Goal: Information Seeking & Learning: Learn about a topic

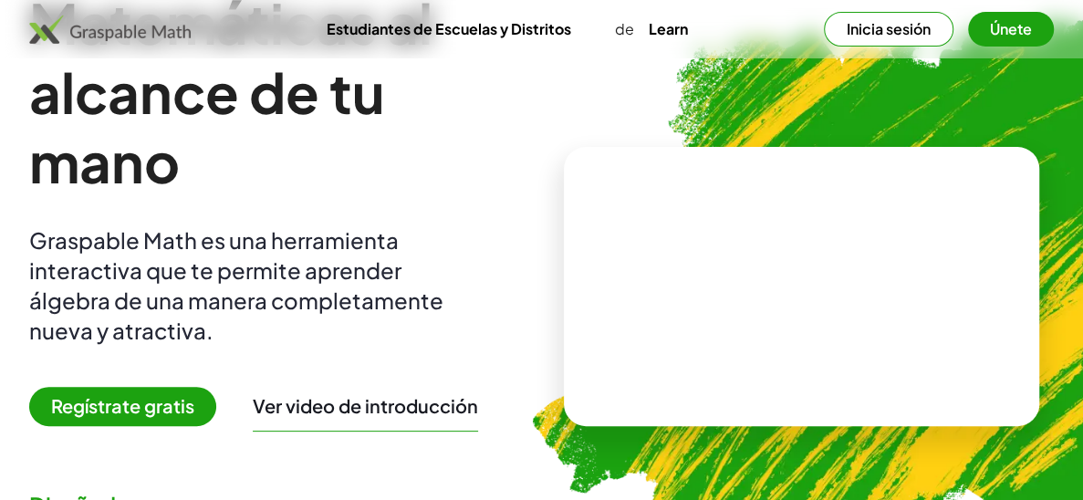
scroll to position [140, 0]
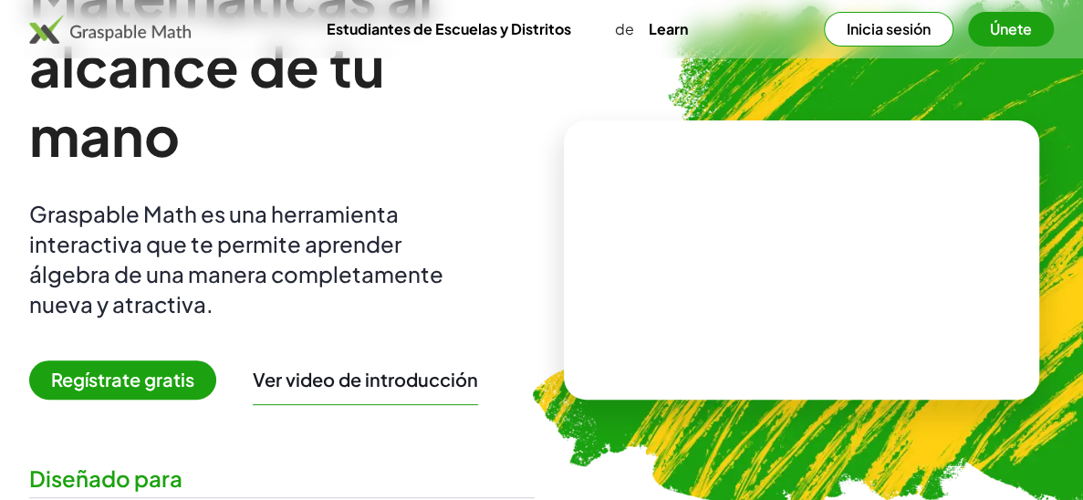
click at [141, 379] on span "Regístrate gratis" at bounding box center [122, 379] width 187 height 39
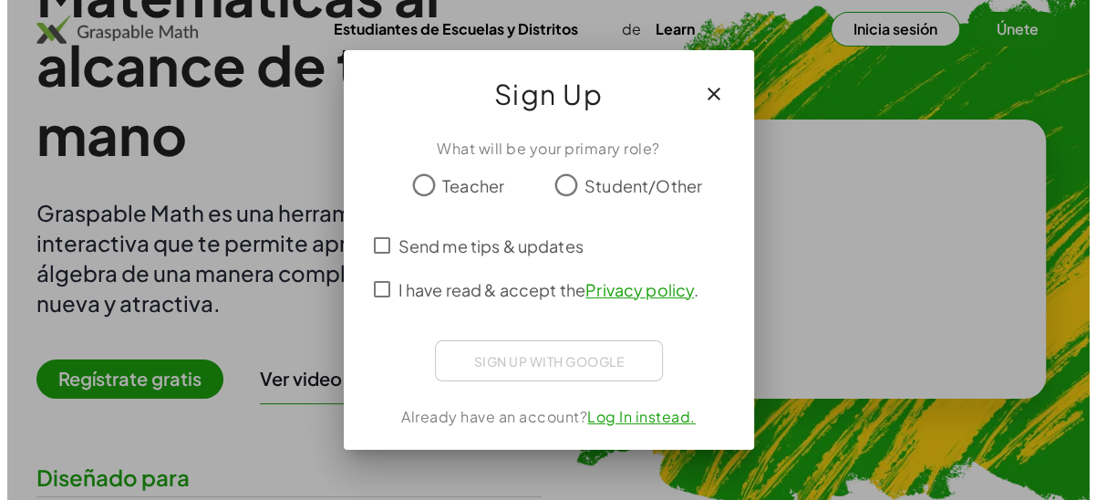
scroll to position [0, 0]
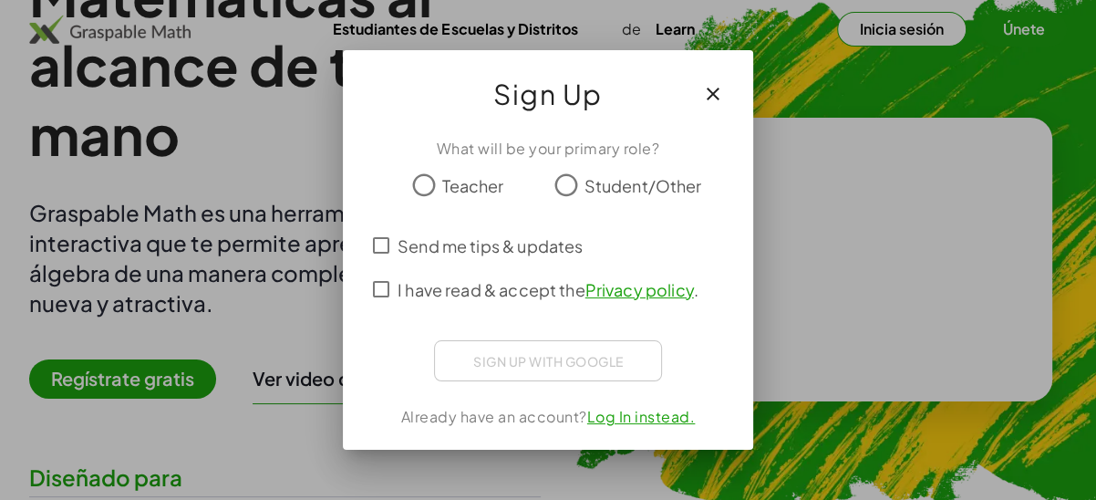
click at [141, 379] on div at bounding box center [548, 250] width 1096 height 500
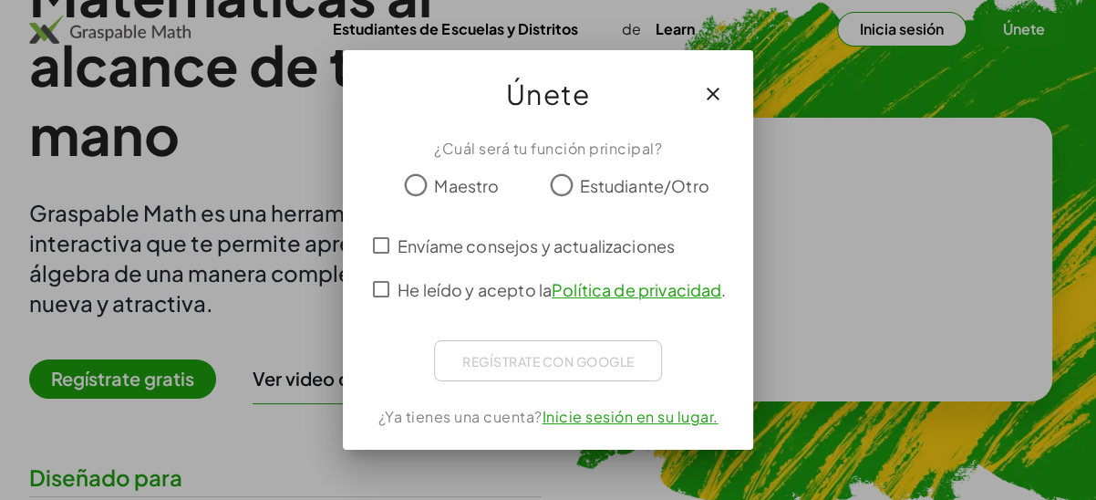
click at [458, 190] on span "Maestro" at bounding box center [466, 185] width 65 height 25
click at [446, 257] on label "Envíame consejos y actualizaciones" at bounding box center [536, 245] width 277 height 44
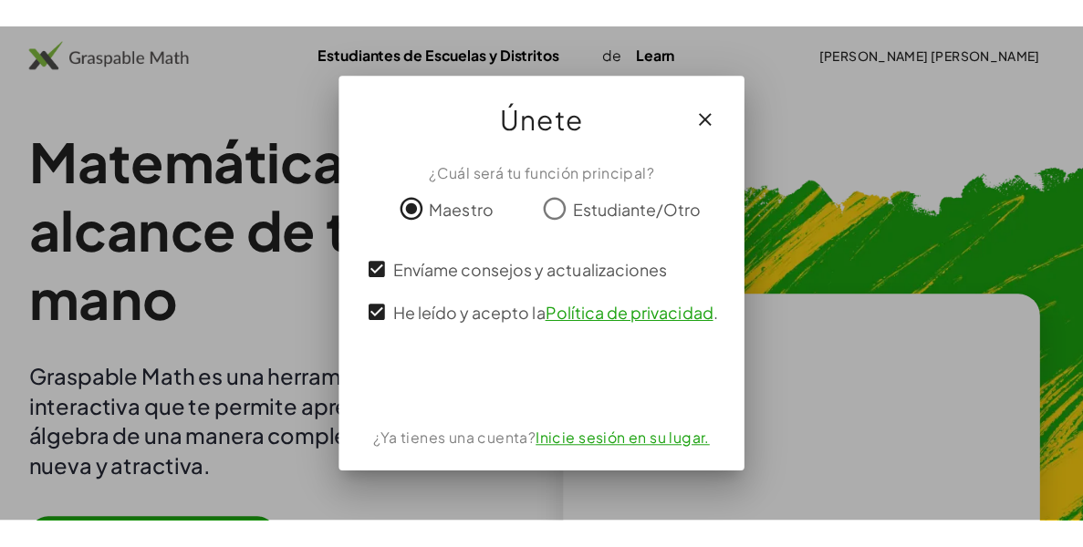
scroll to position [140, 0]
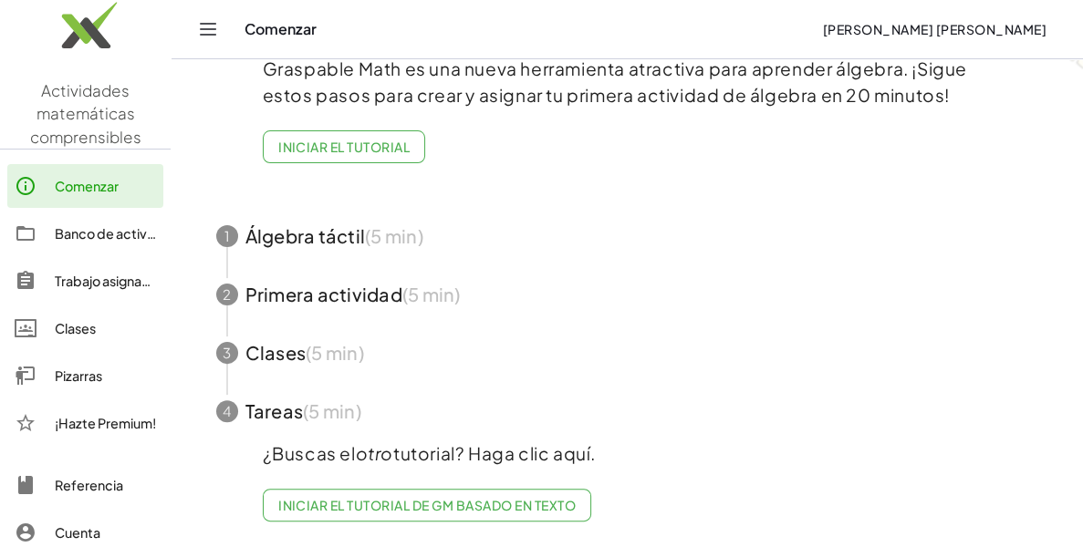
scroll to position [162, 0]
click at [101, 374] on div "Pizarras" at bounding box center [105, 376] width 101 height 22
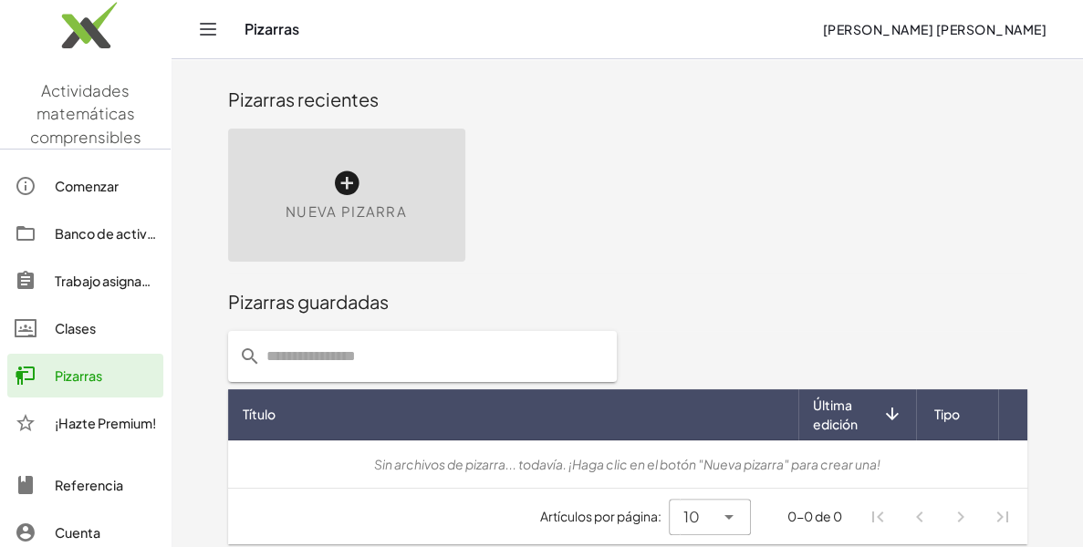
click at [354, 202] on span "Nueva pizarra" at bounding box center [345, 212] width 121 height 21
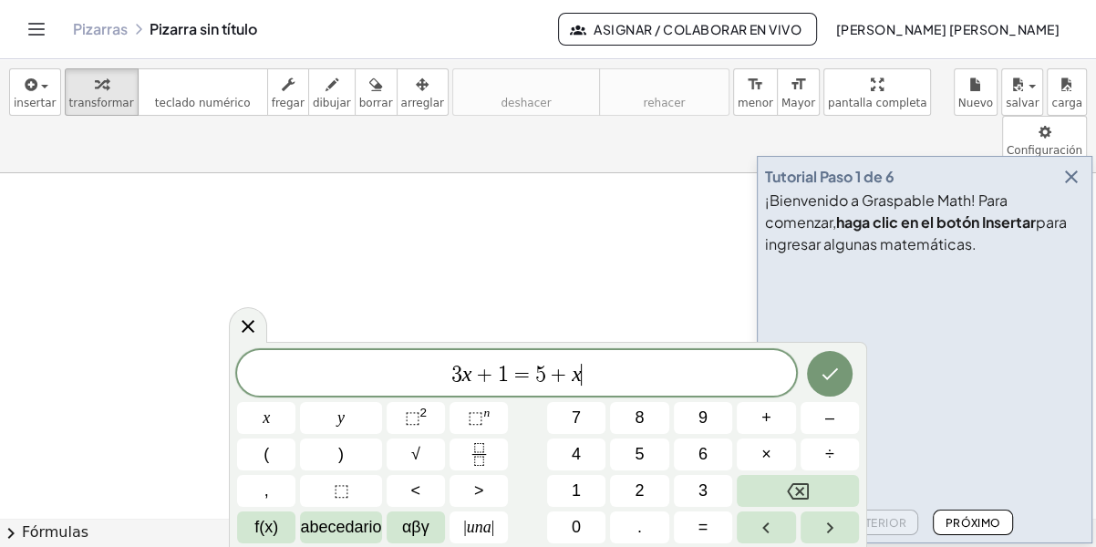
click at [595, 389] on div "3 x + 1 = 5 + x ​" at bounding box center [516, 373] width 559 height 46
click at [590, 375] on span "3 x + 1 = 5 + x ​" at bounding box center [516, 375] width 559 height 26
click at [844, 369] on button "Hecho" at bounding box center [830, 374] width 46 height 46
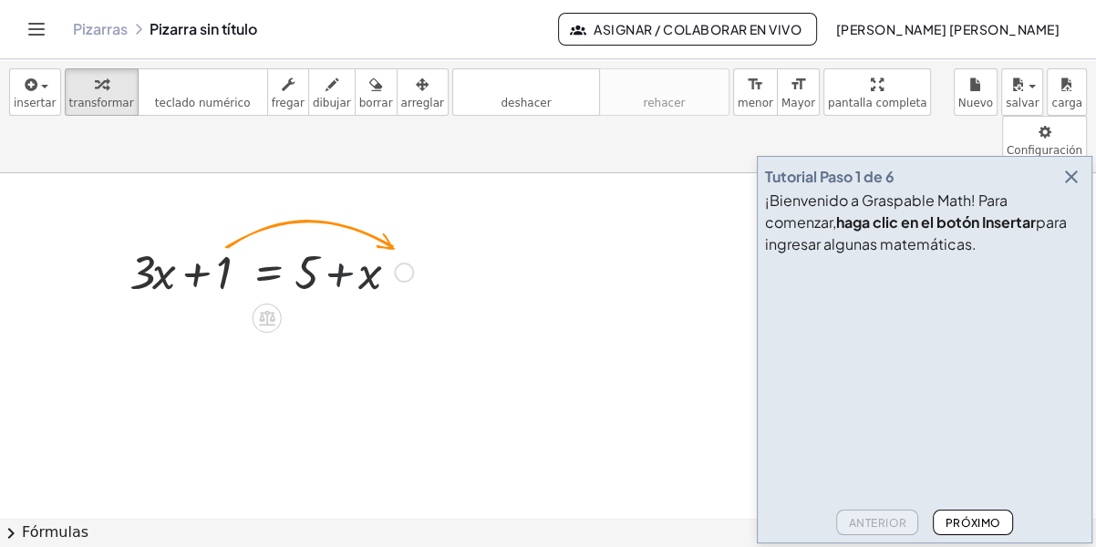
click at [321, 240] on div at bounding box center [271, 271] width 302 height 62
click at [215, 240] on div at bounding box center [271, 271] width 302 height 62
drag, startPoint x: 215, startPoint y: 225, endPoint x: 451, endPoint y: 223, distance: 235.3
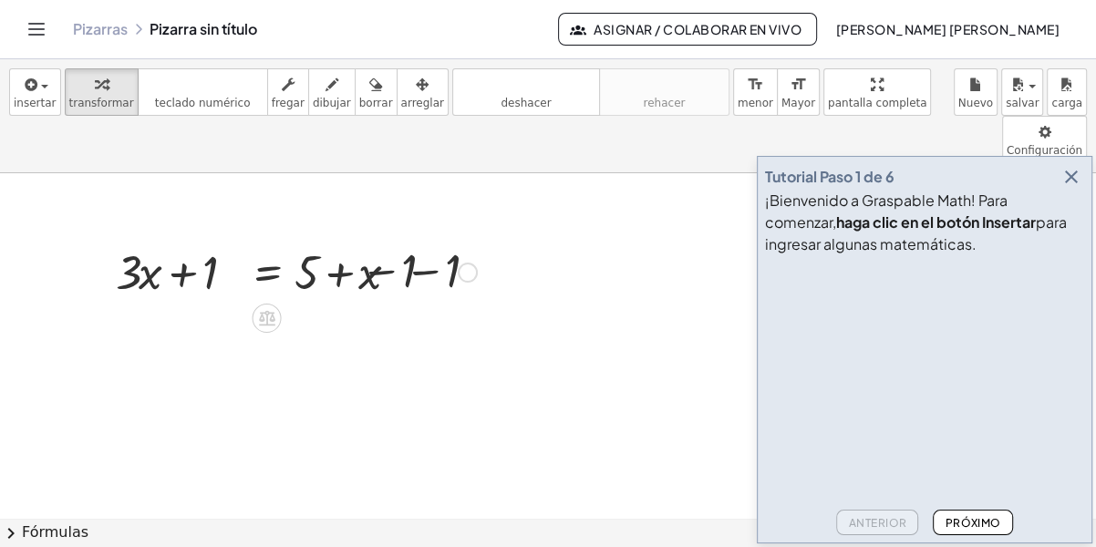
click at [451, 240] on div at bounding box center [272, 271] width 430 height 62
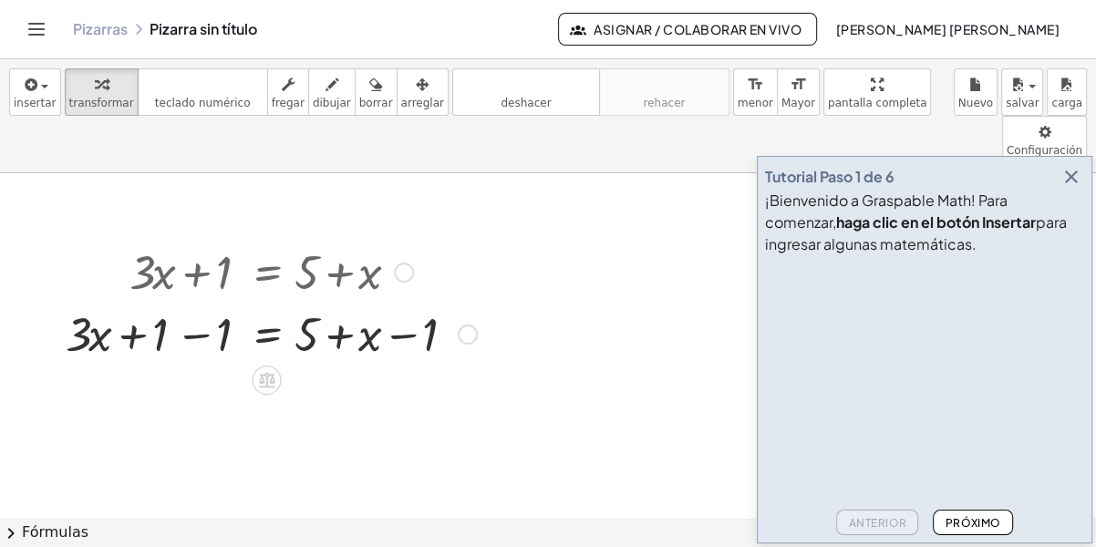
click at [177, 302] on div at bounding box center [272, 333] width 430 height 62
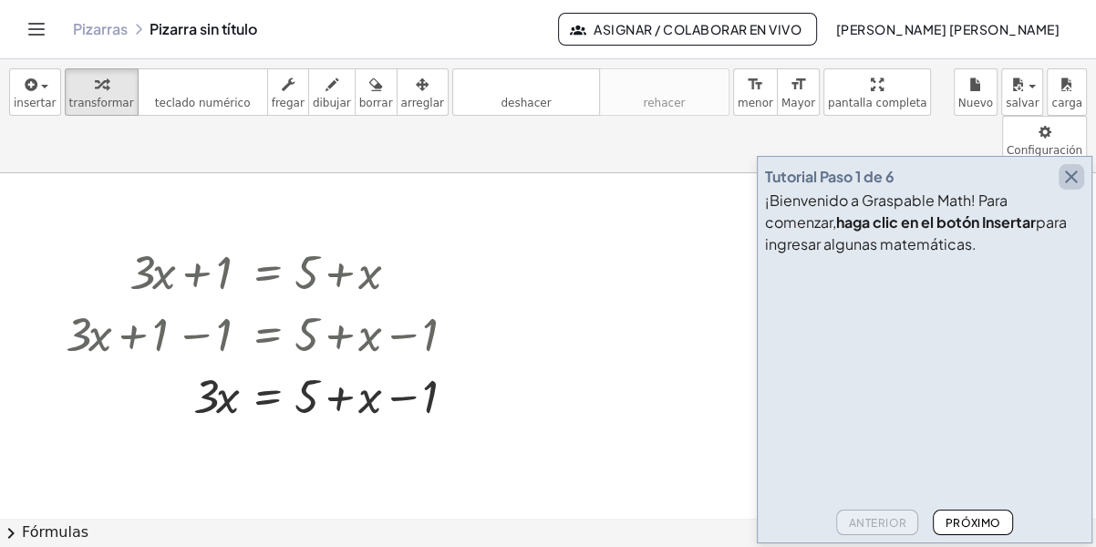
click at [1076, 178] on icon "button" at bounding box center [1072, 177] width 22 height 22
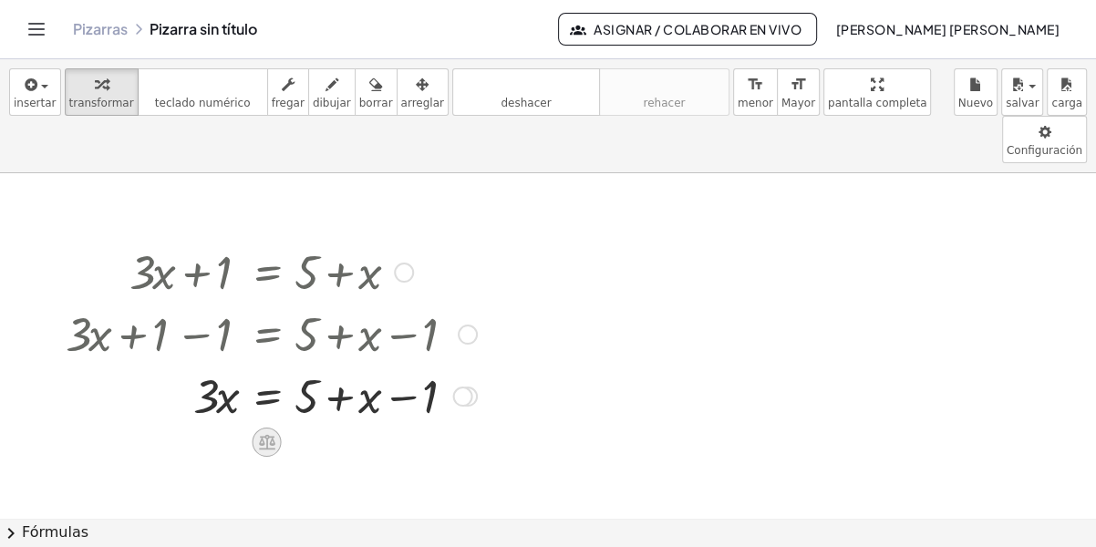
click at [263, 432] on icon at bounding box center [266, 441] width 19 height 19
click at [226, 430] on span "−" at bounding box center [230, 443] width 11 height 26
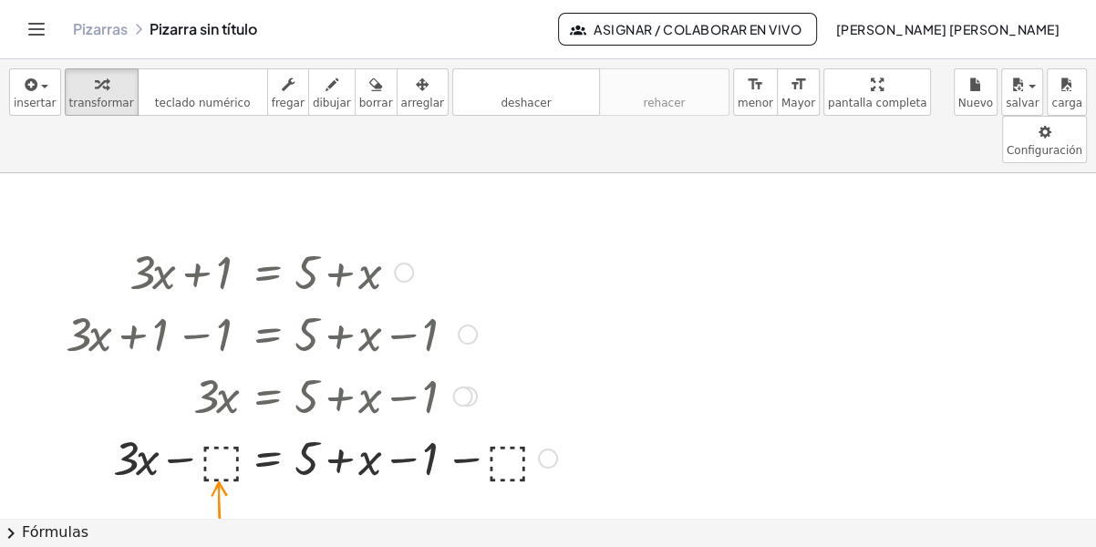
click at [224, 426] on div at bounding box center [312, 457] width 510 height 62
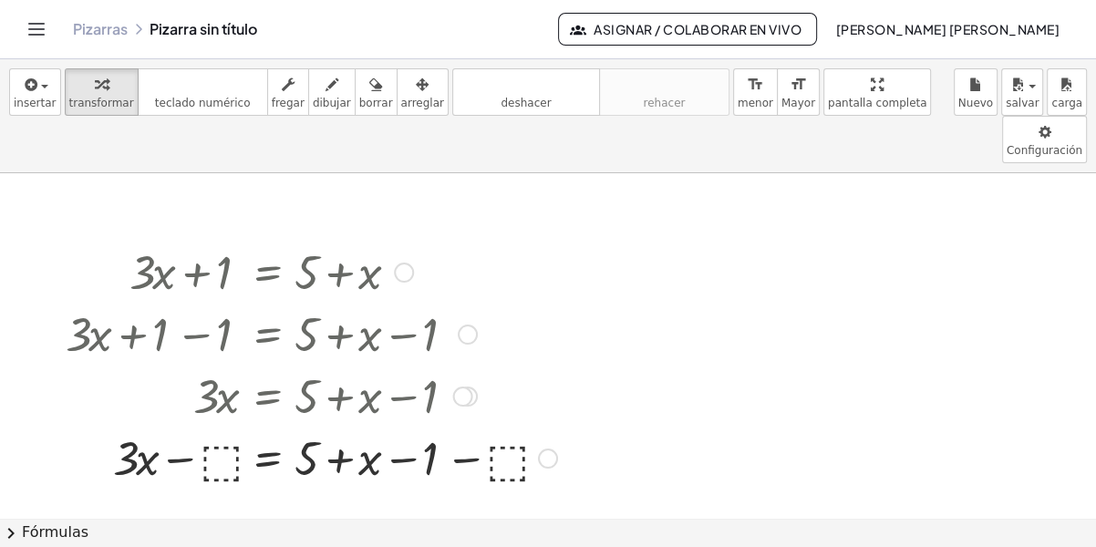
click at [318, 302] on div at bounding box center [312, 333] width 510 height 62
drag, startPoint x: 318, startPoint y: 262, endPoint x: 317, endPoint y: 236, distance: 25.6
click at [317, 240] on div at bounding box center [312, 271] width 510 height 62
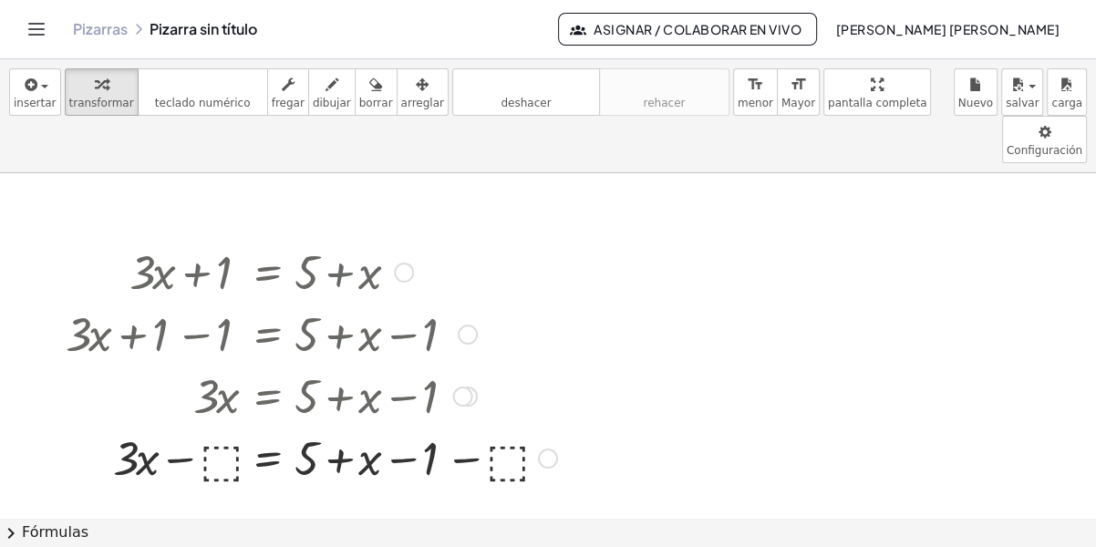
click at [317, 240] on div at bounding box center [312, 271] width 510 height 62
drag, startPoint x: 317, startPoint y: 236, endPoint x: 405, endPoint y: 226, distance: 89.0
click at [405, 263] on div at bounding box center [404, 273] width 20 height 20
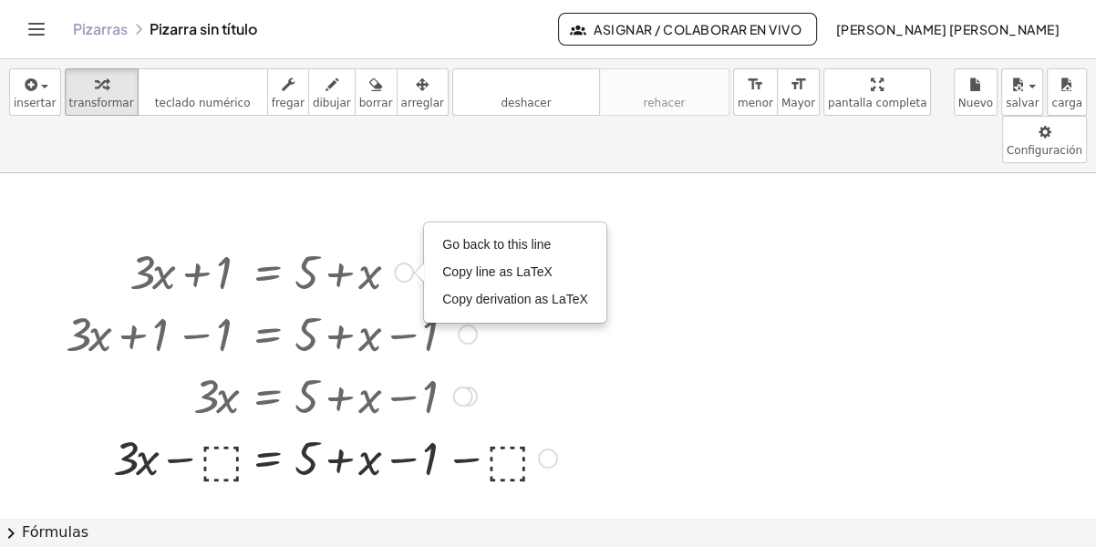
click at [405, 263] on div "Go back to this line Copy line as LaTeX Copy derivation as LaTeX" at bounding box center [404, 273] width 20 height 20
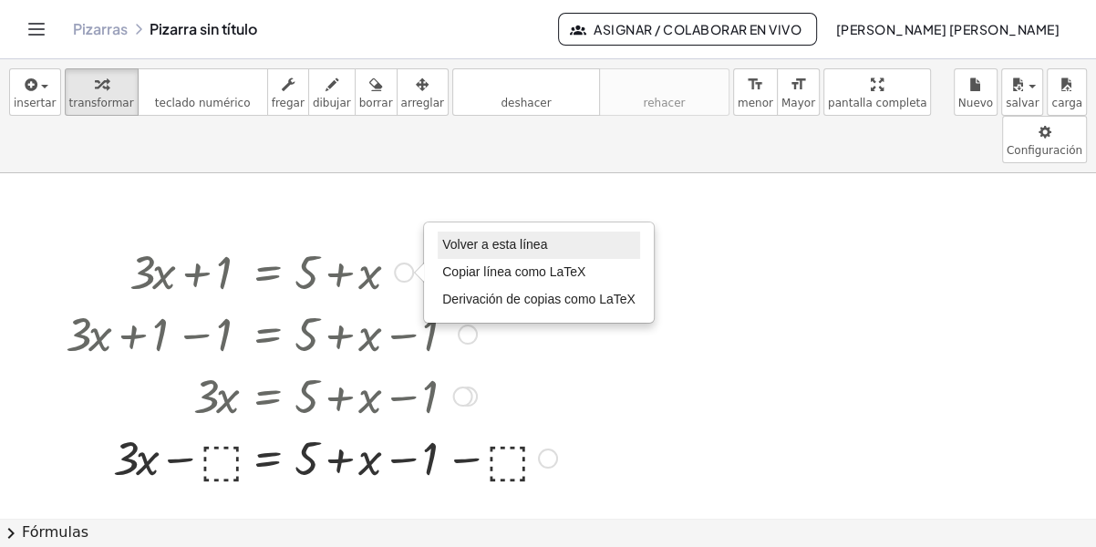
click at [488, 237] on span "Volver a esta línea" at bounding box center [494, 244] width 105 height 15
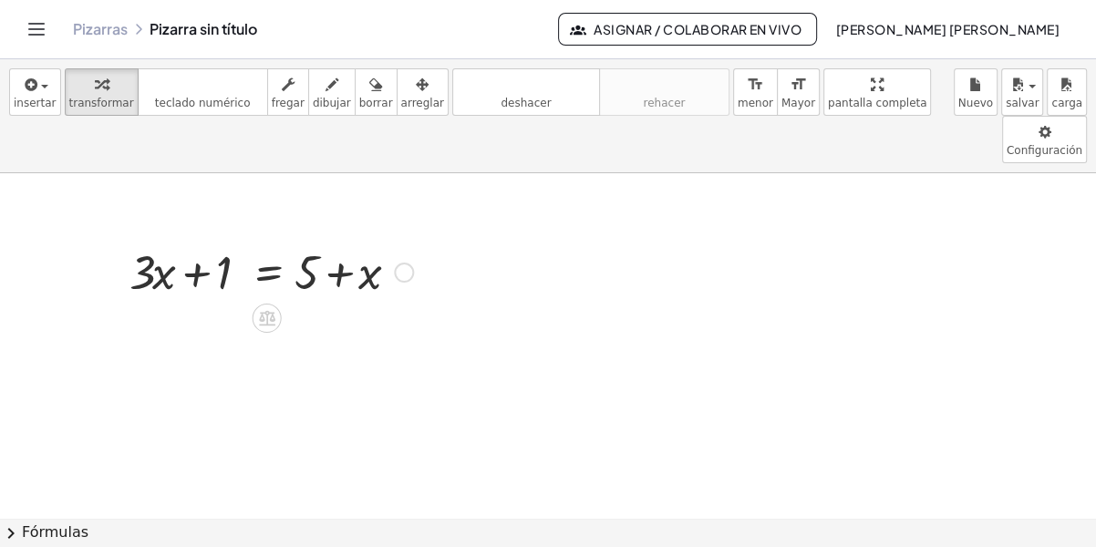
click at [403, 263] on div "Go back to this line Copy line as LaTeX Copy derivation as LaTeX" at bounding box center [404, 273] width 20 height 20
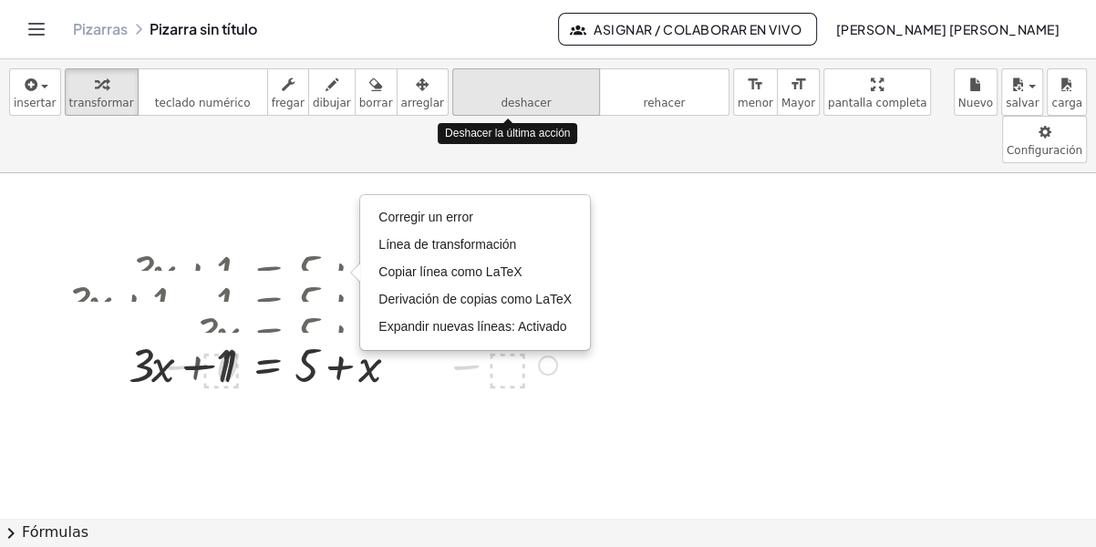
click at [551, 79] on icon "deshacer" at bounding box center [526, 85] width 139 height 22
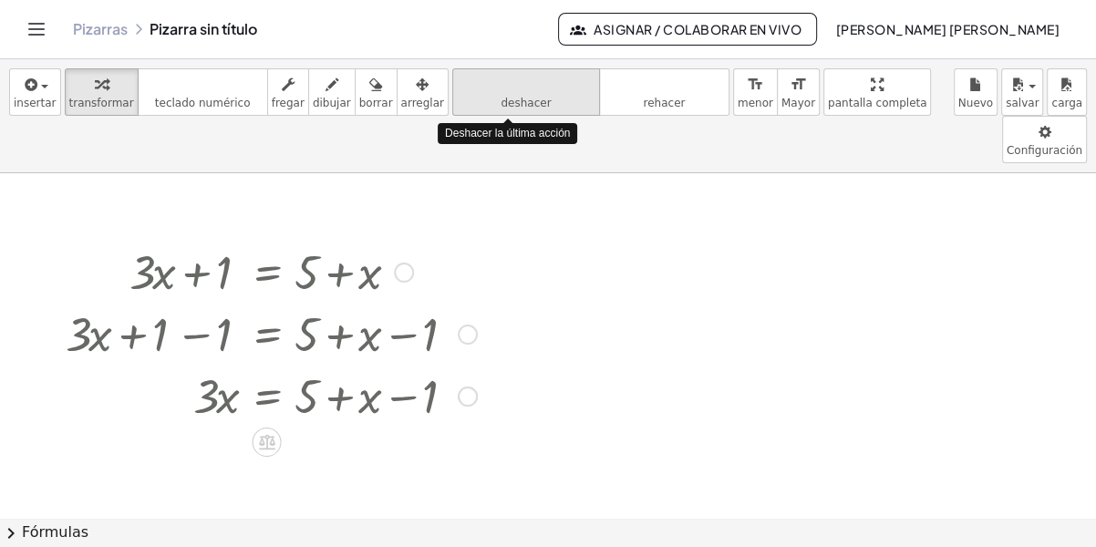
click at [551, 79] on icon "deshacer" at bounding box center [526, 85] width 139 height 22
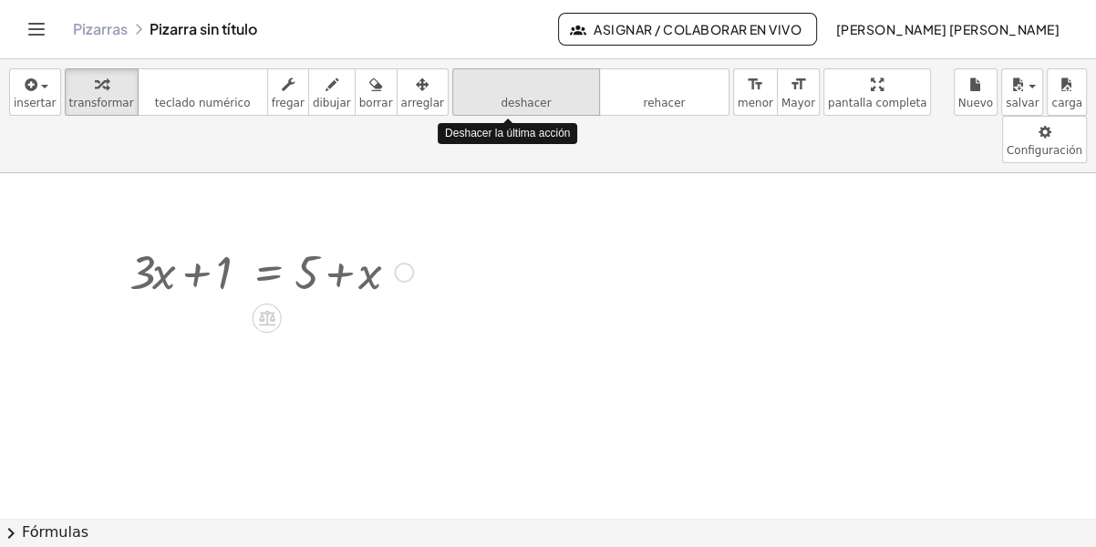
click at [551, 79] on icon "deshacer" at bounding box center [526, 85] width 139 height 22
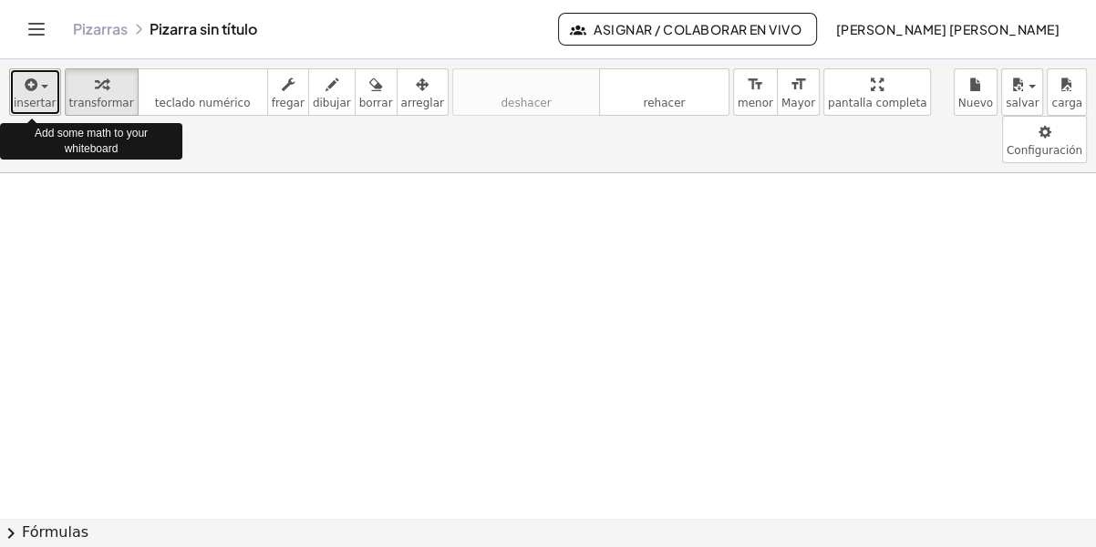
click at [47, 97] on span "insertar" at bounding box center [35, 103] width 43 height 13
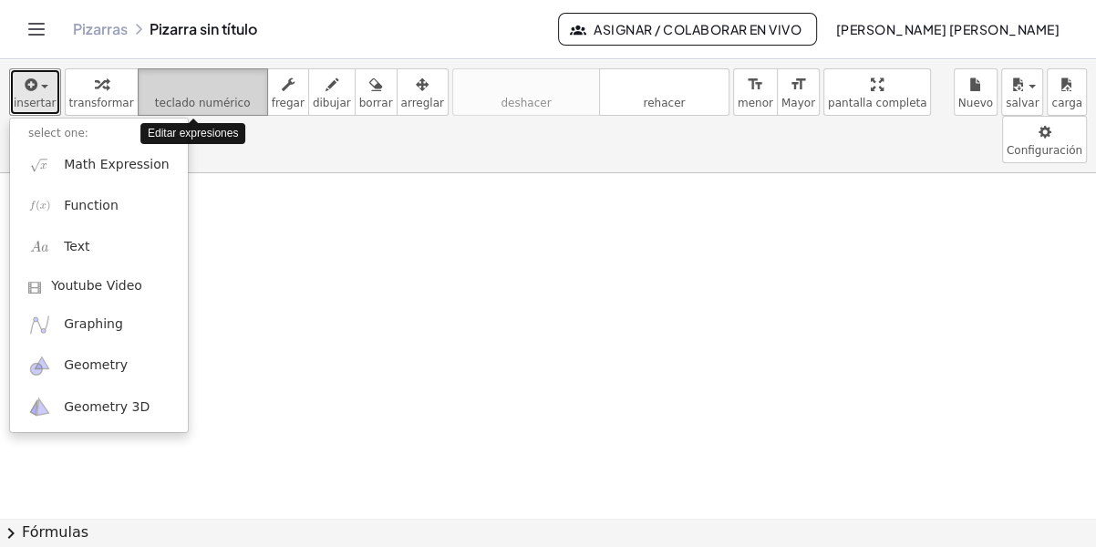
click at [202, 103] on span "teclado numérico" at bounding box center [203, 103] width 96 height 13
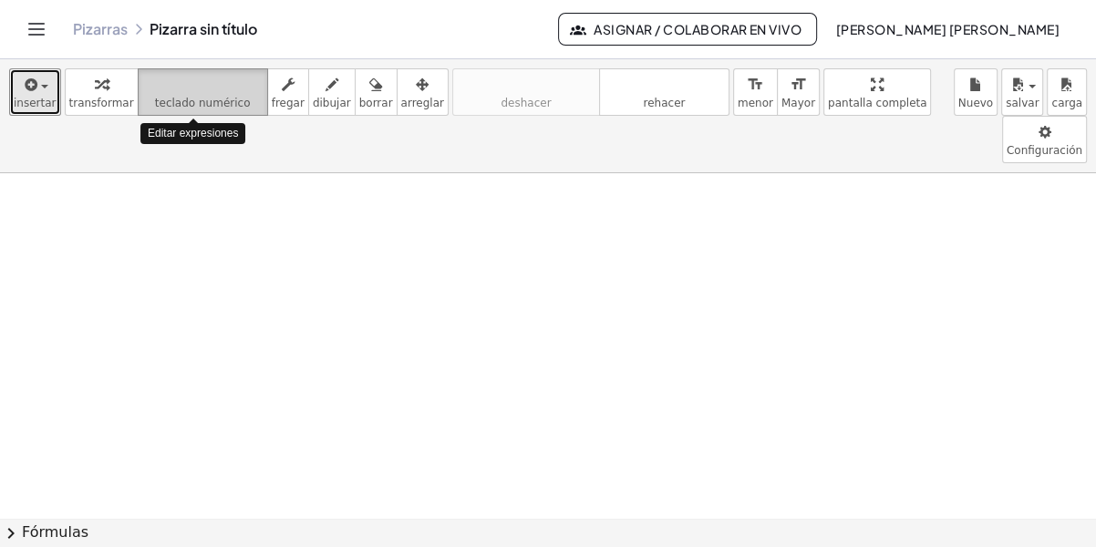
click at [202, 103] on span "teclado numérico" at bounding box center [203, 103] width 96 height 13
click at [167, 89] on icon "teclado" at bounding box center [202, 85] width 121 height 22
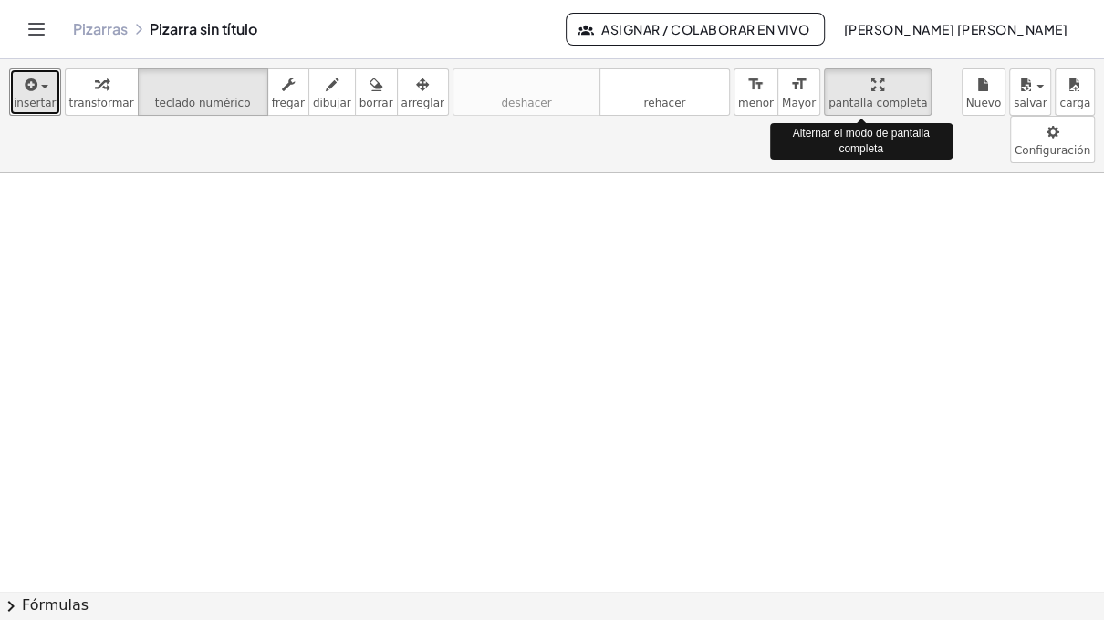
drag, startPoint x: 846, startPoint y: 109, endPoint x: 850, endPoint y: 176, distance: 67.6
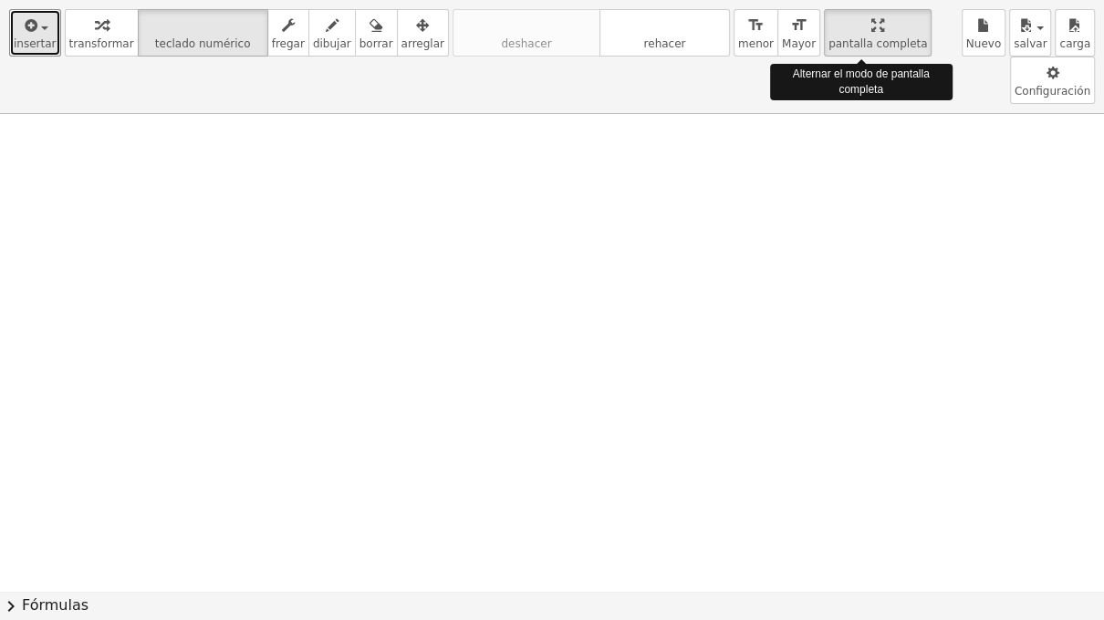
click at [850, 176] on div "insertar select one: Math Expression Function Text Youtube Video Graphing Geome…" at bounding box center [552, 310] width 1104 height 620
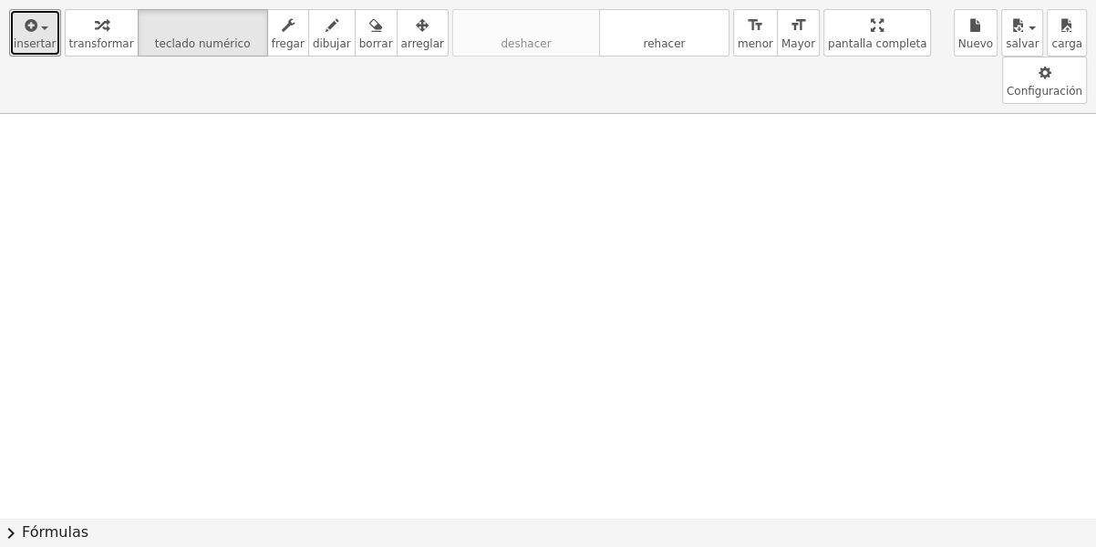
drag, startPoint x: 833, startPoint y: 35, endPoint x: 829, endPoint y: -33, distance: 67.6
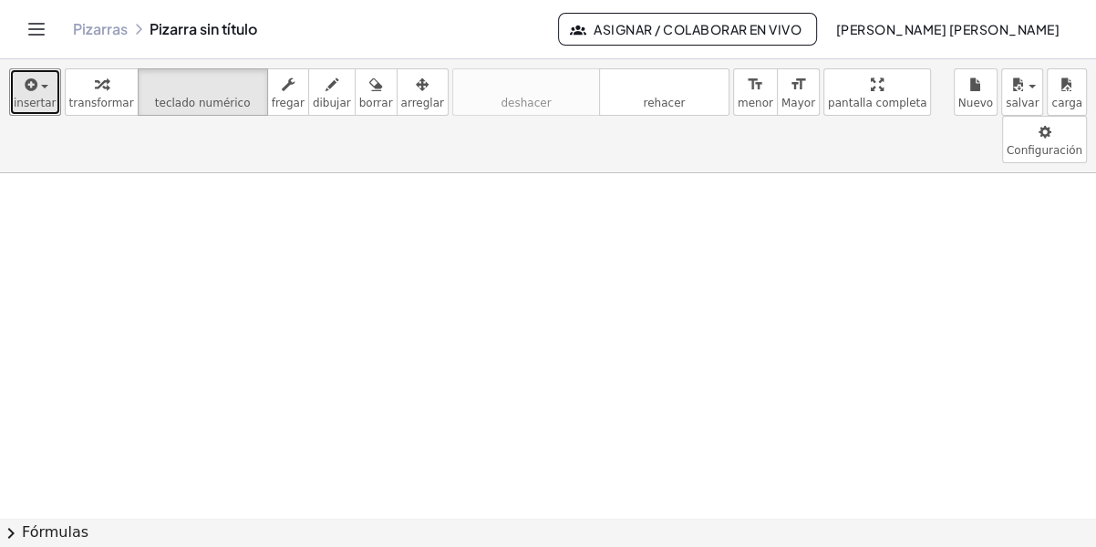
click at [829, 0] on html "Actividades matemáticas comprensibles Comenzar Banco de actividades Trabajo asi…" at bounding box center [548, 273] width 1096 height 547
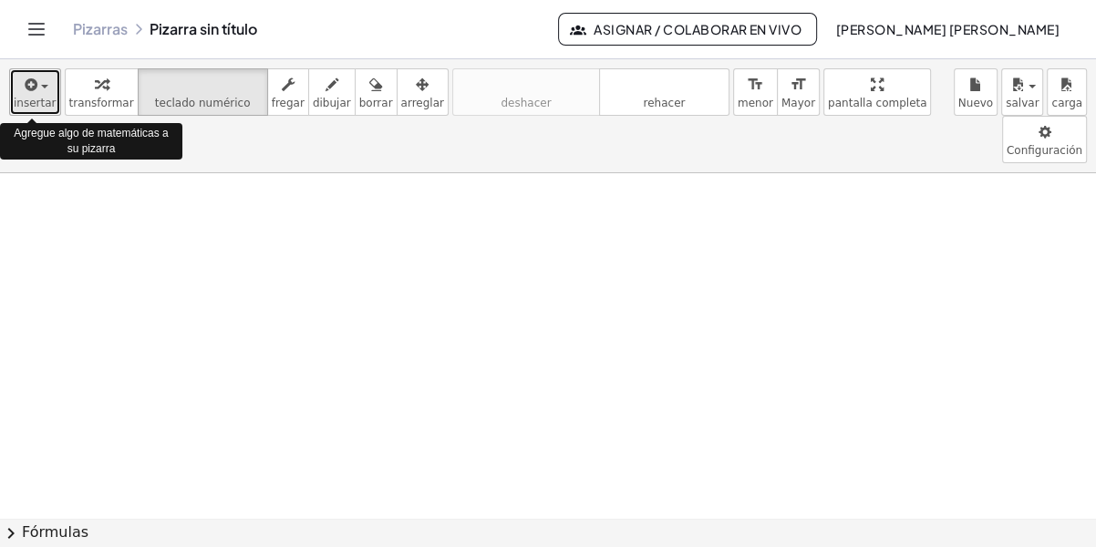
click at [39, 92] on div "button" at bounding box center [35, 84] width 43 height 22
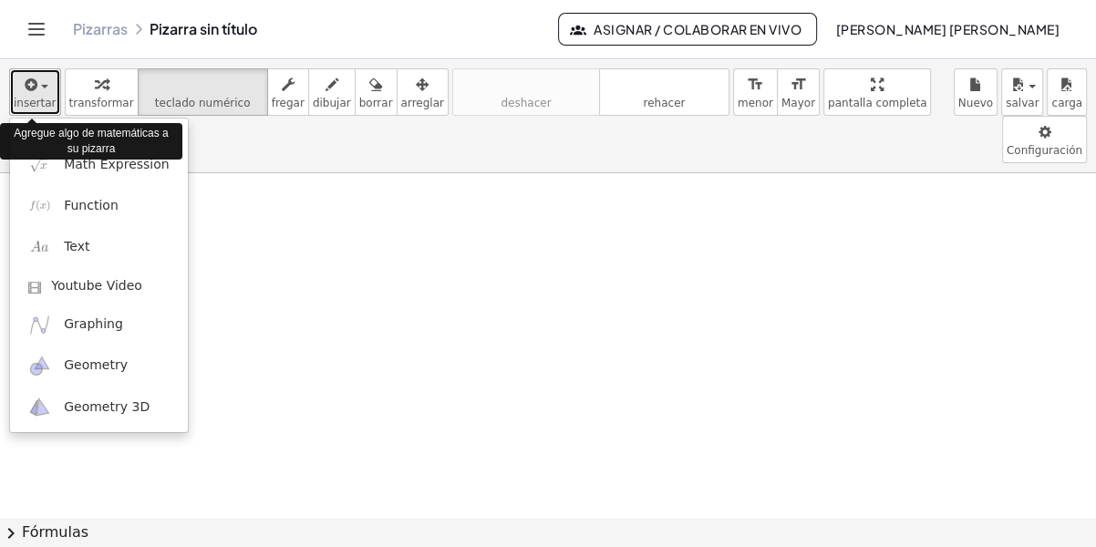
click at [39, 92] on div "button" at bounding box center [35, 84] width 43 height 22
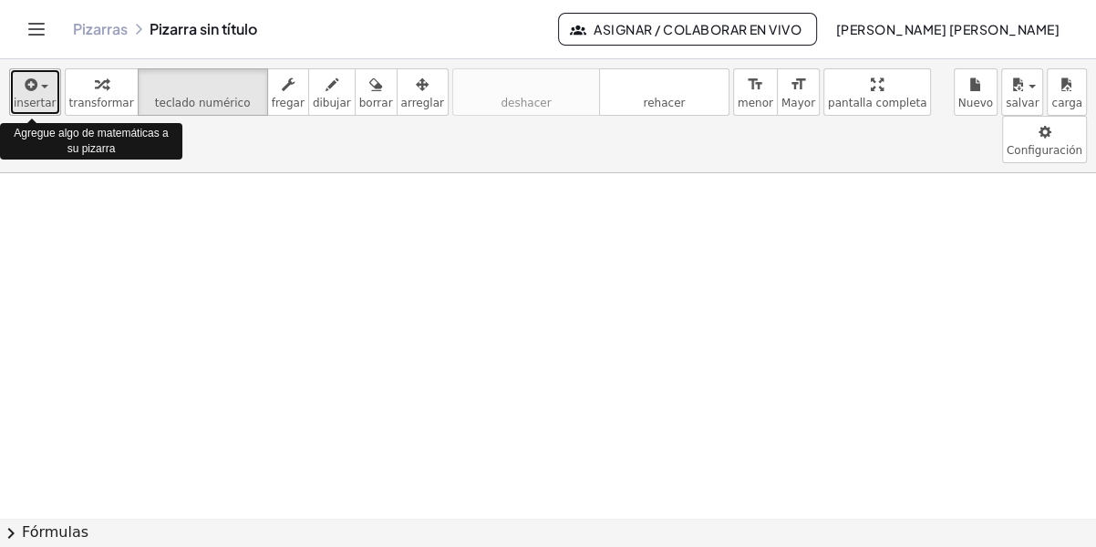
click at [26, 81] on icon "button" at bounding box center [30, 85] width 16 height 22
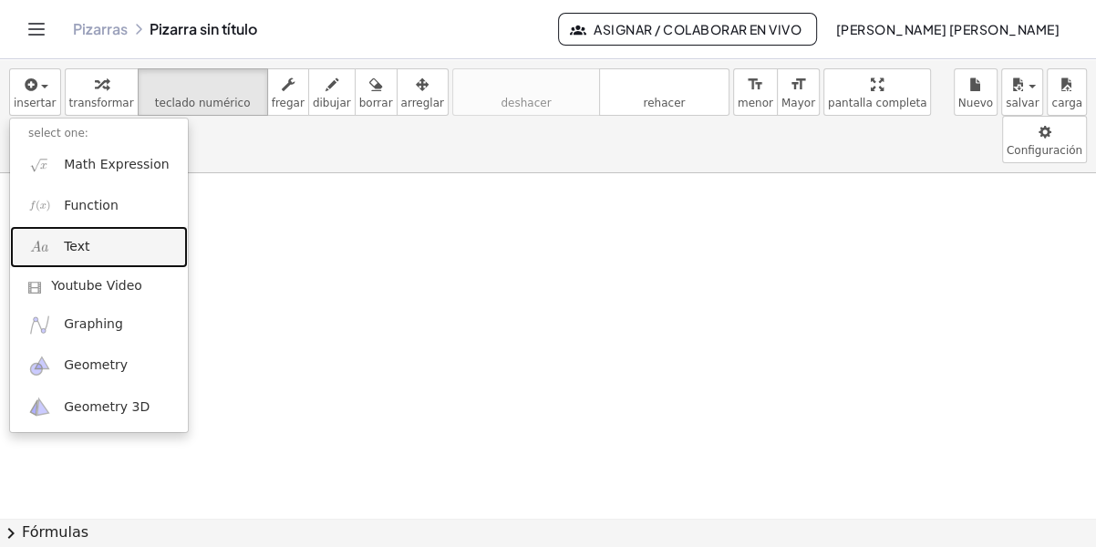
click at [82, 256] on link "Text" at bounding box center [99, 246] width 178 height 41
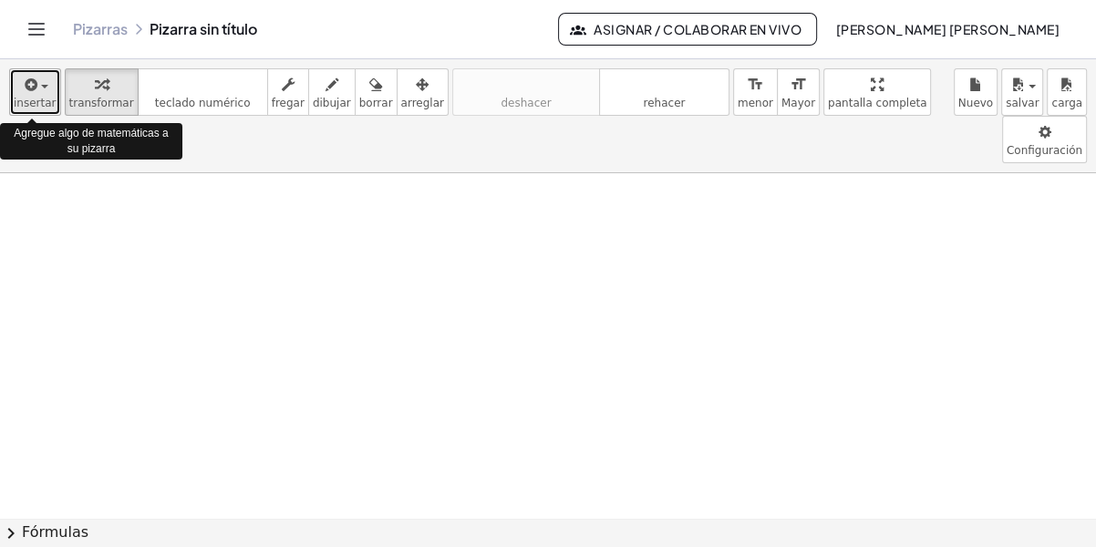
click at [26, 94] on icon "button" at bounding box center [30, 85] width 16 height 22
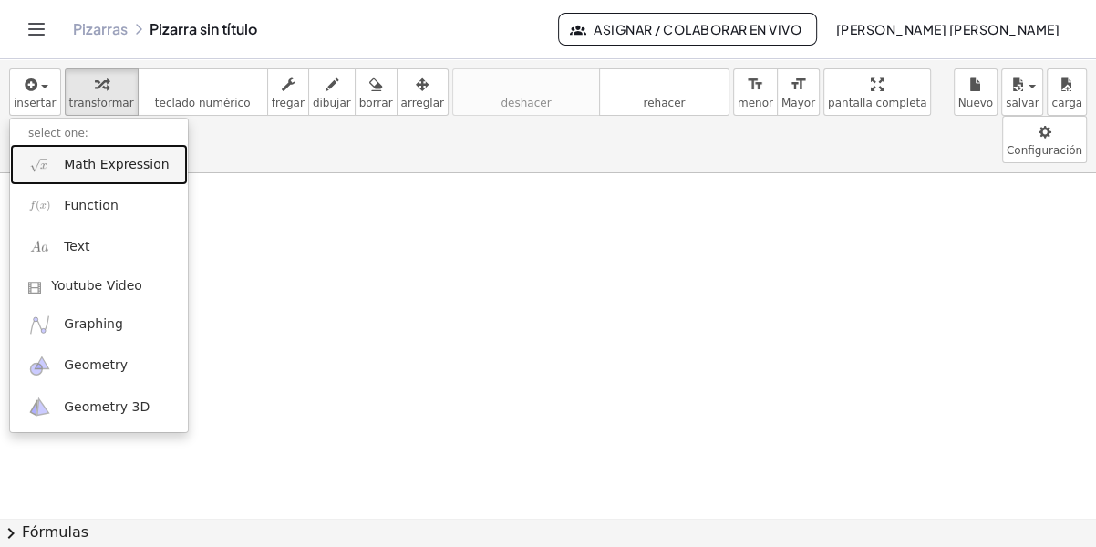
click at [100, 173] on link "Math Expression" at bounding box center [99, 164] width 178 height 41
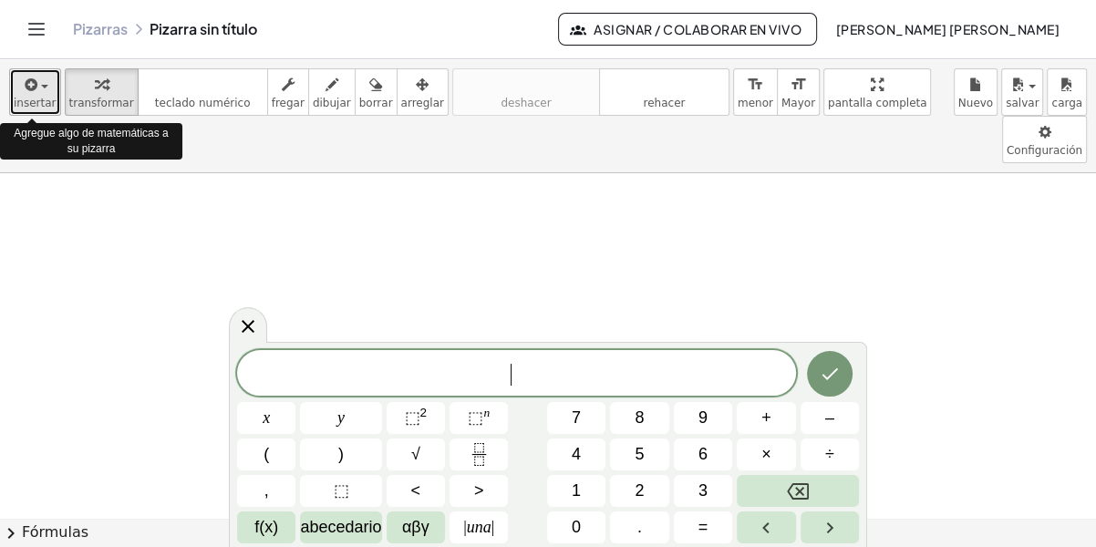
click at [31, 89] on icon "button" at bounding box center [30, 85] width 16 height 22
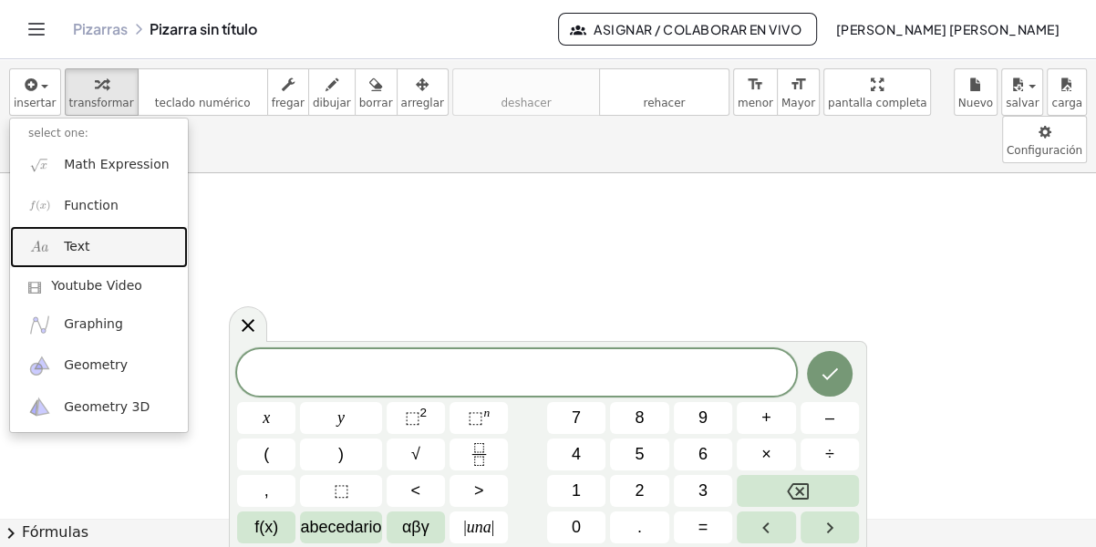
click at [108, 243] on link "Text" at bounding box center [99, 246] width 178 height 41
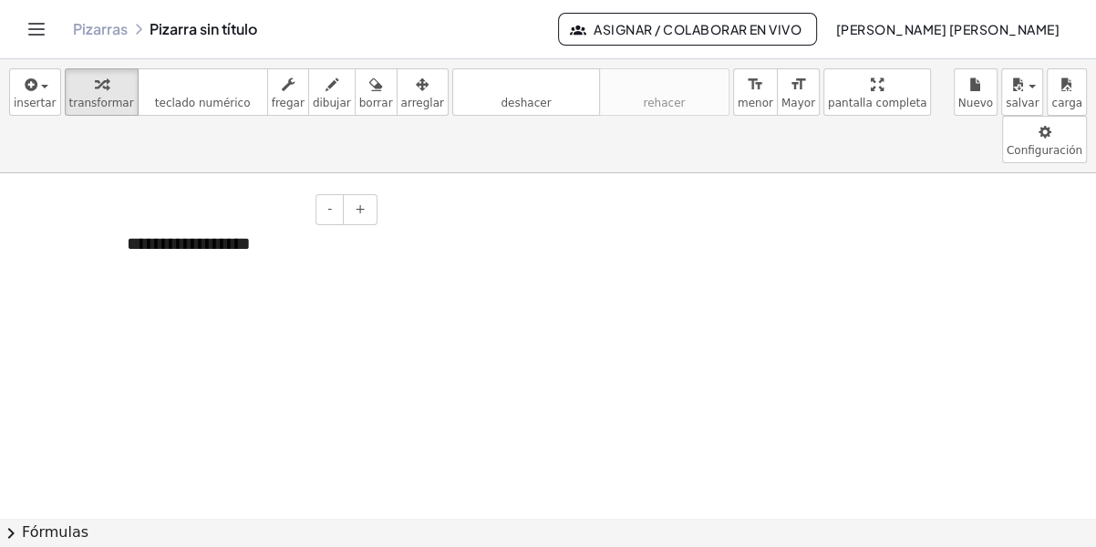
click at [250, 213] on div "**********" at bounding box center [246, 244] width 274 height 63
click at [272, 213] on div "**********" at bounding box center [246, 244] width 274 height 63
drag, startPoint x: 256, startPoint y: 194, endPoint x: 120, endPoint y: 203, distance: 136.2
click at [120, 213] on div "**********" at bounding box center [246, 244] width 274 height 63
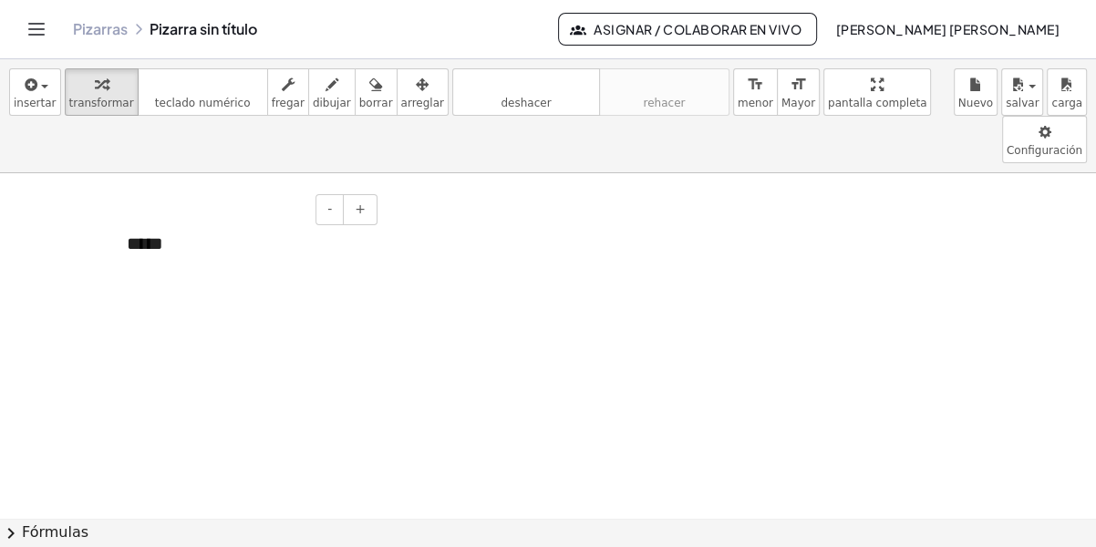
click at [182, 213] on div "*****" at bounding box center [246, 244] width 274 height 63
click at [230, 213] on div "********" at bounding box center [246, 244] width 274 height 63
click at [332, 202] on span "-" at bounding box center [329, 209] width 5 height 15
click at [177, 213] on div "********" at bounding box center [246, 241] width 274 height 57
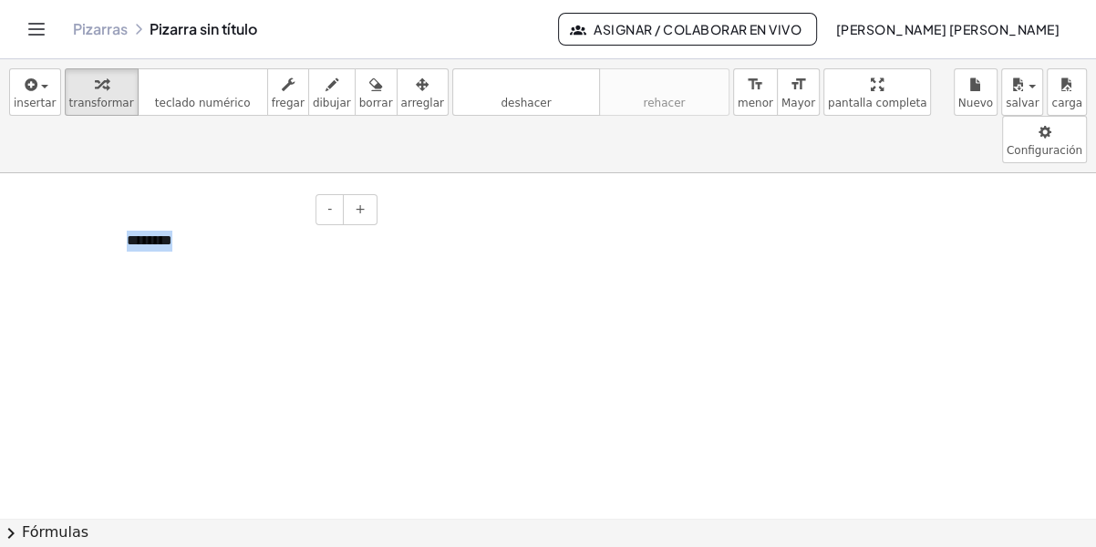
click at [177, 213] on div "********" at bounding box center [246, 241] width 274 height 57
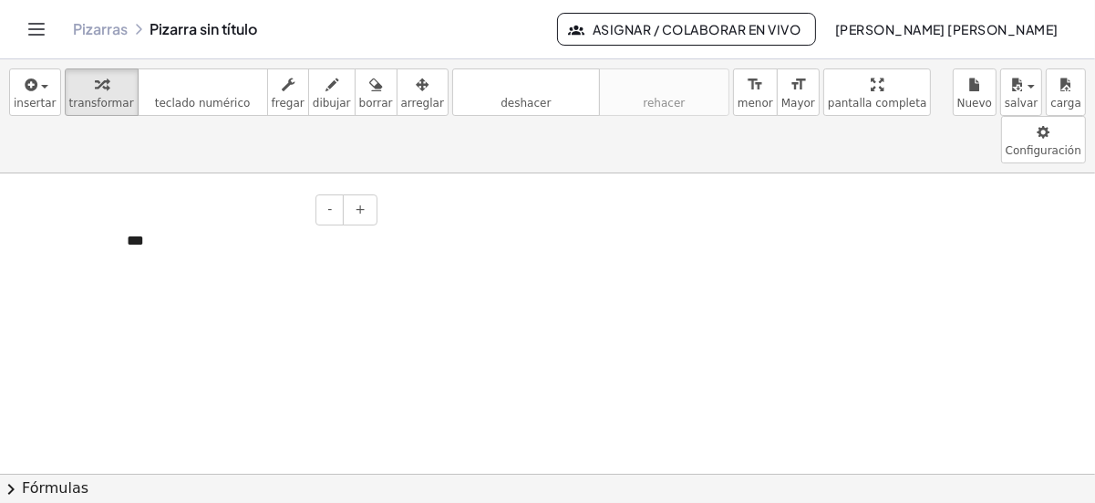
click at [275, 213] on div "***" at bounding box center [246, 241] width 274 height 57
click at [917, 104] on body "Actividades matemáticas comprensibles Comenzar Banco de actividades Trabajo asi…" at bounding box center [547, 251] width 1095 height 503
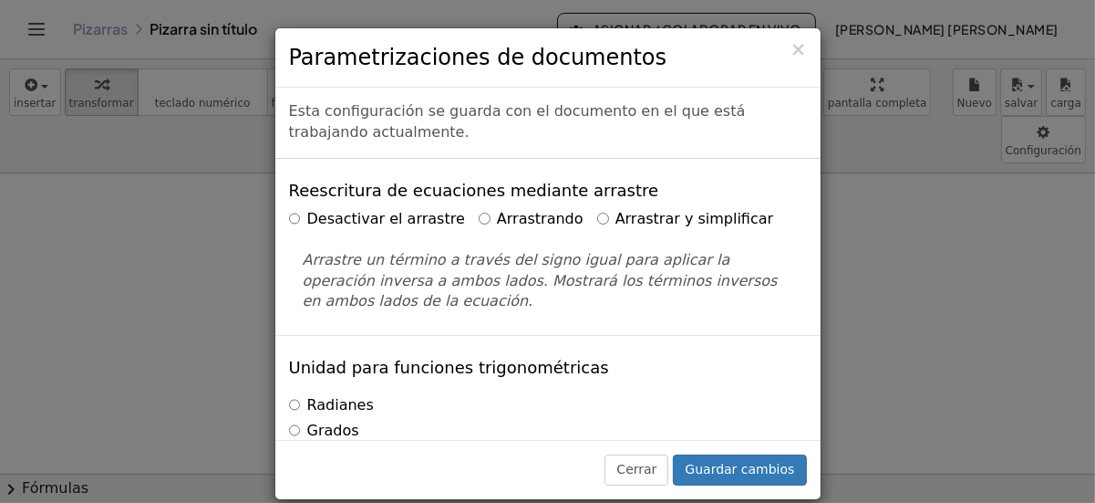
click at [977, 272] on div "× Parametrizaciones de documentos Esta configuración se guarda con el documento…" at bounding box center [547, 251] width 1095 height 503
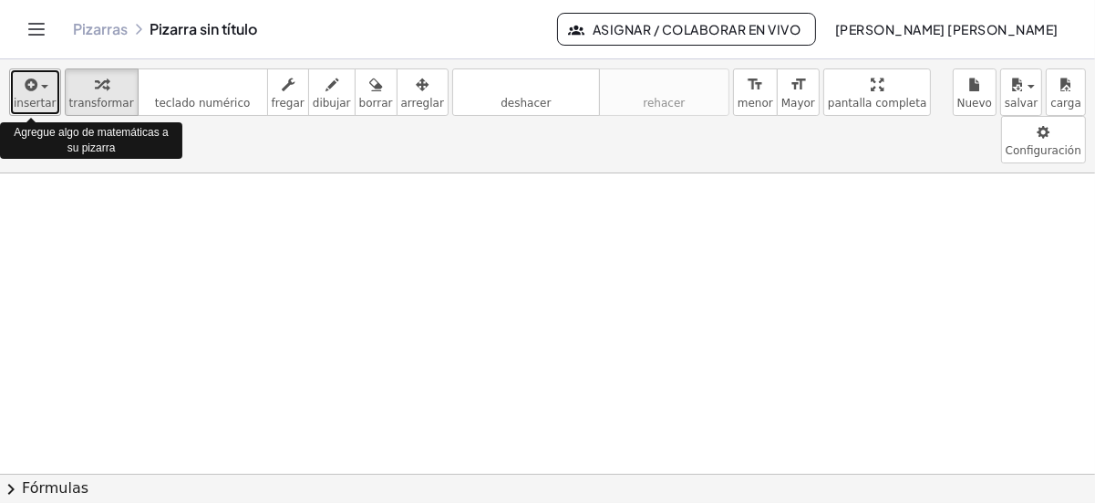
click at [29, 105] on span "insertar" at bounding box center [35, 103] width 43 height 13
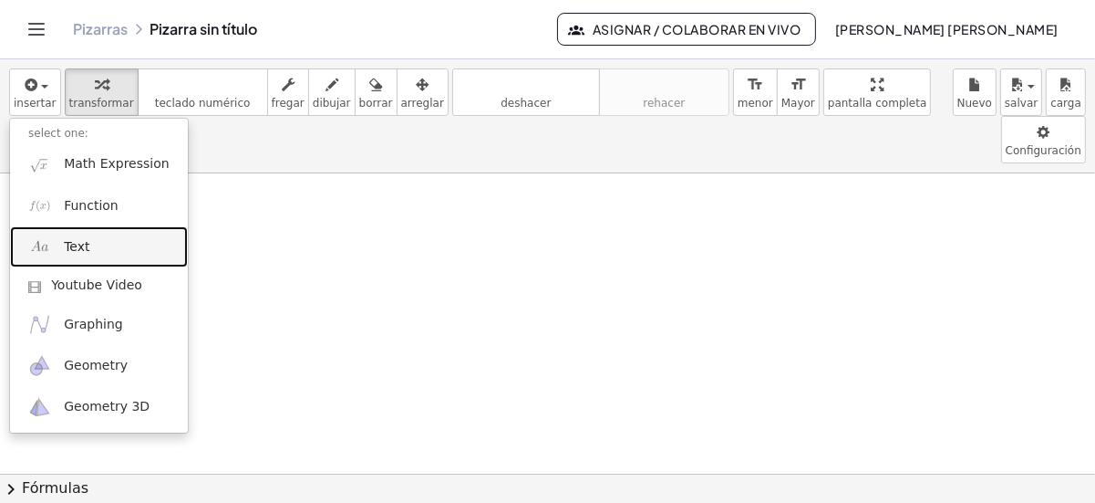
click at [84, 253] on span "Text" at bounding box center [77, 247] width 26 height 18
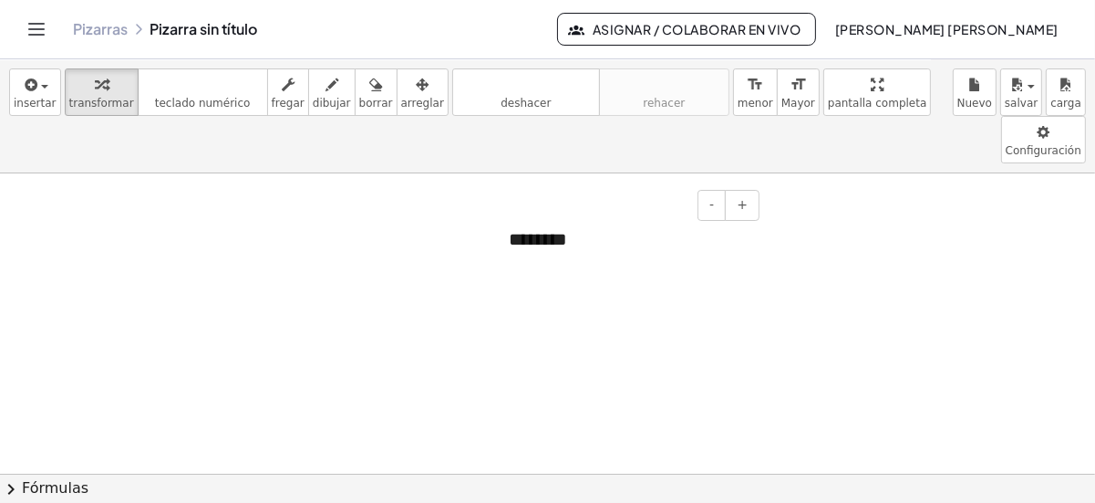
click at [640, 208] on div "********" at bounding box center [628, 239] width 274 height 63
click at [782, 98] on span "Mayor" at bounding box center [799, 103] width 34 height 13
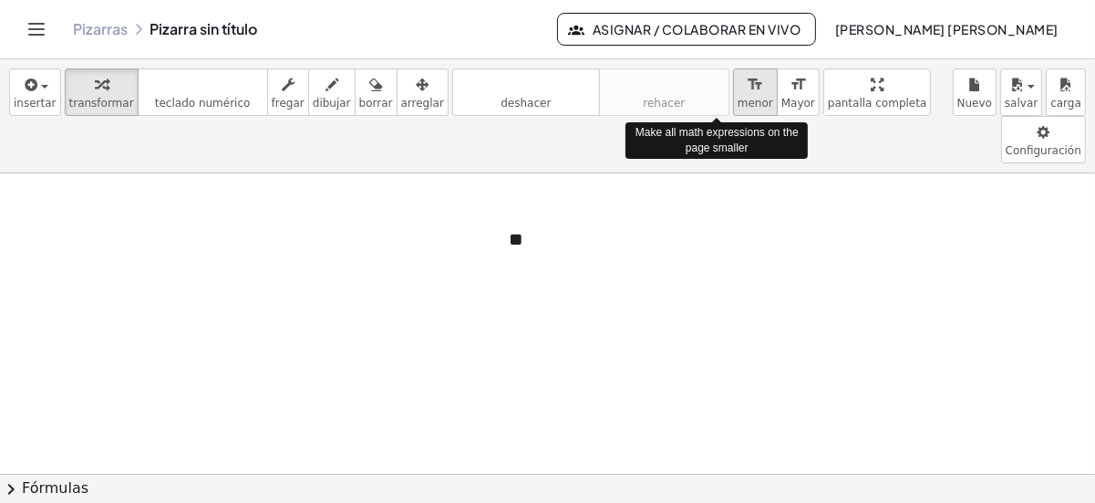
click at [738, 97] on span "menor" at bounding box center [756, 103] width 36 height 13
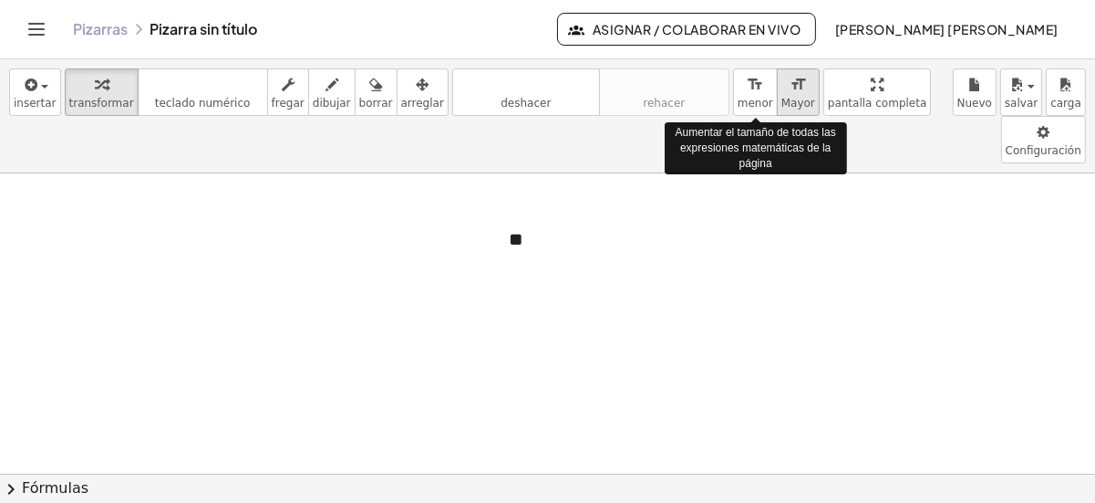
click at [777, 93] on button "format_size Mayor" at bounding box center [798, 91] width 43 height 47
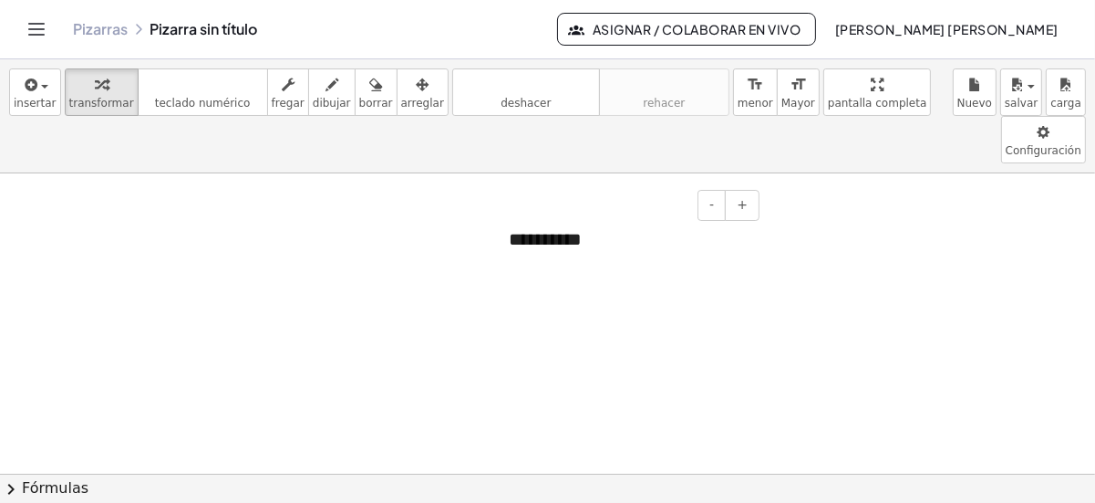
click at [613, 208] on div "**********" at bounding box center [628, 239] width 274 height 63
click at [515, 208] on div "**********" at bounding box center [628, 239] width 274 height 63
click at [555, 208] on div "**********" at bounding box center [628, 239] width 274 height 63
click at [713, 197] on span "-" at bounding box center [712, 204] width 5 height 15
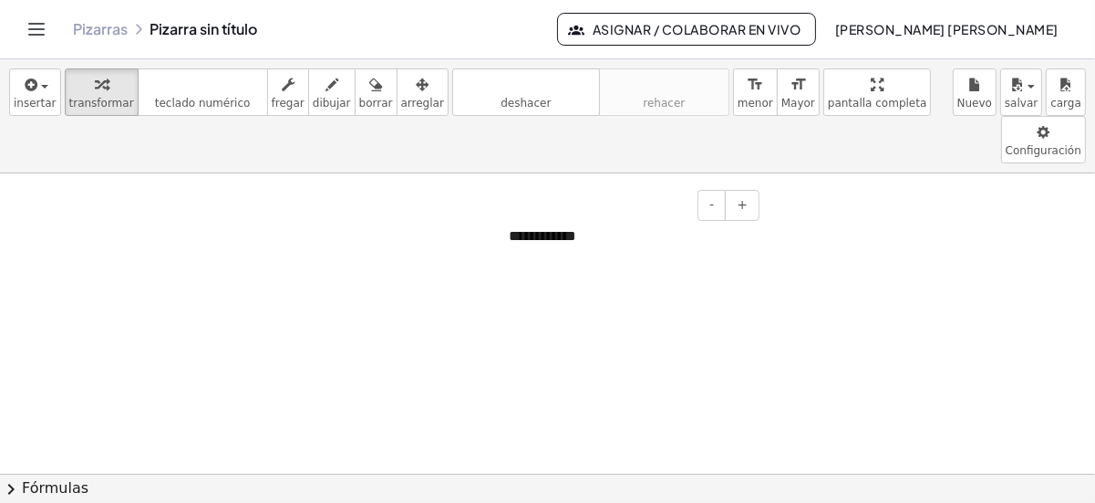
click at [630, 208] on div "**********" at bounding box center [628, 236] width 274 height 57
drag, startPoint x: 724, startPoint y: 197, endPoint x: 529, endPoint y: 174, distance: 196.5
click at [529, 208] on div "**********" at bounding box center [628, 236] width 274 height 57
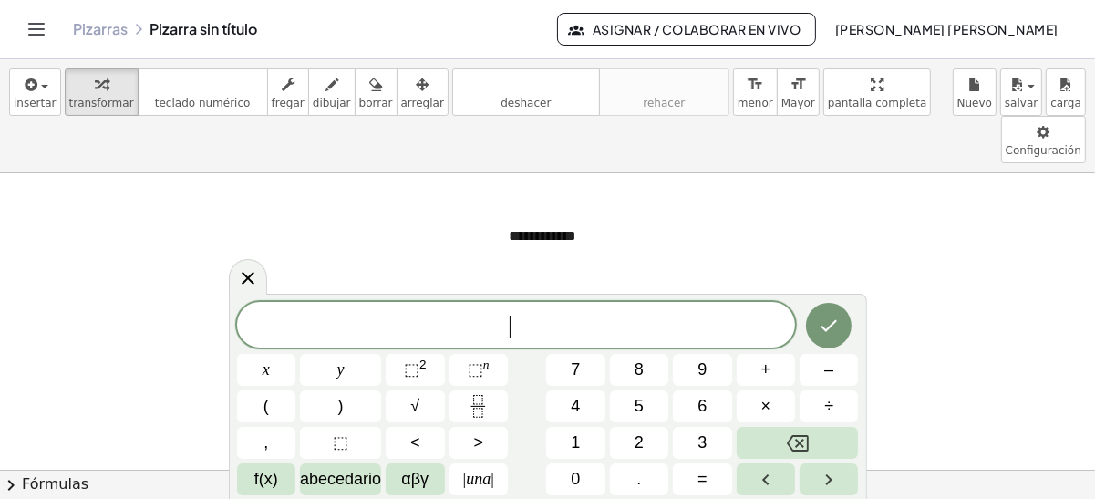
click at [479, 445] on span ">" at bounding box center [478, 443] width 10 height 25
click at [830, 319] on icon "Hecho" at bounding box center [829, 326] width 22 height 22
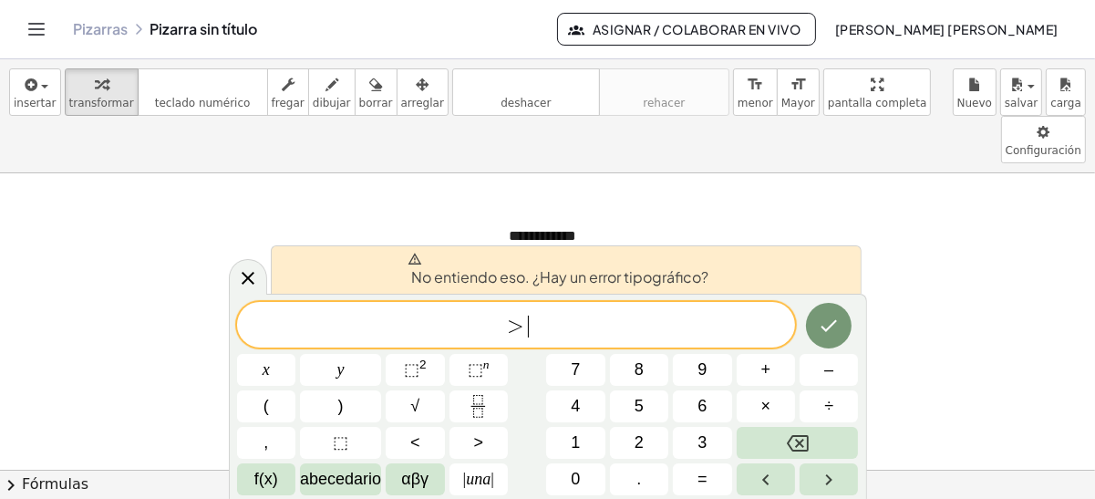
click at [557, 340] on div "* > ​" at bounding box center [516, 325] width 559 height 46
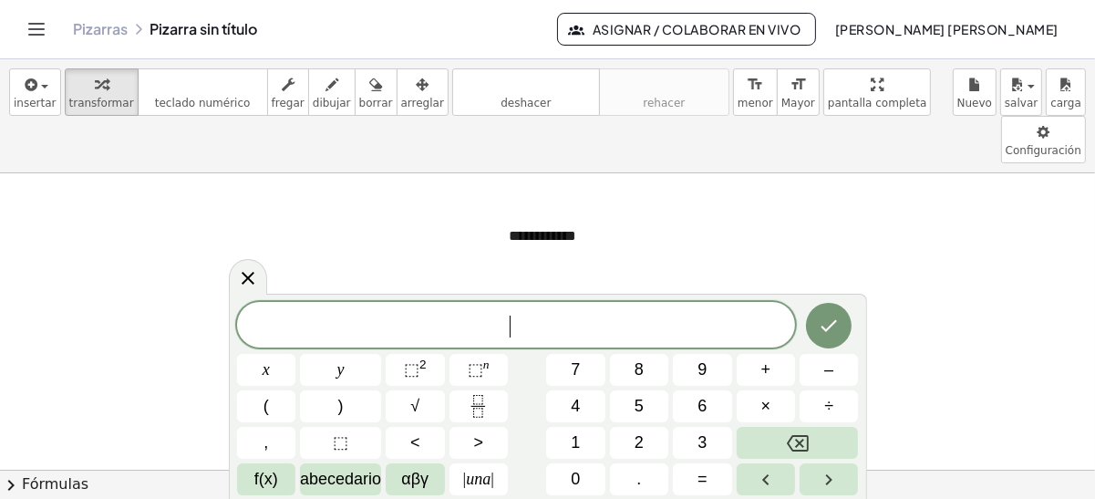
click at [438, 326] on span "​" at bounding box center [516, 327] width 559 height 26
click at [239, 276] on icon at bounding box center [248, 277] width 22 height 22
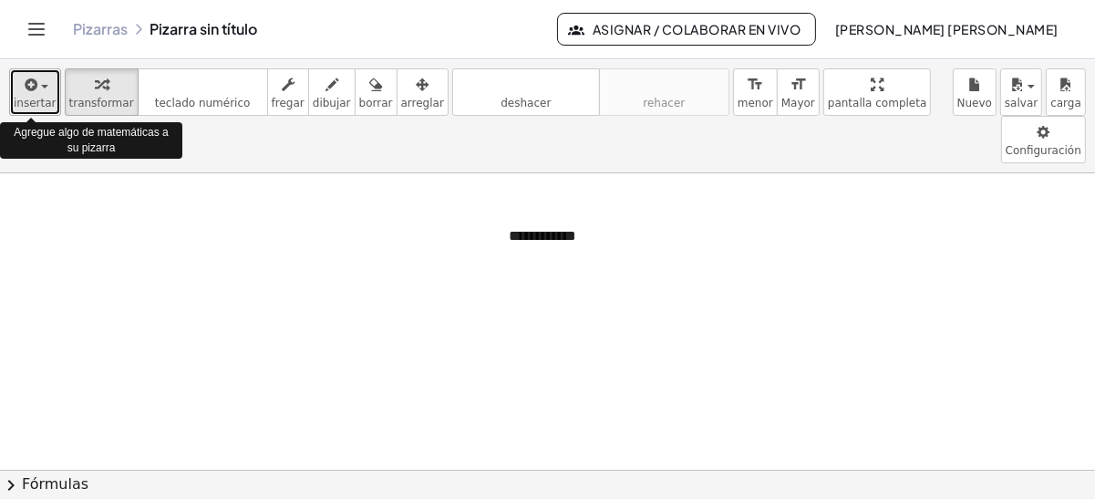
click at [31, 102] on span "insertar" at bounding box center [35, 103] width 43 height 13
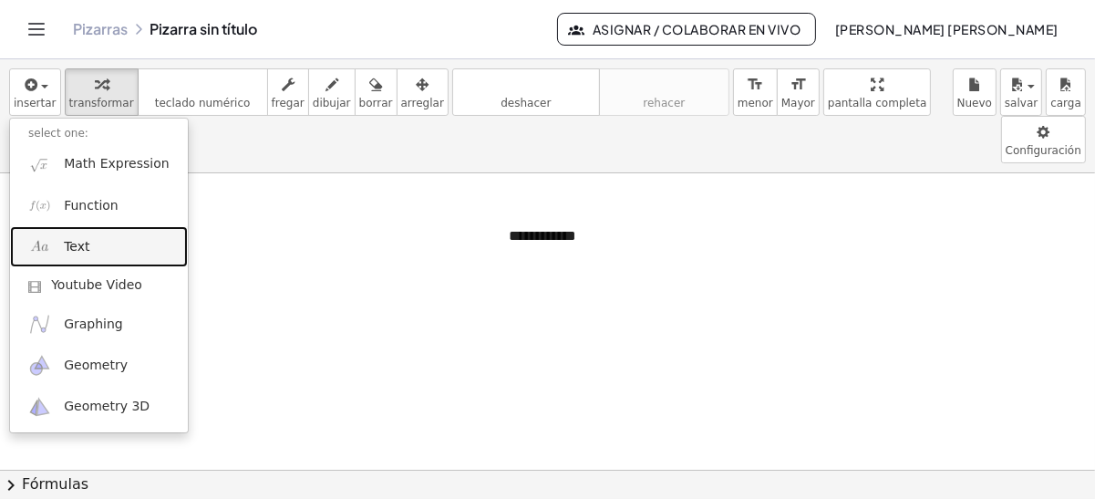
click at [82, 244] on span "Text" at bounding box center [77, 247] width 26 height 18
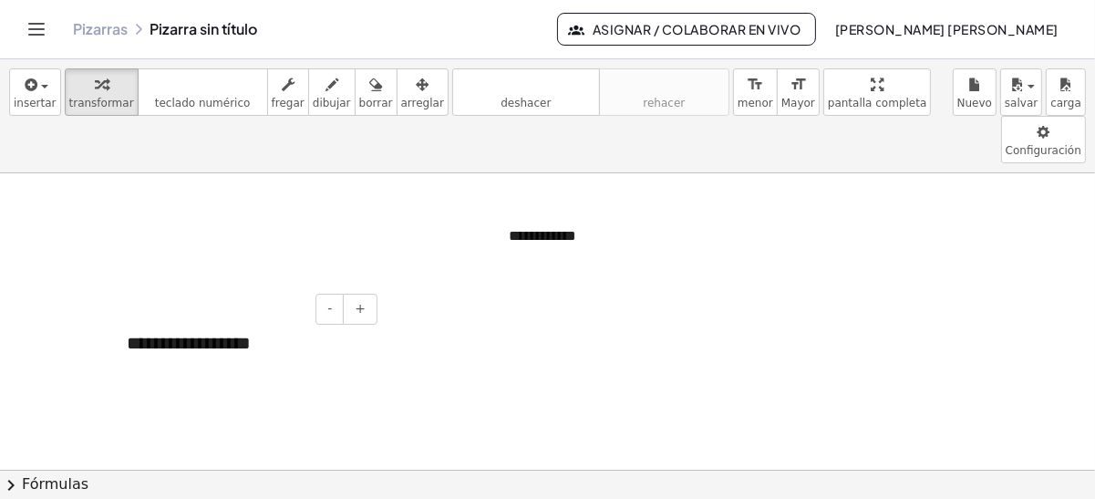
click at [260, 312] on div "**********" at bounding box center [246, 343] width 274 height 63
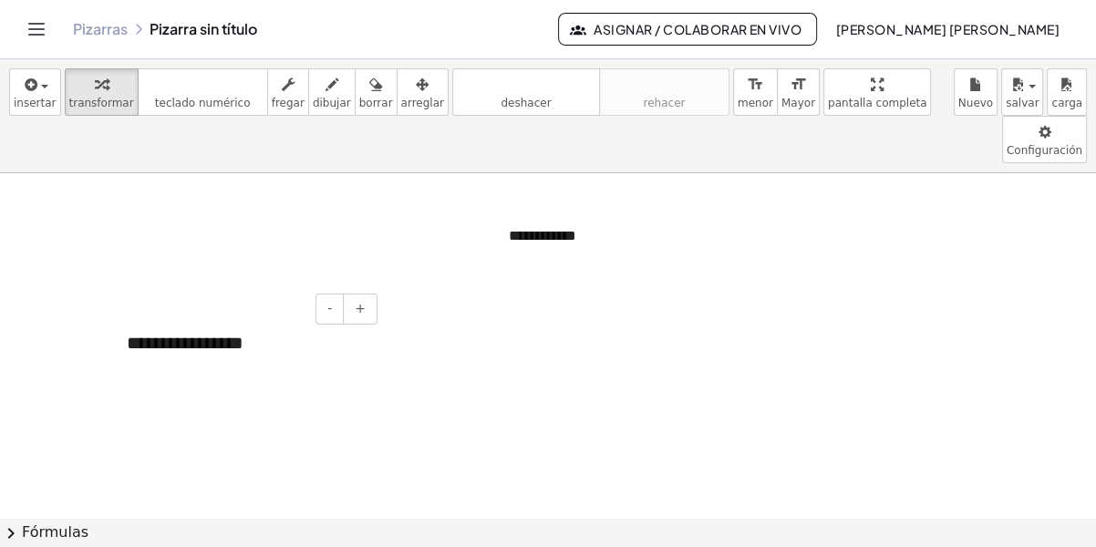
click at [279, 312] on div "**********" at bounding box center [246, 343] width 274 height 63
click at [26, 88] on icon "button" at bounding box center [30, 85] width 16 height 22
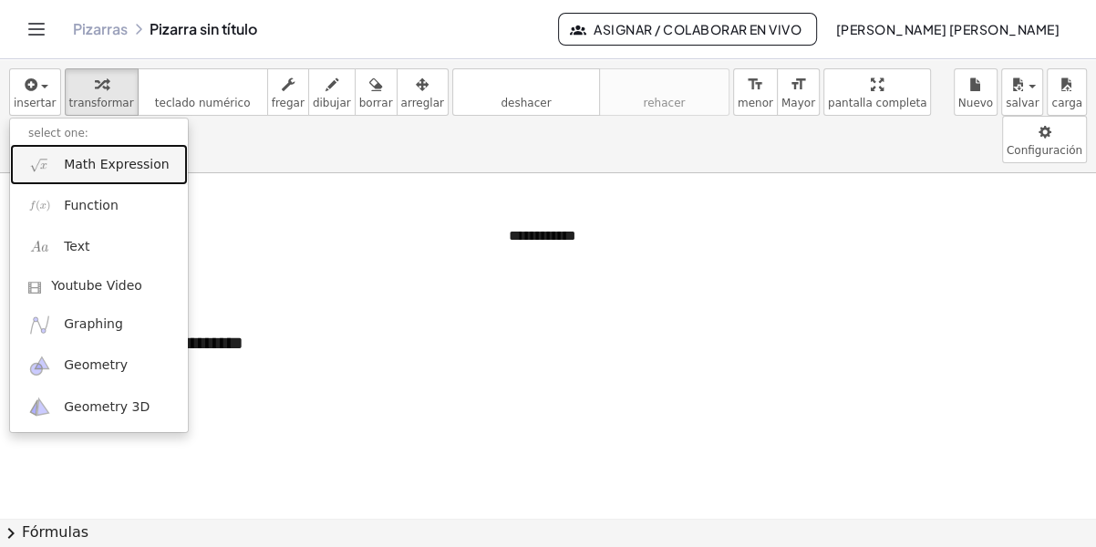
click at [100, 167] on span "Math Expression" at bounding box center [116, 165] width 105 height 18
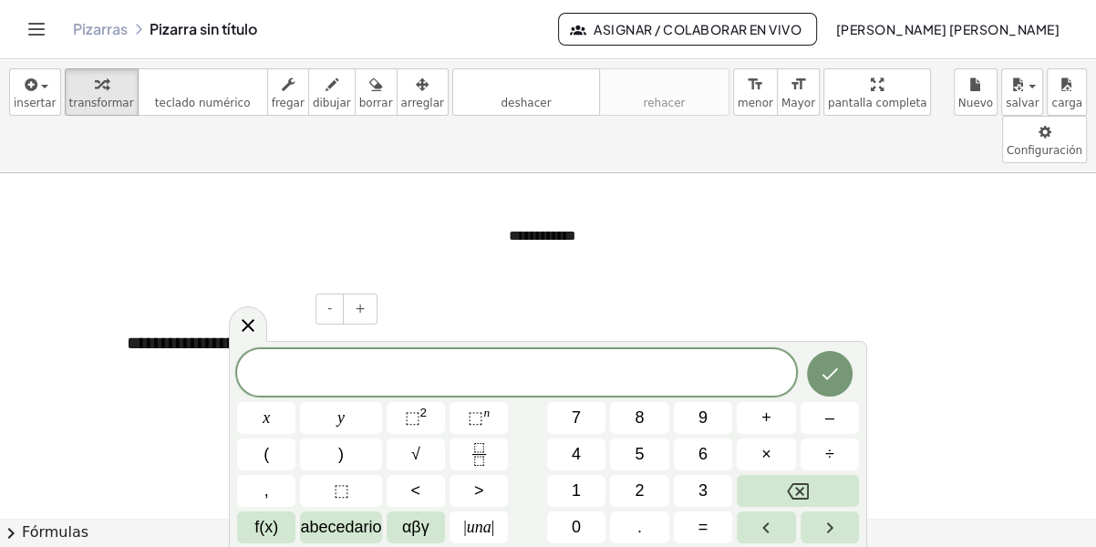
click at [214, 312] on div "**********" at bounding box center [246, 343] width 274 height 63
click at [482, 68] on button "deshacer deshacer" at bounding box center [526, 91] width 148 height 47
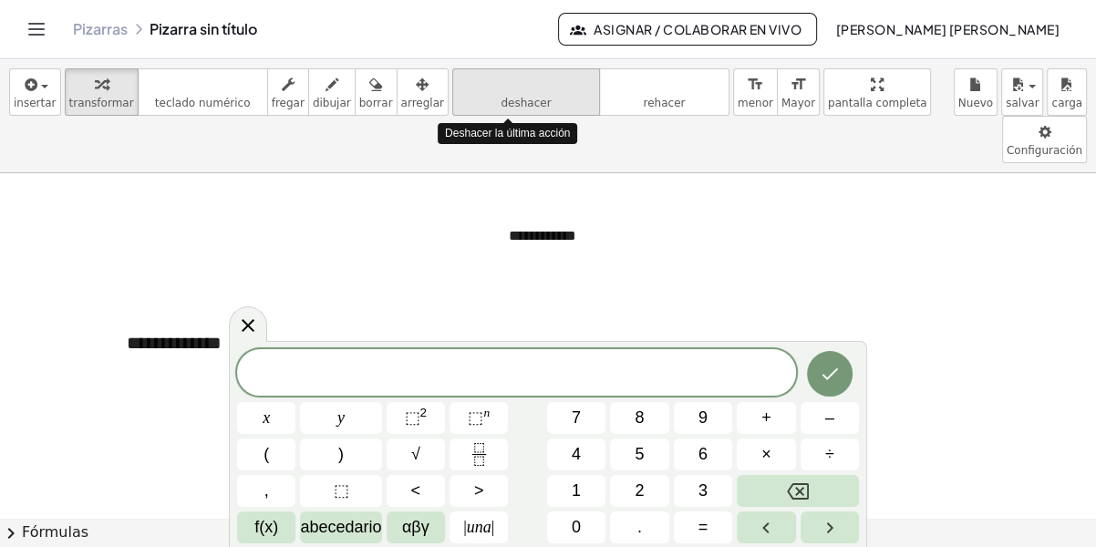
click at [482, 68] on button "deshacer deshacer" at bounding box center [526, 91] width 148 height 47
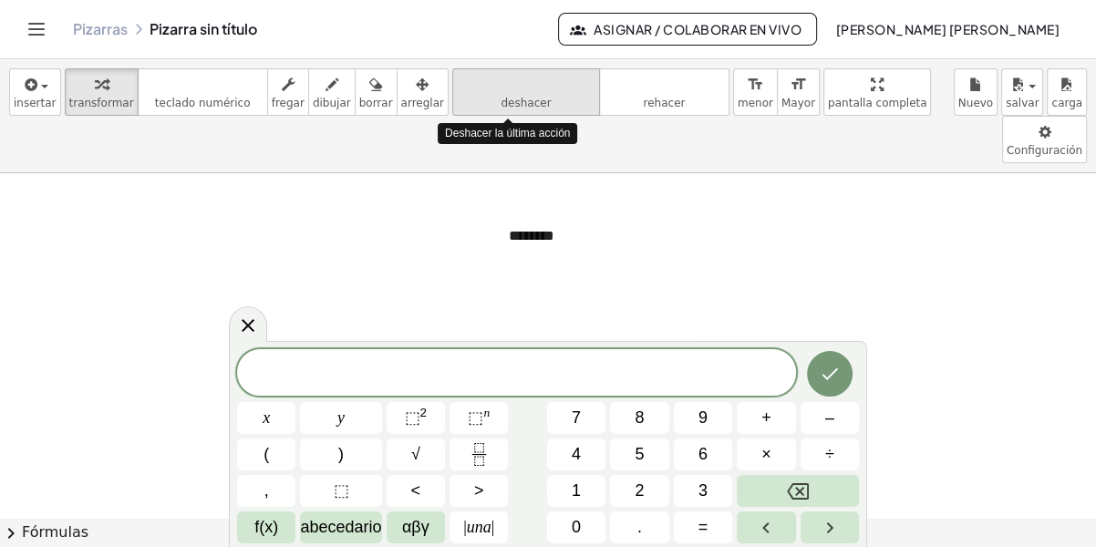
click at [482, 68] on button "deshacer deshacer" at bounding box center [526, 91] width 148 height 47
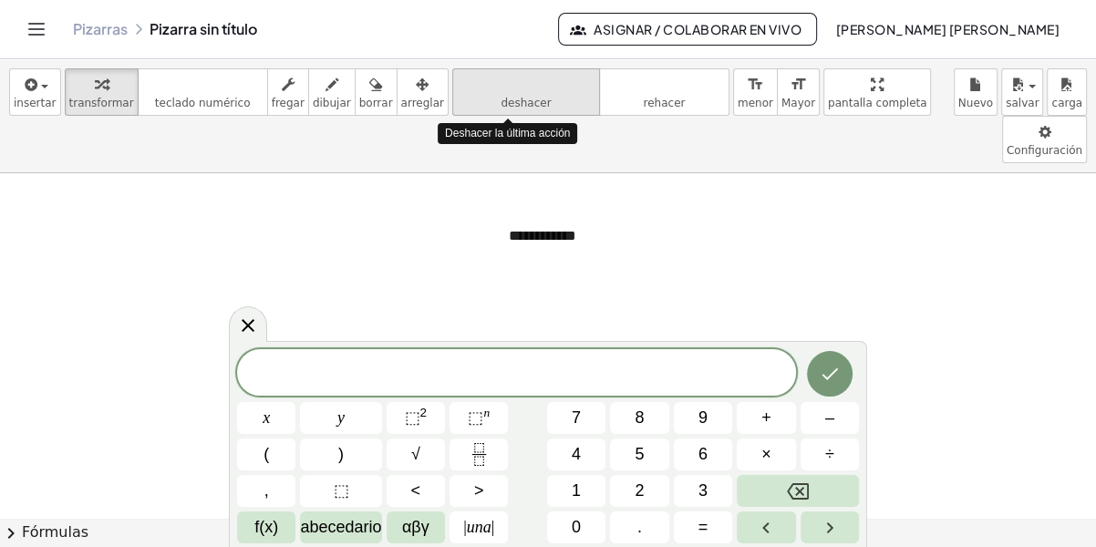
click at [482, 68] on button "deshacer deshacer" at bounding box center [526, 91] width 148 height 47
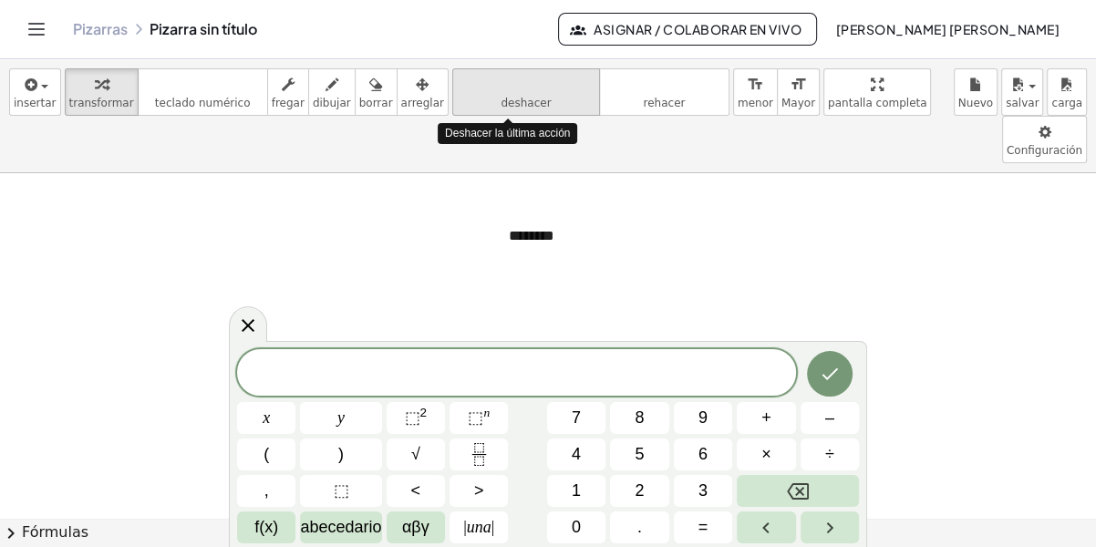
click at [482, 68] on button "deshacer deshacer" at bounding box center [526, 91] width 148 height 47
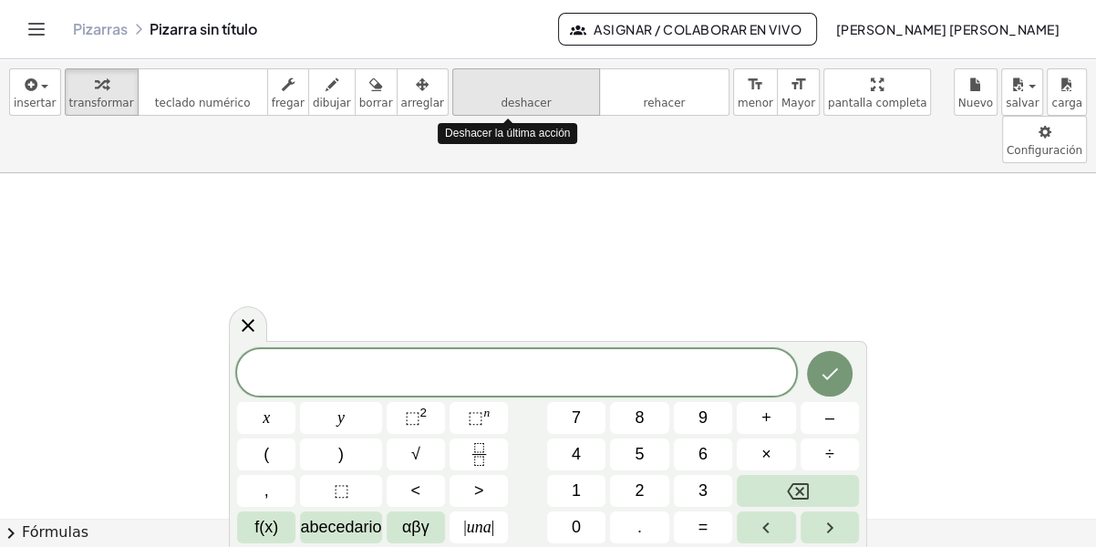
click at [482, 68] on button "deshacer deshacer" at bounding box center [526, 91] width 148 height 47
click at [501, 108] on span "deshacer" at bounding box center [526, 103] width 50 height 13
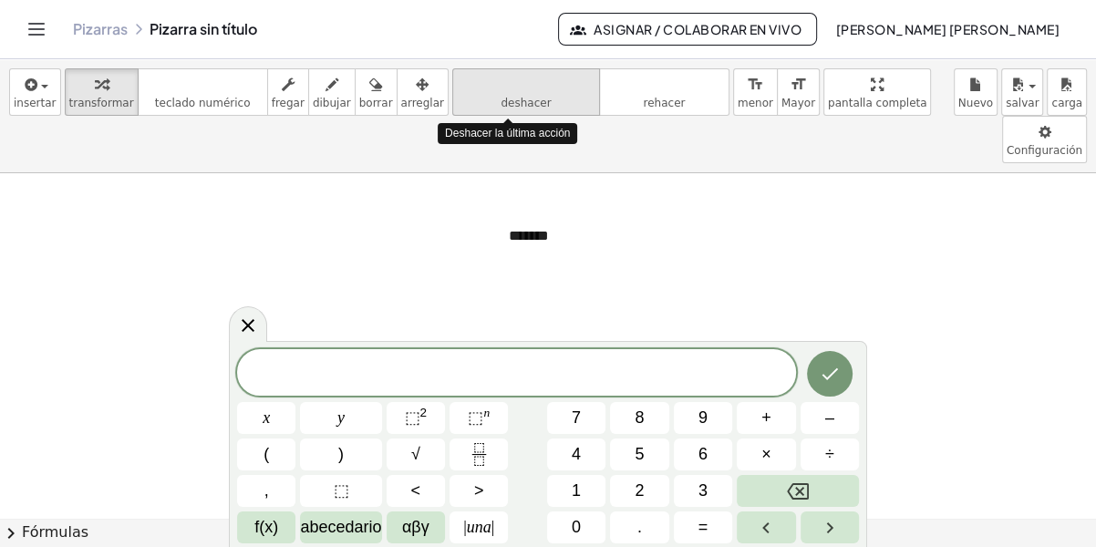
click at [501, 108] on span "deshacer" at bounding box center [526, 103] width 50 height 13
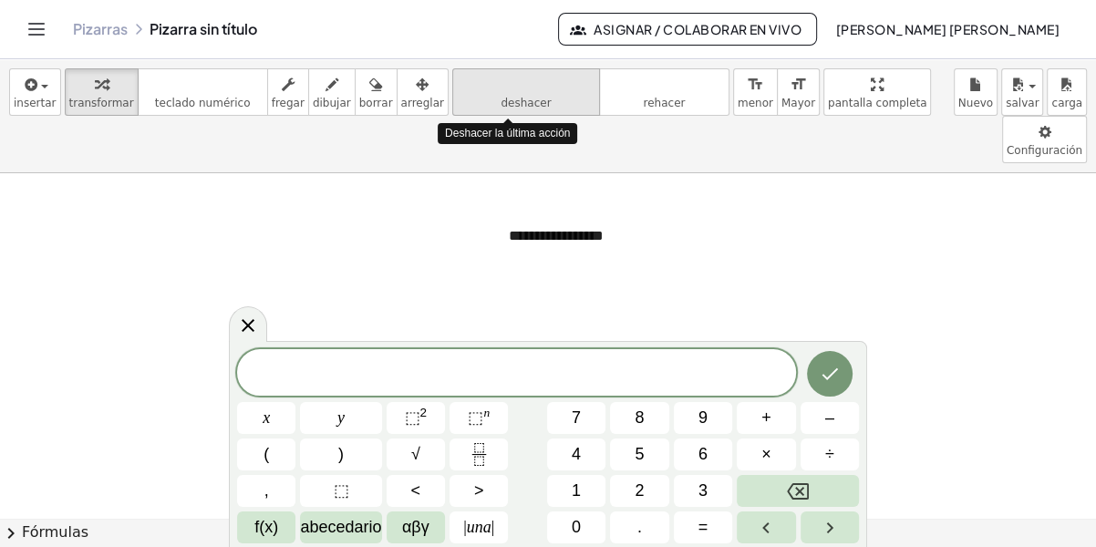
click at [501, 108] on span "deshacer" at bounding box center [526, 103] width 50 height 13
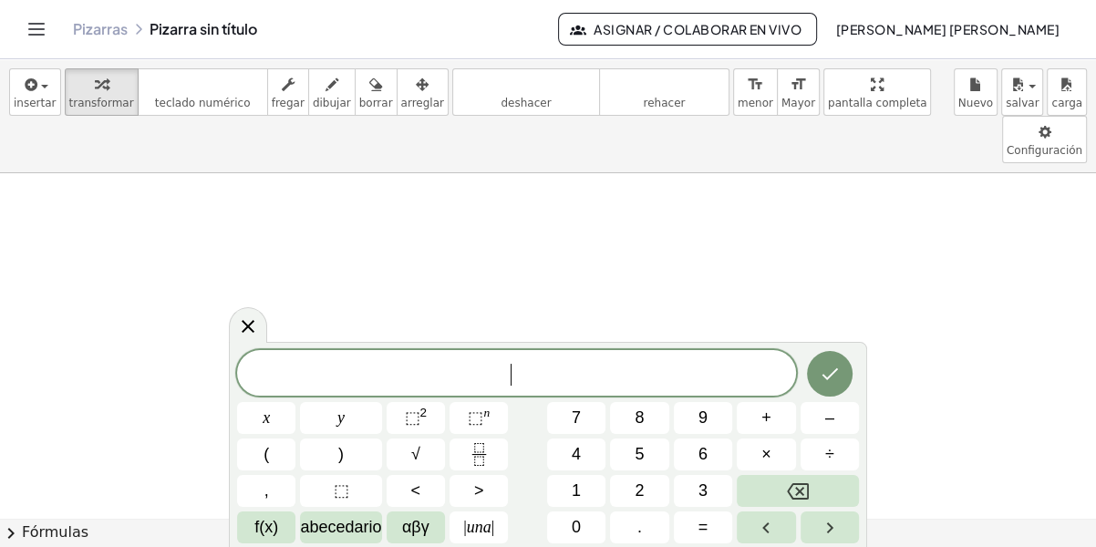
click at [474, 379] on span "​" at bounding box center [516, 375] width 559 height 26
click at [270, 421] on span "x" at bounding box center [266, 418] width 7 height 25
click at [773, 417] on button "+" at bounding box center [766, 418] width 58 height 32
click at [576, 490] on span "1" at bounding box center [576, 491] width 9 height 25
click at [414, 493] on span "<" at bounding box center [416, 491] width 10 height 25
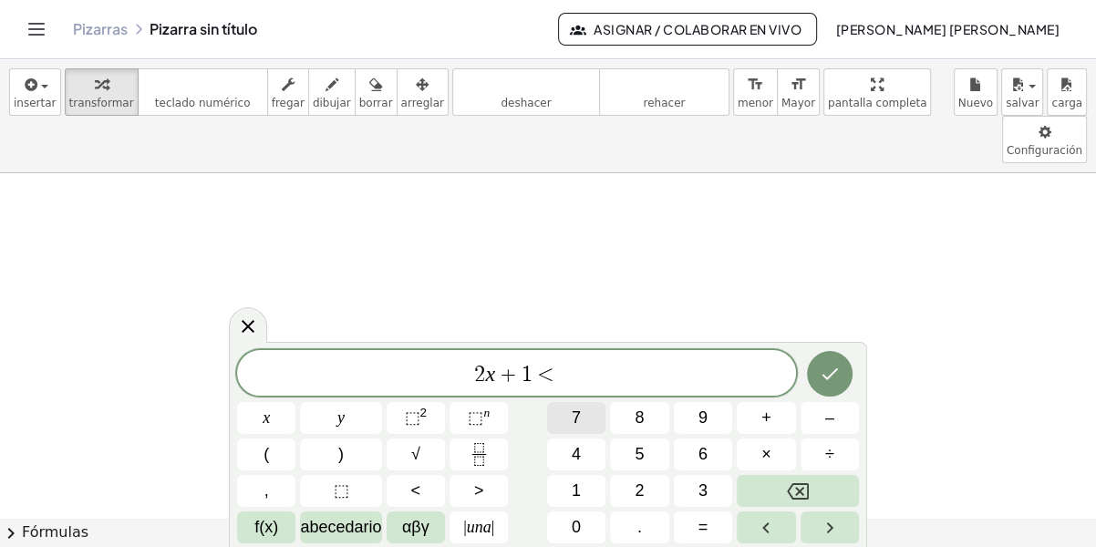
click at [572, 420] on span "7" at bounding box center [576, 418] width 9 height 25
click at [834, 374] on icon "Hecho" at bounding box center [830, 374] width 22 height 22
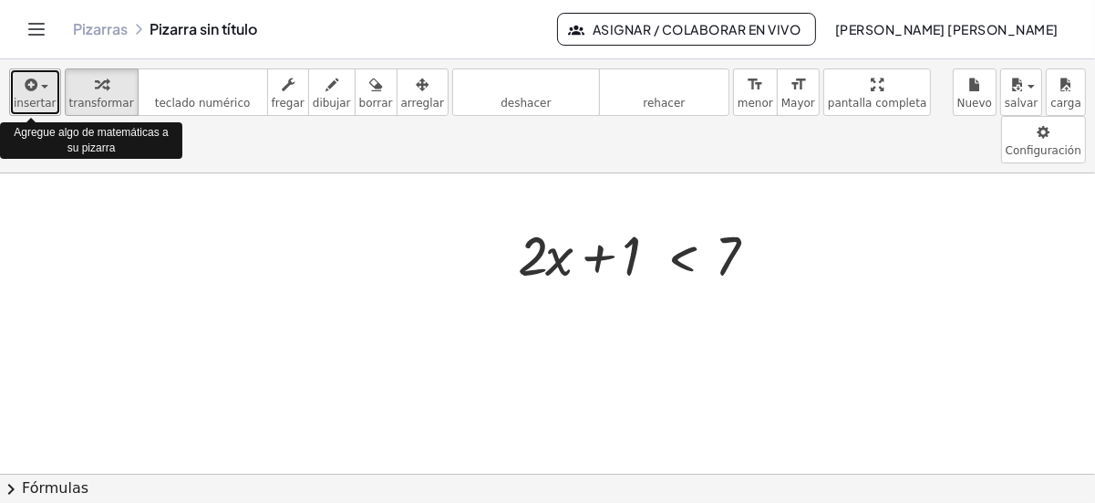
click at [30, 94] on icon "button" at bounding box center [30, 85] width 16 height 22
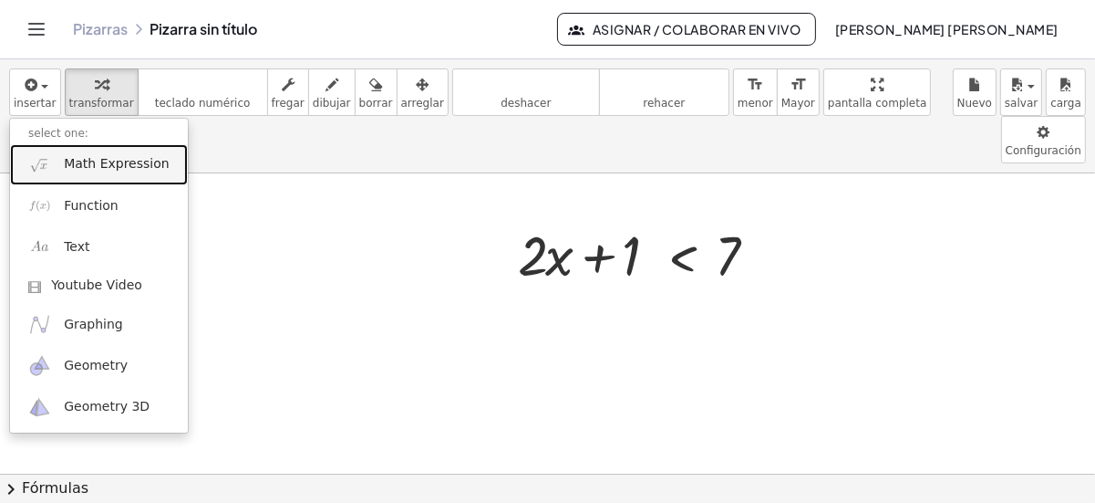
click at [91, 166] on span "Math Expression" at bounding box center [116, 164] width 105 height 18
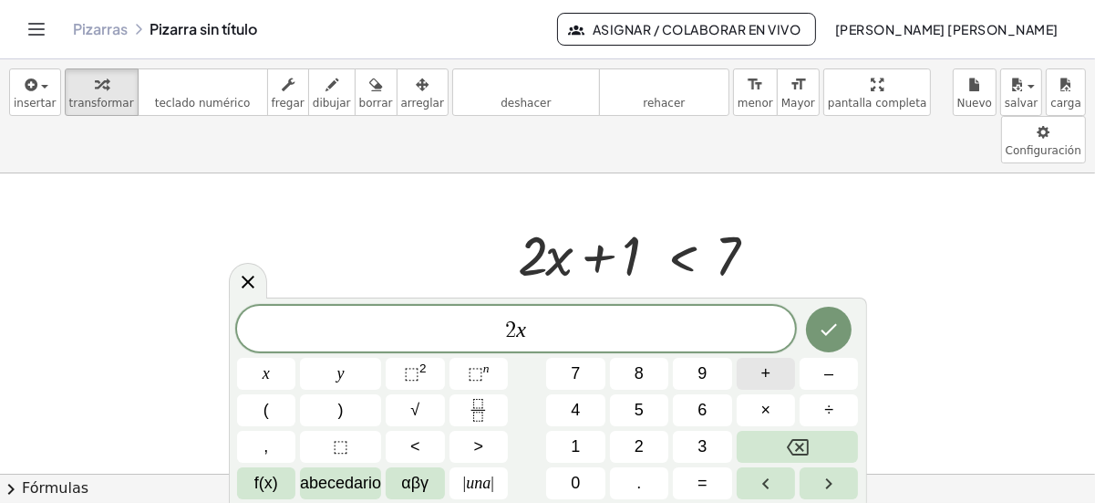
click at [774, 373] on button "+" at bounding box center [766, 374] width 58 height 32
click at [709, 483] on button "=" at bounding box center [702, 483] width 58 height 32
click at [835, 330] on icon "Hecho" at bounding box center [829, 329] width 22 height 22
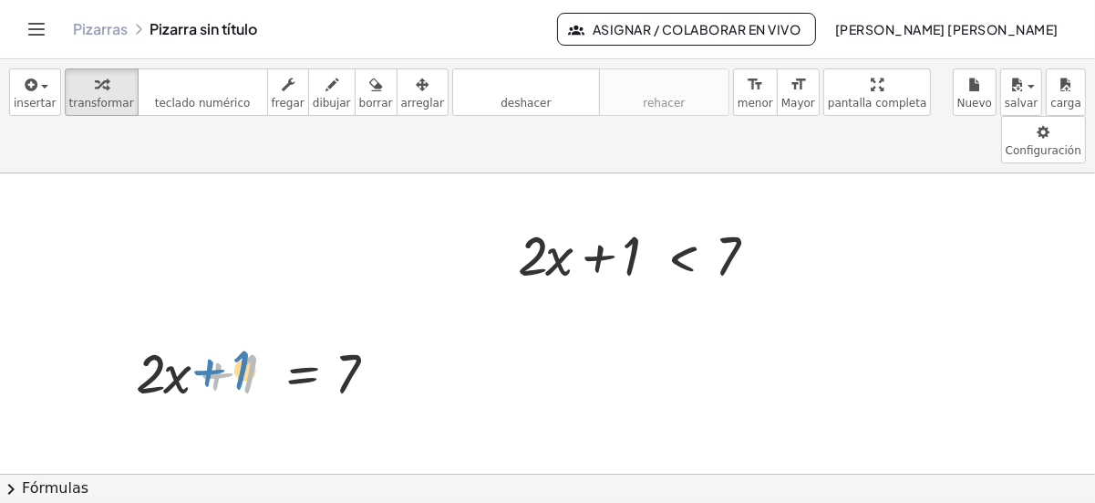
click at [222, 335] on div at bounding box center [265, 371] width 276 height 73
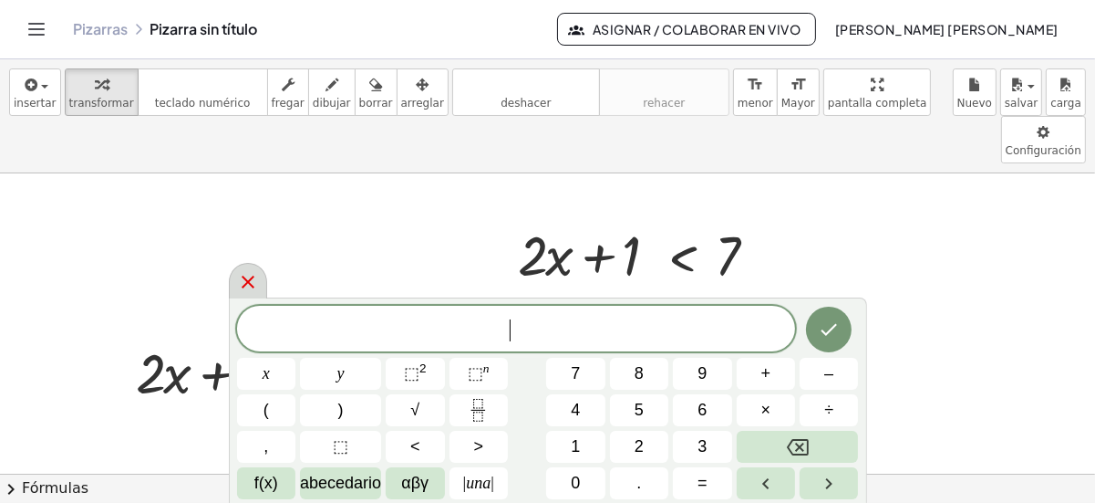
click at [245, 280] on icon at bounding box center [248, 281] width 13 height 13
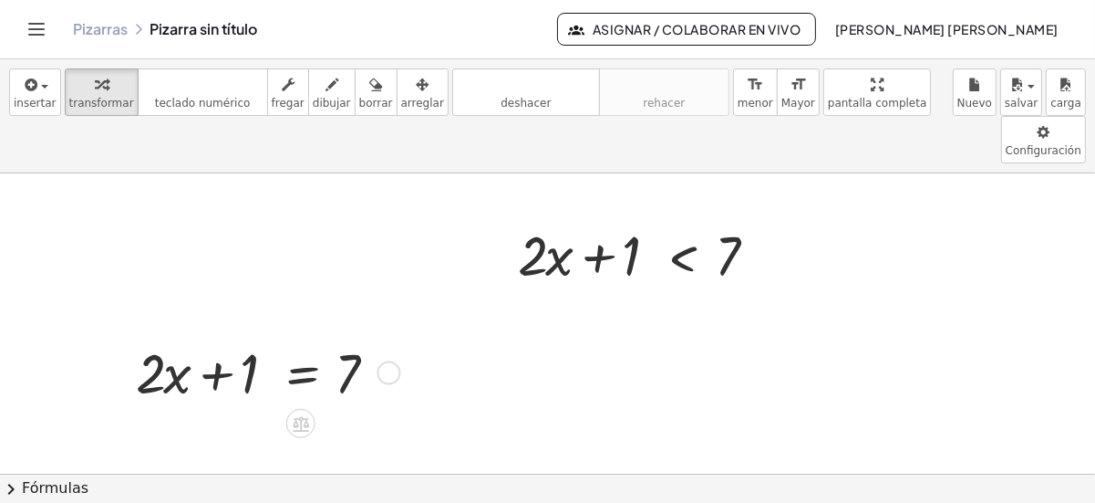
click at [165, 335] on div at bounding box center [265, 371] width 276 height 73
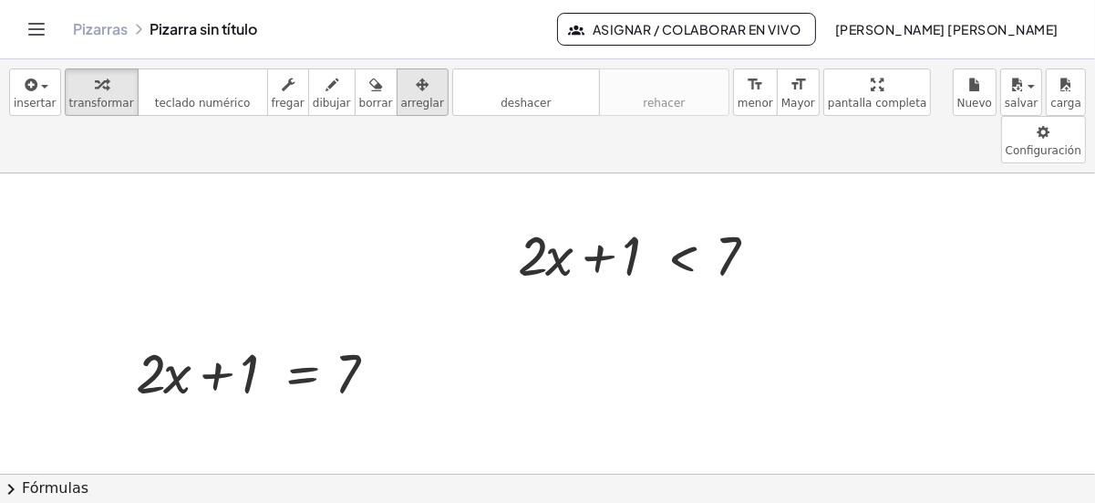
click at [401, 100] on span "arreglar" at bounding box center [422, 103] width 43 height 13
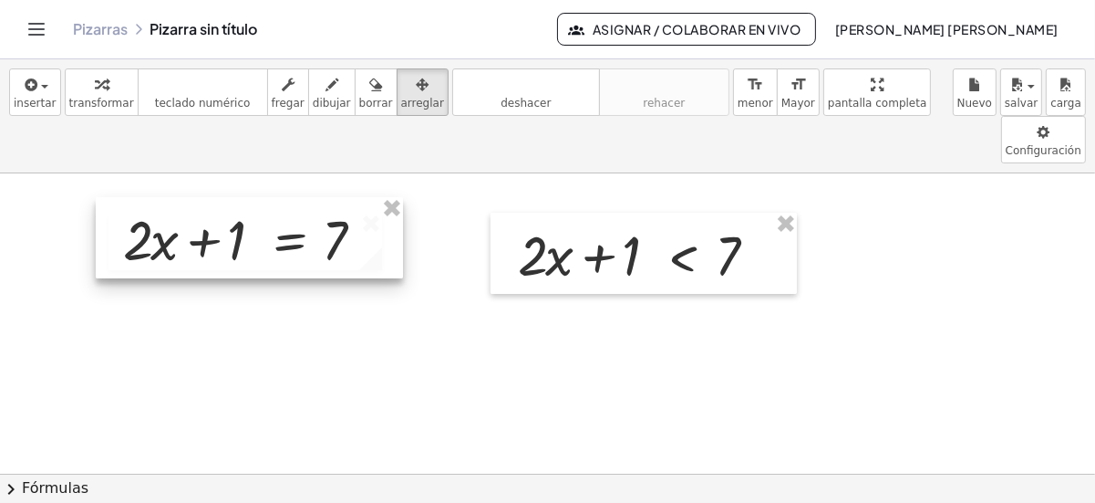
drag, startPoint x: 302, startPoint y: 315, endPoint x: 289, endPoint y: 181, distance: 134.7
click at [289, 197] on div at bounding box center [249, 238] width 307 height 82
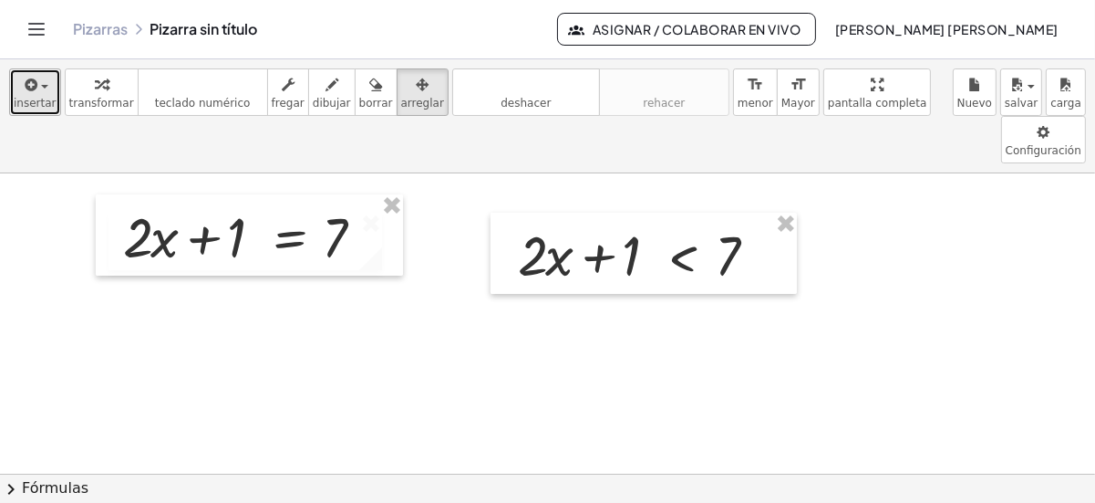
click at [26, 91] on icon "button" at bounding box center [30, 85] width 16 height 22
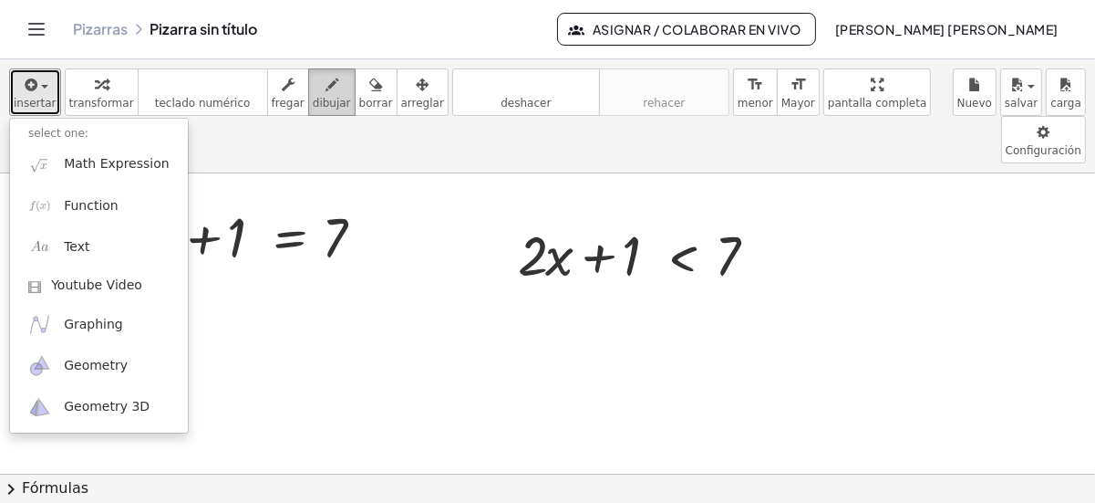
click at [313, 101] on span "dibujar" at bounding box center [332, 103] width 38 height 13
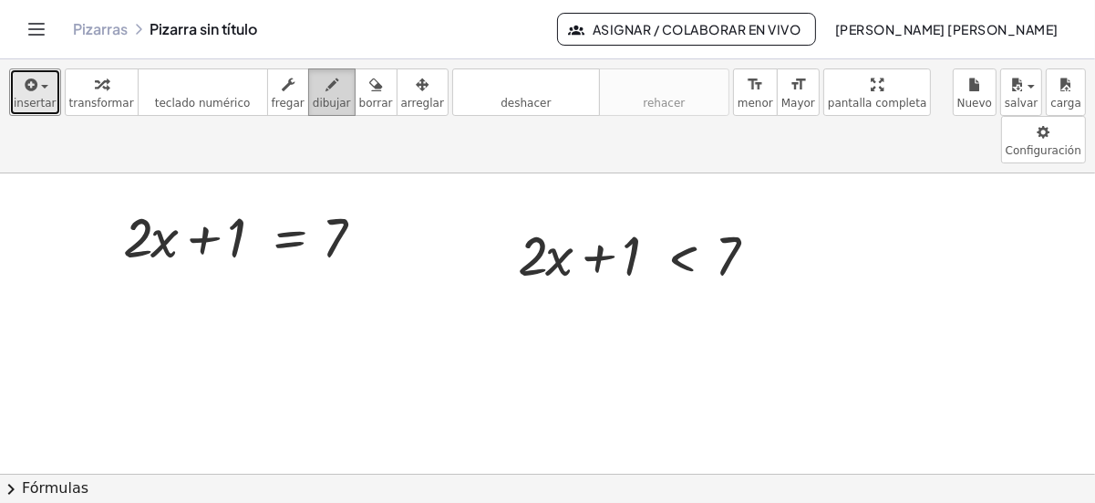
click at [326, 88] on icon "button" at bounding box center [332, 85] width 13 height 22
drag, startPoint x: 130, startPoint y: 234, endPoint x: 152, endPoint y: 243, distance: 24.2
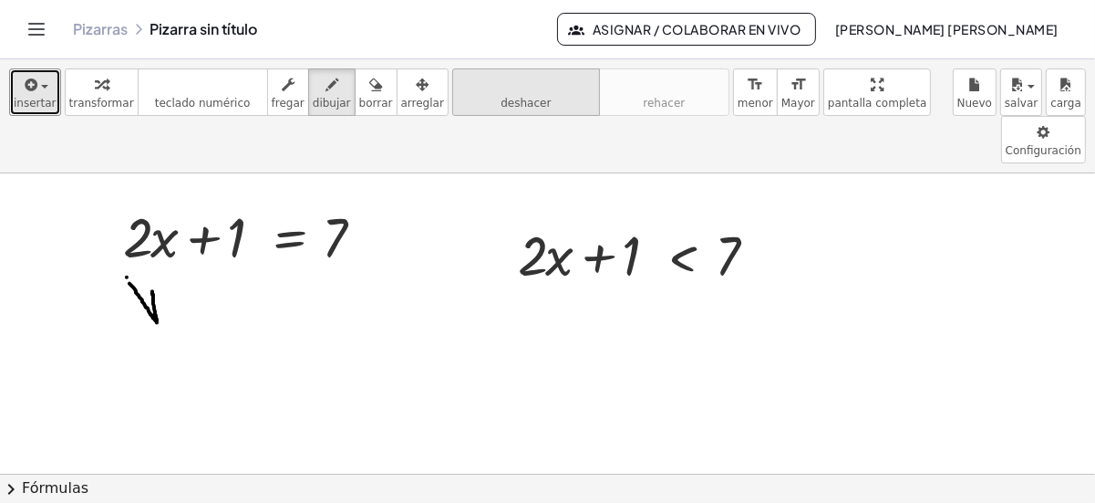
click at [457, 99] on button "deshacer deshacer" at bounding box center [526, 91] width 148 height 47
click at [457, 100] on button "deshacer deshacer" at bounding box center [526, 91] width 148 height 47
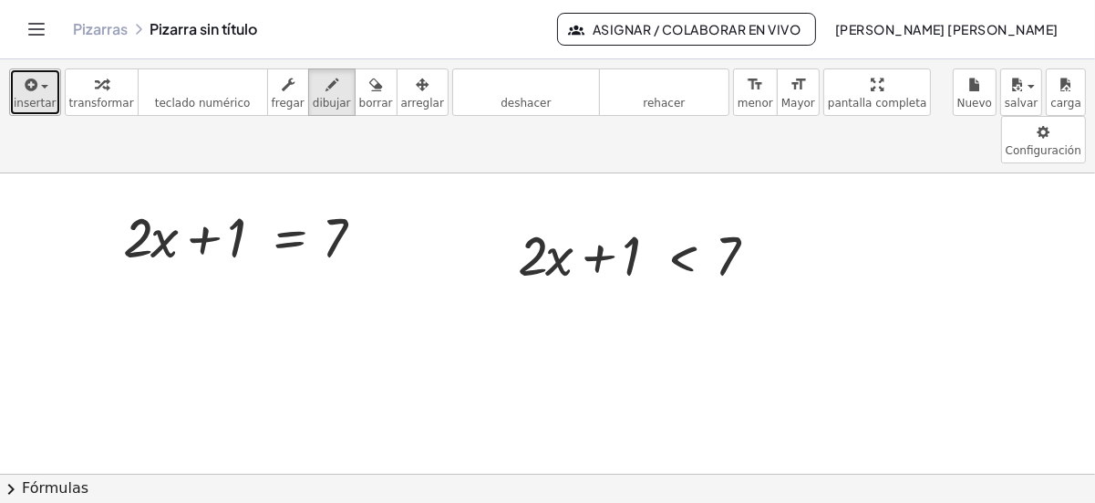
click at [43, 91] on div "button" at bounding box center [35, 84] width 43 height 22
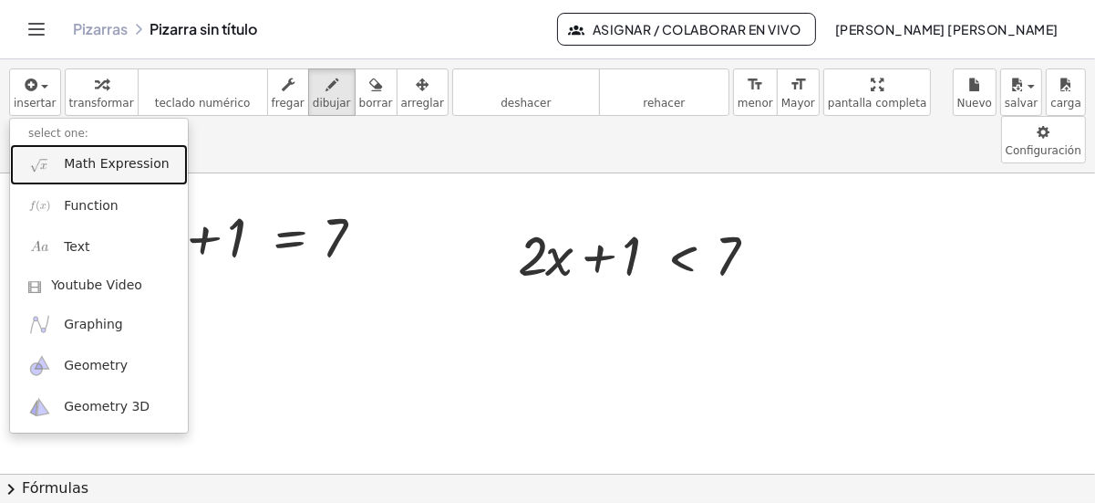
click at [118, 171] on span "Math Expression" at bounding box center [116, 164] width 105 height 18
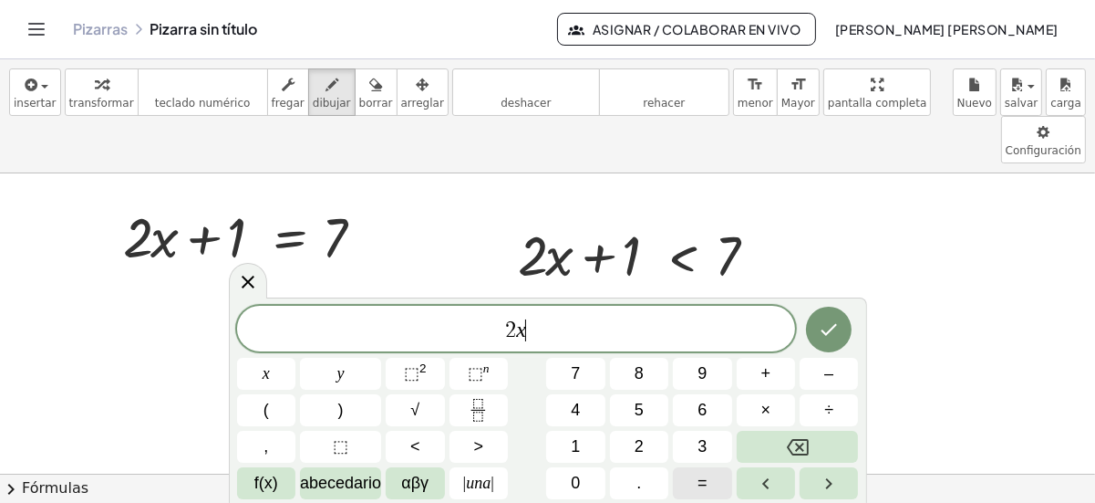
click at [697, 481] on button "=" at bounding box center [702, 483] width 58 height 32
click at [842, 327] on button "Hecho" at bounding box center [829, 329] width 46 height 46
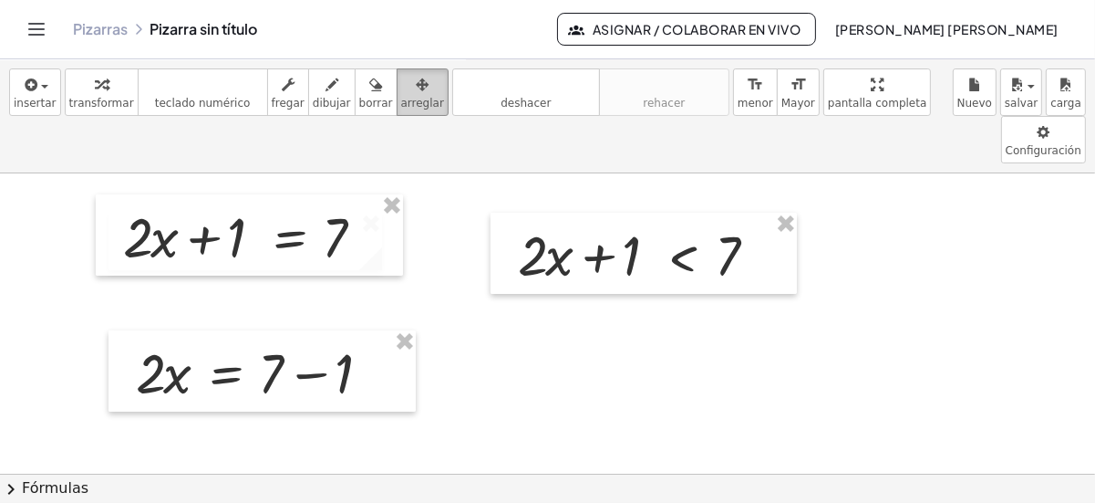
click at [401, 97] on span "arreglar" at bounding box center [422, 103] width 43 height 13
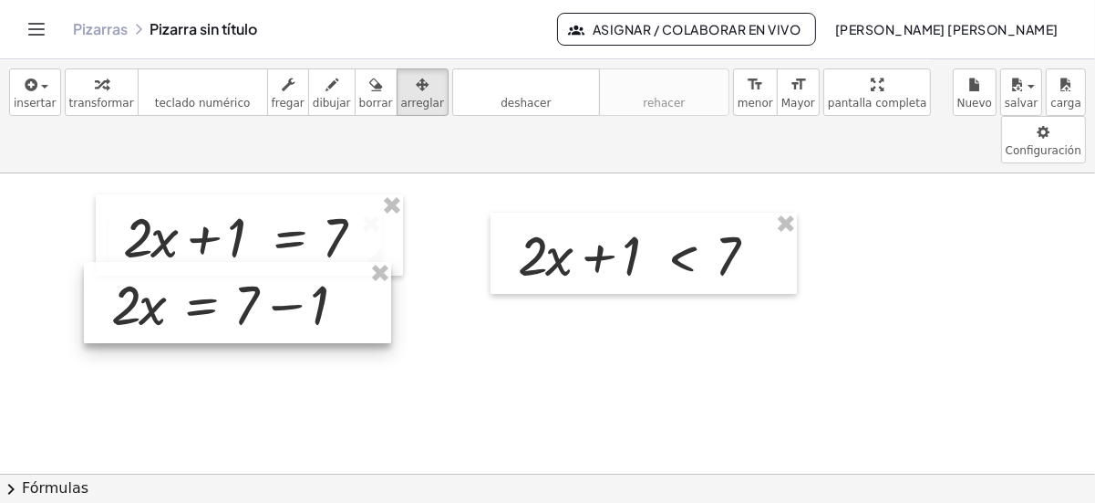
drag, startPoint x: 291, startPoint y: 322, endPoint x: 270, endPoint y: 253, distance: 72.4
click at [270, 262] on div at bounding box center [237, 303] width 307 height 82
click at [355, 276] on div at bounding box center [237, 302] width 307 height 82
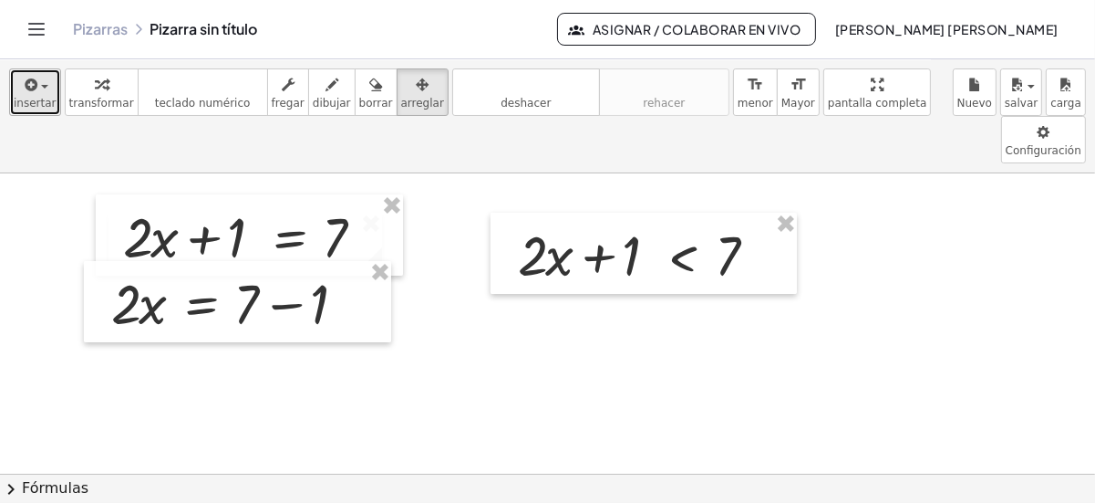
click at [22, 87] on icon "button" at bounding box center [30, 85] width 16 height 22
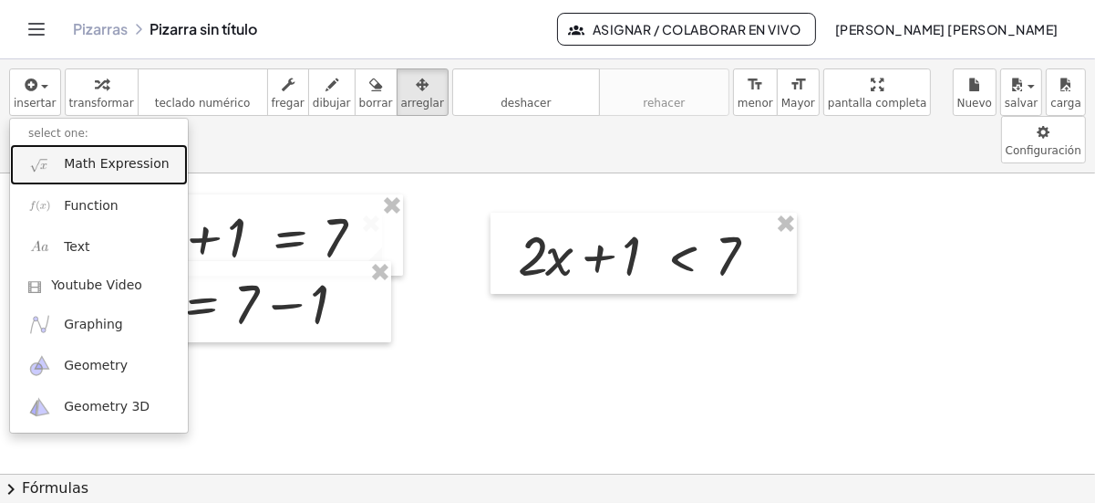
click at [150, 167] on span "Math Expression" at bounding box center [116, 164] width 105 height 18
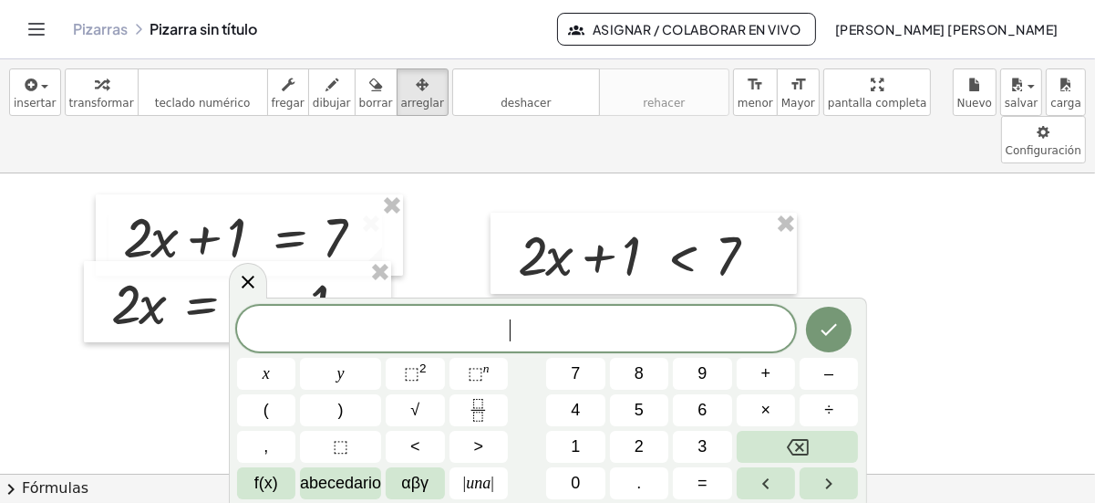
click at [492, 336] on span "​" at bounding box center [516, 330] width 559 height 26
click at [254, 284] on icon at bounding box center [248, 281] width 22 height 22
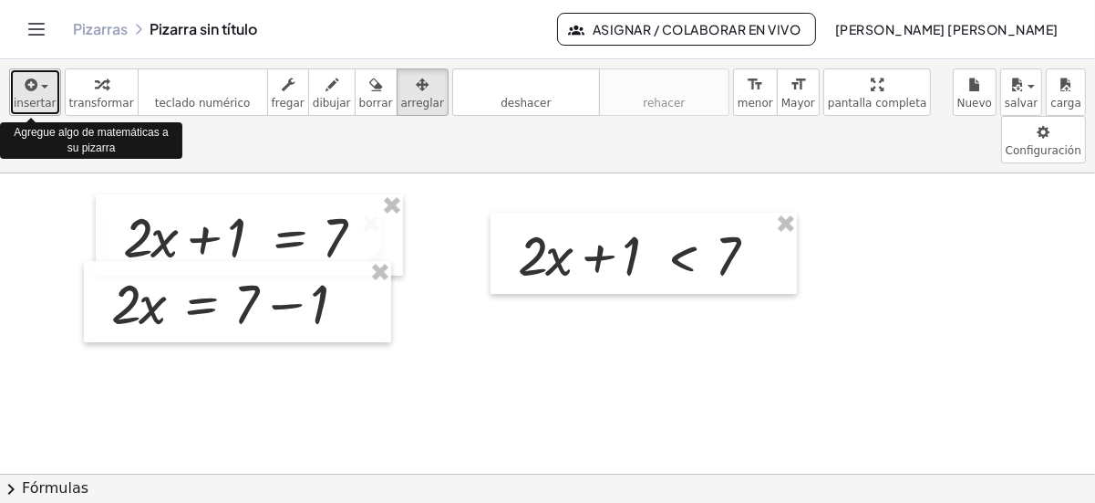
click at [30, 83] on icon "button" at bounding box center [30, 85] width 16 height 22
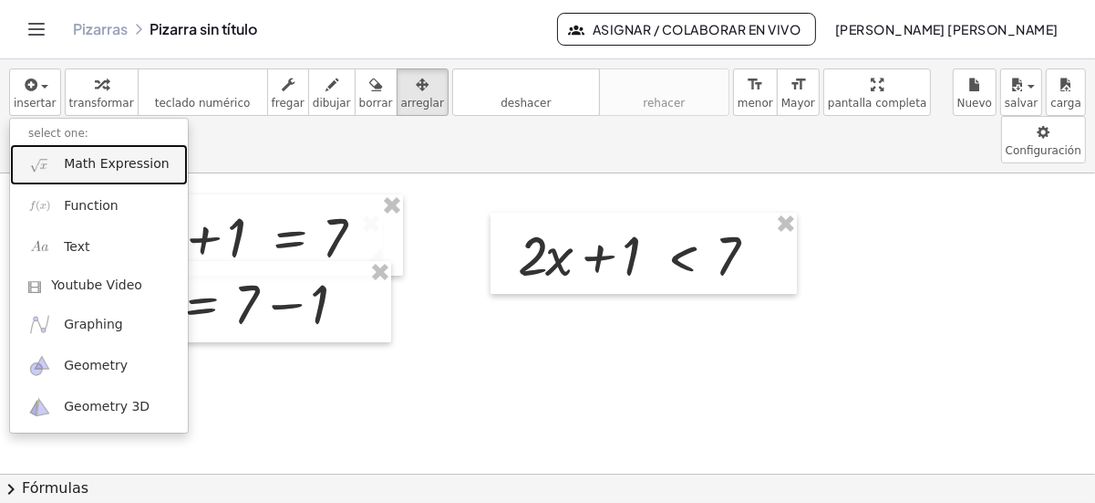
click at [46, 165] on img at bounding box center [39, 164] width 23 height 23
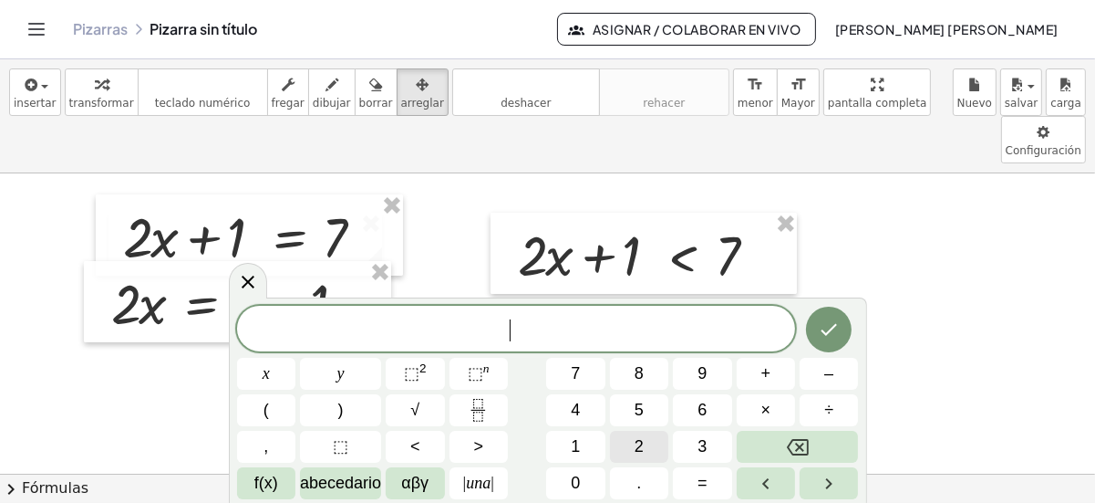
click at [635, 456] on span "2" at bounding box center [639, 446] width 9 height 25
click at [256, 372] on button "x" at bounding box center [266, 374] width 58 height 32
click at [706, 481] on span "=" at bounding box center [703, 483] width 10 height 25
click at [702, 413] on span "6" at bounding box center [702, 410] width 9 height 25
click at [831, 337] on icon "Hecho" at bounding box center [829, 329] width 22 height 22
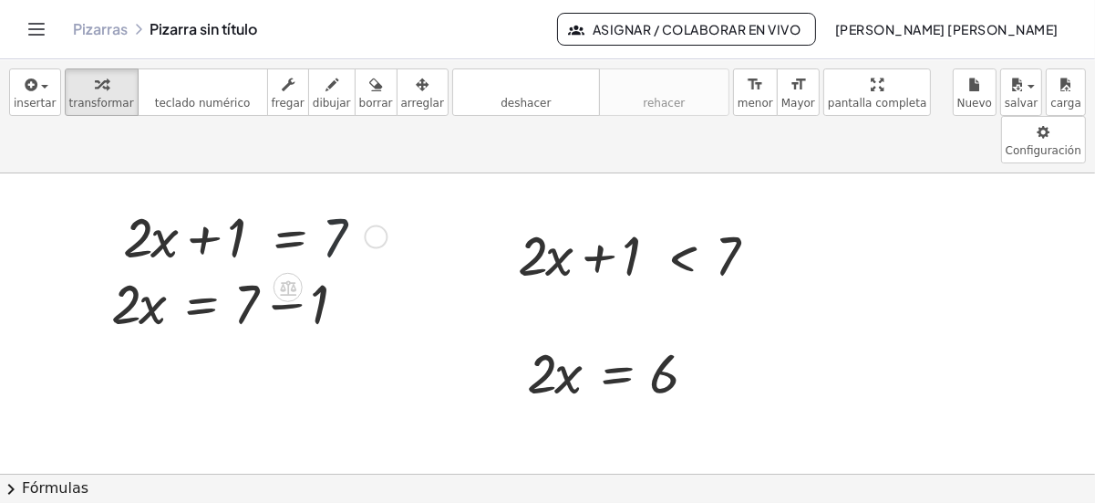
click at [333, 199] on div at bounding box center [252, 235] width 276 height 73
click at [349, 199] on div at bounding box center [252, 235] width 276 height 73
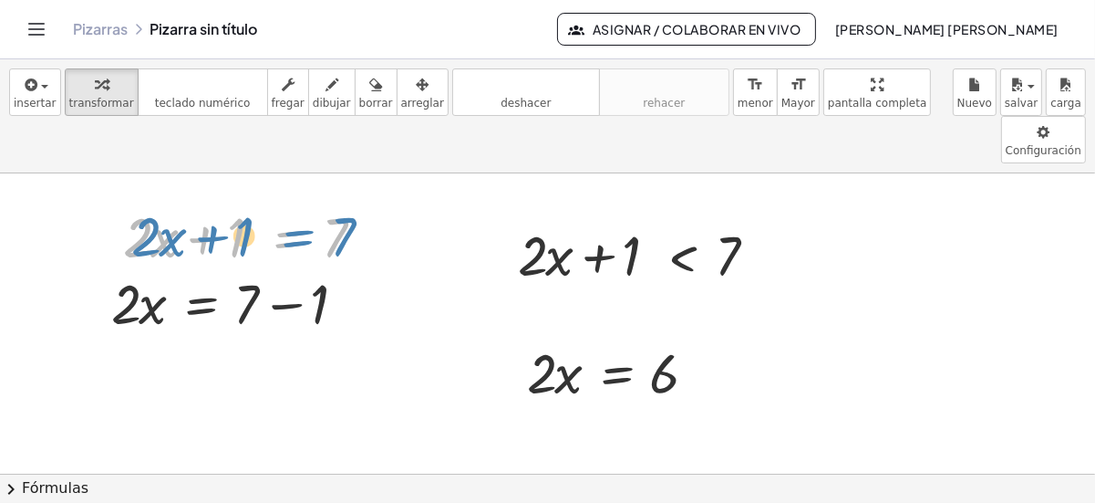
drag, startPoint x: 265, startPoint y: 179, endPoint x: 234, endPoint y: 136, distance: 52.4
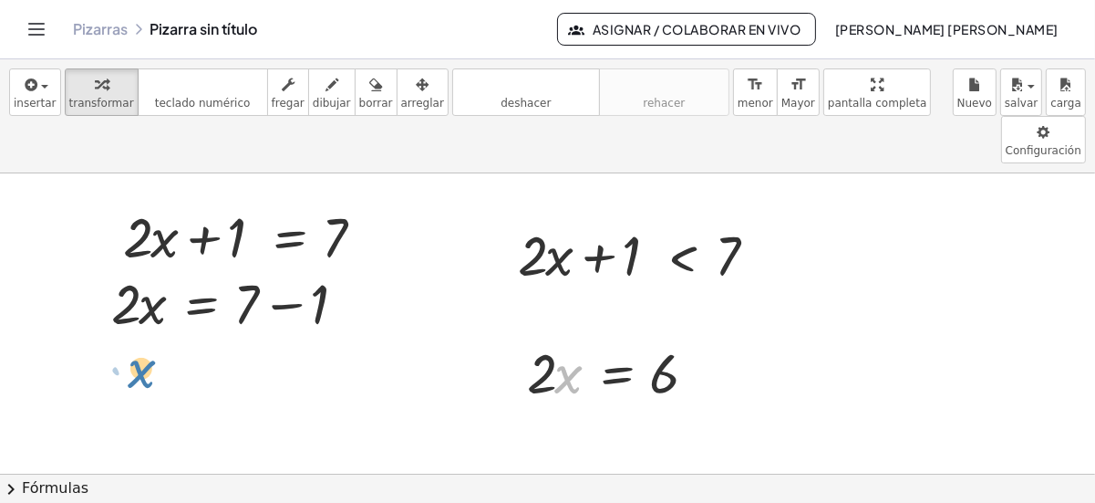
drag, startPoint x: 579, startPoint y: 337, endPoint x: 151, endPoint y: 331, distance: 427.8
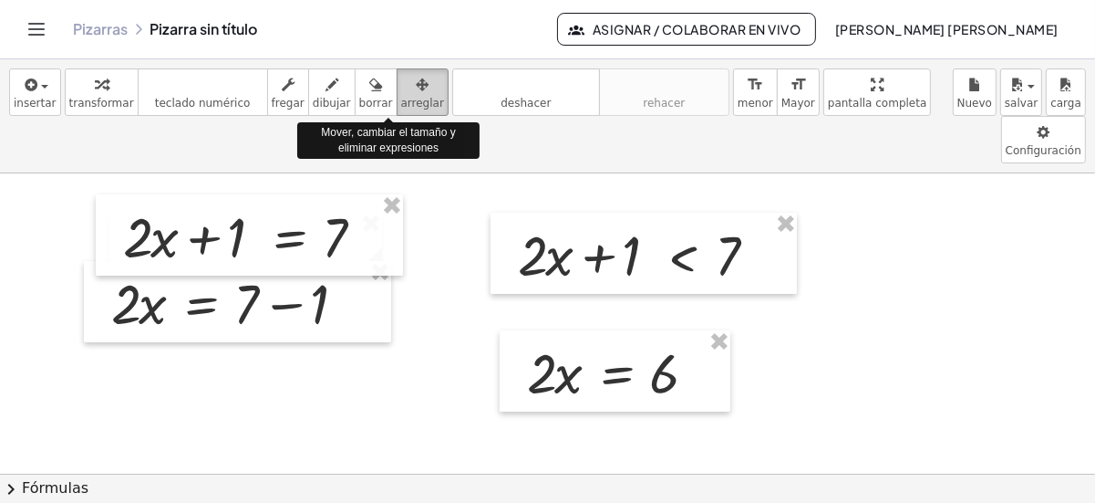
click at [416, 77] on icon "button" at bounding box center [422, 85] width 13 height 22
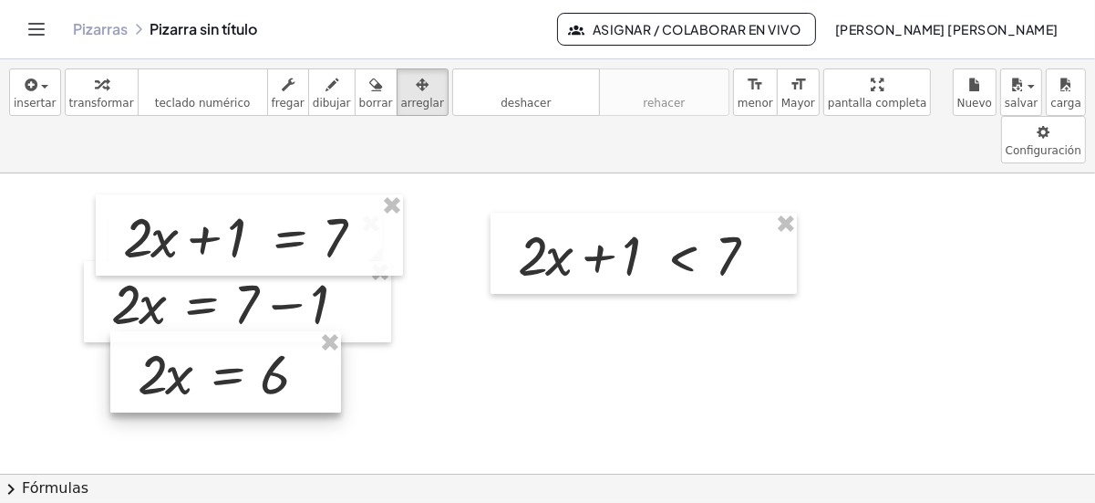
drag, startPoint x: 551, startPoint y: 327, endPoint x: 161, endPoint y: 327, distance: 389.5
click at [161, 331] on div at bounding box center [225, 372] width 231 height 82
click at [223, 338] on div at bounding box center [225, 372] width 231 height 82
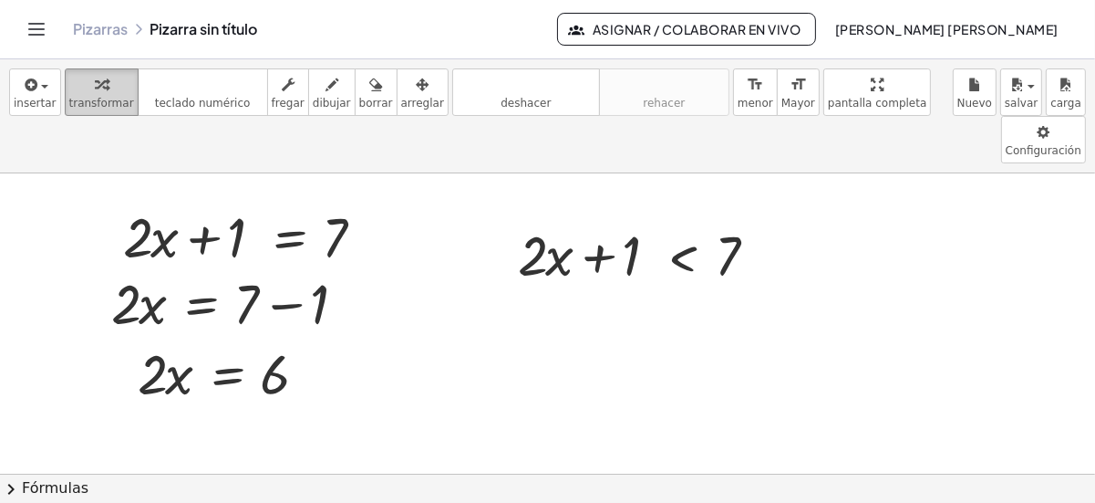
click at [73, 98] on span "transformar" at bounding box center [101, 103] width 65 height 13
click at [212, 359] on div "· 2 · x = 6" at bounding box center [225, 372] width 231 height 82
click at [152, 336] on div at bounding box center [229, 372] width 200 height 73
drag, startPoint x: 151, startPoint y: 340, endPoint x: 273, endPoint y: 398, distance: 134.2
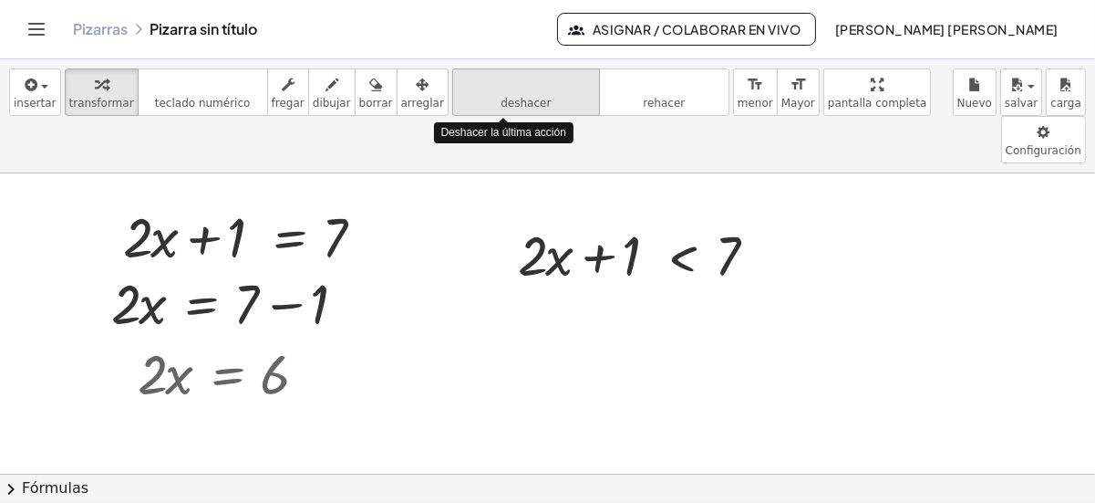
click at [501, 109] on span "deshacer" at bounding box center [526, 103] width 50 height 13
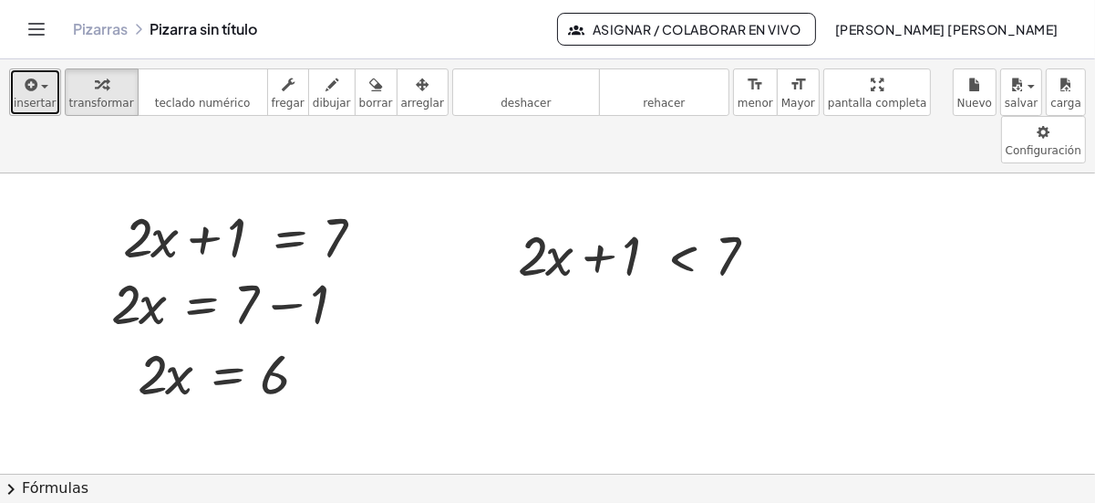
click at [48, 103] on span "insertar" at bounding box center [35, 103] width 43 height 13
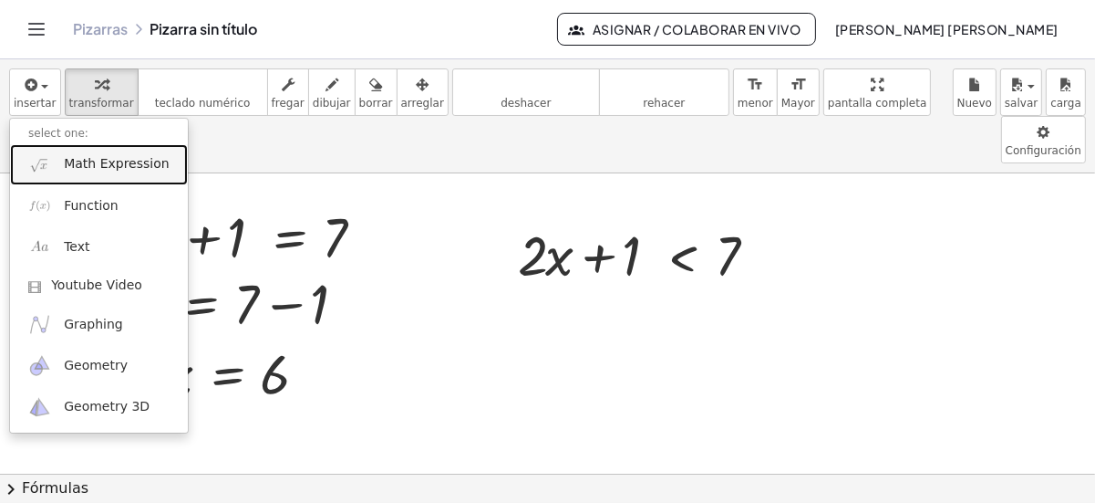
click at [52, 171] on link "Math Expression" at bounding box center [99, 164] width 178 height 41
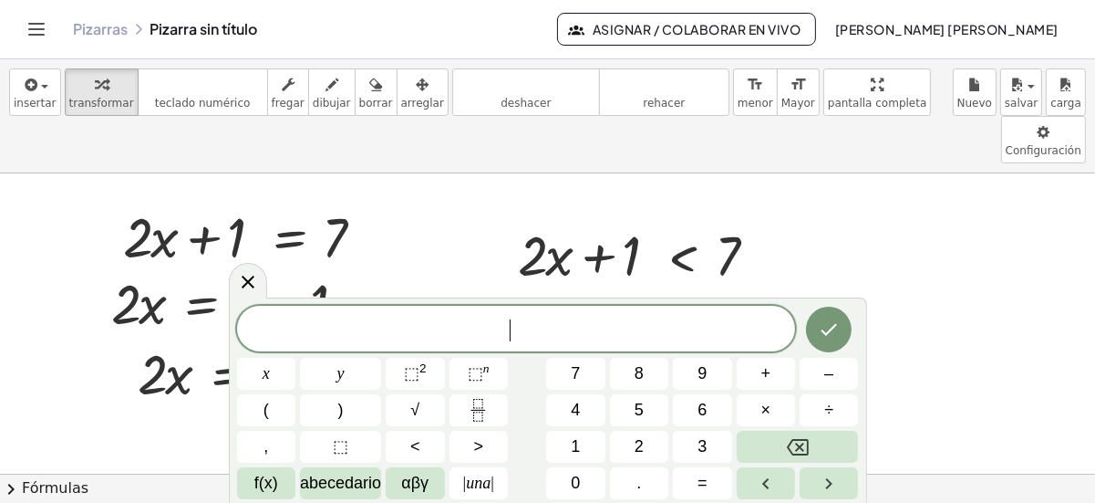
click at [456, 330] on span "​" at bounding box center [516, 330] width 559 height 26
click at [265, 375] on span "x" at bounding box center [266, 373] width 7 height 25
click at [696, 487] on button "=" at bounding box center [702, 483] width 58 height 32
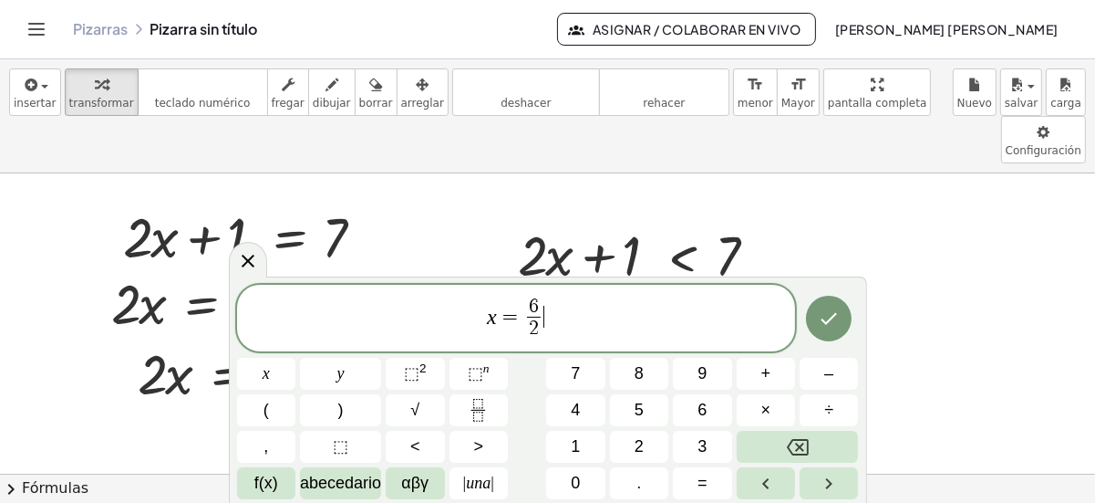
click at [593, 320] on span "x = 6 2 ​ ​" at bounding box center [516, 320] width 559 height 48
click at [704, 488] on span "=" at bounding box center [703, 483] width 10 height 25
click at [822, 328] on icon "Hecho" at bounding box center [829, 318] width 22 height 22
click at [825, 321] on icon "Hecho" at bounding box center [829, 318] width 22 height 22
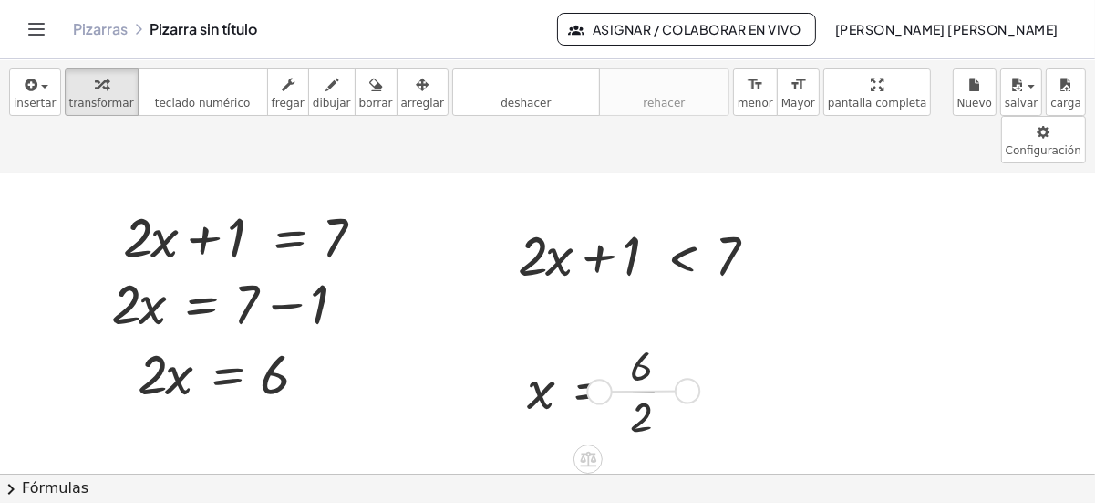
drag, startPoint x: 684, startPoint y: 344, endPoint x: 586, endPoint y: 345, distance: 98.5
click at [588, 390] on div "x = · 6 · 2" at bounding box center [588, 390] width 0 height 0
click at [392, 116] on div "insertar select one: Math Expression Function Text Youtube Video Graphing Geome…" at bounding box center [547, 116] width 1095 height 114
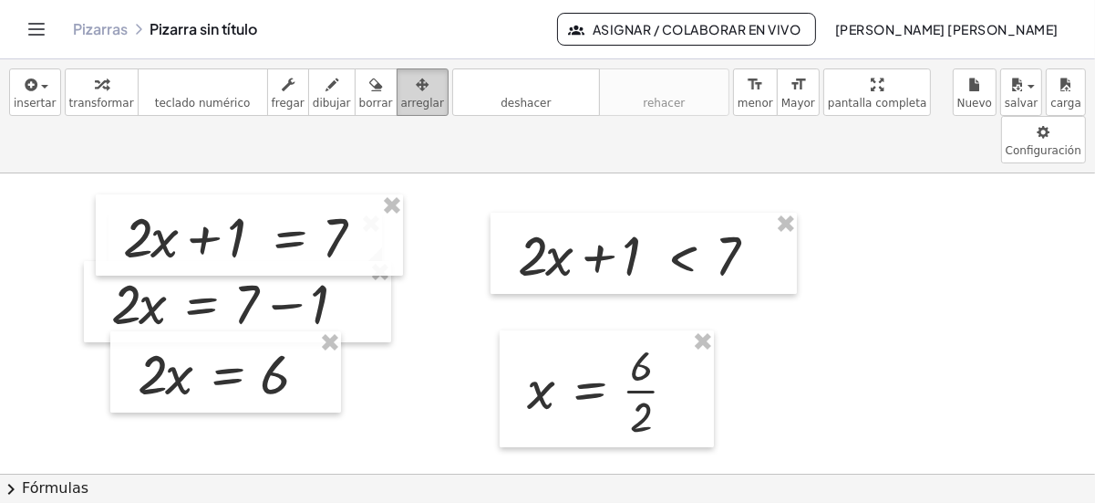
click at [416, 77] on icon "button" at bounding box center [422, 85] width 13 height 22
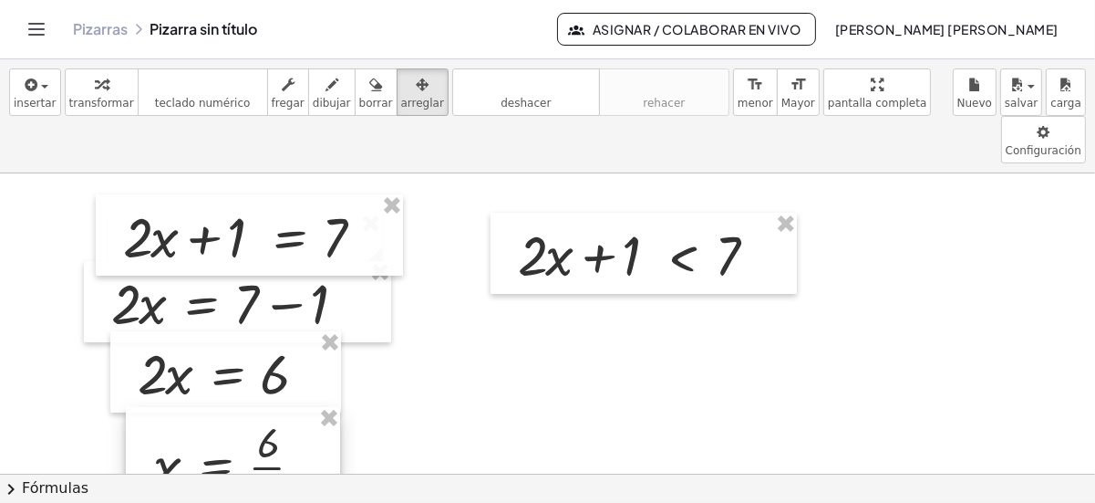
drag, startPoint x: 617, startPoint y: 339, endPoint x: 235, endPoint y: 414, distance: 388.5
click at [235, 414] on div at bounding box center [233, 465] width 214 height 117
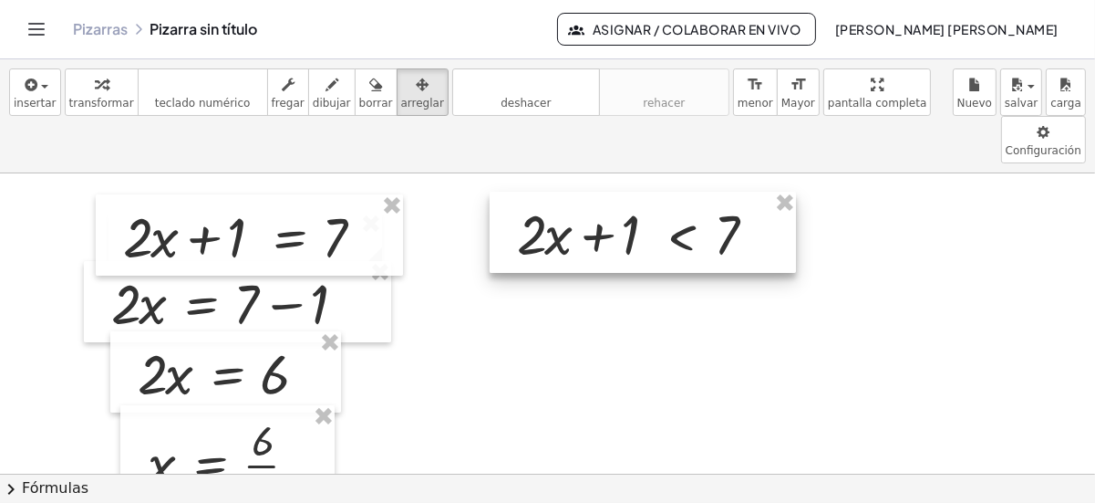
drag, startPoint x: 613, startPoint y: 176, endPoint x: 612, endPoint y: 155, distance: 21.0
click at [612, 192] on div at bounding box center [643, 233] width 306 height 82
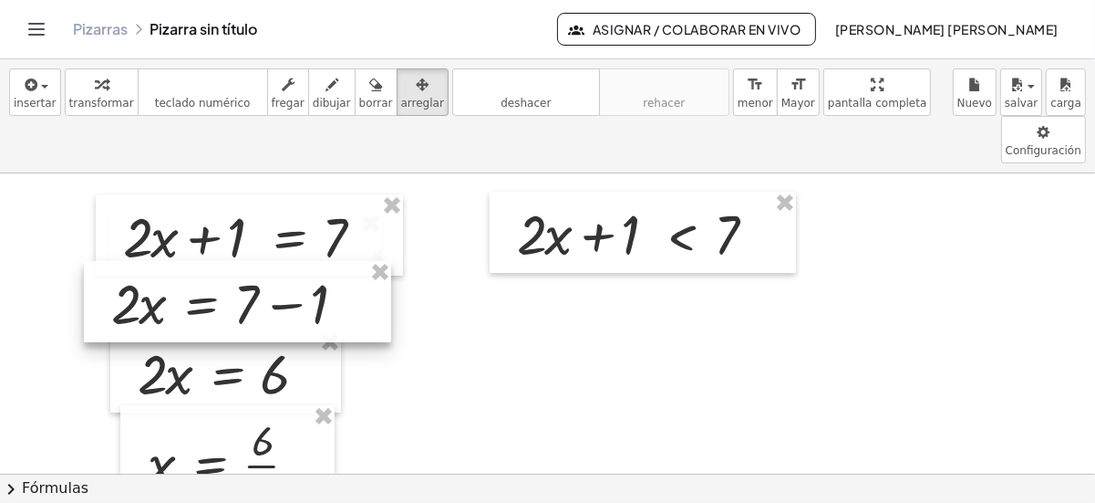
click at [292, 261] on div at bounding box center [237, 302] width 307 height 82
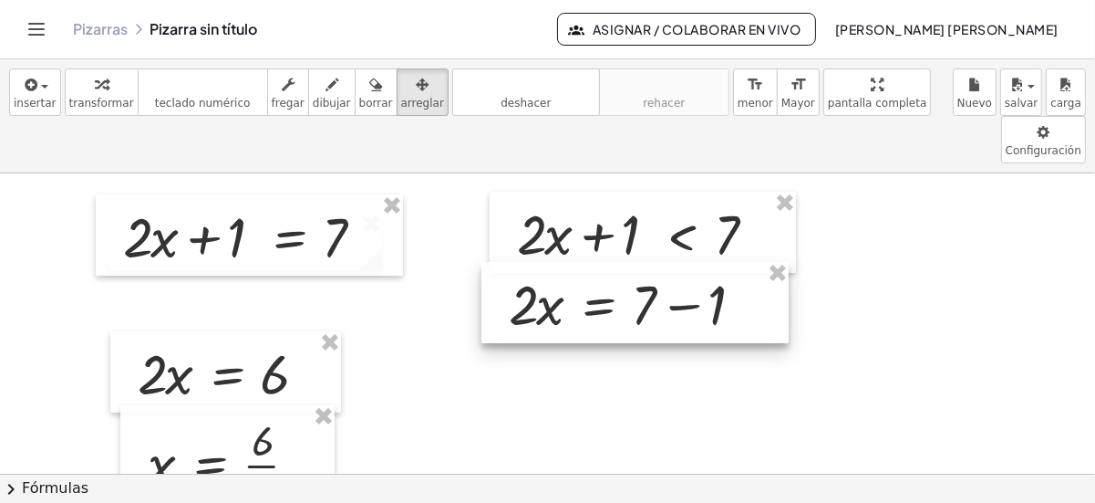
drag, startPoint x: 292, startPoint y: 259, endPoint x: 690, endPoint y: 260, distance: 397.7
click at [690, 262] on div at bounding box center [635, 303] width 307 height 82
click at [687, 262] on div at bounding box center [635, 303] width 307 height 82
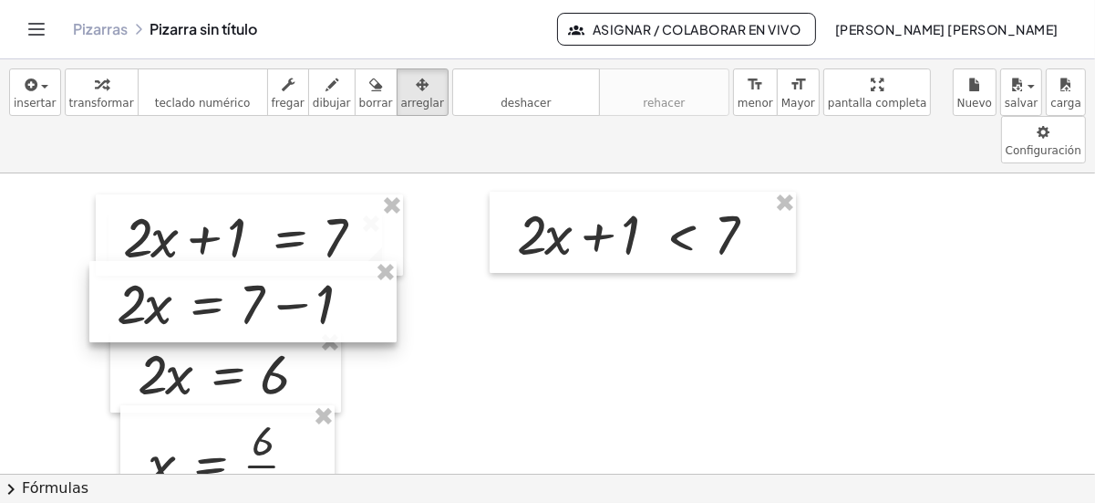
drag, startPoint x: 574, startPoint y: 247, endPoint x: 179, endPoint y: 244, distance: 395.0
click at [179, 261] on div at bounding box center [242, 302] width 307 height 82
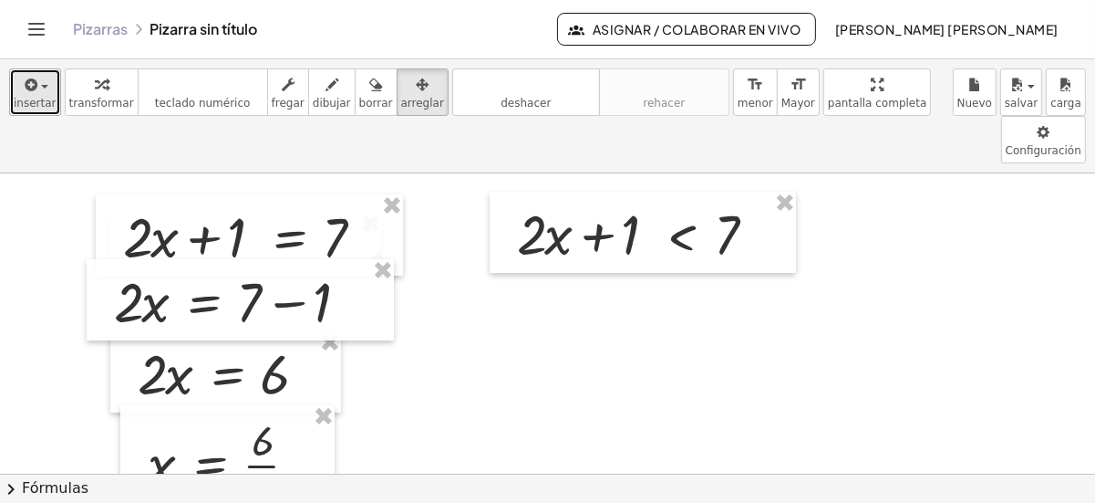
click at [31, 78] on icon "button" at bounding box center [30, 85] width 16 height 22
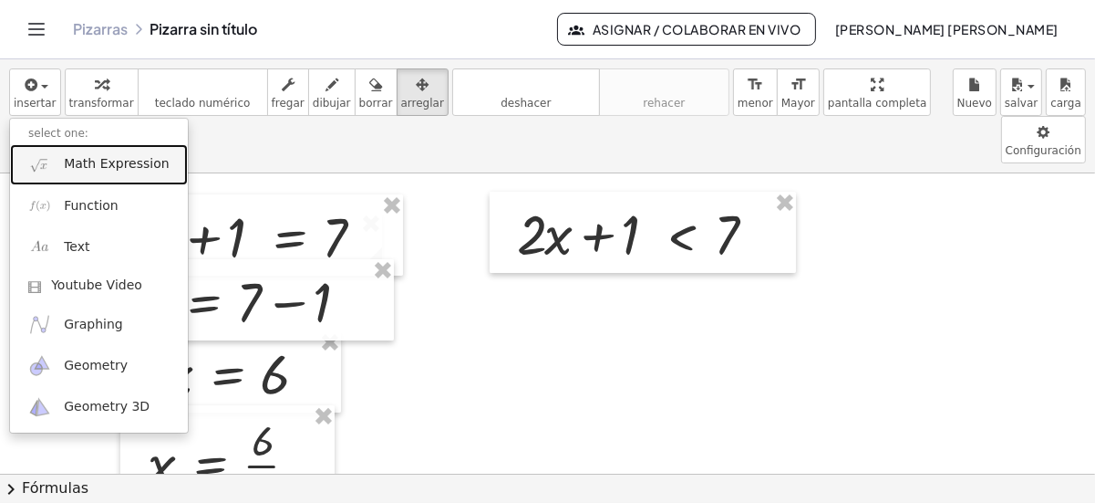
click at [107, 159] on span "Math Expression" at bounding box center [116, 164] width 105 height 18
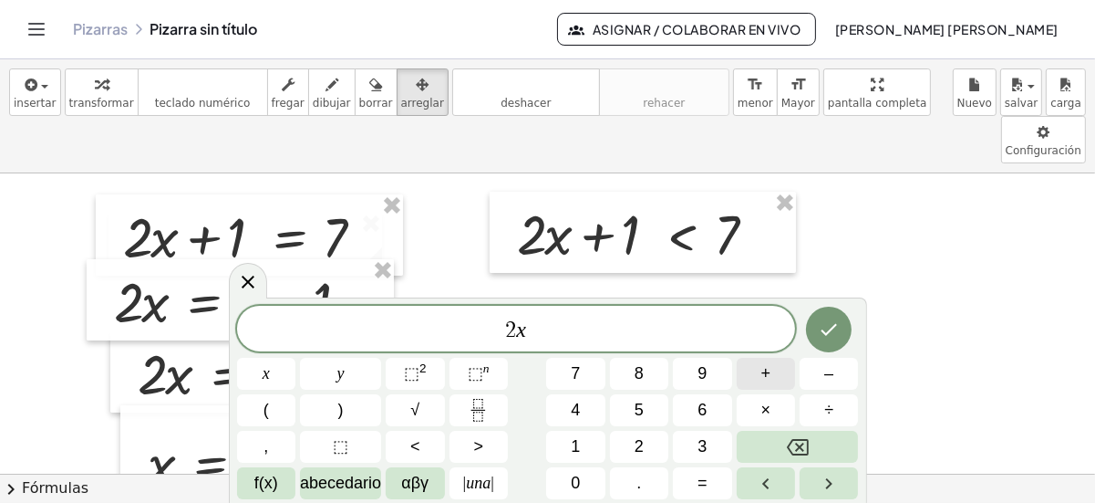
click at [760, 372] on button "+" at bounding box center [766, 374] width 58 height 32
click at [570, 331] on span "2 x ​" at bounding box center [516, 330] width 559 height 26
click at [417, 447] on span "<" at bounding box center [415, 446] width 10 height 25
click at [555, 333] on span "2 x < 7 ​" at bounding box center [516, 330] width 559 height 26
click at [825, 328] on icon "Hecho" at bounding box center [829, 329] width 22 height 22
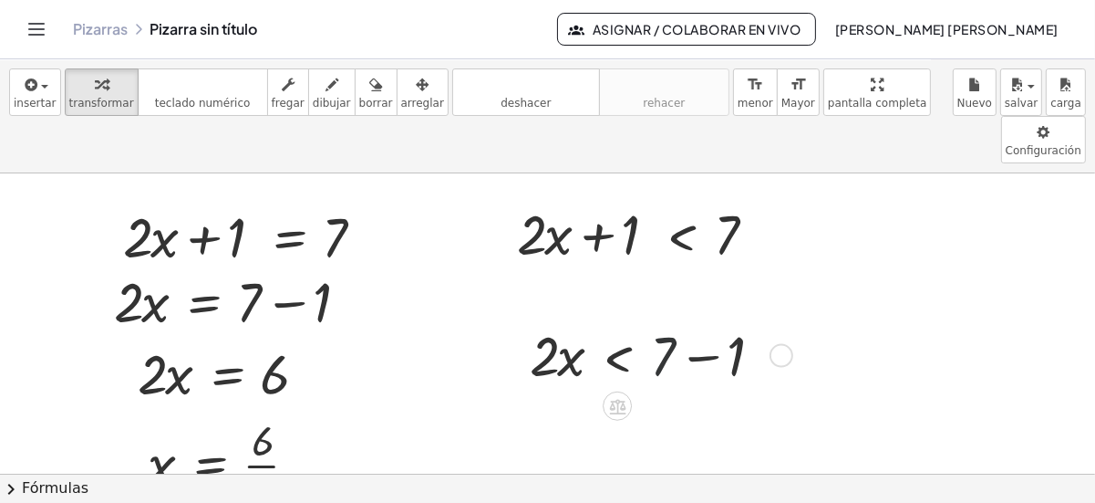
click at [660, 317] on div at bounding box center [658, 353] width 275 height 73
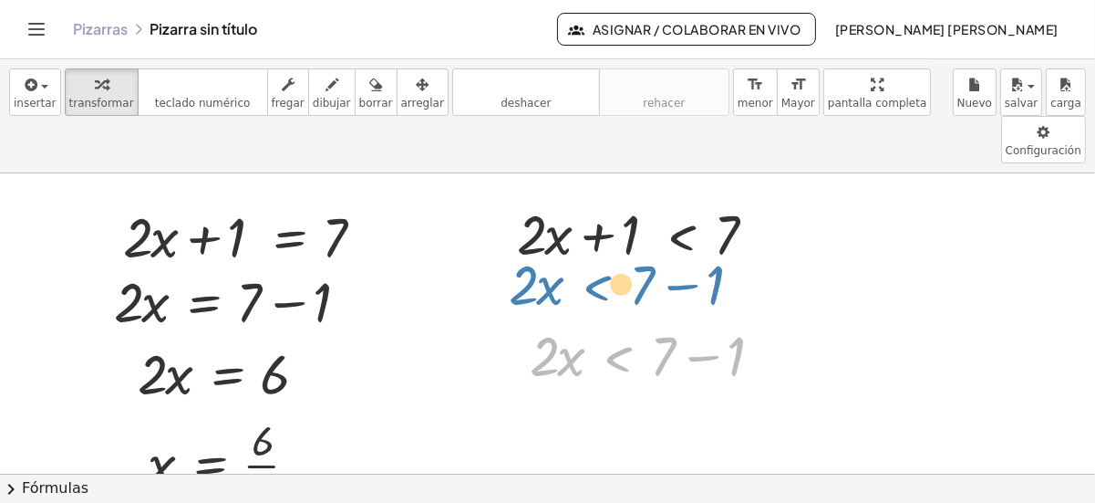
drag, startPoint x: 602, startPoint y: 302, endPoint x: 581, endPoint y: 229, distance: 75.9
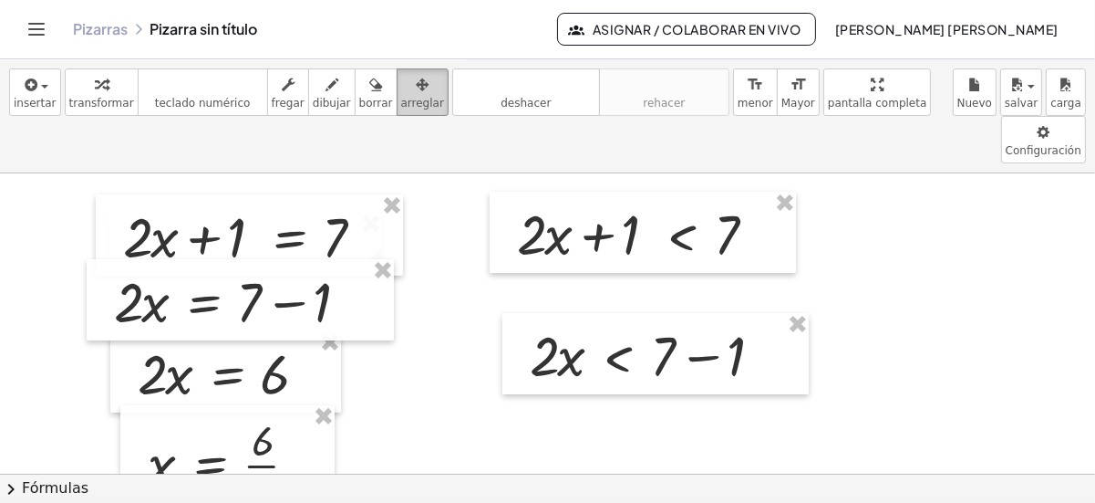
click at [416, 92] on icon "button" at bounding box center [422, 85] width 13 height 22
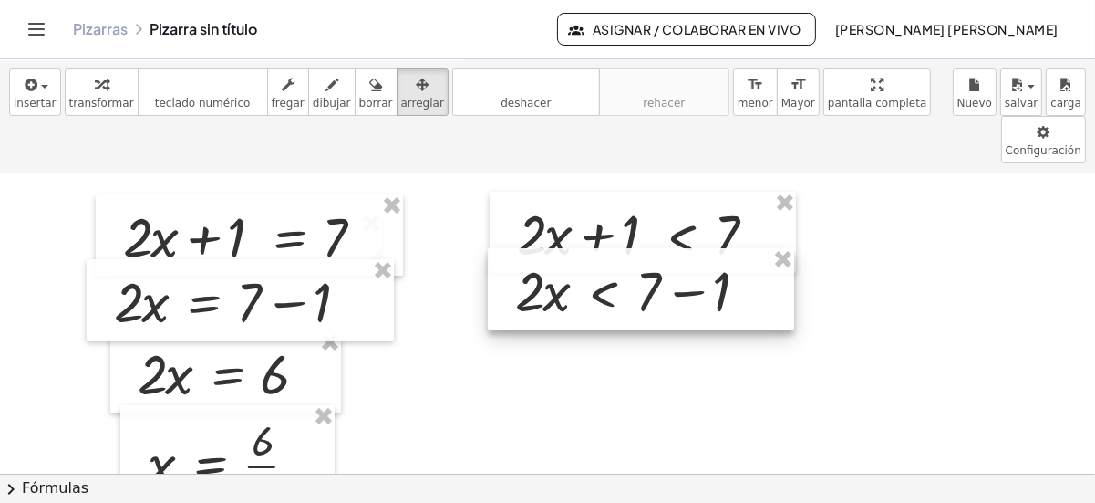
drag, startPoint x: 620, startPoint y: 306, endPoint x: 605, endPoint y: 237, distance: 71.0
click at [605, 248] on div at bounding box center [641, 289] width 306 height 82
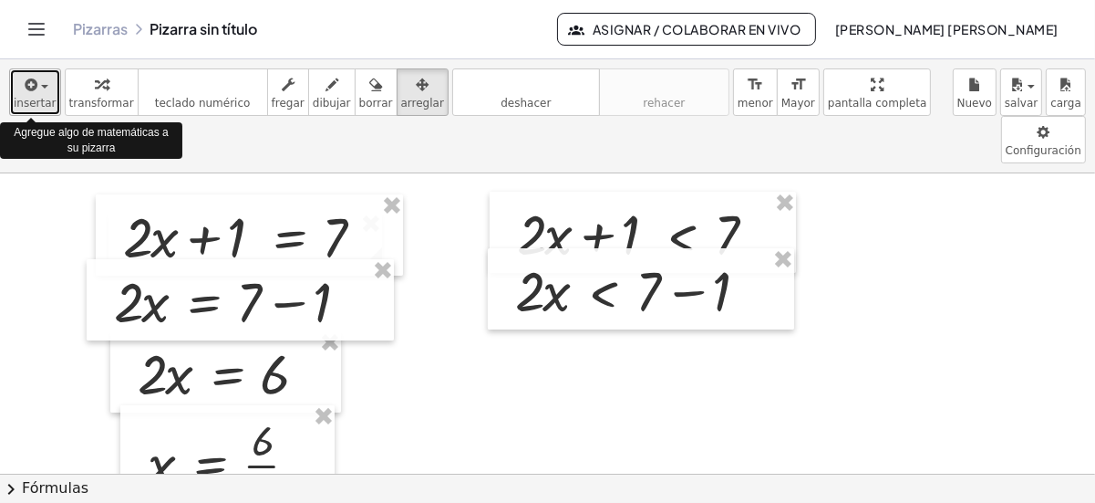
click at [30, 84] on icon "button" at bounding box center [30, 85] width 16 height 22
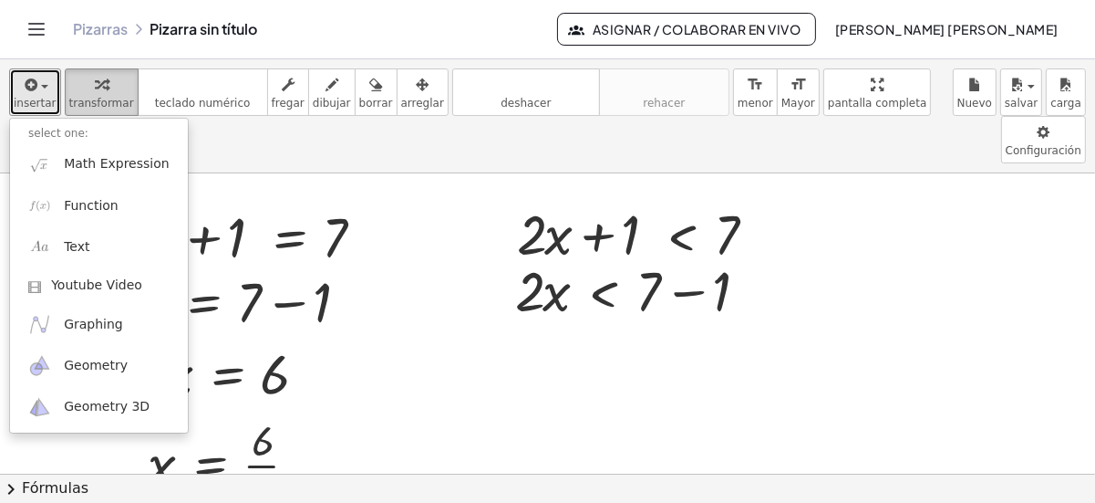
click at [81, 91] on div "button" at bounding box center [101, 84] width 65 height 22
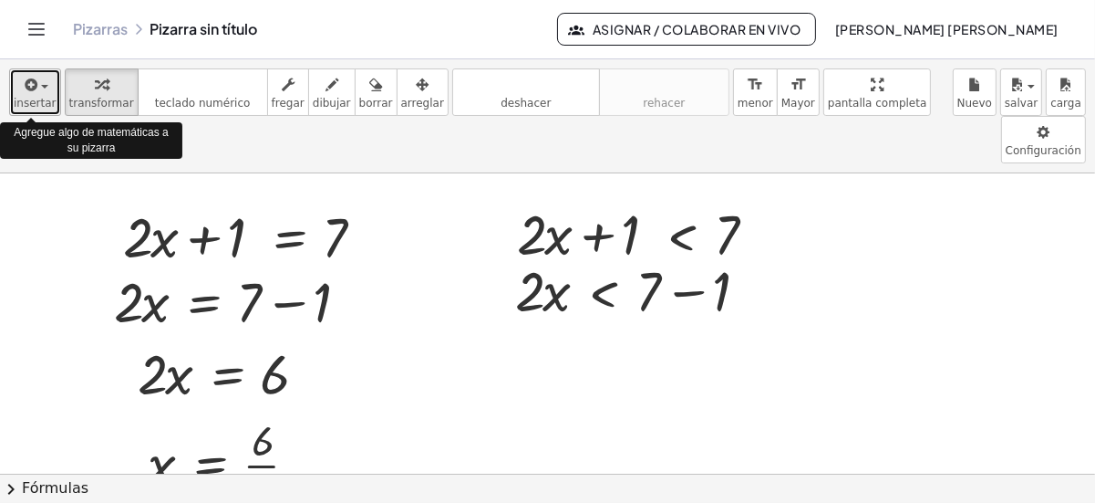
click at [16, 77] on div "button" at bounding box center [35, 84] width 43 height 22
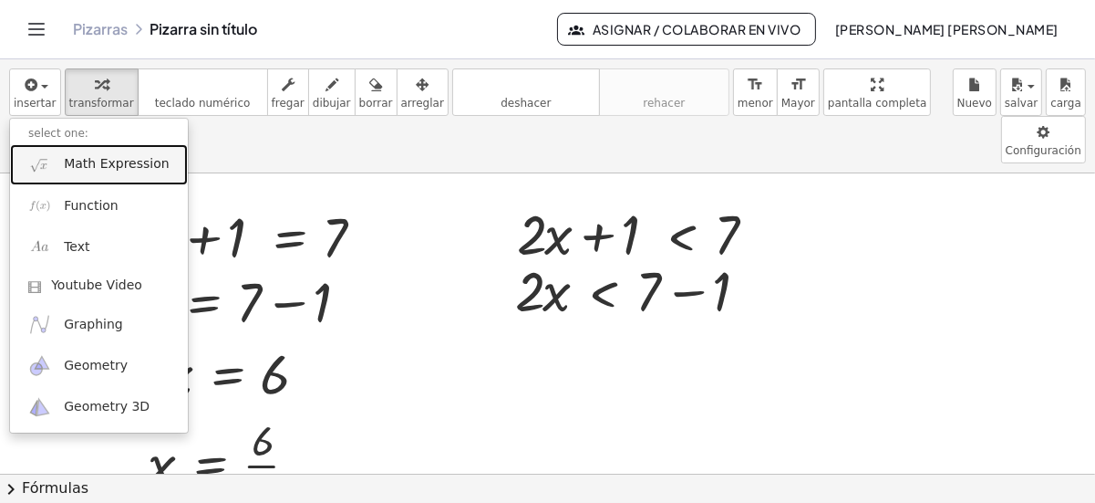
click at [104, 161] on span "Math Expression" at bounding box center [116, 164] width 105 height 18
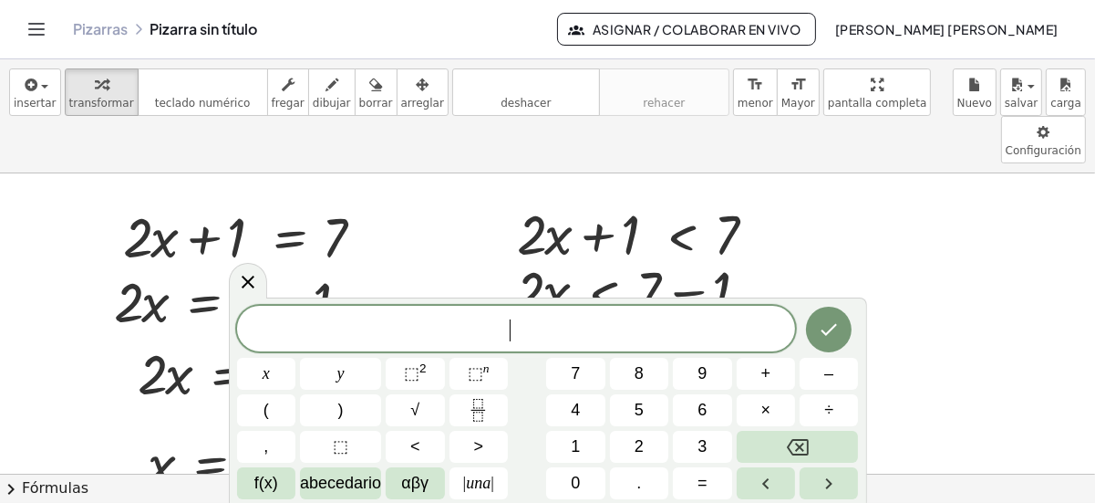
click at [473, 336] on span "​" at bounding box center [516, 330] width 559 height 26
click at [494, 327] on span "​" at bounding box center [516, 330] width 559 height 26
click at [708, 482] on button "=" at bounding box center [702, 483] width 58 height 32
click at [709, 435] on button "3" at bounding box center [702, 447] width 58 height 32
click at [836, 322] on icon "Hecho" at bounding box center [829, 329] width 22 height 22
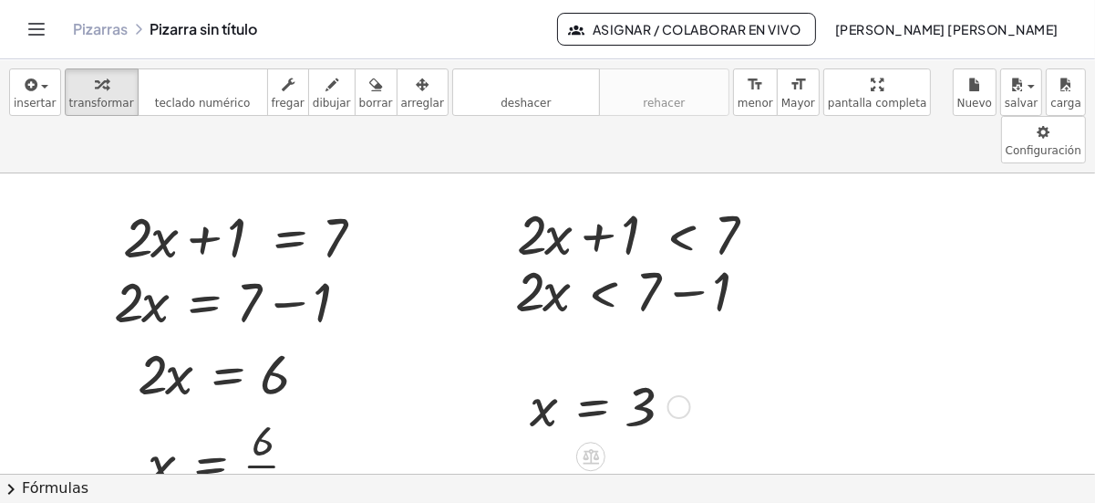
click at [601, 372] on div at bounding box center [607, 405] width 172 height 70
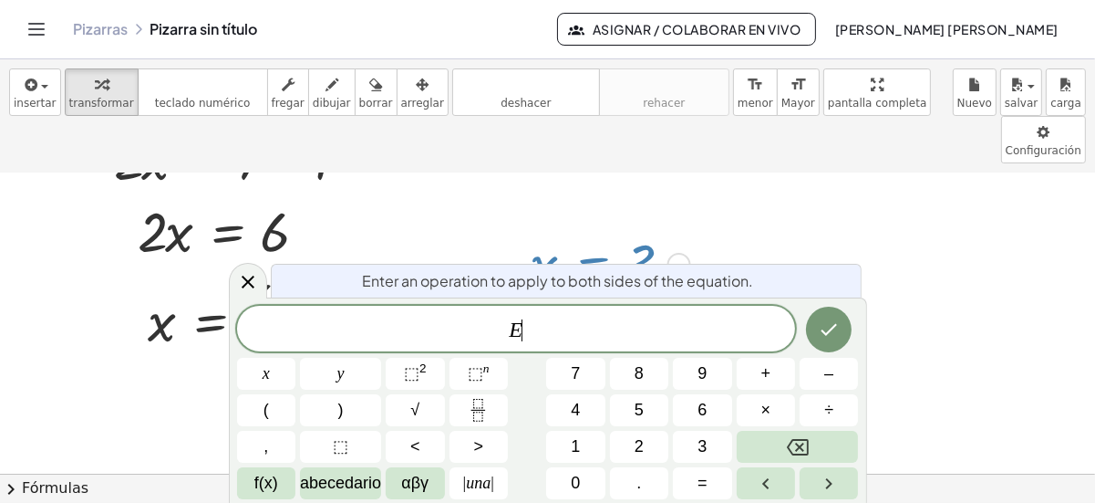
scroll to position [144, 0]
click at [633, 330] on span "E ​" at bounding box center [516, 330] width 559 height 26
click at [346, 182] on div at bounding box center [547, 420] width 1095 height 782
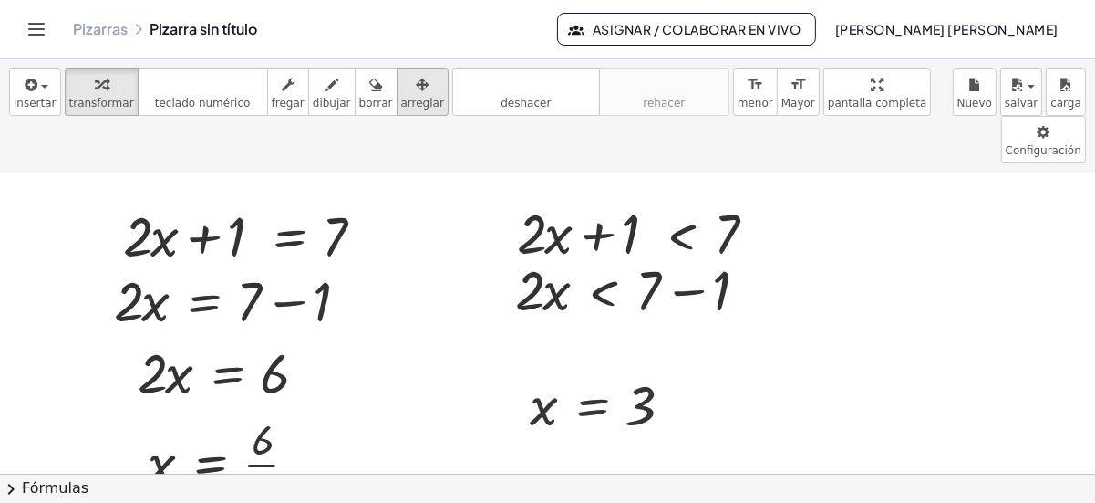
scroll to position [0, 0]
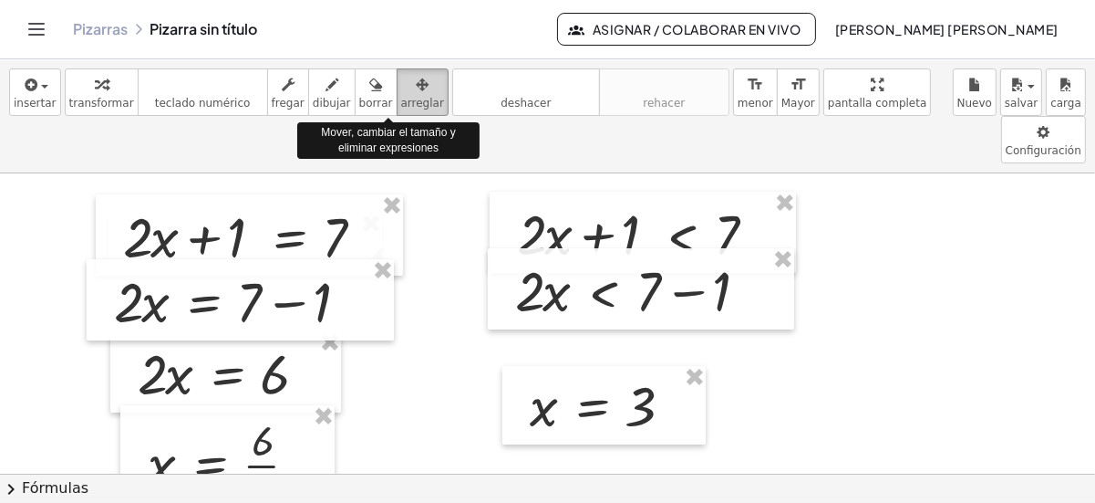
click at [401, 99] on span "arreglar" at bounding box center [422, 103] width 43 height 13
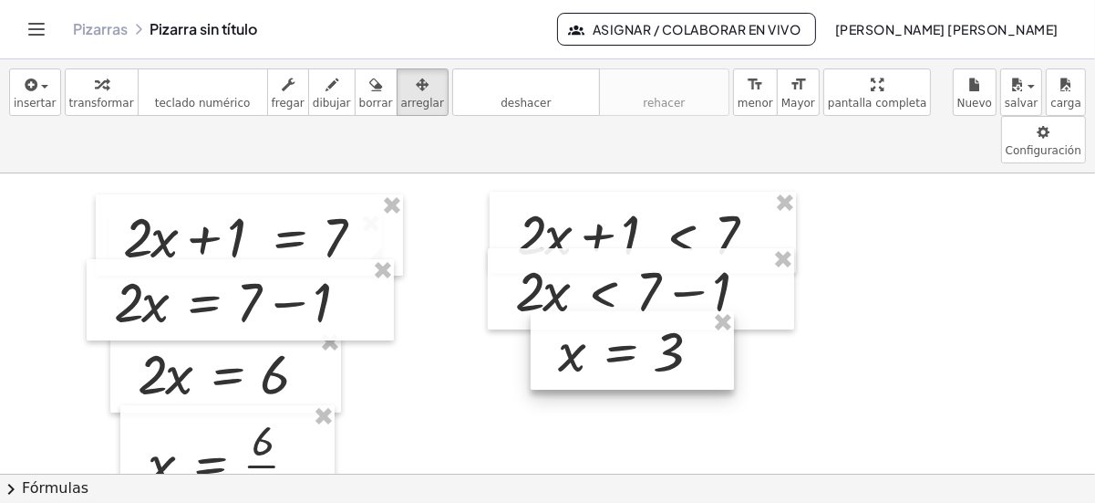
drag, startPoint x: 592, startPoint y: 356, endPoint x: 620, endPoint y: 301, distance: 61.6
click at [620, 311] on div at bounding box center [632, 350] width 203 height 79
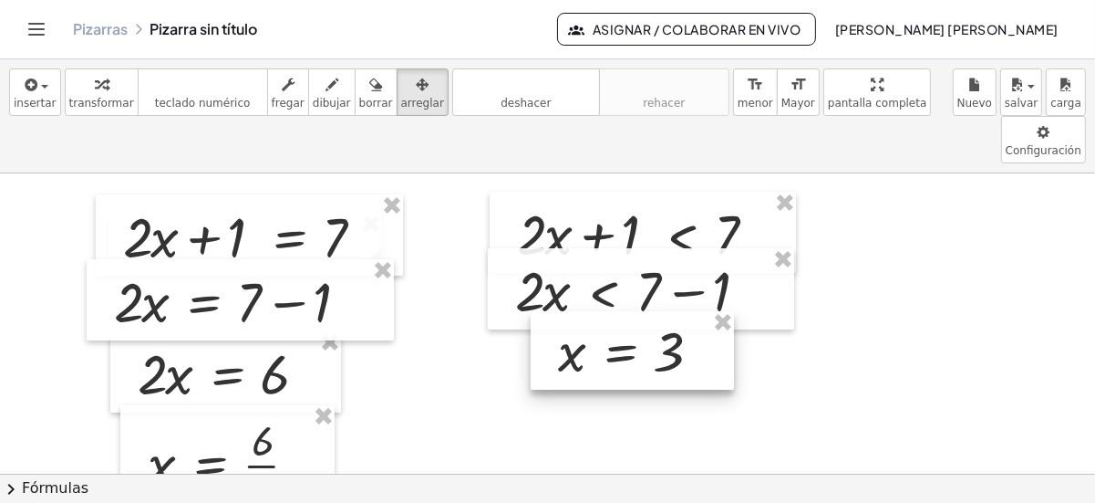
click at [705, 311] on div at bounding box center [632, 350] width 203 height 79
click at [731, 311] on div at bounding box center [632, 350] width 203 height 79
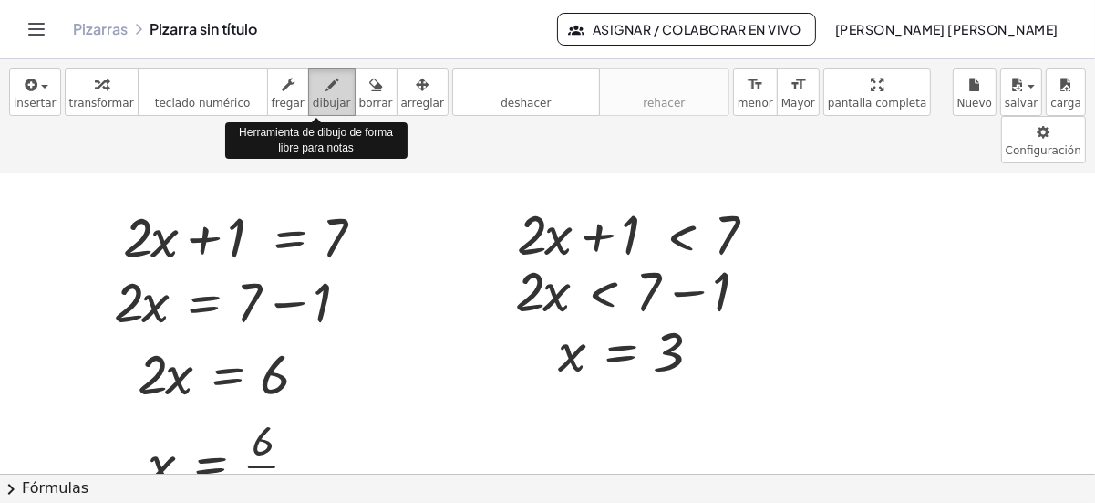
click at [326, 86] on icon "button" at bounding box center [332, 85] width 13 height 22
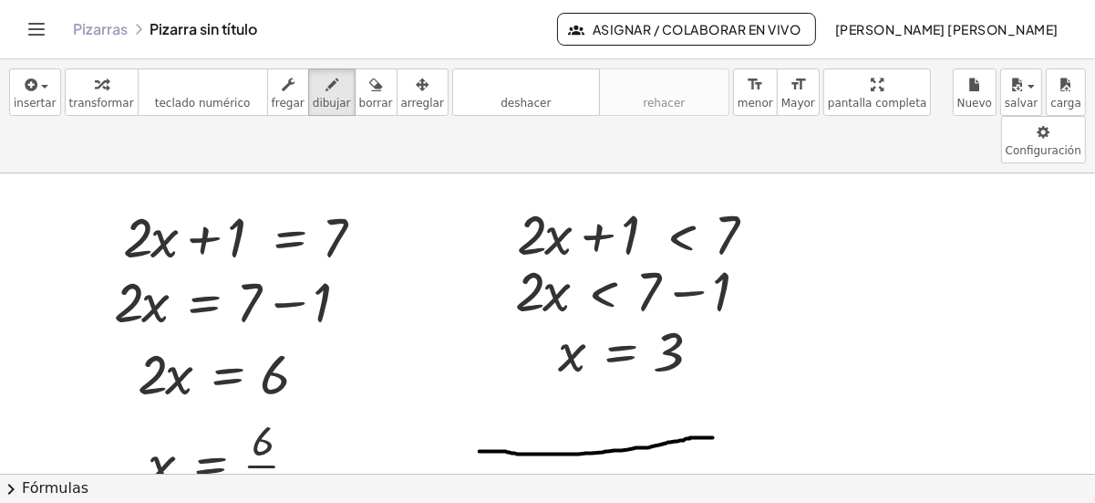
drag, startPoint x: 480, startPoint y: 402, endPoint x: 711, endPoint y: 390, distance: 232.0
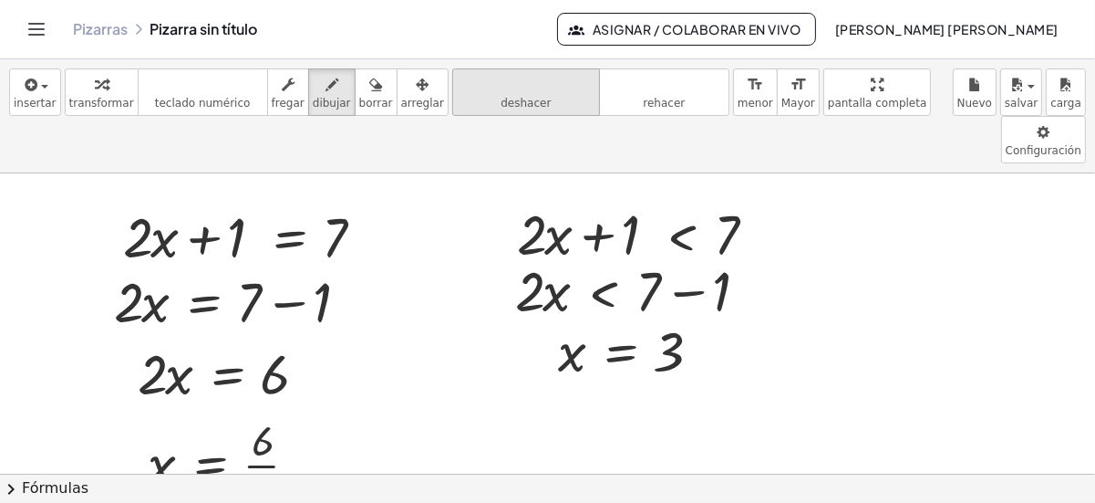
click at [452, 101] on button "deshacer deshacer" at bounding box center [526, 91] width 148 height 47
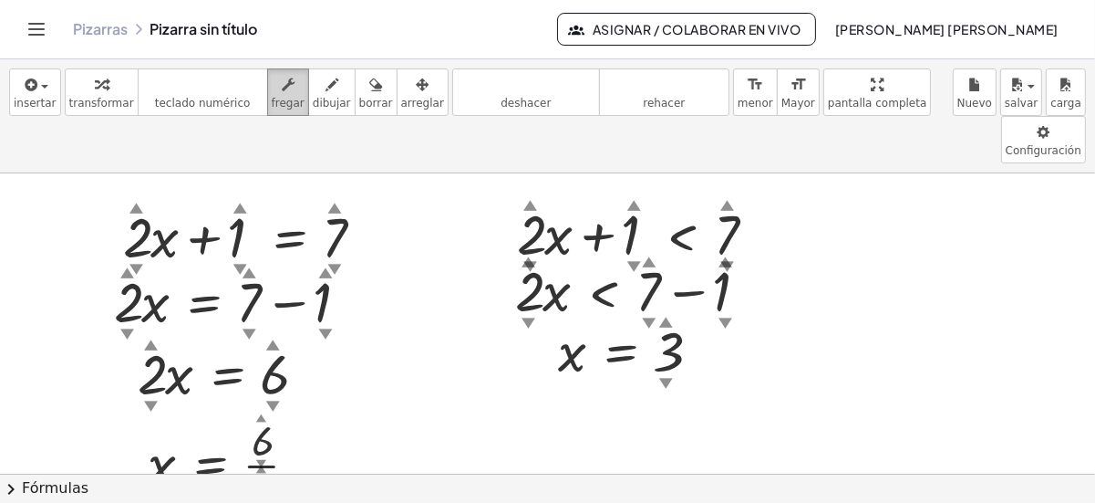
click at [282, 82] on div "button" at bounding box center [288, 84] width 33 height 22
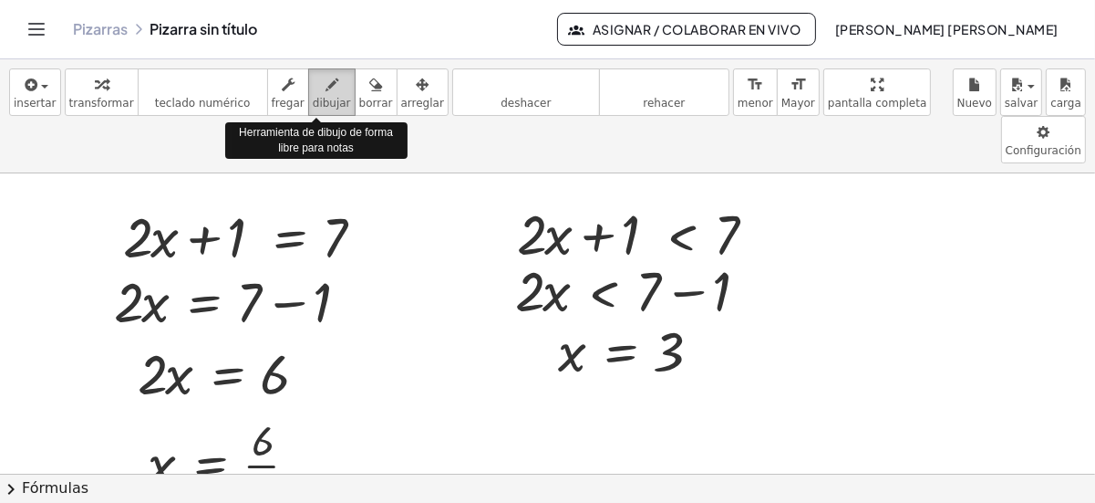
click at [326, 85] on icon "button" at bounding box center [332, 85] width 13 height 22
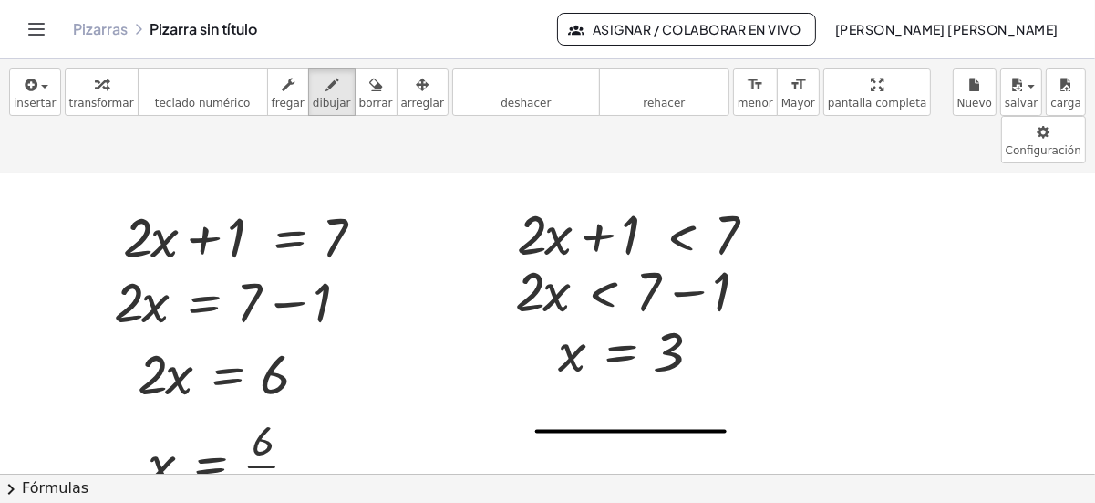
drag, startPoint x: 537, startPoint y: 382, endPoint x: 725, endPoint y: 382, distance: 187.9
drag, startPoint x: 494, startPoint y: 362, endPoint x: 508, endPoint y: 362, distance: 13.7
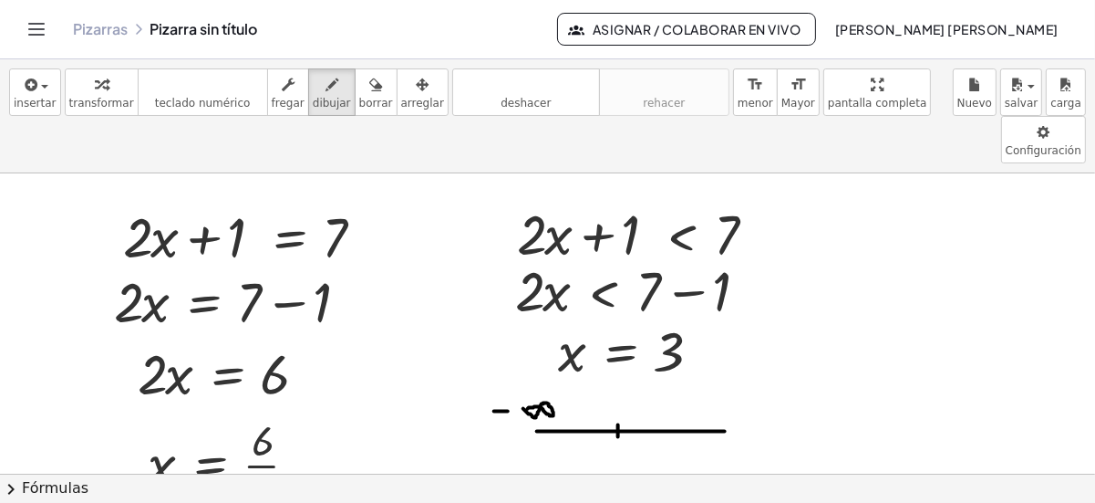
drag, startPoint x: 723, startPoint y: 350, endPoint x: 723, endPoint y: 363, distance: 12.8
drag, startPoint x: 711, startPoint y: 354, endPoint x: 731, endPoint y: 357, distance: 19.3
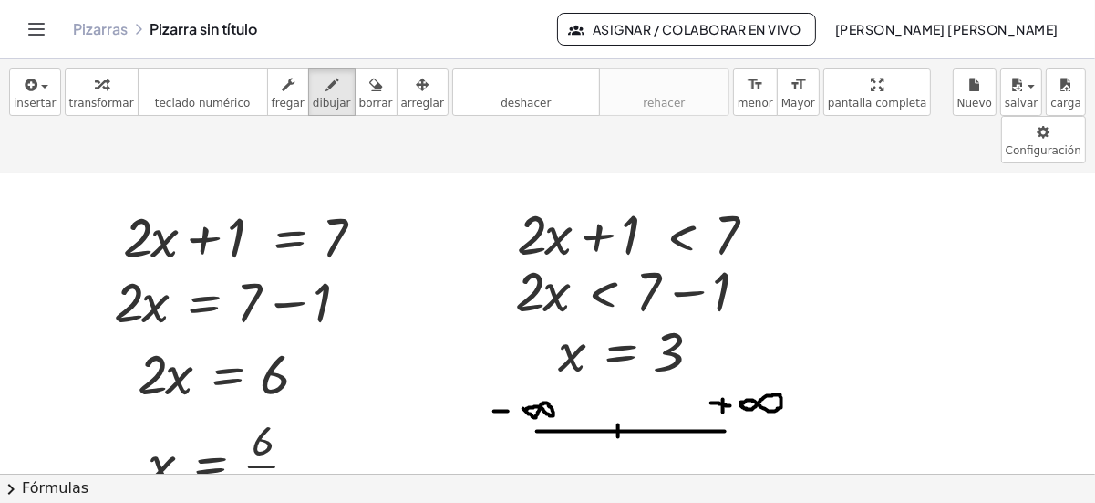
drag, startPoint x: 662, startPoint y: 373, endPoint x: 662, endPoint y: 386, distance: 12.8
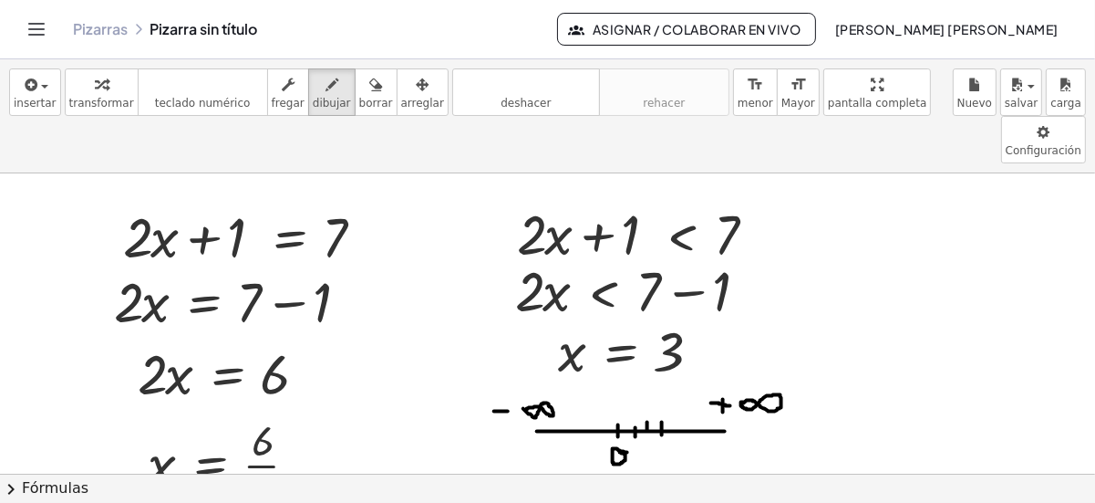
drag, startPoint x: 659, startPoint y: 397, endPoint x: 656, endPoint y: 413, distance: 16.8
drag, startPoint x: 589, startPoint y: 259, endPoint x: 612, endPoint y: 274, distance: 27.1
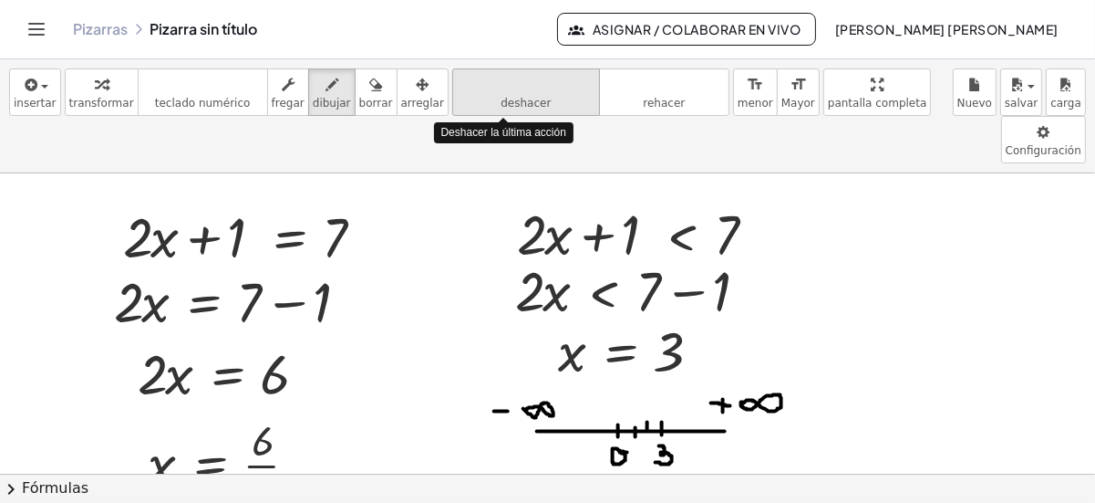
click at [501, 99] on span "deshacer" at bounding box center [526, 103] width 50 height 13
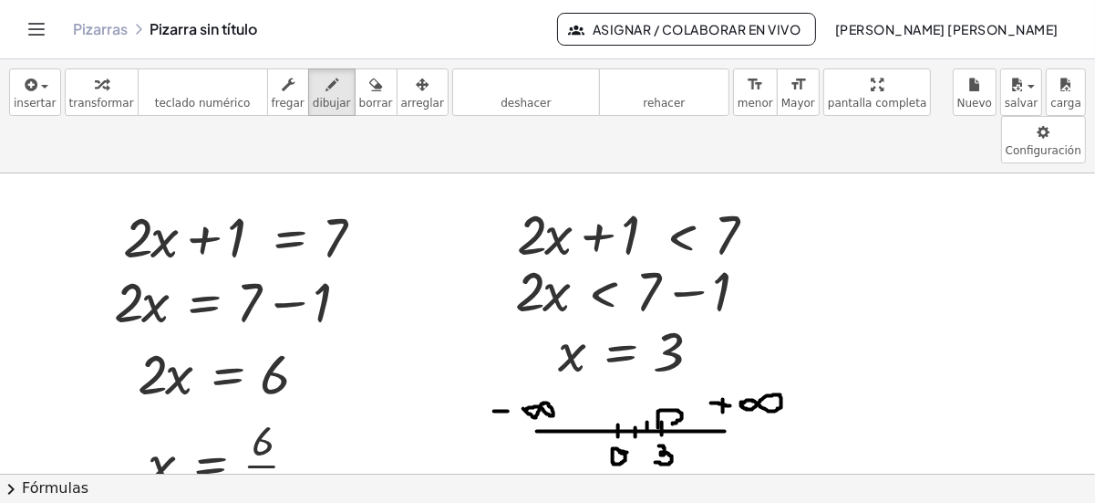
drag, startPoint x: 659, startPoint y: 379, endPoint x: 673, endPoint y: 375, distance: 15.0
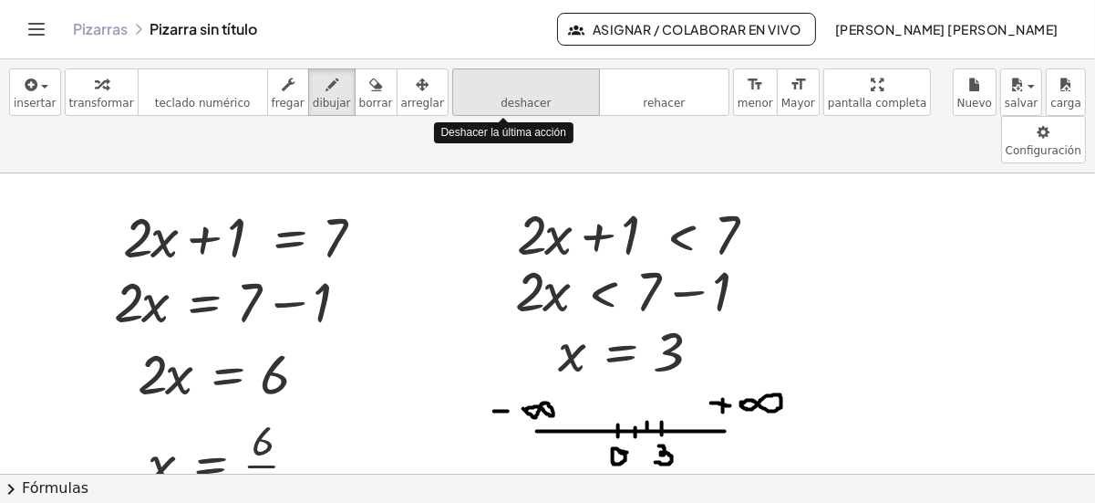
click at [490, 88] on icon "deshacer" at bounding box center [526, 85] width 139 height 22
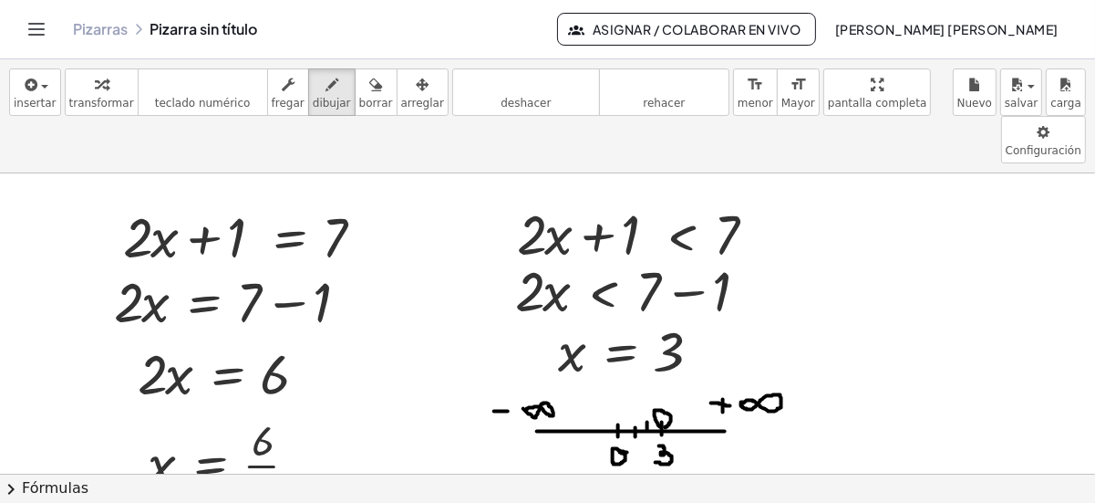
drag, startPoint x: 656, startPoint y: 356, endPoint x: 793, endPoint y: 355, distance: 136.8
drag, startPoint x: 683, startPoint y: 358, endPoint x: 669, endPoint y: 379, distance: 25.0
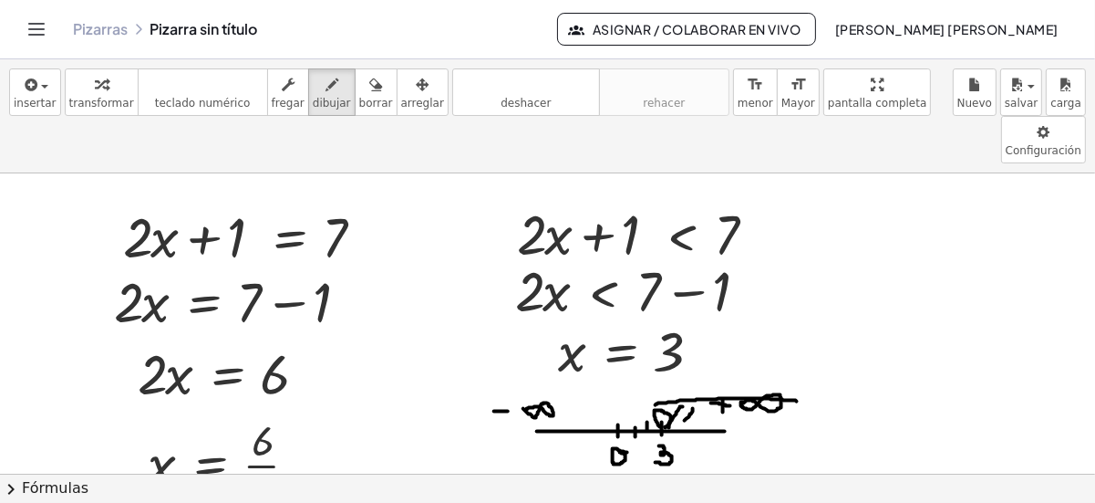
drag, startPoint x: 693, startPoint y: 359, endPoint x: 680, endPoint y: 379, distance: 23.5
drag, startPoint x: 720, startPoint y: 354, endPoint x: 696, endPoint y: 379, distance: 34.2
drag, startPoint x: 741, startPoint y: 356, endPoint x: 726, endPoint y: 371, distance: 21.3
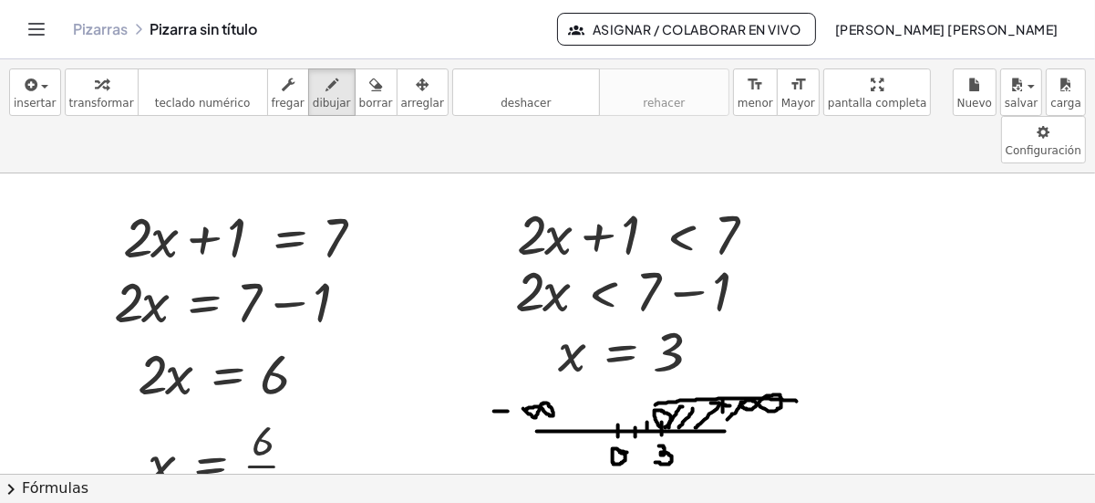
drag, startPoint x: 766, startPoint y: 360, endPoint x: 742, endPoint y: 388, distance: 36.2
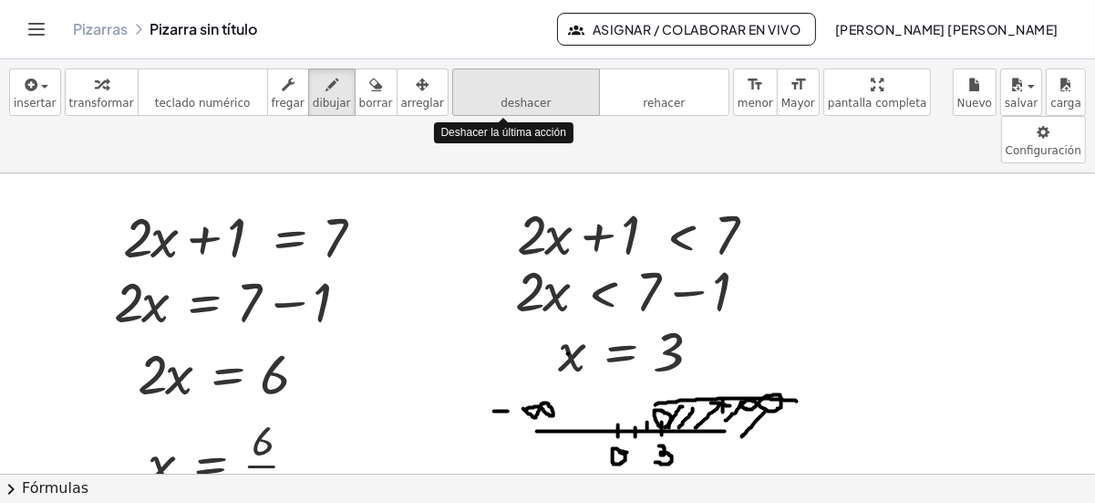
click at [465, 105] on button "deshacer deshacer" at bounding box center [526, 91] width 148 height 47
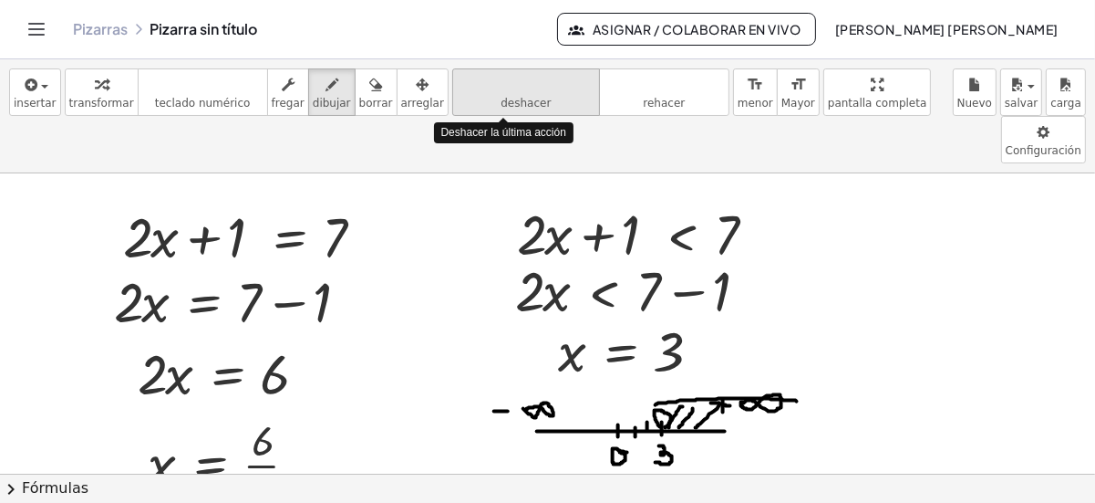
click at [465, 105] on button "deshacer deshacer" at bounding box center [526, 91] width 148 height 47
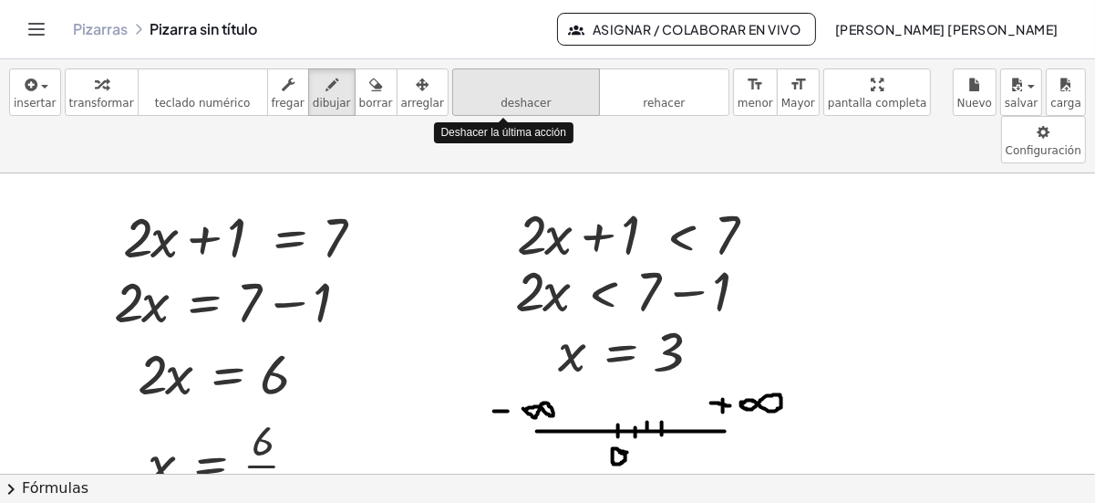
click at [465, 105] on button "deshacer deshacer" at bounding box center [526, 91] width 148 height 47
click at [486, 92] on icon "deshacer" at bounding box center [526, 85] width 139 height 22
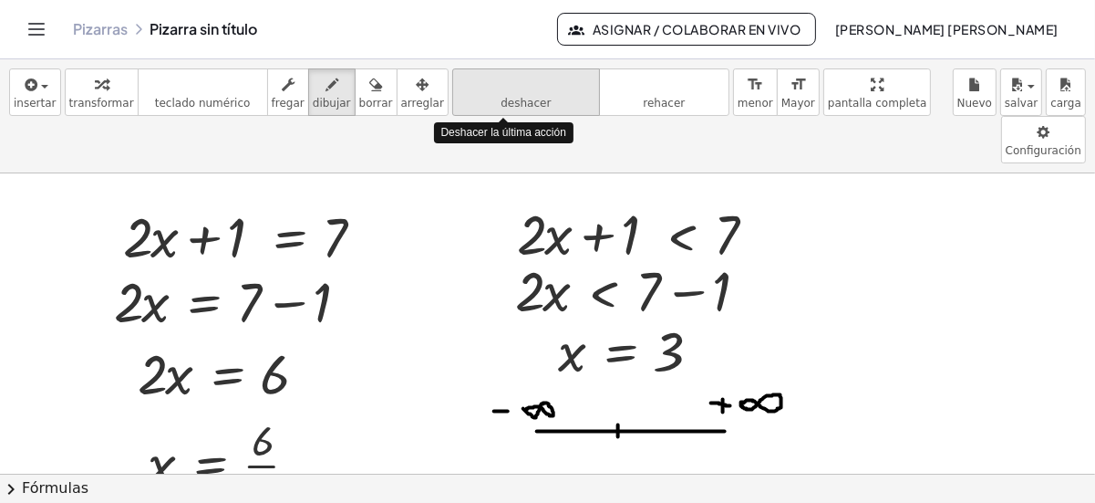
click at [486, 92] on icon "deshacer" at bounding box center [526, 85] width 139 height 22
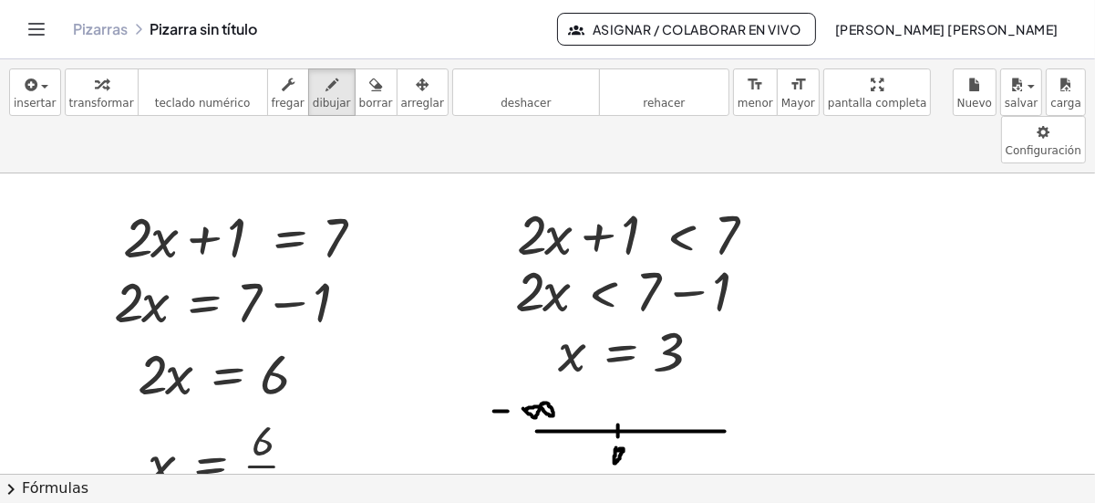
drag, startPoint x: 637, startPoint y: 378, endPoint x: 638, endPoint y: 389, distance: 11.0
drag, startPoint x: 660, startPoint y: 368, endPoint x: 660, endPoint y: 381, distance: 12.8
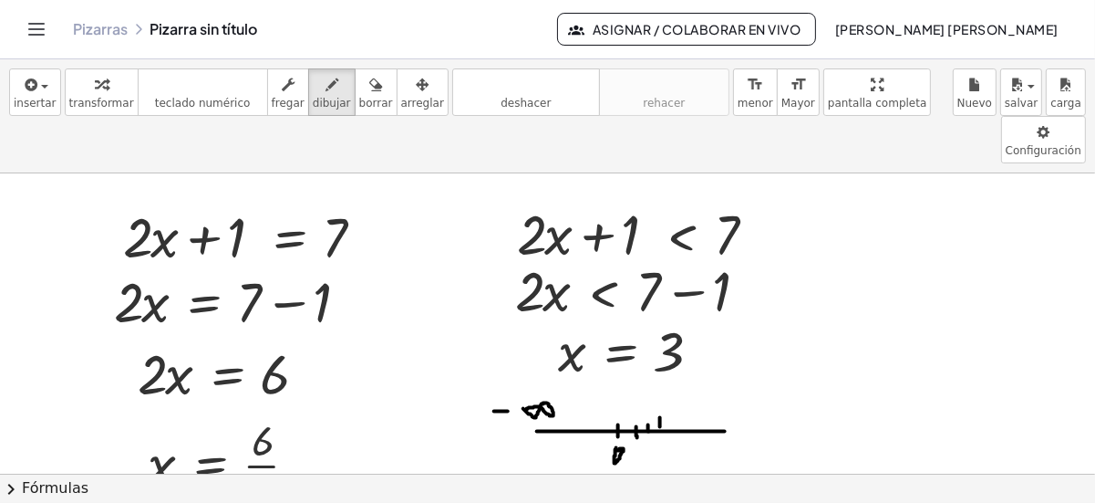
drag, startPoint x: 664, startPoint y: 358, endPoint x: 774, endPoint y: 354, distance: 110.5
drag, startPoint x: 690, startPoint y: 363, endPoint x: 680, endPoint y: 380, distance: 20.5
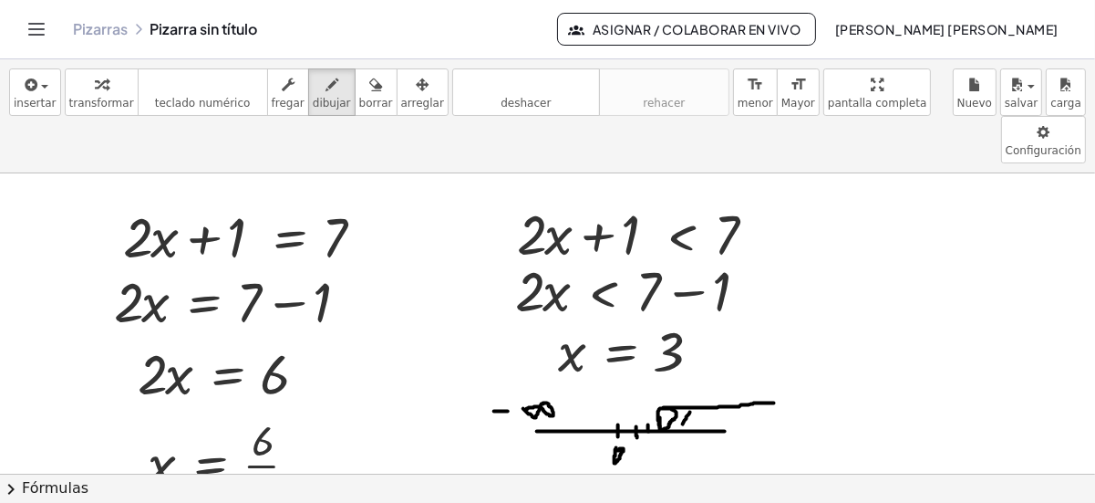
drag, startPoint x: 706, startPoint y: 368, endPoint x: 698, endPoint y: 379, distance: 13.7
drag, startPoint x: 739, startPoint y: 356, endPoint x: 720, endPoint y: 373, distance: 25.8
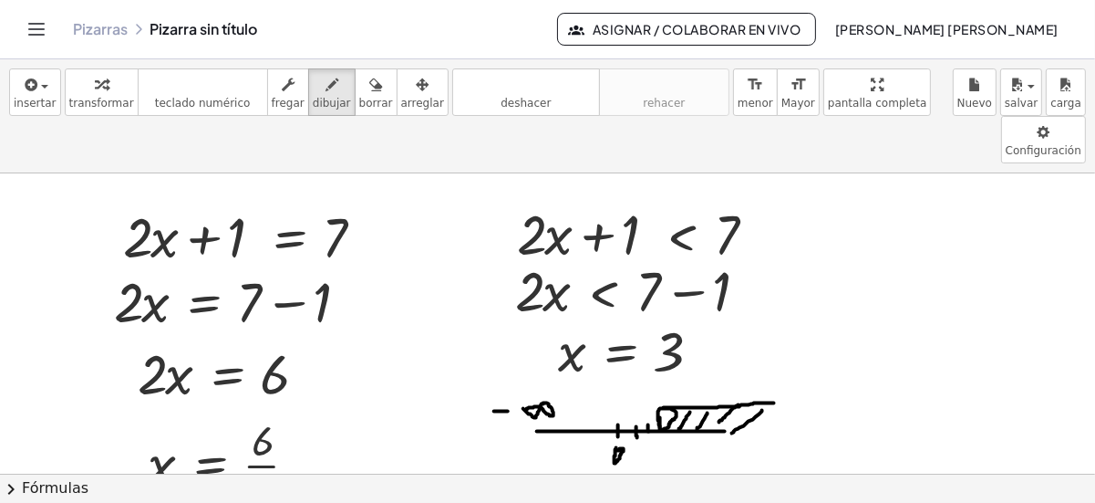
drag, startPoint x: 763, startPoint y: 361, endPoint x: 731, endPoint y: 386, distance: 40.3
drag, startPoint x: 658, startPoint y: 390, endPoint x: 657, endPoint y: 411, distance: 21.0
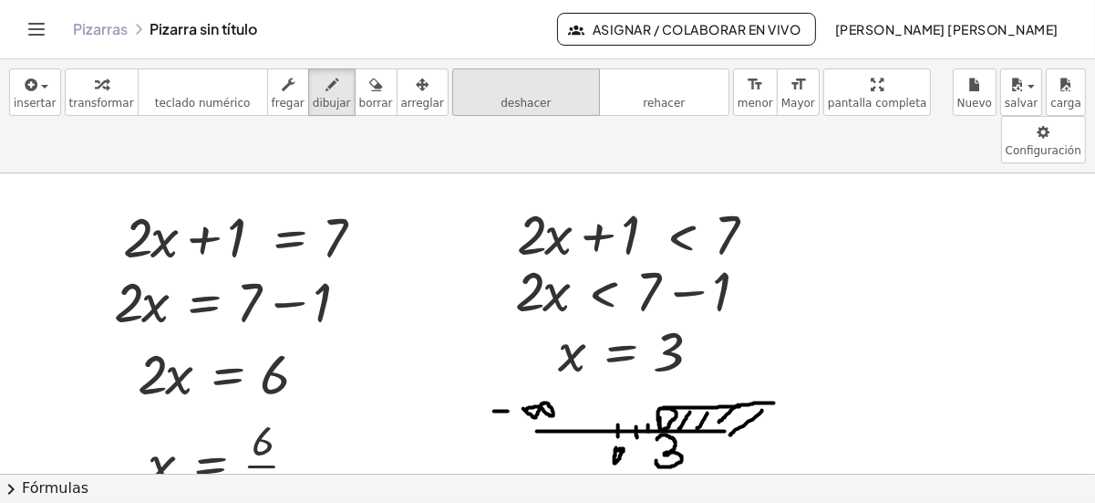
click at [454, 96] on button "deshacer deshacer" at bounding box center [526, 91] width 148 height 47
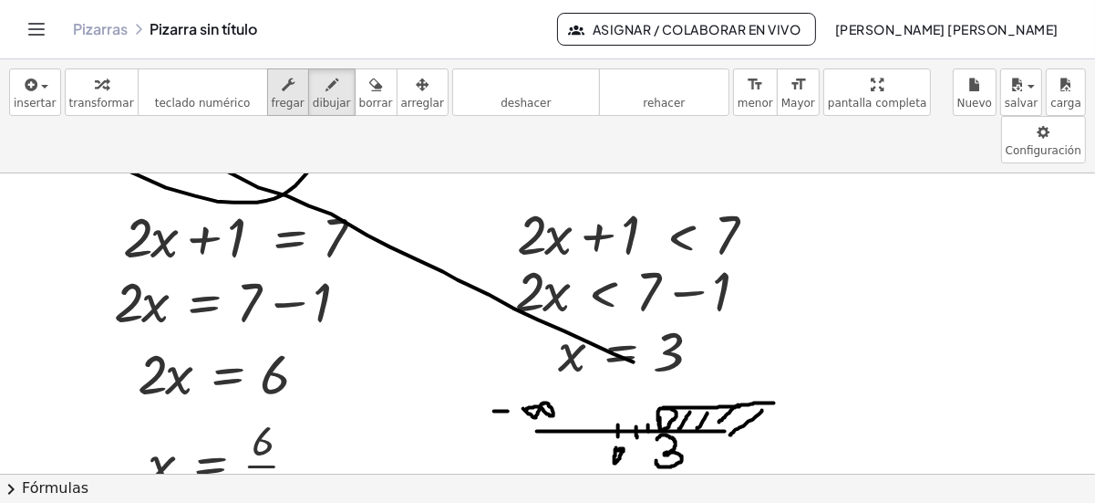
drag, startPoint x: 634, startPoint y: 313, endPoint x: 278, endPoint y: 88, distance: 421.1
click at [278, 88] on div "insertar select one: Math Expression Function Text Youtube Video Graphing Geome…" at bounding box center [547, 280] width 1095 height 443
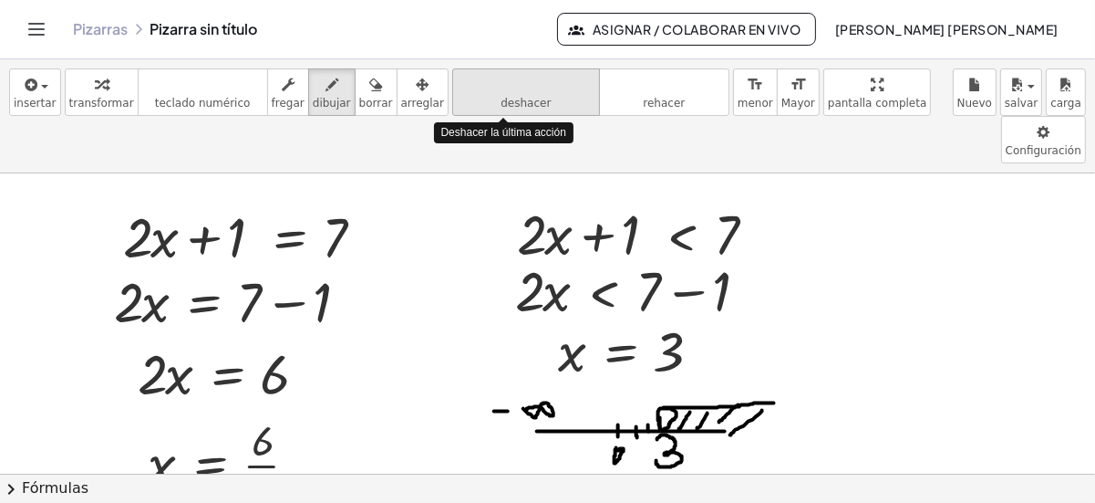
click at [501, 98] on span "deshacer" at bounding box center [526, 103] width 50 height 13
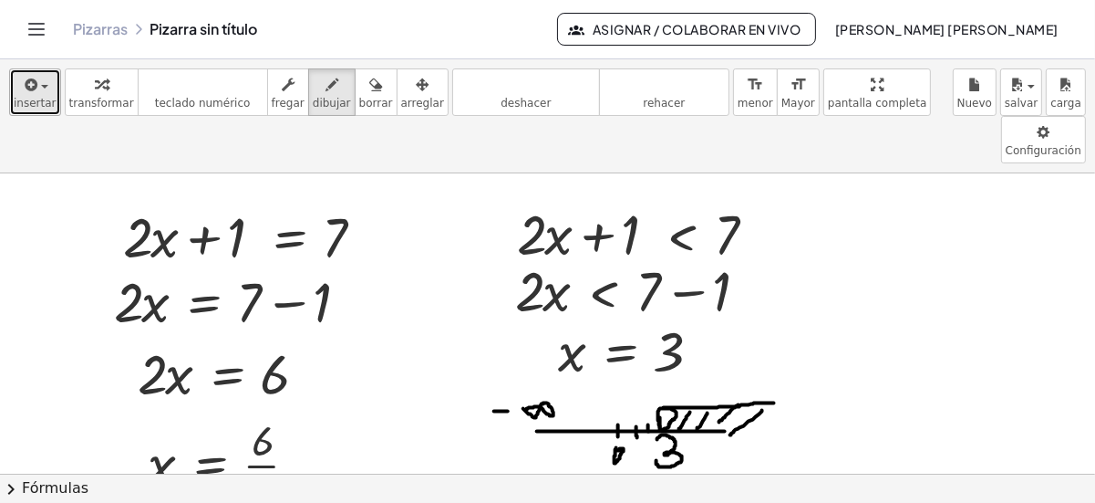
click at [43, 104] on span "insertar" at bounding box center [35, 103] width 43 height 13
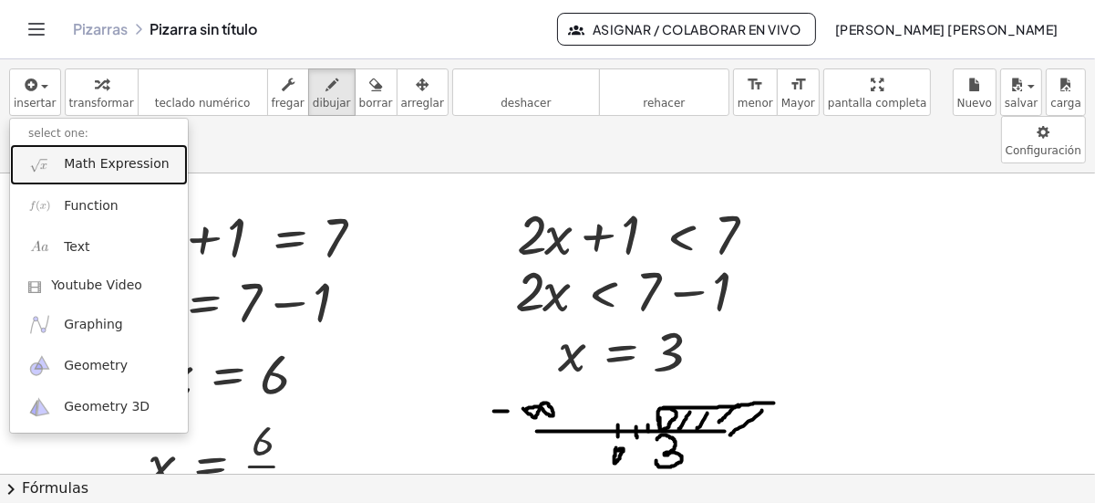
click at [85, 165] on span "Math Expression" at bounding box center [116, 164] width 105 height 18
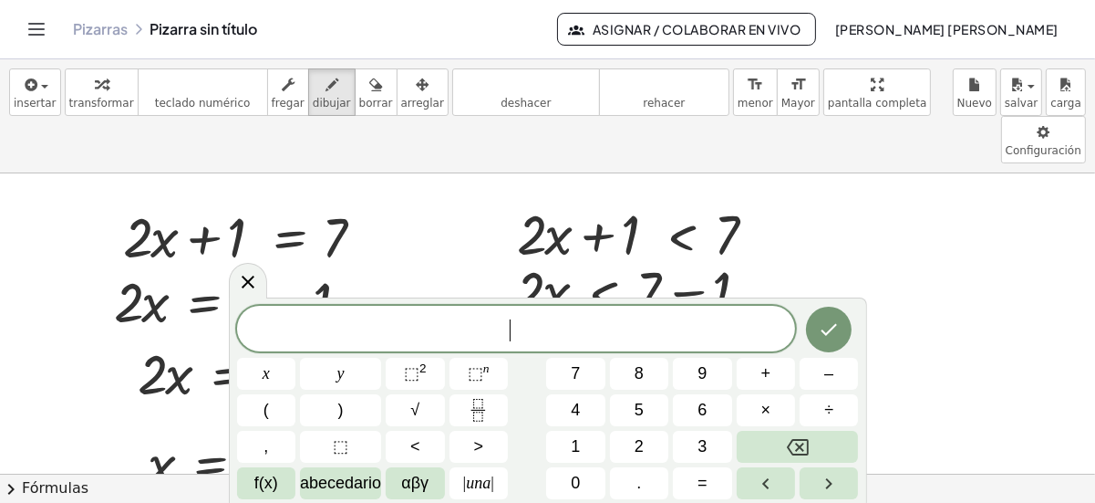
click at [613, 327] on span "​" at bounding box center [516, 330] width 559 height 26
click at [410, 437] on span "<" at bounding box center [415, 446] width 10 height 25
click at [837, 335] on icon "Hecho" at bounding box center [829, 329] width 22 height 22
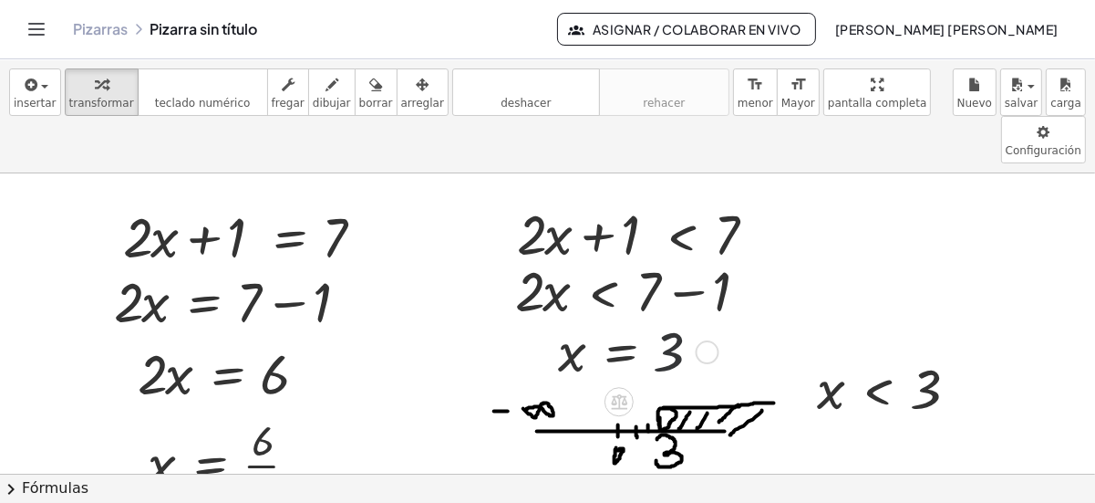
click at [656, 316] on div at bounding box center [635, 351] width 172 height 70
click at [714, 340] on div at bounding box center [708, 352] width 24 height 24
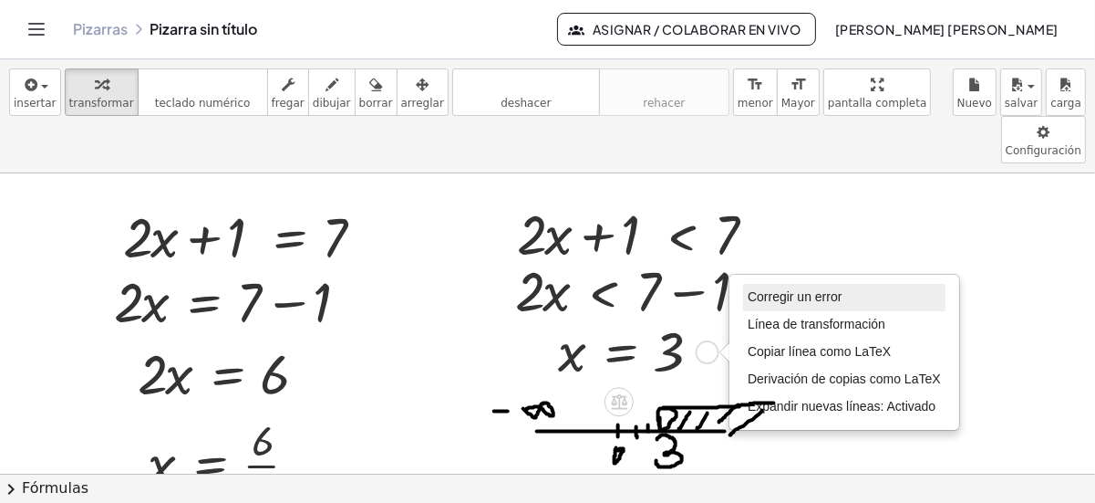
click at [782, 289] on span "Corregir un error" at bounding box center [795, 296] width 94 height 15
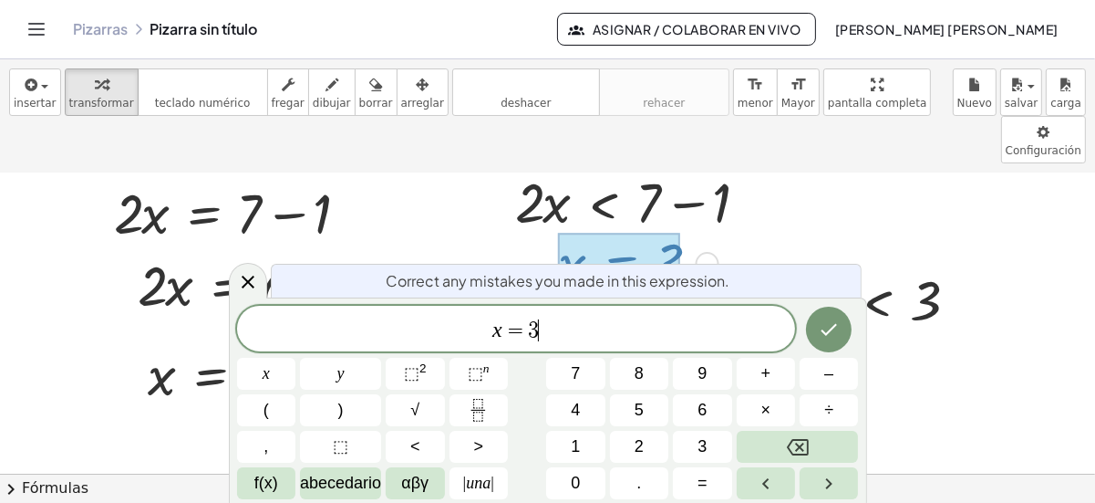
scroll to position [88, 0]
click at [522, 331] on span "=" at bounding box center [516, 330] width 26 height 22
click at [424, 441] on button "<" at bounding box center [415, 447] width 58 height 32
click at [825, 330] on icon "Hecho" at bounding box center [829, 329] width 22 height 22
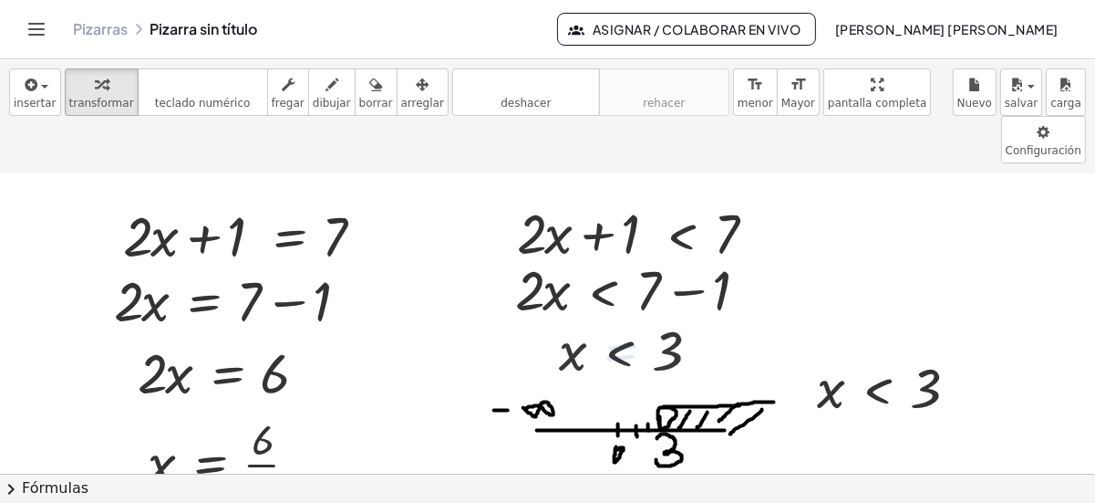
scroll to position [0, 0]
click at [879, 353] on div at bounding box center [893, 388] width 171 height 70
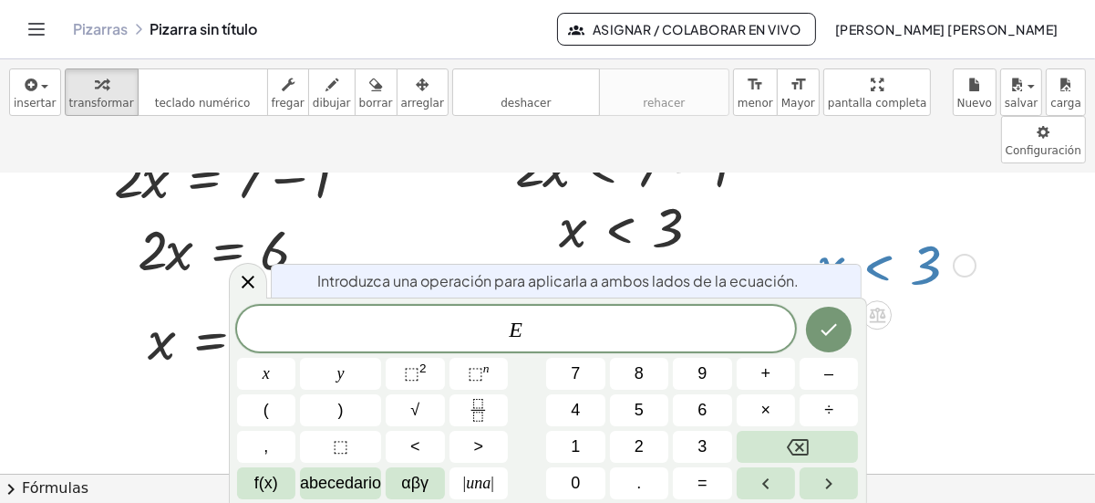
click at [879, 329] on div "- + + · 2 · x + 1 < 7 + · 2 · x + 1 = 7 · 2 · x = + 7 − 1 · 2 · x = 6 x = · 6 ·…" at bounding box center [547, 440] width 1095 height 782
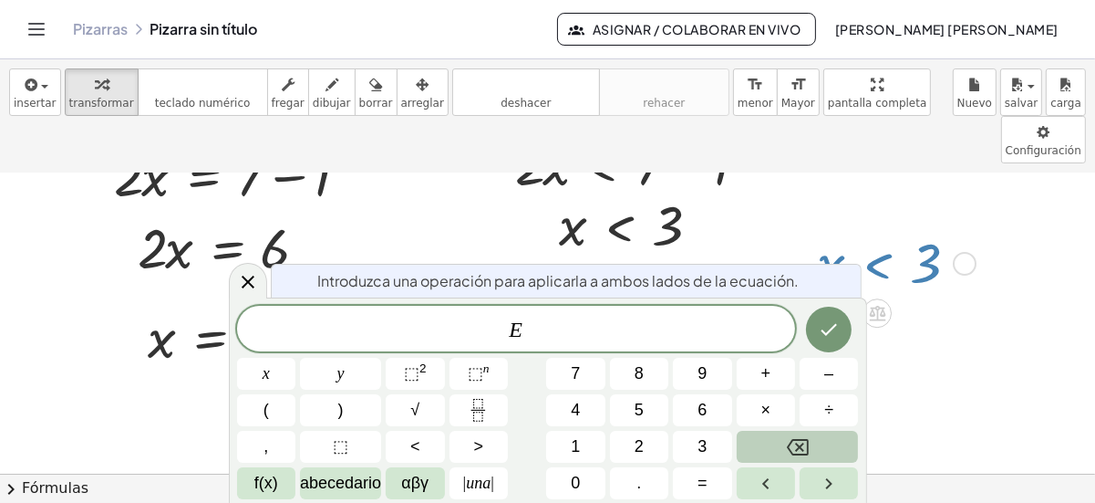
click at [794, 442] on icon "Retroceso" at bounding box center [798, 447] width 22 height 22
click at [901, 262] on body "Actividades matemáticas comprensibles Comenzar Banco de actividades Trabajo asi…" at bounding box center [547, 251] width 1095 height 503
click at [901, 262] on div at bounding box center [547, 438] width 1095 height 782
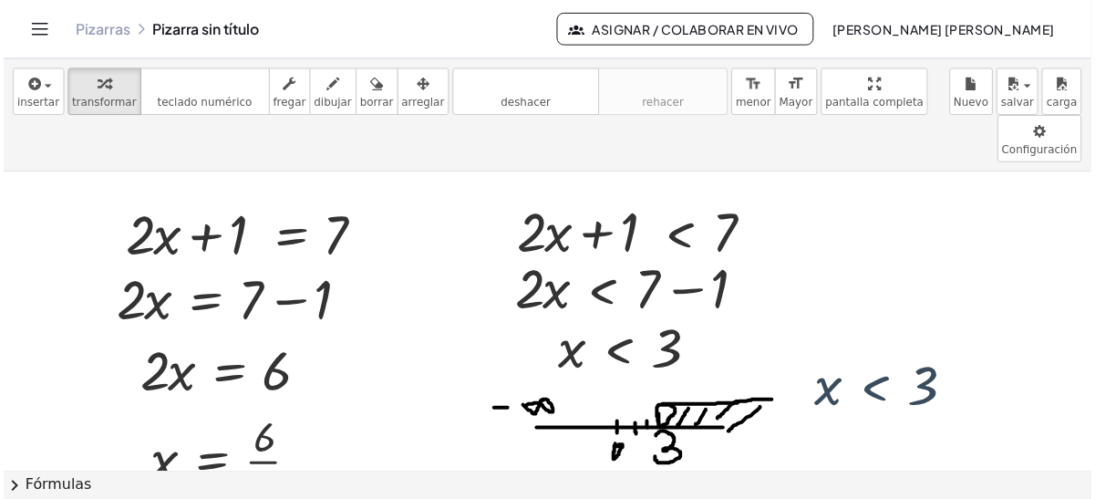
scroll to position [0, 0]
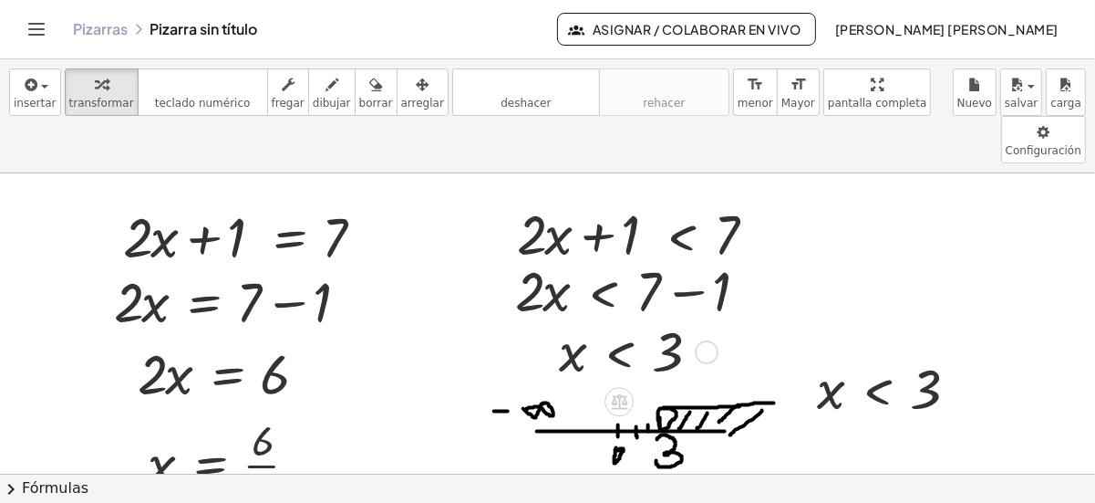
click at [710, 340] on div "Fix a mistake Transform line Copy line as LaTeX Copy derivation as LaTeX Expand…" at bounding box center [707, 352] width 24 height 24
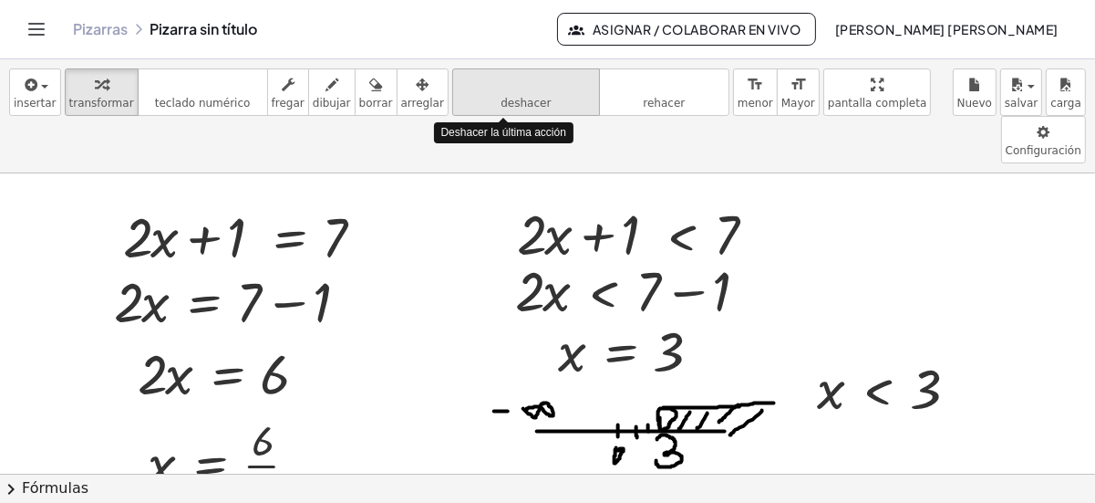
click at [493, 89] on icon "deshacer" at bounding box center [526, 85] width 139 height 22
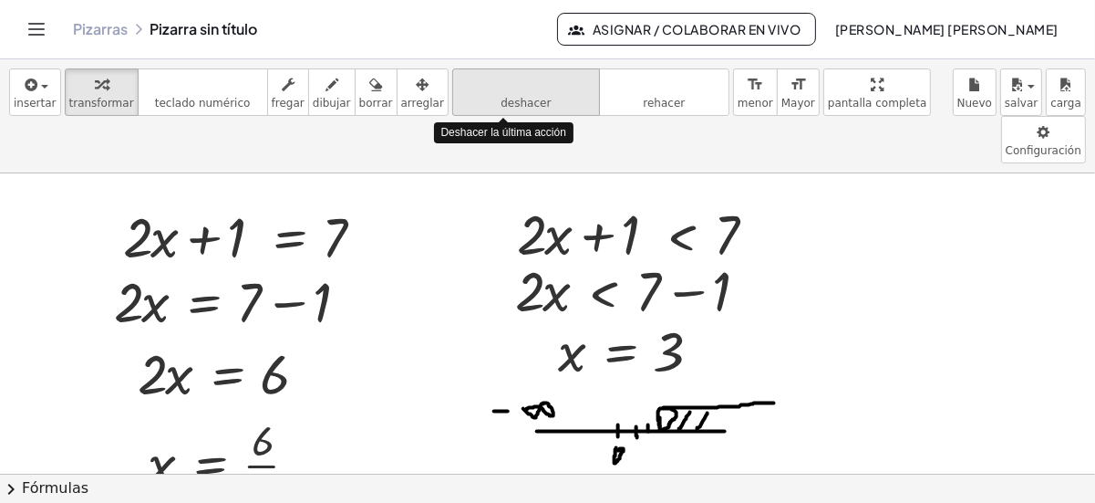
click at [493, 89] on icon "deshacer" at bounding box center [526, 85] width 139 height 22
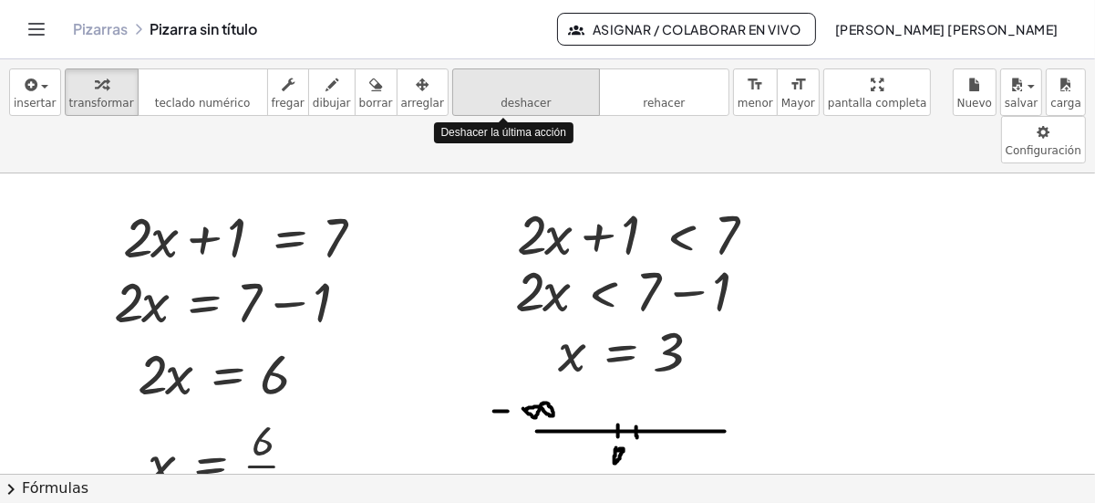
click at [493, 89] on icon "deshacer" at bounding box center [526, 85] width 139 height 22
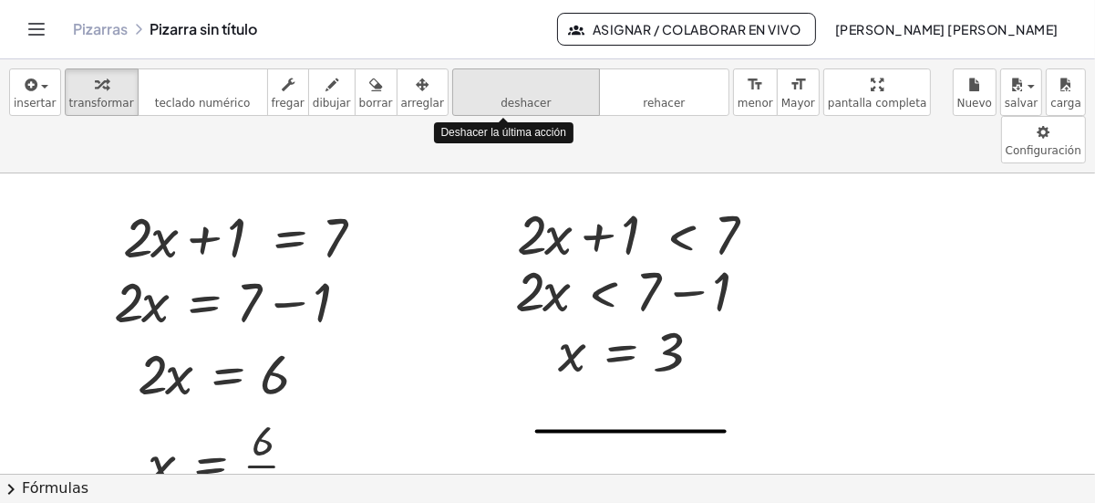
click at [493, 89] on icon "deshacer" at bounding box center [526, 85] width 139 height 22
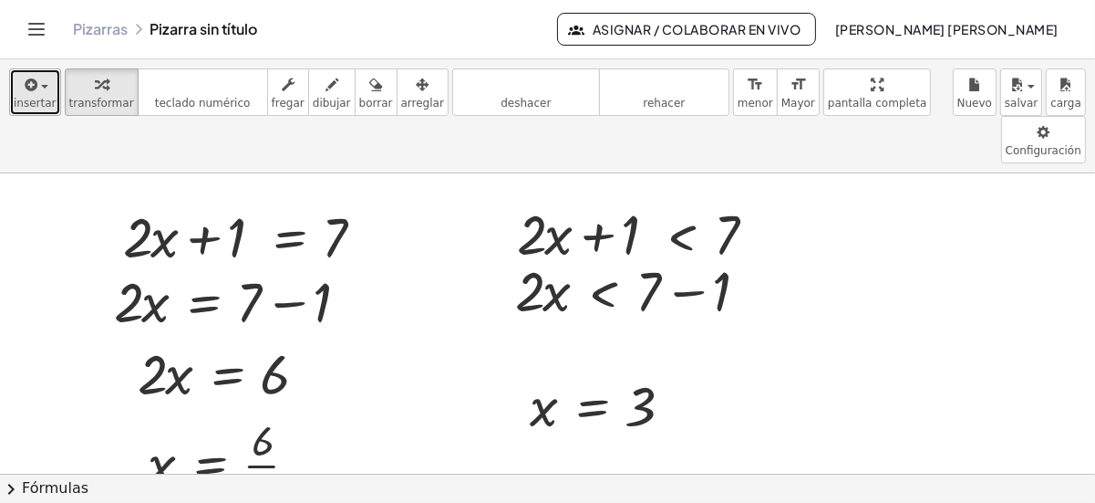
click at [31, 88] on icon "button" at bounding box center [30, 85] width 16 height 22
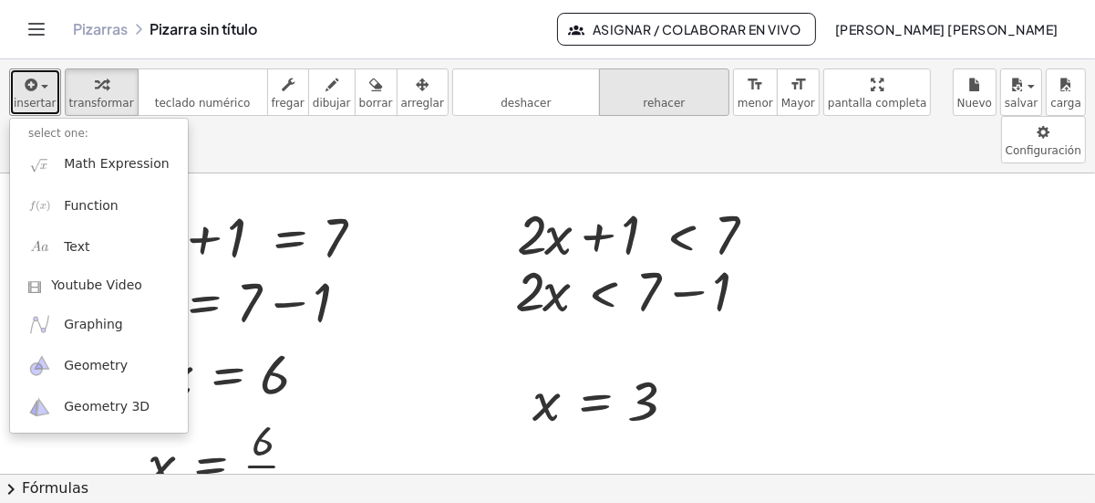
click at [617, 75] on icon "rehacer" at bounding box center [664, 85] width 121 height 22
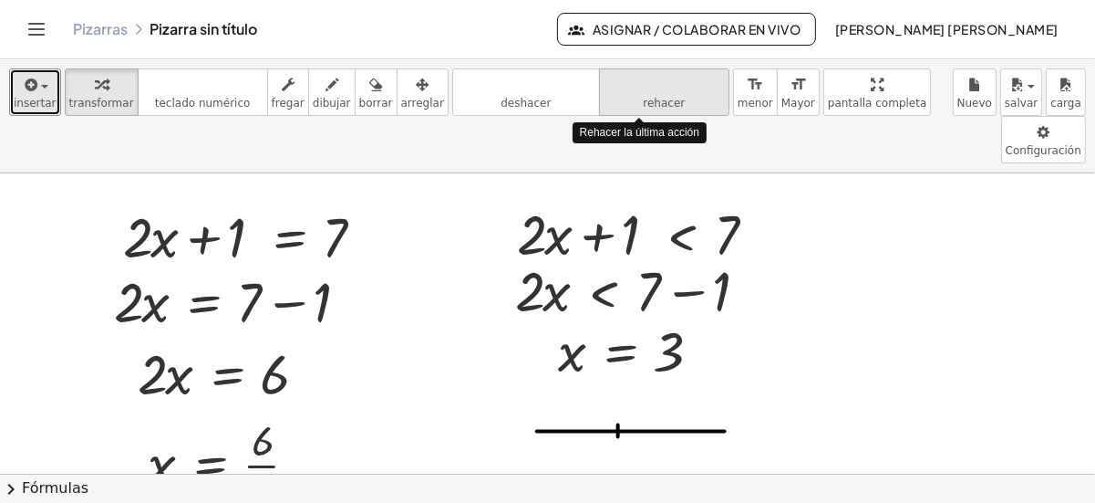
click at [617, 75] on icon "rehacer" at bounding box center [664, 85] width 121 height 22
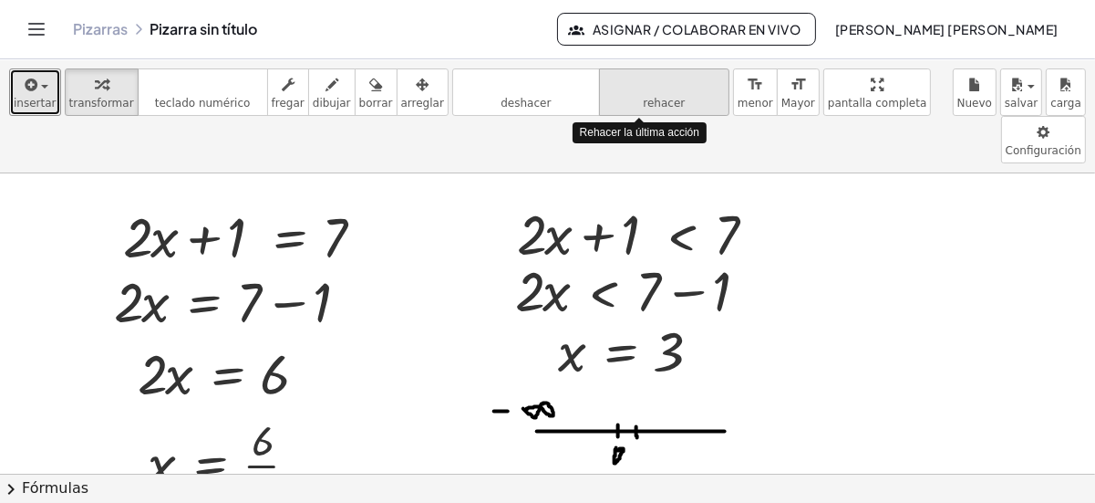
click at [617, 75] on icon "rehacer" at bounding box center [664, 85] width 121 height 22
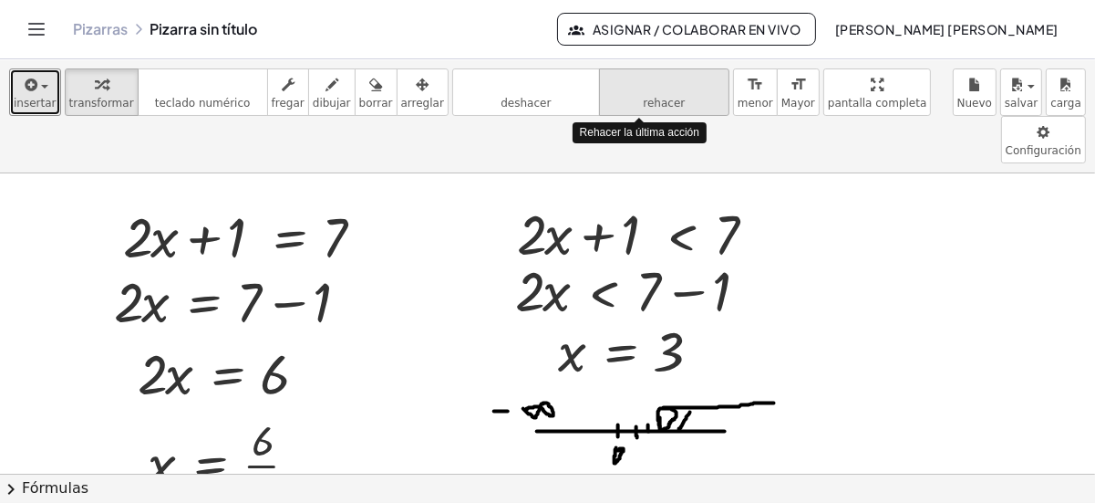
click at [617, 75] on icon "rehacer" at bounding box center [664, 85] width 121 height 22
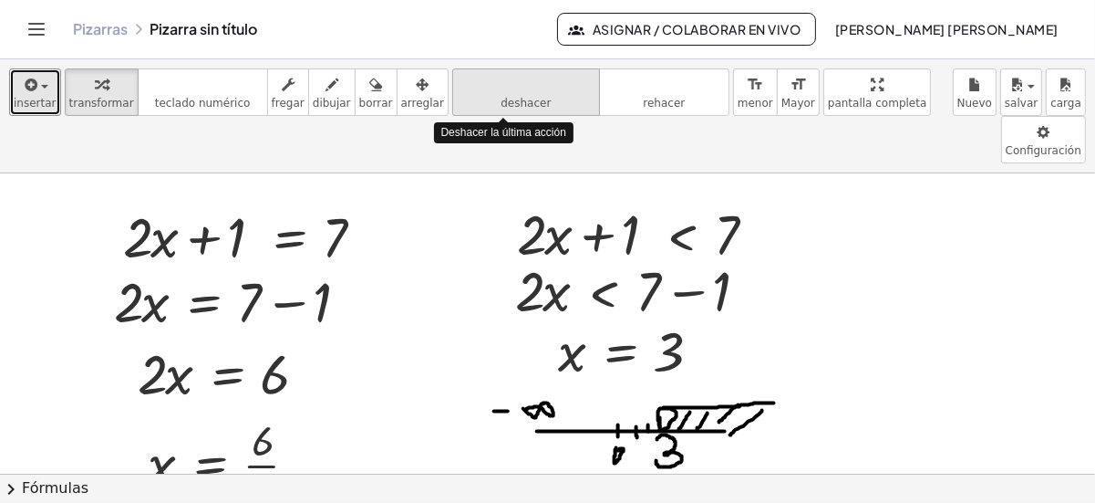
click at [514, 81] on icon "deshacer" at bounding box center [526, 85] width 139 height 22
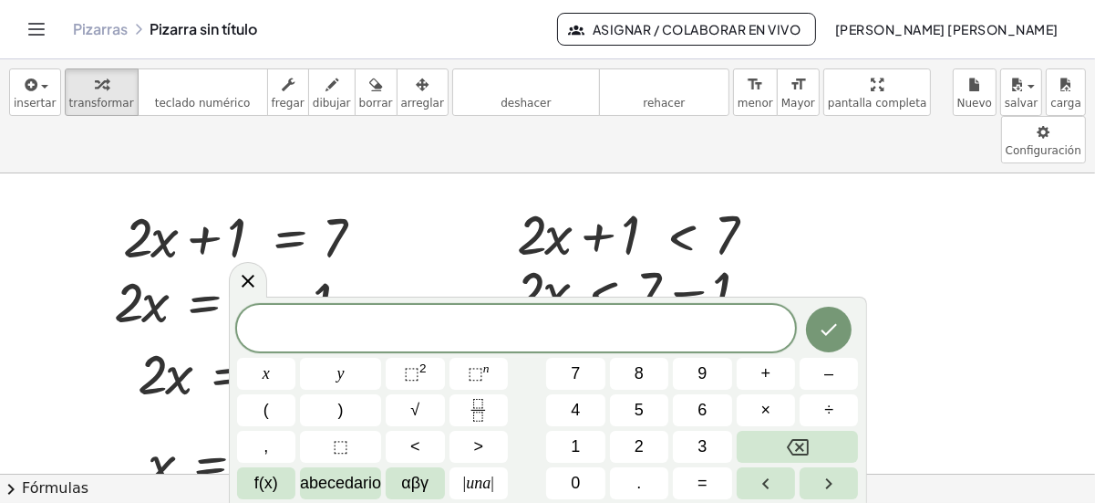
click at [8, 83] on div "insertar select one: Math Expression Function Text Youtube Video Graphing Geome…" at bounding box center [547, 116] width 1095 height 114
click at [36, 99] on span "insertar" at bounding box center [35, 103] width 43 height 13
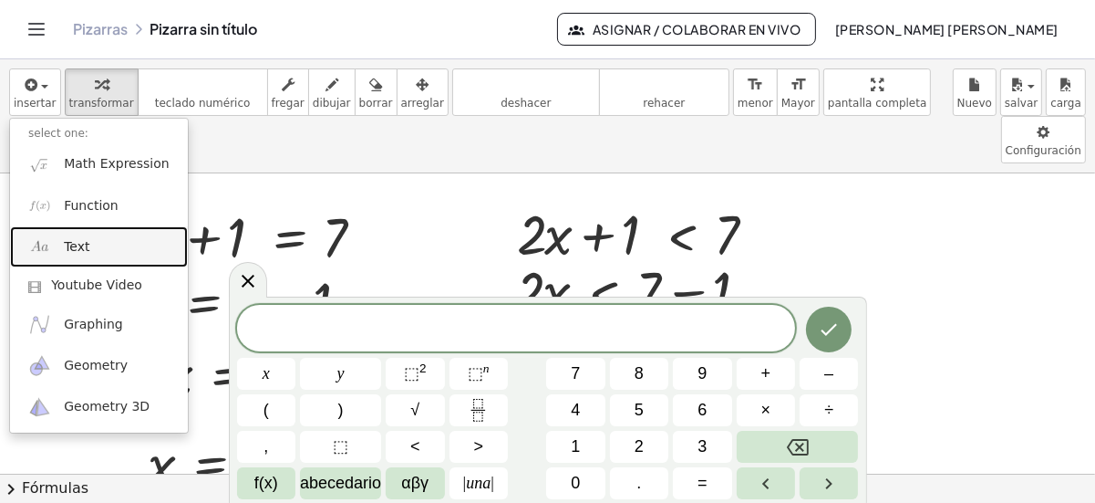
click at [88, 252] on link "Text" at bounding box center [99, 246] width 178 height 41
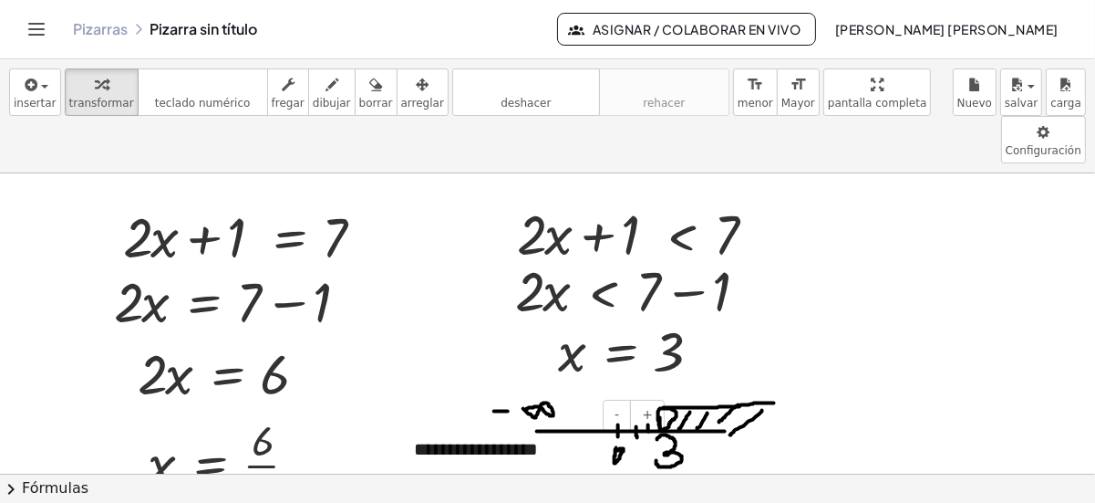
click at [562, 418] on div "**********" at bounding box center [533, 449] width 274 height 63
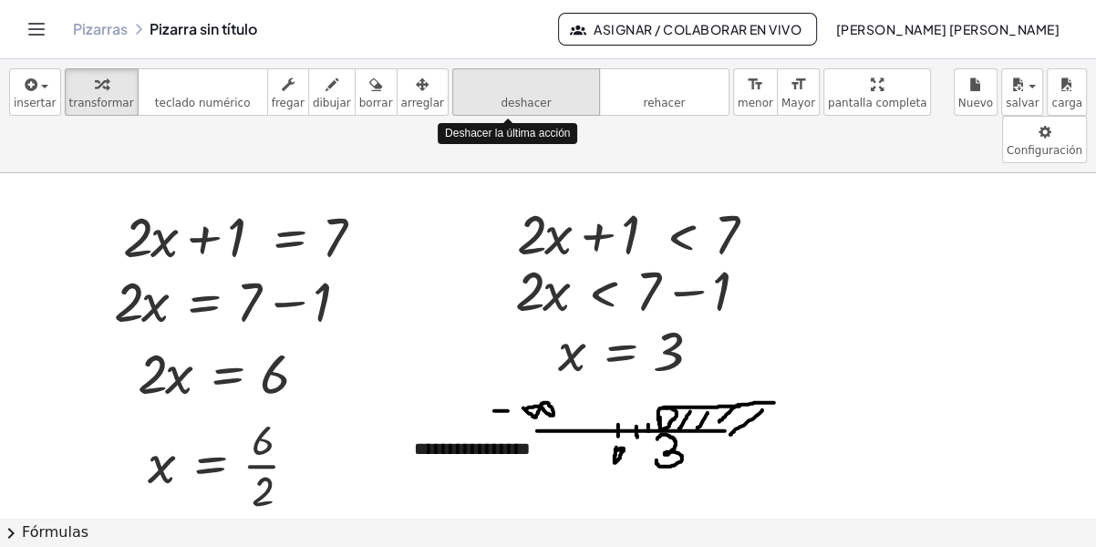
click at [518, 109] on button "deshacer deshacer" at bounding box center [526, 91] width 148 height 47
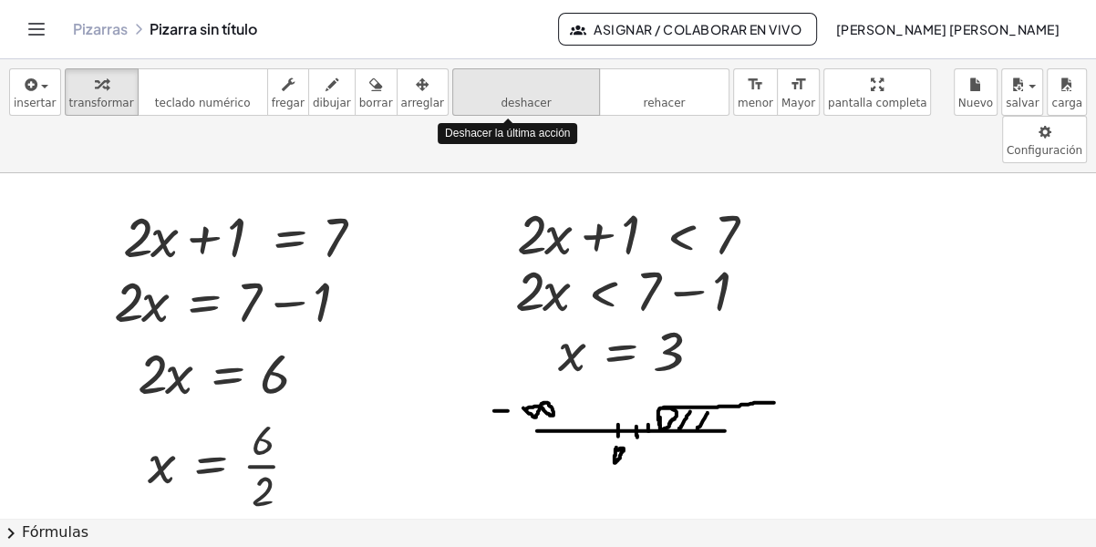
click at [518, 109] on button "deshacer deshacer" at bounding box center [526, 91] width 148 height 47
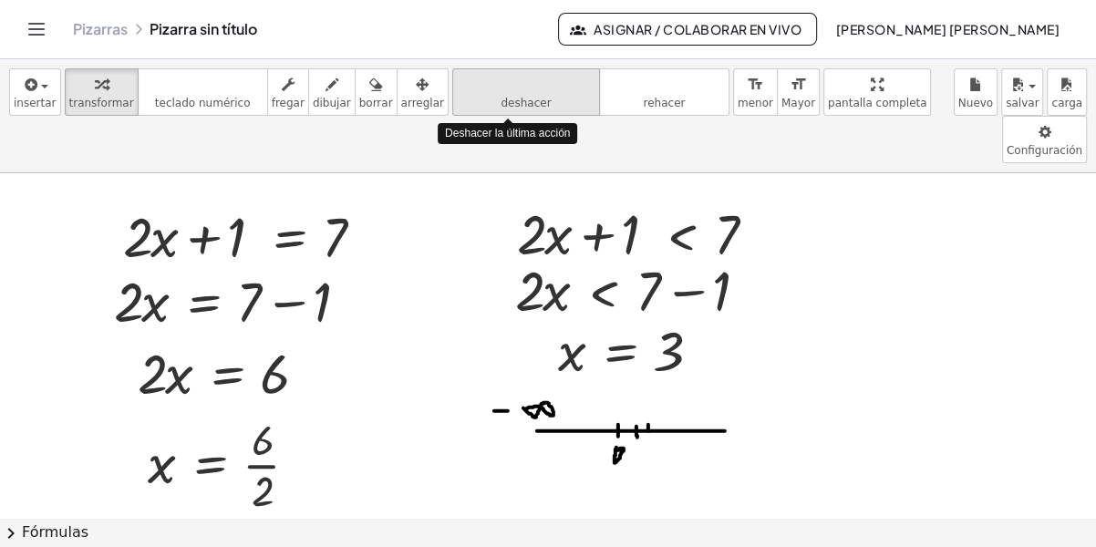
click at [518, 109] on button "deshacer deshacer" at bounding box center [526, 91] width 148 height 47
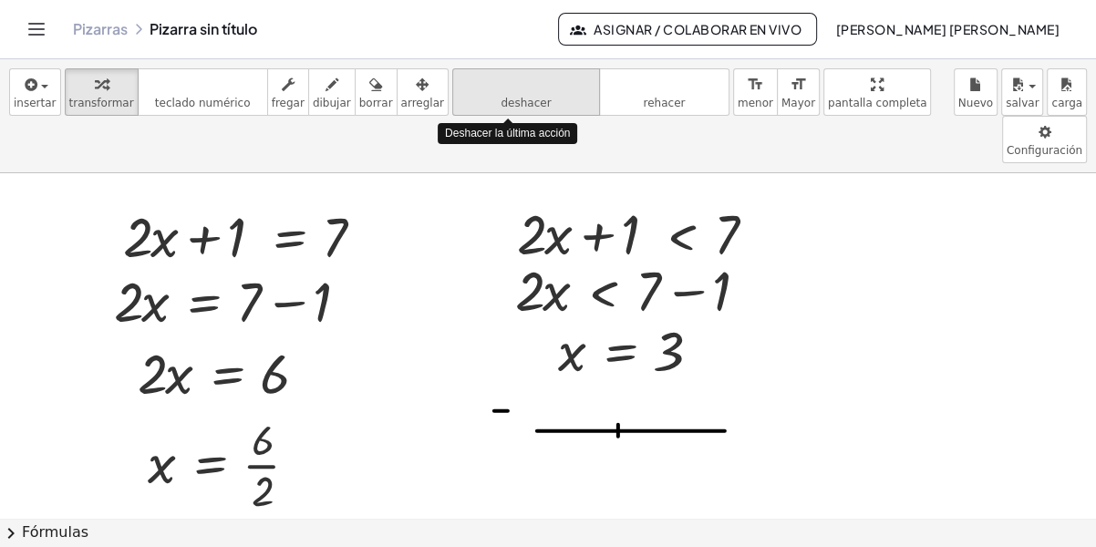
click at [518, 109] on button "deshacer deshacer" at bounding box center [526, 91] width 148 height 47
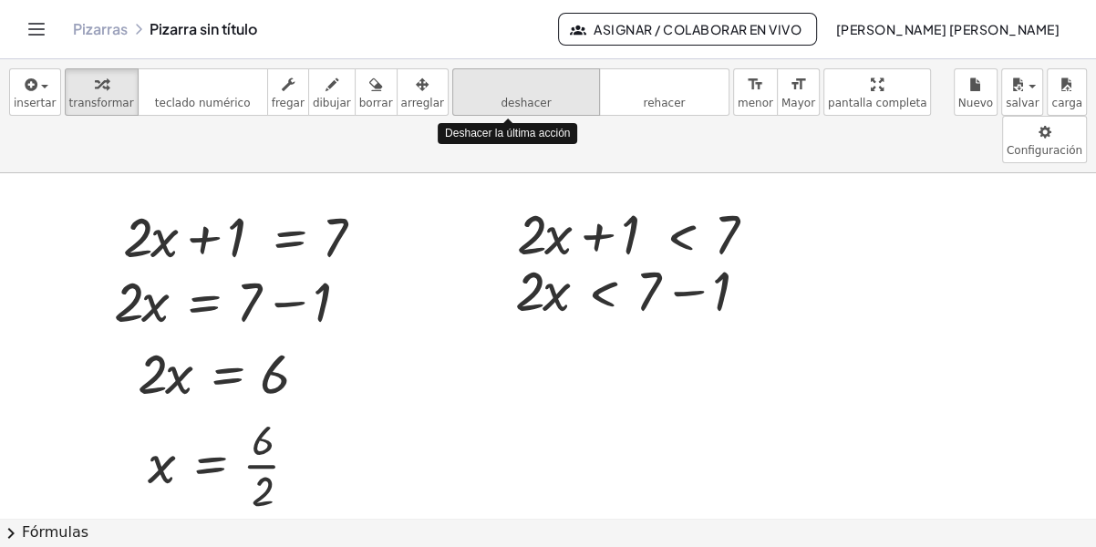
click at [518, 109] on button "deshacer deshacer" at bounding box center [526, 91] width 148 height 47
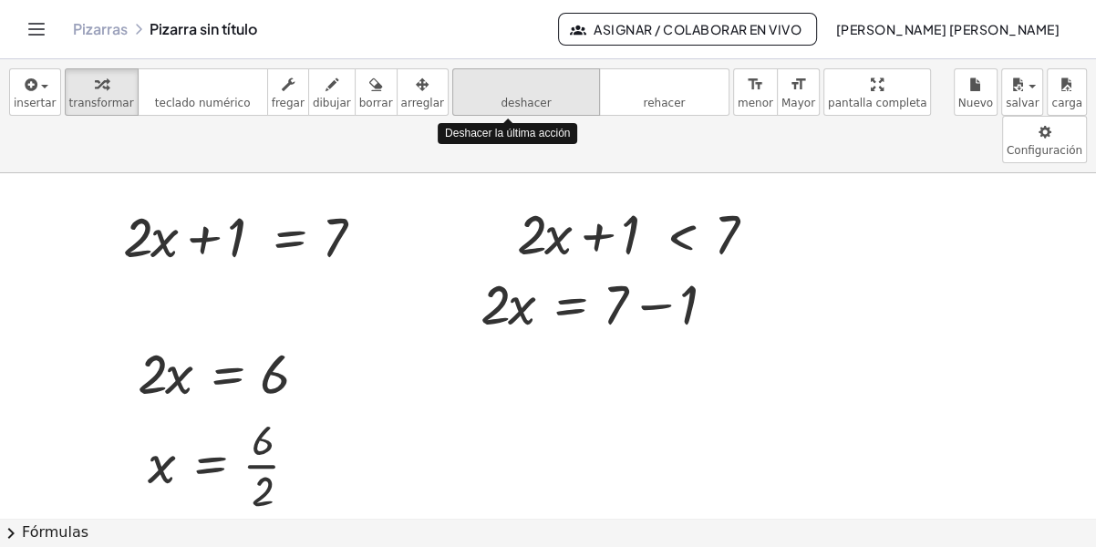
click at [518, 109] on button "deshacer deshacer" at bounding box center [526, 91] width 148 height 47
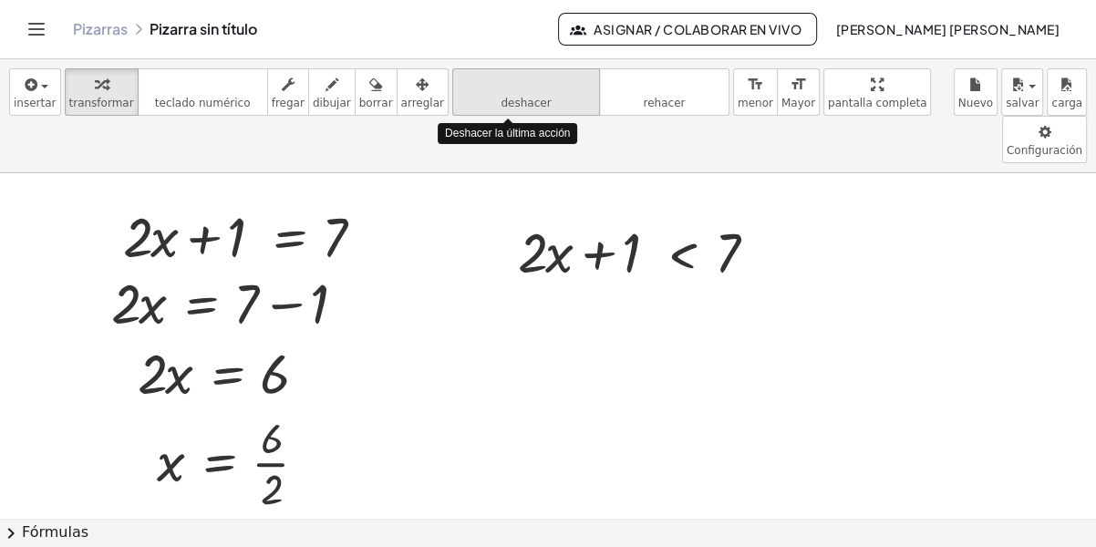
click at [518, 109] on button "deshacer deshacer" at bounding box center [526, 91] width 148 height 47
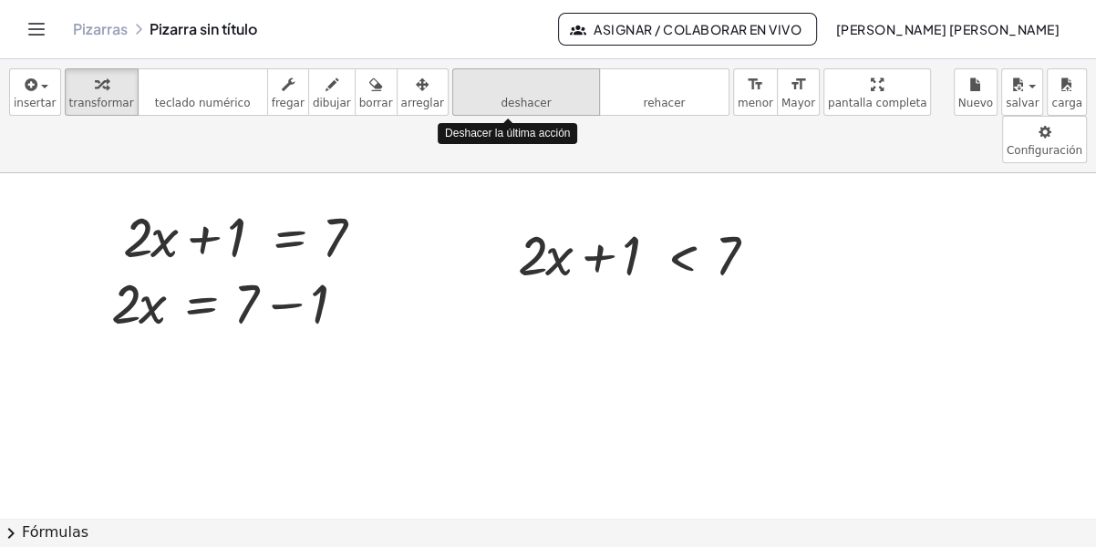
click at [518, 109] on button "deshacer deshacer" at bounding box center [526, 91] width 148 height 47
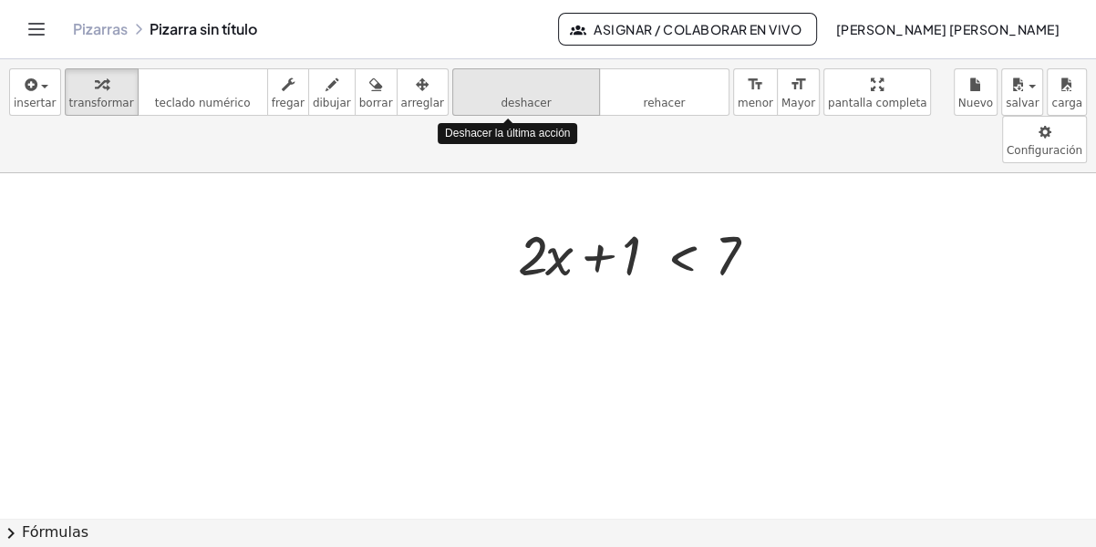
click at [518, 109] on button "deshacer deshacer" at bounding box center [526, 91] width 148 height 47
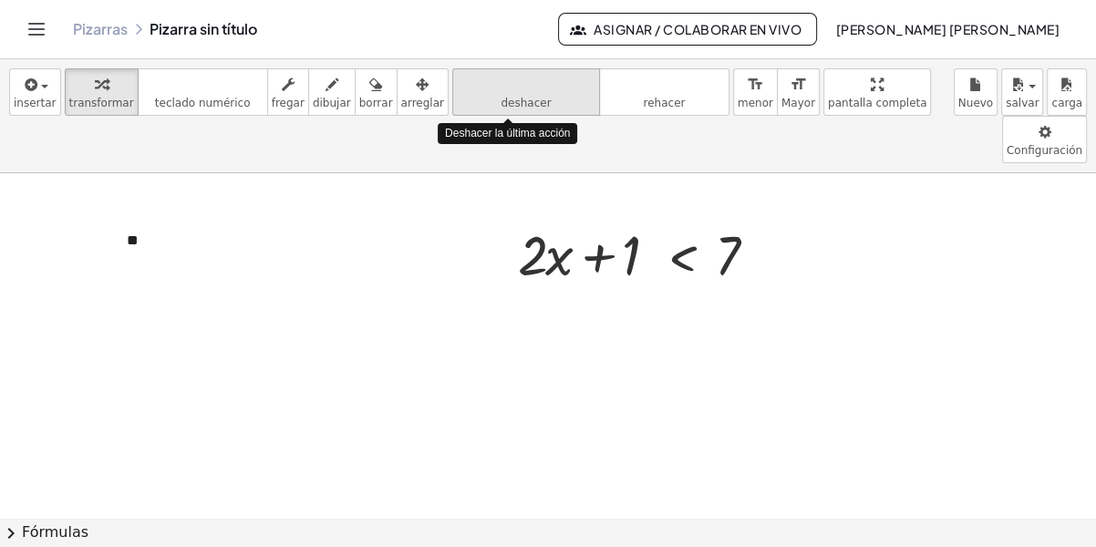
click at [518, 109] on button "deshacer deshacer" at bounding box center [526, 91] width 148 height 47
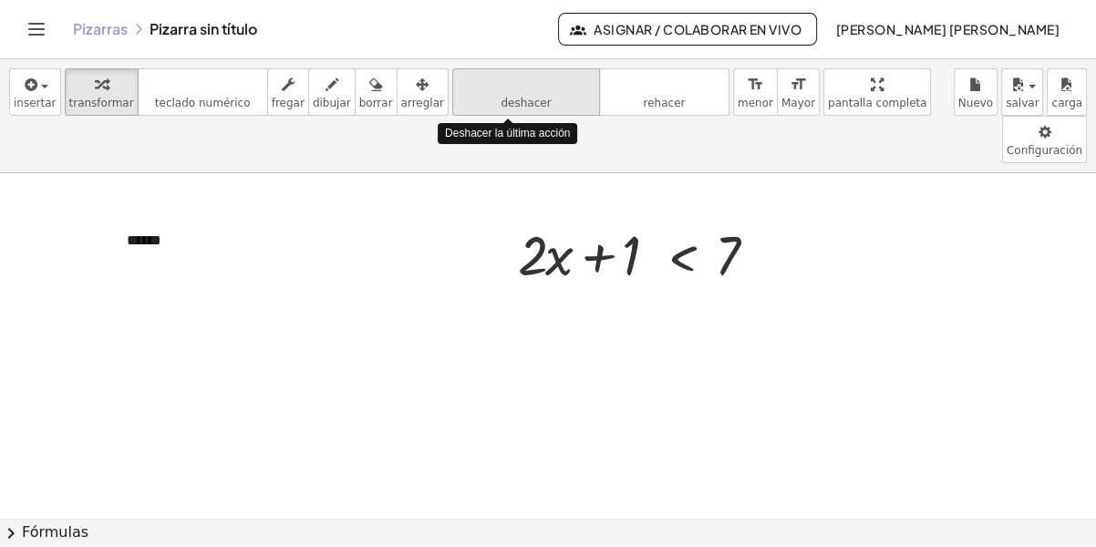
click at [518, 109] on button "deshacer deshacer" at bounding box center [526, 91] width 148 height 47
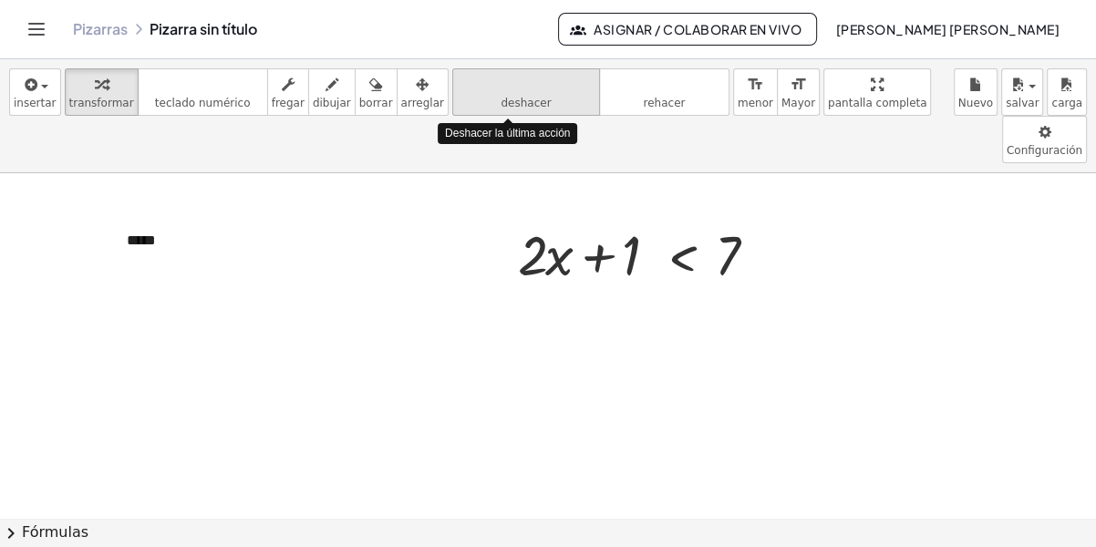
click at [518, 109] on button "deshacer deshacer" at bounding box center [526, 91] width 148 height 47
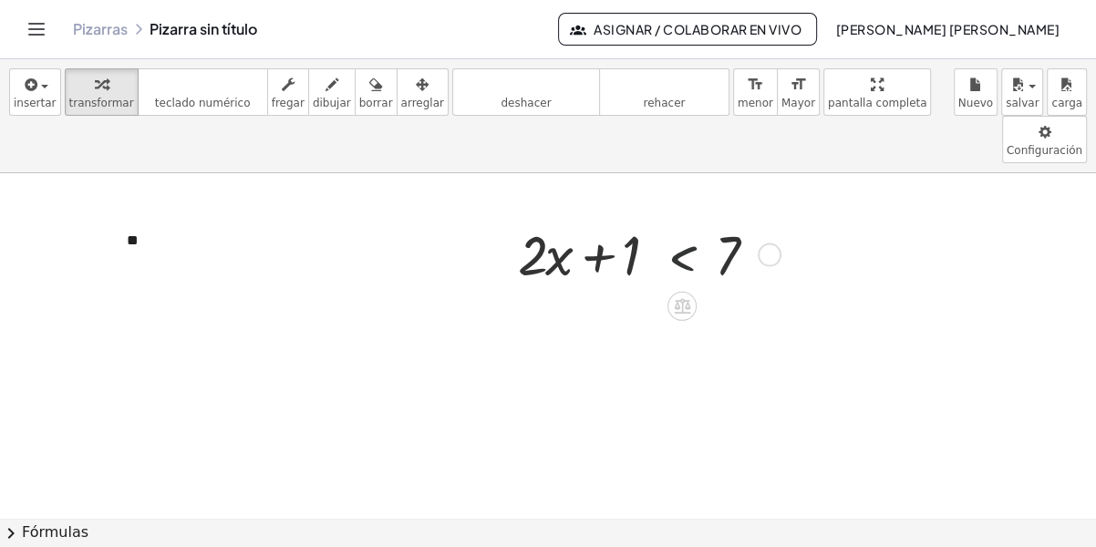
click at [669, 217] on div at bounding box center [646, 253] width 275 height 73
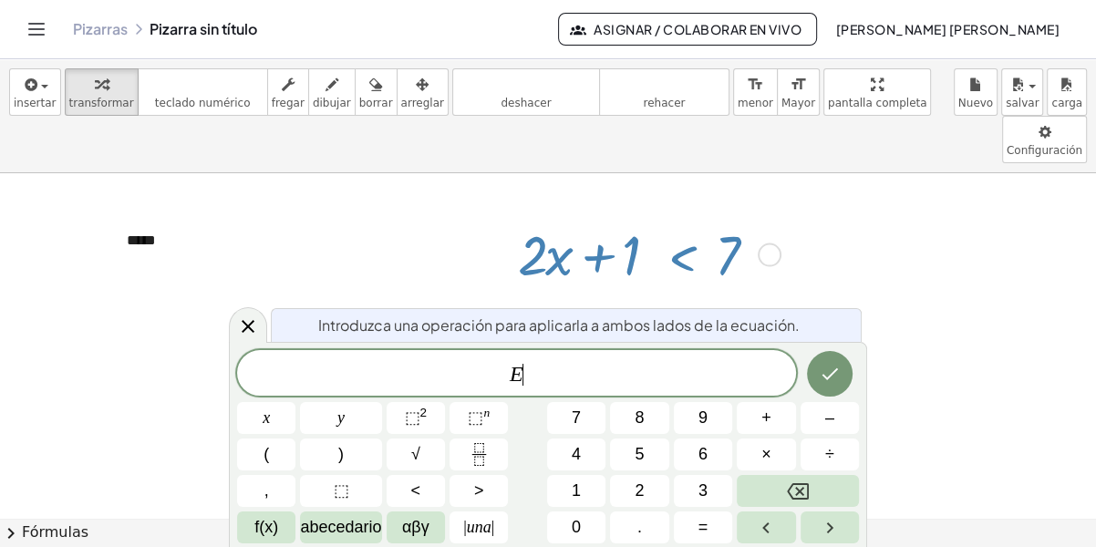
click at [779, 243] on div at bounding box center [770, 255] width 24 height 24
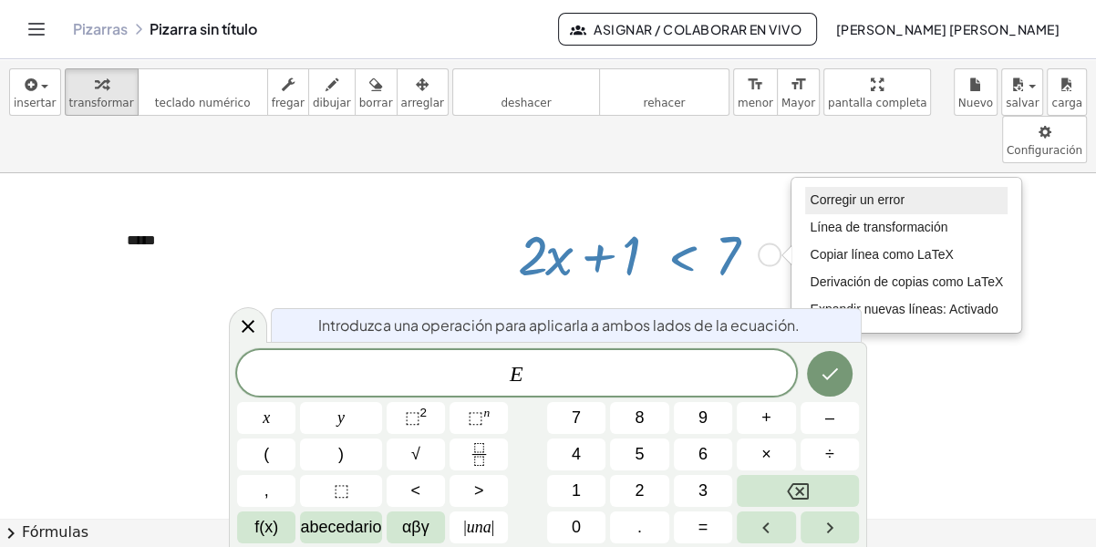
click at [830, 187] on li "Corregir un error" at bounding box center [906, 200] width 202 height 27
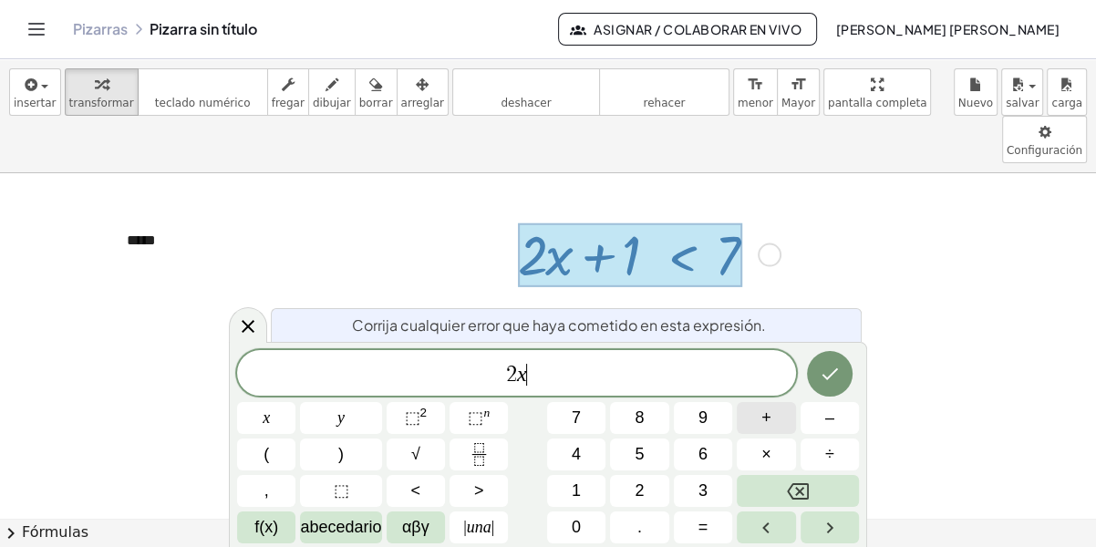
click at [767, 417] on span "+" at bounding box center [767, 418] width 10 height 25
click at [627, 426] on button "8" at bounding box center [639, 418] width 58 height 32
click at [420, 495] on span "<" at bounding box center [416, 491] width 10 height 25
click at [825, 367] on icon "Hecho" at bounding box center [830, 374] width 22 height 22
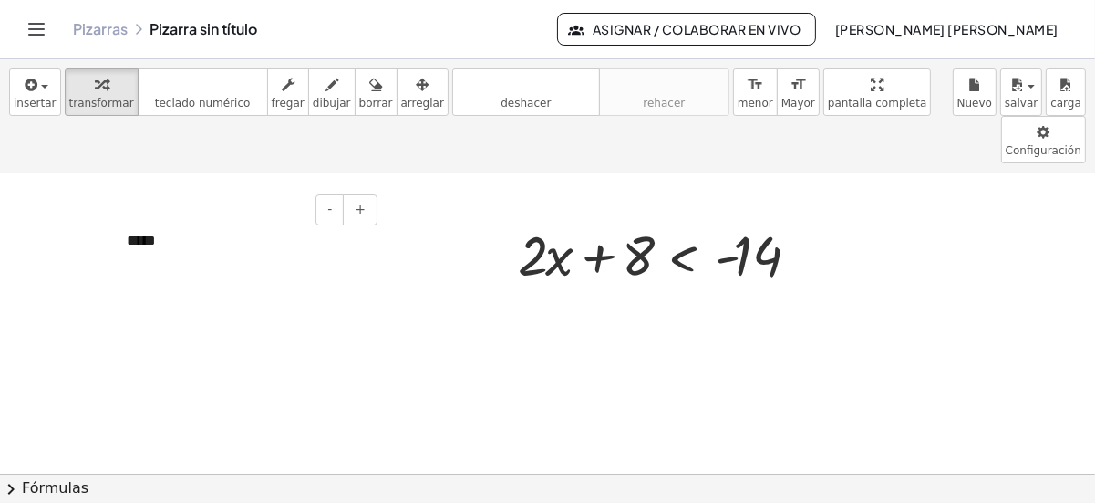
click at [150, 213] on div "*****" at bounding box center [246, 241] width 274 height 57
click at [88, 104] on span "transformar" at bounding box center [101, 103] width 65 height 13
click at [88, 105] on span "transformar" at bounding box center [101, 103] width 65 height 13
click at [747, 217] on div at bounding box center [669, 253] width 320 height 73
drag, startPoint x: 748, startPoint y: 204, endPoint x: 461, endPoint y: 203, distance: 287.3
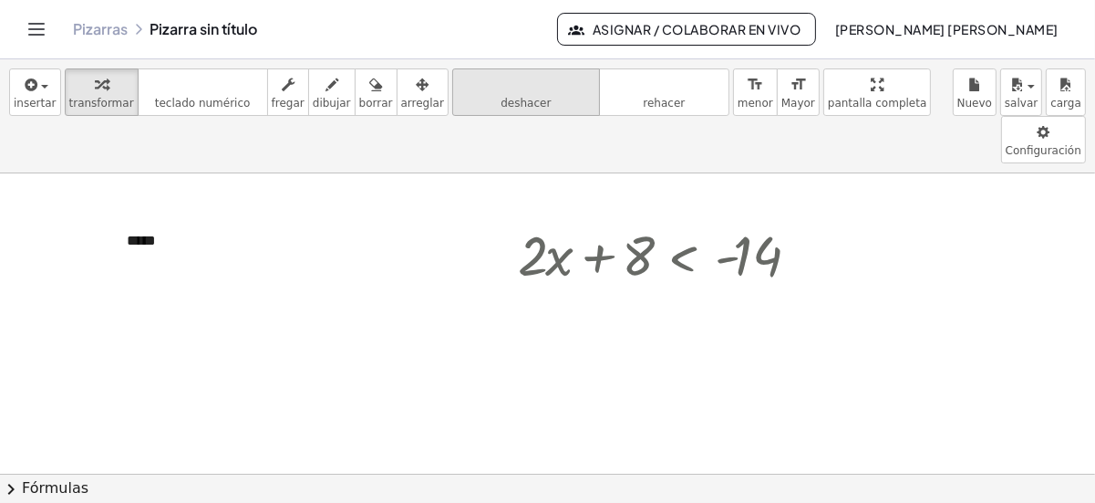
click at [482, 88] on icon "deshacer" at bounding box center [526, 85] width 139 height 22
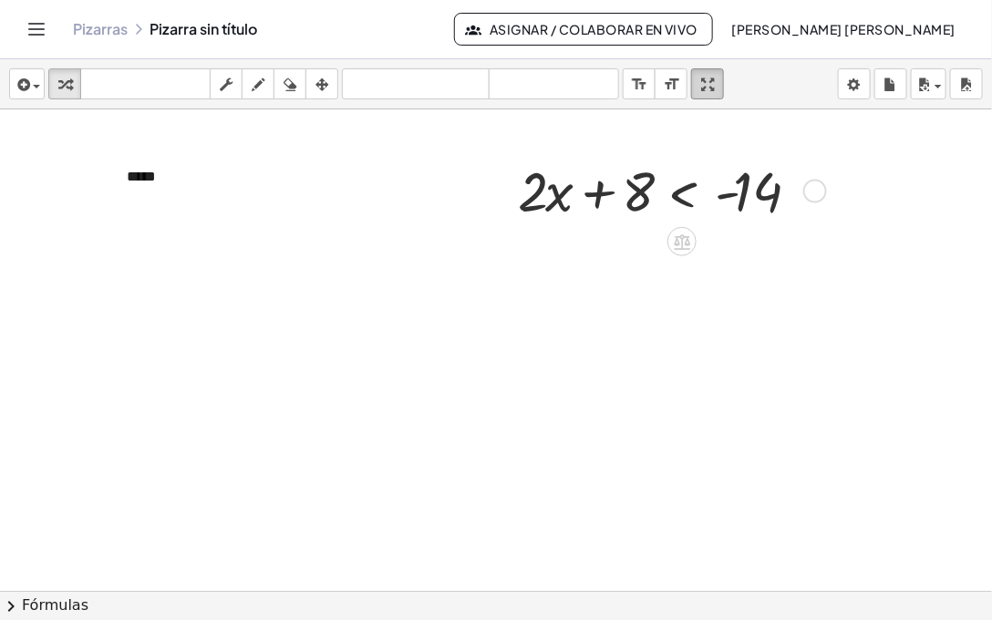
drag, startPoint x: 804, startPoint y: 79, endPoint x: 812, endPoint y: 98, distance: 20.0
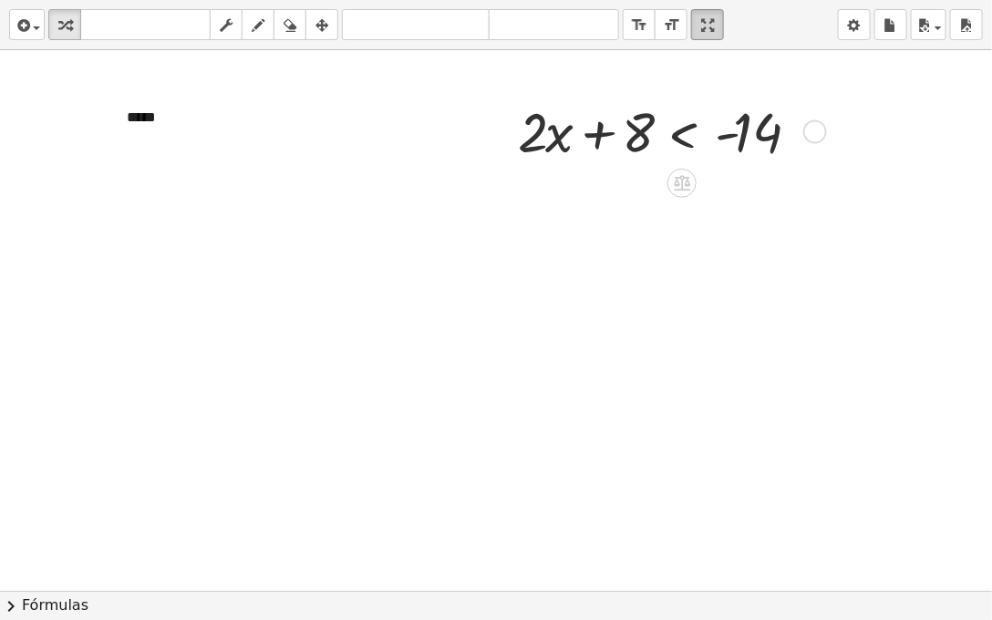
click at [812, 98] on div "insertar select one: Math Expression Function Text Youtube Video Graphing Geome…" at bounding box center [496, 310] width 992 height 620
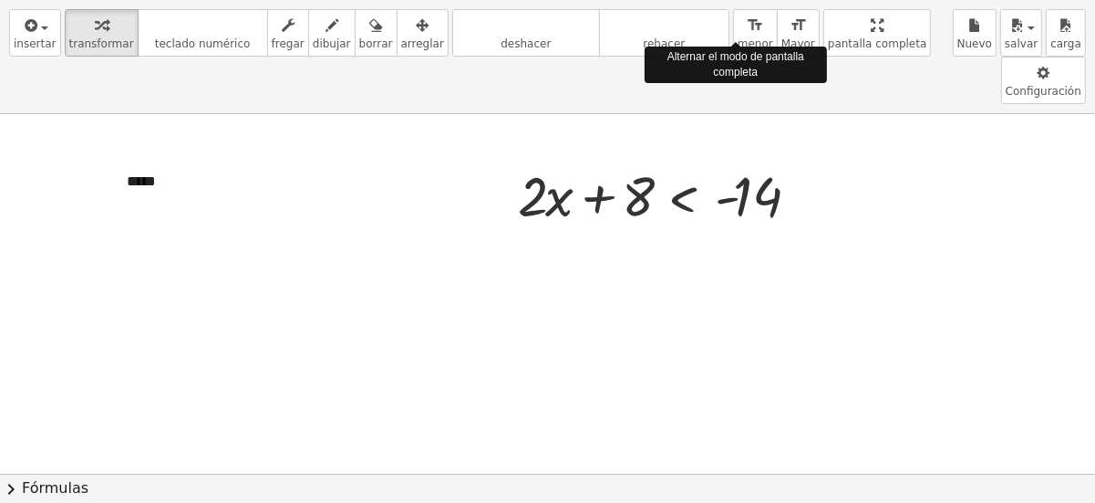
drag, startPoint x: 713, startPoint y: 25, endPoint x: 724, endPoint y: 21, distance: 11.5
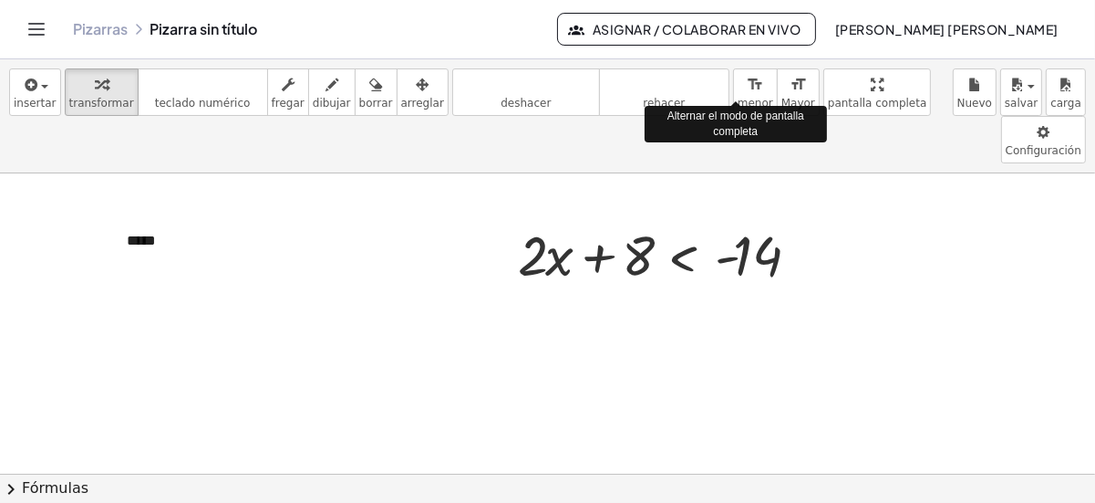
click at [724, 21] on div "Actividades matemáticas comprensibles Comenzar Banco de actividades Trabajo asi…" at bounding box center [547, 251] width 1095 height 503
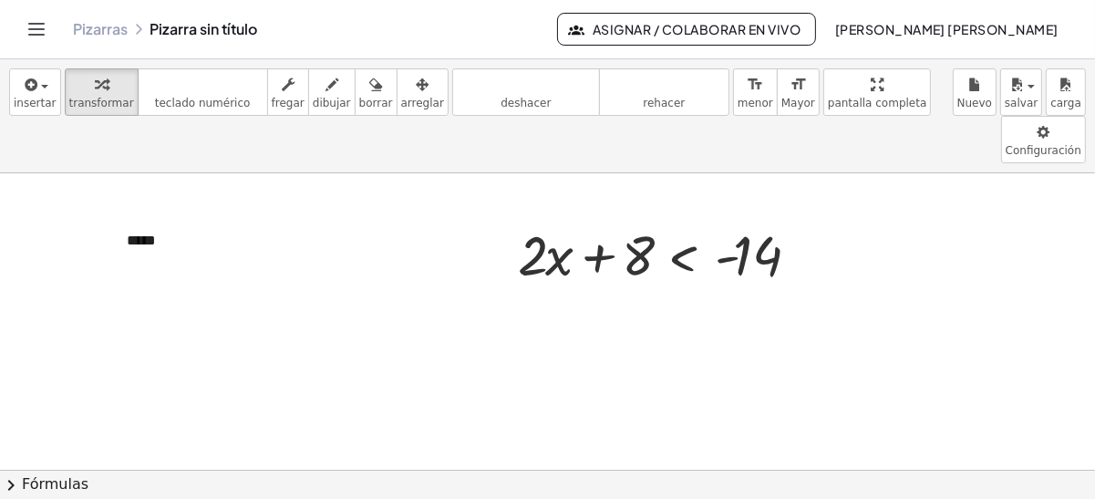
scroll to position [22, 0]
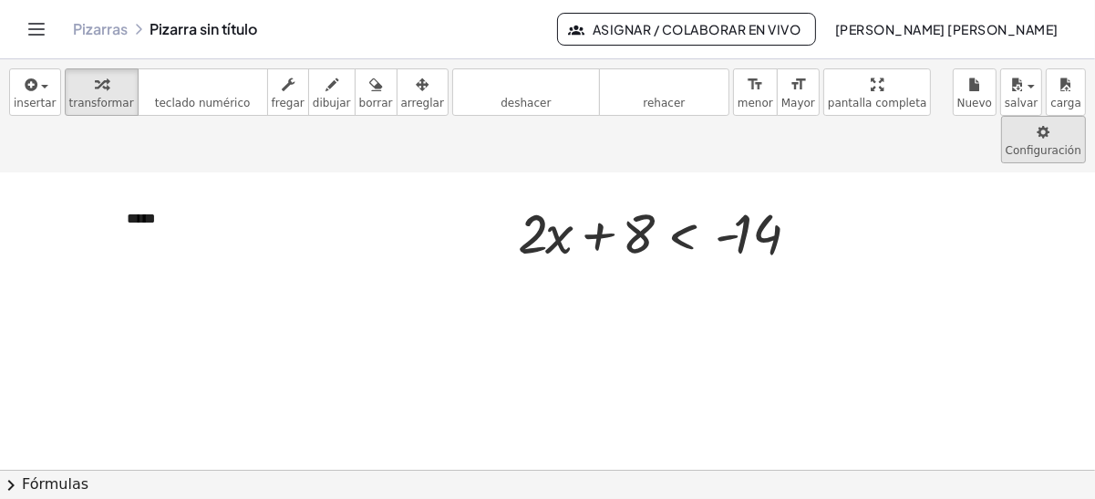
click at [902, 92] on body "Actividades matemáticas comprensibles Comenzar Banco de actividades Trabajo asi…" at bounding box center [547, 249] width 1095 height 499
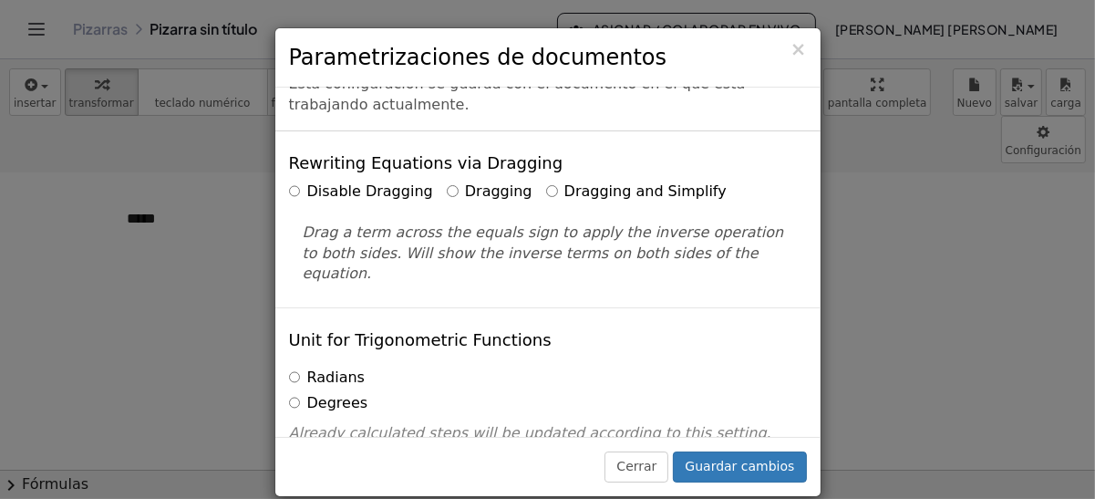
scroll to position [0, 0]
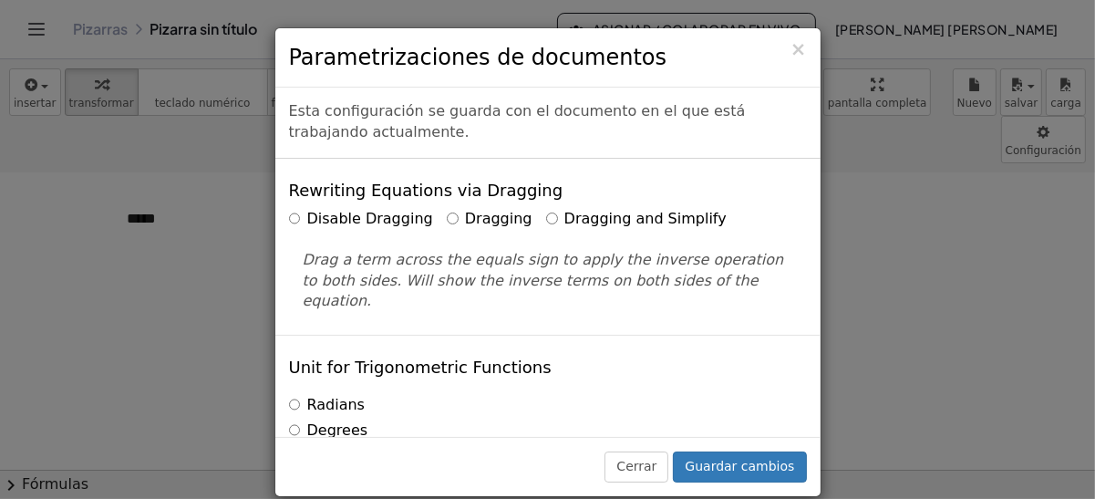
click at [327, 221] on font "Disable Dragging" at bounding box center [370, 218] width 126 height 17
click at [465, 214] on font "Dragging" at bounding box center [498, 218] width 67 height 17
click at [602, 217] on font "Dragging and Simplify" at bounding box center [646, 218] width 162 height 17
click at [315, 221] on font "Disable Dragging" at bounding box center [370, 218] width 126 height 17
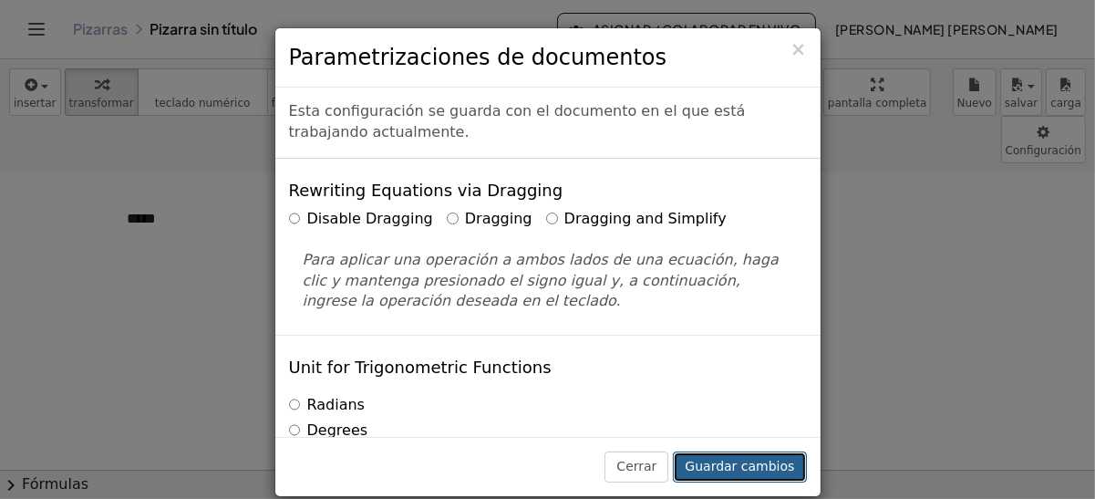
click at [749, 465] on button "Guardar cambios" at bounding box center [739, 466] width 133 height 31
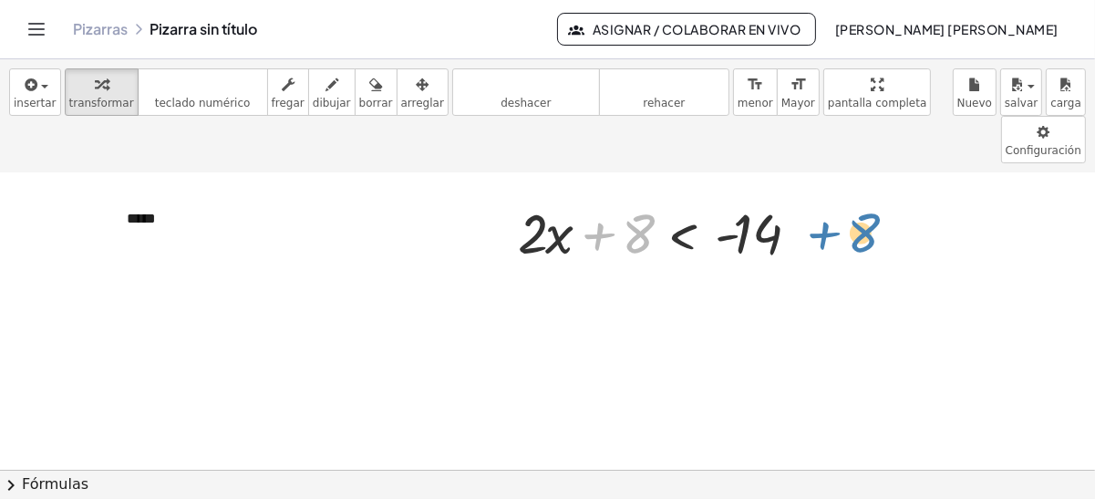
drag, startPoint x: 625, startPoint y: 189, endPoint x: 851, endPoint y: 188, distance: 226.2
drag, startPoint x: 690, startPoint y: 198, endPoint x: 867, endPoint y: 185, distance: 176.5
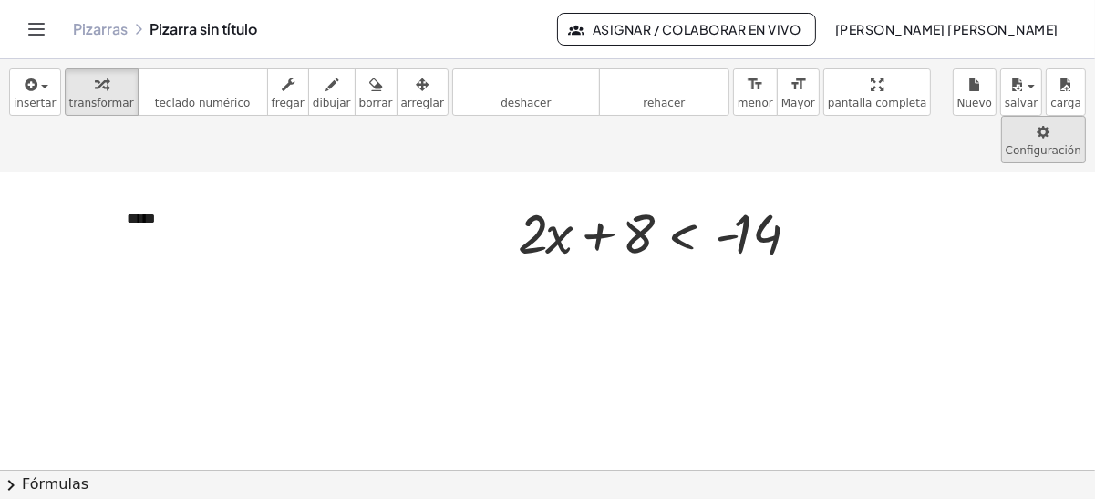
click at [927, 89] on body "Actividades matemáticas comprensibles Comenzar Banco de actividades Trabajo asi…" at bounding box center [547, 249] width 1095 height 499
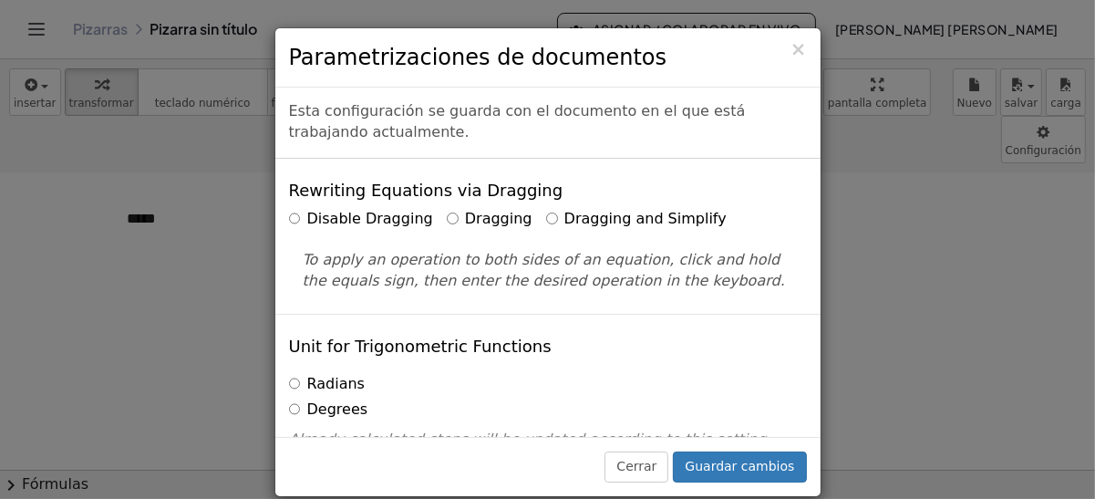
click at [561, 233] on div "Disable Dragging Dragging Dragging and Simplify To apply an operation to both s…" at bounding box center [548, 250] width 518 height 83
click at [546, 218] on label "Dragging and Simplify" at bounding box center [636, 219] width 181 height 21
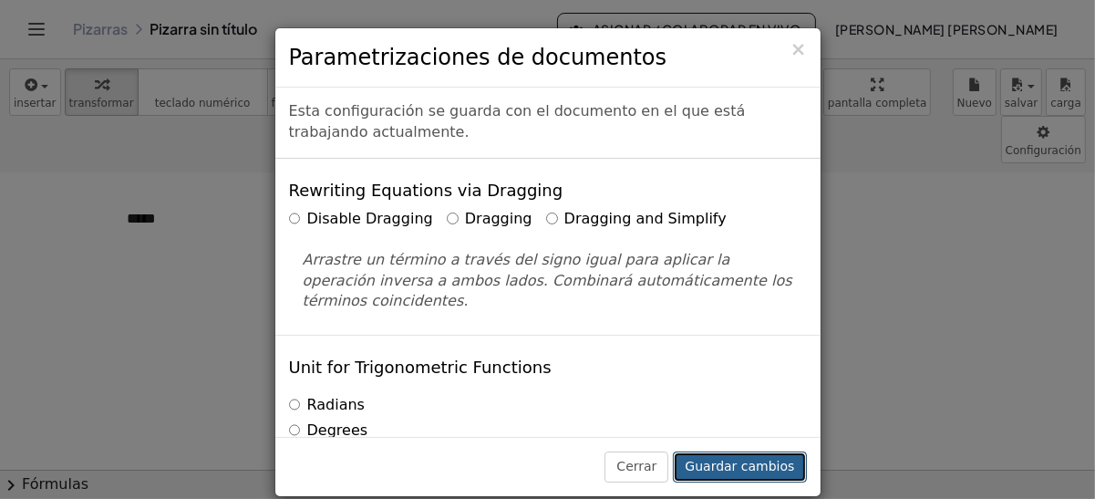
click at [723, 455] on button "Guardar cambios" at bounding box center [739, 466] width 133 height 31
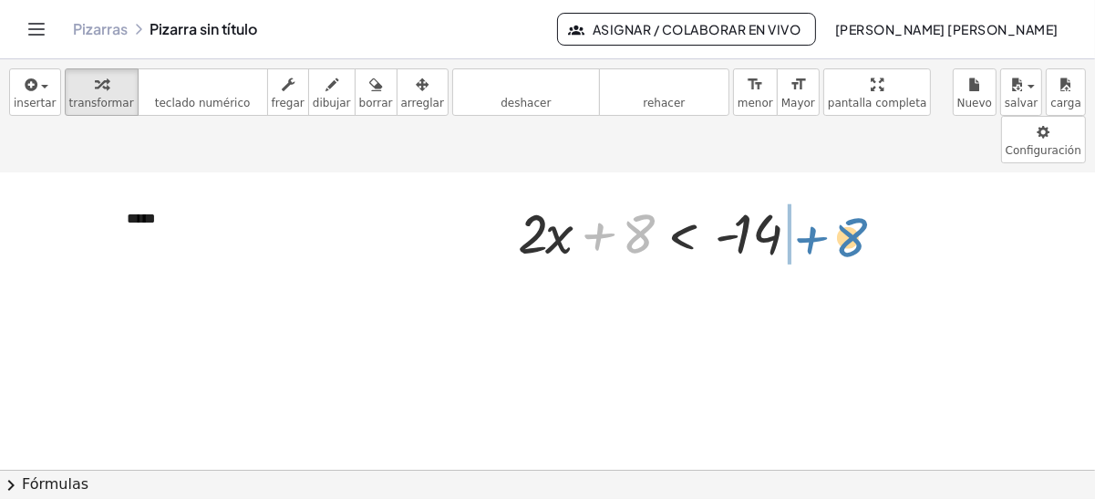
drag, startPoint x: 643, startPoint y: 179, endPoint x: 865, endPoint y: 176, distance: 221.7
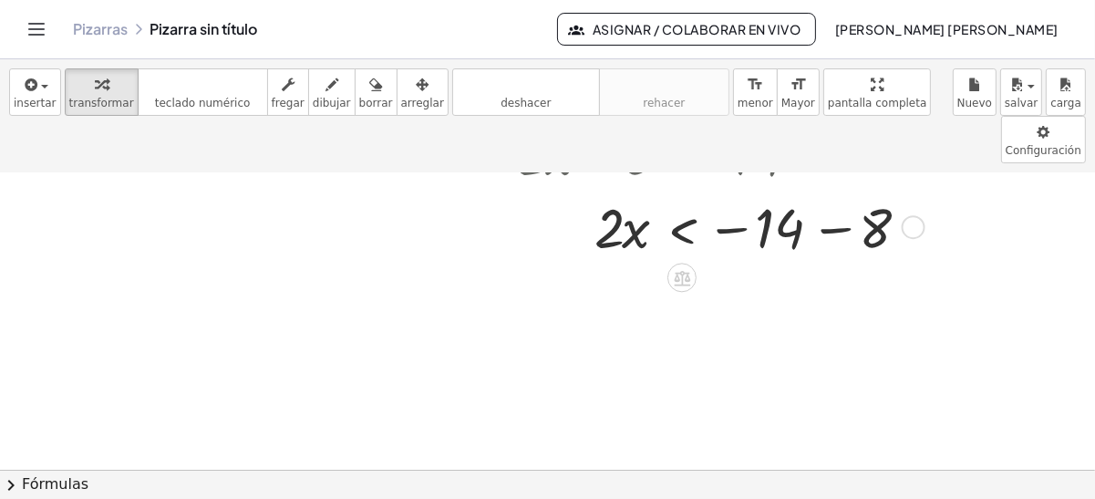
scroll to position [107, 0]
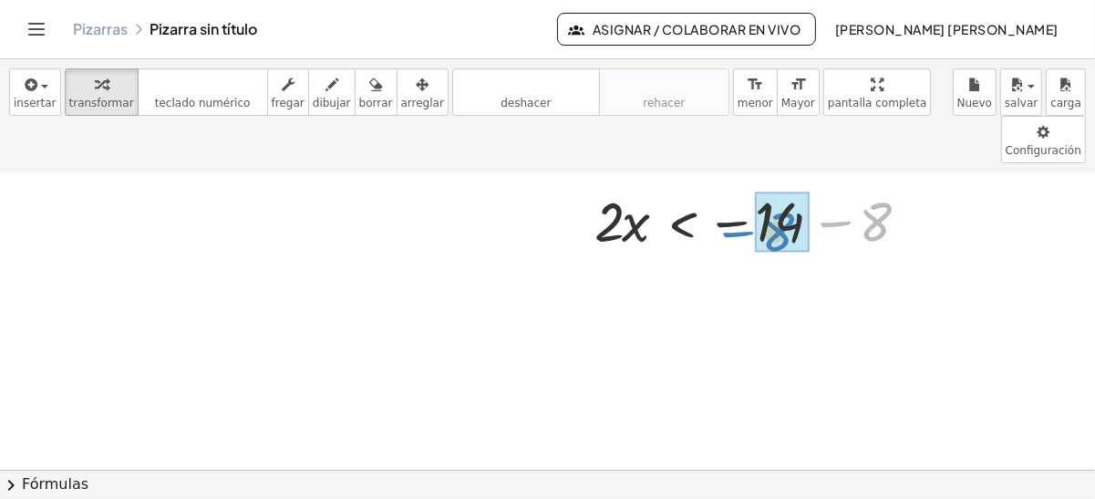
drag, startPoint x: 866, startPoint y: 166, endPoint x: 768, endPoint y: 176, distance: 98.1
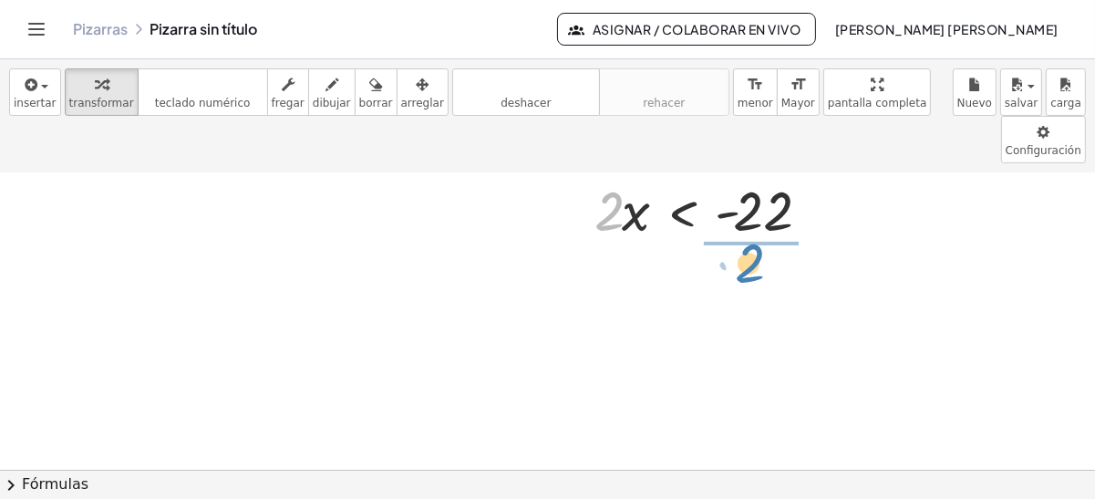
drag, startPoint x: 594, startPoint y: 169, endPoint x: 738, endPoint y: 216, distance: 151.7
click at [738, 216] on div "- + ***** + · 2 · x + 8 < - 14 · 2 · x < − 14 − 8 · 2 · 2 · x < - 22" at bounding box center [547, 375] width 1095 height 782
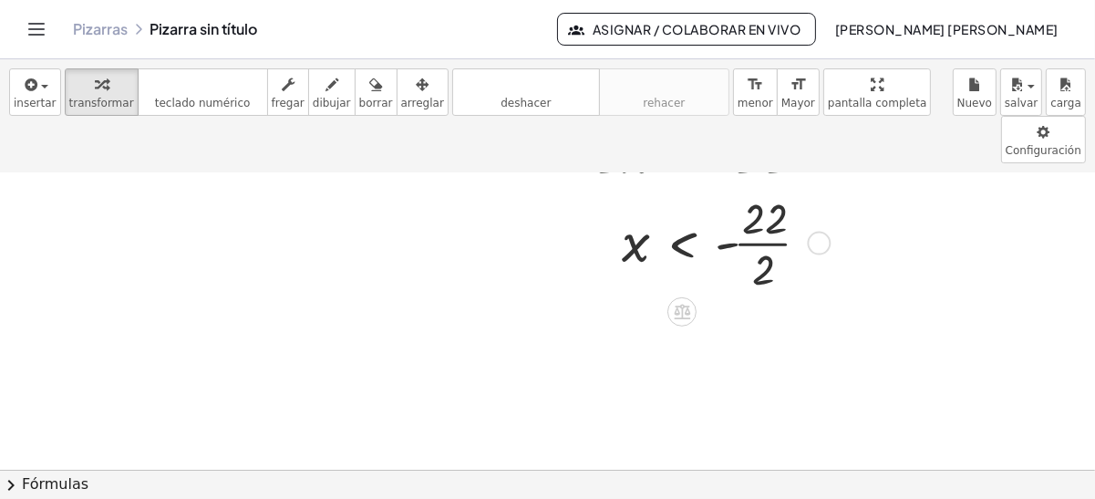
scroll to position [252, 0]
drag, startPoint x: 628, startPoint y: 187, endPoint x: 644, endPoint y: 234, distance: 49.3
click at [644, 234] on div at bounding box center [718, 236] width 419 height 108
drag, startPoint x: 753, startPoint y: 152, endPoint x: 765, endPoint y: 202, distance: 50.7
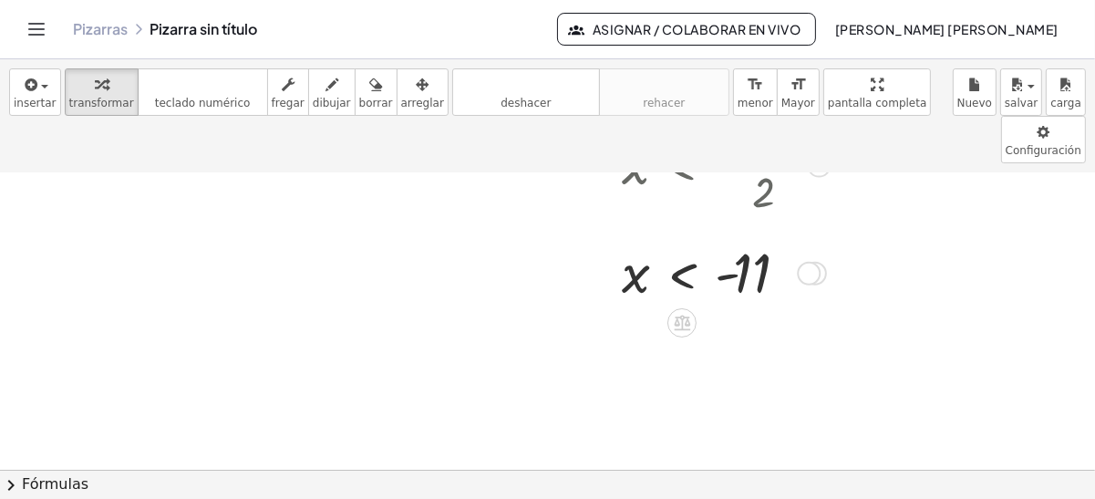
scroll to position [329, 0]
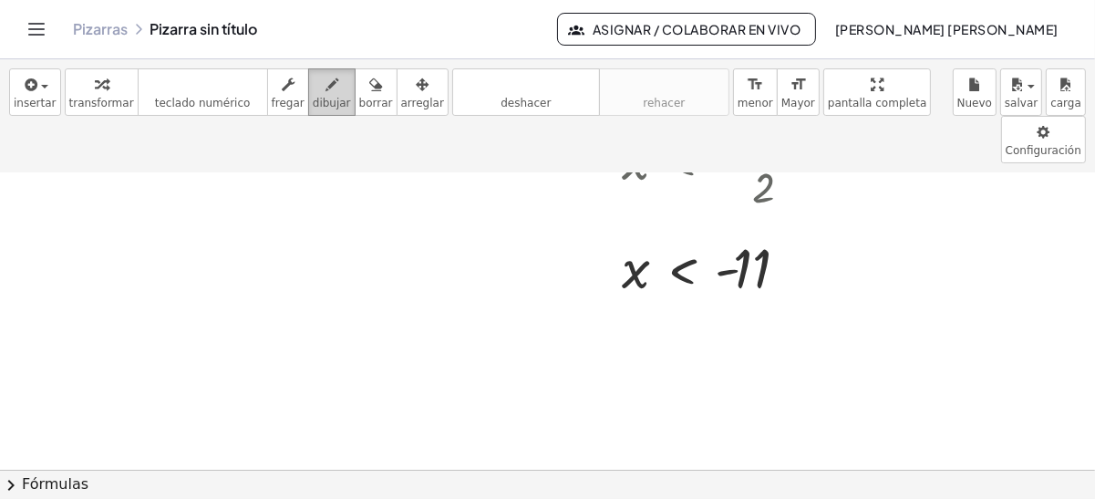
click at [315, 88] on div "button" at bounding box center [332, 84] width 38 height 22
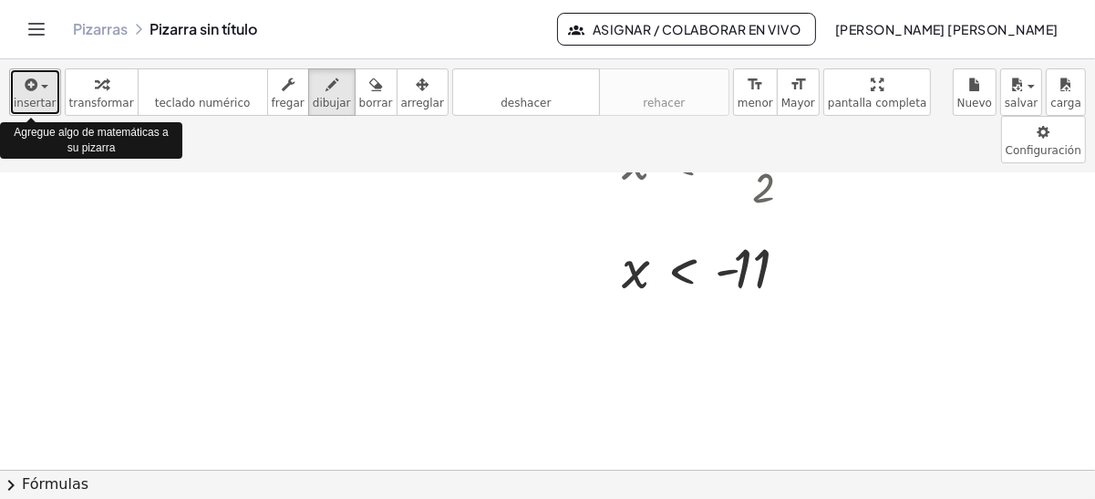
click at [41, 97] on span "insertar" at bounding box center [35, 103] width 43 height 13
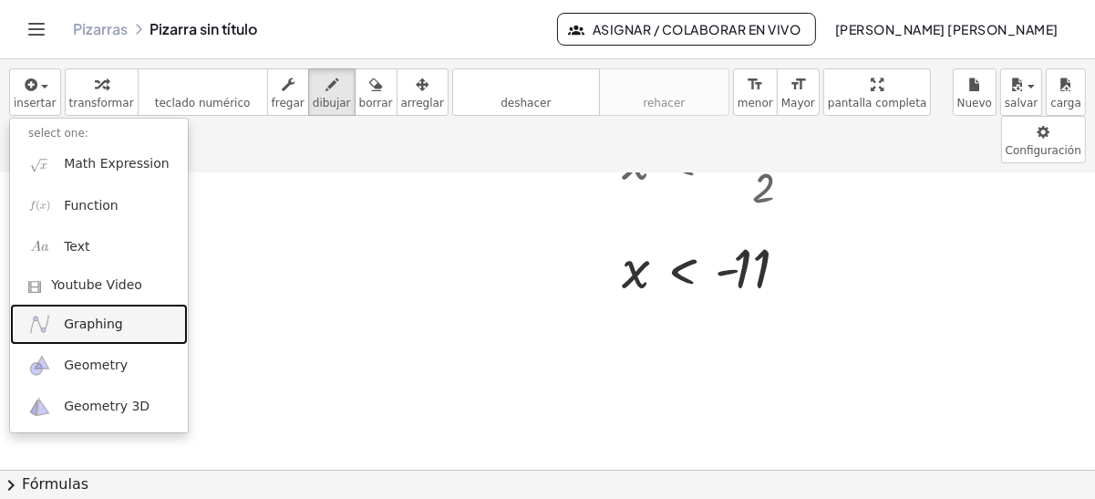
click at [103, 311] on link "Graphing" at bounding box center [99, 324] width 178 height 41
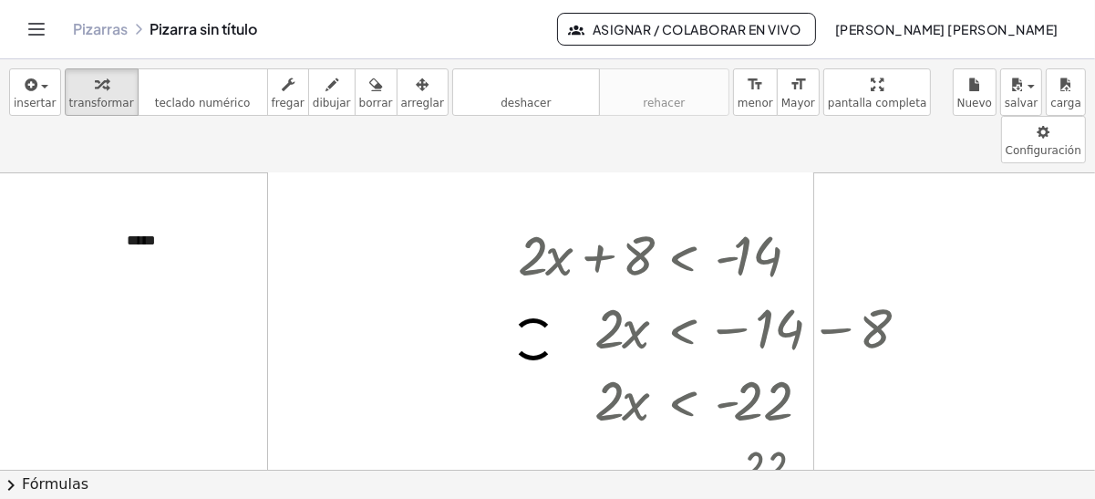
scroll to position [42, 0]
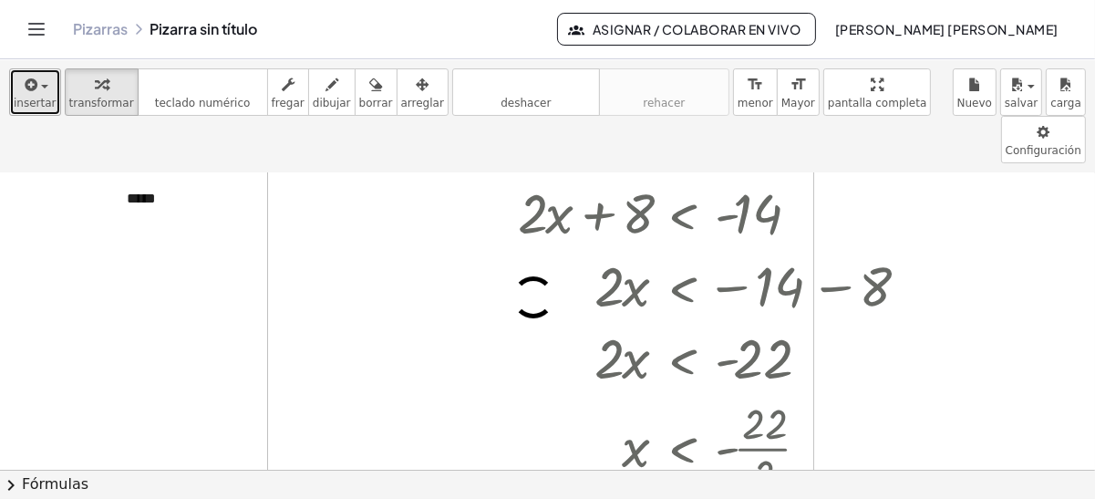
click at [29, 88] on icon "button" at bounding box center [30, 85] width 16 height 22
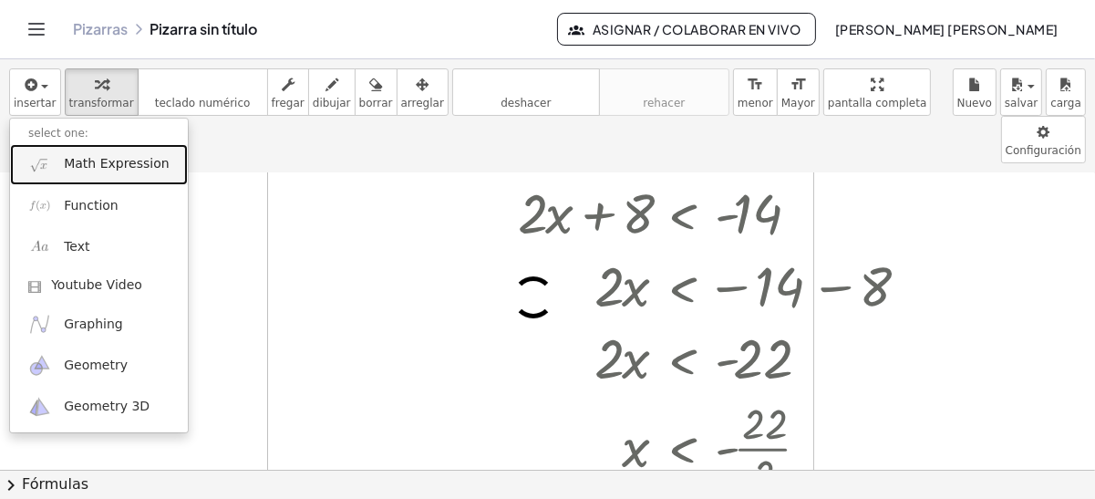
click at [83, 174] on link "Math Expression" at bounding box center [99, 164] width 178 height 41
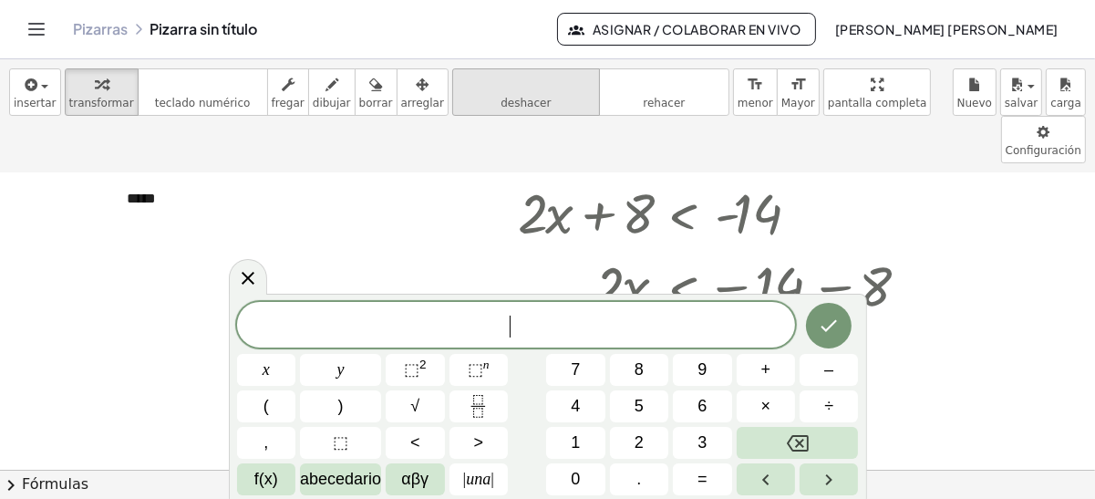
click at [501, 104] on span "deshacer" at bounding box center [526, 103] width 50 height 13
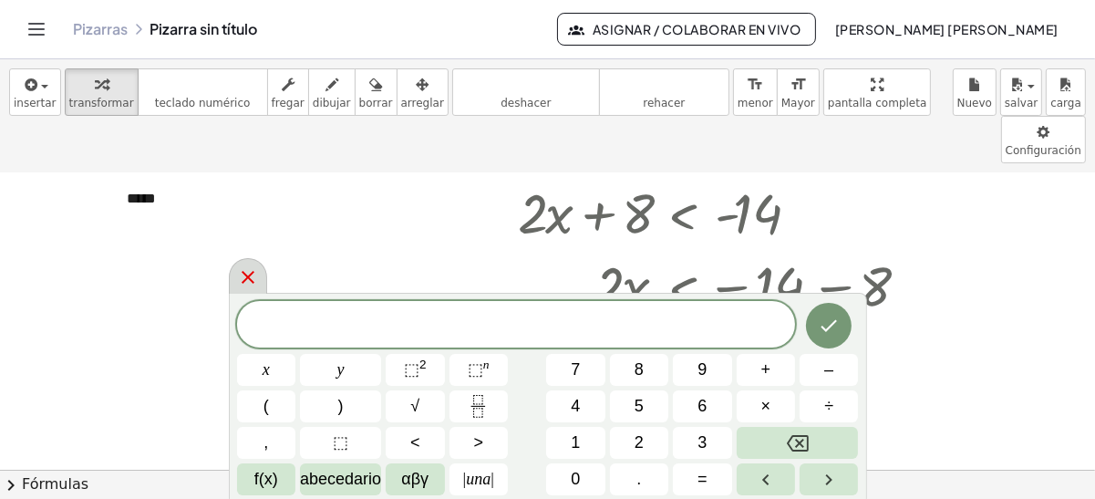
click at [251, 288] on icon at bounding box center [248, 277] width 22 height 22
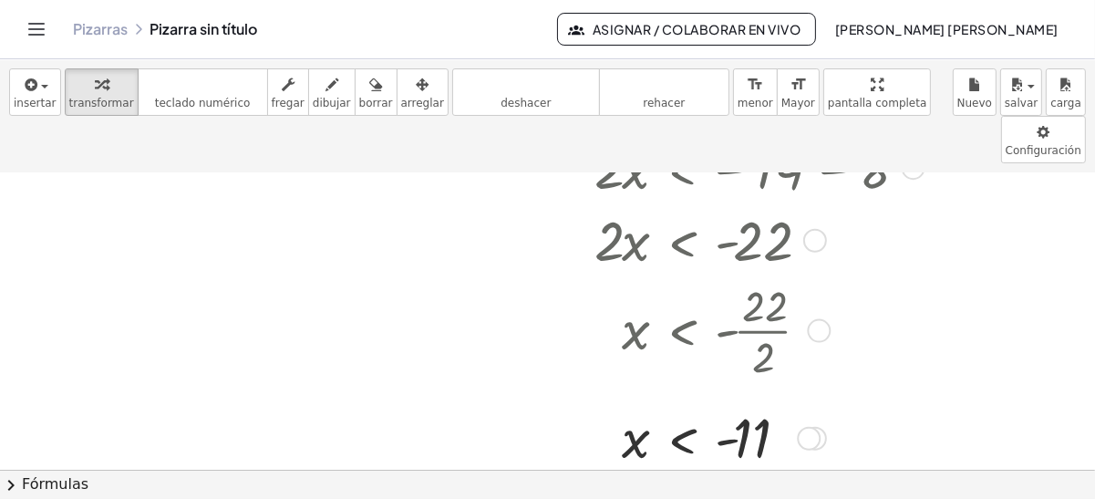
scroll to position [159, 0]
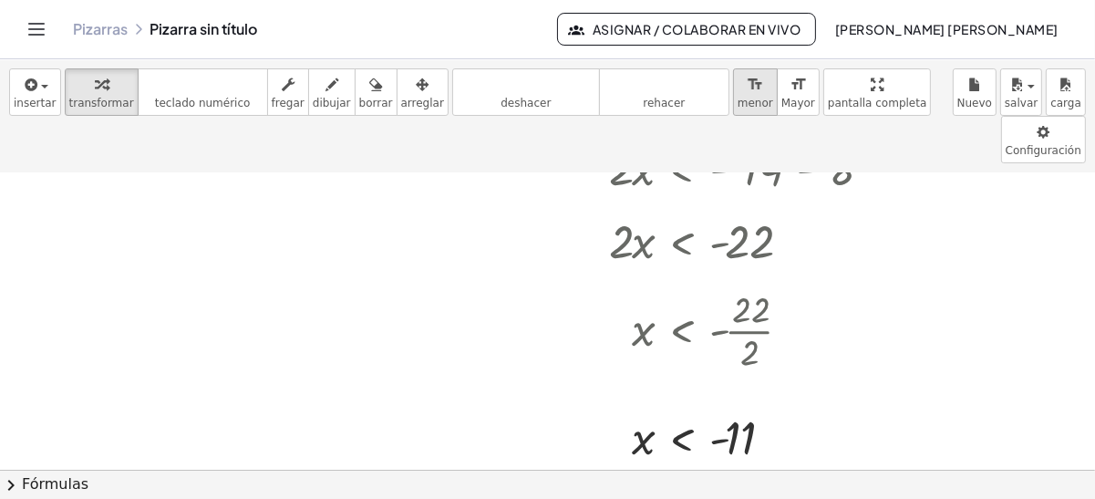
click at [738, 97] on span "menor" at bounding box center [756, 103] width 36 height 13
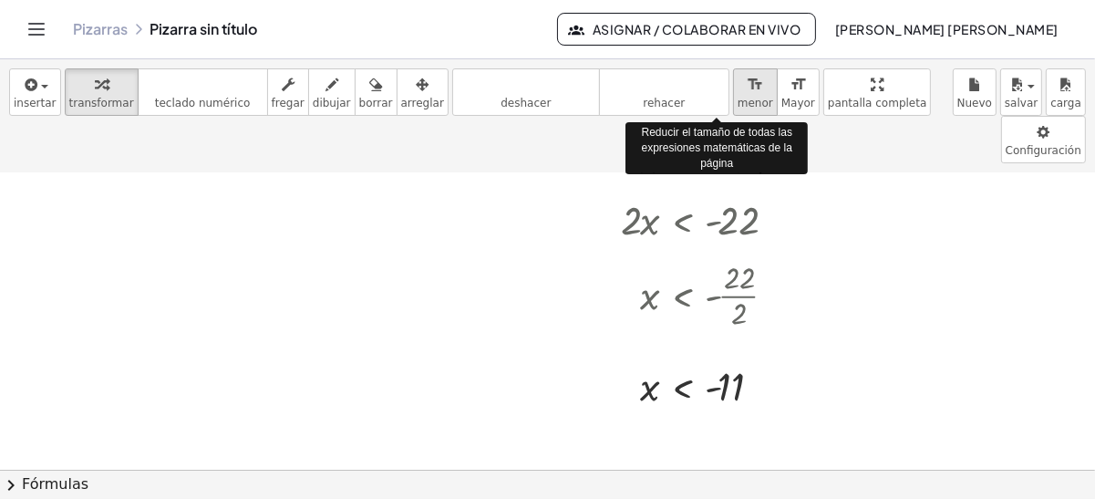
click at [738, 97] on span "menor" at bounding box center [756, 103] width 36 height 13
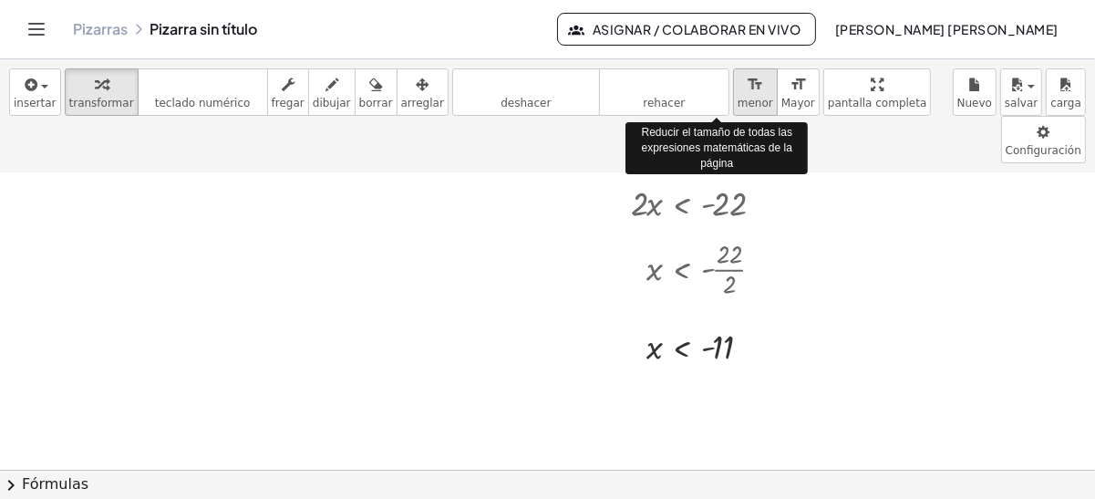
click at [738, 97] on span "menor" at bounding box center [756, 103] width 36 height 13
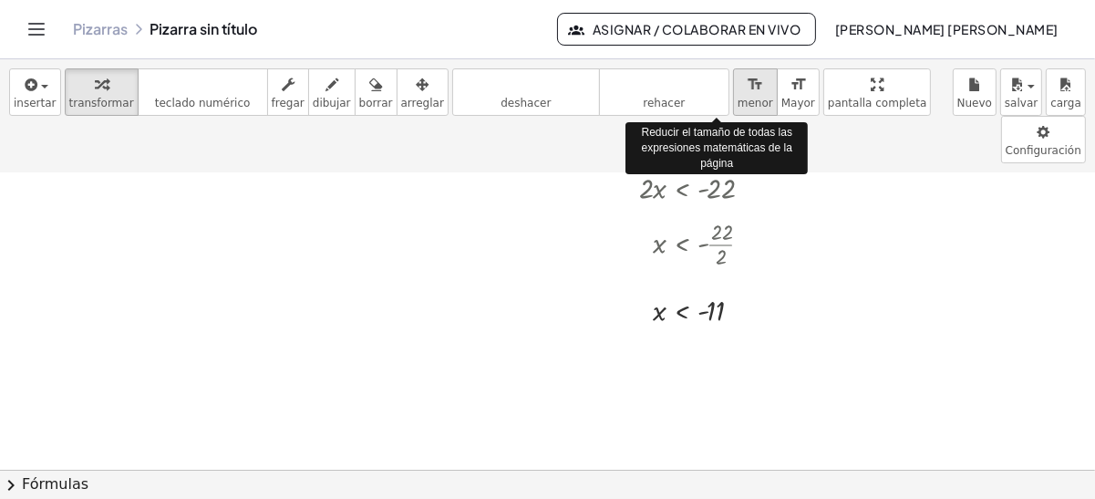
click at [738, 97] on span "menor" at bounding box center [756, 103] width 36 height 13
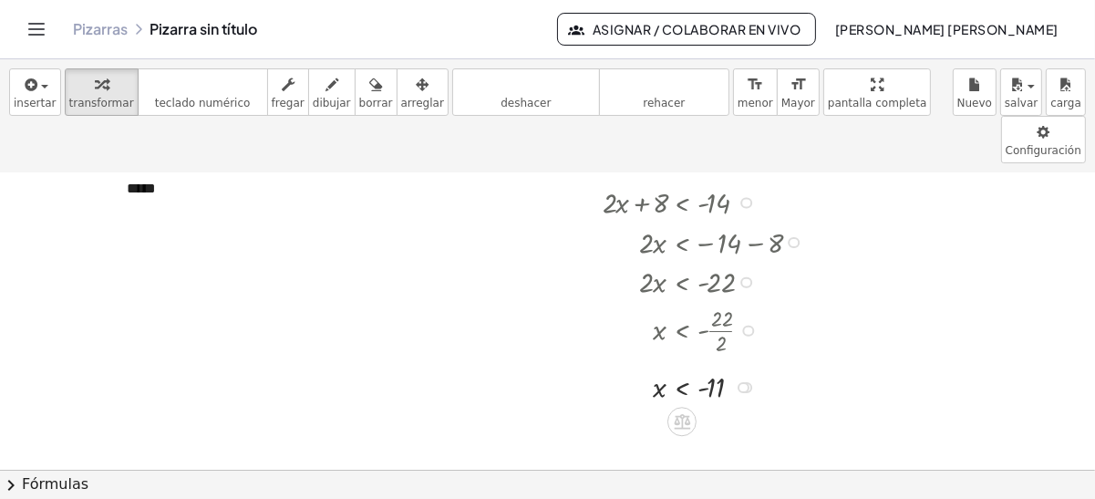
scroll to position [53, 0]
click at [313, 97] on span "dibujar" at bounding box center [332, 103] width 38 height 13
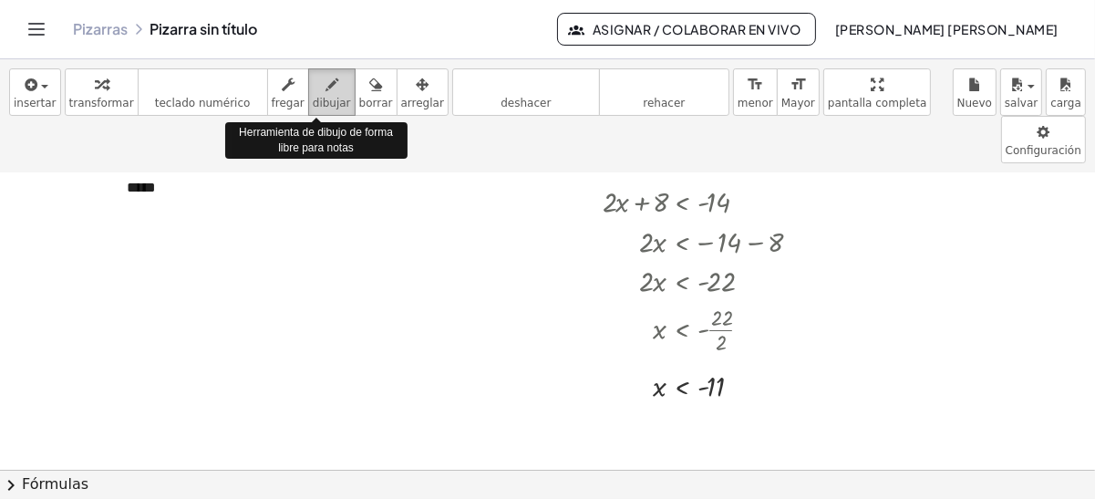
click at [314, 101] on span "dibujar" at bounding box center [332, 103] width 38 height 13
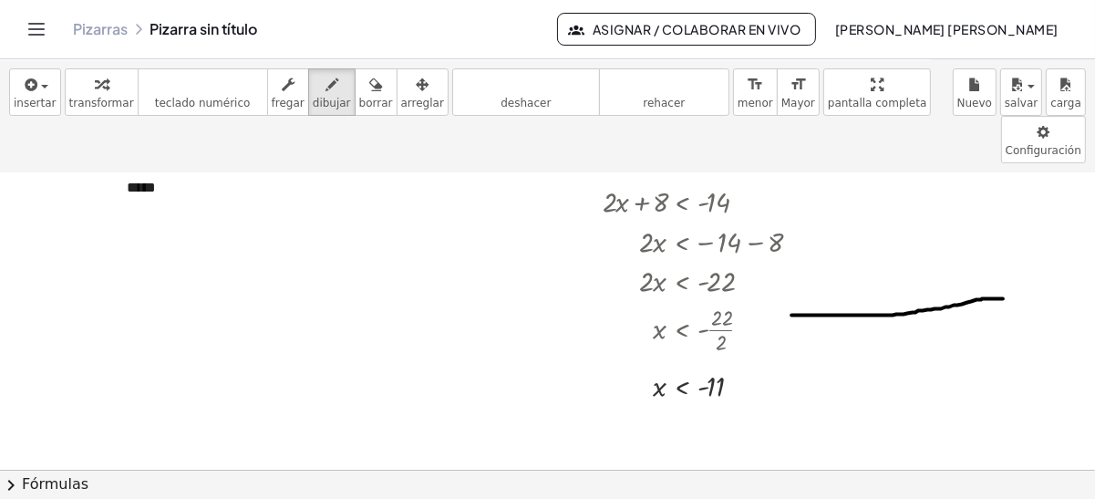
drag, startPoint x: 793, startPoint y: 265, endPoint x: 993, endPoint y: 263, distance: 200.7
click at [993, 263] on div at bounding box center [547, 465] width 1095 height 691
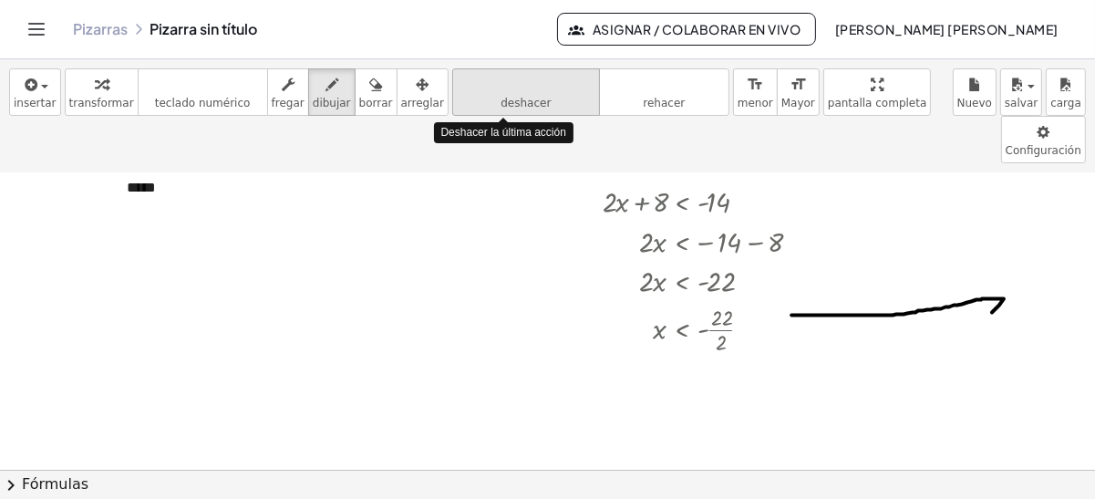
click at [475, 85] on icon "deshacer" at bounding box center [526, 85] width 139 height 22
click at [517, 92] on icon "deshacer" at bounding box center [526, 85] width 139 height 22
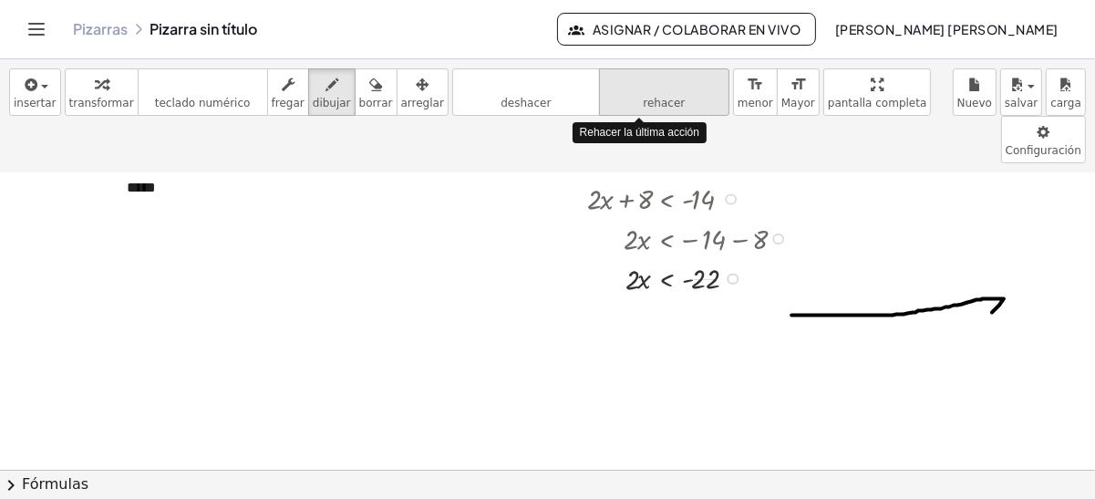
click at [621, 94] on button "rehacer rehacer" at bounding box center [664, 91] width 130 height 47
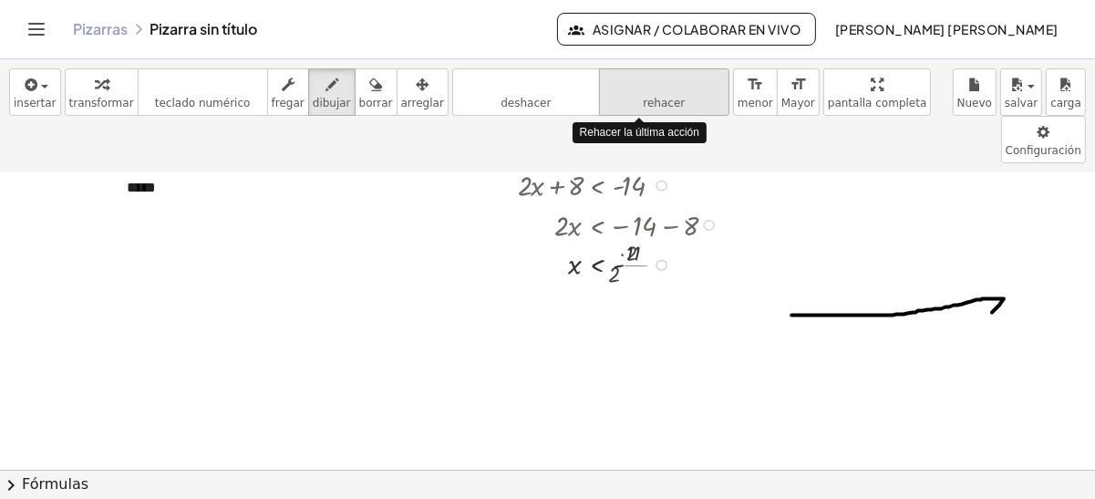
click at [621, 94] on button "rehacer rehacer" at bounding box center [664, 91] width 130 height 47
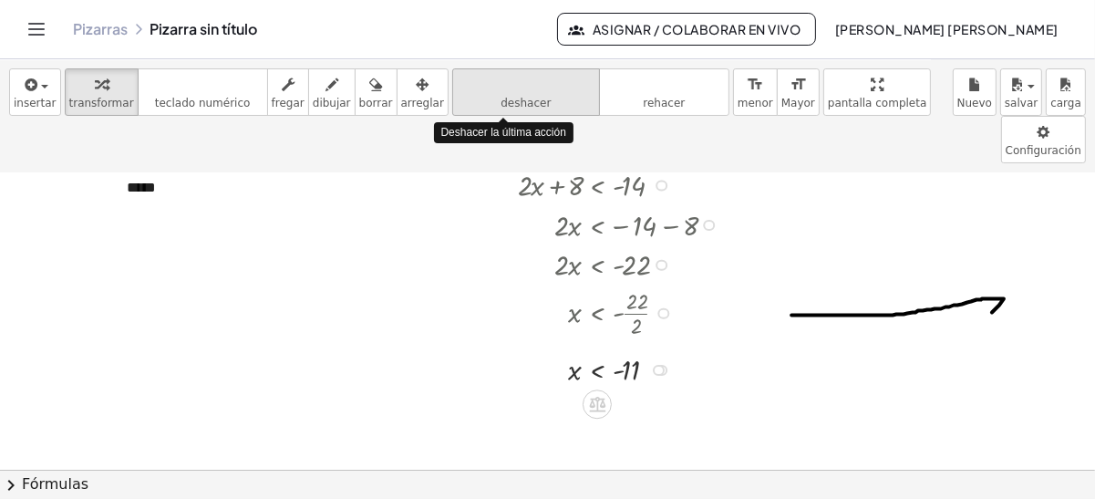
click at [515, 94] on icon "deshacer" at bounding box center [526, 85] width 139 height 22
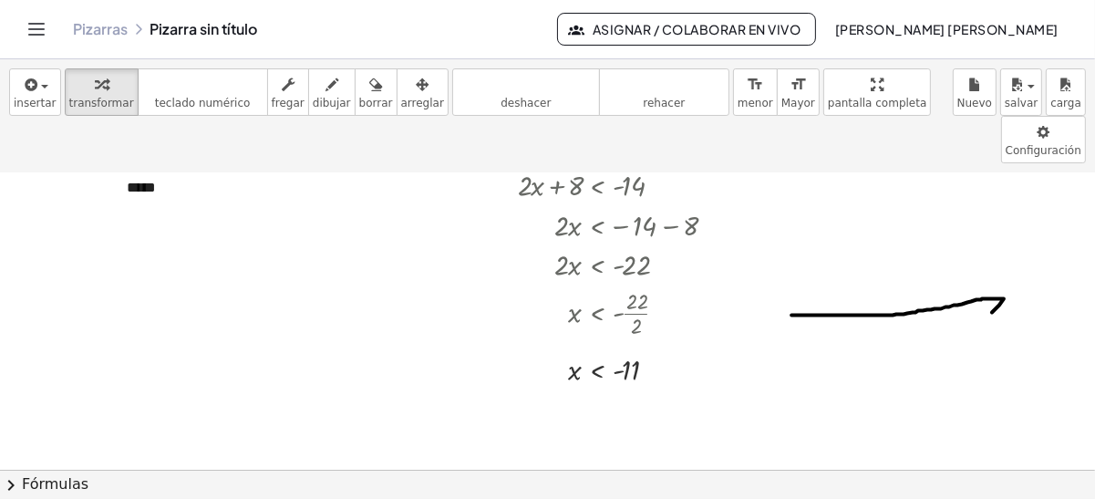
click at [964, 258] on div at bounding box center [547, 465] width 1095 height 691
click at [369, 91] on icon "button" at bounding box center [375, 85] width 13 height 22
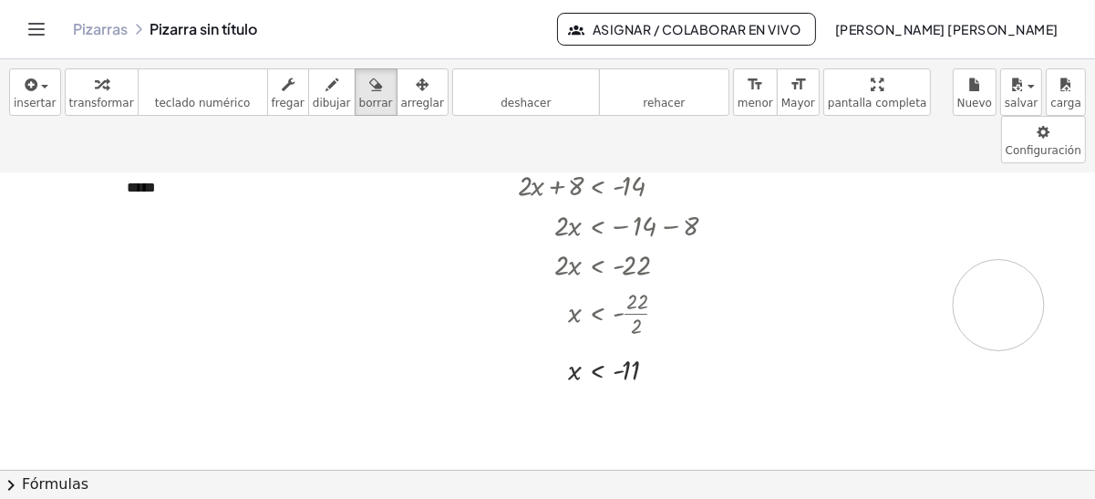
drag, startPoint x: 775, startPoint y: 276, endPoint x: 1004, endPoint y: 249, distance: 230.6
click at [1004, 249] on div at bounding box center [547, 465] width 1095 height 691
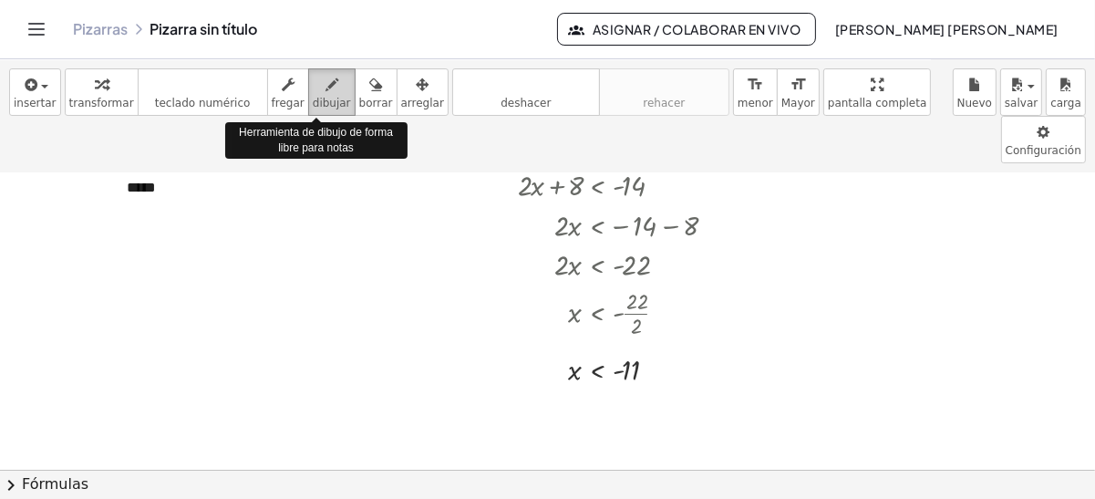
click at [326, 92] on icon "button" at bounding box center [332, 85] width 13 height 22
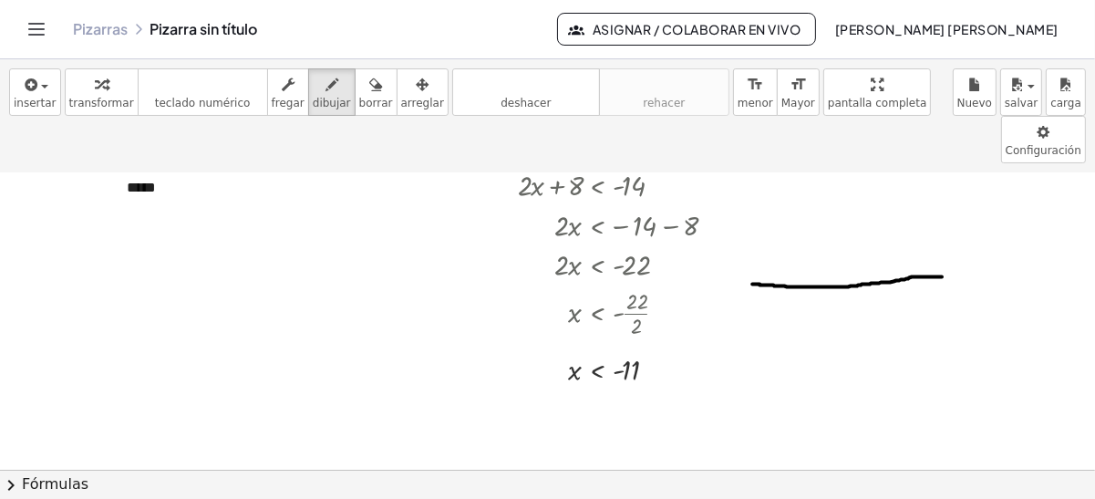
drag, startPoint x: 753, startPoint y: 234, endPoint x: 943, endPoint y: 230, distance: 189.8
click at [943, 230] on div at bounding box center [547, 465] width 1095 height 691
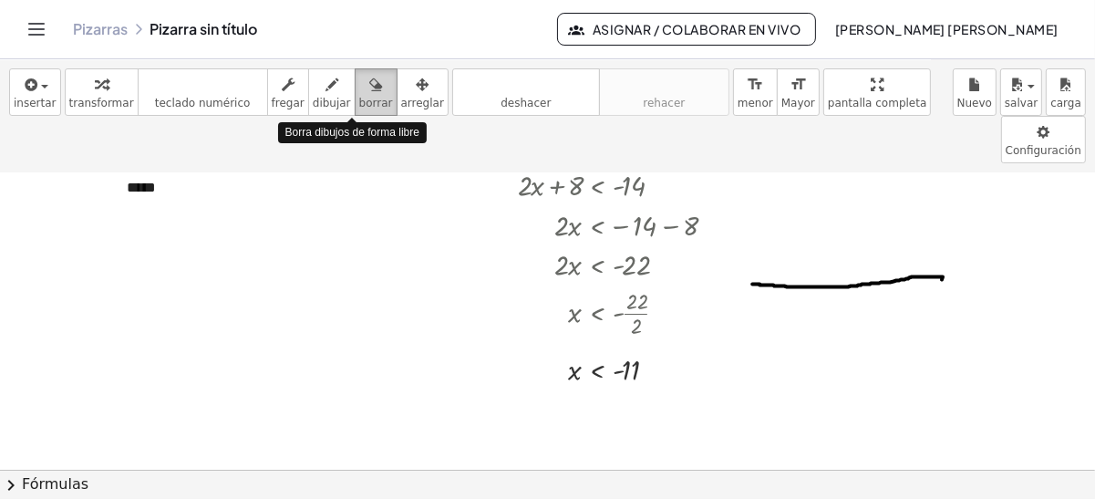
click at [369, 83] on icon "button" at bounding box center [375, 85] width 13 height 22
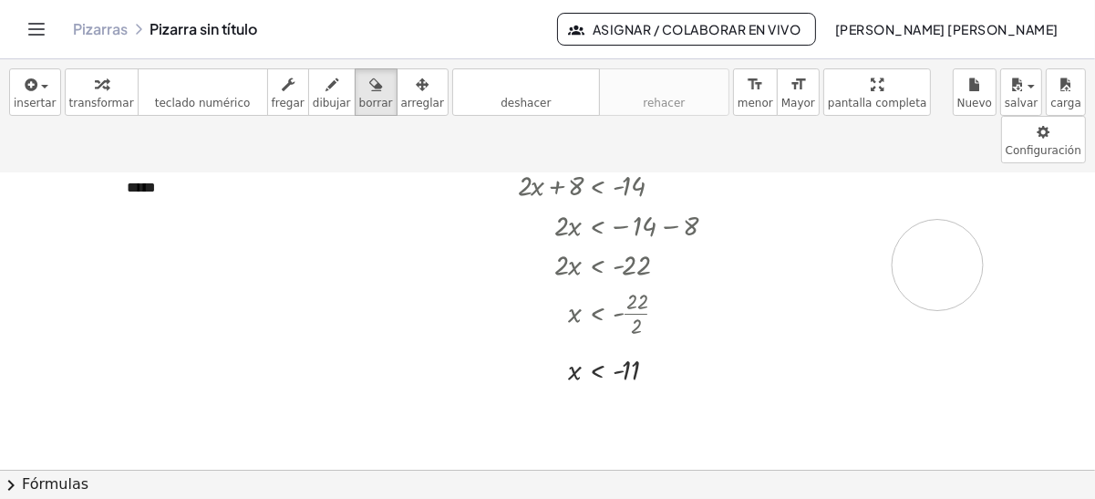
drag, startPoint x: 772, startPoint y: 225, endPoint x: 957, endPoint y: 213, distance: 185.5
click at [957, 213] on div at bounding box center [547, 465] width 1095 height 691
click at [326, 85] on icon "button" at bounding box center [332, 85] width 13 height 22
drag, startPoint x: 788, startPoint y: 206, endPoint x: 976, endPoint y: 206, distance: 187.9
click at [976, 206] on div at bounding box center [547, 465] width 1095 height 691
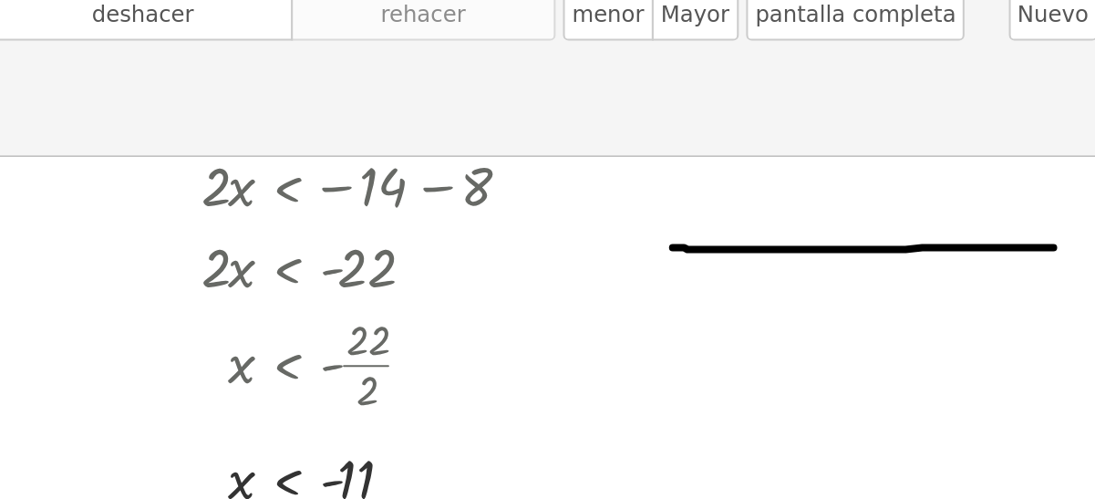
scroll to position [92, 0]
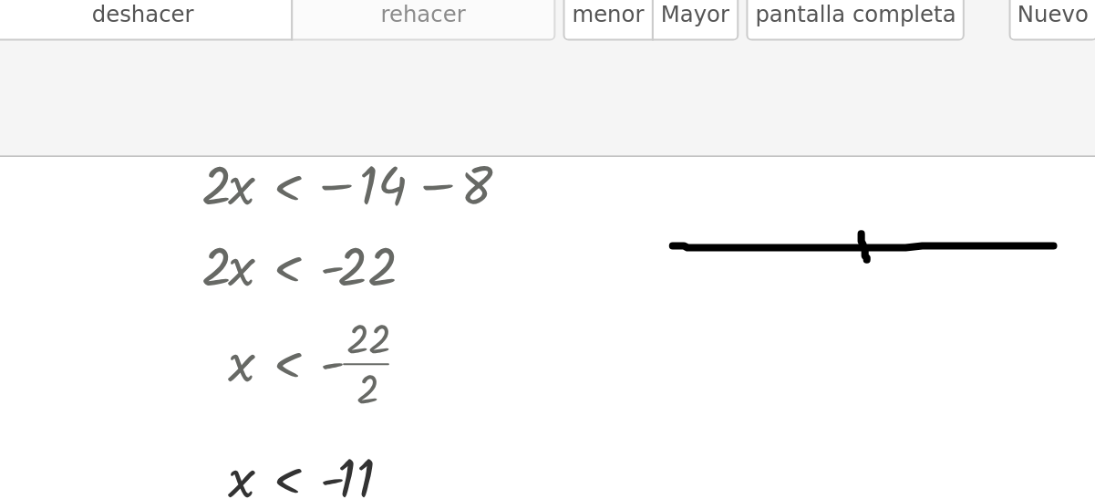
drag, startPoint x: 881, startPoint y: 161, endPoint x: 884, endPoint y: 174, distance: 13.1
click at [884, 174] on div at bounding box center [547, 426] width 1095 height 691
click at [887, 192] on div at bounding box center [547, 426] width 1095 height 691
click at [881, 201] on div at bounding box center [547, 426] width 1095 height 691
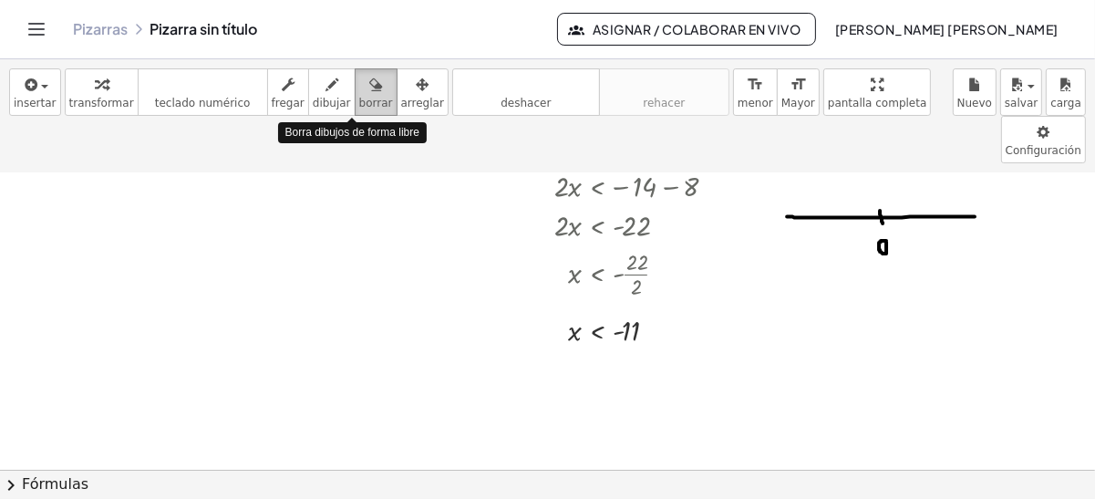
click at [359, 90] on div "button" at bounding box center [376, 84] width 34 height 22
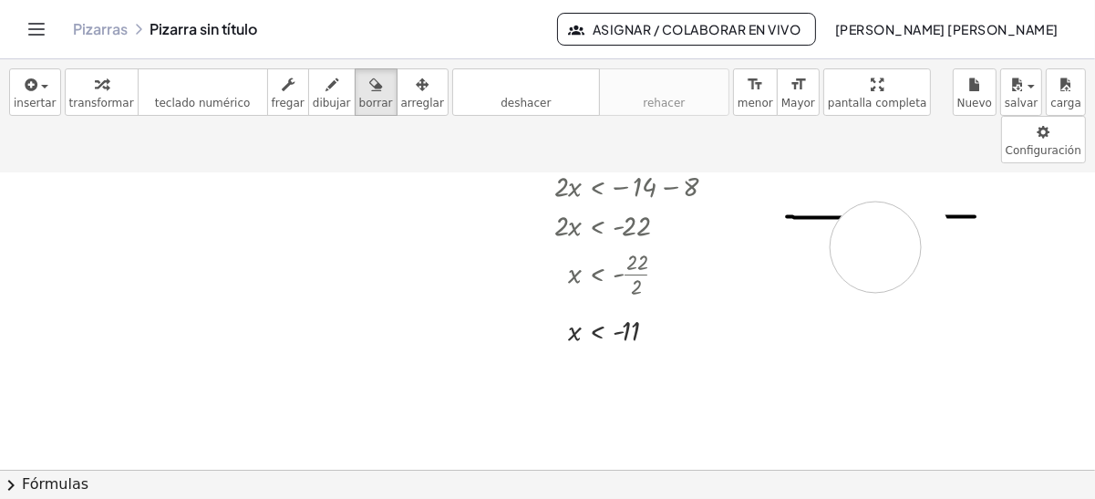
drag, startPoint x: 906, startPoint y: 186, endPoint x: 877, endPoint y: 198, distance: 31.5
click at [877, 198] on div at bounding box center [547, 426] width 1095 height 691
drag, startPoint x: 1002, startPoint y: 168, endPoint x: 795, endPoint y: 179, distance: 206.4
click at [795, 179] on div at bounding box center [547, 426] width 1095 height 691
click at [326, 79] on icon "button" at bounding box center [332, 85] width 13 height 22
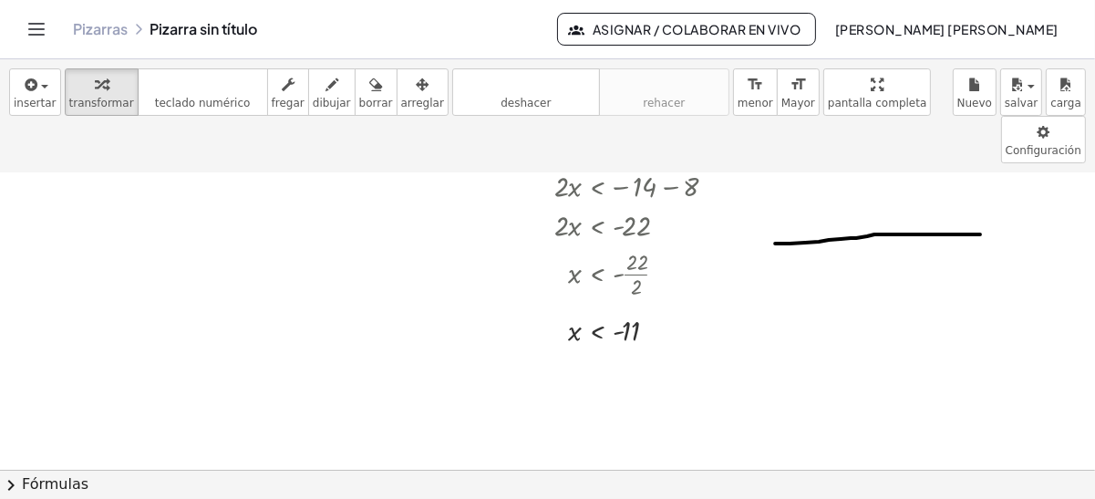
drag, startPoint x: 776, startPoint y: 194, endPoint x: 997, endPoint y: 185, distance: 220.9
click at [997, 185] on div "- + ***** + · 2 · x + 8 < - 14 · 2 · x < − 14 − 8 · 2 · x < - 22 x < - · 22 · 2…" at bounding box center [547, 426] width 1095 height 691
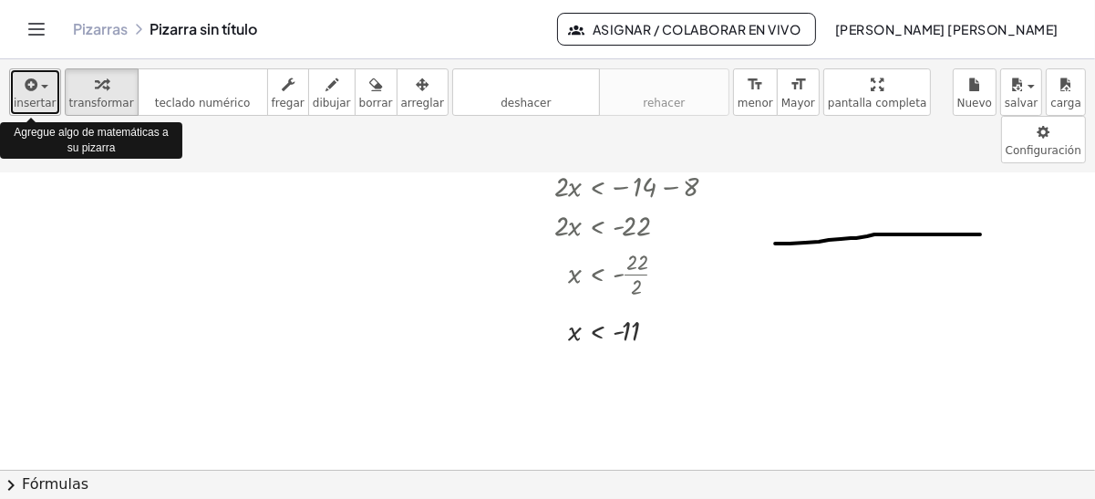
click at [39, 77] on div "button" at bounding box center [35, 84] width 43 height 22
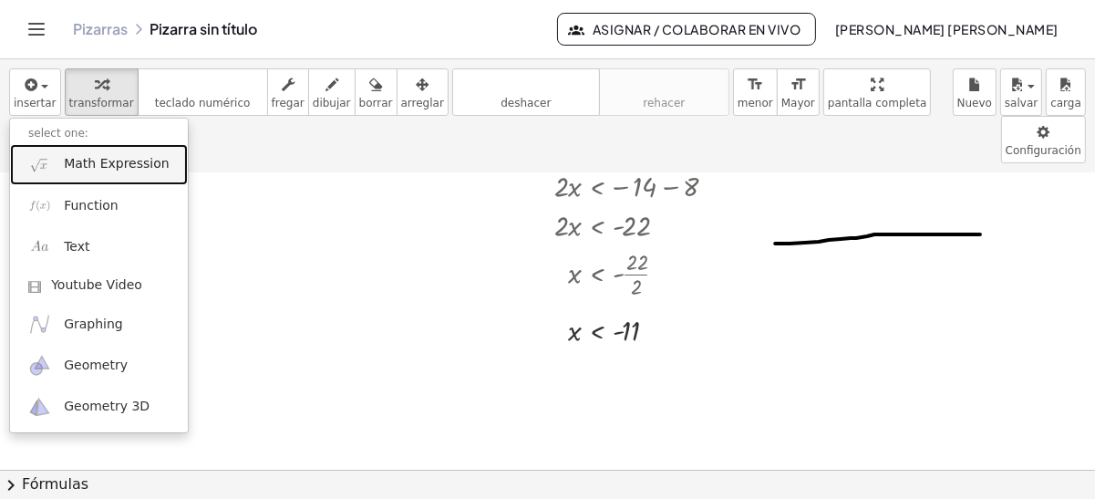
click at [91, 145] on link "Math Expression" at bounding box center [99, 164] width 178 height 41
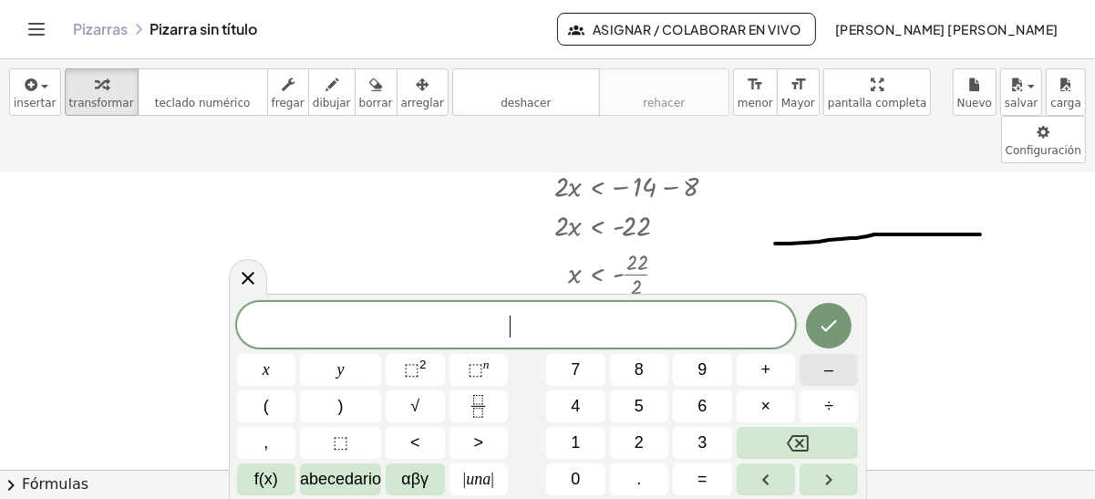
click at [830, 383] on button "–" at bounding box center [829, 370] width 58 height 32
click at [586, 447] on button "1" at bounding box center [575, 443] width 58 height 32
click at [832, 320] on icon "Hecho" at bounding box center [829, 326] width 22 height 22
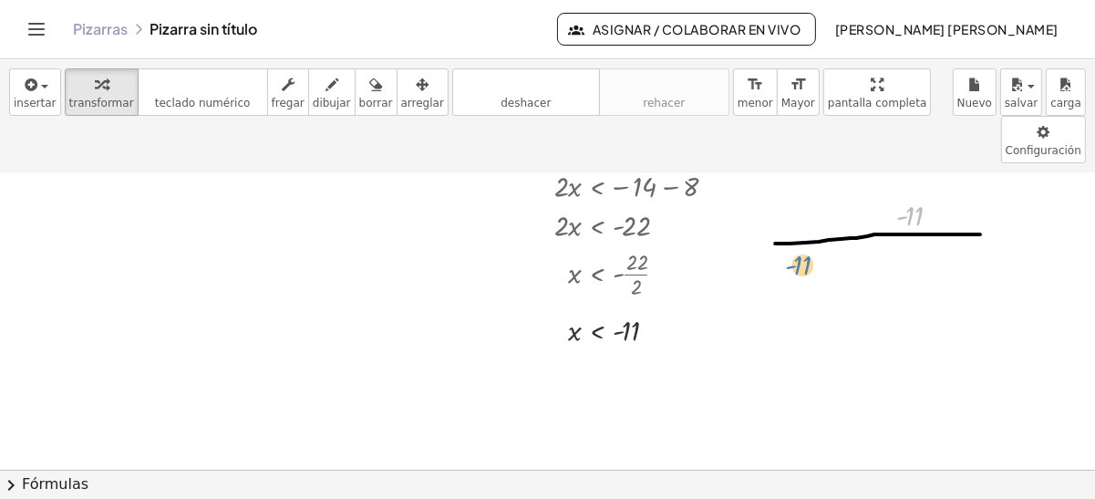
drag, startPoint x: 914, startPoint y: 163, endPoint x: 803, endPoint y: 213, distance: 121.7
drag, startPoint x: 910, startPoint y: 170, endPoint x: 784, endPoint y: 225, distance: 138.5
click at [784, 225] on div at bounding box center [547, 426] width 1095 height 691
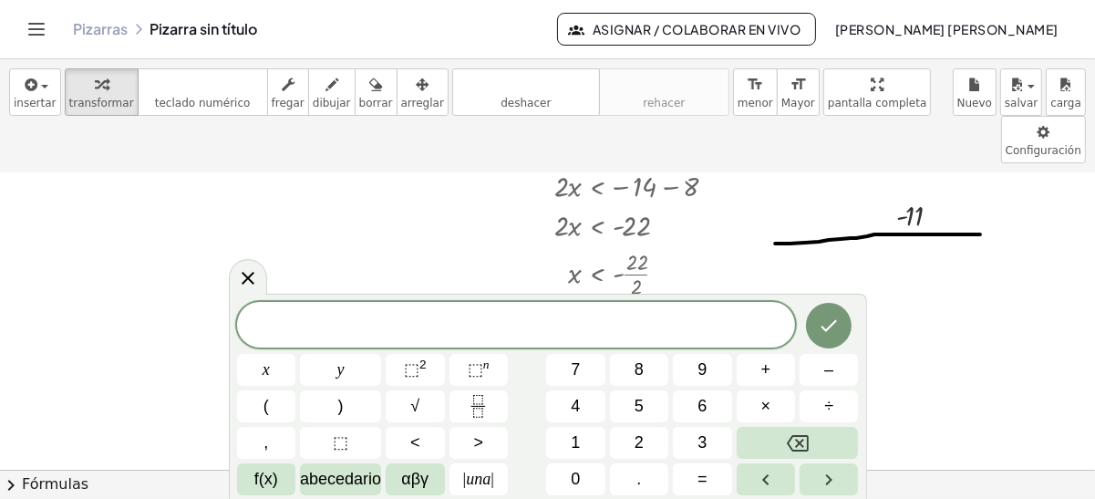
click at [936, 236] on div at bounding box center [547, 426] width 1095 height 691
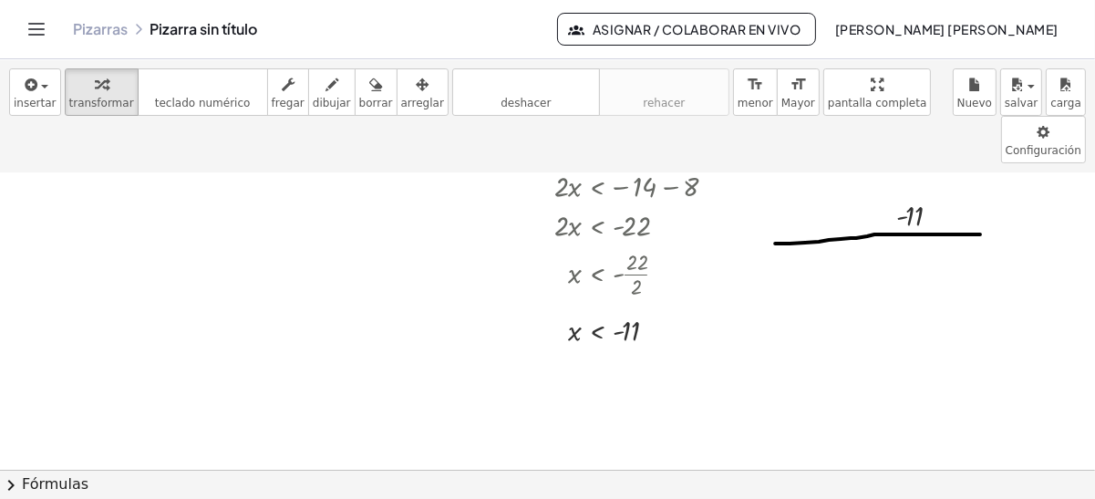
click at [815, 190] on div at bounding box center [547, 426] width 1095 height 691
click at [369, 91] on icon "button" at bounding box center [375, 85] width 13 height 22
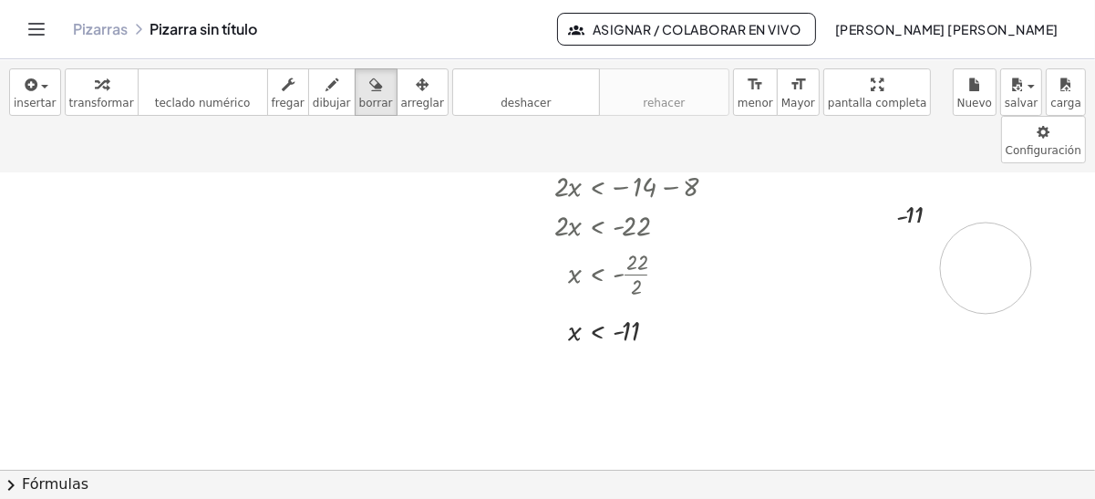
drag, startPoint x: 753, startPoint y: 185, endPoint x: 987, endPoint y: 219, distance: 235.9
click at [987, 219] on div at bounding box center [547, 426] width 1095 height 691
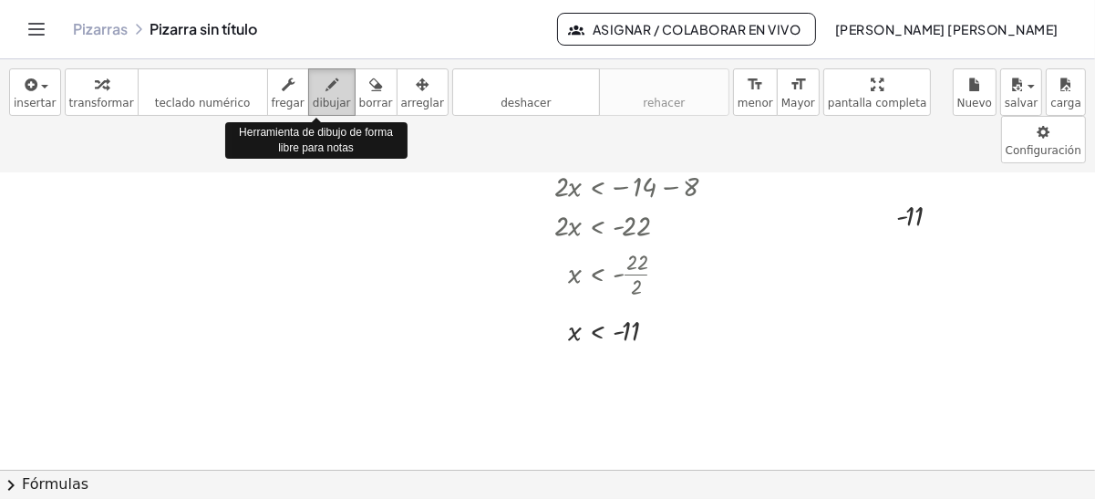
click at [326, 84] on icon "button" at bounding box center [332, 85] width 13 height 22
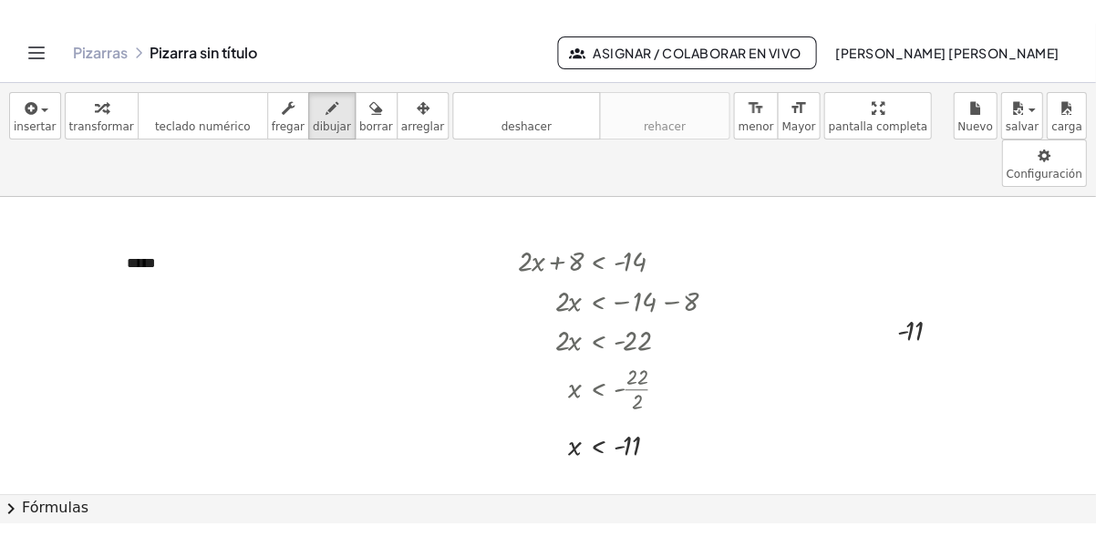
scroll to position [0, 0]
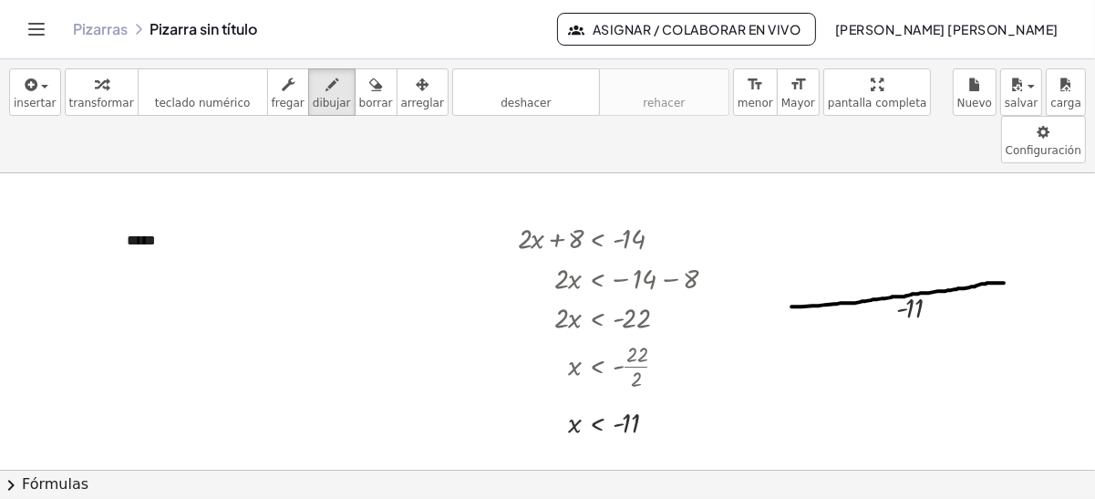
drag, startPoint x: 793, startPoint y: 257, endPoint x: 1005, endPoint y: 234, distance: 213.8
click at [369, 78] on icon "button" at bounding box center [375, 85] width 13 height 22
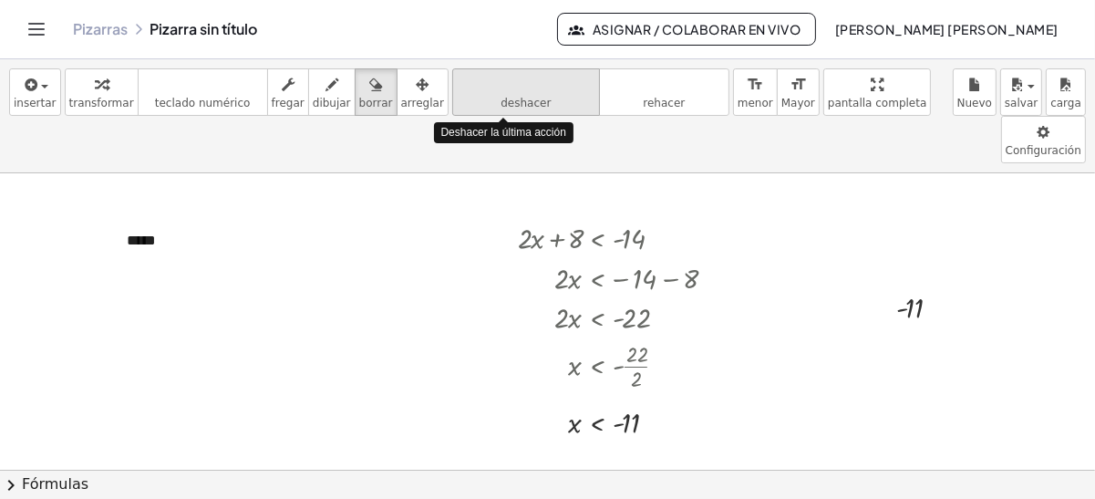
click at [508, 86] on icon "deshacer" at bounding box center [526, 85] width 139 height 22
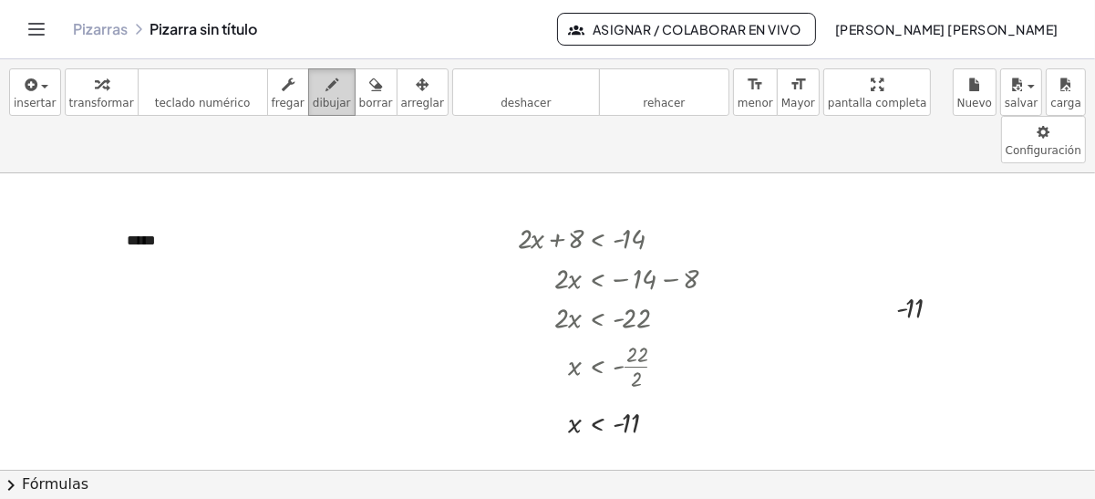
click at [315, 90] on div "button" at bounding box center [332, 84] width 38 height 22
drag, startPoint x: 848, startPoint y: 237, endPoint x: 1082, endPoint y: 240, distance: 233.5
drag, startPoint x: 1065, startPoint y: 239, endPoint x: 1070, endPoint y: 253, distance: 14.4
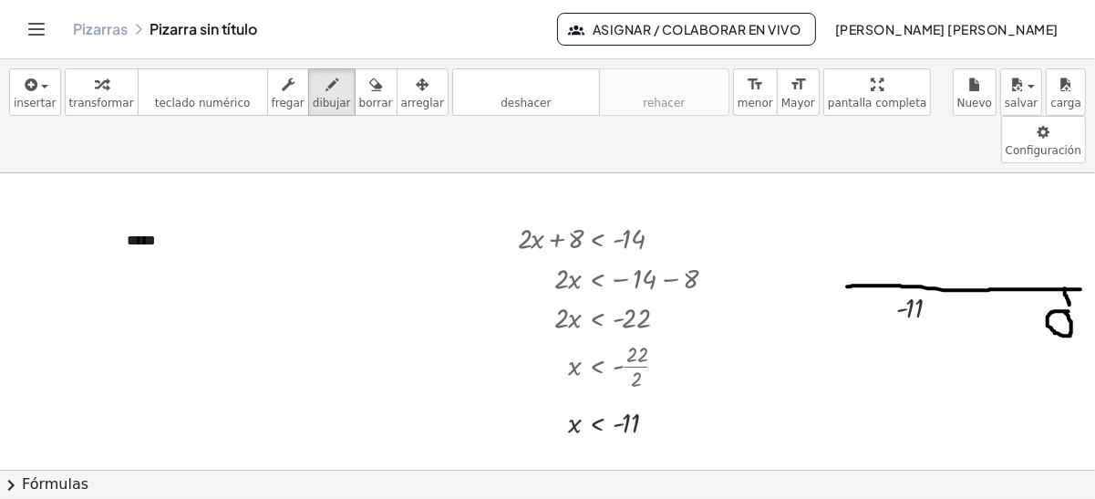
drag, startPoint x: 1043, startPoint y: 200, endPoint x: 1043, endPoint y: 213, distance: 12.8
drag, startPoint x: 1035, startPoint y: 206, endPoint x: 1049, endPoint y: 207, distance: 13.7
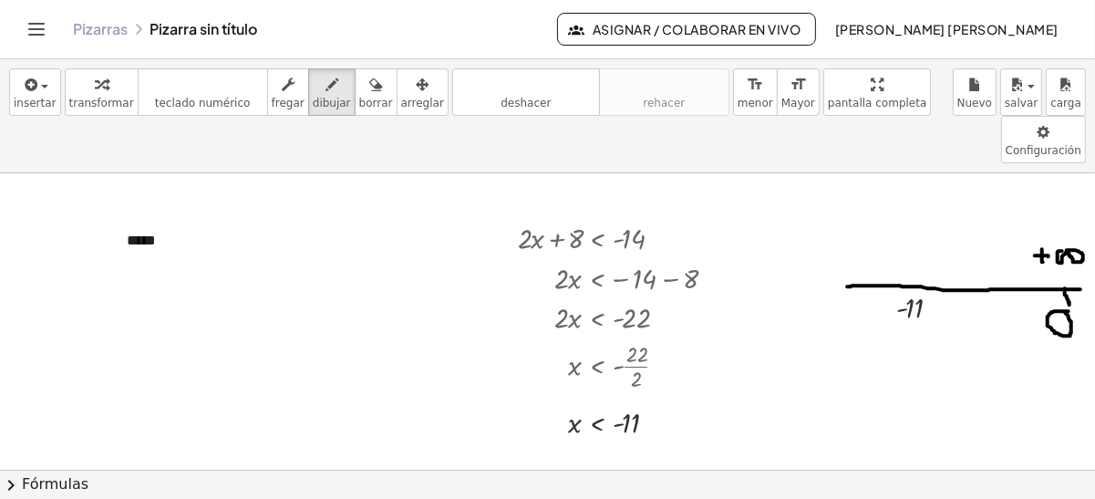
drag, startPoint x: 909, startPoint y: 227, endPoint x: 914, endPoint y: 244, distance: 17.0
drag, startPoint x: 572, startPoint y: 394, endPoint x: 710, endPoint y: 384, distance: 138.1
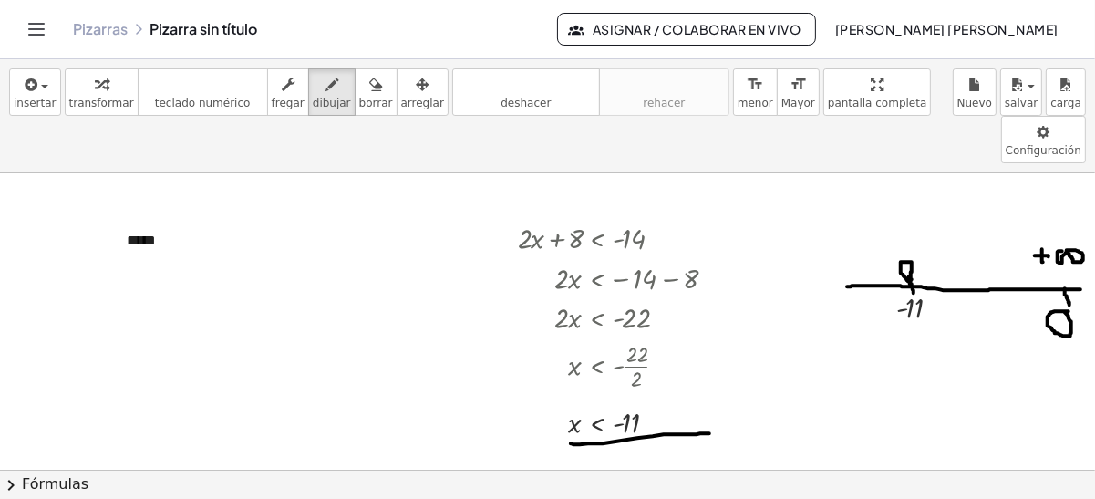
drag, startPoint x: 660, startPoint y: 351, endPoint x: 660, endPoint y: 400, distance: 48.3
drag, startPoint x: 667, startPoint y: 369, endPoint x: 625, endPoint y: 433, distance: 76.4
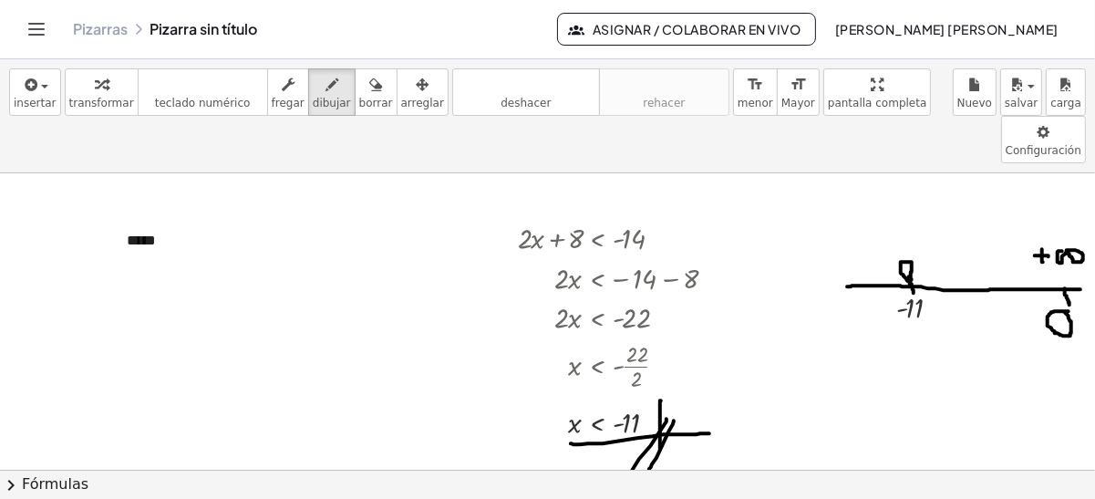
drag, startPoint x: 674, startPoint y: 371, endPoint x: 649, endPoint y: 424, distance: 58.7
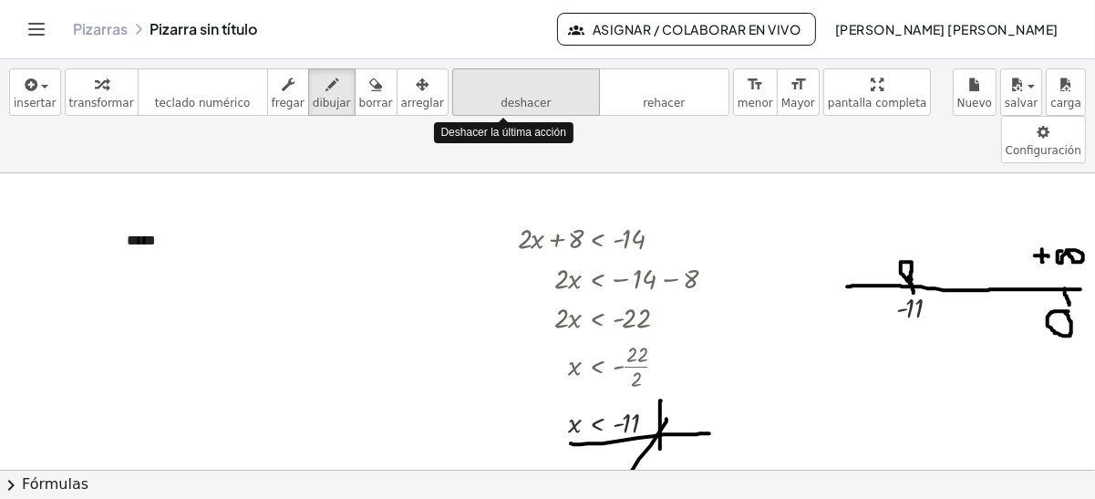
click at [498, 91] on icon "deshacer" at bounding box center [526, 85] width 139 height 22
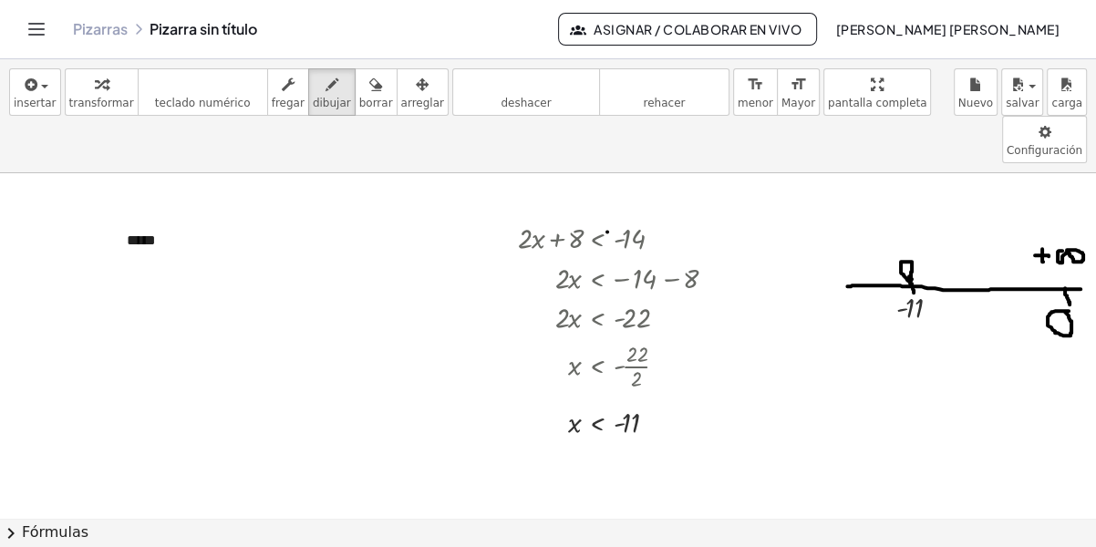
click at [607, 183] on div at bounding box center [548, 518] width 1096 height 691
click at [732, 280] on div at bounding box center [548, 518] width 1096 height 691
click at [703, 274] on div at bounding box center [548, 518] width 1096 height 691
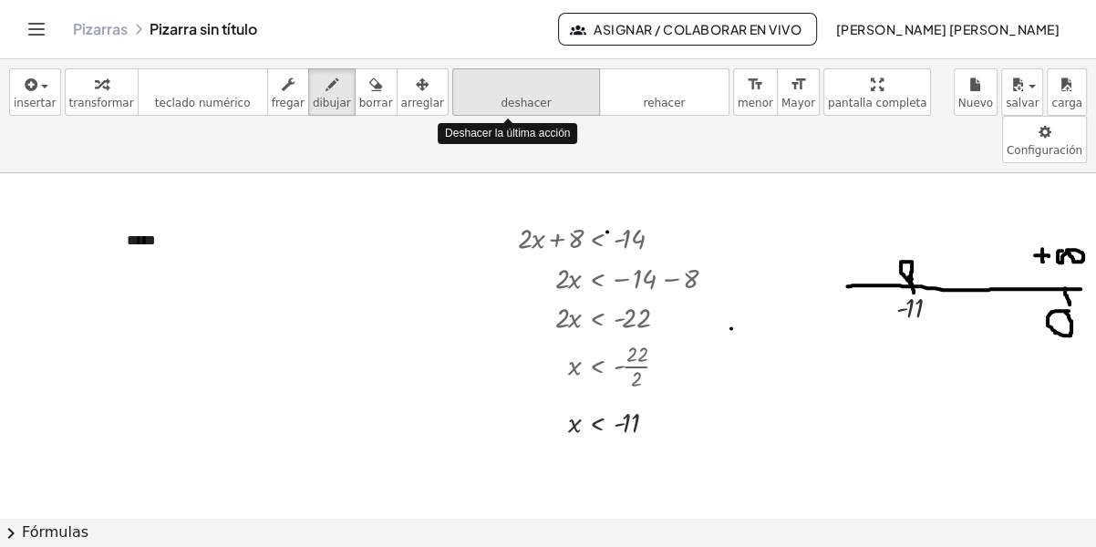
click at [525, 85] on icon "deshacer" at bounding box center [526, 85] width 139 height 22
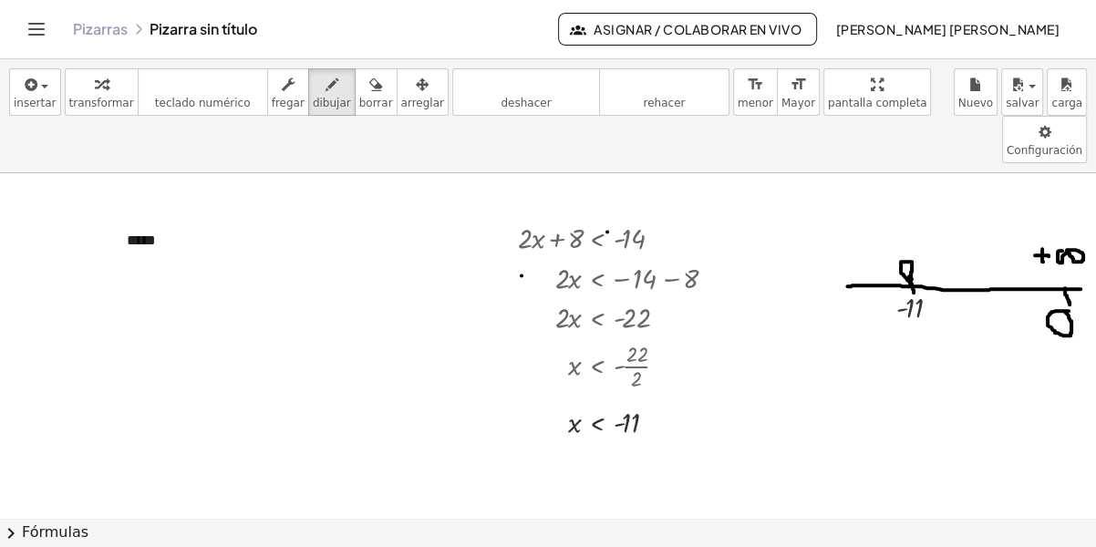
click at [522, 227] on div at bounding box center [548, 518] width 1096 height 691
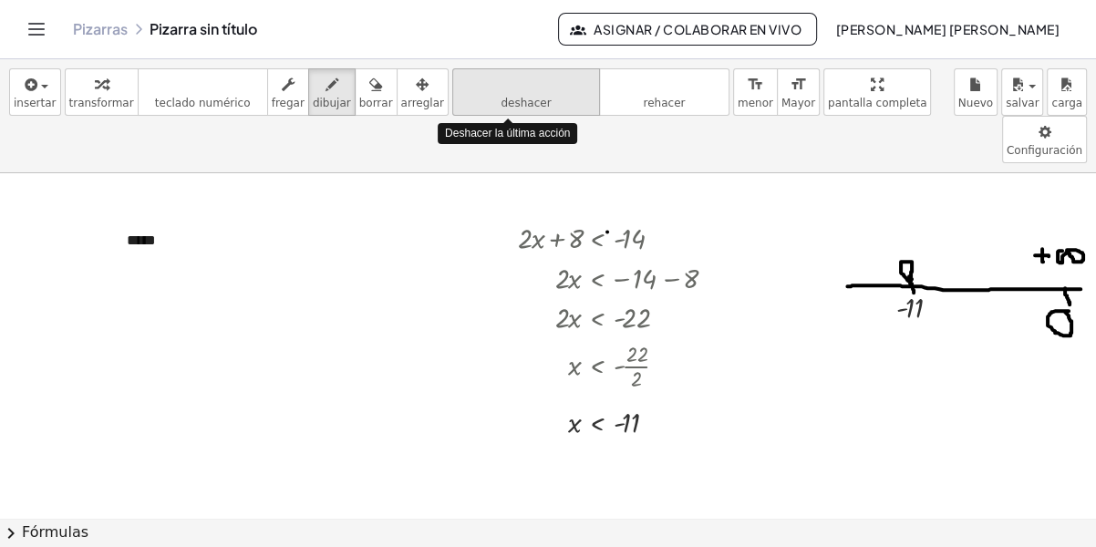
click at [508, 99] on span "deshacer" at bounding box center [526, 103] width 50 height 13
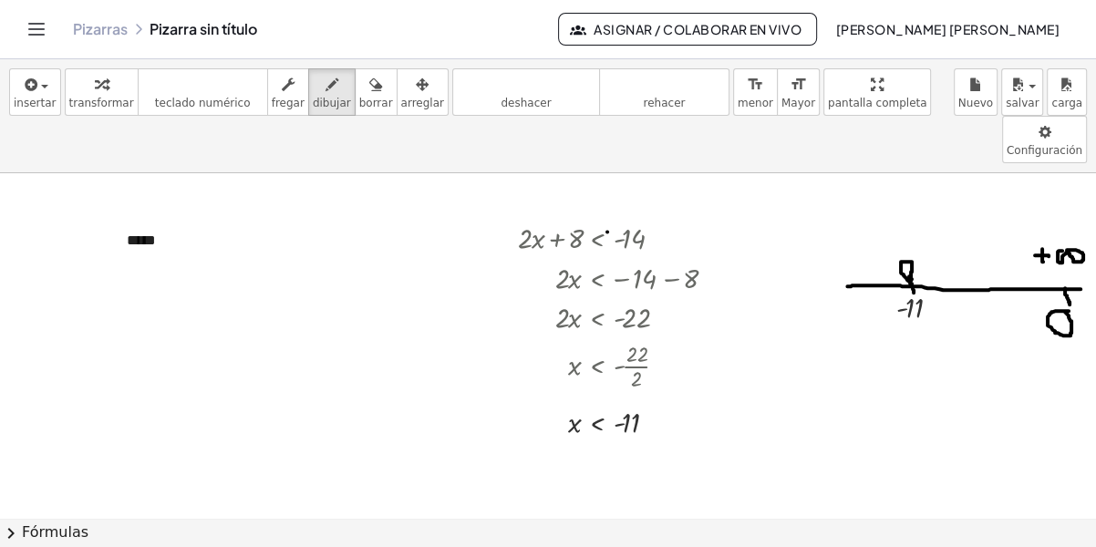
scroll to position [0, 5]
click at [672, 348] on div at bounding box center [548, 518] width 1096 height 691
click at [150, 205] on div at bounding box center [548, 518] width 1096 height 691
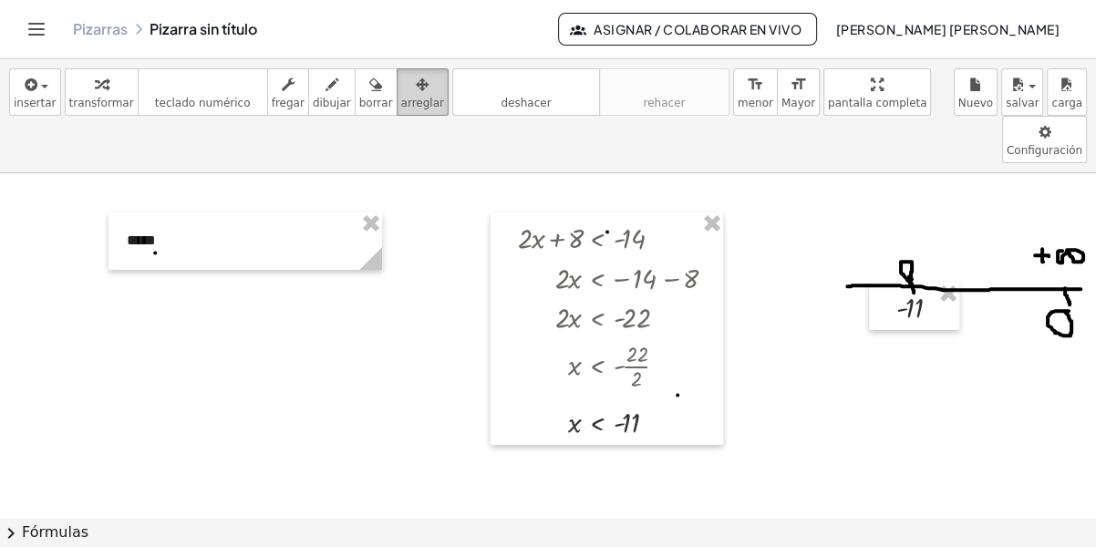
click at [401, 100] on span "arreglar" at bounding box center [422, 103] width 43 height 13
click at [157, 184] on div at bounding box center [548, 518] width 1096 height 691
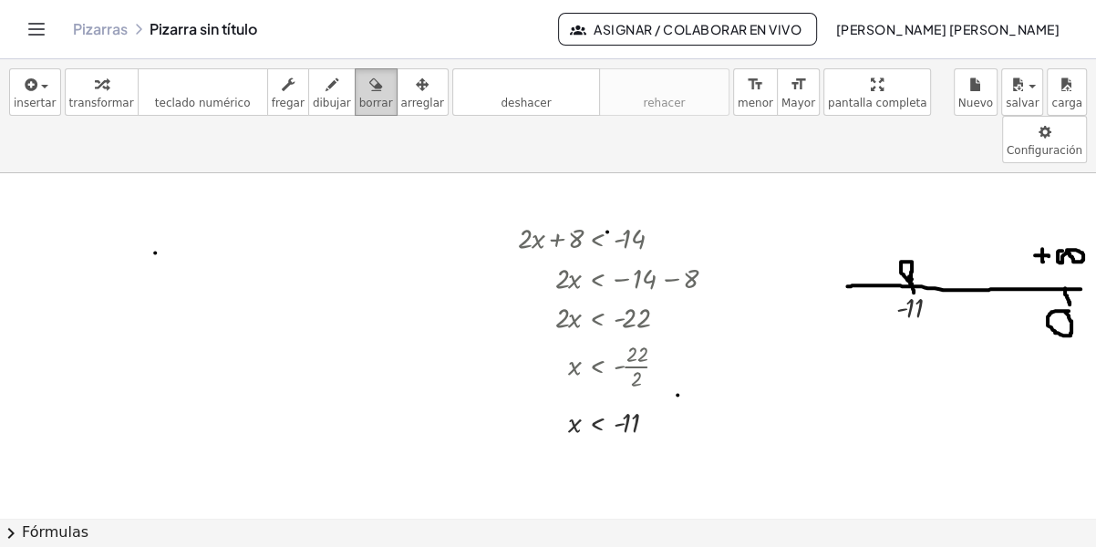
click at [369, 91] on icon "button" at bounding box center [375, 85] width 13 height 22
click at [149, 209] on div at bounding box center [548, 518] width 1096 height 691
click at [31, 80] on icon "button" at bounding box center [30, 85] width 16 height 22
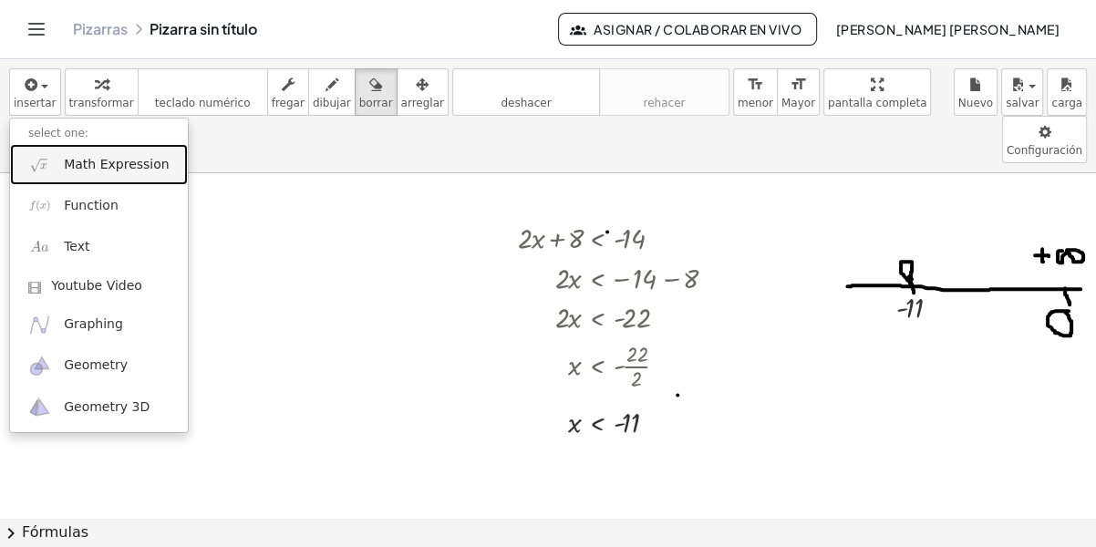
click at [105, 161] on span "Math Expression" at bounding box center [116, 165] width 105 height 18
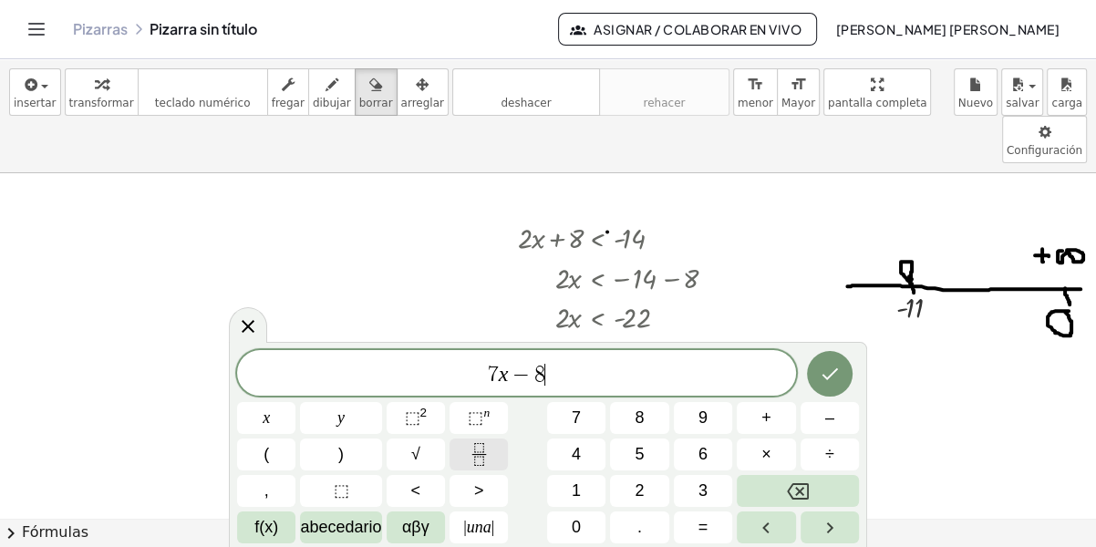
click at [484, 455] on icon "Fracción" at bounding box center [479, 454] width 23 height 23
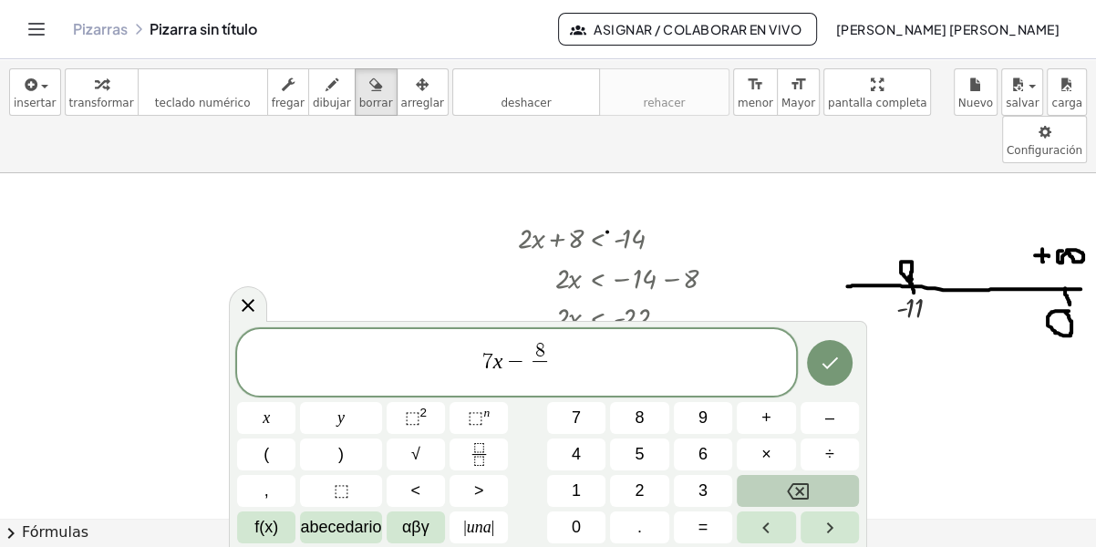
click at [802, 493] on icon "Retroceso" at bounding box center [798, 491] width 22 height 16
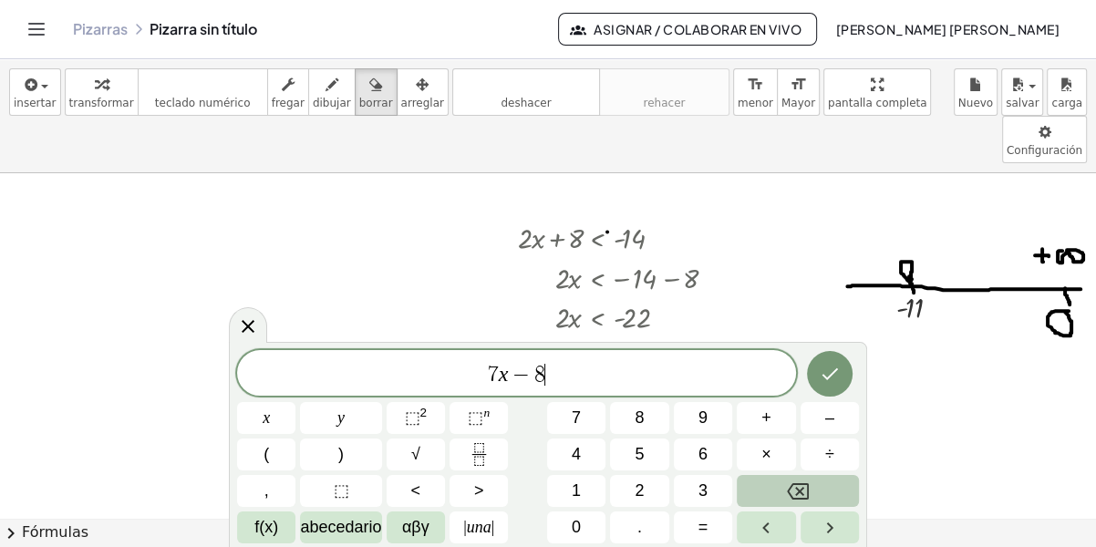
click at [802, 493] on icon "Retroceso" at bounding box center [798, 491] width 22 height 16
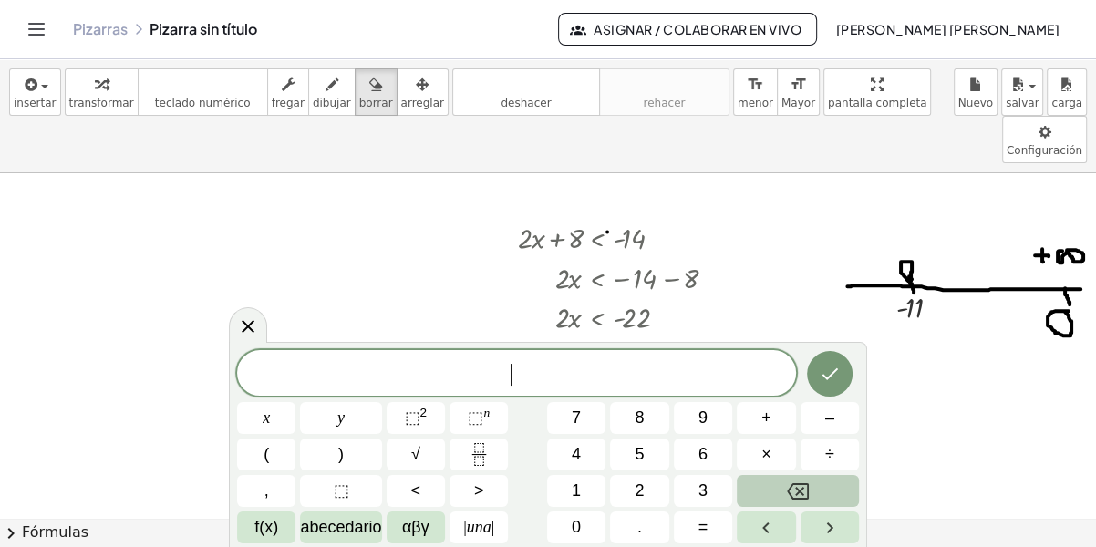
click at [802, 493] on icon "Retroceso" at bounding box center [798, 491] width 22 height 16
click at [483, 451] on div "​ x y ⬚ 2 ⬚ n 7 8 9 + – ( ) √ 4 5 6 × ÷ , ⬚ < > 1 2 3 f(x) abecedario αβγ | una…" at bounding box center [548, 446] width 622 height 193
click at [483, 451] on icon "Fracción" at bounding box center [478, 447] width 9 height 9
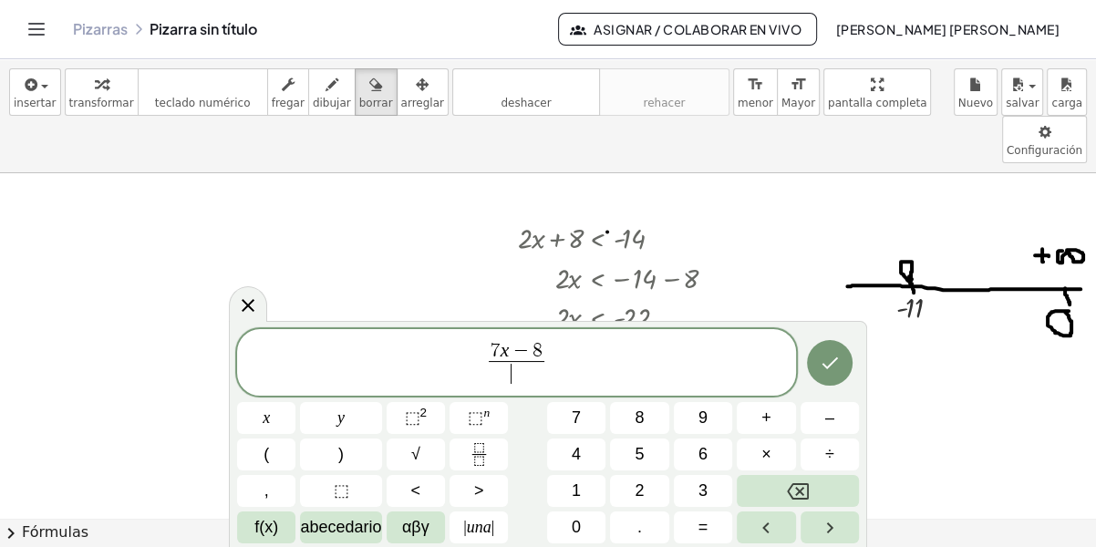
click at [515, 376] on span "​" at bounding box center [517, 373] width 57 height 25
click at [566, 357] on span "7 x − 8 3 ​ ​" at bounding box center [516, 364] width 559 height 48
drag, startPoint x: 410, startPoint y: 486, endPoint x: 337, endPoint y: 352, distance: 153.1
click at [337, 352] on span "​ 7 x − 8 3 ​" at bounding box center [516, 364] width 559 height 48
click at [576, 370] on span "7 x − 8 3 ​ ​" at bounding box center [516, 364] width 559 height 48
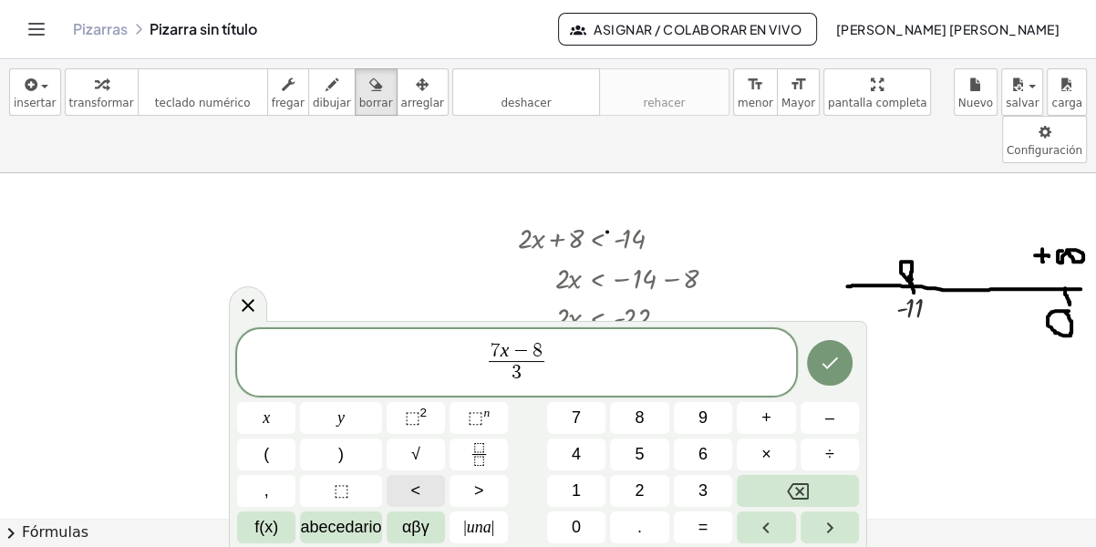
click at [420, 493] on span "<" at bounding box center [416, 491] width 10 height 25
click at [845, 411] on button "–" at bounding box center [830, 418] width 58 height 32
click at [833, 349] on button "Hecho" at bounding box center [830, 363] width 46 height 46
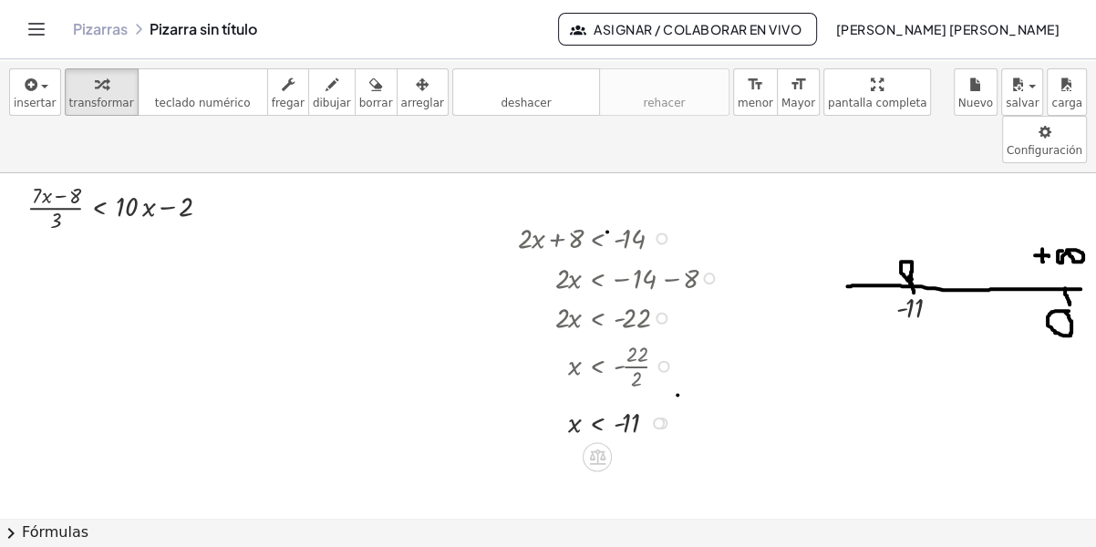
click at [582, 296] on div at bounding box center [616, 316] width 240 height 40
click at [500, 275] on div at bounding box center [504, 329] width 27 height 233
click at [523, 296] on div at bounding box center [616, 316] width 240 height 40
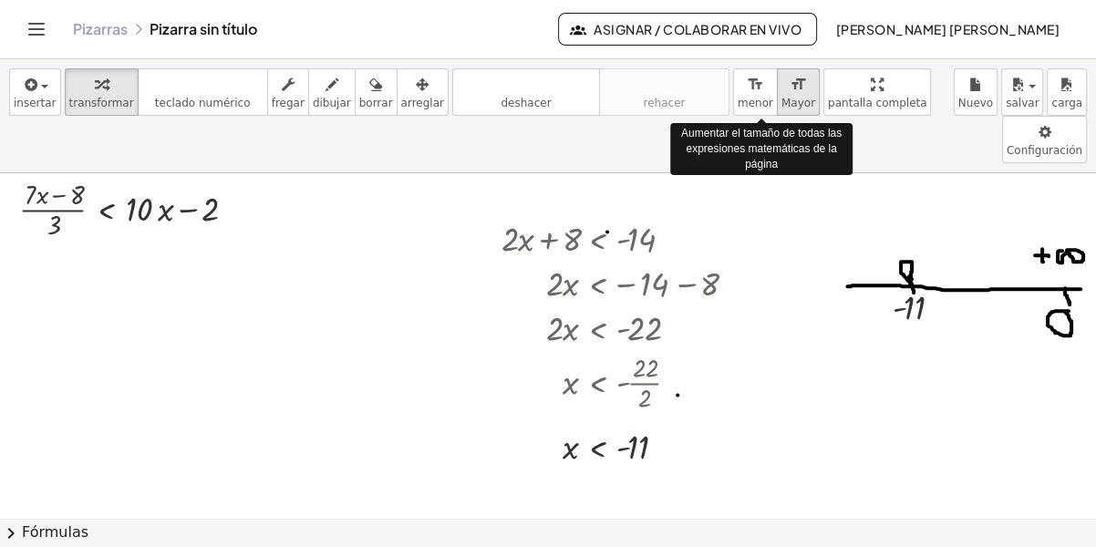
click at [782, 97] on span "Mayor" at bounding box center [799, 103] width 34 height 13
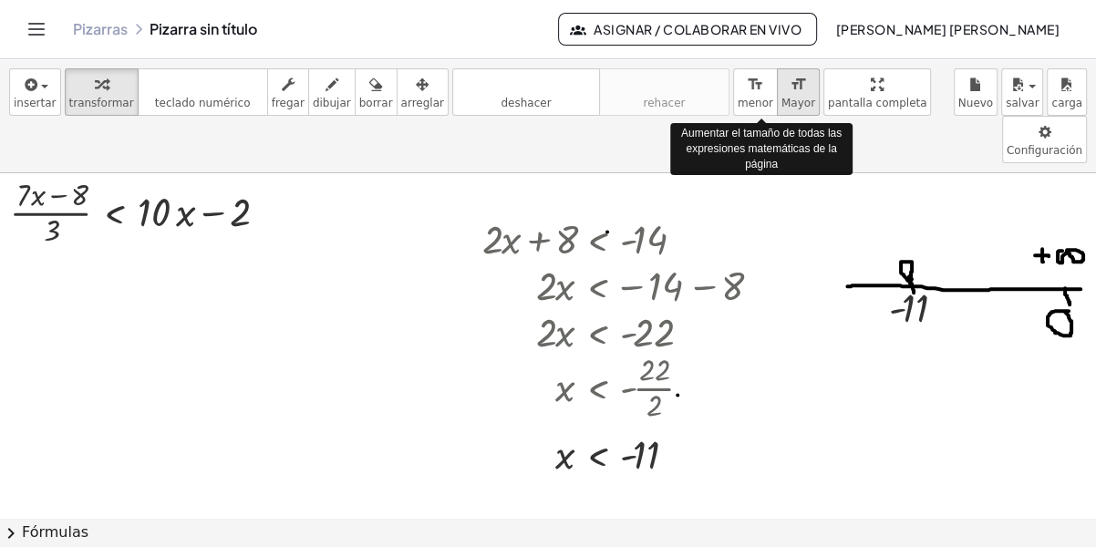
click at [782, 97] on span "Mayor" at bounding box center [799, 103] width 34 height 13
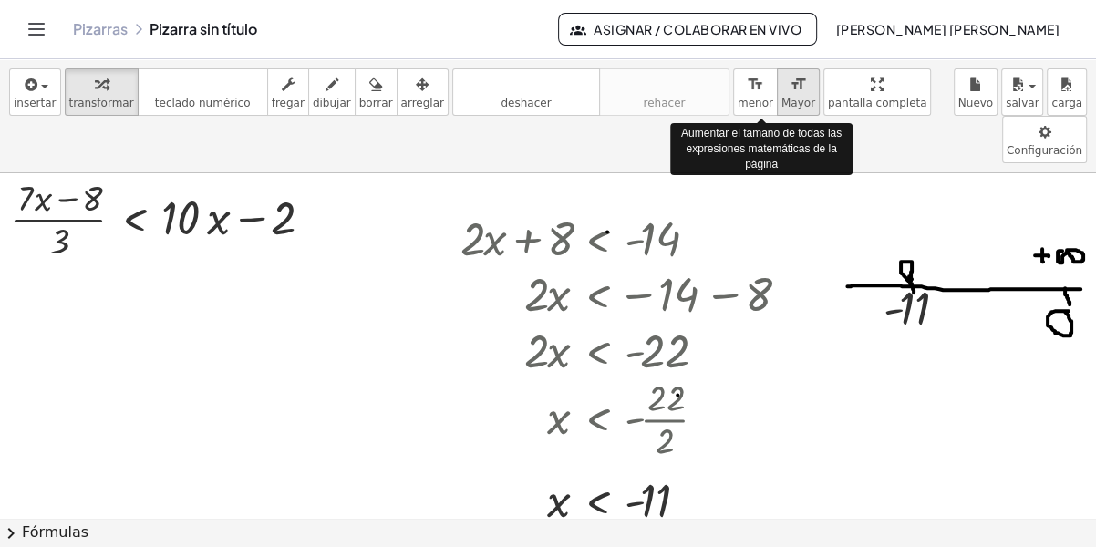
click at [782, 97] on span "Mayor" at bounding box center [799, 103] width 34 height 13
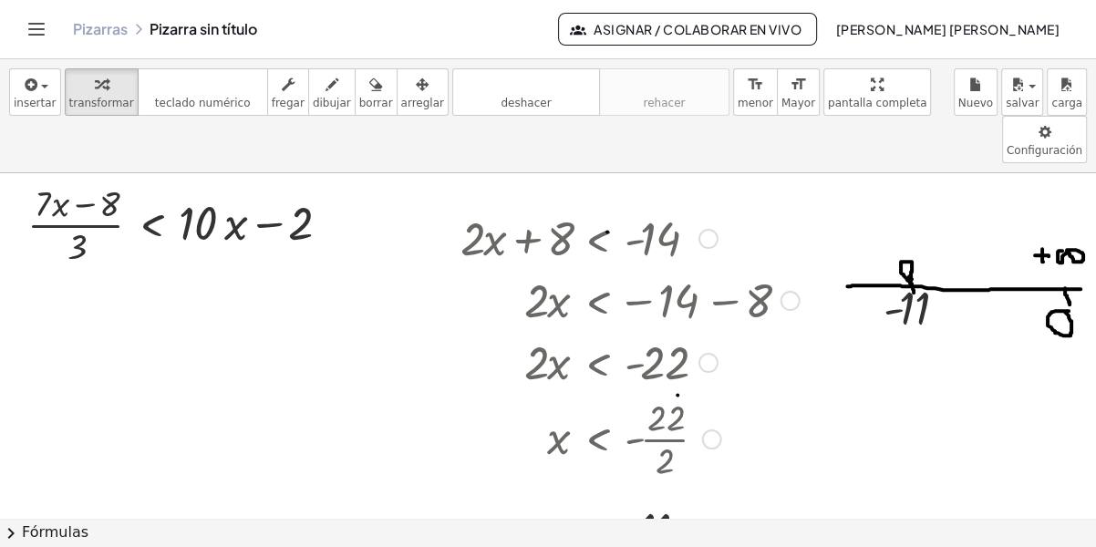
click at [604, 392] on div at bounding box center [630, 437] width 358 height 91
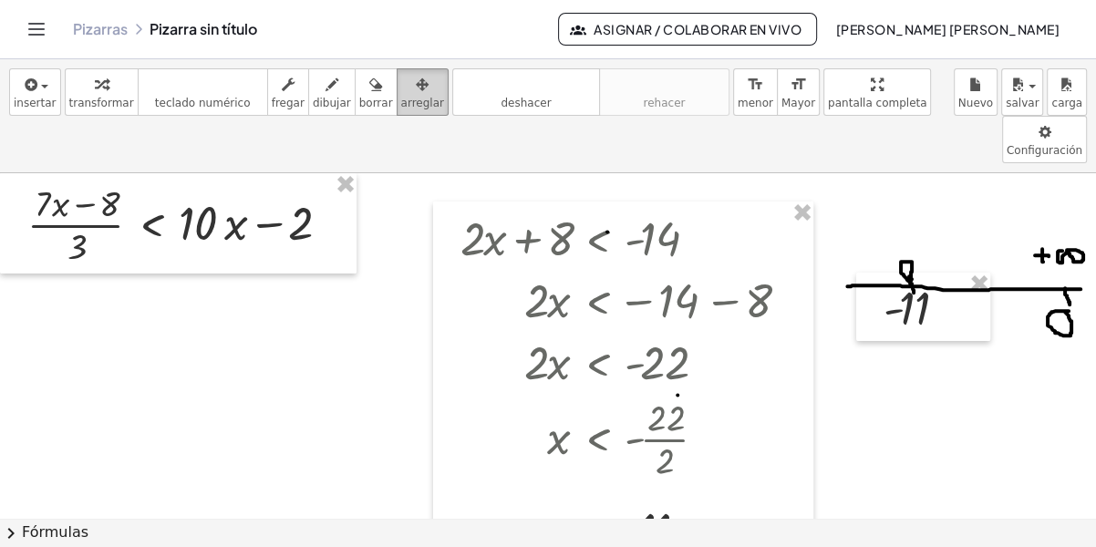
click at [416, 93] on icon "button" at bounding box center [422, 85] width 13 height 22
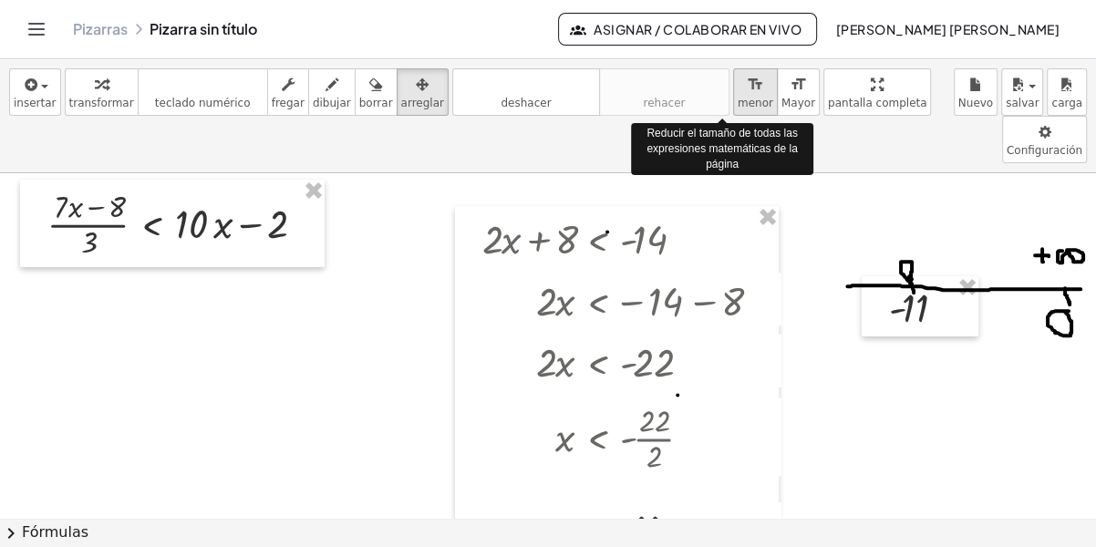
click at [738, 99] on span "menor" at bounding box center [756, 103] width 36 height 13
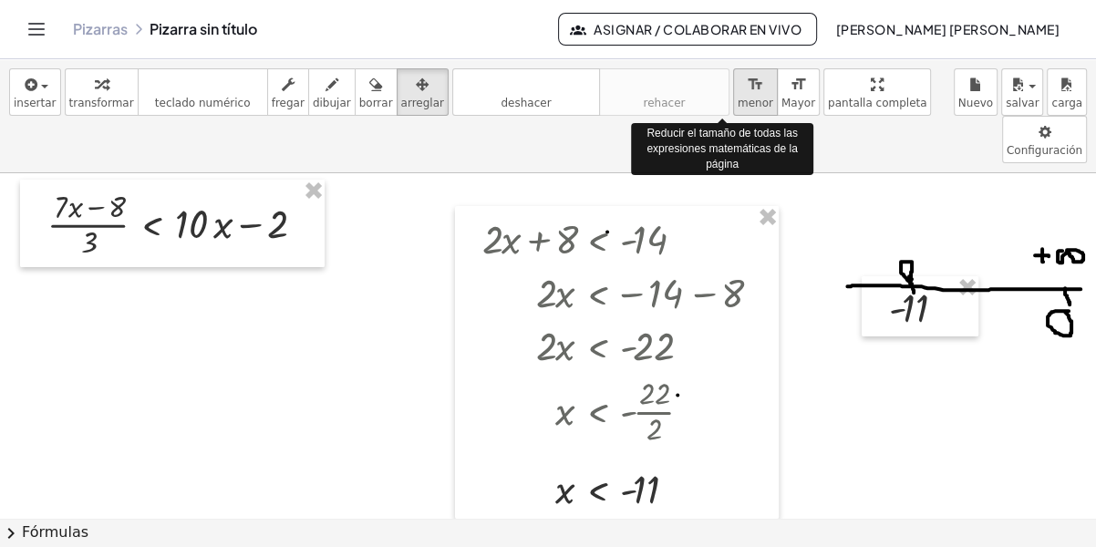
click at [738, 99] on span "menor" at bounding box center [756, 103] width 36 height 13
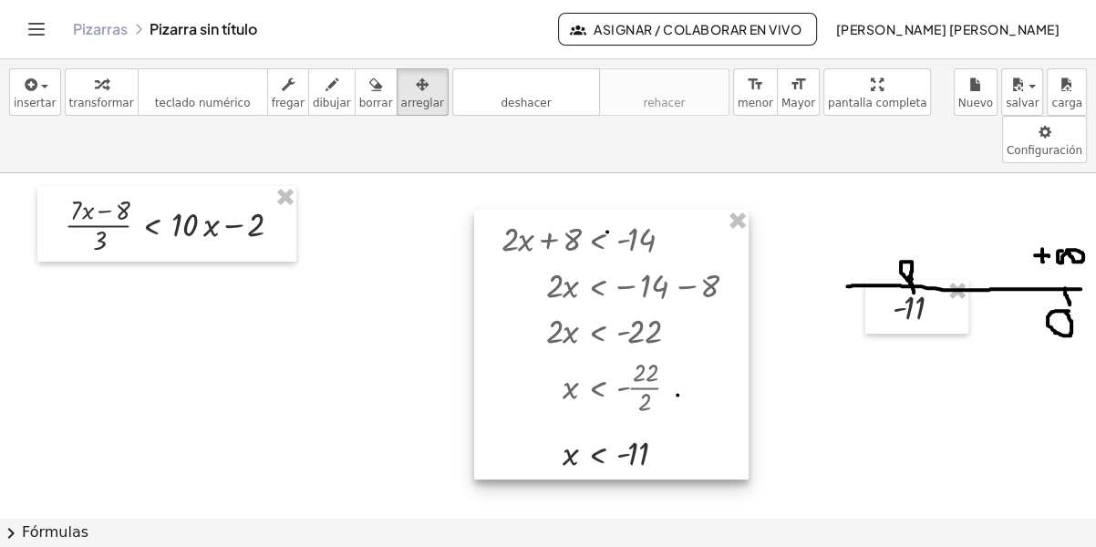
click at [711, 356] on div at bounding box center [611, 345] width 275 height 270
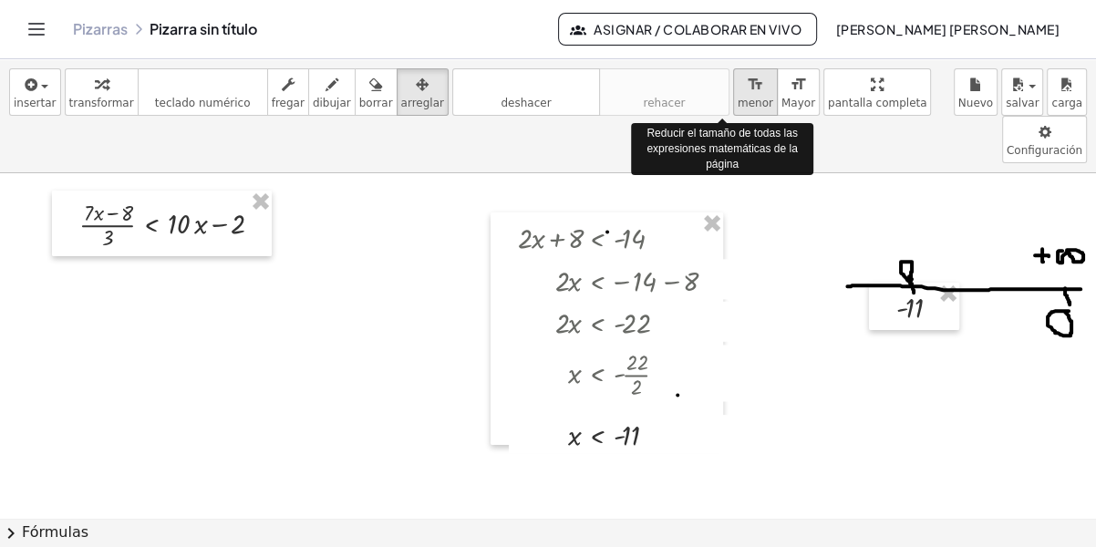
click at [738, 98] on span "menor" at bounding box center [756, 103] width 36 height 13
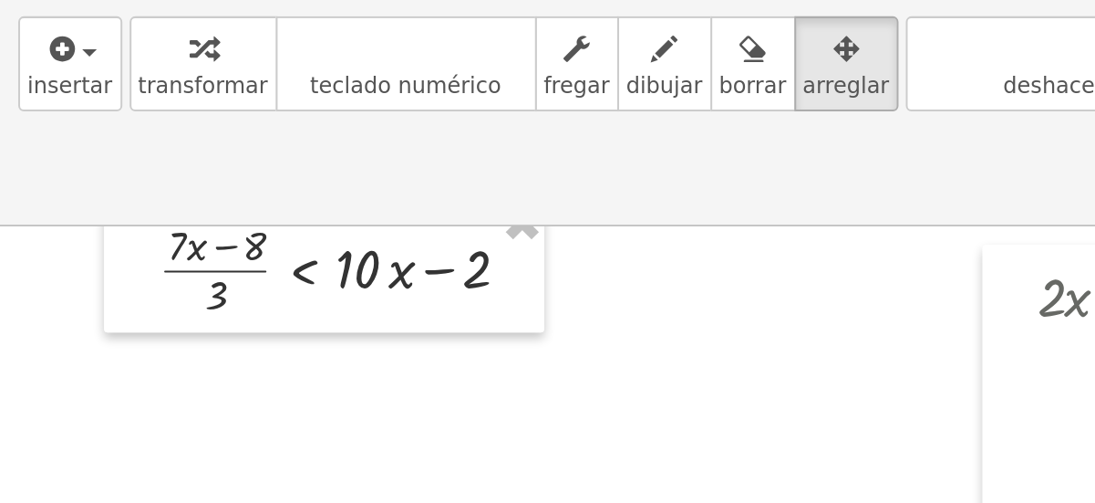
scroll to position [8, 0]
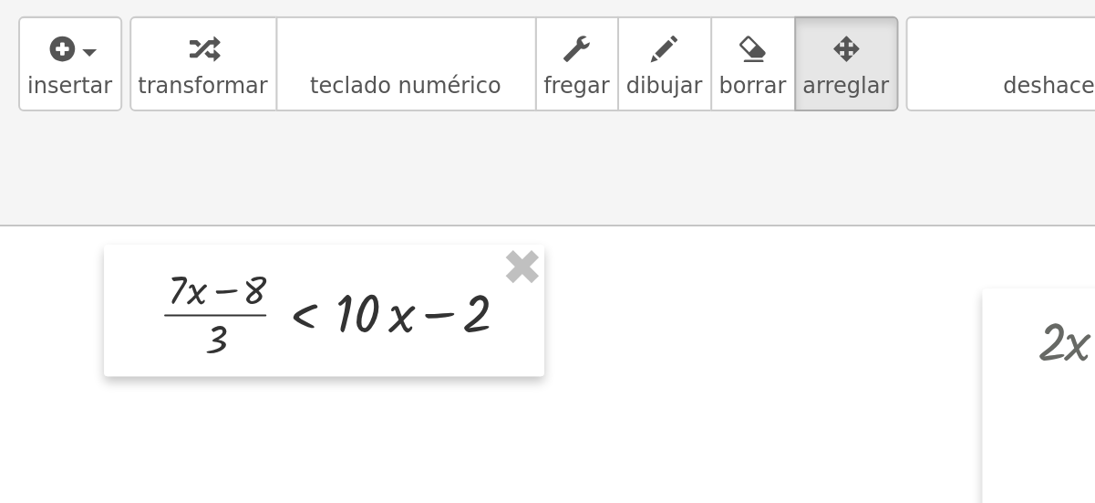
click at [244, 245] on div at bounding box center [547, 510] width 1095 height 691
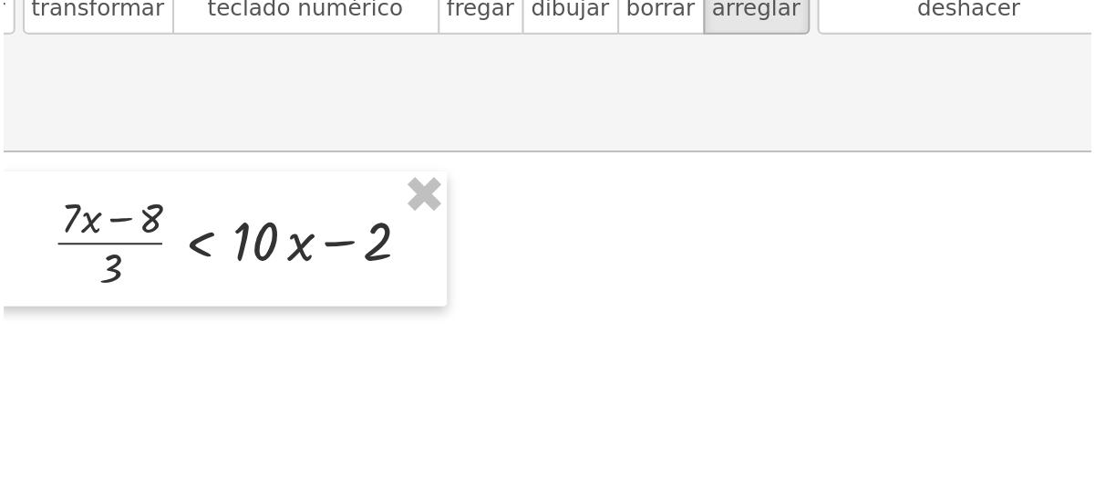
scroll to position [9, 0]
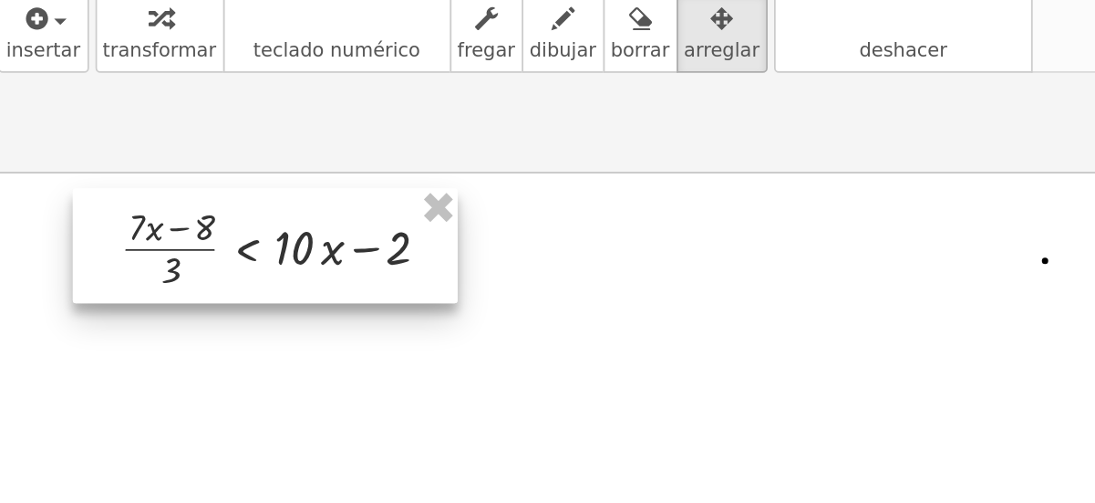
click at [108, 182] on div at bounding box center [162, 215] width 220 height 66
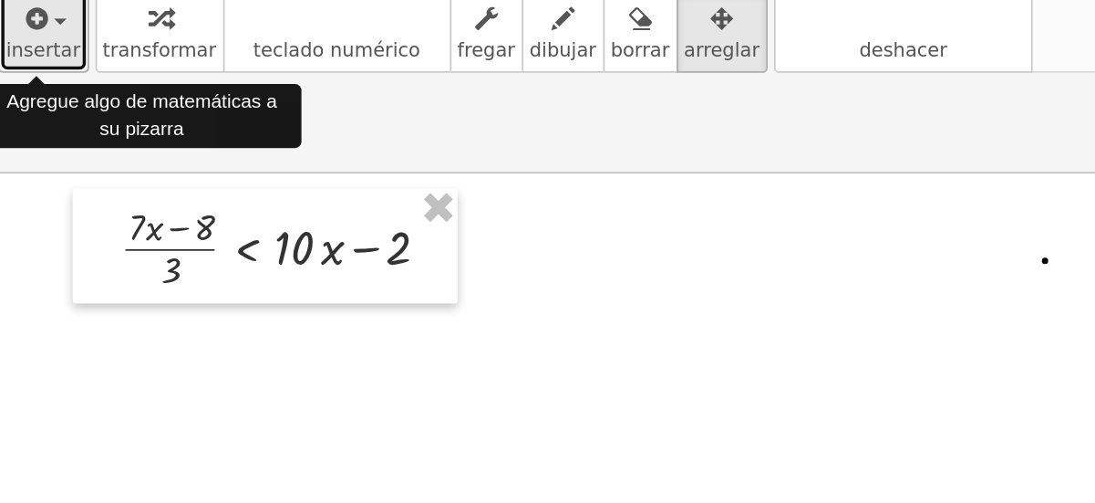
click at [35, 91] on div "button" at bounding box center [35, 84] width 43 height 22
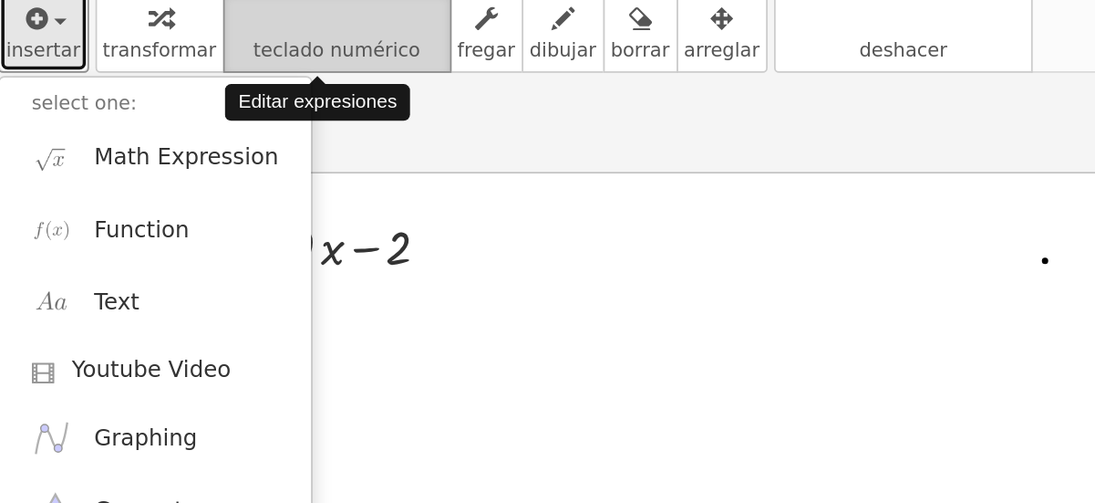
click at [187, 89] on icon "teclado" at bounding box center [202, 85] width 121 height 22
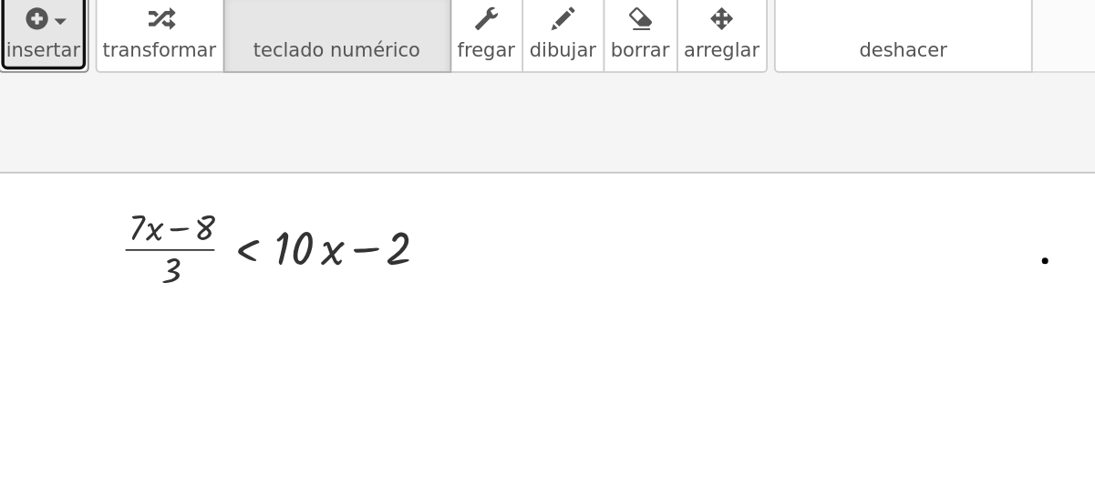
drag, startPoint x: 371, startPoint y: 174, endPoint x: 405, endPoint y: 171, distance: 33.9
click at [405, 171] on div at bounding box center [547, 509] width 1095 height 691
click at [36, 99] on span "insertar" at bounding box center [35, 103] width 43 height 13
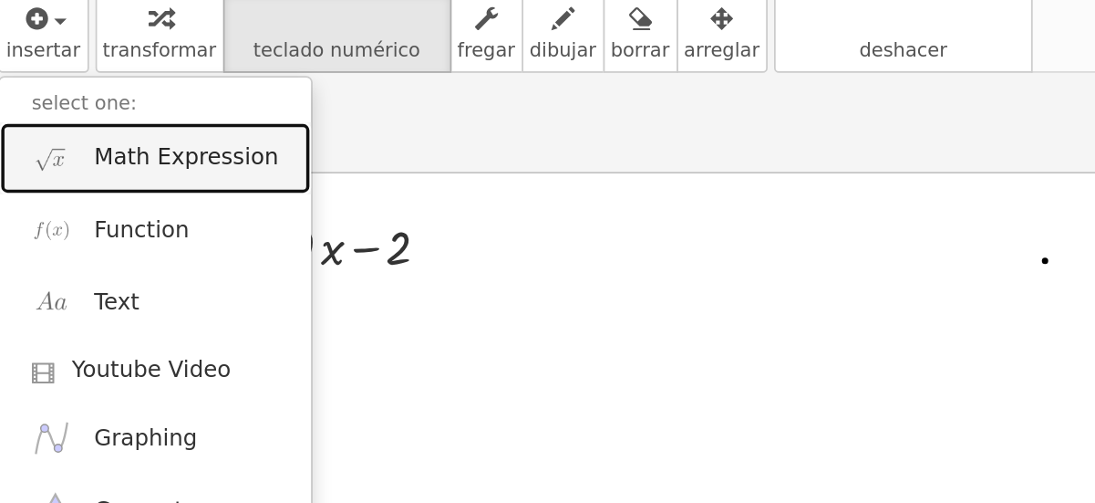
click at [98, 161] on span "Math Expression" at bounding box center [116, 164] width 105 height 18
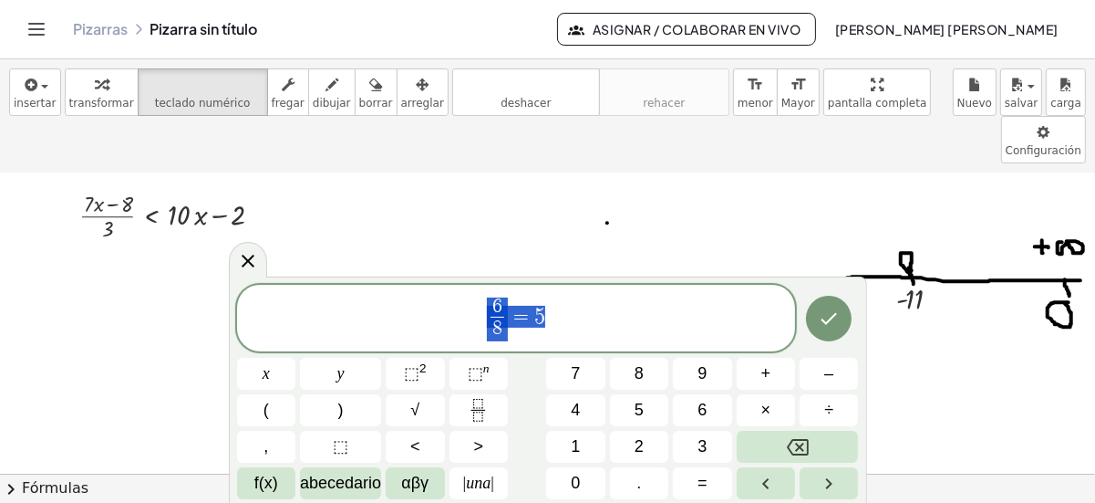
drag, startPoint x: 497, startPoint y: 337, endPoint x: 620, endPoint y: 306, distance: 126.8
click at [620, 306] on span "6 8 ​ = 5 ​" at bounding box center [516, 320] width 559 height 48
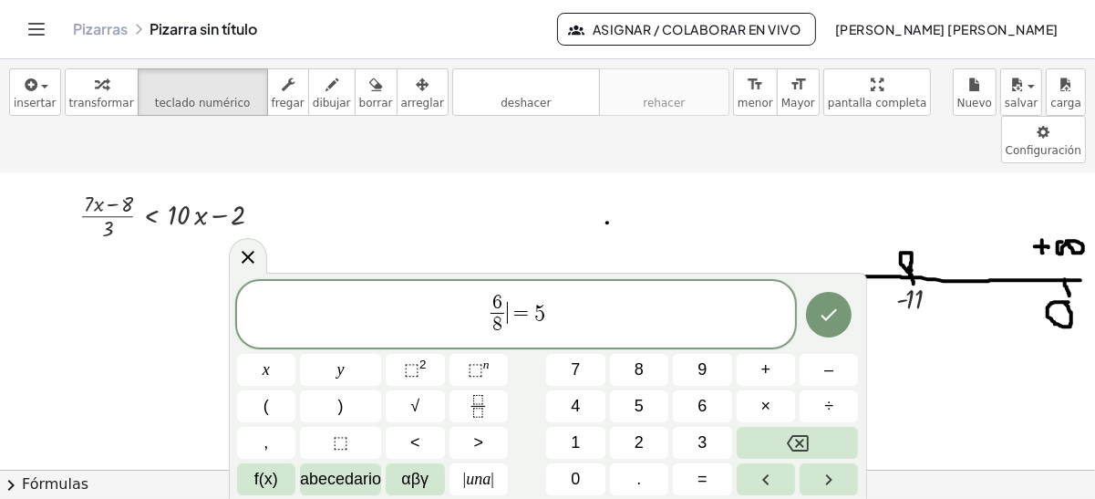
click at [512, 324] on span "=" at bounding box center [521, 313] width 26 height 22
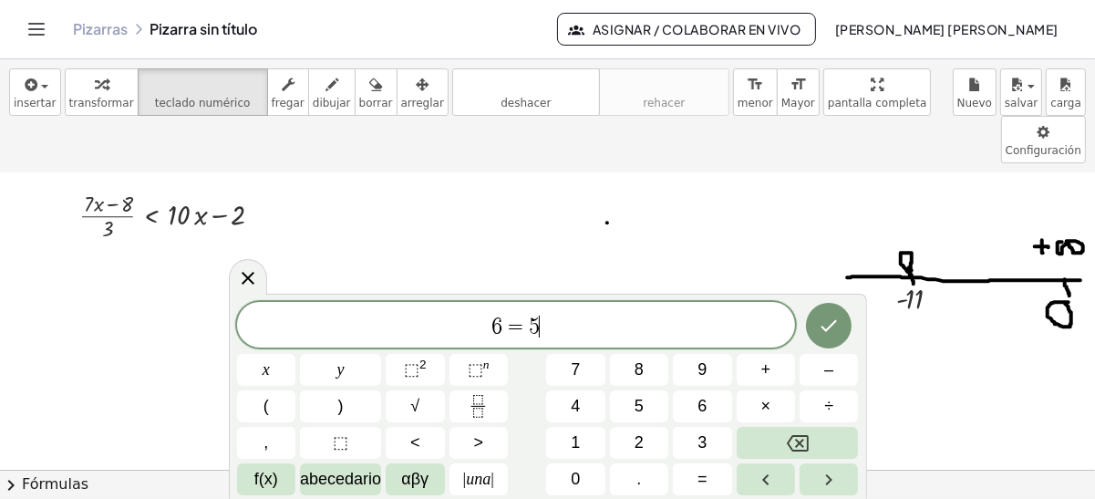
click at [555, 330] on span "6 = 5 ​" at bounding box center [516, 327] width 559 height 26
click at [761, 403] on button "×" at bounding box center [766, 406] width 58 height 32
click at [652, 358] on button "8" at bounding box center [639, 370] width 58 height 32
click at [480, 400] on icon "Fracción" at bounding box center [478, 406] width 23 height 23
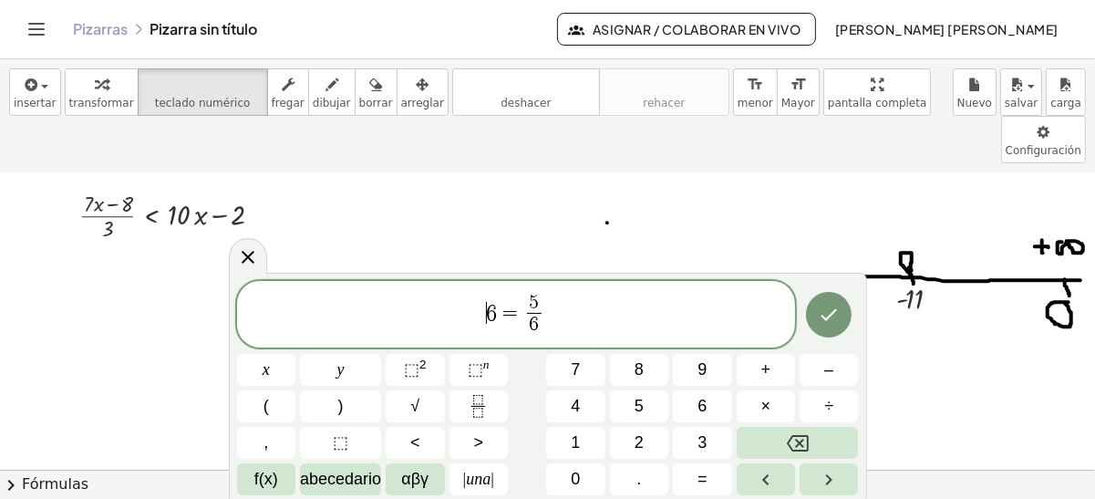
click at [465, 317] on span "​ 6 = 5 6 ​" at bounding box center [516, 316] width 559 height 48
click at [774, 400] on button "×" at bounding box center [766, 406] width 58 height 32
click at [552, 326] on div "· ​ 6 = 5 6 ​ x y ⬚ 2 ⬚ n 7 8 9 + – ( ) √ 4 5 6 × ÷ , ⬚ < > 1 2 3 f(x) abecedar…" at bounding box center [548, 388] width 622 height 215
click at [483, 314] on span "·" at bounding box center [487, 313] width 13 height 22
click at [683, 403] on button "6" at bounding box center [702, 406] width 58 height 32
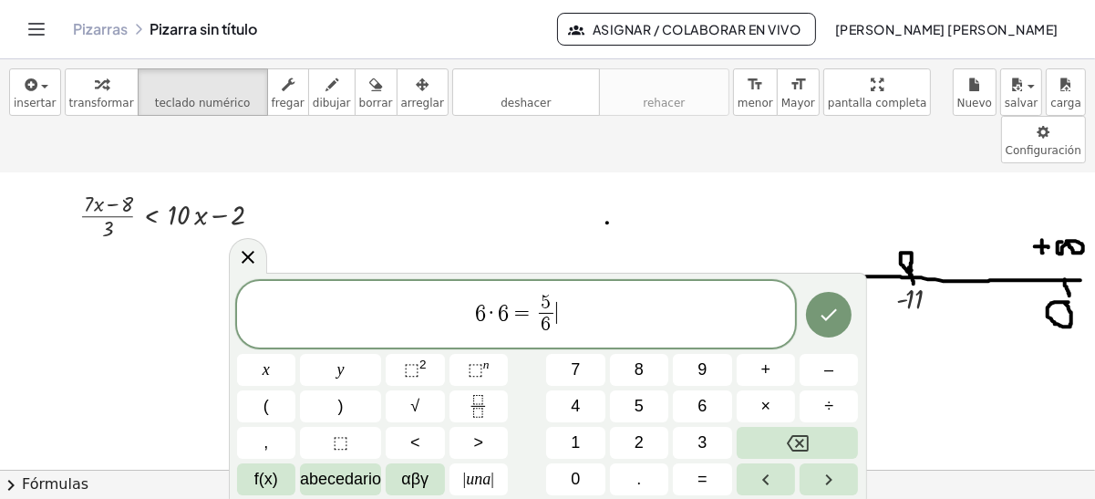
click at [569, 322] on span "6 · 6 = 5 6 ​ ​" at bounding box center [516, 316] width 559 height 48
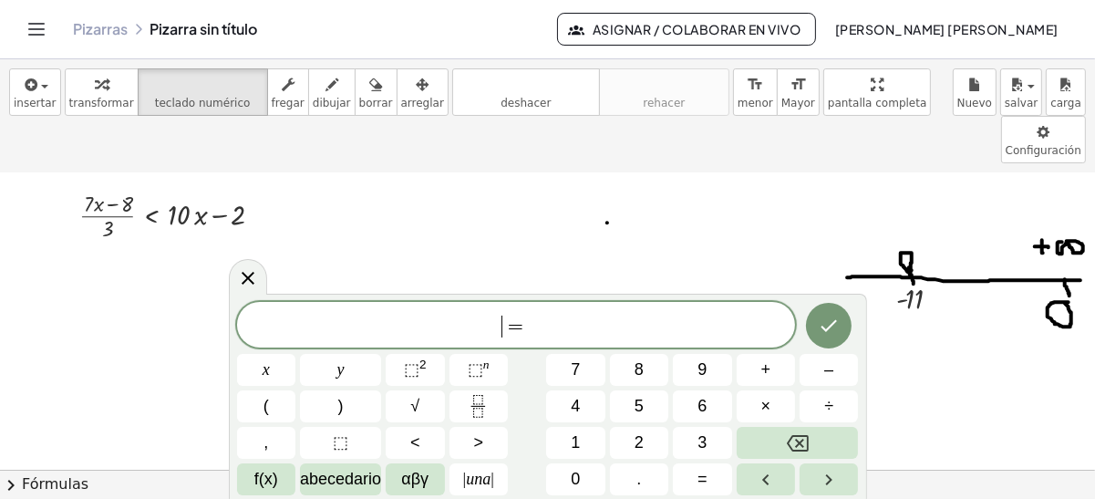
click at [482, 327] on span "​ =" at bounding box center [516, 327] width 559 height 26
click at [576, 330] on span "5 − 6 = ​" at bounding box center [516, 327] width 559 height 26
click at [817, 320] on button "Hecho" at bounding box center [829, 326] width 46 height 46
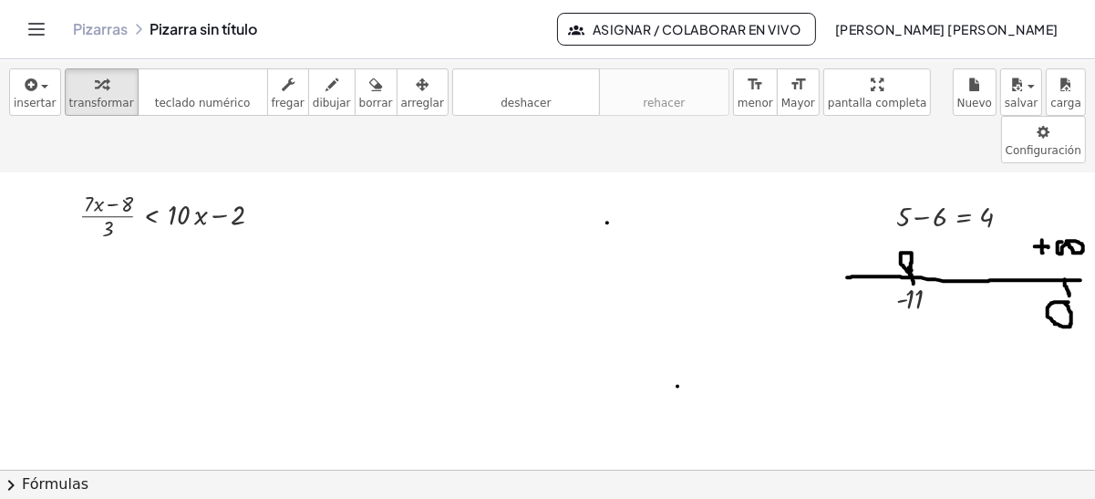
scroll to position [0, 0]
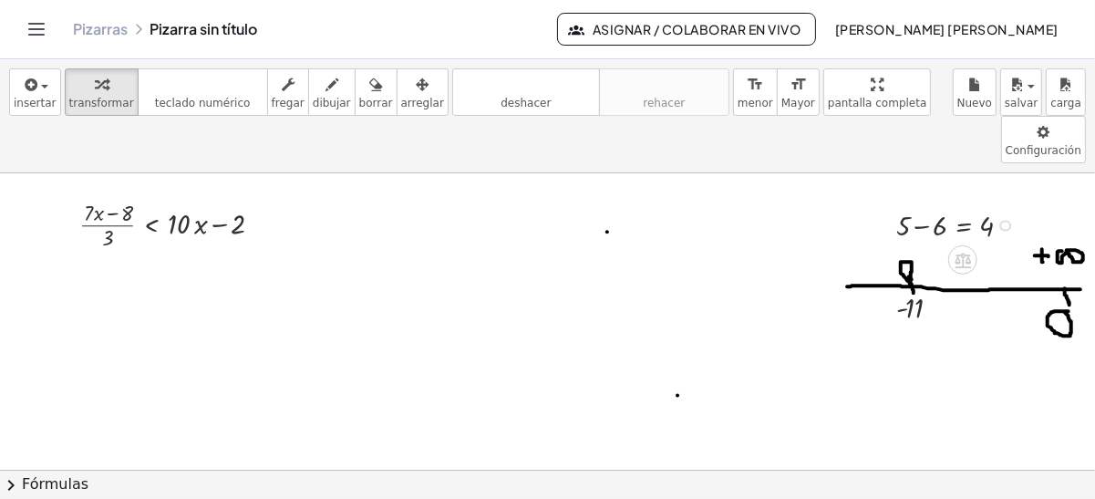
click at [950, 204] on div at bounding box center [960, 224] width 146 height 40
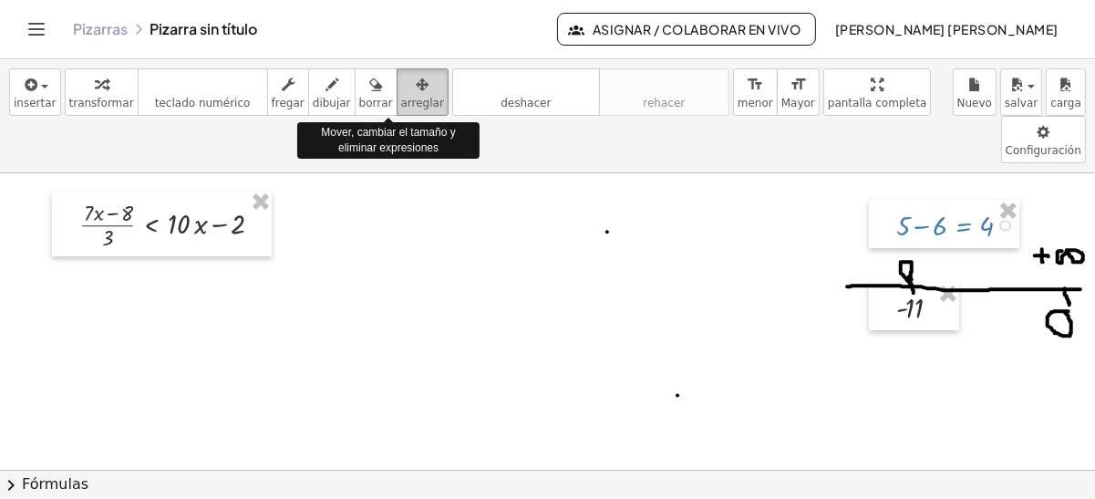
click at [416, 79] on icon "button" at bounding box center [422, 85] width 13 height 22
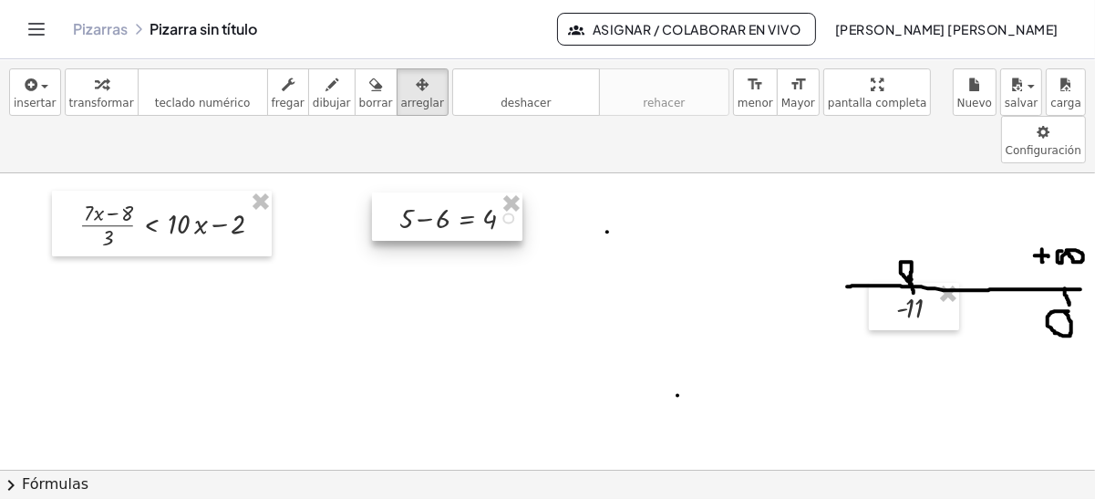
drag, startPoint x: 939, startPoint y: 180, endPoint x: 441, endPoint y: 173, distance: 498.1
click at [441, 192] on div at bounding box center [447, 216] width 150 height 49
click at [41, 85] on span "button" at bounding box center [44, 87] width 7 height 4
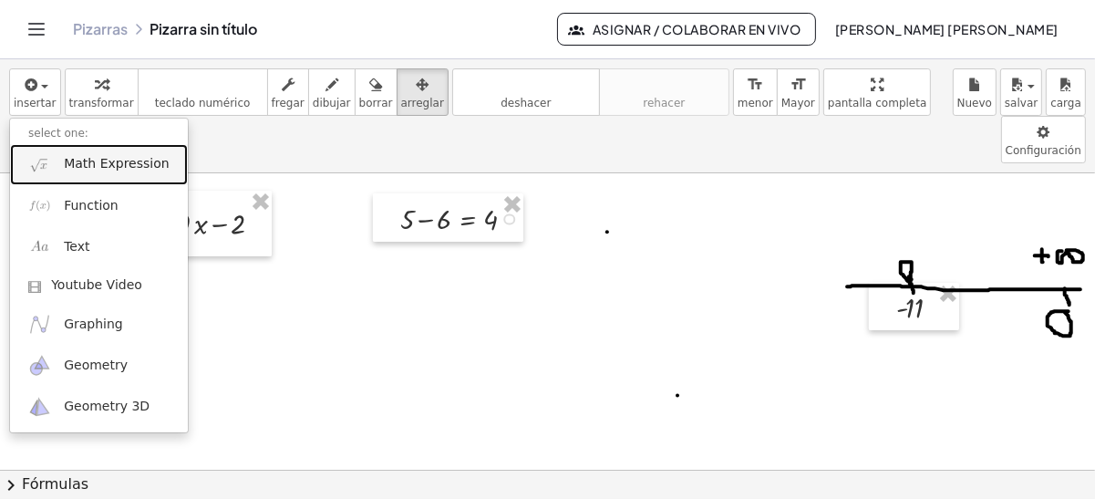
click at [45, 172] on img at bounding box center [39, 164] width 23 height 23
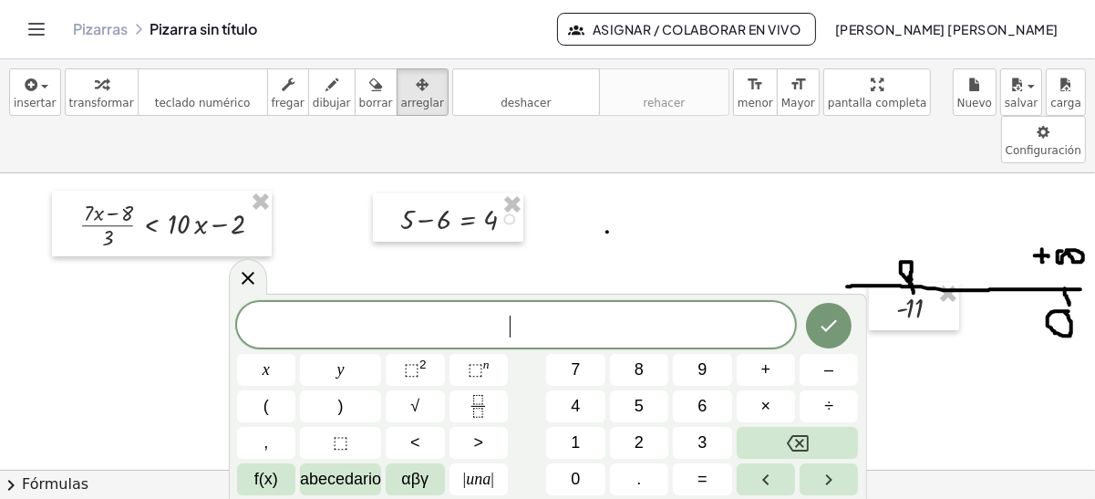
click at [451, 323] on span "​" at bounding box center [516, 327] width 559 height 26
click at [469, 417] on icon "Fracción" at bounding box center [478, 406] width 23 height 23
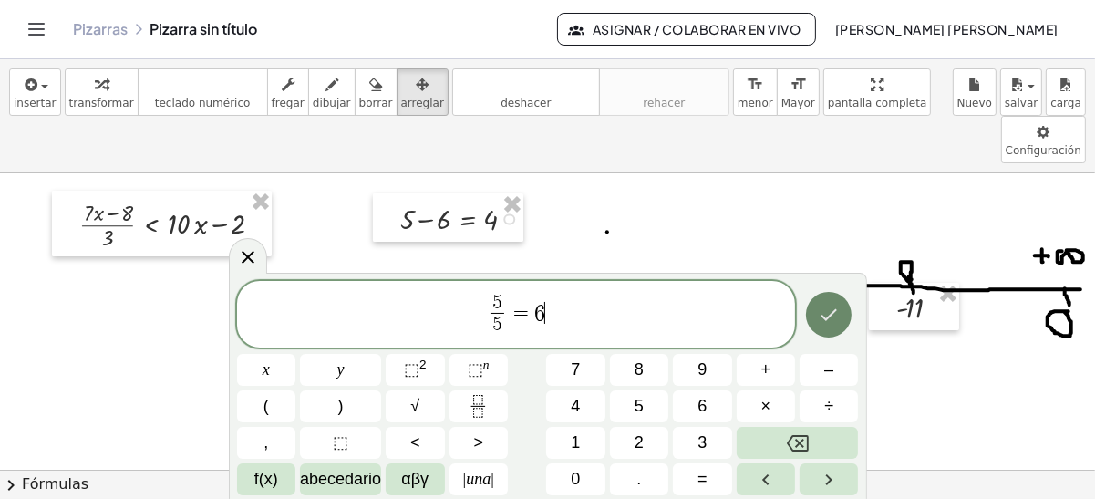
click at [817, 314] on button "Hecho" at bounding box center [829, 315] width 46 height 46
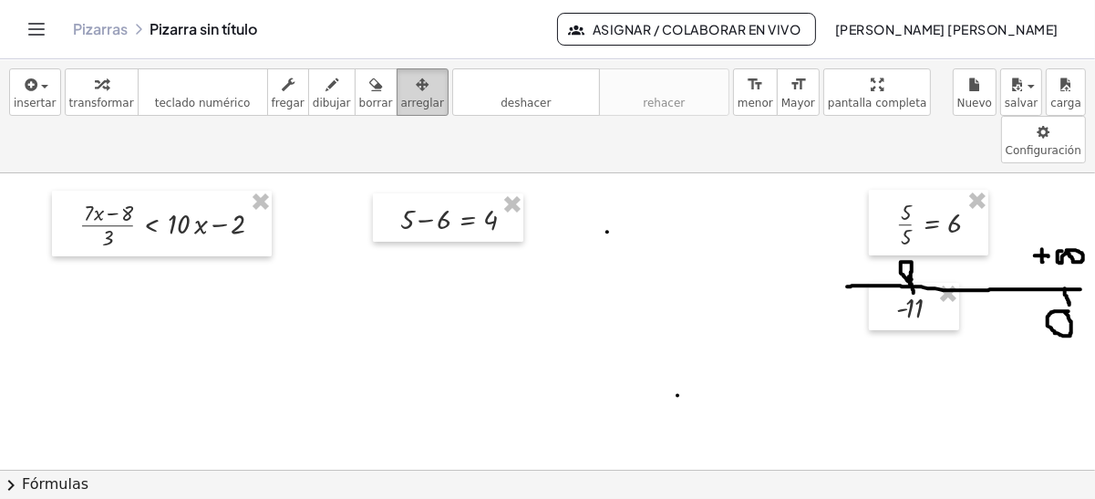
click at [403, 90] on div "button" at bounding box center [422, 84] width 43 height 22
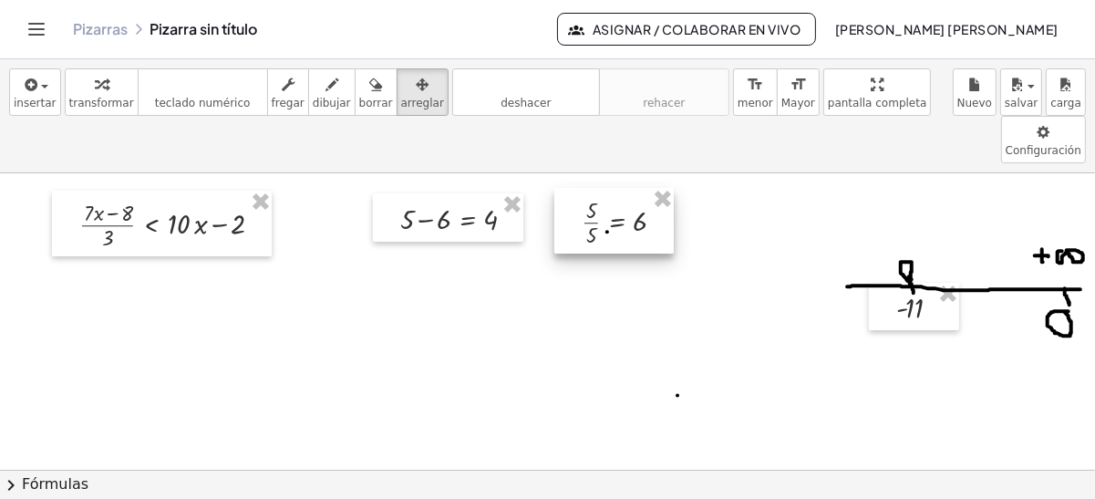
drag, startPoint x: 919, startPoint y: 168, endPoint x: 604, endPoint y: 166, distance: 314.7
click at [604, 188] on div at bounding box center [614, 221] width 119 height 66
drag, startPoint x: 30, startPoint y: 90, endPoint x: 0, endPoint y: 80, distance: 31.7
click at [0, 80] on html "Actividades matemáticas comprensibles Comenzar Banco de actividades Trabajo asi…" at bounding box center [547, 249] width 1095 height 499
drag, startPoint x: 0, startPoint y: 80, endPoint x: 45, endPoint y: 93, distance: 46.5
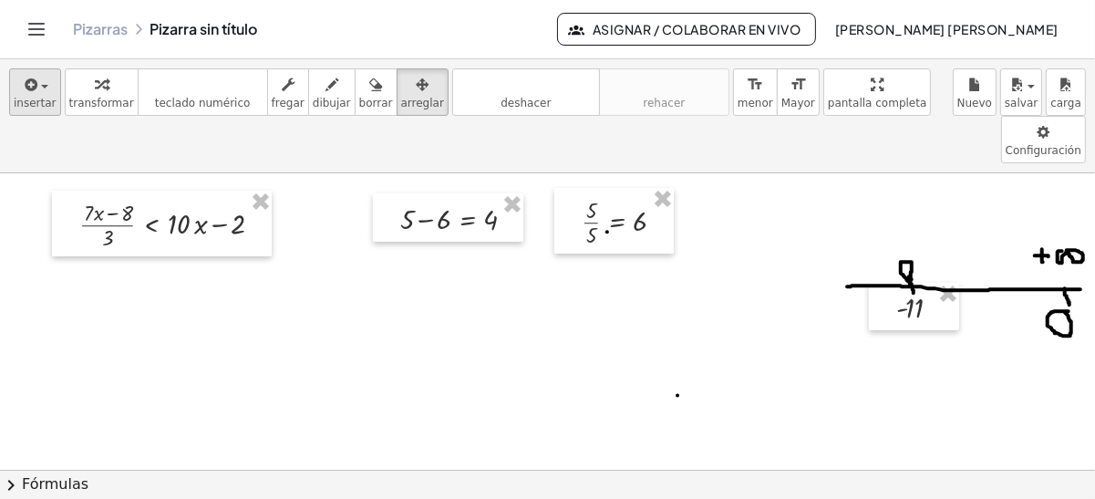
click at [45, 93] on div "insertar select one: Math Expression Function Text Youtube Video Graphing Geome…" at bounding box center [547, 116] width 1095 height 114
click at [45, 93] on div "button" at bounding box center [35, 84] width 43 height 22
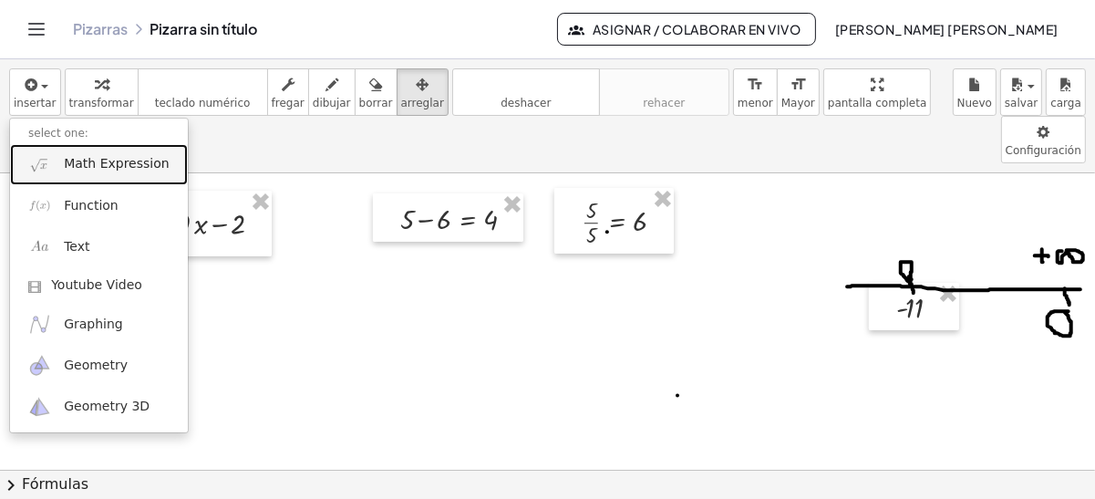
click at [92, 171] on span "Math Expression" at bounding box center [116, 164] width 105 height 18
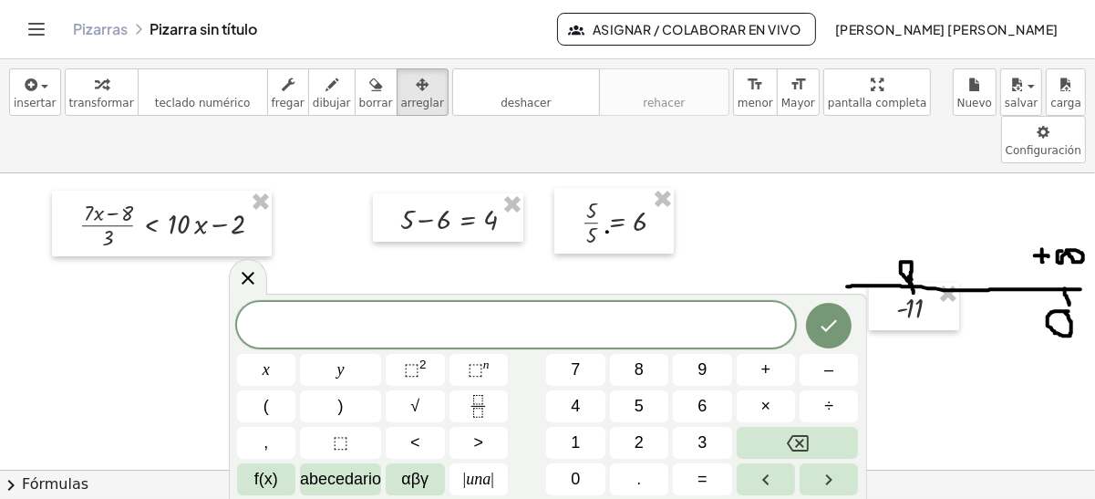
click at [458, 335] on span "​" at bounding box center [516, 327] width 559 height 26
click at [418, 406] on span "√" at bounding box center [414, 406] width 9 height 25
click at [558, 328] on span "√ 5 ​" at bounding box center [516, 325] width 559 height 28
click at [593, 315] on span "√ 5 ​" at bounding box center [516, 325] width 559 height 28
click at [704, 474] on span "=" at bounding box center [703, 479] width 10 height 25
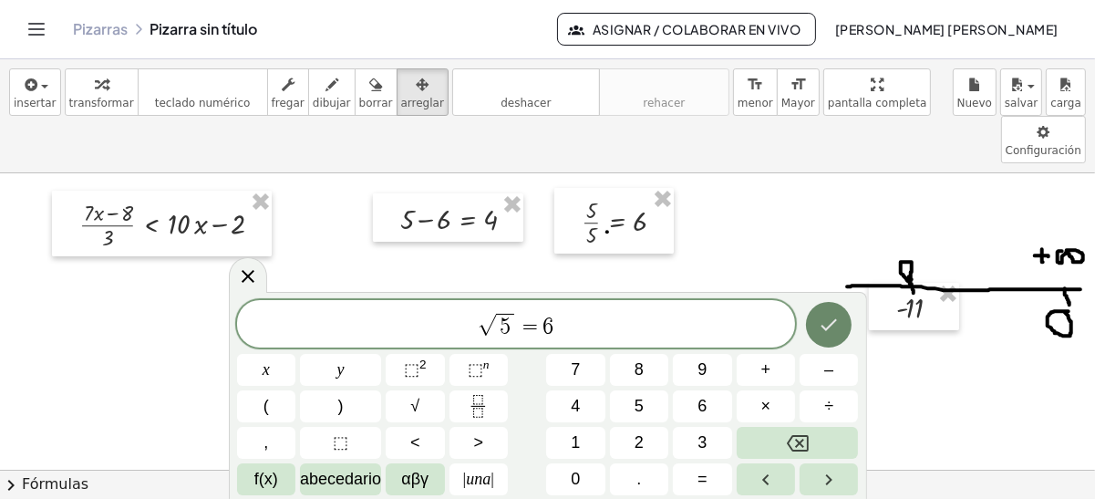
click at [824, 327] on icon "Hecho" at bounding box center [830, 325] width 16 height 12
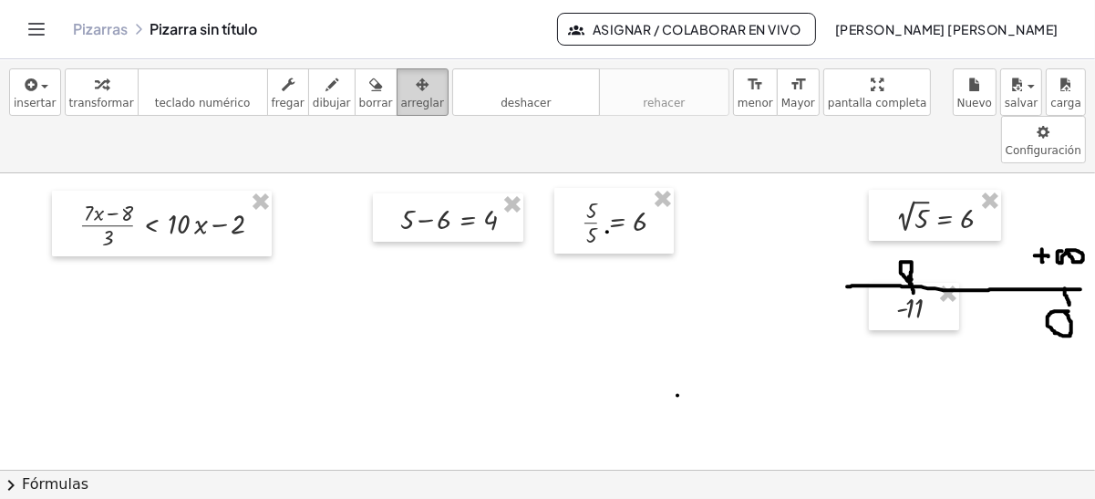
click at [416, 94] on icon "button" at bounding box center [422, 85] width 13 height 22
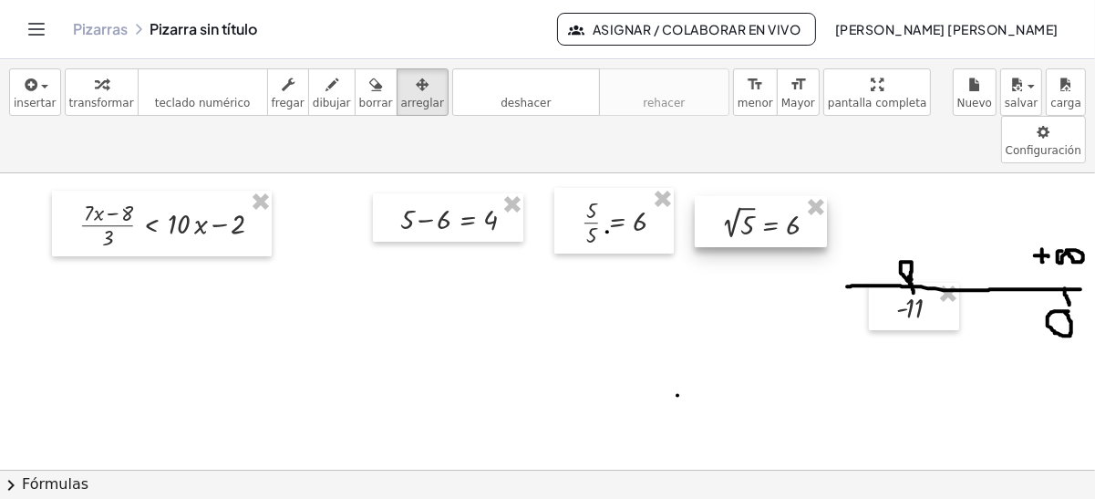
drag, startPoint x: 924, startPoint y: 161, endPoint x: 750, endPoint y: 168, distance: 174.4
click at [750, 196] on div at bounding box center [761, 221] width 132 height 51
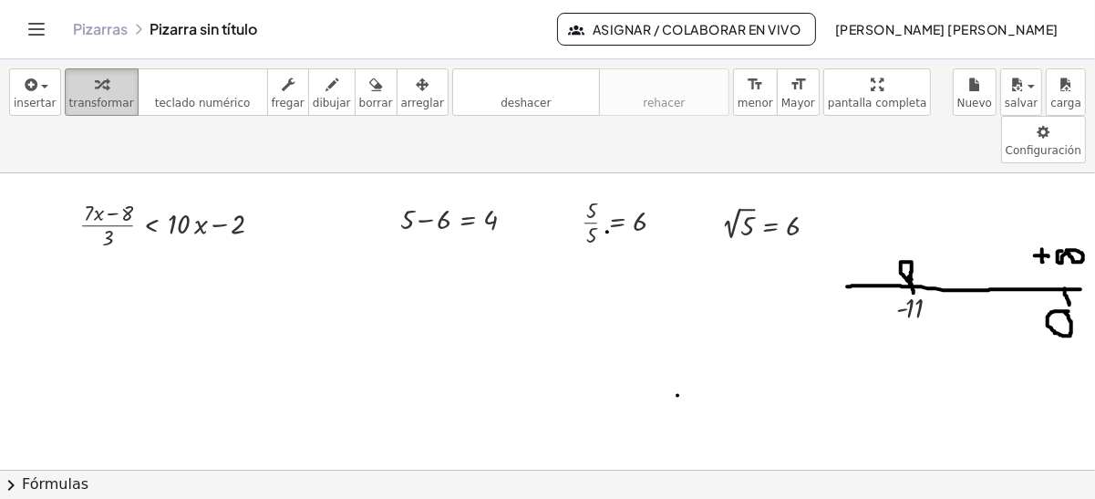
click at [92, 97] on span "transformar" at bounding box center [101, 103] width 65 height 13
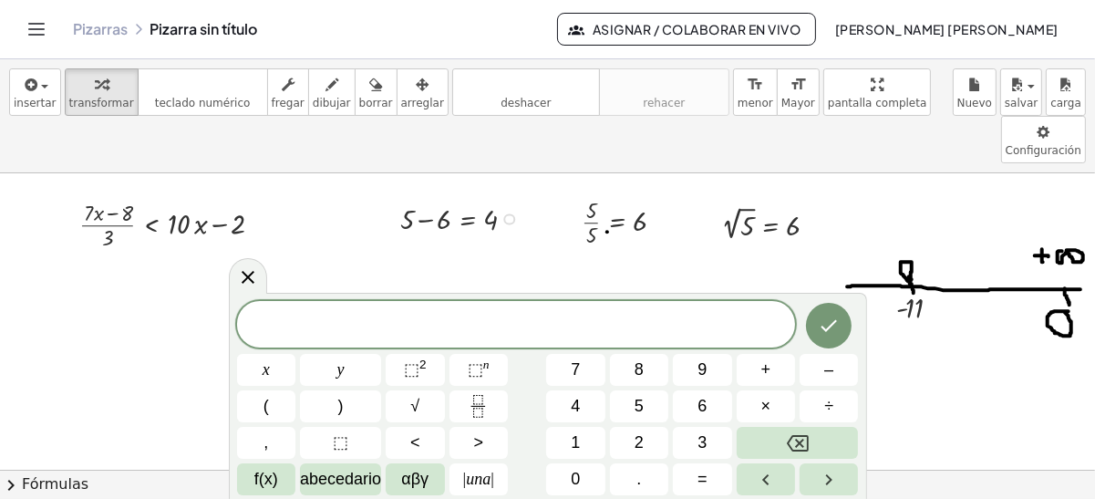
click at [408, 193] on div "+ 5 − 6 = 4" at bounding box center [448, 217] width 150 height 49
click at [238, 279] on icon at bounding box center [248, 277] width 22 height 22
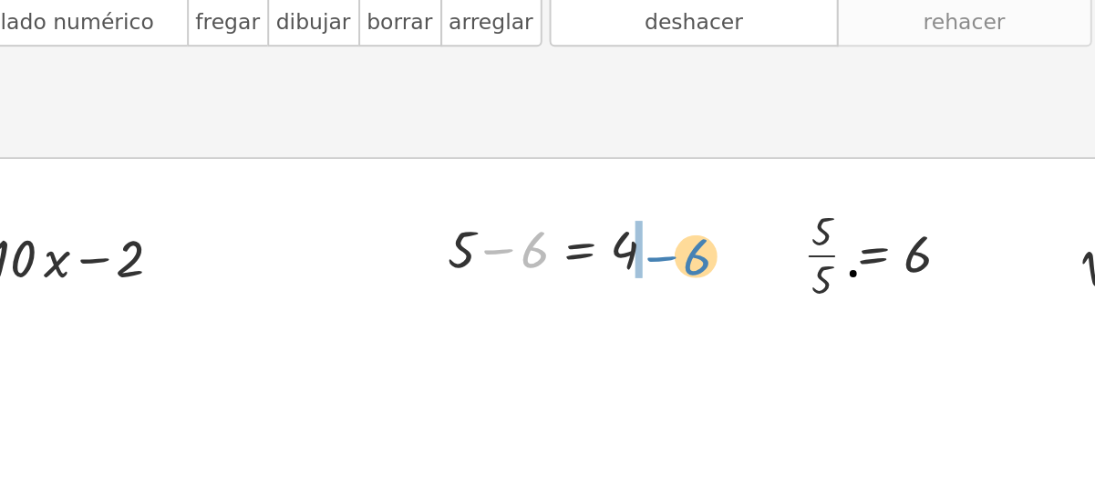
drag, startPoint x: 434, startPoint y: 174, endPoint x: 524, endPoint y: 174, distance: 89.4
click at [524, 198] on div at bounding box center [464, 218] width 146 height 40
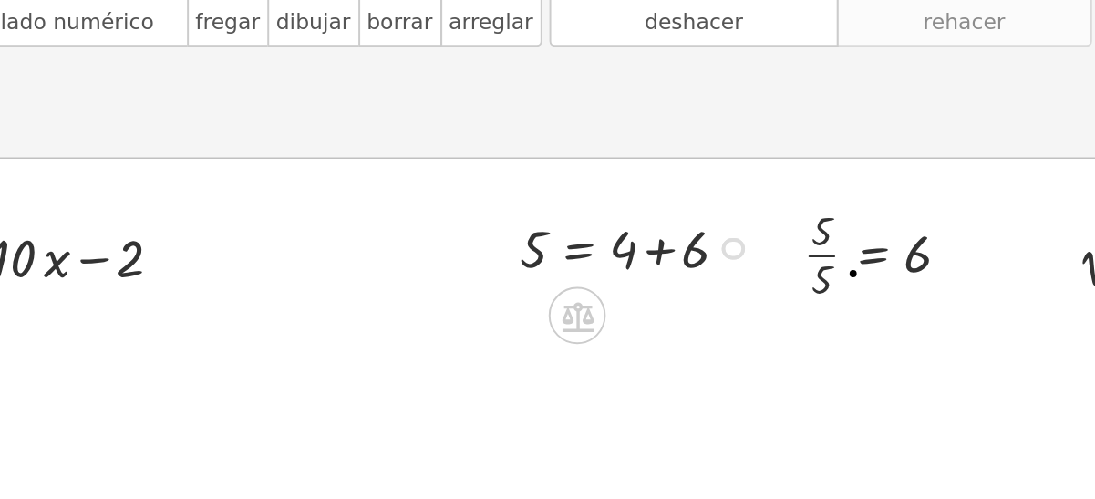
scroll to position [0, 5]
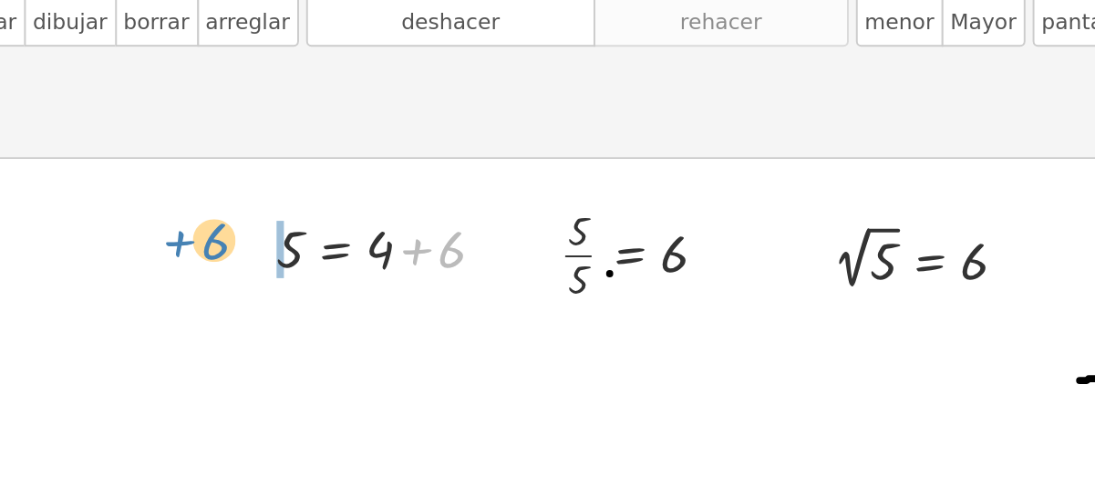
drag, startPoint x: 514, startPoint y: 173, endPoint x: 396, endPoint y: 171, distance: 117.7
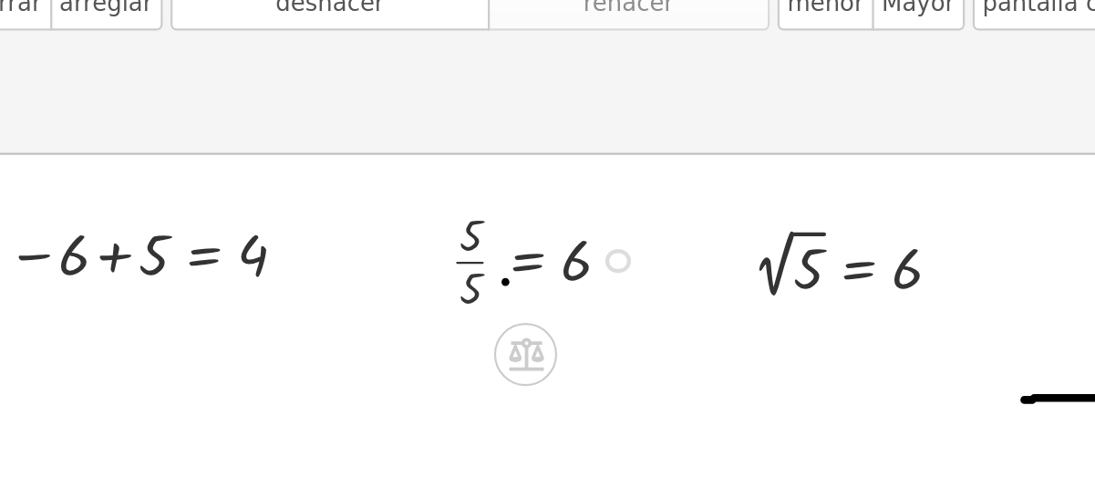
click at [587, 192] on div at bounding box center [630, 220] width 114 height 57
click at [586, 202] on div at bounding box center [631, 221] width 109 height 38
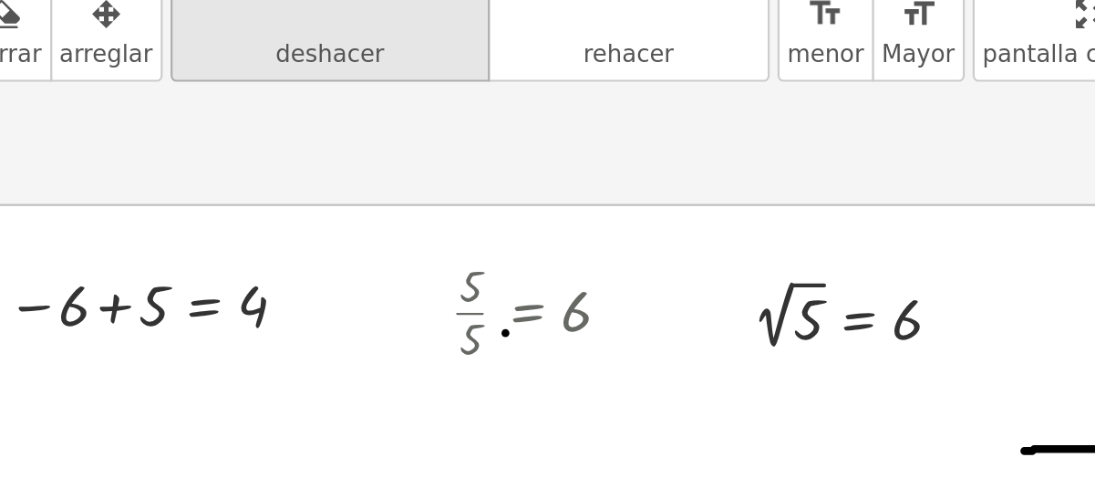
click at [503, 97] on span "deshacer" at bounding box center [526, 103] width 50 height 13
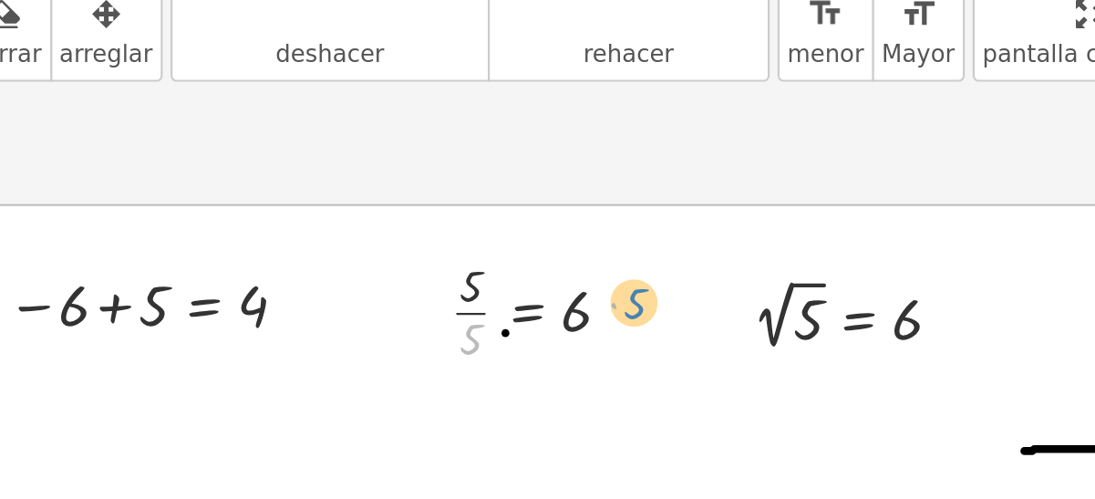
drag, startPoint x: 589, startPoint y: 186, endPoint x: 662, endPoint y: 169, distance: 75.0
click at [662, 192] on div at bounding box center [630, 220] width 114 height 57
drag, startPoint x: 585, startPoint y: 187, endPoint x: 668, endPoint y: 176, distance: 83.7
click at [668, 192] on div at bounding box center [630, 220] width 114 height 57
click at [586, 192] on div at bounding box center [630, 220] width 114 height 57
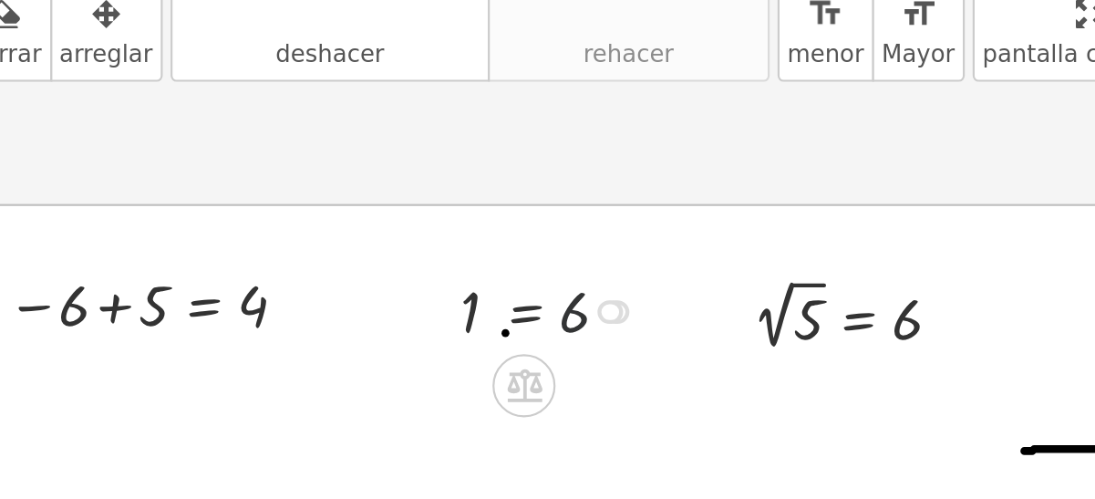
click at [631, 202] on div at bounding box center [631, 221] width 109 height 38
click at [584, 202] on div at bounding box center [631, 221] width 109 height 38
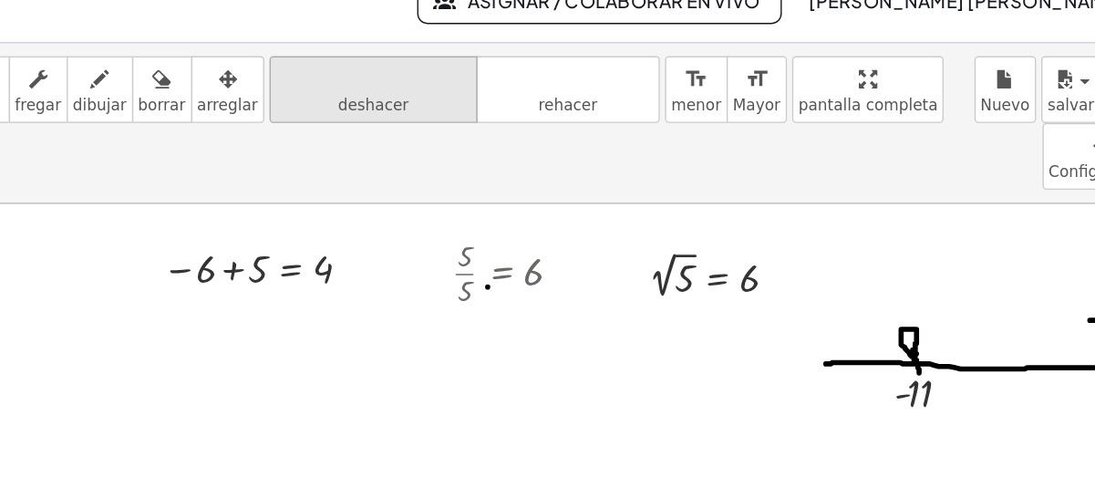
click at [504, 77] on icon "deshacer" at bounding box center [526, 85] width 139 height 22
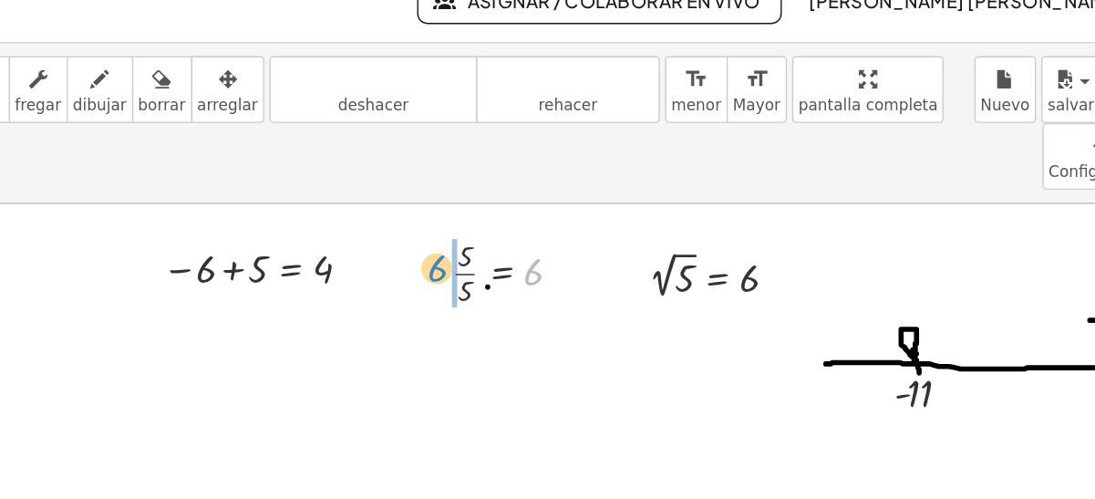
drag, startPoint x: 635, startPoint y: 177, endPoint x: 562, endPoint y: 175, distance: 73.0
click at [562, 188] on div "6 · 5 · 5 = 6" at bounding box center [614, 221] width 119 height 66
drag, startPoint x: 584, startPoint y: 163, endPoint x: 660, endPoint y: 176, distance: 77.7
click at [660, 192] on div at bounding box center [597, 220] width 171 height 57
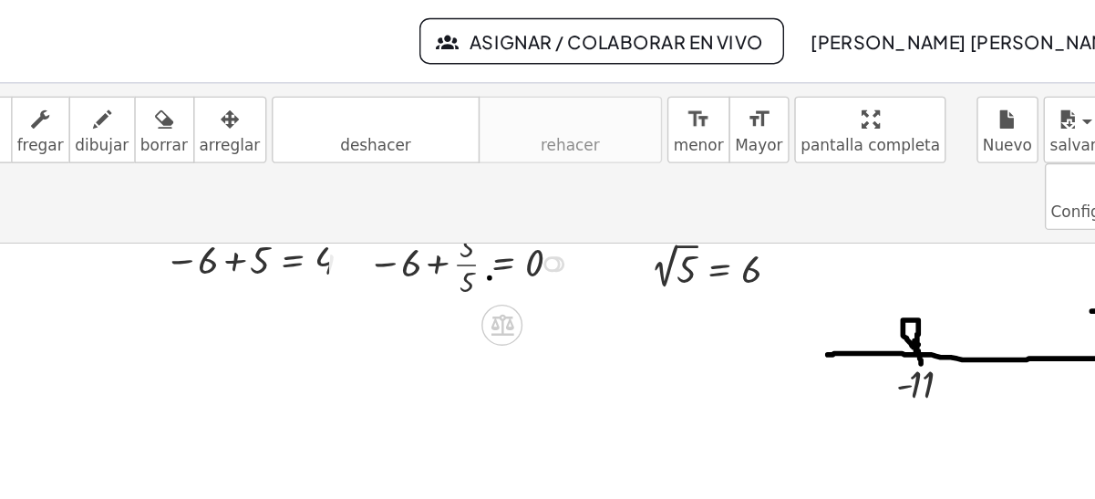
scroll to position [34, 5]
click at [749, 187] on div at bounding box center [547, 485] width 1095 height 691
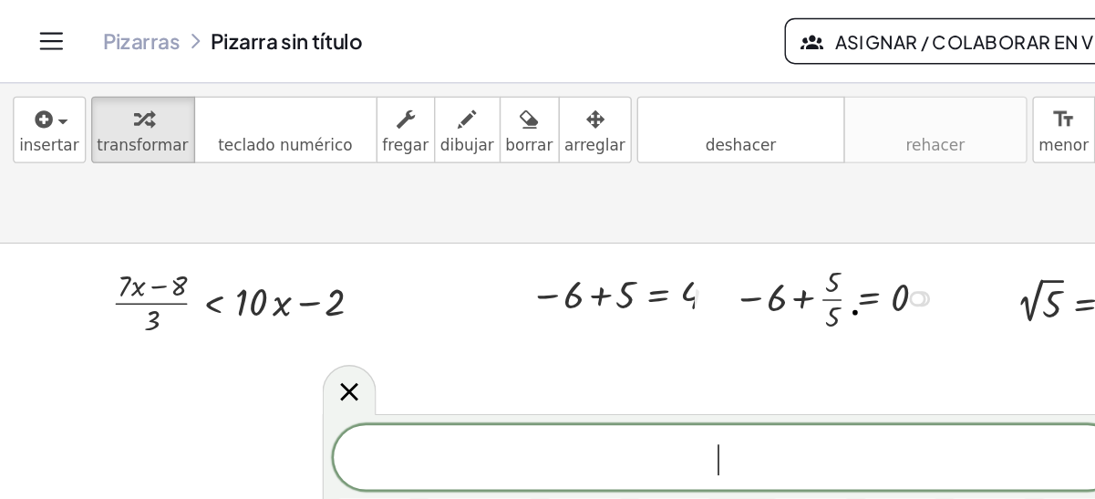
scroll to position [0, 5]
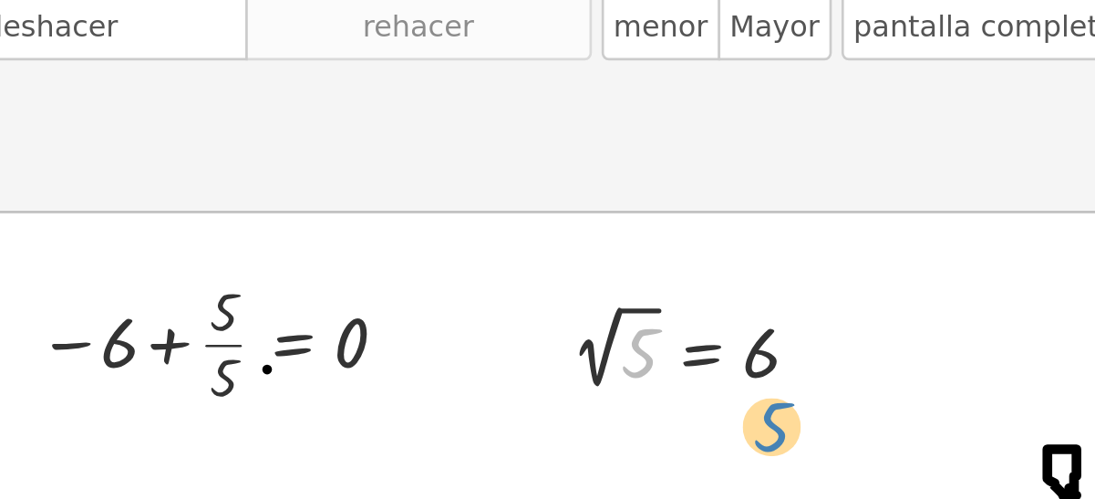
drag, startPoint x: 743, startPoint y: 180, endPoint x: 792, endPoint y: 209, distance: 56.5
click at [784, 202] on div at bounding box center [777, 223] width 128 height 42
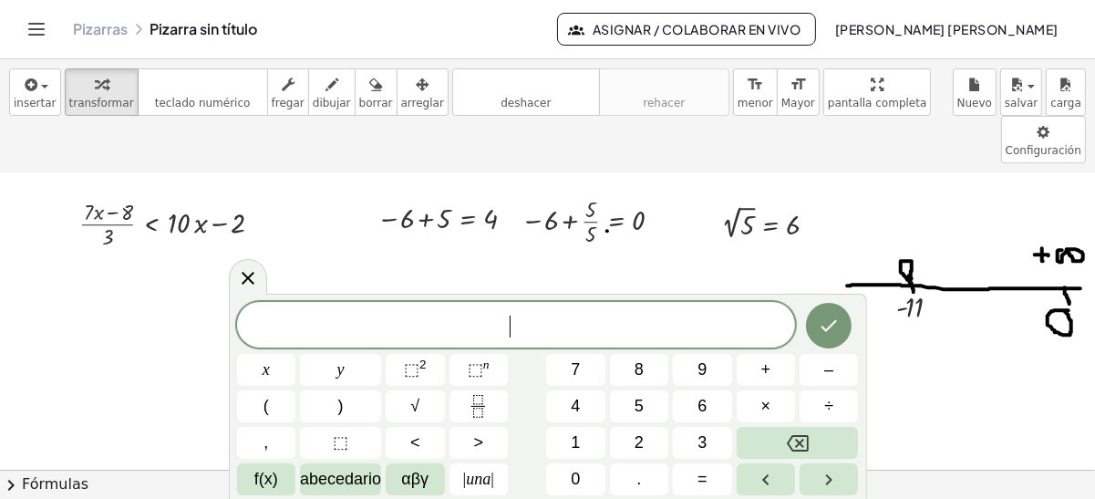
click at [573, 328] on span "​" at bounding box center [516, 327] width 559 height 26
click at [412, 403] on span "√" at bounding box center [414, 406] width 9 height 25
click at [641, 401] on span "5" at bounding box center [639, 406] width 9 height 25
click at [564, 327] on span "√ 5 ​" at bounding box center [516, 325] width 559 height 28
click at [711, 483] on button "=" at bounding box center [702, 479] width 58 height 32
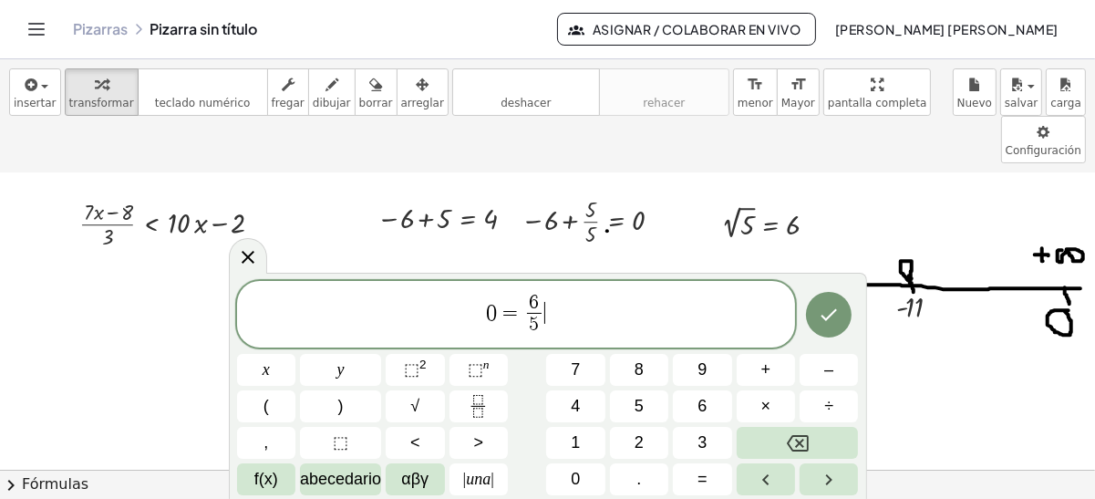
click at [562, 325] on span "0 = 6 5 ​ ​" at bounding box center [516, 316] width 559 height 48
drag, startPoint x: 529, startPoint y: 327, endPoint x: 485, endPoint y: 317, distance: 44.7
click at [485, 317] on span "0 = 6 5 ​" at bounding box center [516, 316] width 559 height 48
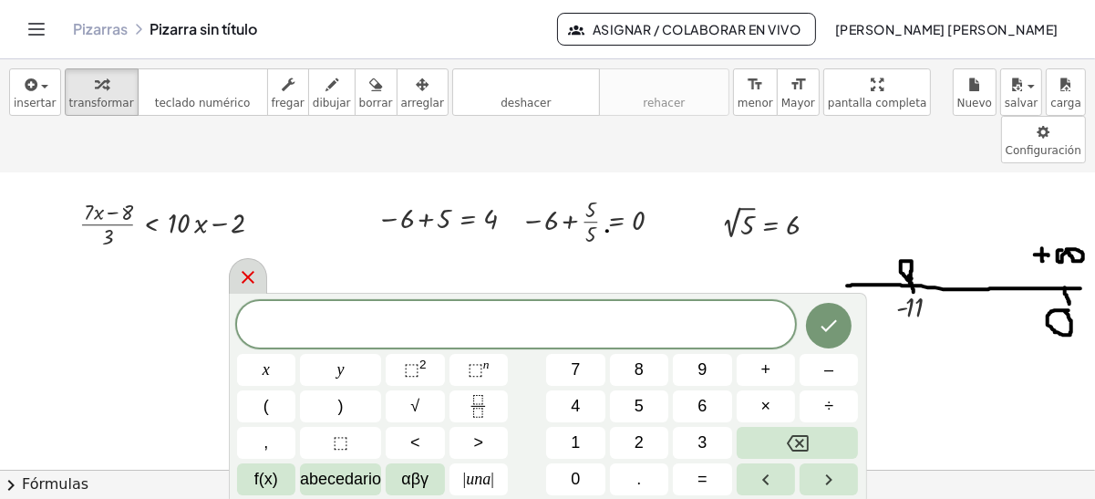
click at [240, 284] on icon at bounding box center [248, 277] width 22 height 22
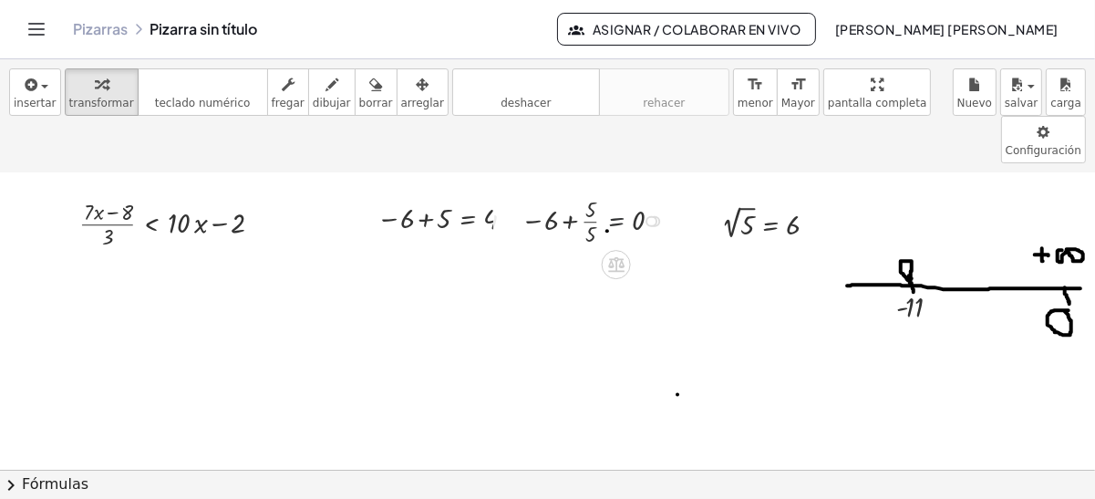
click at [597, 192] on div at bounding box center [597, 220] width 171 height 57
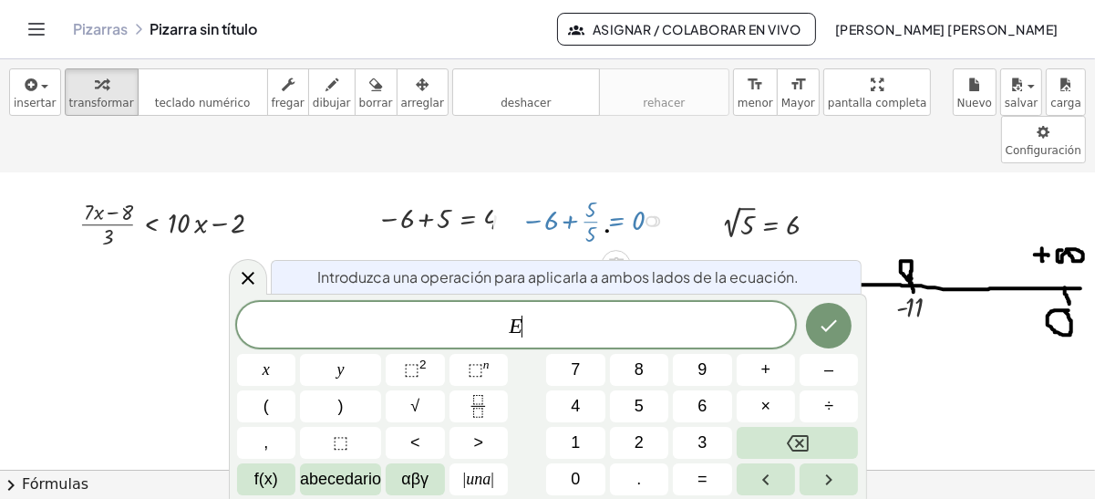
scroll to position [1, 0]
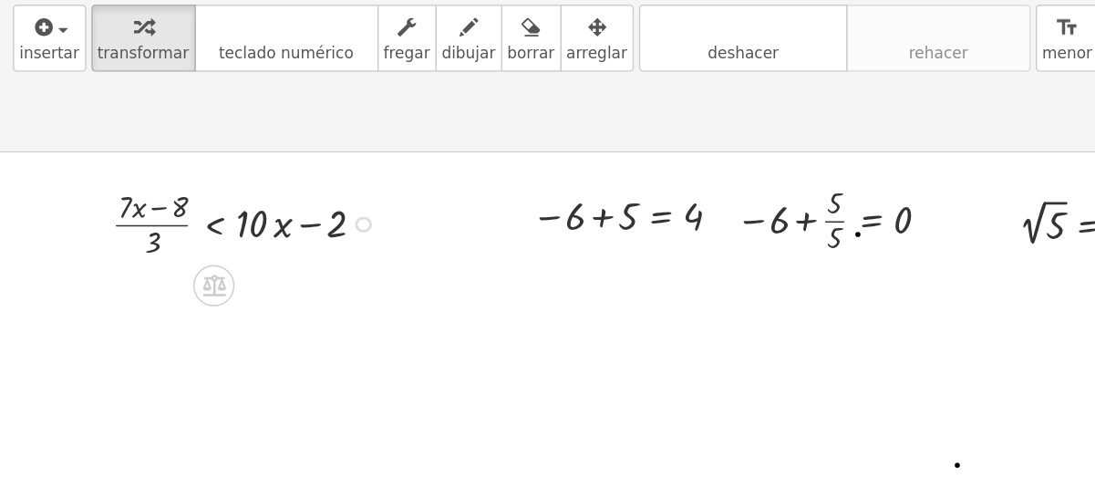
click at [108, 194] on div at bounding box center [177, 222] width 215 height 57
click at [106, 194] on div at bounding box center [177, 222] width 215 height 57
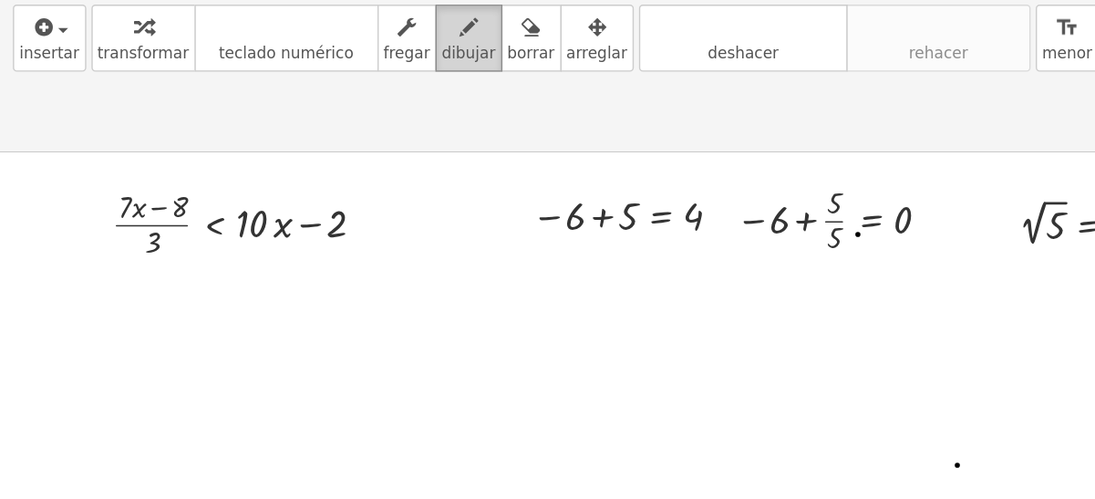
click at [313, 102] on span "dibujar" at bounding box center [332, 103] width 38 height 13
drag, startPoint x: 348, startPoint y: 228, endPoint x: 420, endPoint y: 278, distance: 87.8
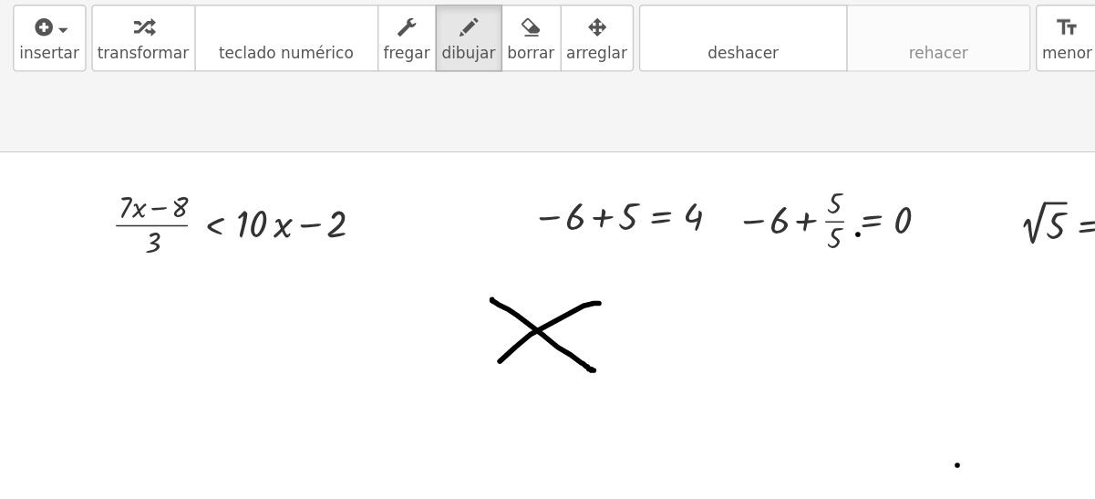
drag, startPoint x: 413, startPoint y: 233, endPoint x: 337, endPoint y: 285, distance: 92.6
drag, startPoint x: 260, startPoint y: 254, endPoint x: 314, endPoint y: 255, distance: 53.8
drag, startPoint x: 461, startPoint y: 262, endPoint x: 510, endPoint y: 262, distance: 49.3
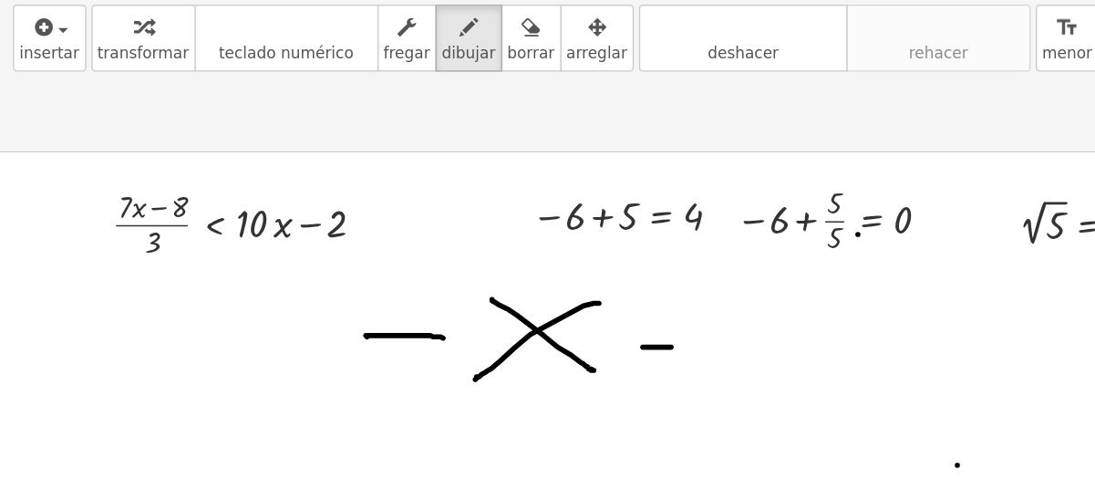
drag, startPoint x: 476, startPoint y: 226, endPoint x: 486, endPoint y: 247, distance: 23.3
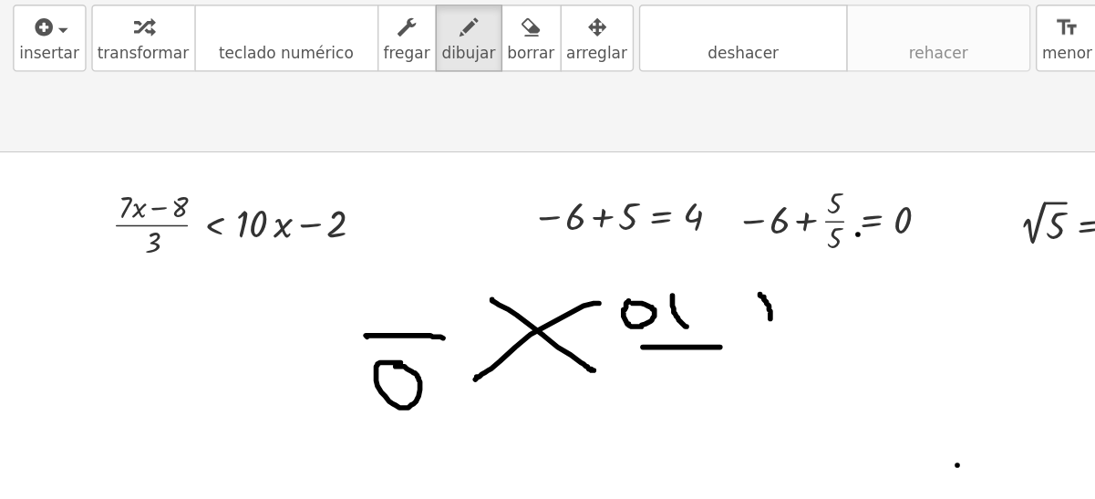
drag, startPoint x: 538, startPoint y: 224, endPoint x: 545, endPoint y: 242, distance: 18.5
drag, startPoint x: 272, startPoint y: 221, endPoint x: 281, endPoint y: 249, distance: 29.7
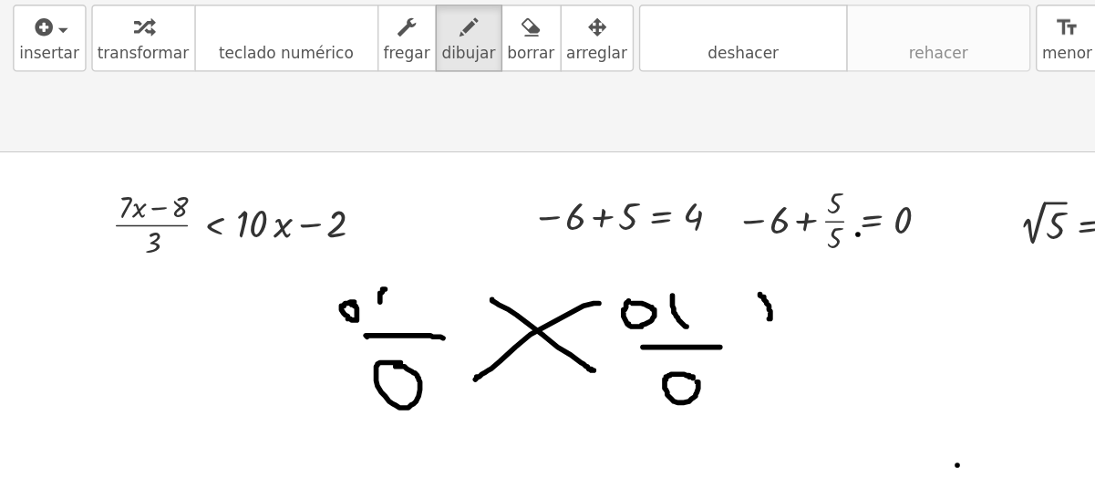
drag, startPoint x: 318, startPoint y: 221, endPoint x: 318, endPoint y: 241, distance: 20.1
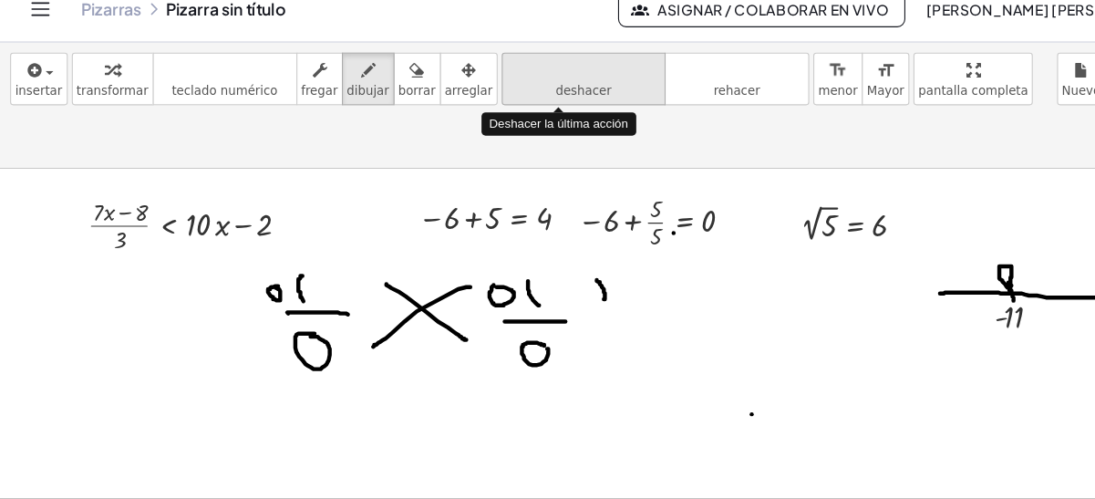
click at [461, 77] on icon "deshacer" at bounding box center [526, 85] width 139 height 22
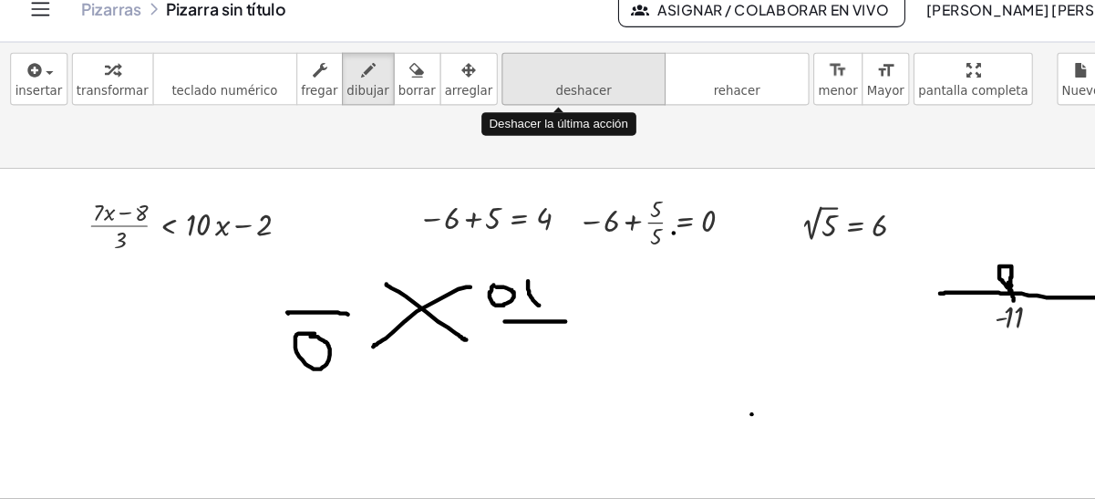
click at [461, 77] on icon "deshacer" at bounding box center [526, 85] width 139 height 22
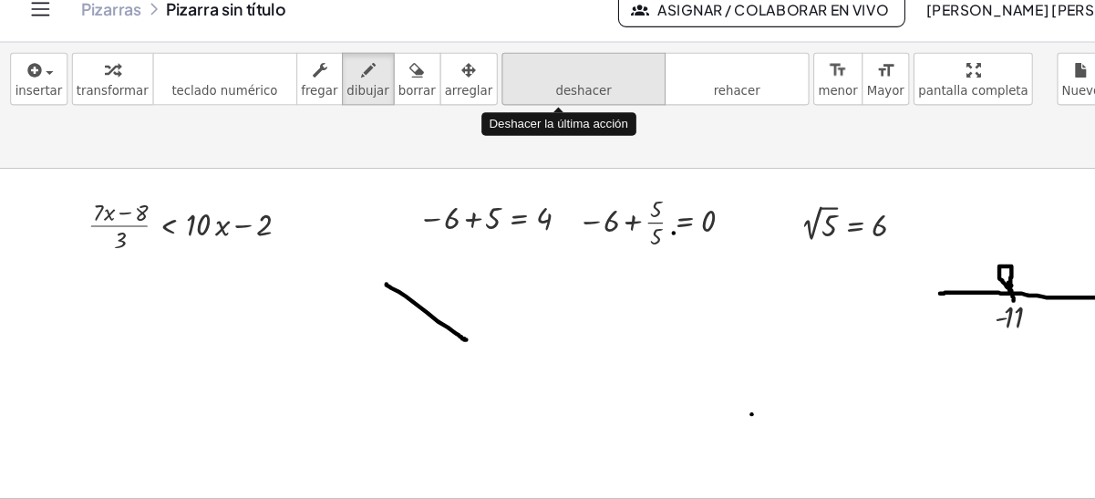
click at [461, 77] on icon "deshacer" at bounding box center [526, 85] width 139 height 22
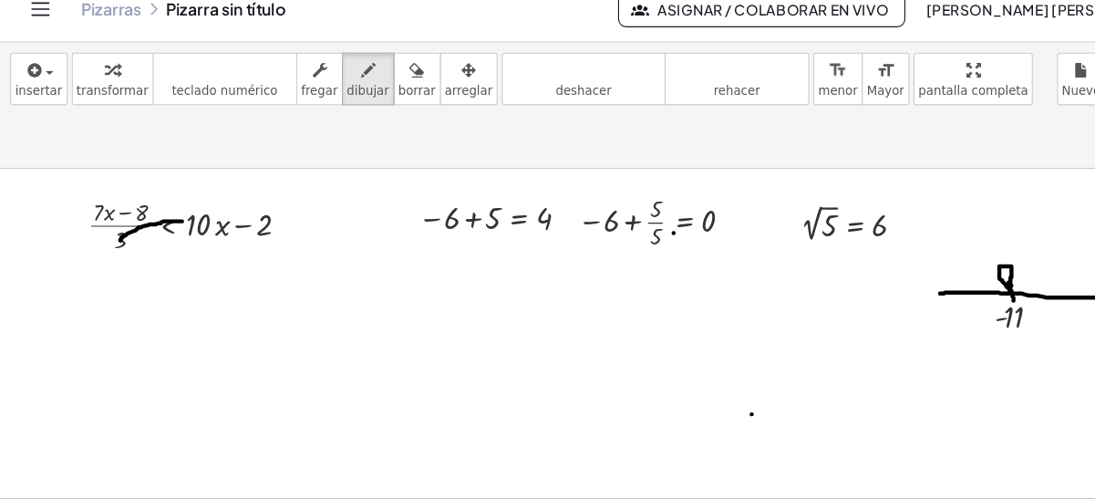
drag, startPoint x: 109, startPoint y: 189, endPoint x: 164, endPoint y: 173, distance: 57.8
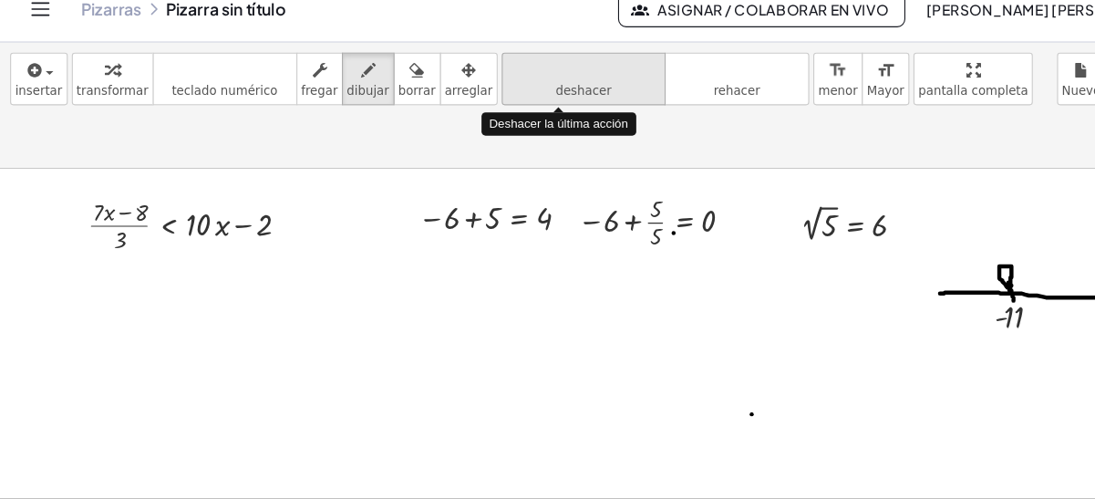
click at [457, 87] on icon "deshacer" at bounding box center [526, 85] width 139 height 22
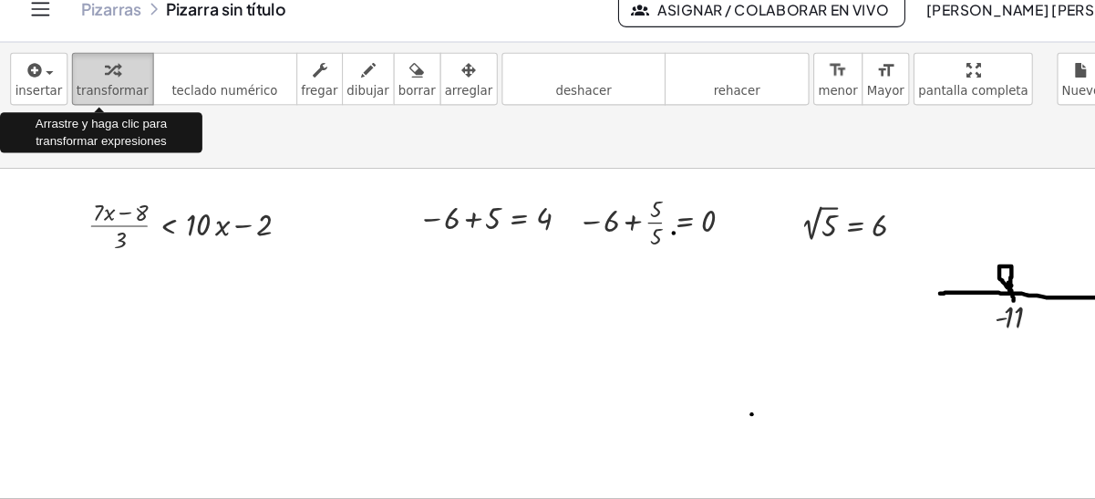
click at [95, 88] on icon "button" at bounding box center [101, 85] width 13 height 22
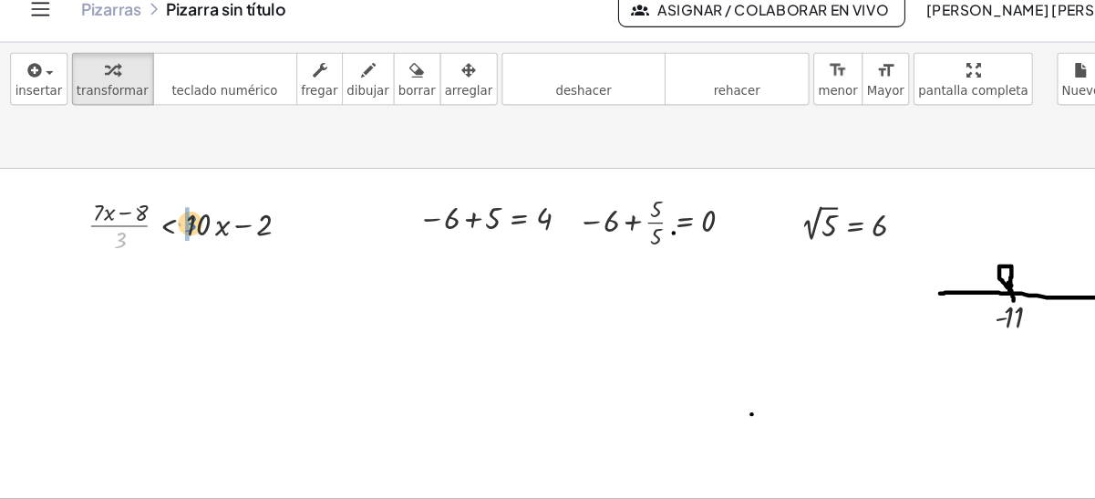
drag, startPoint x: 105, startPoint y: 192, endPoint x: 169, endPoint y: 177, distance: 65.5
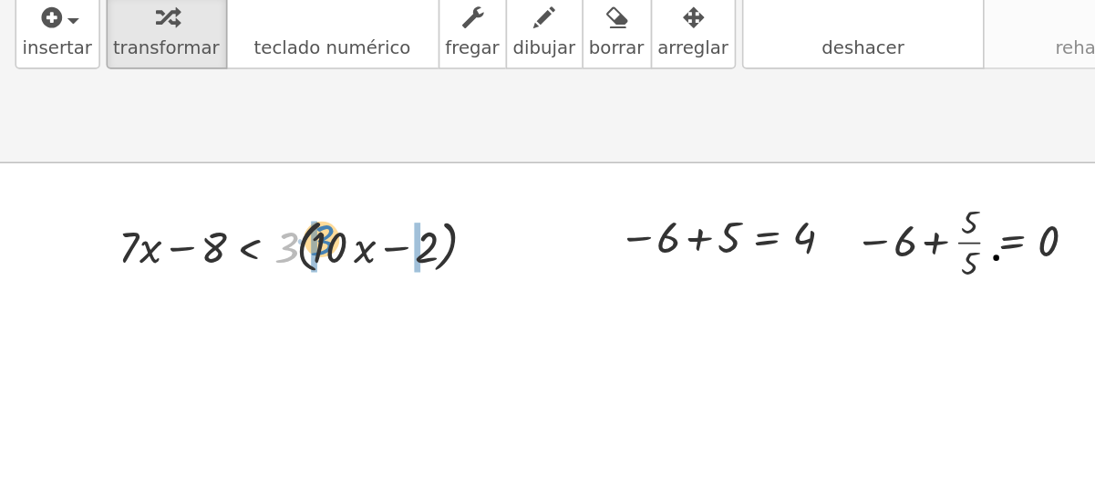
drag, startPoint x: 173, startPoint y: 175, endPoint x: 195, endPoint y: 171, distance: 22.4
click at [195, 201] on div at bounding box center [189, 223] width 253 height 44
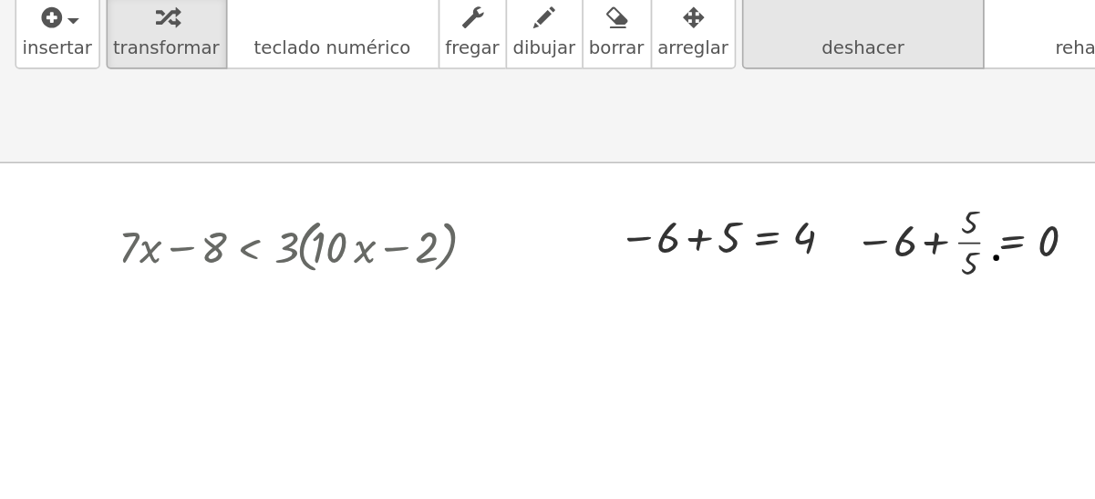
click at [461, 90] on icon "deshacer" at bounding box center [526, 85] width 139 height 22
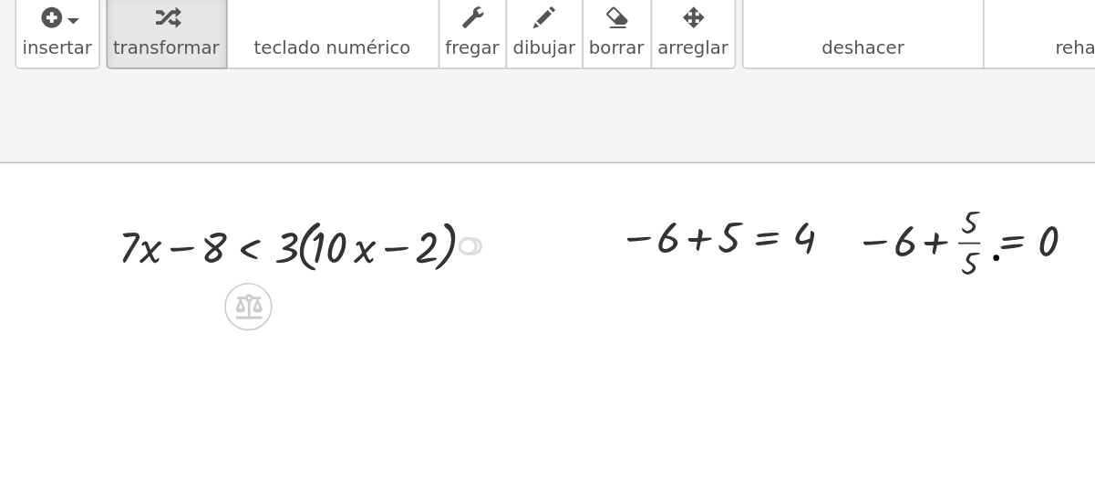
scroll to position [0, 4]
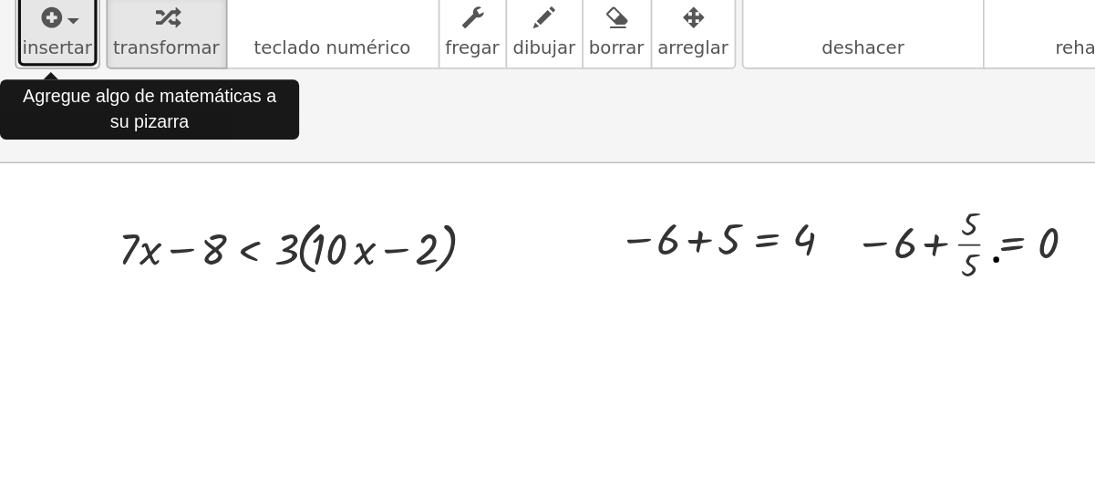
click at [36, 110] on button "insertar" at bounding box center [35, 91] width 52 height 47
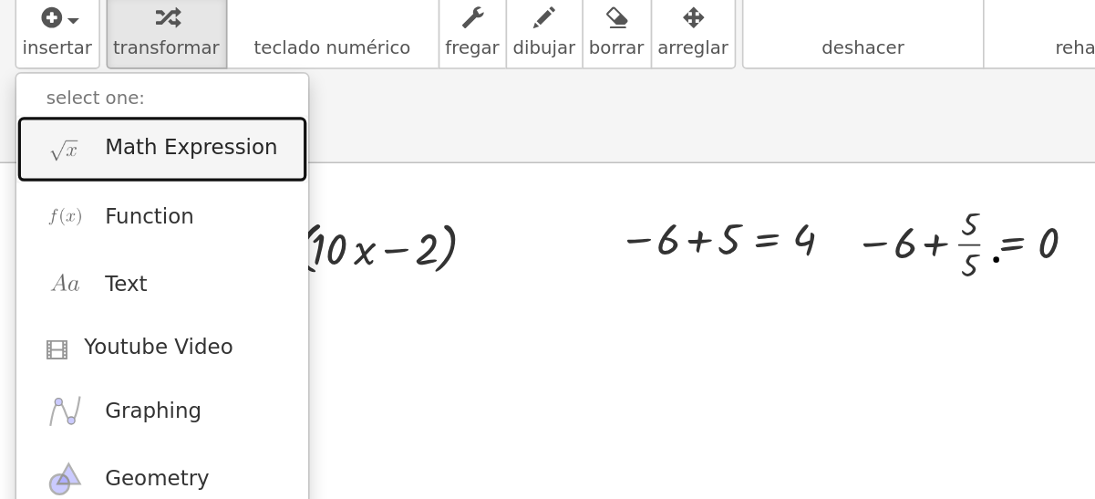
click at [136, 173] on link "Math Expression" at bounding box center [99, 164] width 178 height 41
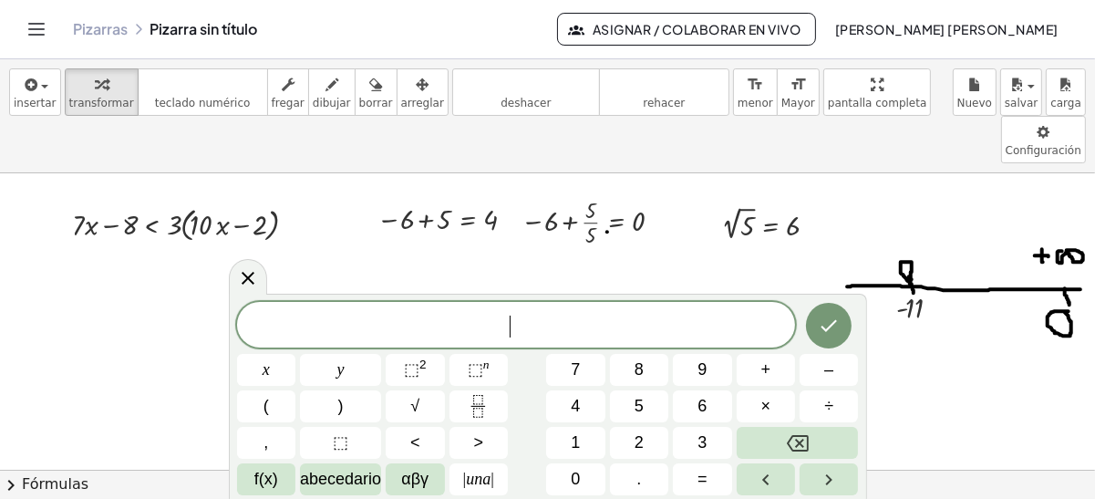
click at [438, 326] on span "​" at bounding box center [516, 327] width 559 height 26
click at [417, 435] on span "<" at bounding box center [415, 443] width 10 height 25
click at [822, 334] on icon "Hecho" at bounding box center [829, 326] width 22 height 22
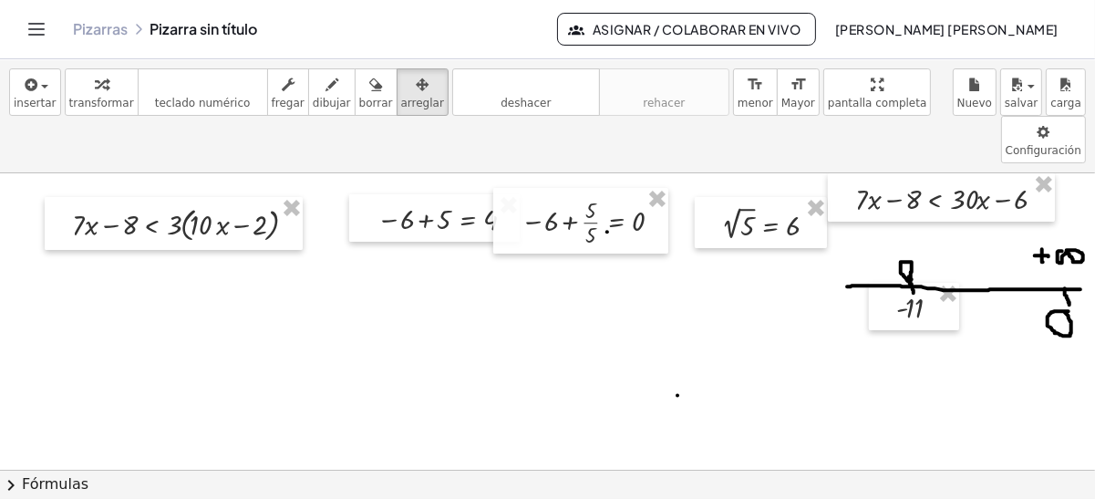
drag, startPoint x: 389, startPoint y: 95, endPoint x: 355, endPoint y: 257, distance: 165.8
click at [355, 257] on div "insertar select one: Math Expression Function Text Youtube Video Graphing Geome…" at bounding box center [547, 279] width 1095 height 440
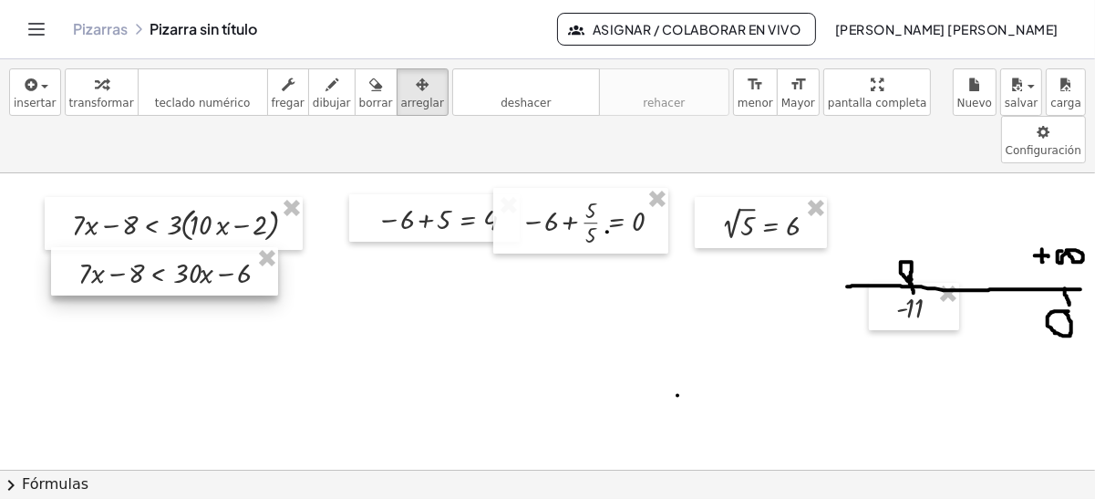
drag, startPoint x: 927, startPoint y: 145, endPoint x: 151, endPoint y: 219, distance: 778.8
click at [151, 247] on div at bounding box center [164, 271] width 227 height 49
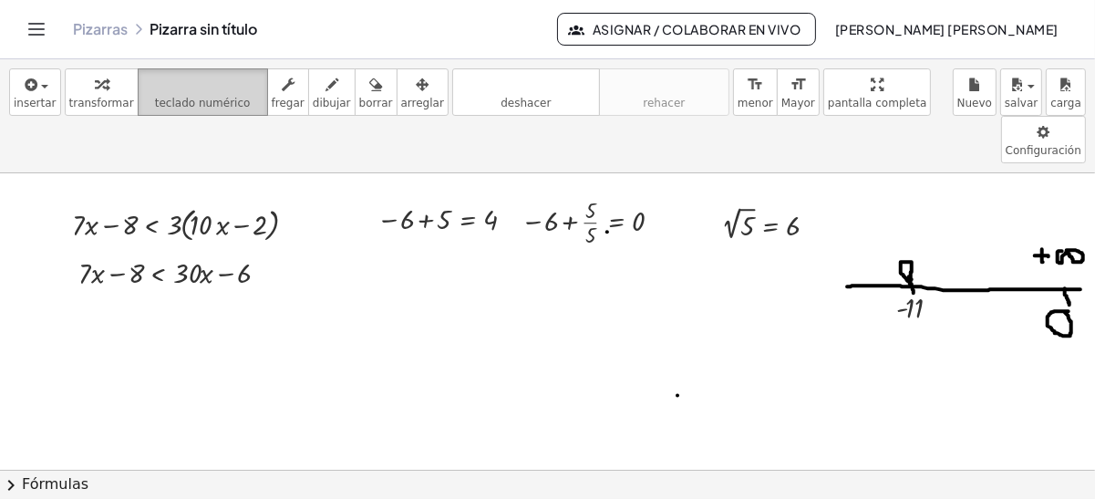
click at [158, 86] on icon "teclado" at bounding box center [202, 85] width 121 height 22
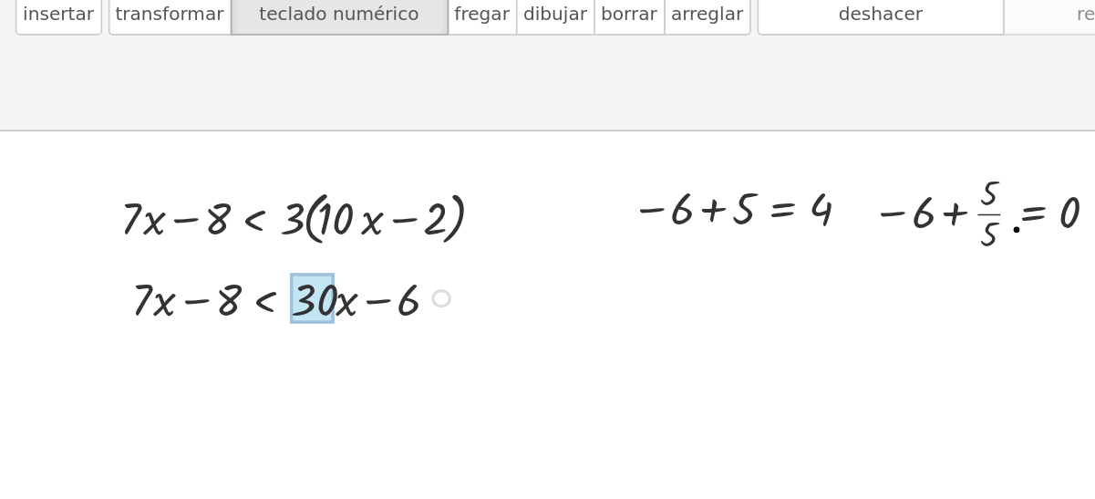
drag, startPoint x: 124, startPoint y: 223, endPoint x: 192, endPoint y: 221, distance: 67.6
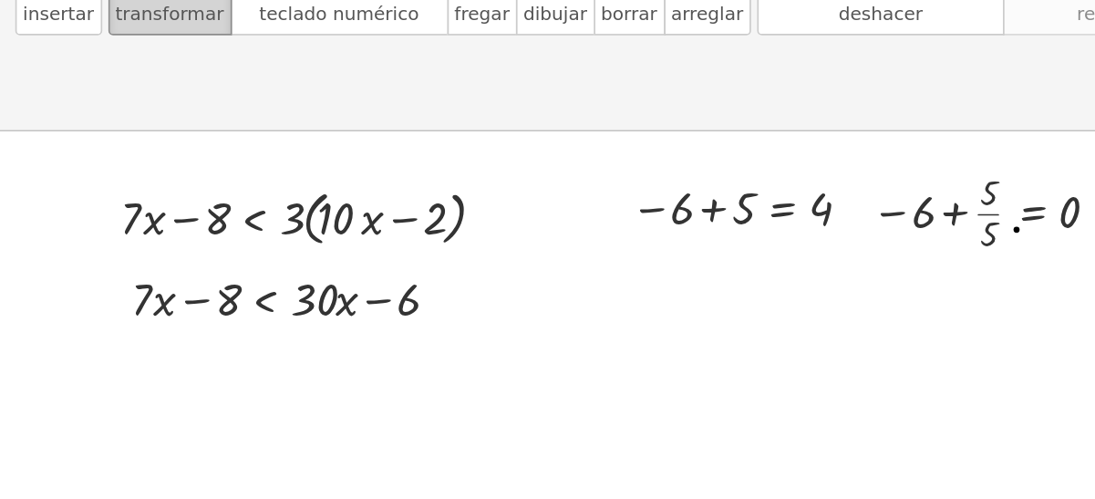
click at [69, 103] on span "transformar" at bounding box center [101, 103] width 65 height 13
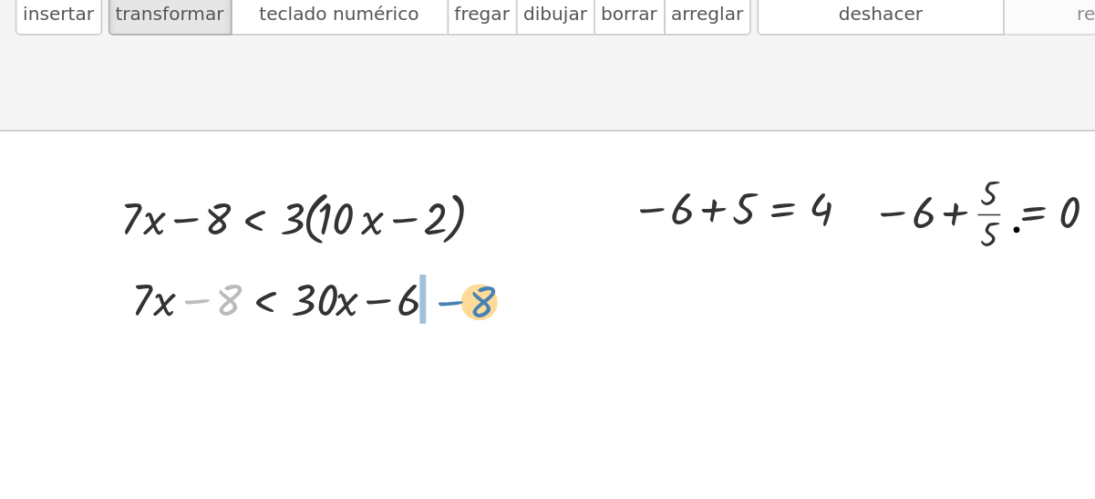
drag, startPoint x: 120, startPoint y: 231, endPoint x: 272, endPoint y: 231, distance: 151.4
click at [272, 252] on div at bounding box center [180, 272] width 222 height 40
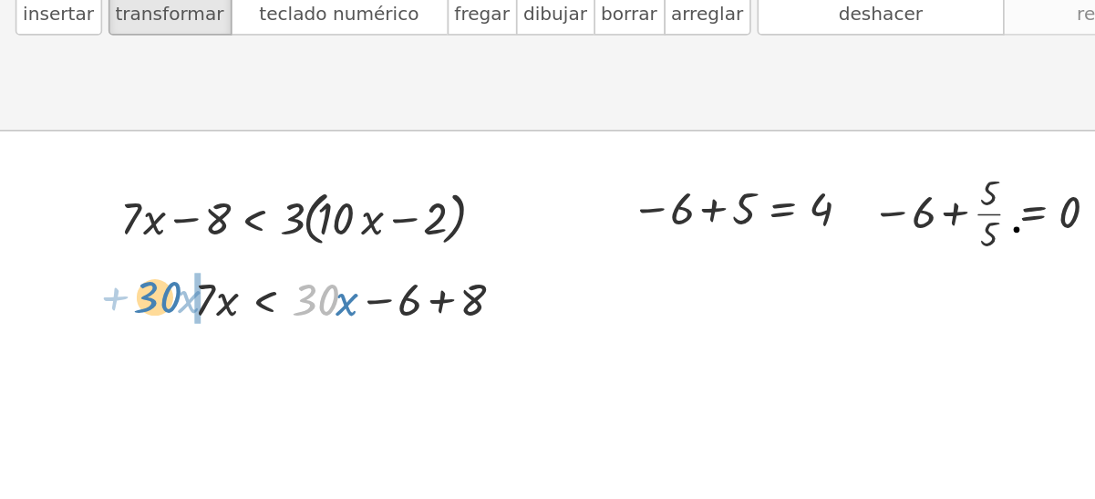
drag, startPoint x: 198, startPoint y: 222, endPoint x: 102, endPoint y: 223, distance: 95.8
click at [102, 247] on div "+ · 7 · x − 8 < + · 30 · x − 6 · 30 + · x · 7 · x 8 < + · 30 · x − 6 +" at bounding box center [201, 271] width 227 height 49
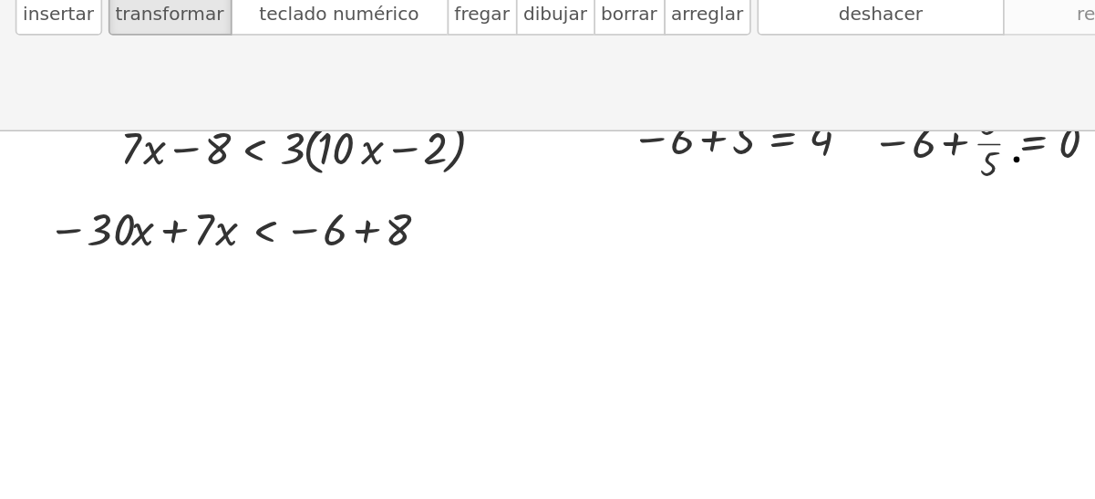
scroll to position [42, 0]
click at [82, 210] on div at bounding box center [149, 230] width 261 height 40
drag, startPoint x: 67, startPoint y: 182, endPoint x: 123, endPoint y: 179, distance: 55.7
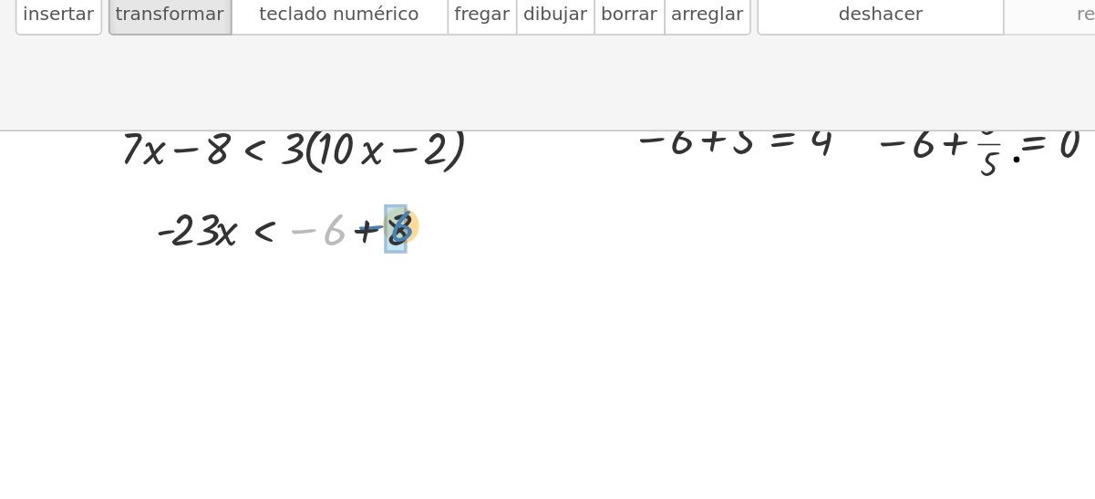
drag, startPoint x: 197, startPoint y: 183, endPoint x: 237, endPoint y: 182, distance: 40.2
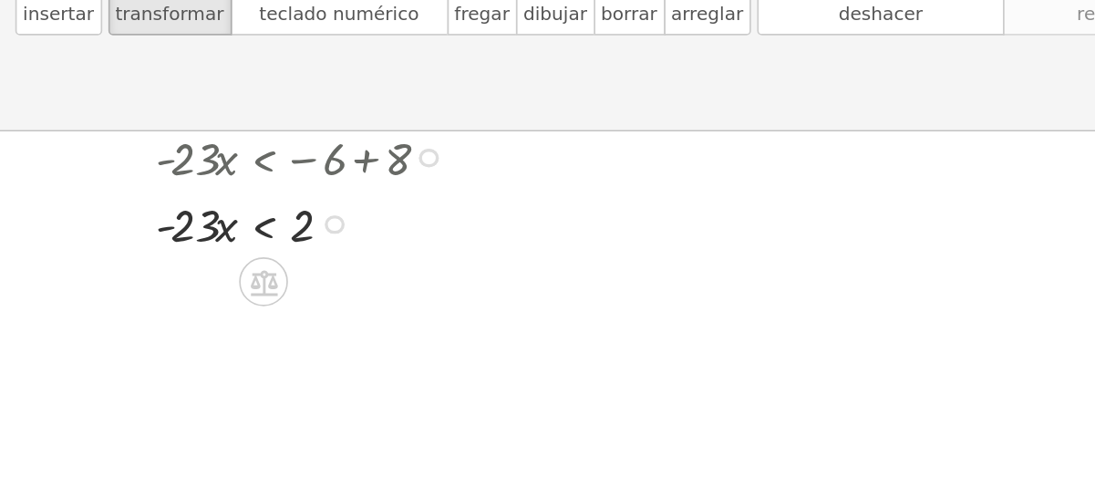
scroll to position [85, 0]
click at [212, 206] on div at bounding box center [184, 226] width 200 height 40
click at [242, 206] on div at bounding box center [184, 226] width 200 height 40
click at [244, 206] on div at bounding box center [184, 226] width 200 height 40
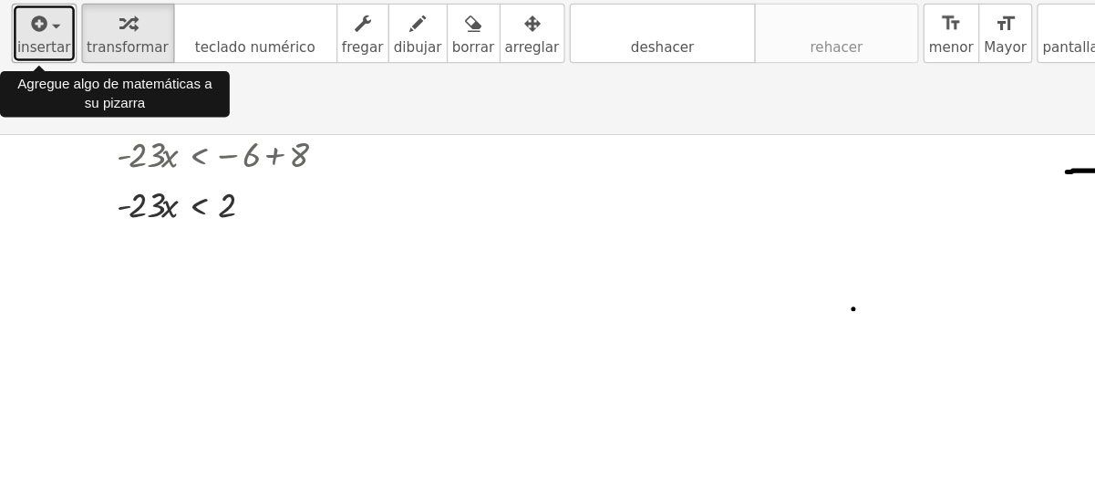
click at [33, 100] on span "insertar" at bounding box center [35, 103] width 43 height 13
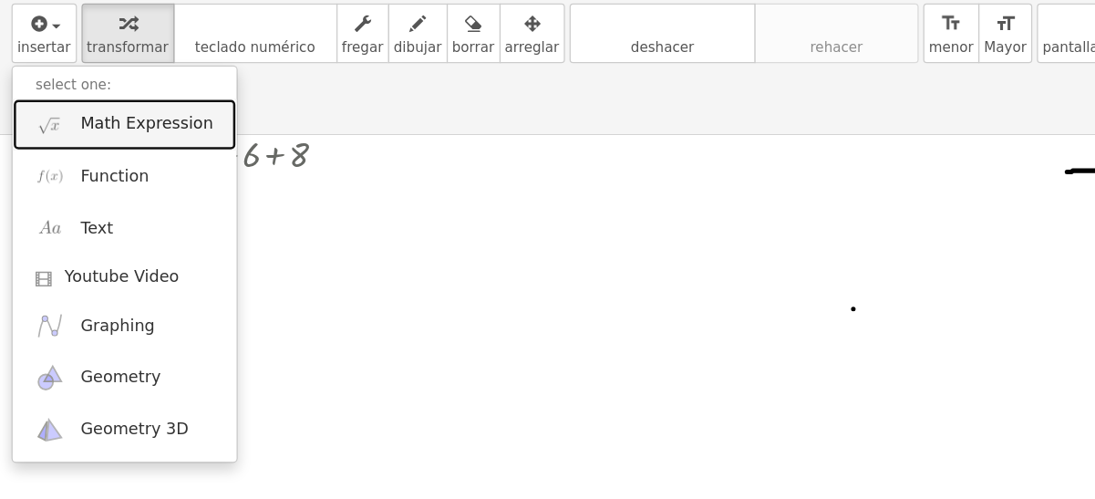
click at [97, 157] on span "Math Expression" at bounding box center [116, 164] width 105 height 18
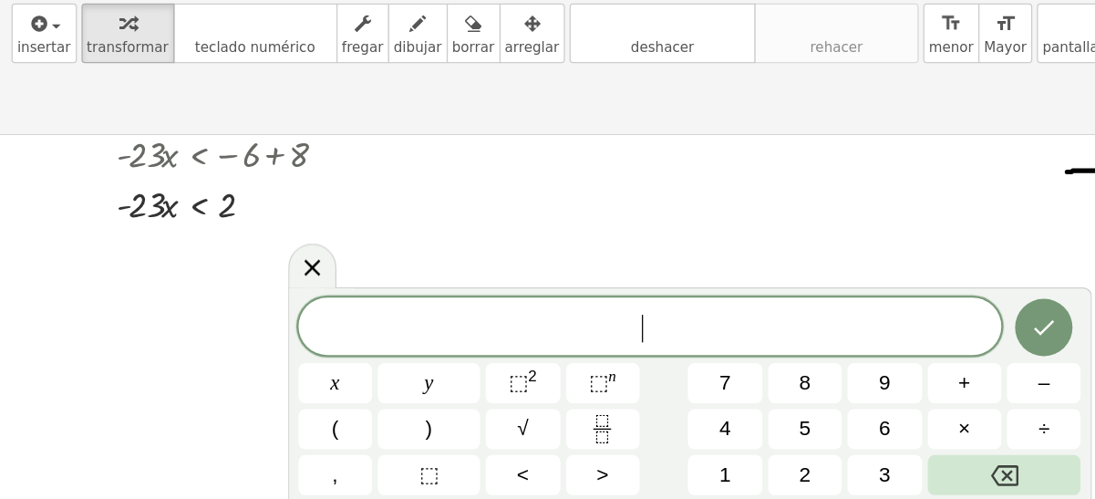
click at [402, 325] on span "​" at bounding box center [516, 327] width 559 height 26
click at [836, 319] on icon "Hecho" at bounding box center [829, 326] width 22 height 22
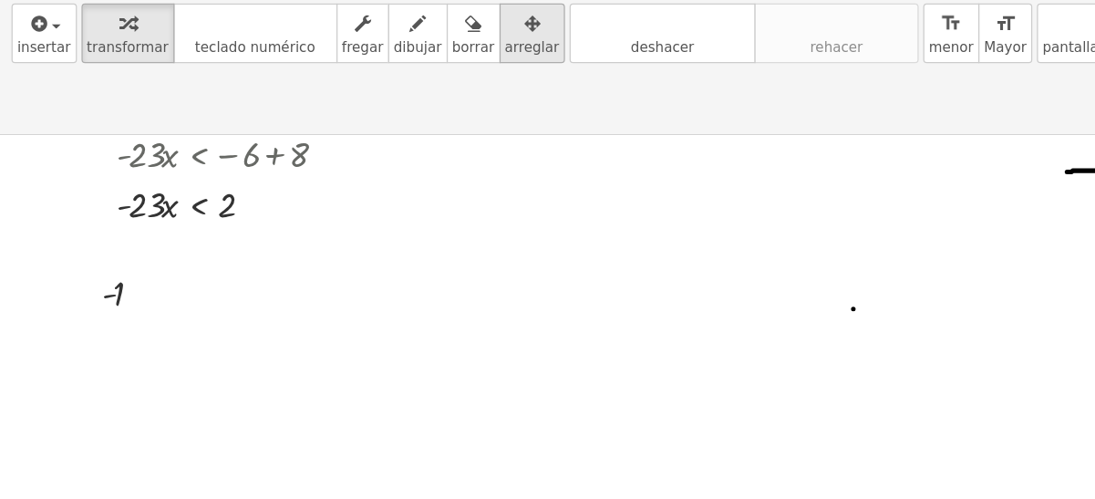
click at [416, 87] on icon "button" at bounding box center [422, 85] width 13 height 22
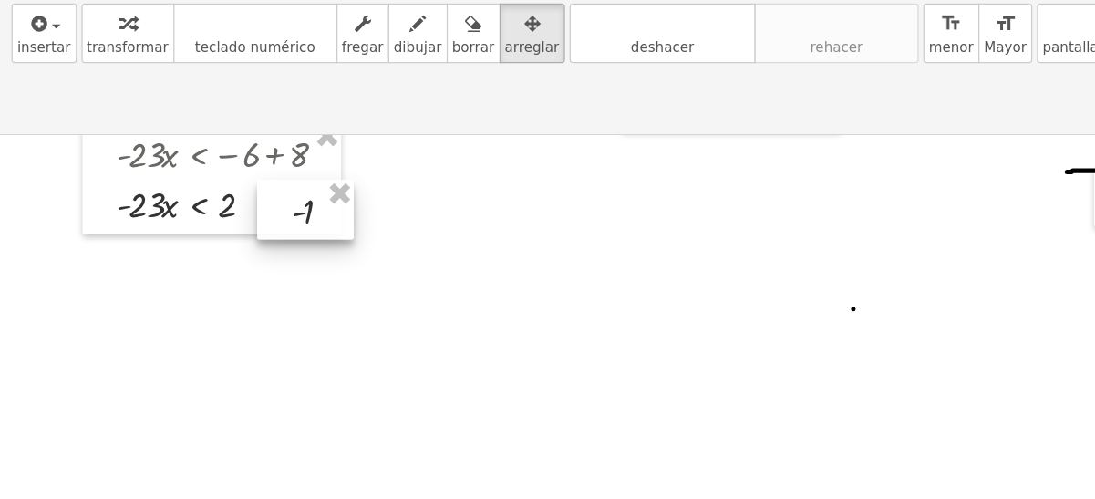
drag, startPoint x: 107, startPoint y: 250, endPoint x: 258, endPoint y: 184, distance: 165.0
click at [258, 208] on div at bounding box center [242, 231] width 77 height 47
click at [285, 242] on div at bounding box center [547, 433] width 1095 height 691
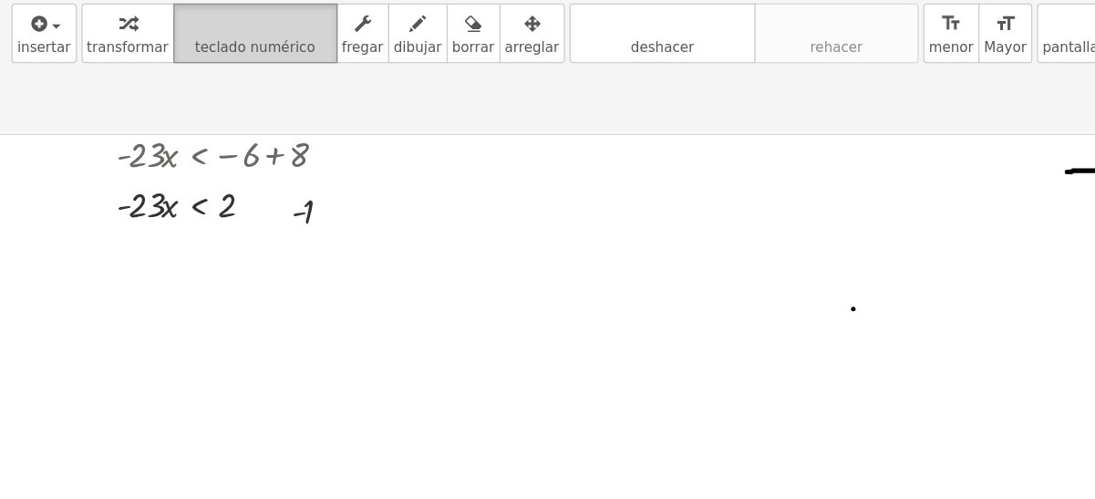
click at [183, 92] on icon "teclado" at bounding box center [202, 85] width 121 height 22
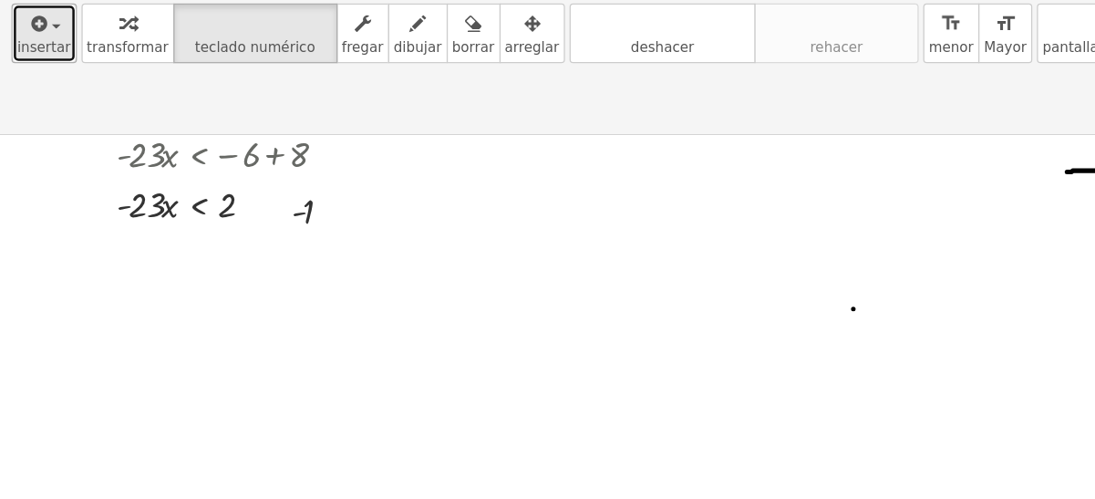
click at [30, 91] on icon "button" at bounding box center [30, 85] width 16 height 22
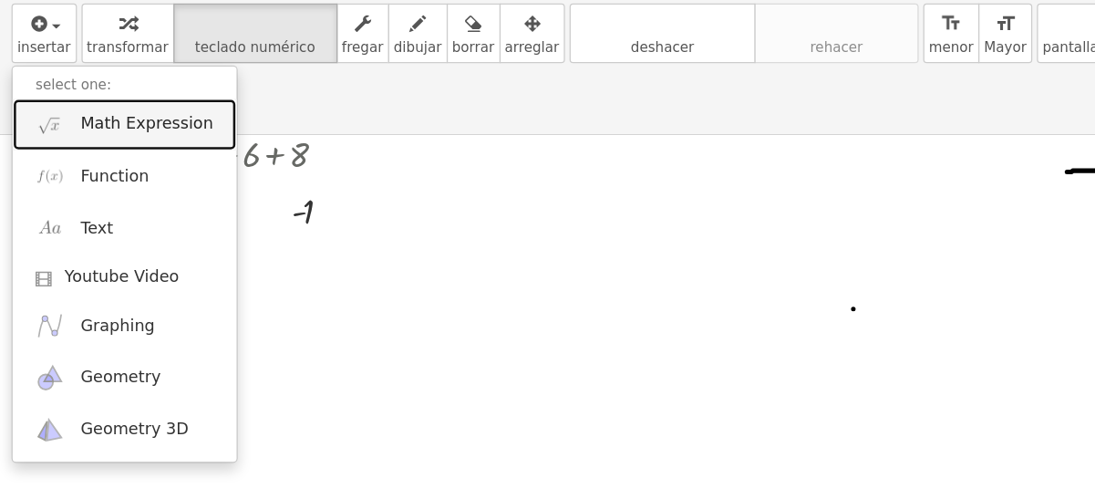
click at [64, 155] on span "Math Expression" at bounding box center [116, 164] width 105 height 18
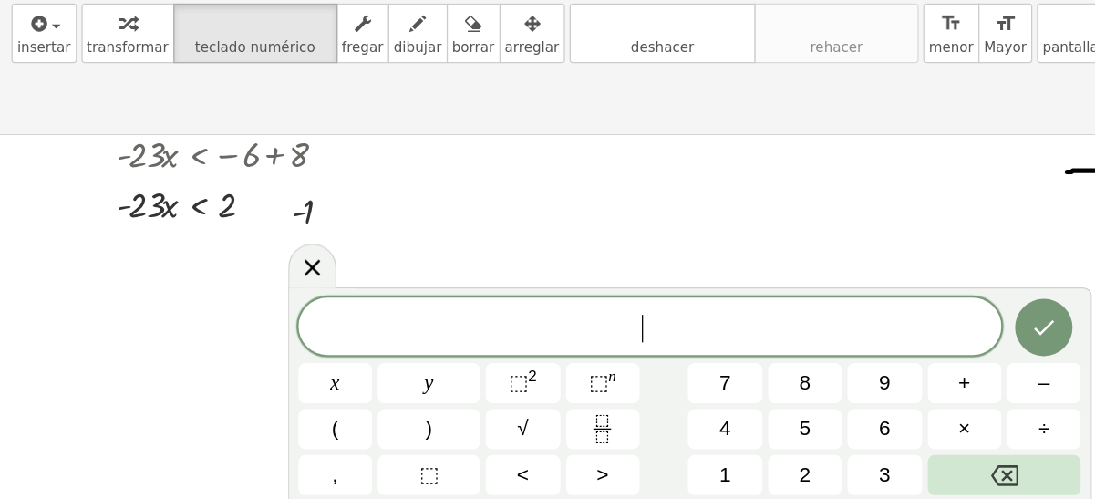
click at [470, 318] on span "​" at bounding box center [516, 327] width 559 height 26
click at [763, 380] on span "+" at bounding box center [767, 370] width 10 height 25
click at [477, 443] on span ">" at bounding box center [478, 443] width 10 height 25
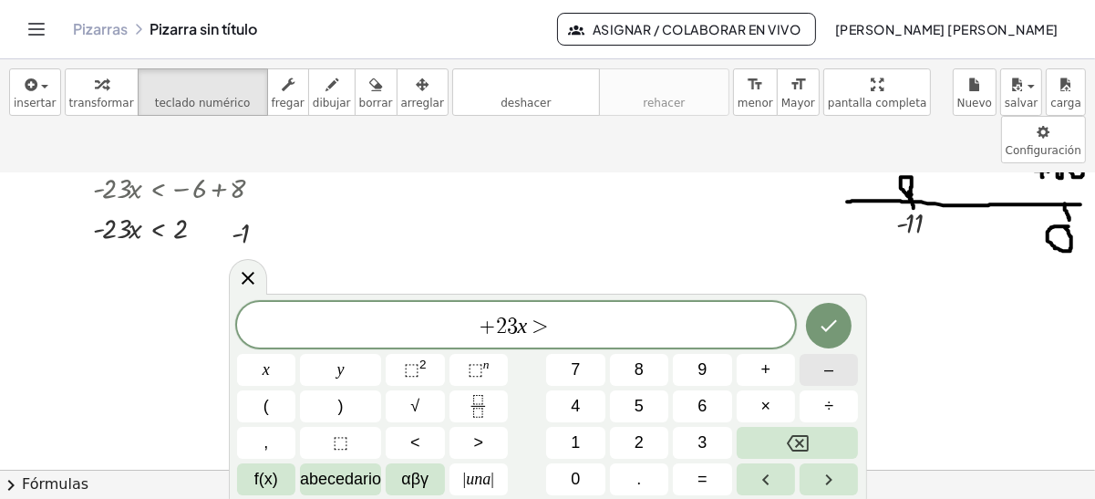
click at [635, 435] on div "+ 2 3 x > ​ x y ⬚ 2 ⬚ n 7 8 9 + – ( ) √ 4 5 6 × ÷ , ⬚ < > 1 2 3 f(x) abecedario…" at bounding box center [548, 398] width 622 height 193
click at [635, 435] on span "2" at bounding box center [639, 443] width 9 height 25
click at [834, 305] on button "Hecho" at bounding box center [829, 326] width 46 height 46
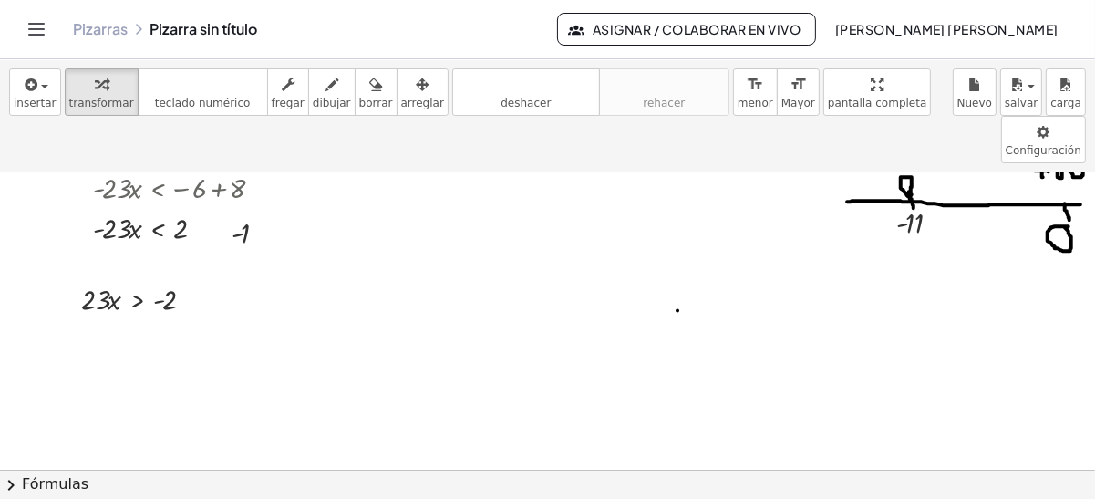
click at [271, 269] on div at bounding box center [547, 433] width 1095 height 691
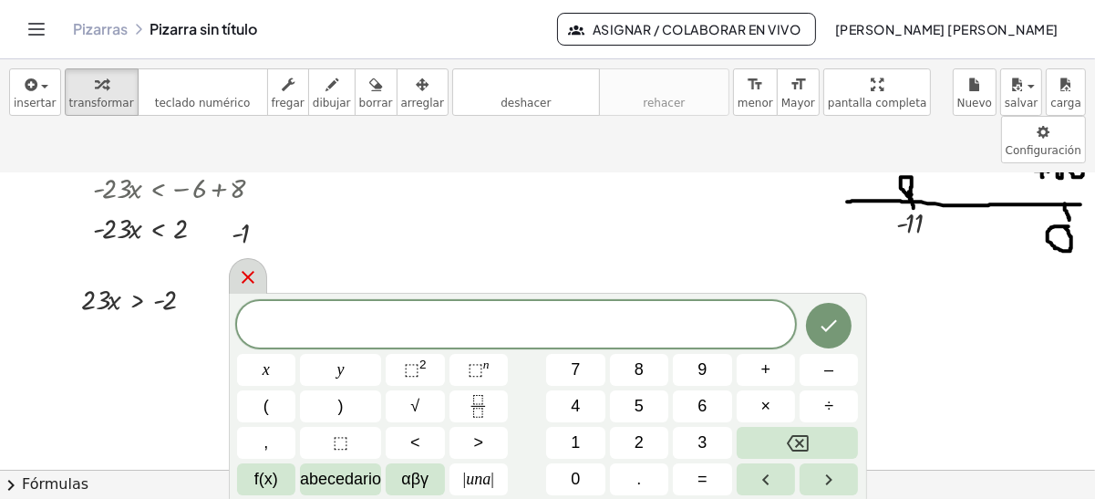
click at [234, 277] on div at bounding box center [248, 276] width 38 height 36
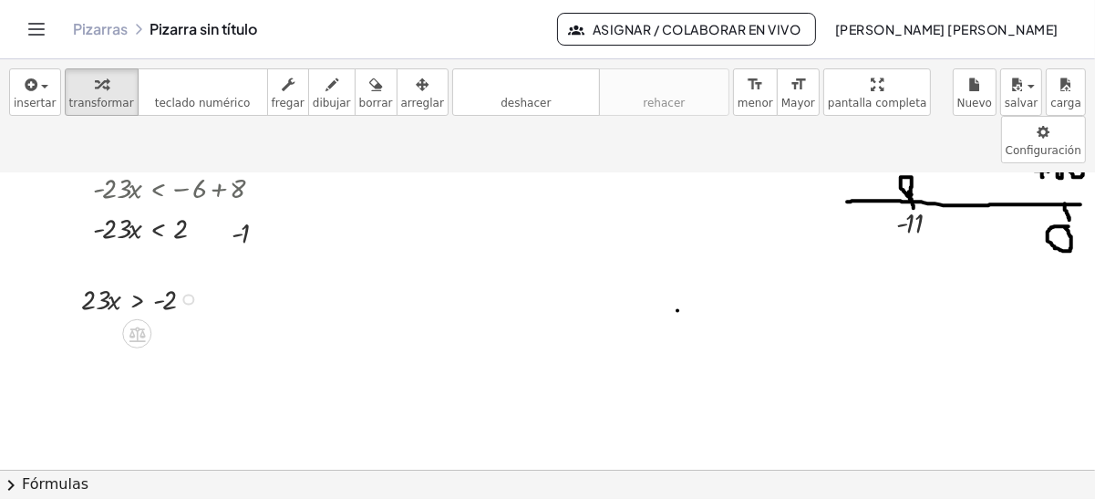
scroll to position [96, 0]
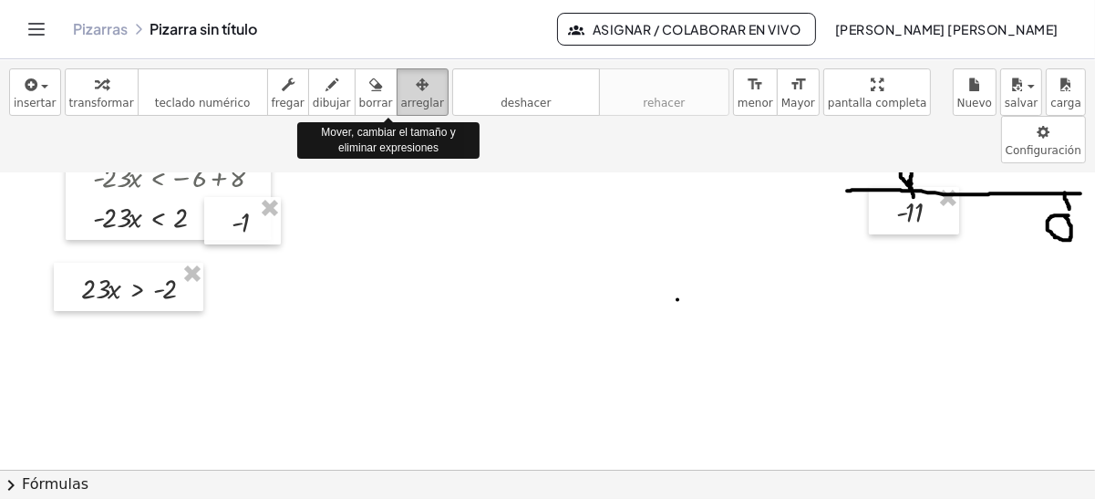
click at [401, 106] on span "arreglar" at bounding box center [422, 103] width 43 height 13
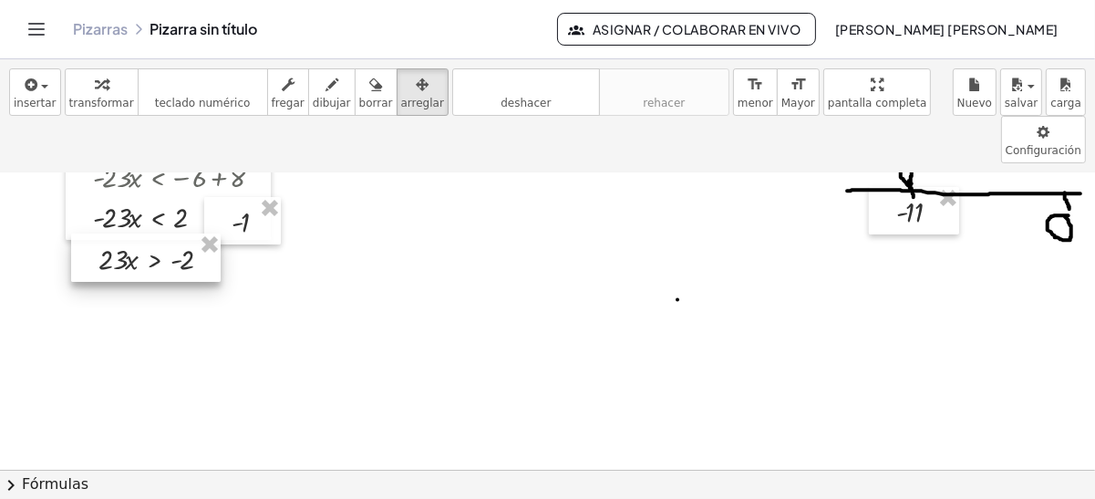
drag, startPoint x: 146, startPoint y: 230, endPoint x: 163, endPoint y: 201, distance: 33.9
click at [163, 234] on div at bounding box center [146, 258] width 150 height 49
click at [363, 312] on div at bounding box center [547, 423] width 1095 height 691
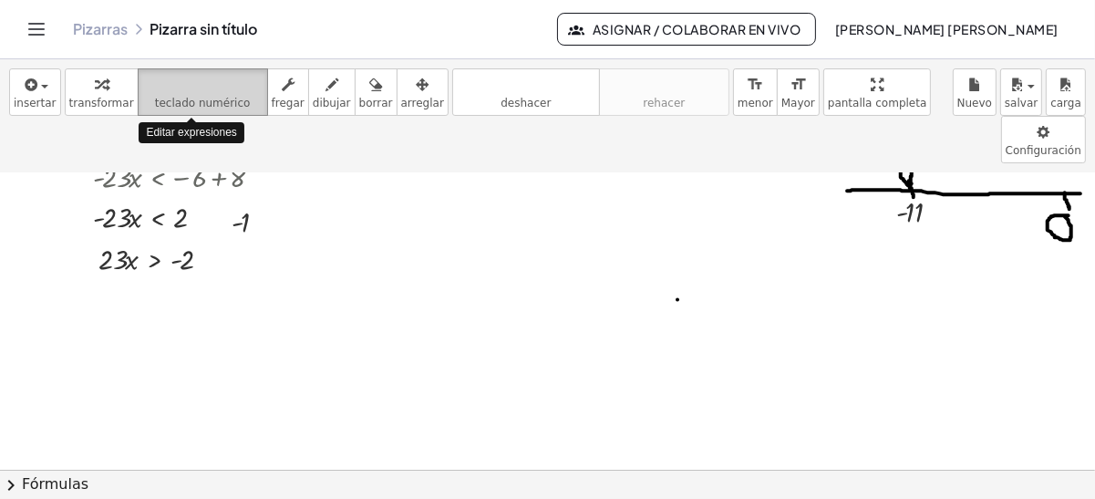
click at [142, 76] on icon "teclado" at bounding box center [202, 85] width 121 height 22
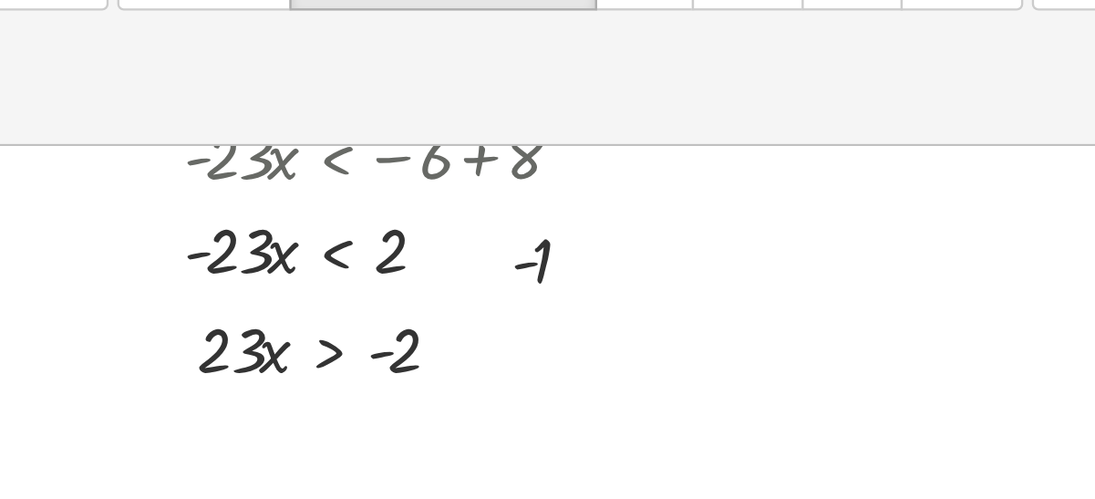
drag, startPoint x: 110, startPoint y: 213, endPoint x: 172, endPoint y: 234, distance: 65.2
drag, startPoint x: 172, startPoint y: 234, endPoint x: 156, endPoint y: 224, distance: 18.8
click at [181, 236] on div "- 11 · ( + · 7 · x − 8 ) · 3 < + · 10 · x − 2 + · 7 · x − 8 < · 3 · ( + · 10 · …" at bounding box center [547, 423] width 1095 height 691
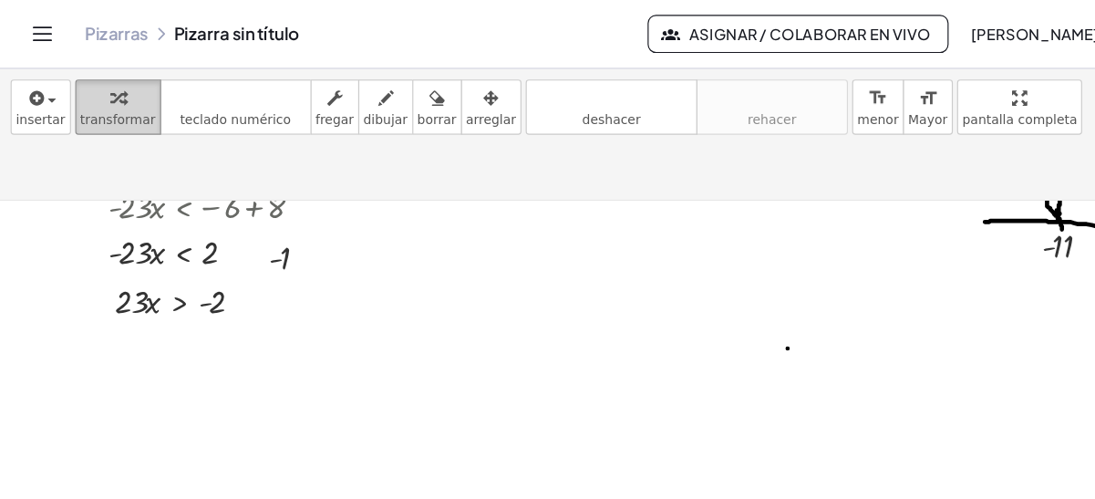
click at [69, 78] on div "button" at bounding box center [101, 84] width 65 height 22
drag, startPoint x: 113, startPoint y: 219, endPoint x: 191, endPoint y: 241, distance: 80.6
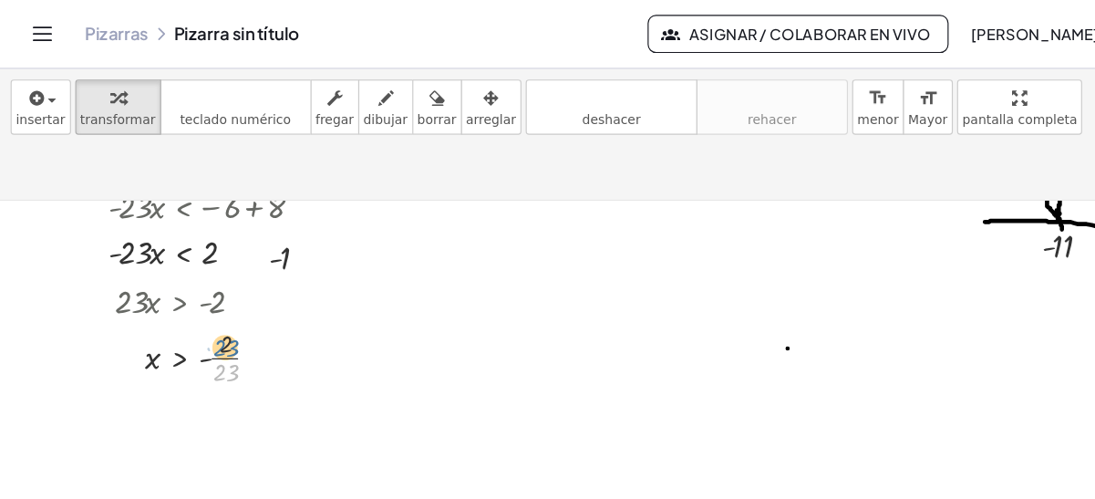
drag, startPoint x: 194, startPoint y: 270, endPoint x: 194, endPoint y: 248, distance: 21.9
click at [194, 277] on div at bounding box center [169, 305] width 160 height 57
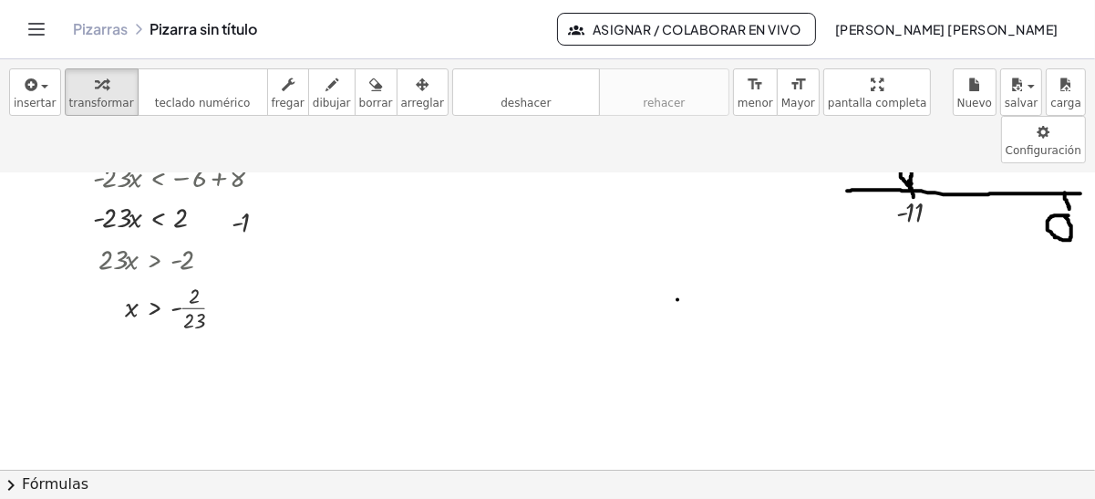
scroll to position [63, 0]
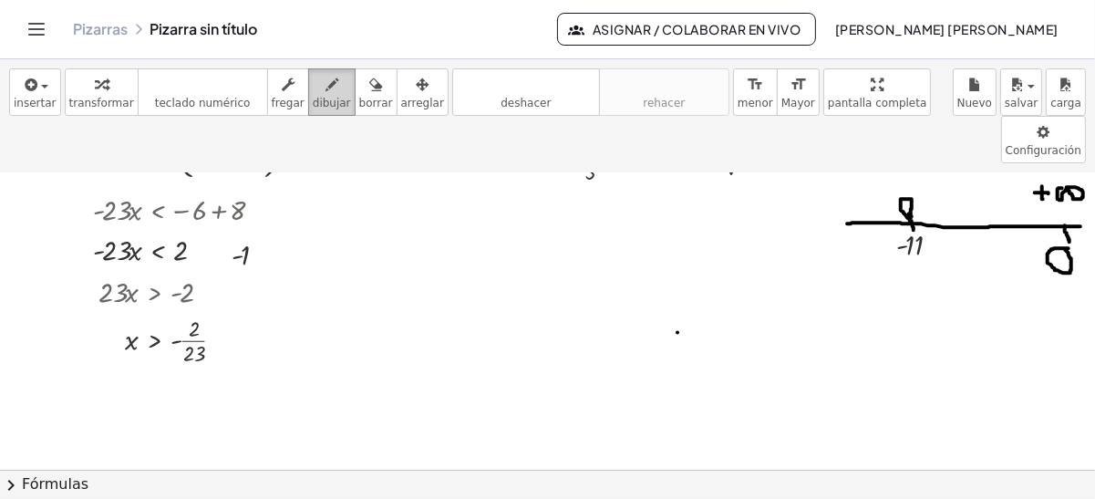
click at [326, 84] on icon "button" at bounding box center [332, 85] width 13 height 22
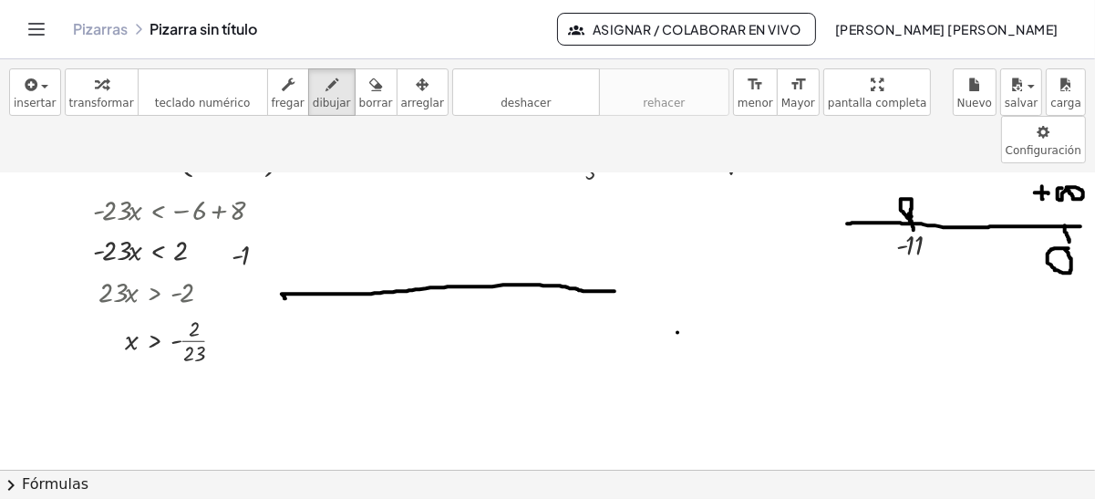
drag, startPoint x: 284, startPoint y: 246, endPoint x: 615, endPoint y: 243, distance: 331.1
click at [615, 243] on div at bounding box center [547, 455] width 1095 height 691
click at [369, 87] on icon "button" at bounding box center [375, 85] width 13 height 22
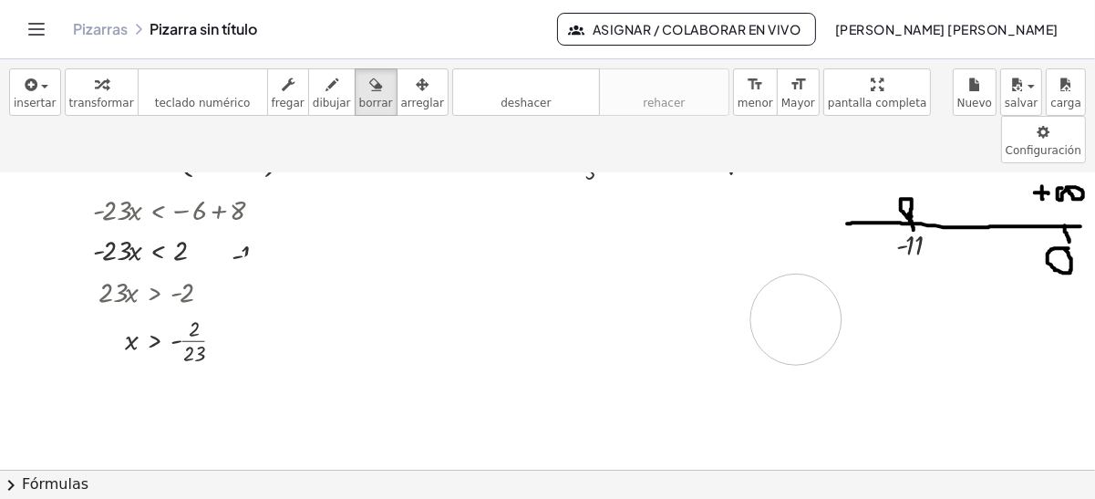
drag, startPoint x: 270, startPoint y: 248, endPoint x: 796, endPoint y: 271, distance: 526.8
click at [796, 271] on div at bounding box center [547, 455] width 1095 height 691
click at [313, 97] on span "dibujar" at bounding box center [332, 103] width 38 height 13
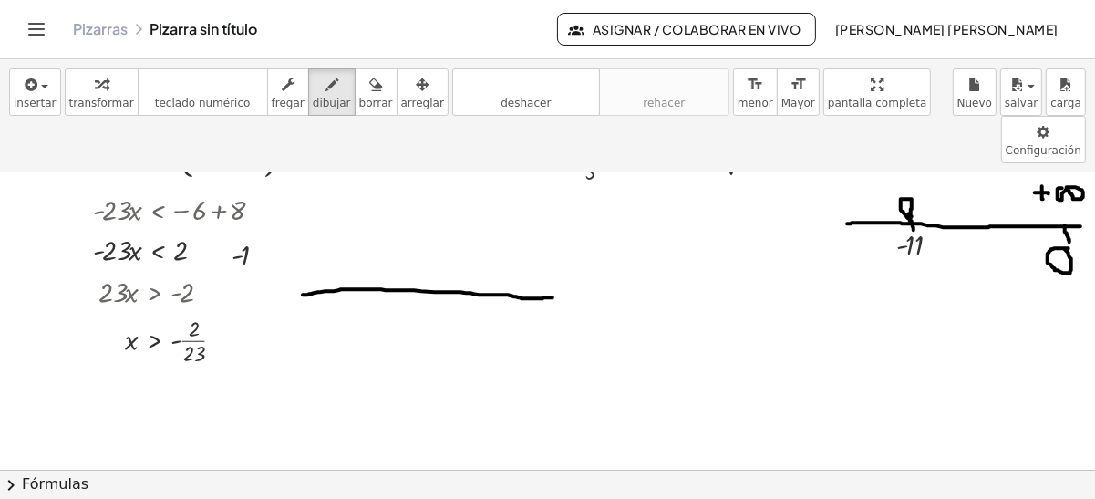
drag, startPoint x: 303, startPoint y: 245, endPoint x: 558, endPoint y: 247, distance: 255.4
click at [558, 247] on div at bounding box center [547, 455] width 1095 height 691
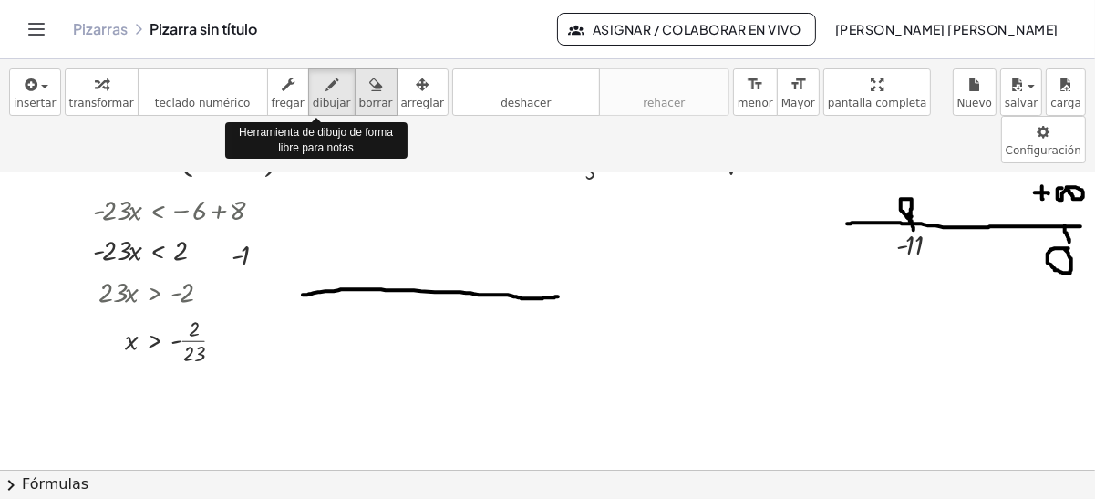
drag, startPoint x: 328, startPoint y: 90, endPoint x: 355, endPoint y: 99, distance: 27.7
click at [355, 99] on div "transformar teclado teclado numérico fregar dibujar borrar arreglar" at bounding box center [257, 91] width 384 height 47
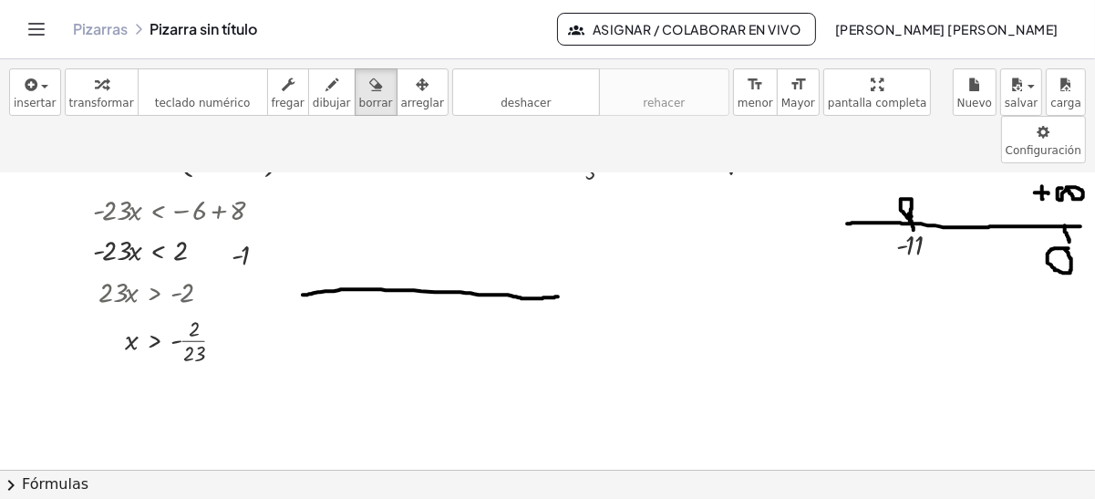
drag, startPoint x: 355, startPoint y: 99, endPoint x: 324, endPoint y: 236, distance: 141.2
click at [324, 236] on div "insertar select one: Math Expression Function Text Youtube Video Graphing Geome…" at bounding box center [547, 279] width 1095 height 440
drag, startPoint x: 305, startPoint y: 234, endPoint x: 606, endPoint y: 244, distance: 301.2
click at [604, 244] on div at bounding box center [547, 455] width 1095 height 691
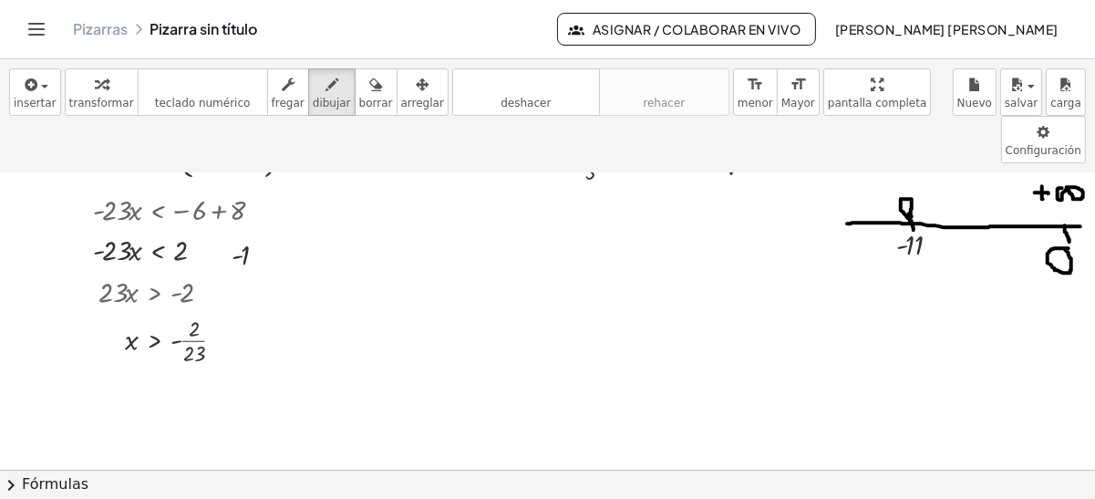
drag, startPoint x: 306, startPoint y: 101, endPoint x: 292, endPoint y: 239, distance: 138.5
click at [292, 239] on div "insertar select one: Math Expression Function Text Youtube Video Graphing Geome…" at bounding box center [547, 279] width 1095 height 440
drag, startPoint x: 292, startPoint y: 239, endPoint x: 552, endPoint y: 238, distance: 260.0
click at [552, 238] on div at bounding box center [547, 455] width 1095 height 691
click at [430, 239] on div at bounding box center [547, 455] width 1095 height 691
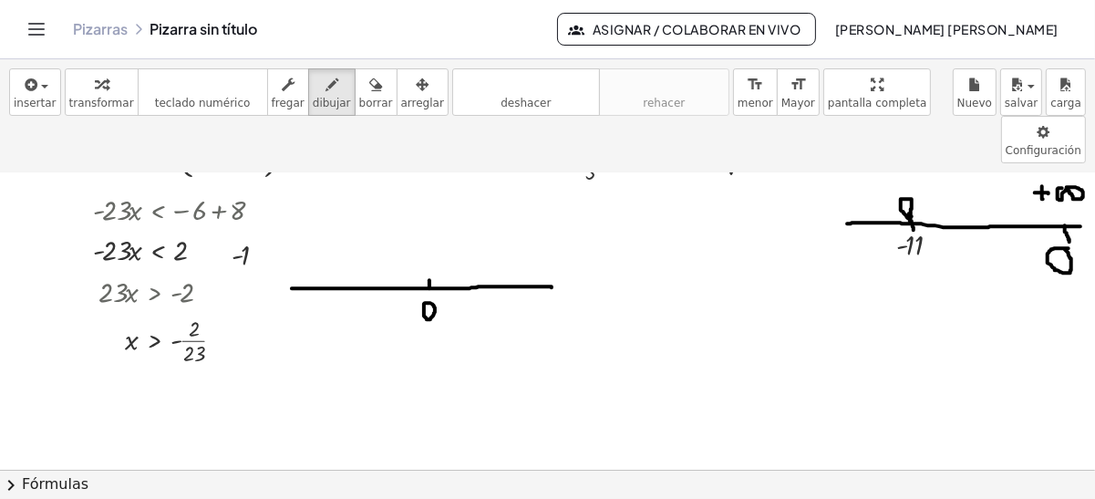
click at [431, 253] on div at bounding box center [547, 455] width 1095 height 691
drag, startPoint x: 405, startPoint y: 234, endPoint x: 406, endPoint y: 244, distance: 10.1
click at [406, 244] on div at bounding box center [547, 455] width 1095 height 691
click at [375, 241] on div at bounding box center [547, 455] width 1095 height 691
click at [357, 242] on div at bounding box center [547, 455] width 1095 height 691
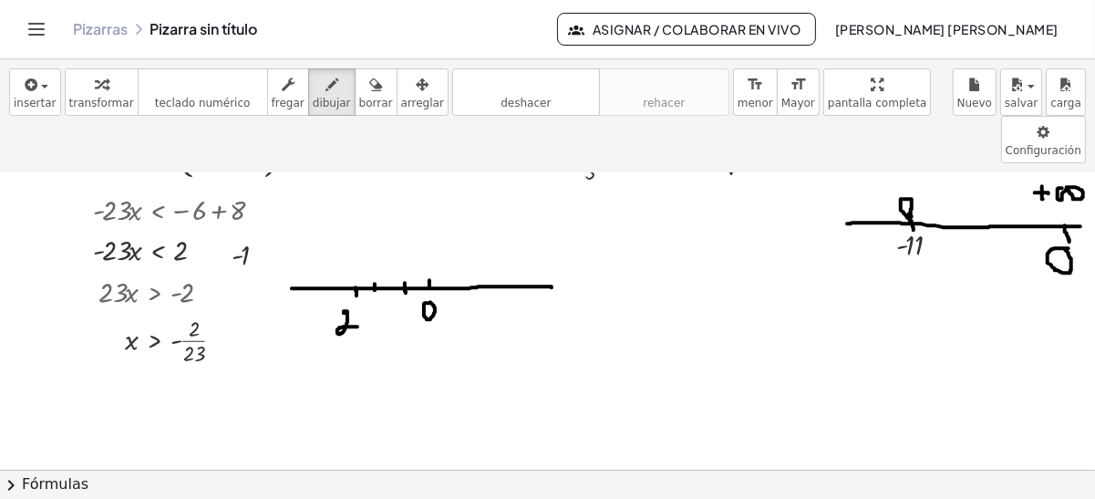
drag, startPoint x: 345, startPoint y: 263, endPoint x: 358, endPoint y: 277, distance: 19.4
click at [358, 277] on div at bounding box center [547, 455] width 1095 height 691
drag, startPoint x: 326, startPoint y: 290, endPoint x: 369, endPoint y: 293, distance: 43.9
click at [369, 292] on div at bounding box center [547, 455] width 1095 height 691
drag, startPoint x: 335, startPoint y: 303, endPoint x: 348, endPoint y: 313, distance: 17.0
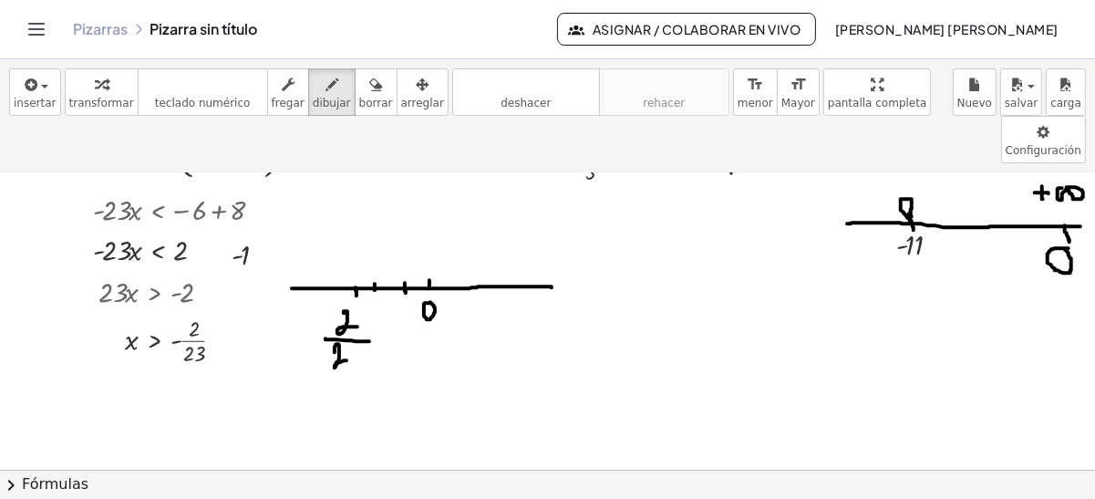
click at [348, 313] on div at bounding box center [547, 455] width 1095 height 691
drag, startPoint x: 358, startPoint y: 298, endPoint x: 350, endPoint y: 317, distance: 20.5
click at [350, 317] on div at bounding box center [547, 455] width 1095 height 691
drag, startPoint x: 299, startPoint y: 285, endPoint x: 314, endPoint y: 288, distance: 14.8
click at [314, 288] on div at bounding box center [547, 455] width 1095 height 691
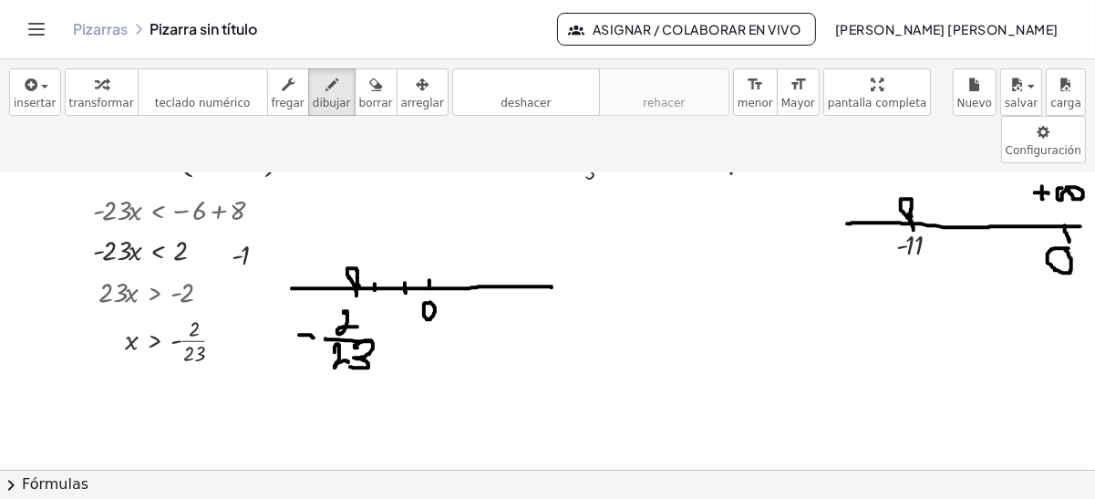
click at [359, 236] on div at bounding box center [547, 455] width 1095 height 691
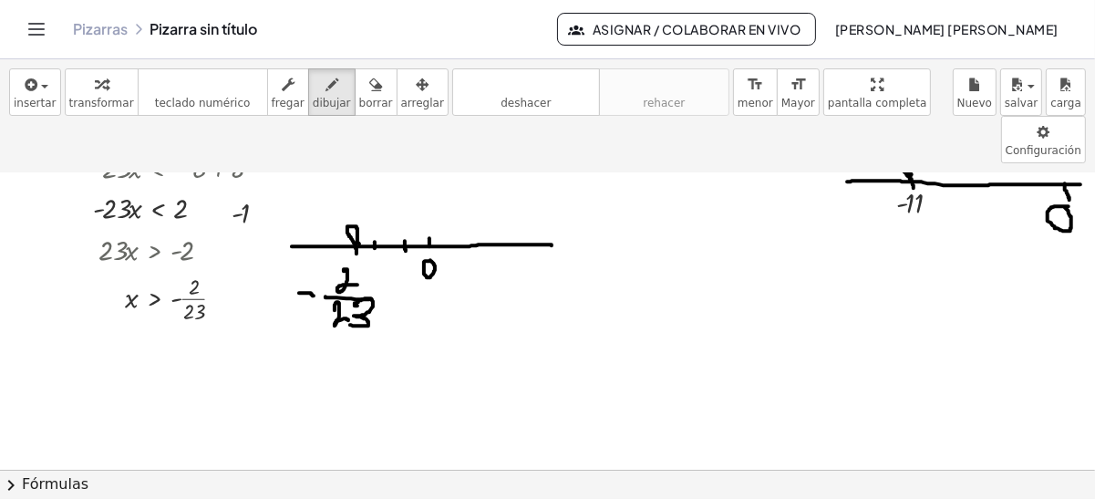
scroll to position [109, 0]
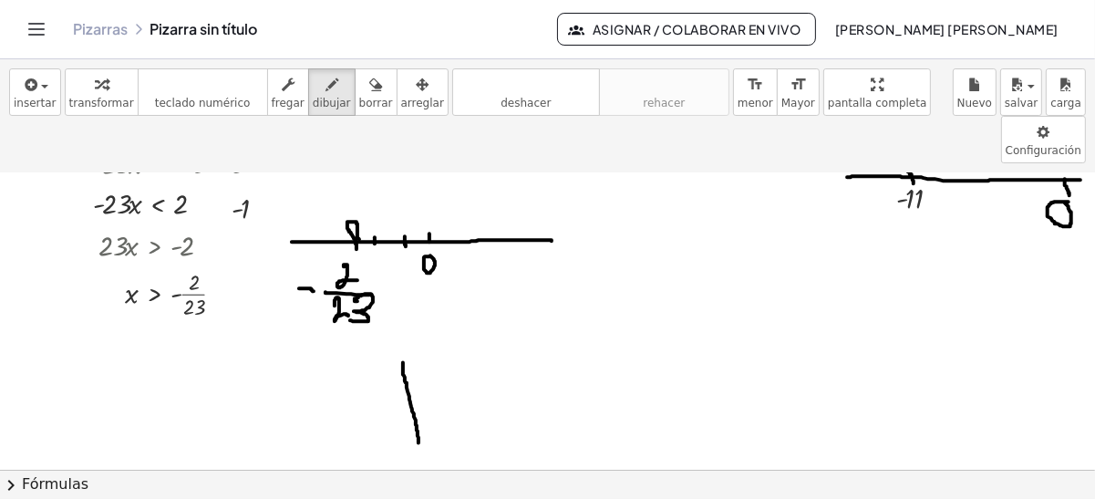
drag, startPoint x: 403, startPoint y: 313, endPoint x: 417, endPoint y: 389, distance: 76.9
click at [419, 392] on div at bounding box center [547, 409] width 1095 height 691
drag, startPoint x: 410, startPoint y: 416, endPoint x: 417, endPoint y: 437, distance: 22.2
click at [417, 437] on div at bounding box center [547, 409] width 1095 height 691
drag, startPoint x: 315, startPoint y: 331, endPoint x: 349, endPoint y: 349, distance: 39.2
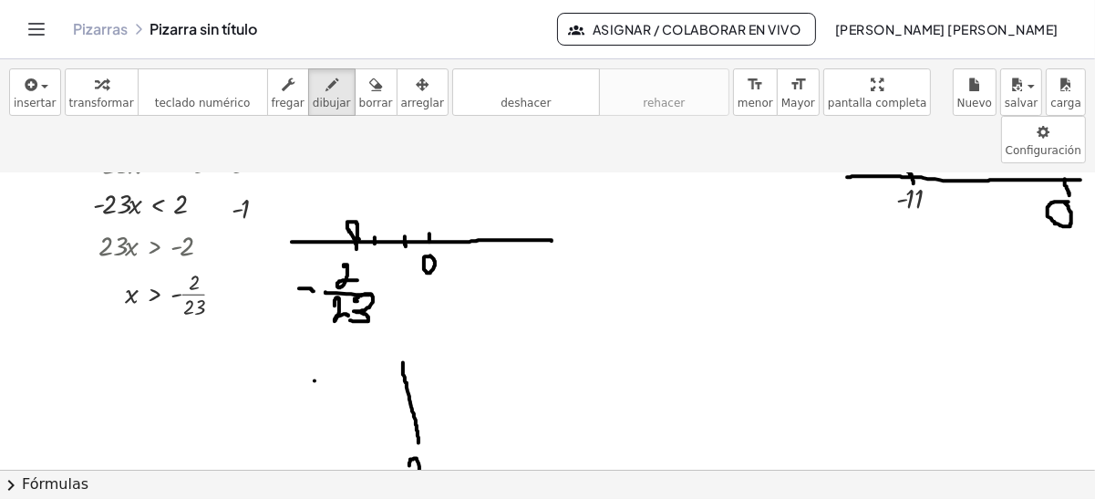
click at [349, 349] on div at bounding box center [547, 409] width 1095 height 691
drag, startPoint x: 340, startPoint y: 328, endPoint x: 325, endPoint y: 362, distance: 37.1
click at [325, 362] on div at bounding box center [547, 409] width 1095 height 691
drag, startPoint x: 399, startPoint y: 318, endPoint x: 522, endPoint y: 287, distance: 127.0
click at [522, 287] on div at bounding box center [547, 409] width 1095 height 691
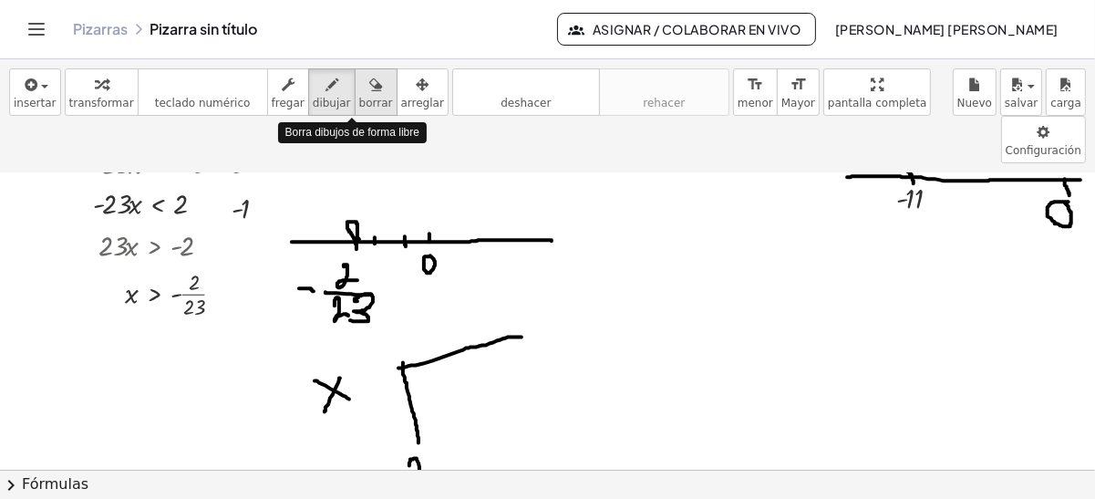
click at [369, 87] on icon "button" at bounding box center [375, 85] width 13 height 22
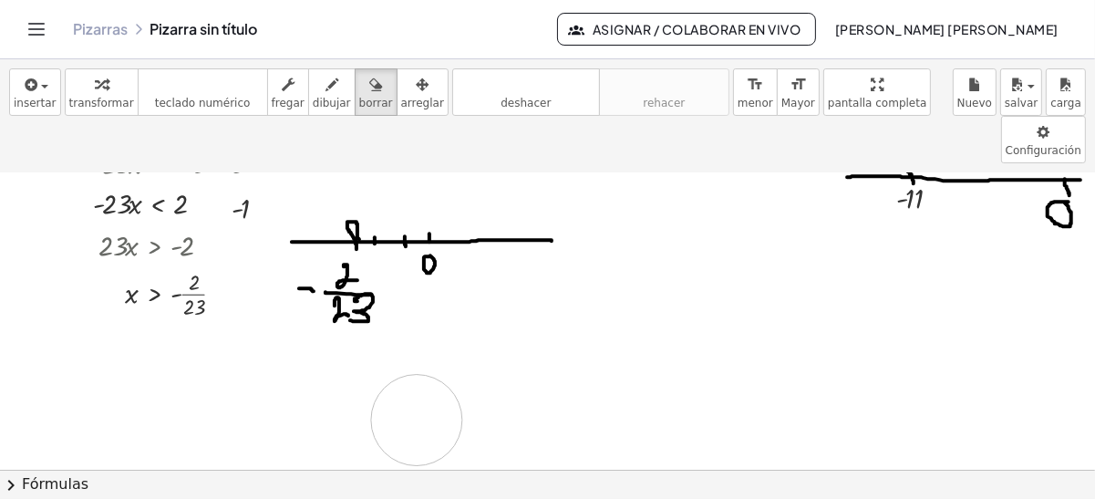
drag, startPoint x: 327, startPoint y: 324, endPoint x: 417, endPoint y: 370, distance: 101.6
click at [417, 370] on div at bounding box center [547, 409] width 1095 height 691
click at [314, 68] on button "dibujar" at bounding box center [331, 91] width 47 height 47
drag, startPoint x: 353, startPoint y: 171, endPoint x: 568, endPoint y: 158, distance: 215.6
click at [568, 158] on div at bounding box center [547, 409] width 1095 height 691
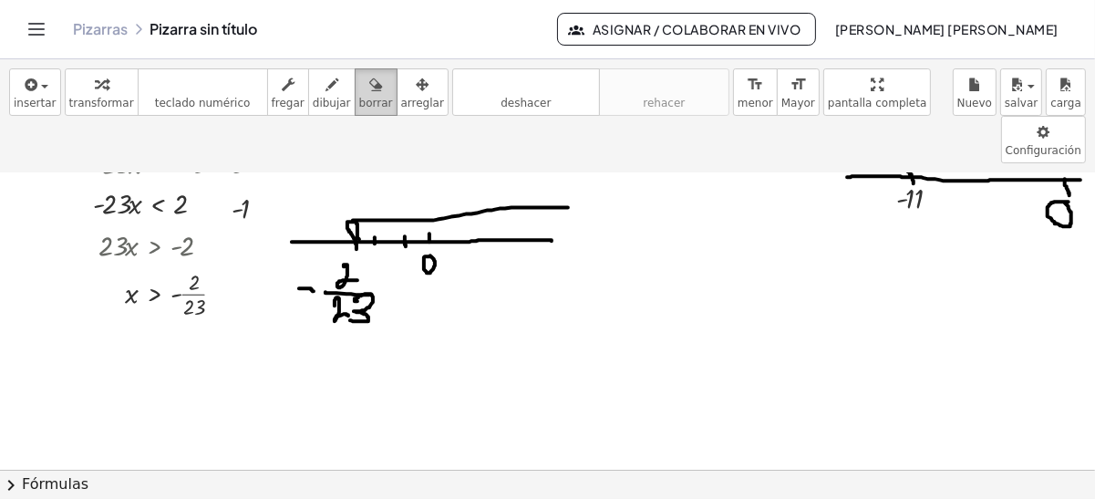
click at [369, 89] on icon "button" at bounding box center [375, 85] width 13 height 22
drag, startPoint x: 589, startPoint y: 158, endPoint x: 480, endPoint y: 158, distance: 109.5
click at [480, 158] on div at bounding box center [547, 409] width 1095 height 691
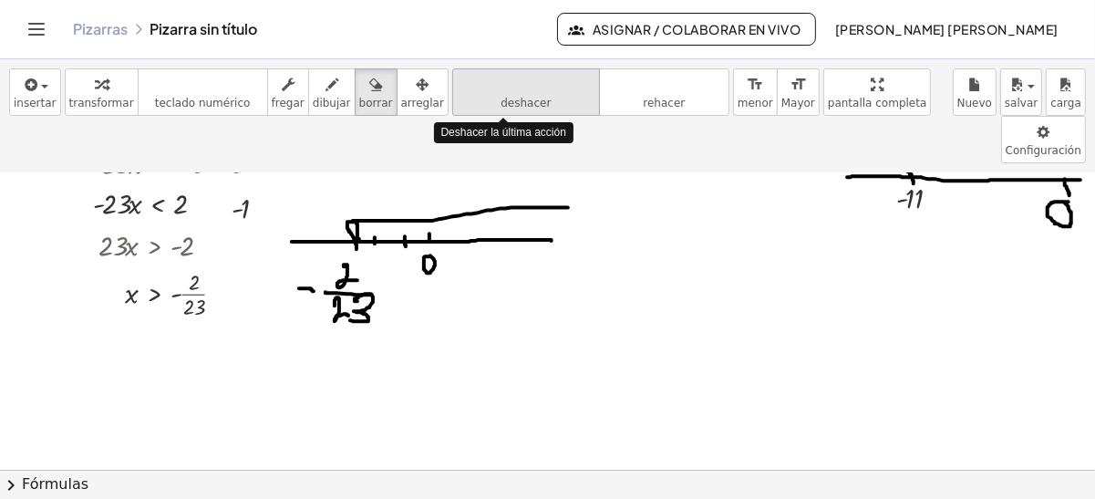
click at [507, 88] on icon "deshacer" at bounding box center [526, 85] width 139 height 22
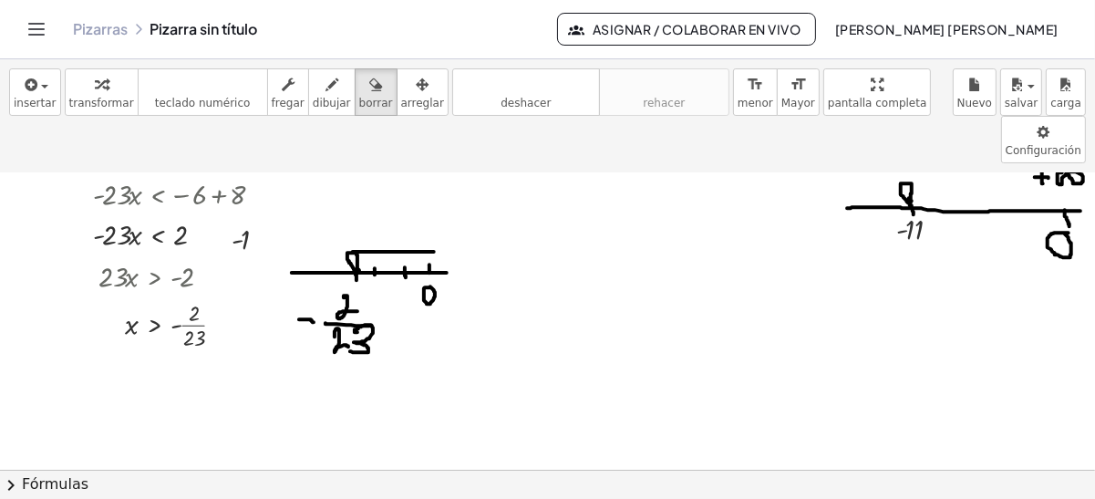
scroll to position [75, 5]
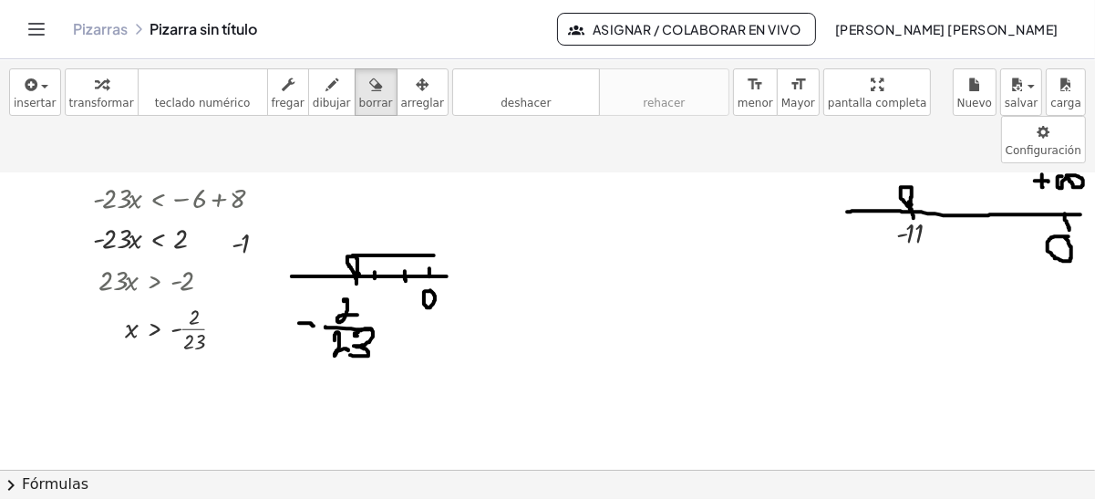
click at [586, 152] on div at bounding box center [547, 444] width 1095 height 691
click at [95, 80] on icon "button" at bounding box center [101, 85] width 13 height 22
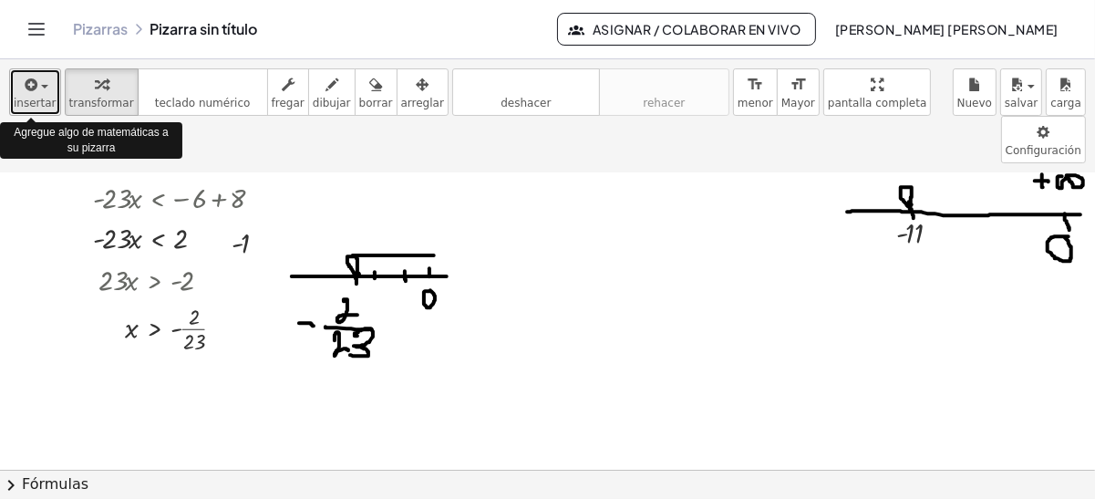
click at [42, 97] on span "insertar" at bounding box center [35, 103] width 43 height 13
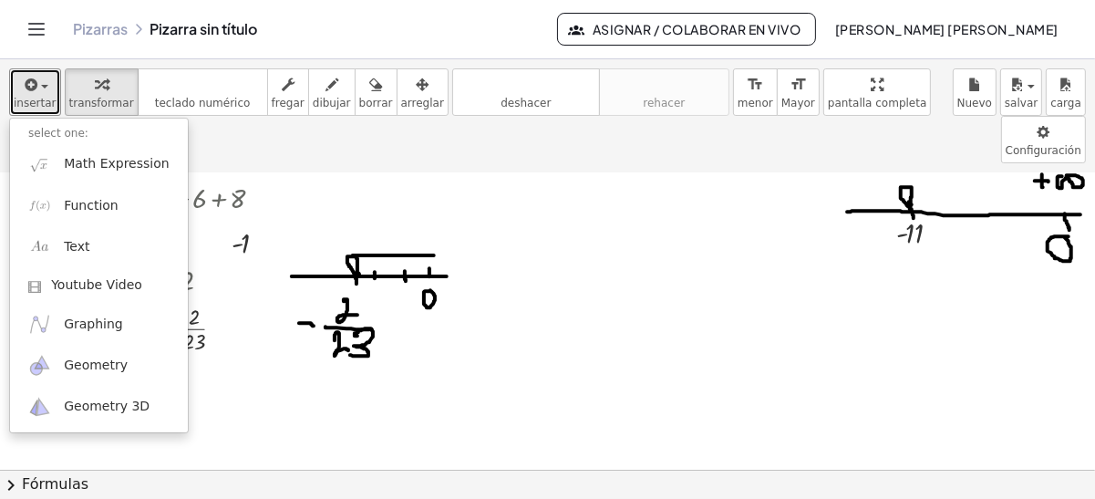
scroll to position [66, 0]
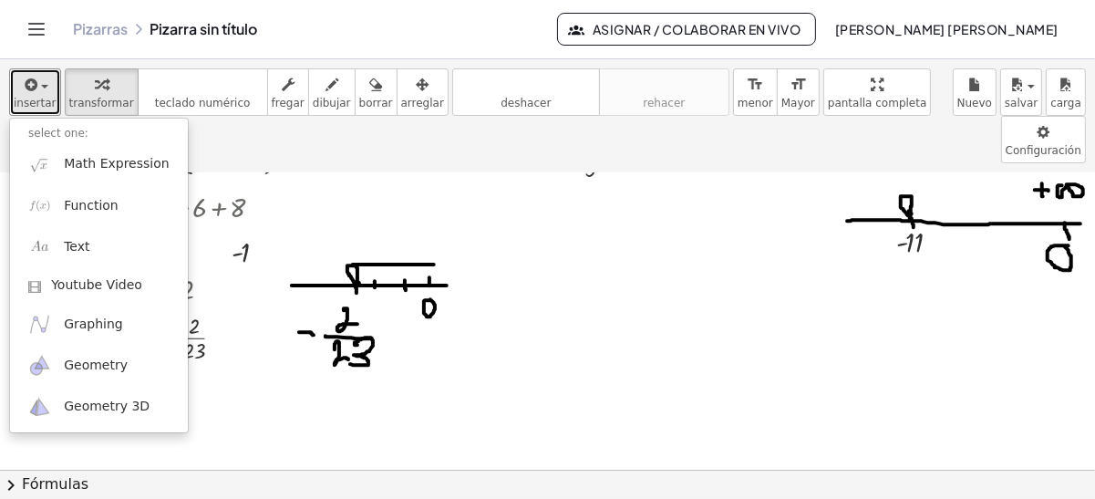
click at [328, 179] on div at bounding box center [547, 453] width 1095 height 691
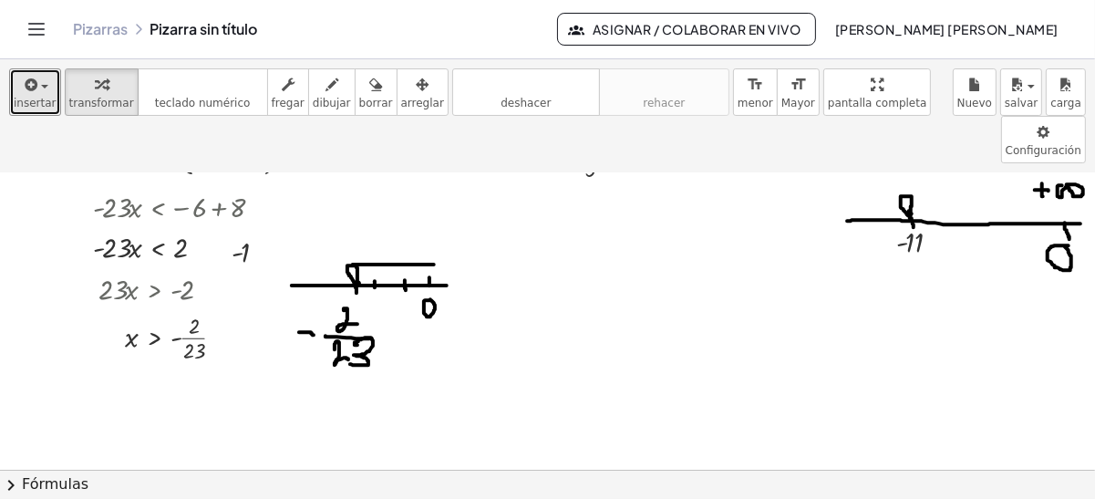
scroll to position [66, 5]
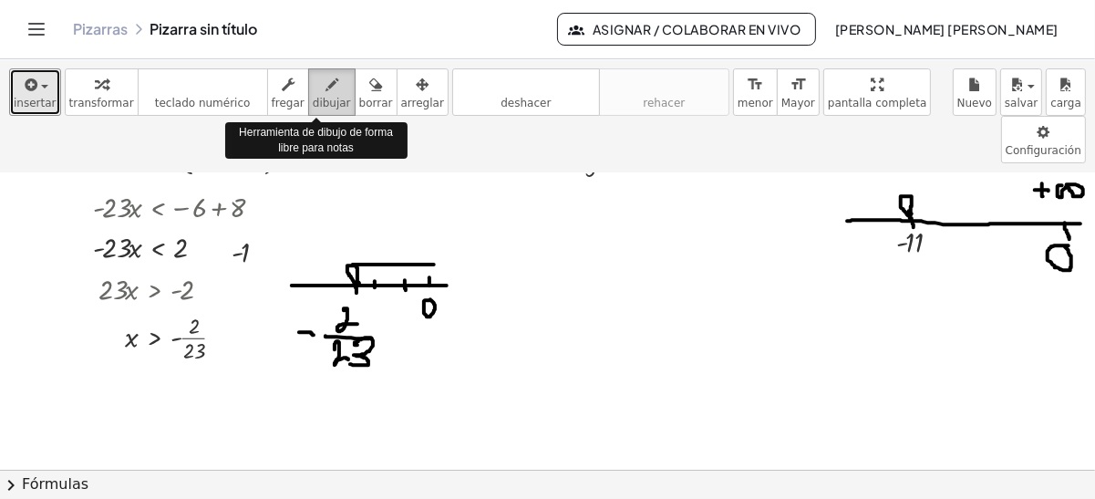
click at [314, 103] on span "dibujar" at bounding box center [332, 103] width 38 height 13
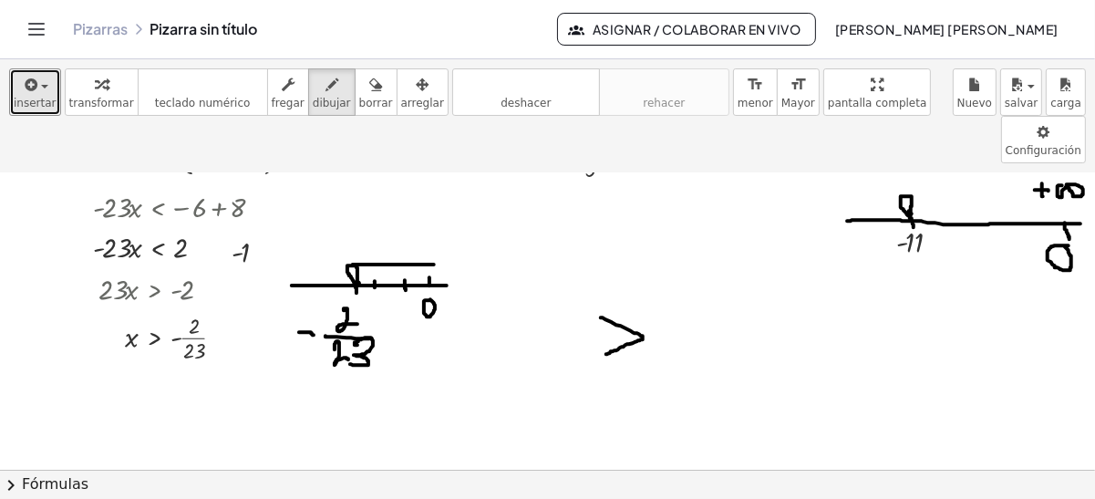
drag, startPoint x: 596, startPoint y: 268, endPoint x: 601, endPoint y: 305, distance: 36.9
click at [601, 305] on div at bounding box center [547, 453] width 1095 height 691
drag, startPoint x: 748, startPoint y: 251, endPoint x: 746, endPoint y: 300, distance: 49.3
click at [745, 300] on div at bounding box center [547, 453] width 1095 height 691
click at [601, 284] on div at bounding box center [547, 453] width 1095 height 691
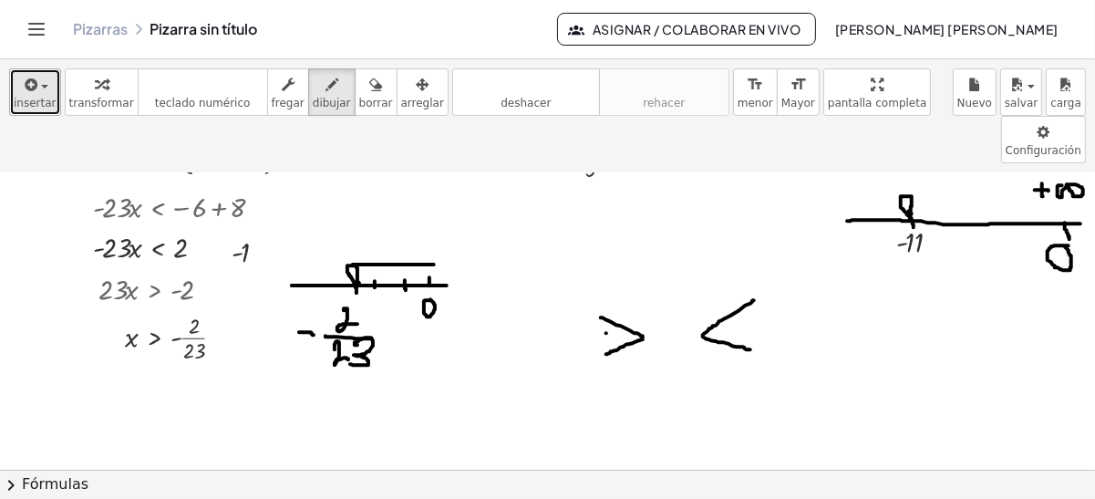
click at [45, 97] on span "insertar" at bounding box center [35, 103] width 43 height 13
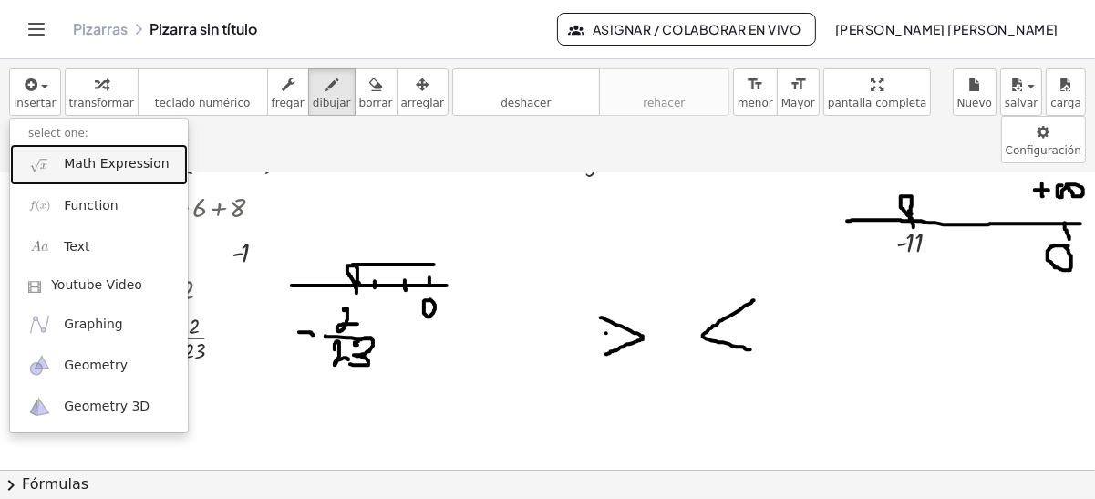
click at [115, 180] on link "Math Expression" at bounding box center [99, 164] width 178 height 41
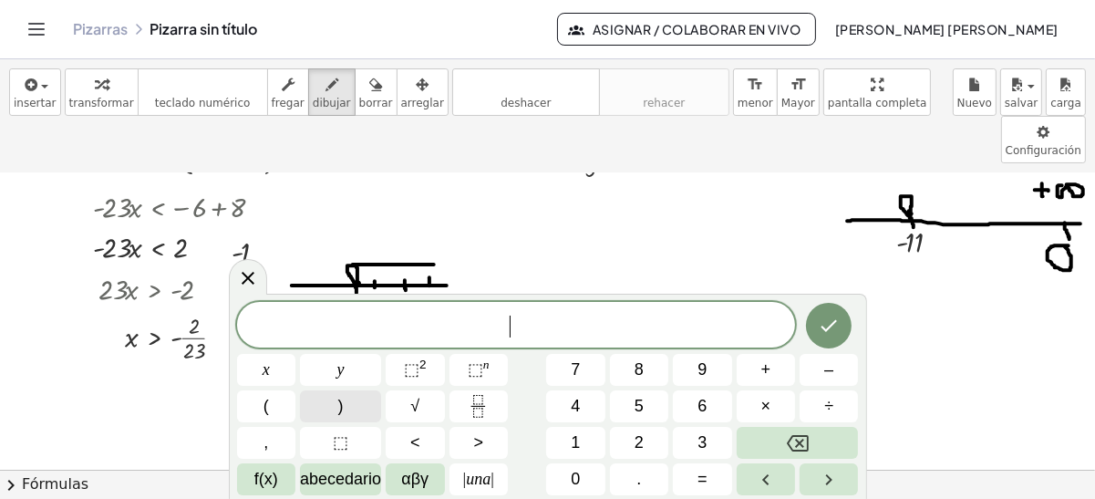
click at [330, 409] on button ")" at bounding box center [340, 406] width 81 height 32
click at [467, 412] on icon "Fracción" at bounding box center [478, 406] width 23 height 23
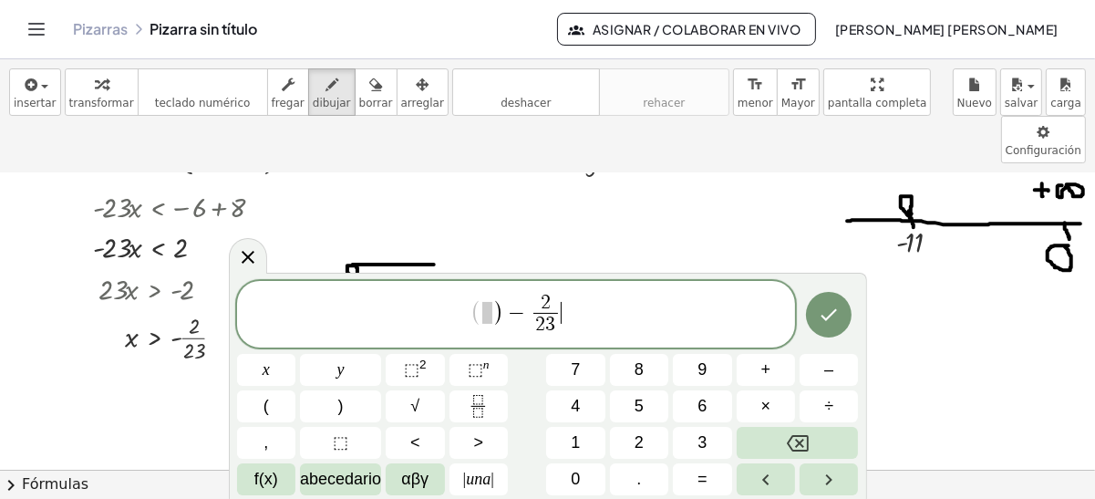
click at [568, 319] on span "( ) − 2 2 3 ​ ​" at bounding box center [516, 316] width 559 height 48
click at [751, 368] on button "+" at bounding box center [766, 370] width 58 height 32
click at [838, 316] on icon "Hecho" at bounding box center [829, 315] width 22 height 22
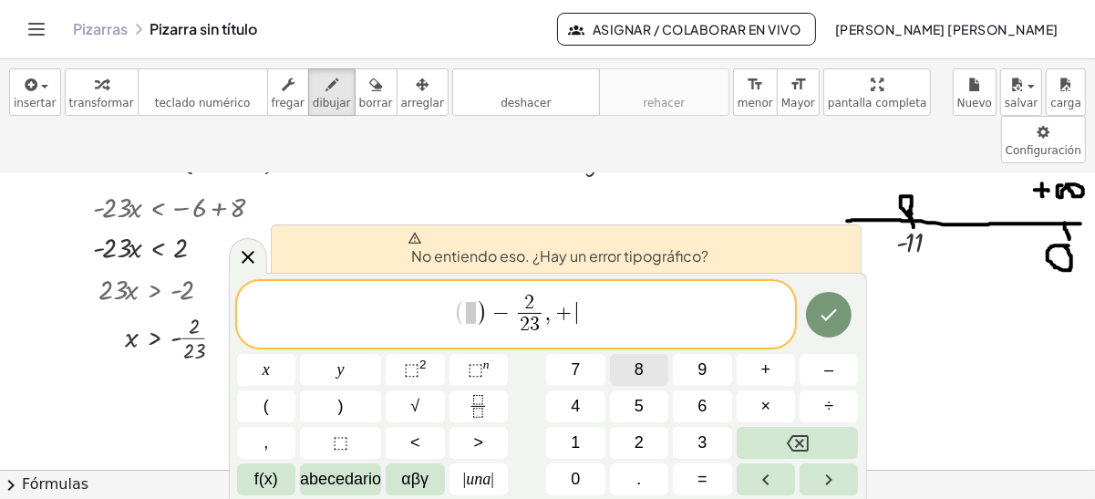
click at [646, 371] on button "8" at bounding box center [639, 370] width 58 height 32
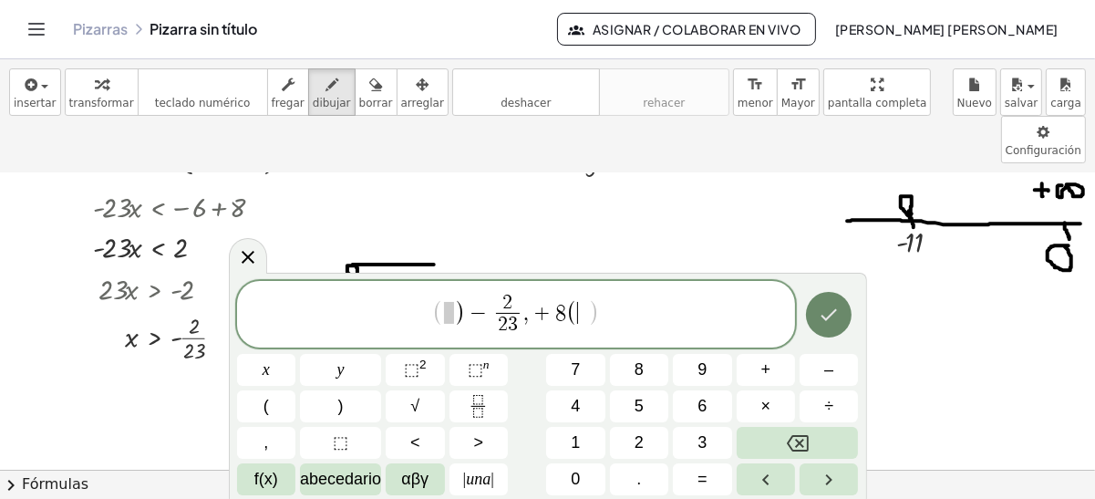
click at [828, 308] on icon "Hecho" at bounding box center [829, 315] width 22 height 22
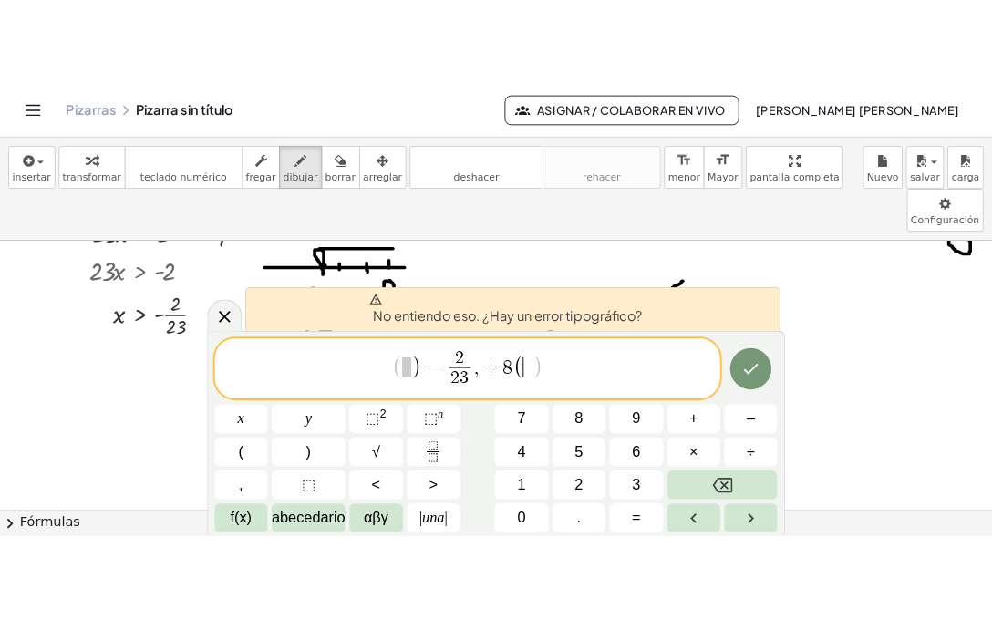
scroll to position [145, 5]
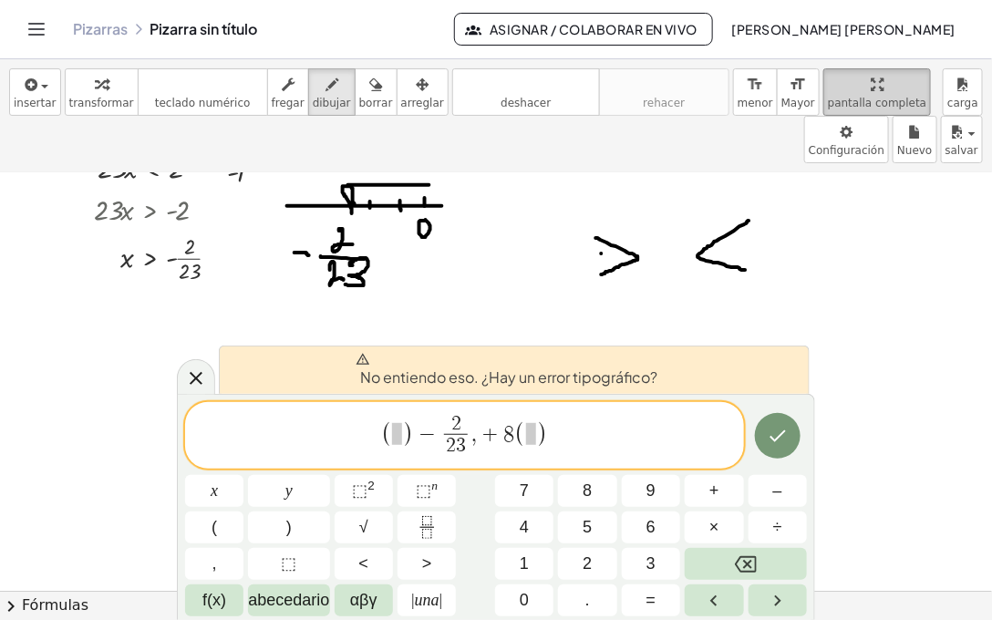
drag, startPoint x: 821, startPoint y: 77, endPoint x: 836, endPoint y: 95, distance: 23.4
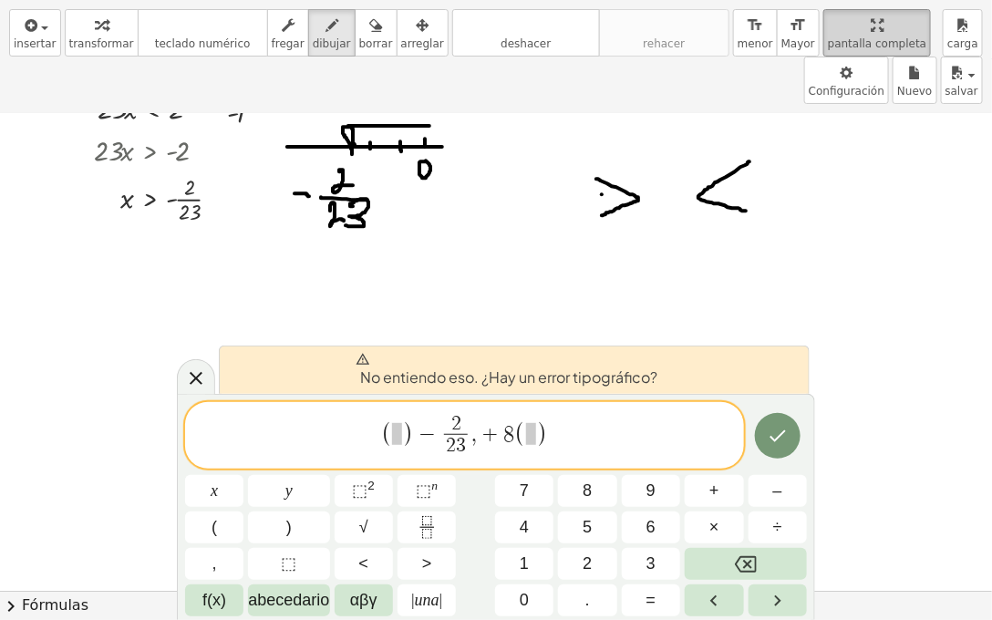
click at [836, 95] on div "insertar select one: Math Expression Function Text Youtube Video Graphing Geome…" at bounding box center [496, 310] width 992 height 620
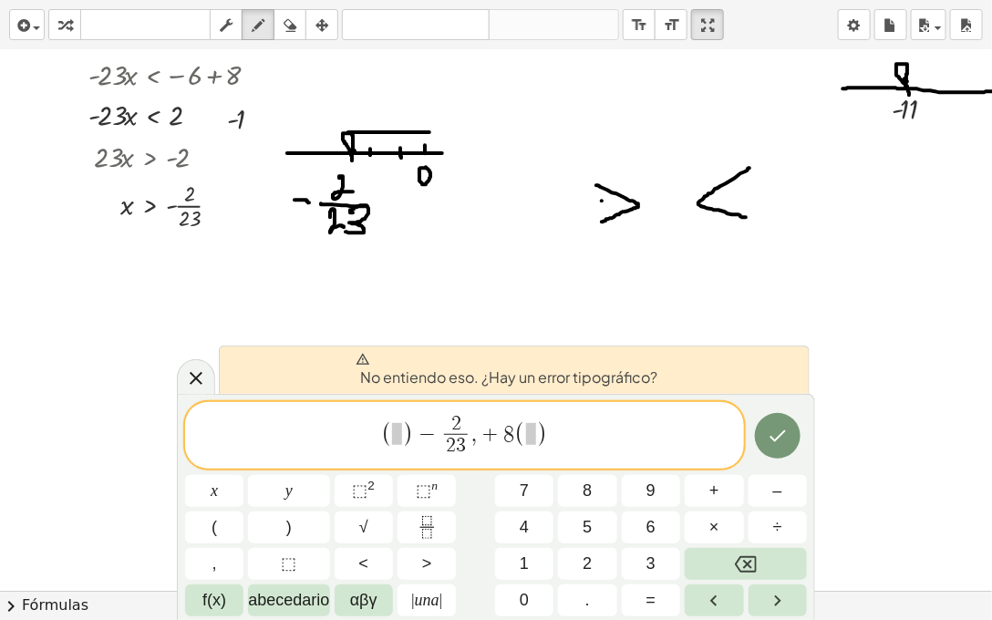
scroll to position [75, 5]
click at [589, 435] on span "( ) − 2 2 3 ​ , + 8 ( ) ​" at bounding box center [464, 437] width 559 height 48
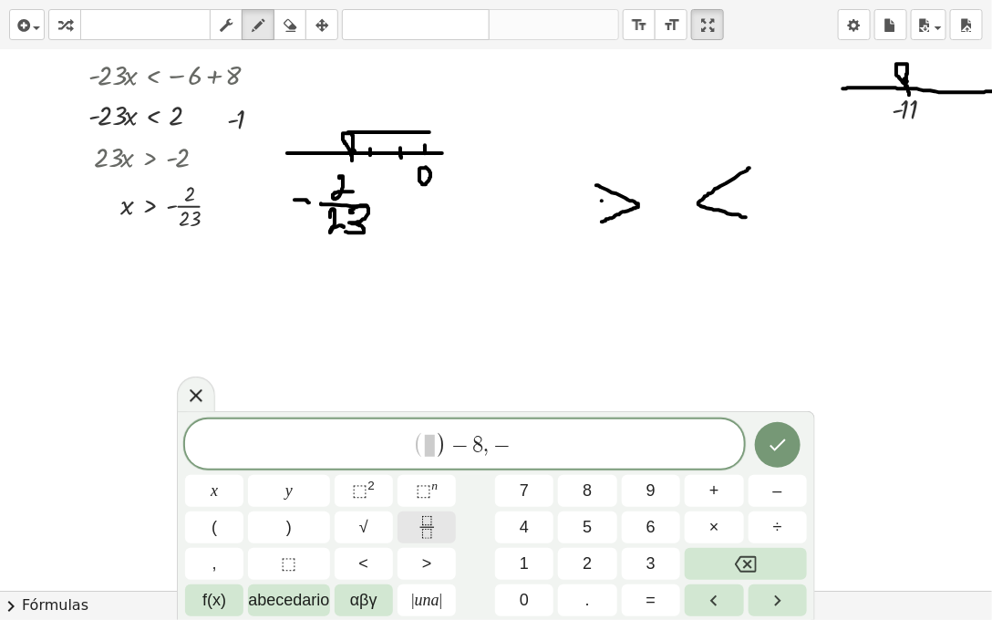
click at [424, 502] on icon "Fracción" at bounding box center [427, 527] width 23 height 23
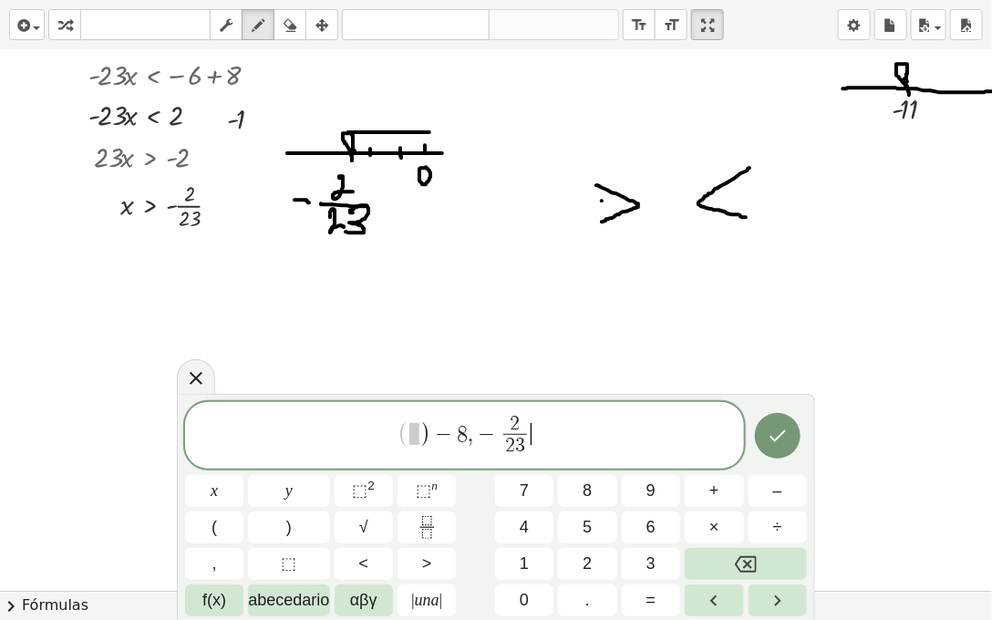
click at [551, 431] on span "( ) − 8 , − 2 2 3 ​ ​" at bounding box center [464, 437] width 559 height 48
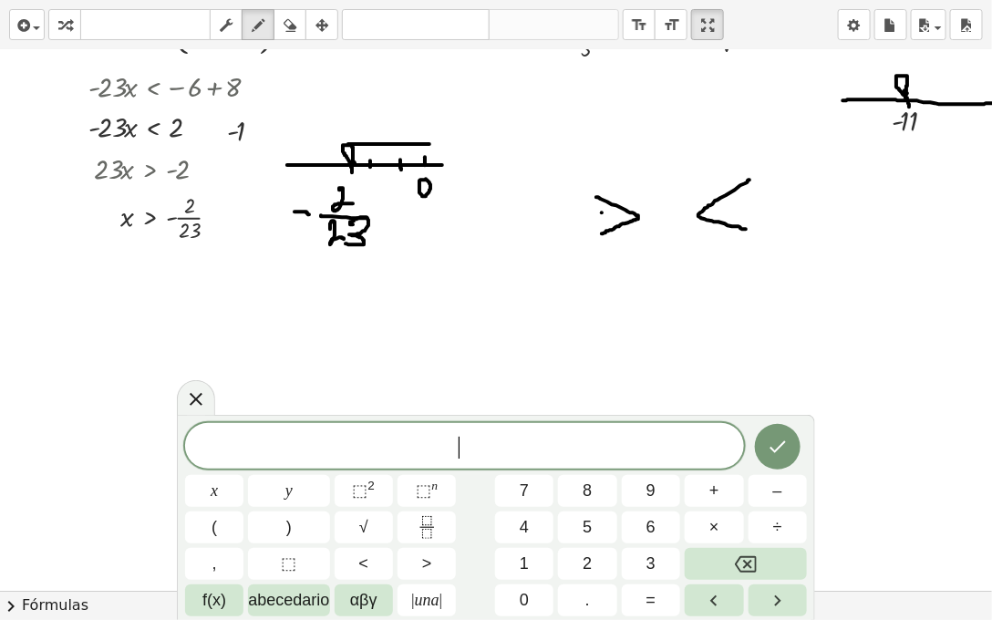
scroll to position [60, 2]
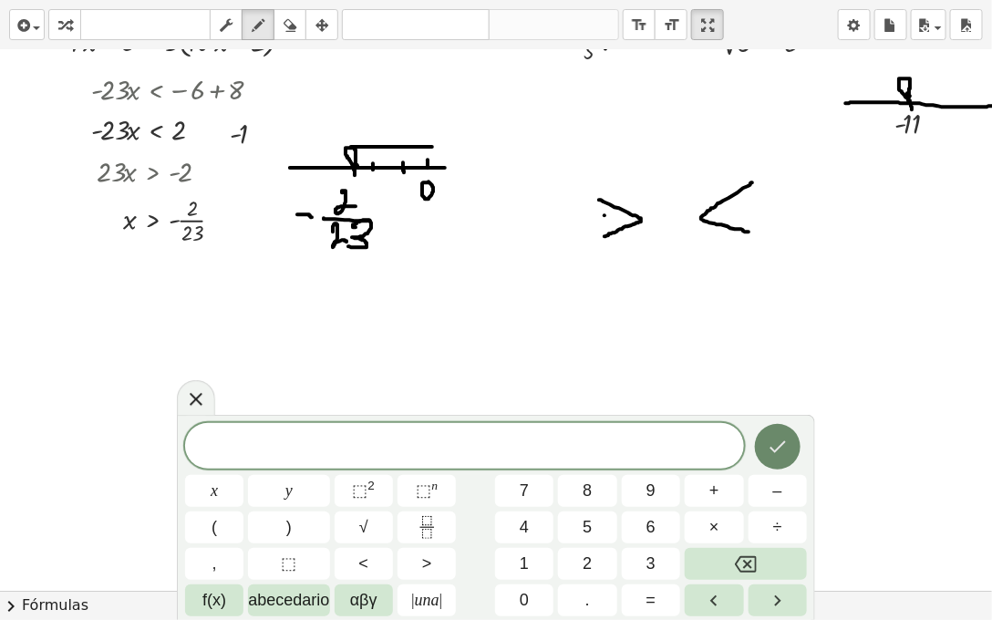
click at [770, 453] on icon "Hecho" at bounding box center [778, 447] width 22 height 22
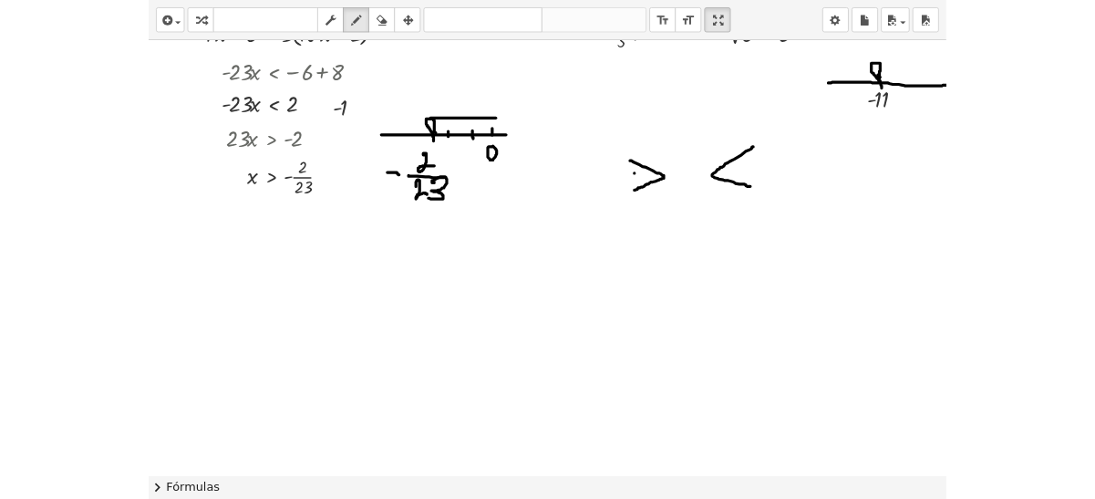
scroll to position [0, 2]
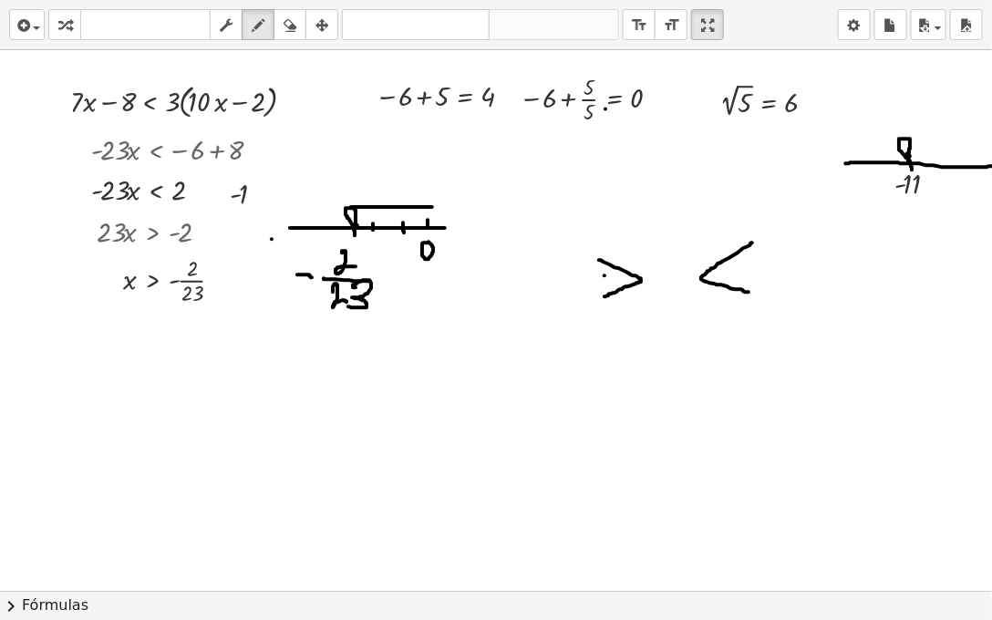
click at [271, 238] on div at bounding box center [542, 591] width 1088 height 1082
click at [109, 151] on div at bounding box center [542, 591] width 1088 height 1082
click at [523, 216] on div at bounding box center [542, 591] width 1088 height 1082
click at [621, 272] on div at bounding box center [542, 591] width 1088 height 1082
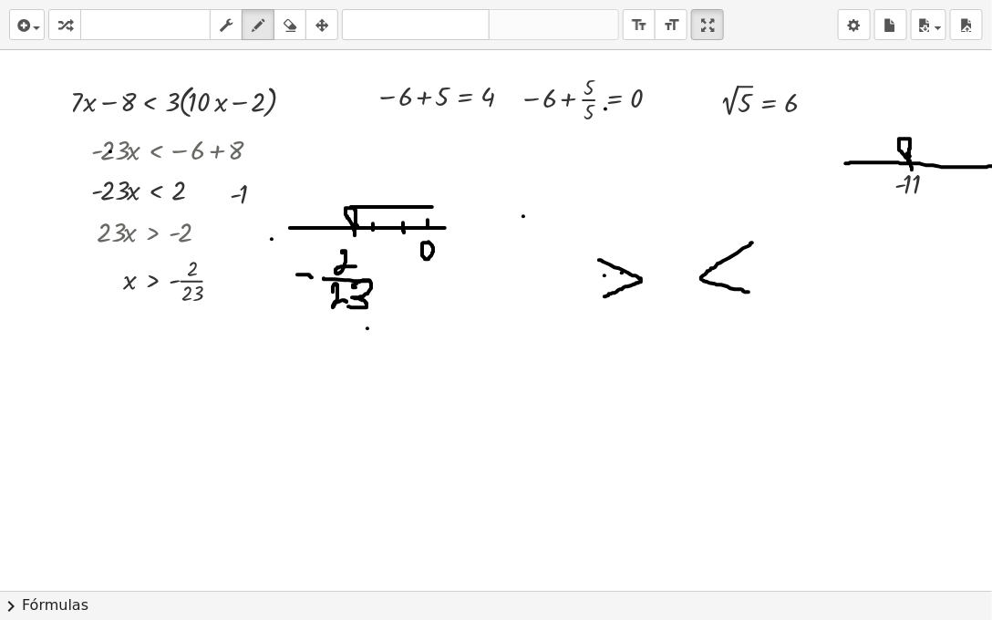
click at [367, 328] on div at bounding box center [542, 591] width 1088 height 1082
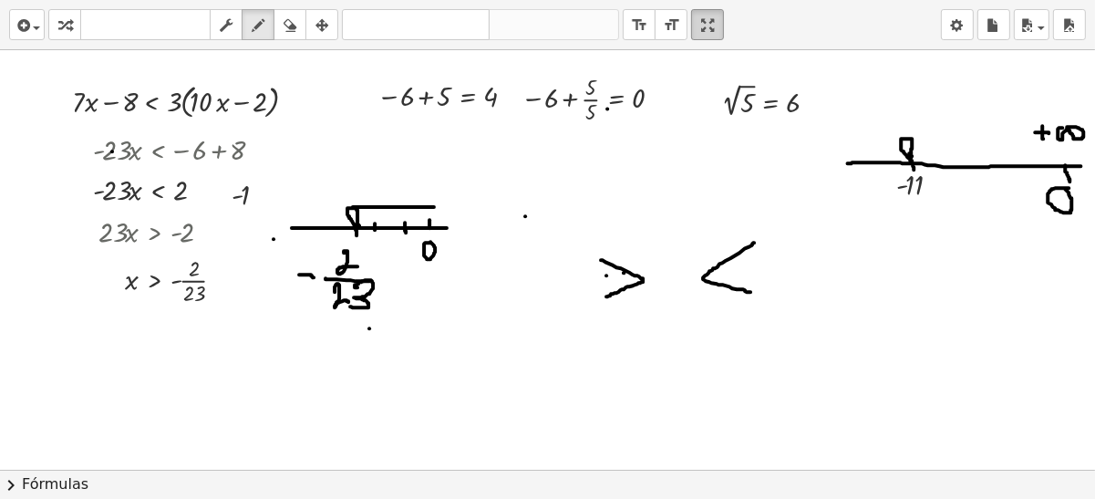
drag, startPoint x: 709, startPoint y: 16, endPoint x: 719, endPoint y: 14, distance: 10.4
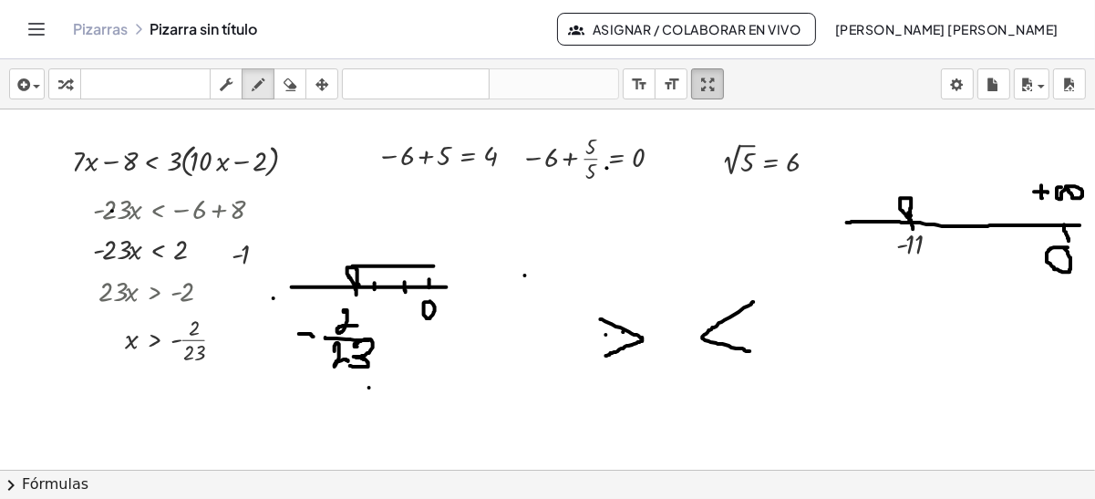
click at [719, 14] on div "Actividades matemáticas comprensibles Comenzar Banco de actividades Trabajo asi…" at bounding box center [547, 249] width 1095 height 499
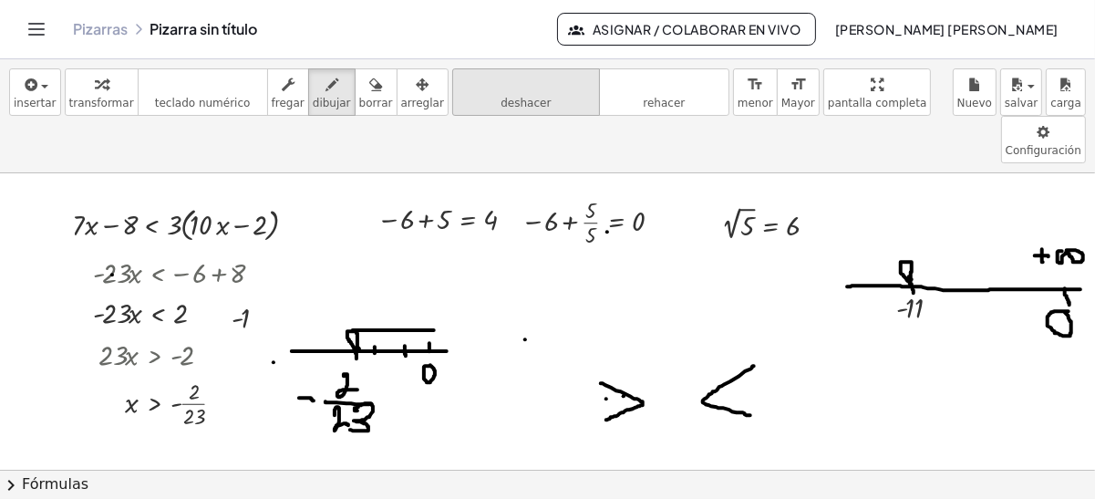
click at [494, 93] on icon "deshacer" at bounding box center [526, 85] width 139 height 22
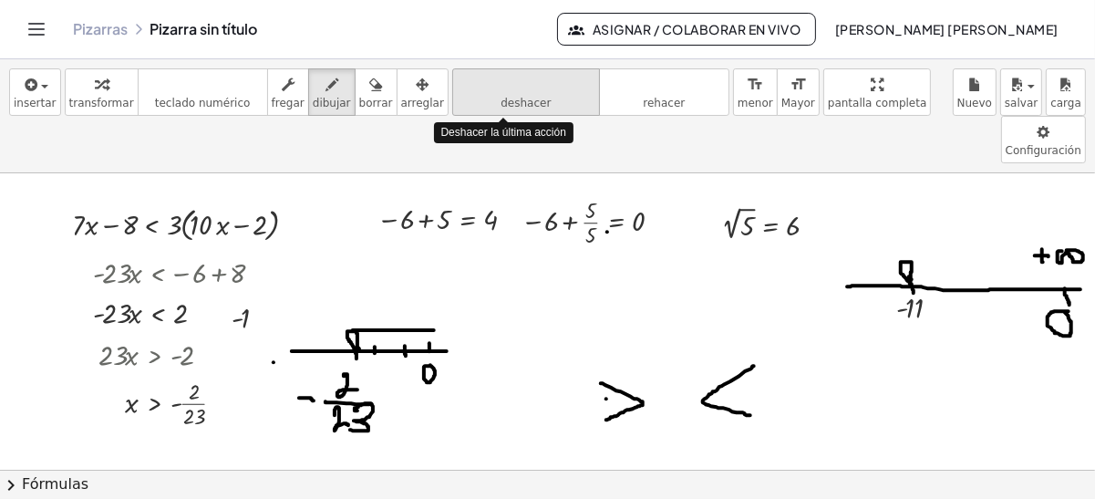
click at [494, 93] on icon "deshacer" at bounding box center [526, 85] width 139 height 22
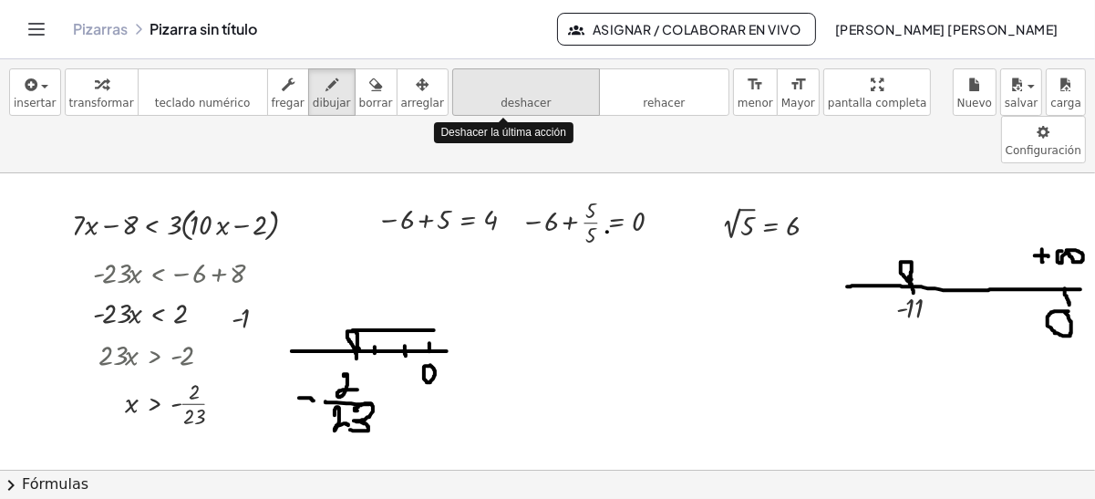
click at [494, 93] on icon "deshacer" at bounding box center [526, 85] width 139 height 22
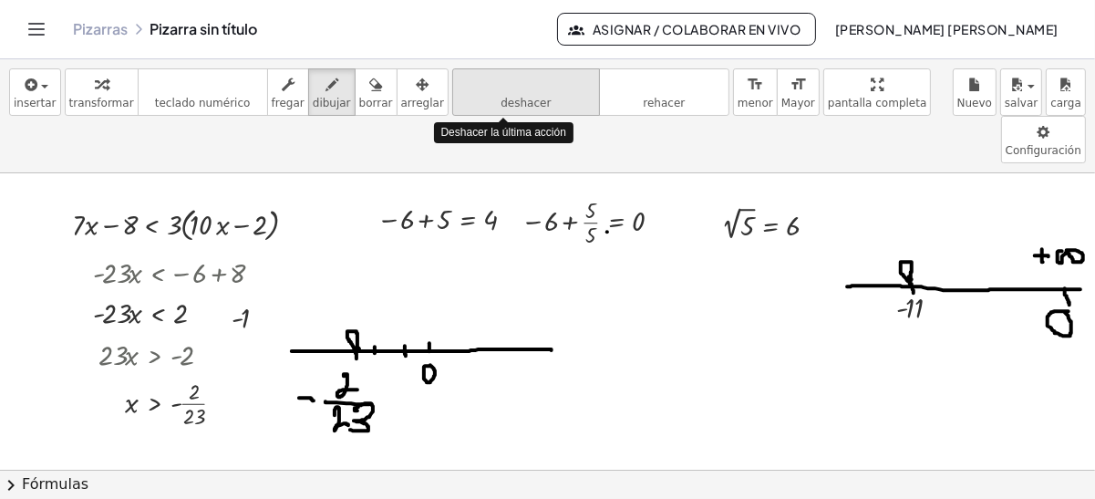
click at [494, 93] on icon "deshacer" at bounding box center [526, 85] width 139 height 22
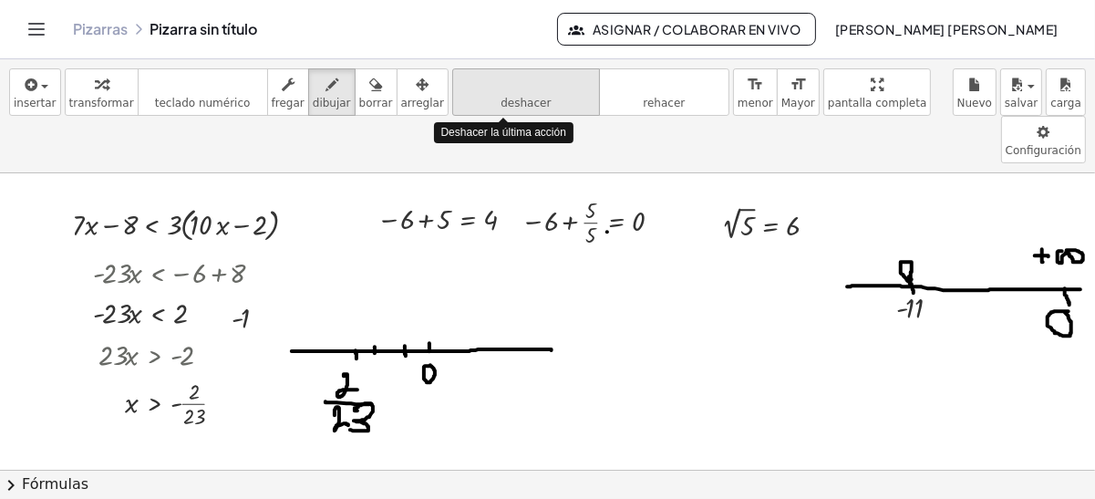
click at [494, 93] on icon "deshacer" at bounding box center [526, 85] width 139 height 22
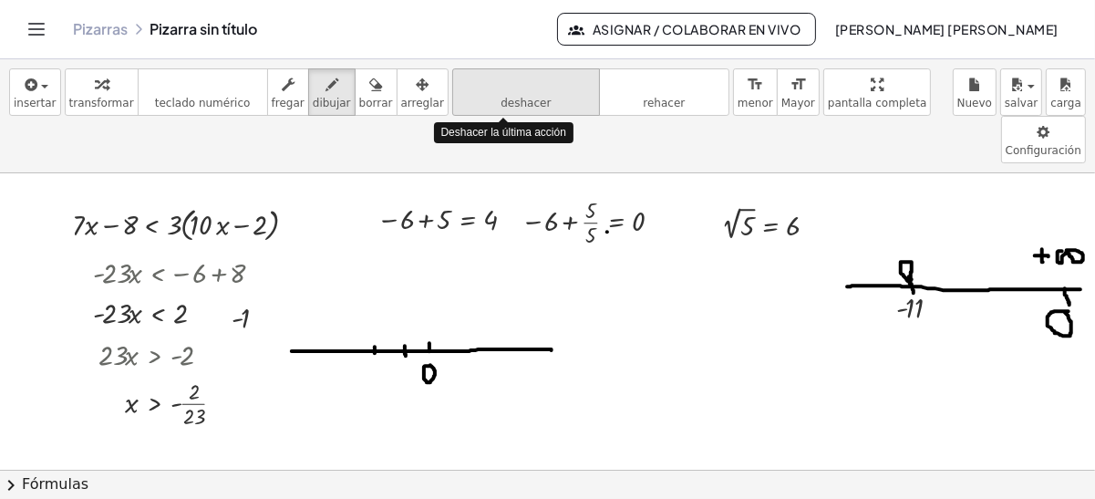
click at [494, 93] on icon "deshacer" at bounding box center [526, 85] width 139 height 22
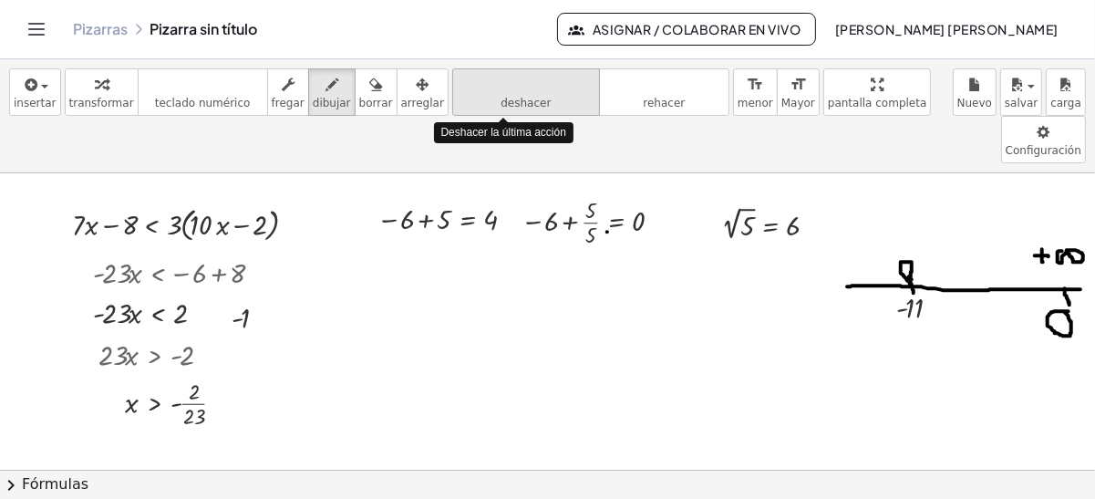
click at [494, 93] on icon "deshacer" at bounding box center [526, 85] width 139 height 22
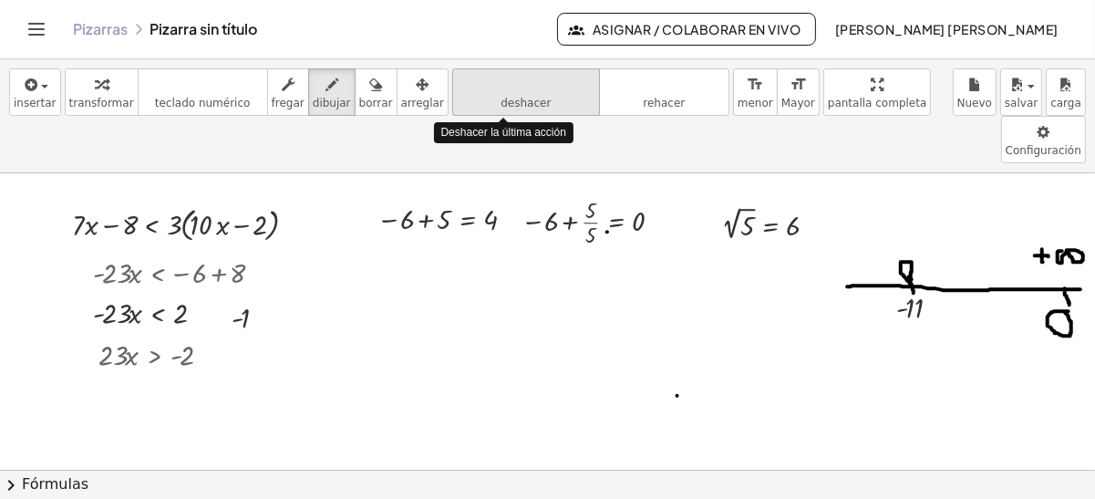
click at [494, 93] on icon "deshacer" at bounding box center [526, 85] width 139 height 22
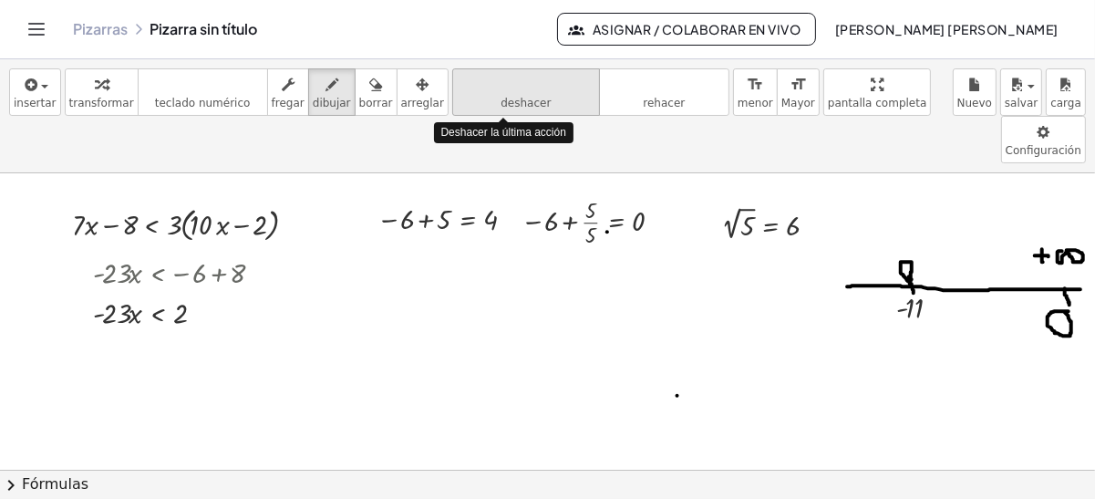
click at [494, 93] on icon "deshacer" at bounding box center [526, 85] width 139 height 22
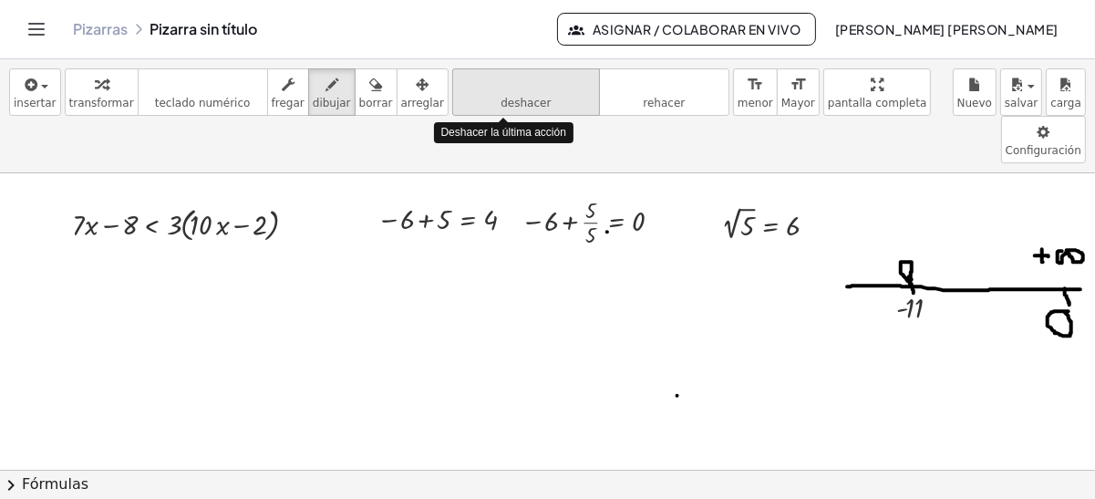
click at [494, 93] on icon "deshacer" at bounding box center [526, 85] width 139 height 22
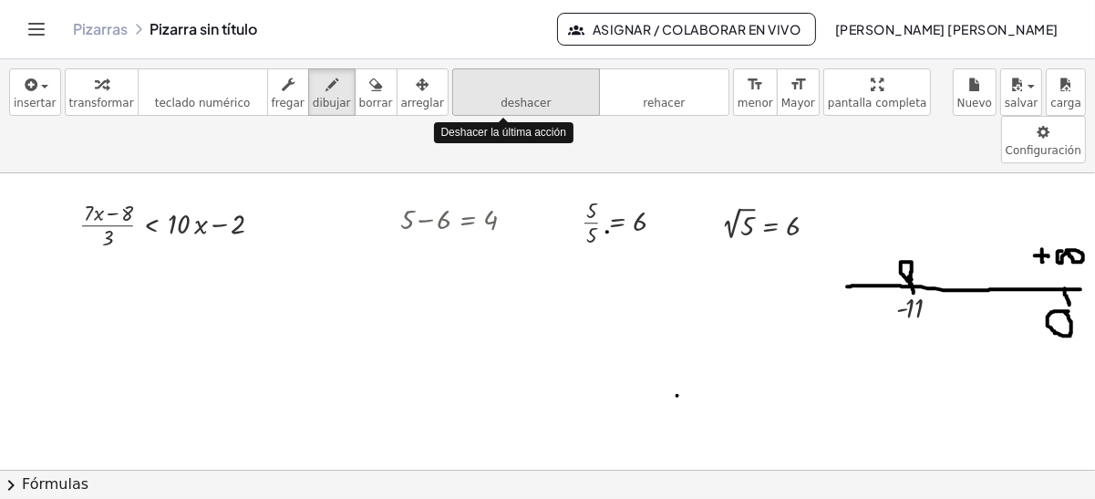
click at [494, 93] on icon "deshacer" at bounding box center [526, 85] width 139 height 22
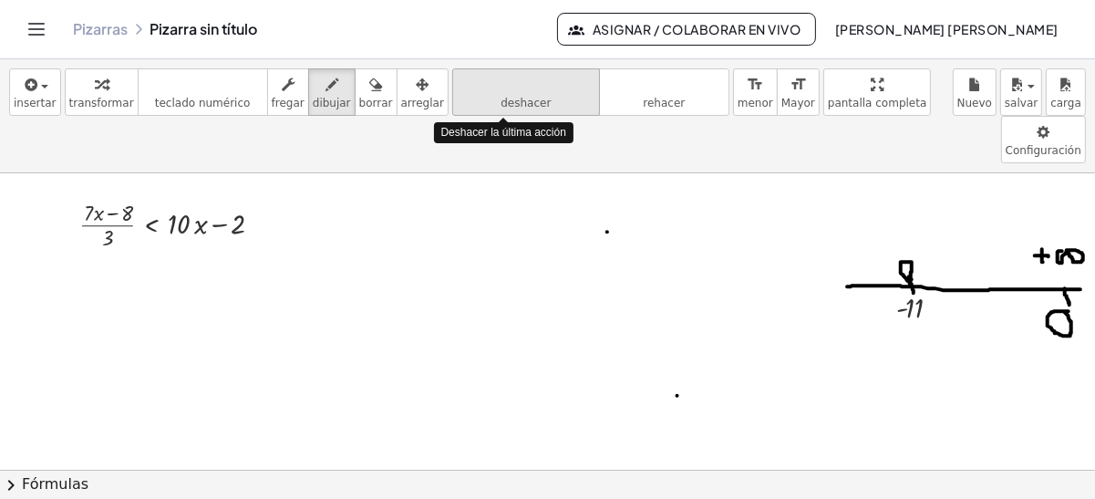
click at [494, 93] on icon "deshacer" at bounding box center [526, 85] width 139 height 22
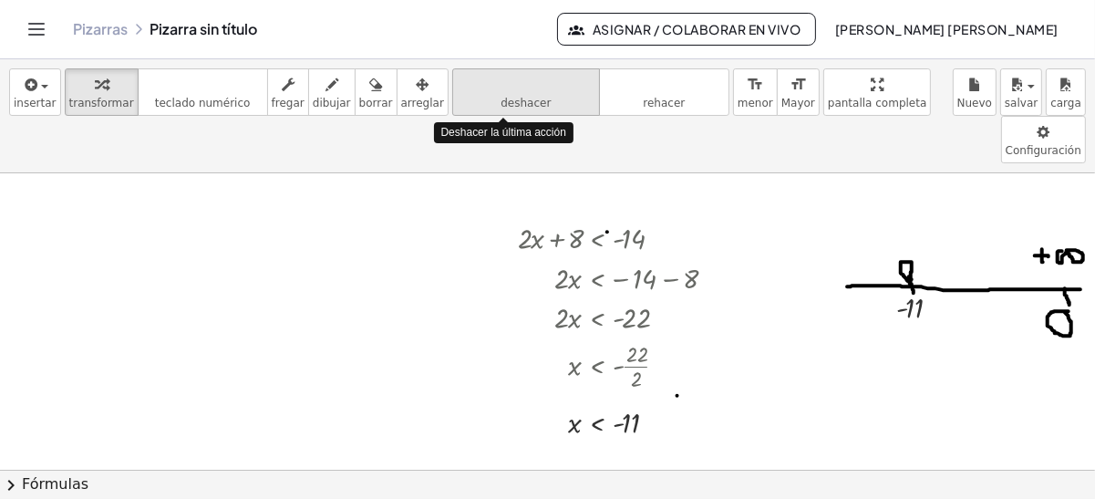
click at [494, 93] on icon "deshacer" at bounding box center [526, 85] width 139 height 22
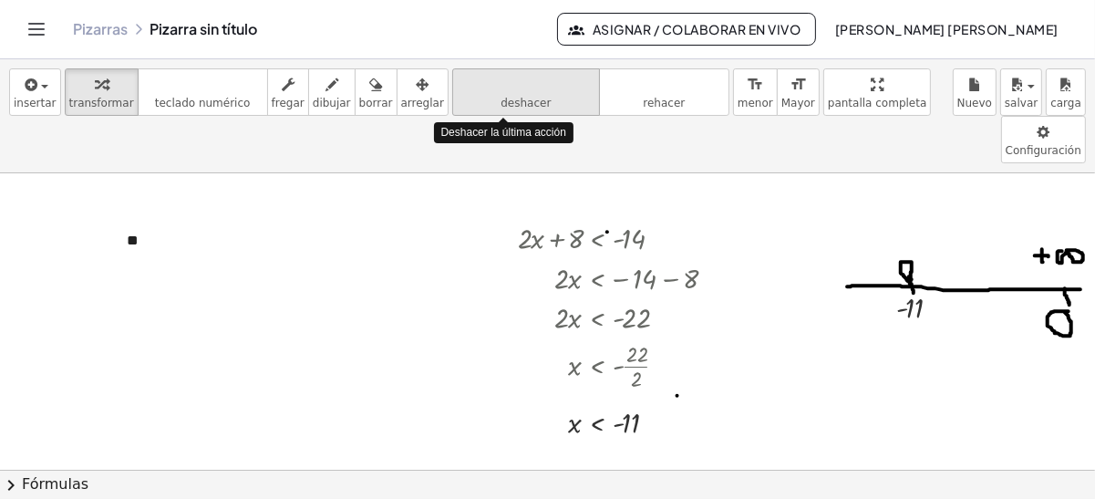
click at [494, 93] on icon "deshacer" at bounding box center [526, 85] width 139 height 22
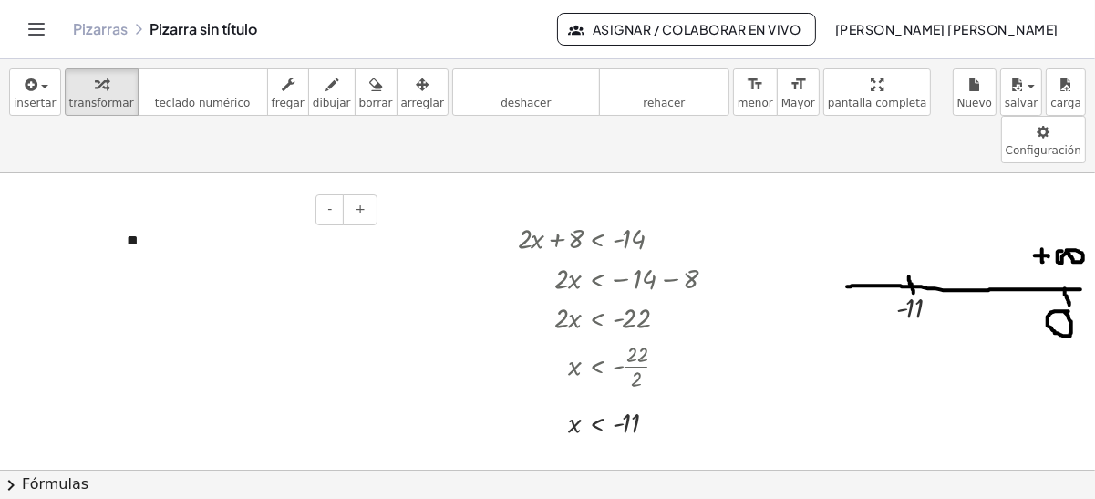
click at [173, 213] on div "**" at bounding box center [246, 241] width 274 height 57
click at [17, 73] on div "button" at bounding box center [35, 84] width 43 height 22
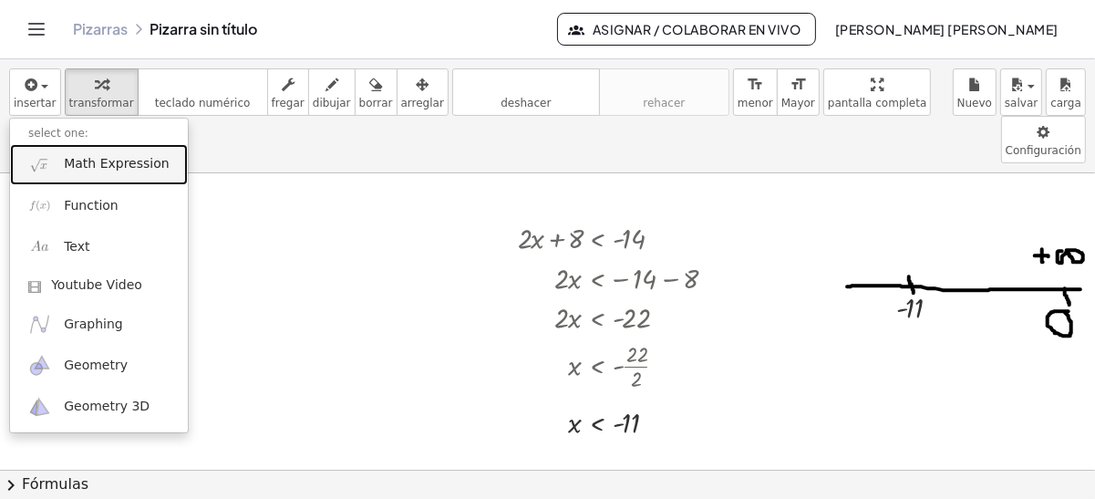
click at [113, 179] on link "Math Expression" at bounding box center [99, 164] width 178 height 41
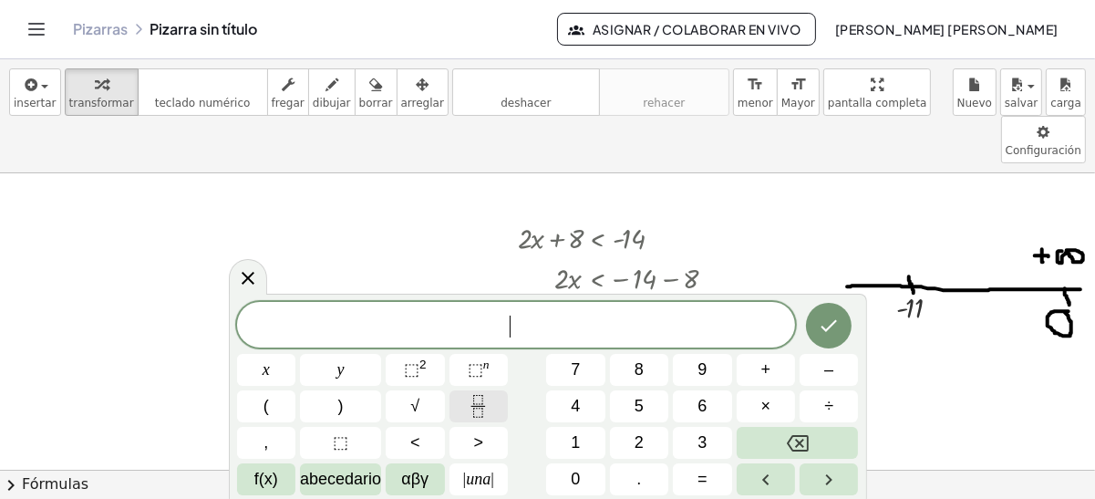
click at [460, 407] on button "Fracción" at bounding box center [479, 406] width 58 height 32
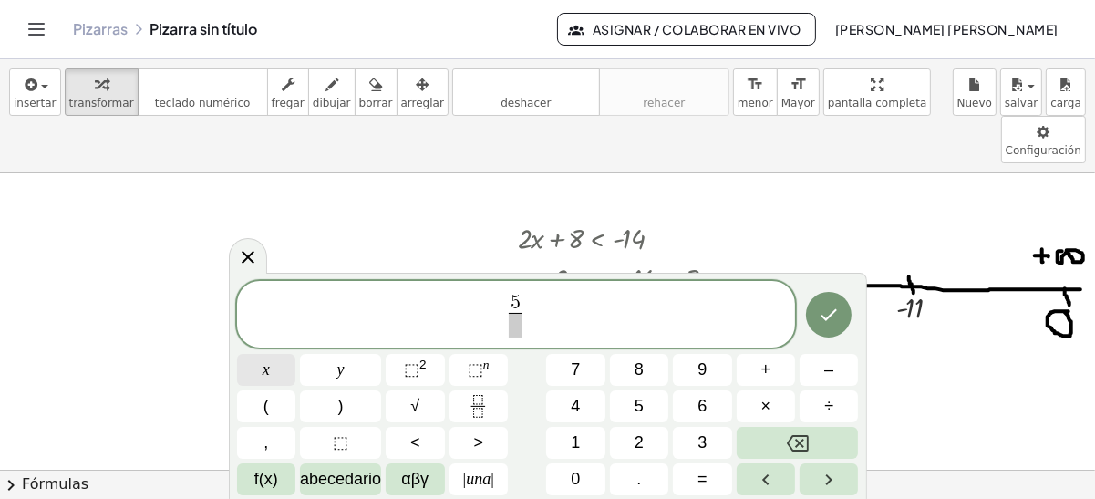
click at [258, 382] on button "x" at bounding box center [266, 370] width 58 height 32
click at [767, 372] on span "+" at bounding box center [767, 370] width 10 height 25
click at [647, 441] on button "2" at bounding box center [639, 443] width 58 height 32
click at [516, 325] on span "​" at bounding box center [516, 325] width 57 height 25
click at [574, 314] on span "5 x + 2 3 ​ ​" at bounding box center [516, 316] width 559 height 48
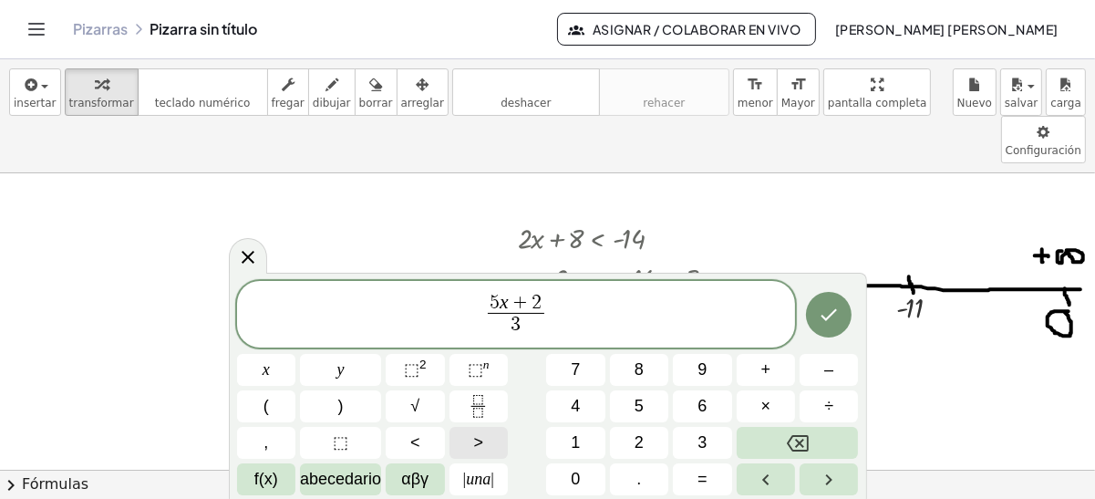
click at [475, 431] on span ">" at bounding box center [478, 443] width 10 height 25
click at [476, 407] on rect "Fracción" at bounding box center [479, 406] width 14 height 1
click at [583, 302] on span "5 x + 2 3 ​ > 4 x ​ ​" at bounding box center [516, 316] width 559 height 48
click at [565, 306] on var "x" at bounding box center [566, 302] width 9 height 22
click at [556, 327] on span "​" at bounding box center [561, 325] width 57 height 25
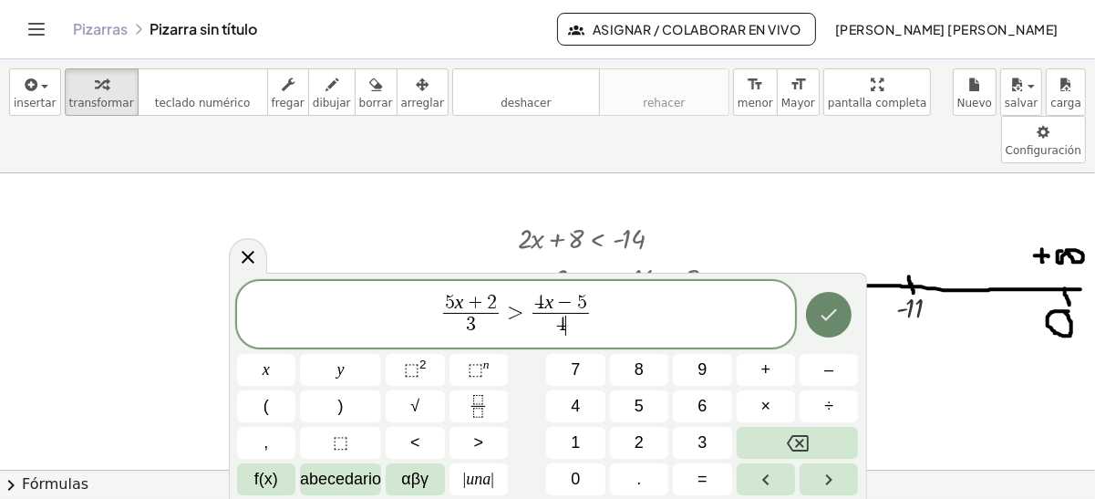
click at [828, 303] on button "Hecho" at bounding box center [829, 315] width 46 height 46
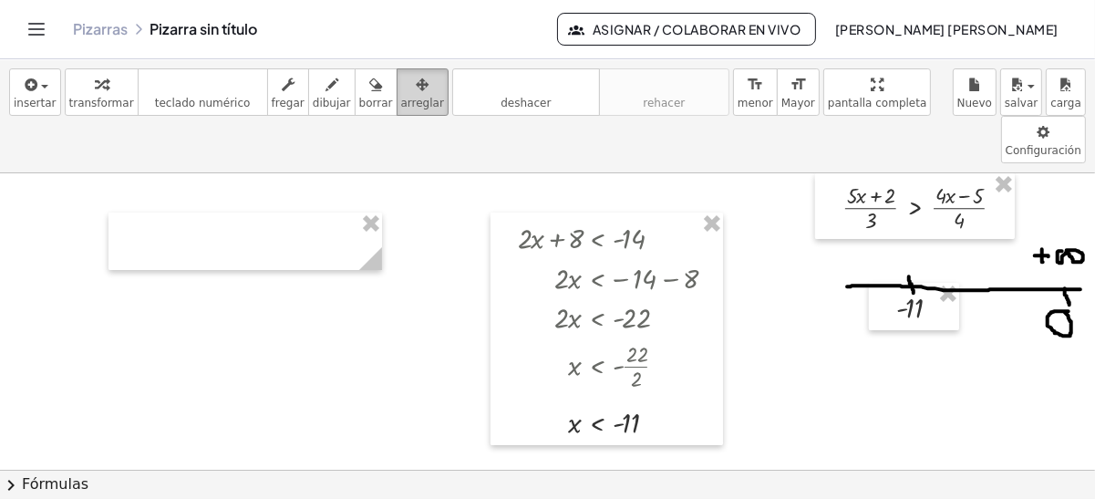
click at [401, 84] on div "button" at bounding box center [422, 84] width 43 height 22
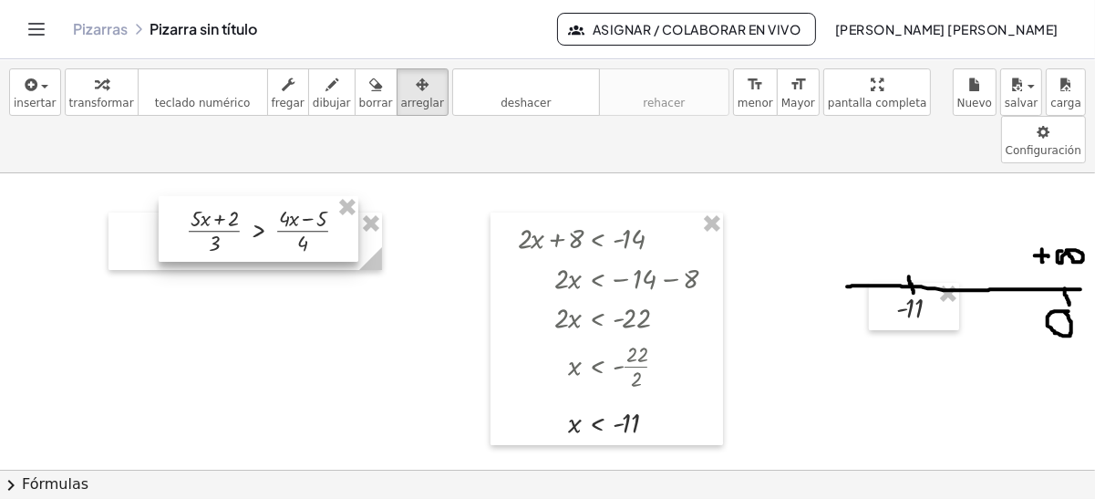
drag, startPoint x: 922, startPoint y: 161, endPoint x: 265, endPoint y: 183, distance: 657.1
click at [265, 196] on div at bounding box center [259, 229] width 200 height 66
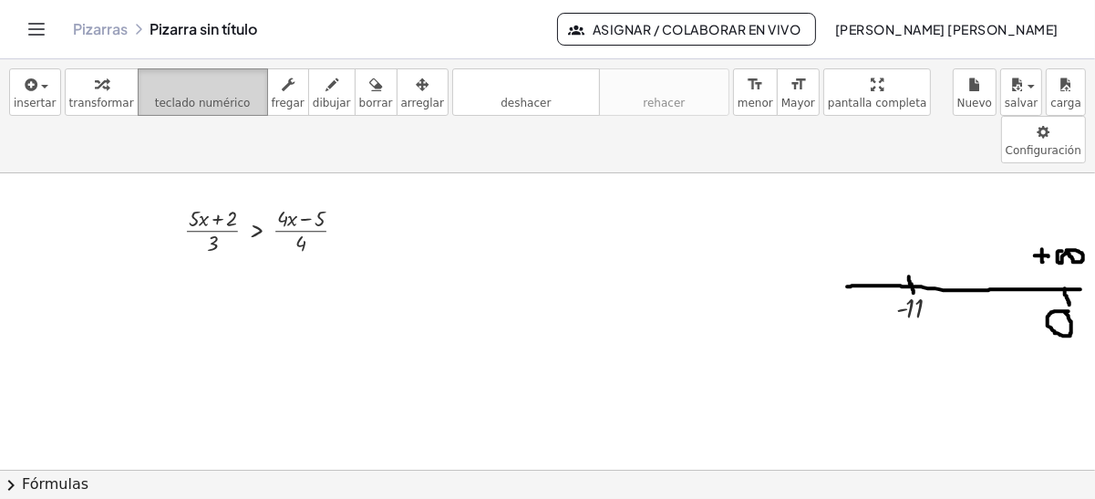
click at [203, 85] on icon "teclado" at bounding box center [202, 85] width 121 height 22
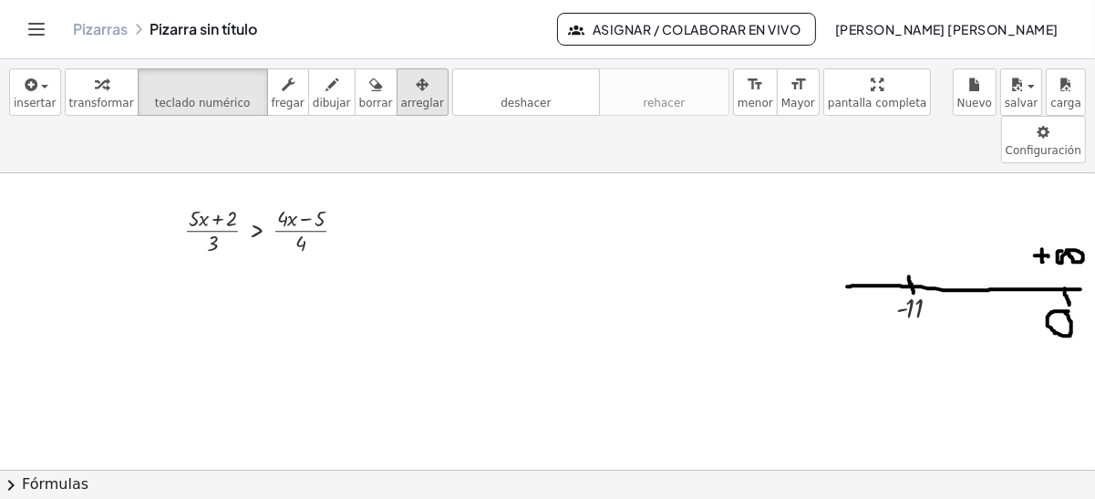
drag, startPoint x: 894, startPoint y: 233, endPoint x: 387, endPoint y: 94, distance: 525.7
click at [387, 94] on div "insertar select one: Math Expression Function Text Youtube Video Graphing Geome…" at bounding box center [547, 279] width 1095 height 440
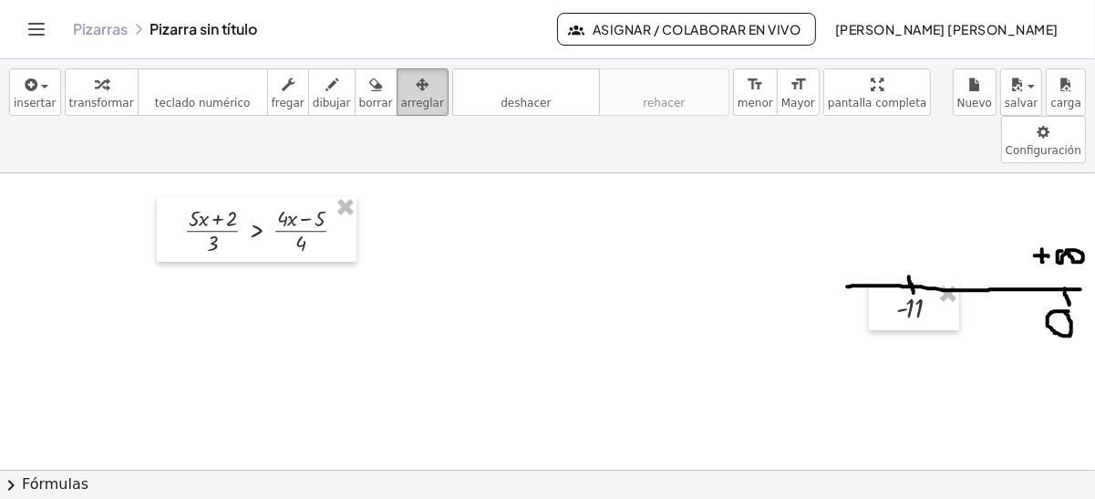
click at [416, 94] on icon "button" at bounding box center [422, 85] width 13 height 22
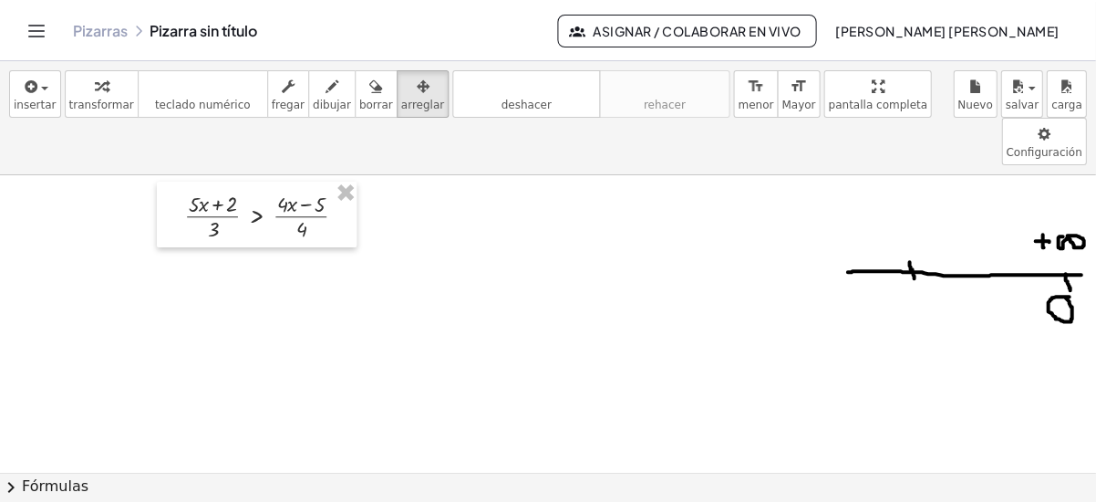
scroll to position [10, 5]
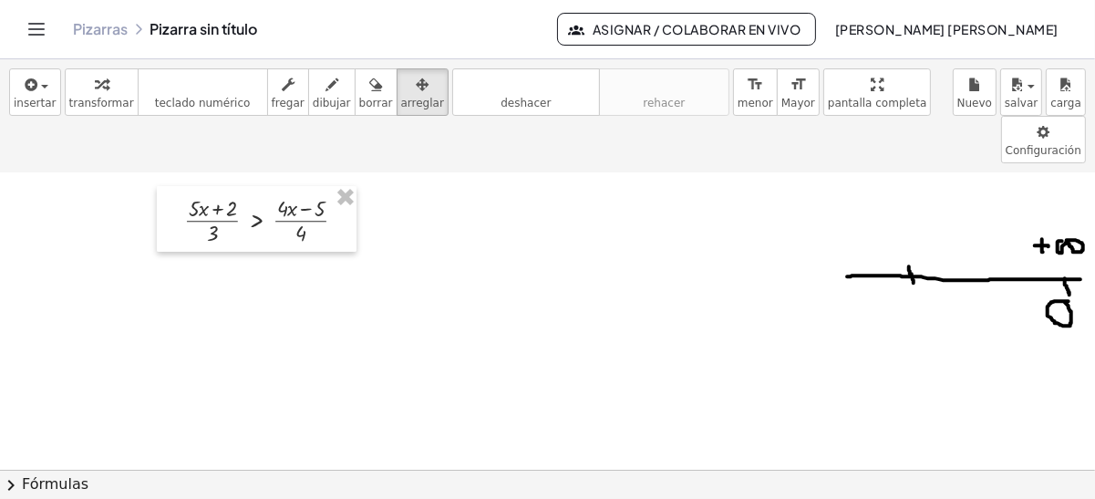
click at [369, 94] on icon "button" at bounding box center [375, 85] width 13 height 22
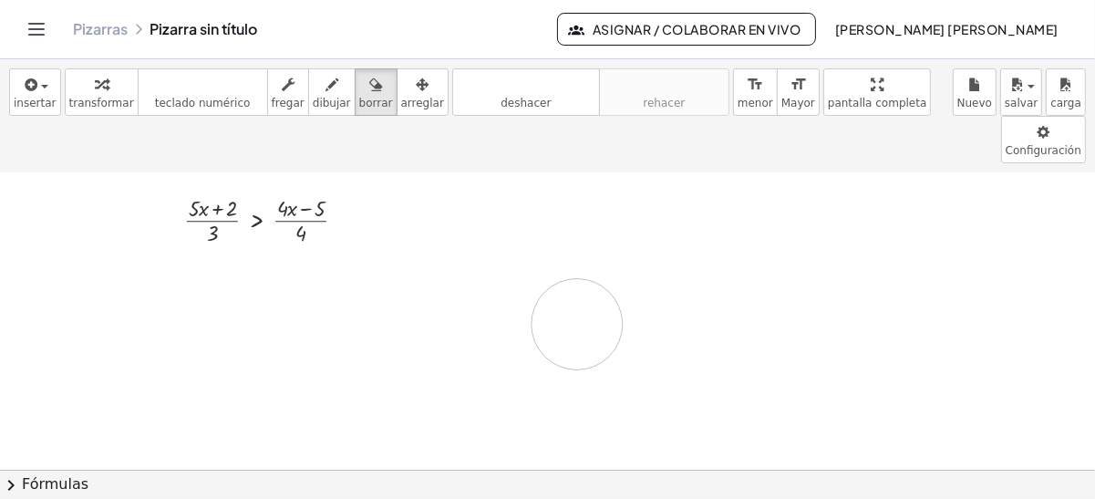
drag, startPoint x: 833, startPoint y: 242, endPoint x: 582, endPoint y: 275, distance: 253.1
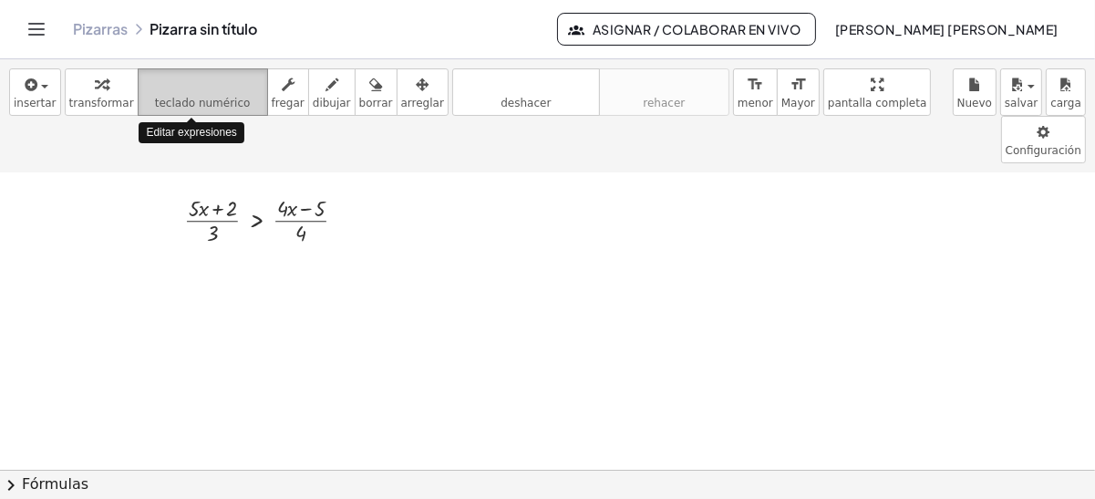
click at [213, 87] on icon "teclado" at bounding box center [202, 85] width 121 height 22
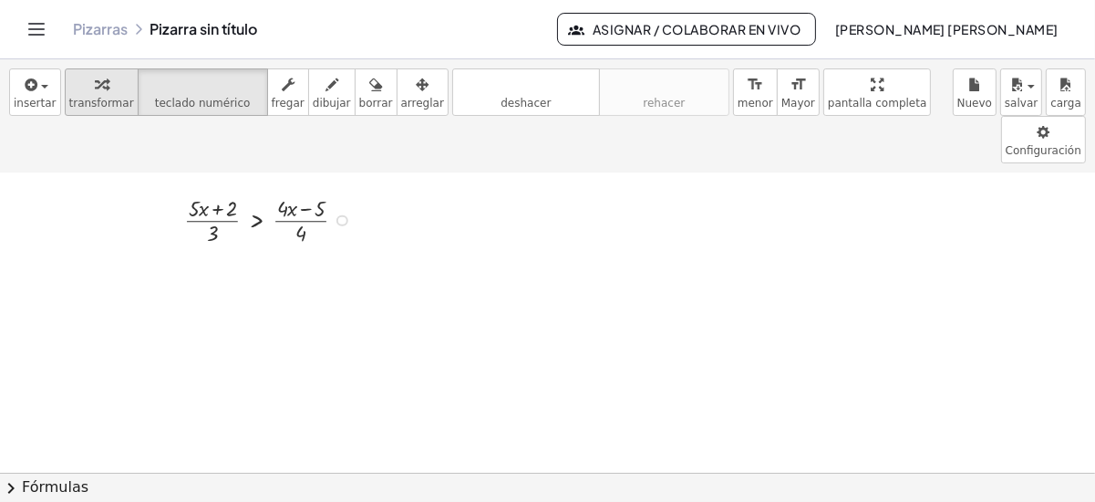
scroll to position [0, 0]
drag, startPoint x: 207, startPoint y: 182, endPoint x: 85, endPoint y: 74, distance: 163.5
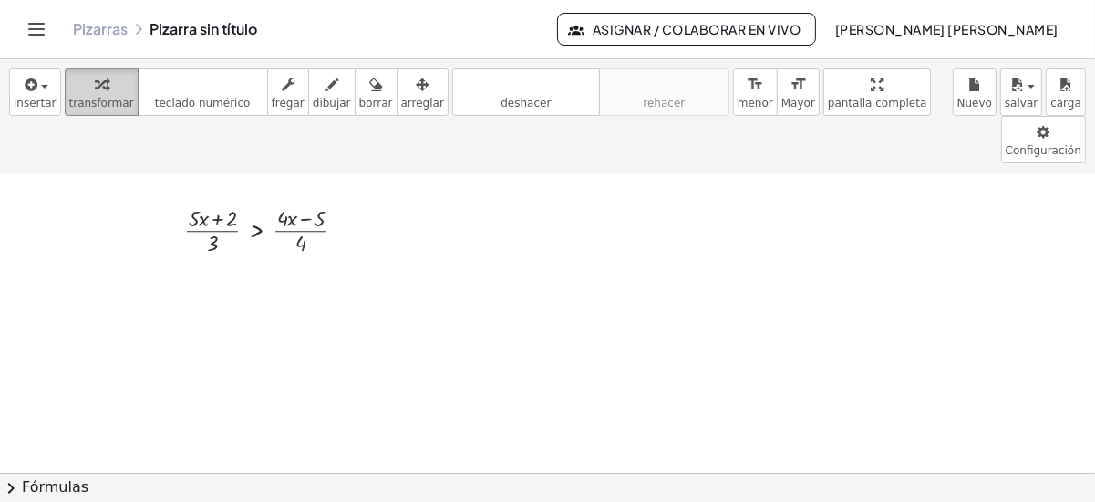
click at [85, 74] on div "button" at bounding box center [101, 84] width 65 height 22
drag, startPoint x: 219, startPoint y: 197, endPoint x: 181, endPoint y: 180, distance: 42.0
click at [181, 196] on div "· 3 · ( + · 5 · x + 2 ) · 3 > · ( + · 4 · x − 5 ) · 4" at bounding box center [257, 229] width 200 height 66
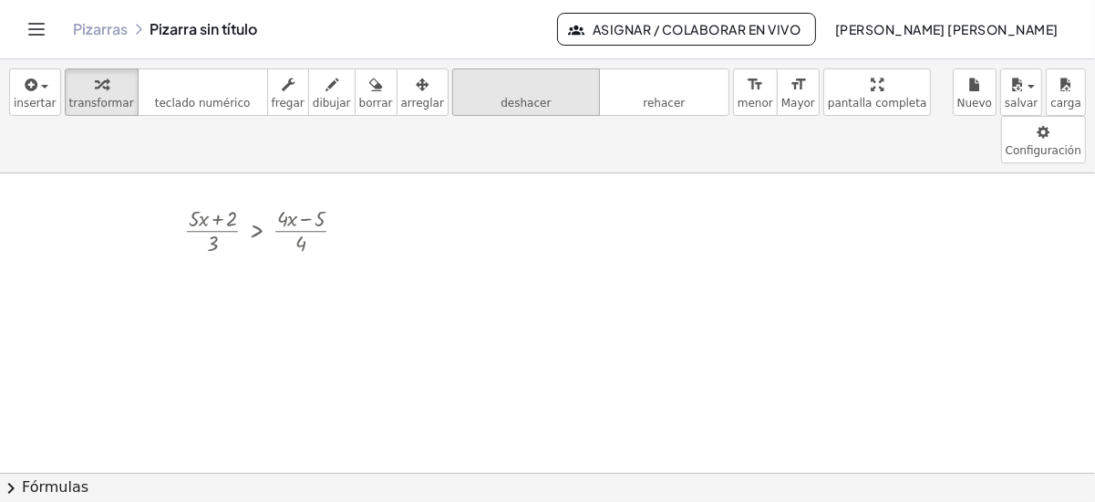
click at [457, 92] on icon "deshacer" at bounding box center [526, 85] width 139 height 22
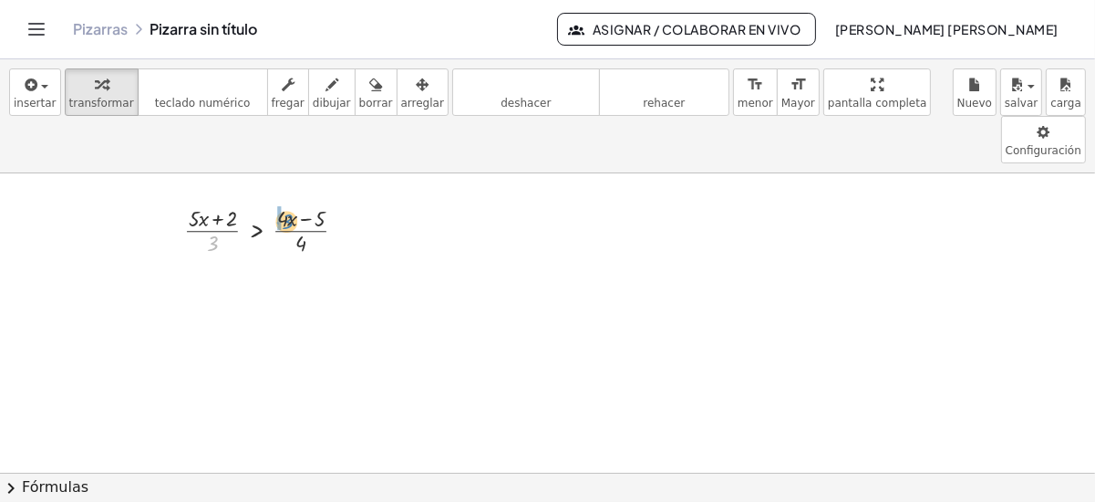
drag, startPoint x: 212, startPoint y: 192, endPoint x: 287, endPoint y: 171, distance: 78.8
click at [287, 201] on div at bounding box center [272, 229] width 195 height 57
drag, startPoint x: 311, startPoint y: 191, endPoint x: 159, endPoint y: 179, distance: 152.8
click at [159, 194] on div "· ( + · 5 · x + 2 ) · 3 > · ( + · 4 · x − 5 ) · 4 · 4 + · 5 · x + 2 · 3 > · ( +…" at bounding box center [265, 228] width 230 height 69
drag, startPoint x: 319, startPoint y: 196, endPoint x: 169, endPoint y: 182, distance: 151.1
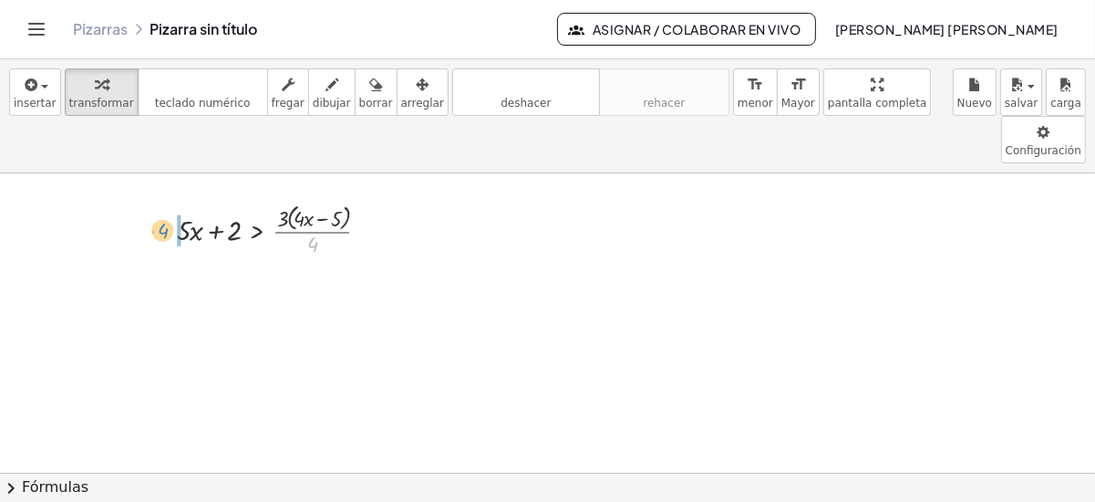
click at [169, 194] on div "· ( + · 5 · x + 2 ) · 3 > · ( + · 4 · x − 5 ) · 4 · 4 + · 5 · x + 2 · 3 > · ( +…" at bounding box center [265, 228] width 230 height 69
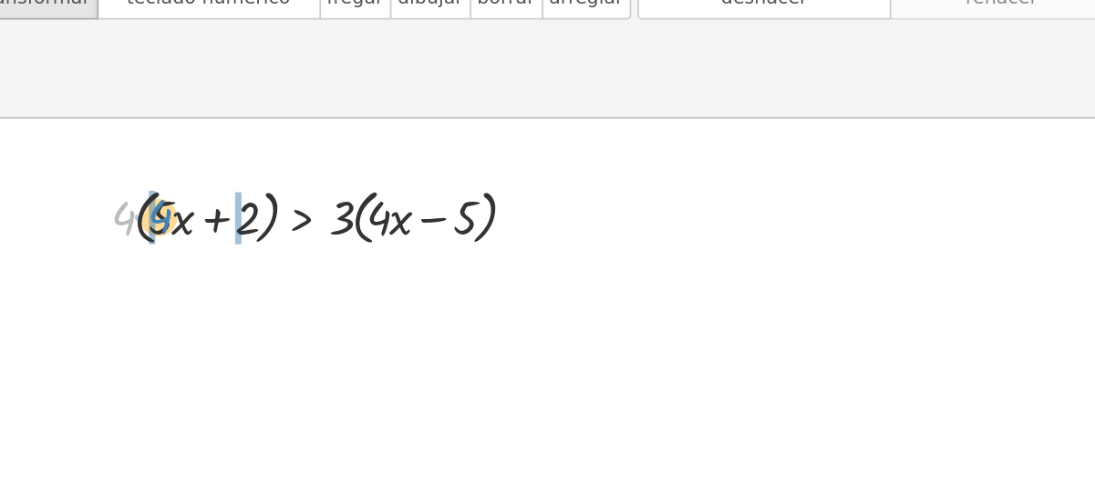
drag, startPoint x: 153, startPoint y: 186, endPoint x: 176, endPoint y: 187, distance: 22.8
click at [176, 207] on div at bounding box center [272, 229] width 271 height 44
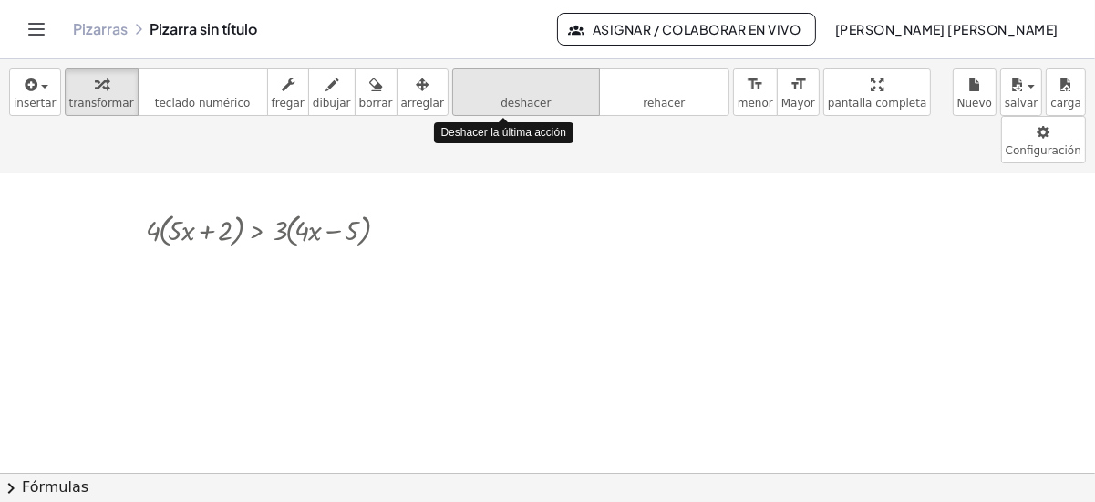
click at [510, 82] on icon "deshacer" at bounding box center [526, 85] width 139 height 22
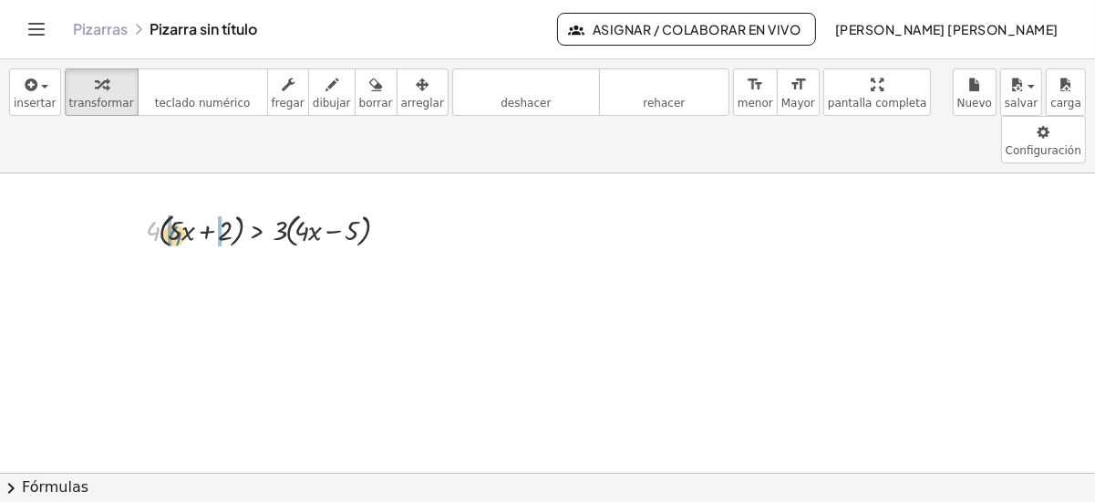
drag, startPoint x: 152, startPoint y: 184, endPoint x: 174, endPoint y: 189, distance: 22.4
click at [174, 207] on div at bounding box center [272, 229] width 271 height 44
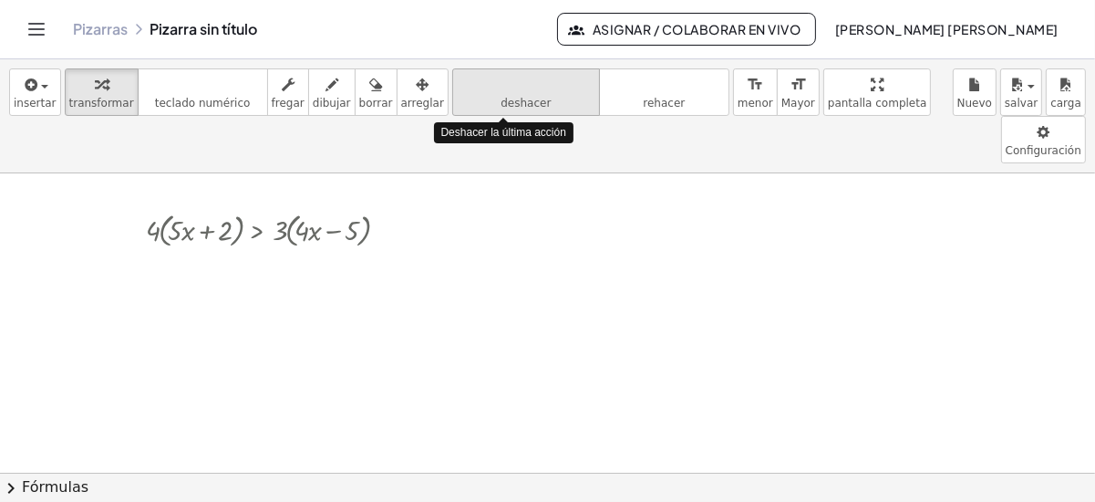
click at [457, 89] on icon "deshacer" at bounding box center [526, 85] width 139 height 22
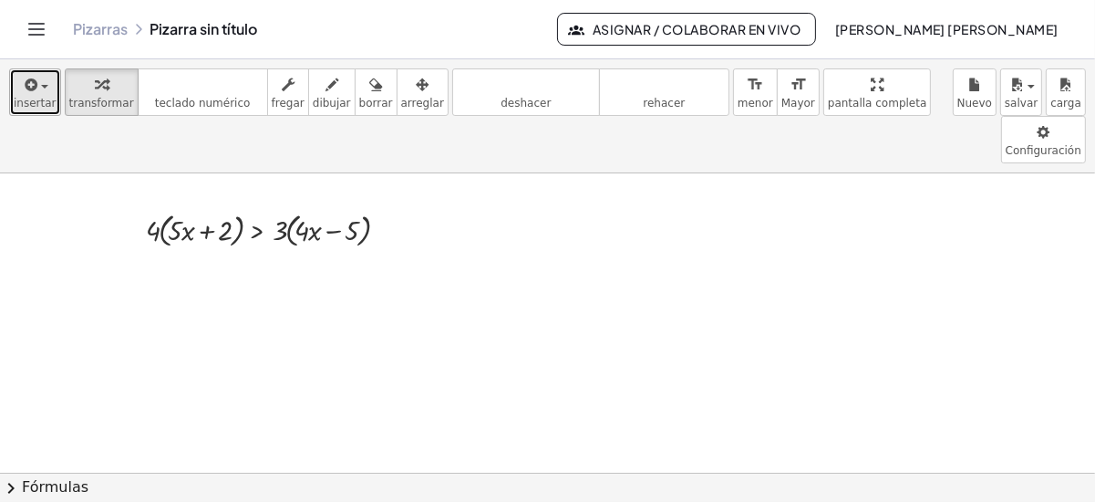
click at [44, 104] on span "insertar" at bounding box center [35, 103] width 43 height 13
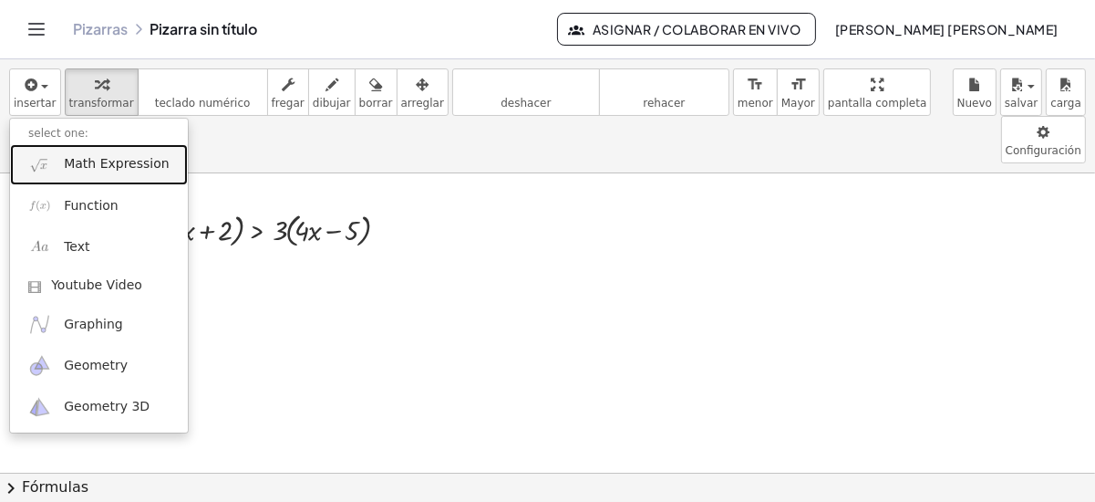
click at [79, 144] on link "Math Expression" at bounding box center [99, 164] width 178 height 41
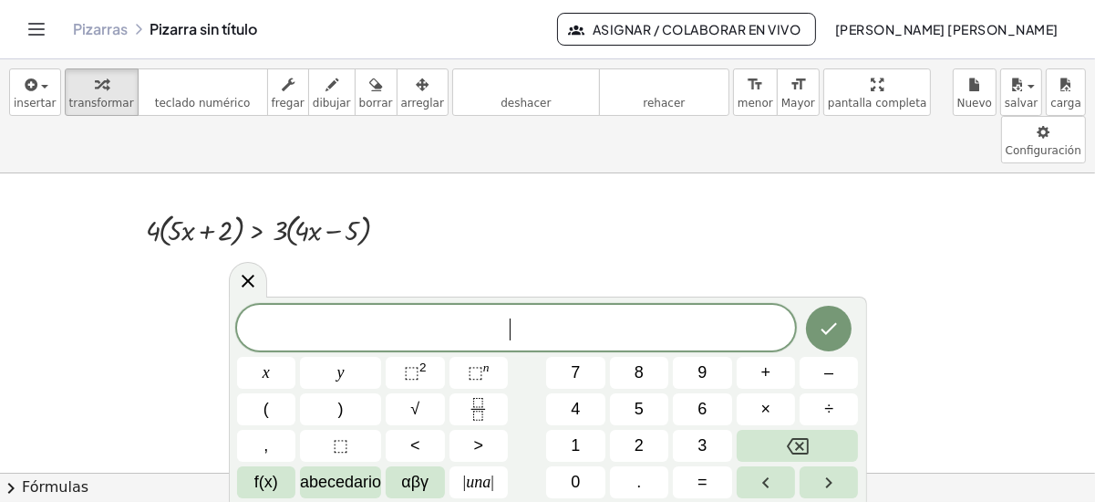
click at [421, 326] on span "​" at bounding box center [516, 330] width 559 height 26
click at [761, 378] on button "+" at bounding box center [766, 373] width 58 height 32
click at [478, 441] on span ">" at bounding box center [478, 445] width 10 height 25
click at [833, 328] on icon "Hecho" at bounding box center [830, 329] width 16 height 12
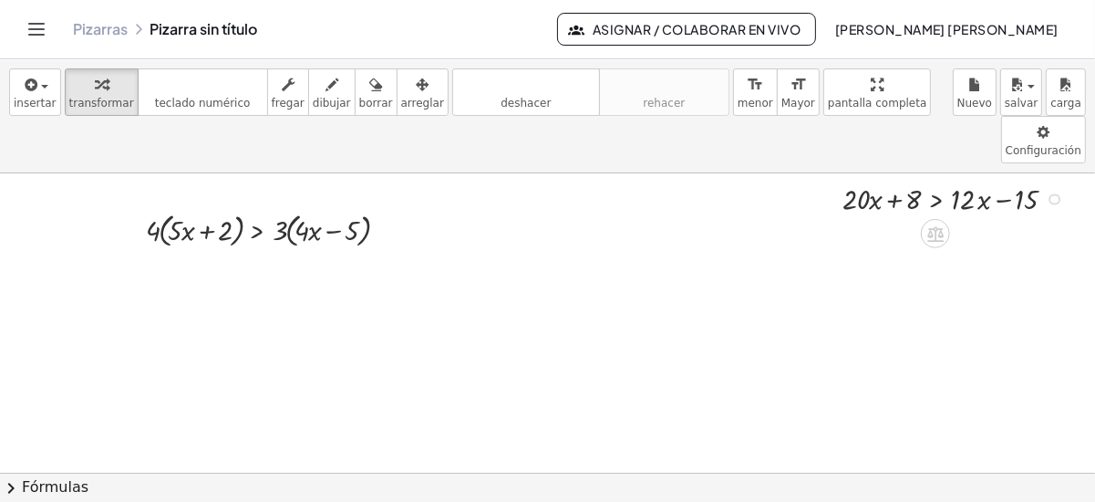
click at [882, 178] on div at bounding box center [958, 198] width 249 height 40
click at [401, 99] on span "arreglar" at bounding box center [422, 103] width 43 height 13
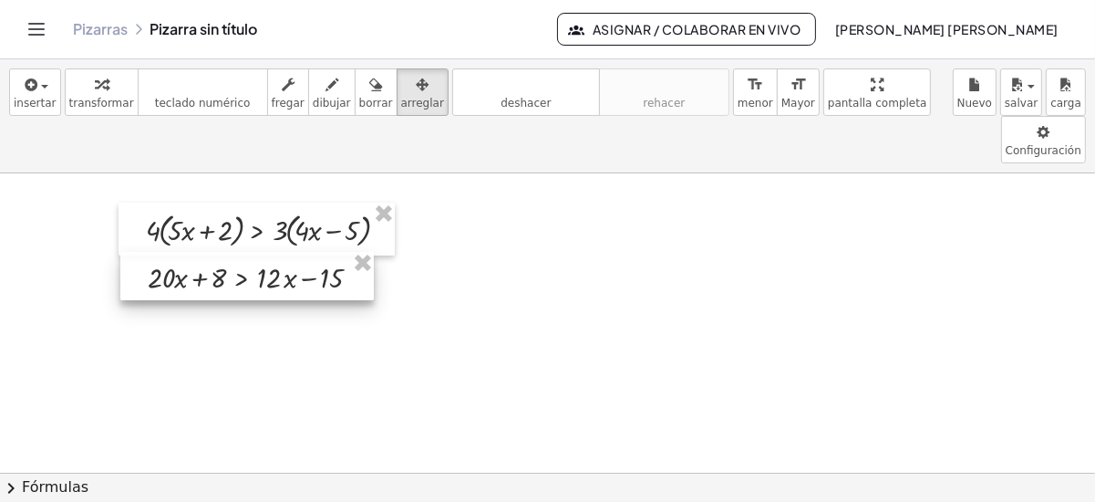
drag, startPoint x: 847, startPoint y: 139, endPoint x: 153, endPoint y: 216, distance: 698.4
click at [153, 252] on div at bounding box center [247, 276] width 254 height 49
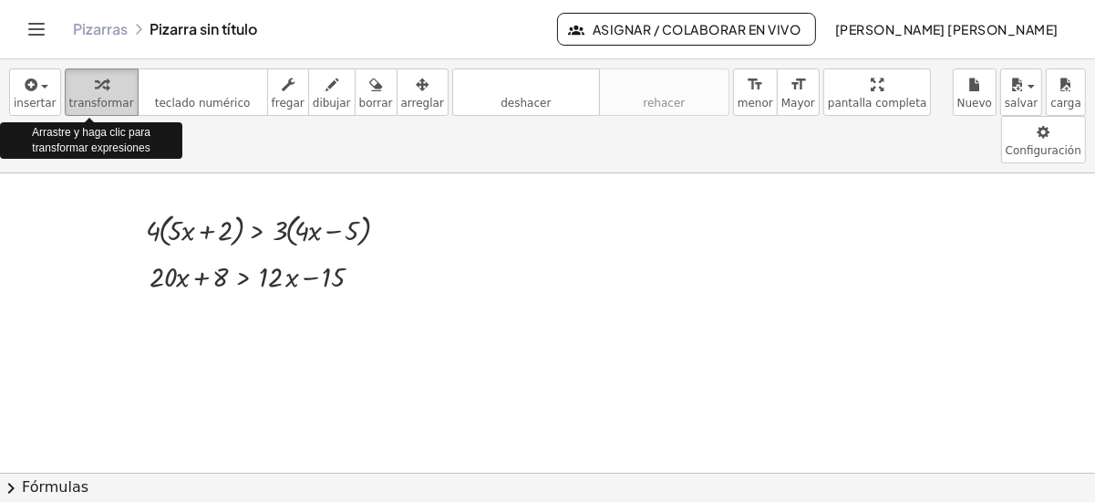
click at [97, 91] on div "button" at bounding box center [101, 84] width 65 height 22
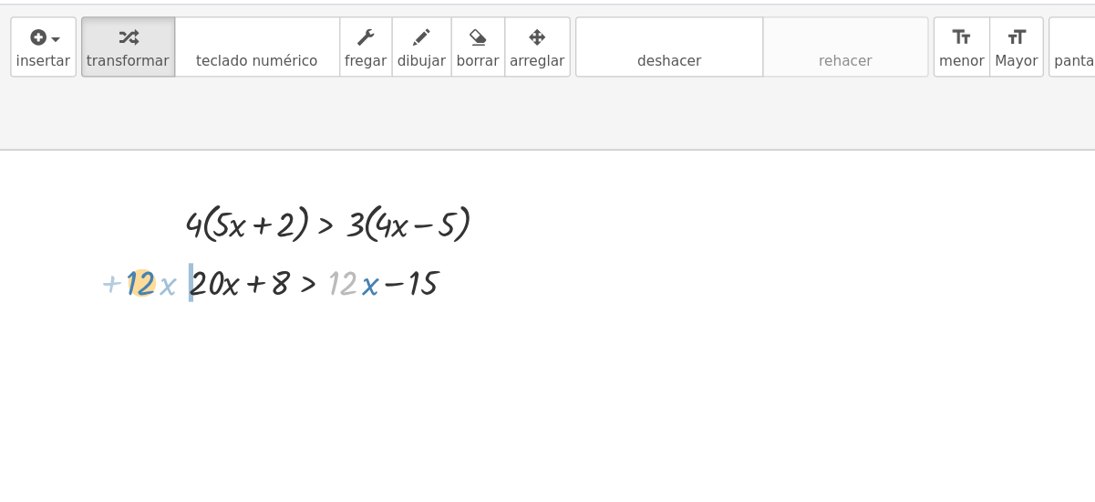
drag, startPoint x: 277, startPoint y: 232, endPoint x: 121, endPoint y: 232, distance: 156.0
drag, startPoint x: 211, startPoint y: 226, endPoint x: 312, endPoint y: 221, distance: 101.4
click at [312, 255] on div at bounding box center [192, 275] width 277 height 40
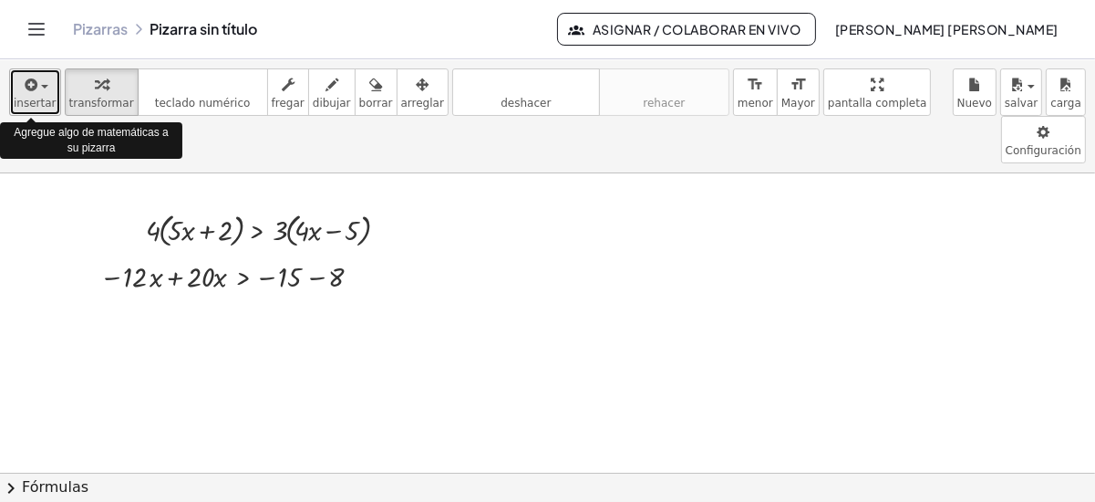
click at [37, 83] on span "button" at bounding box center [39, 86] width 4 height 13
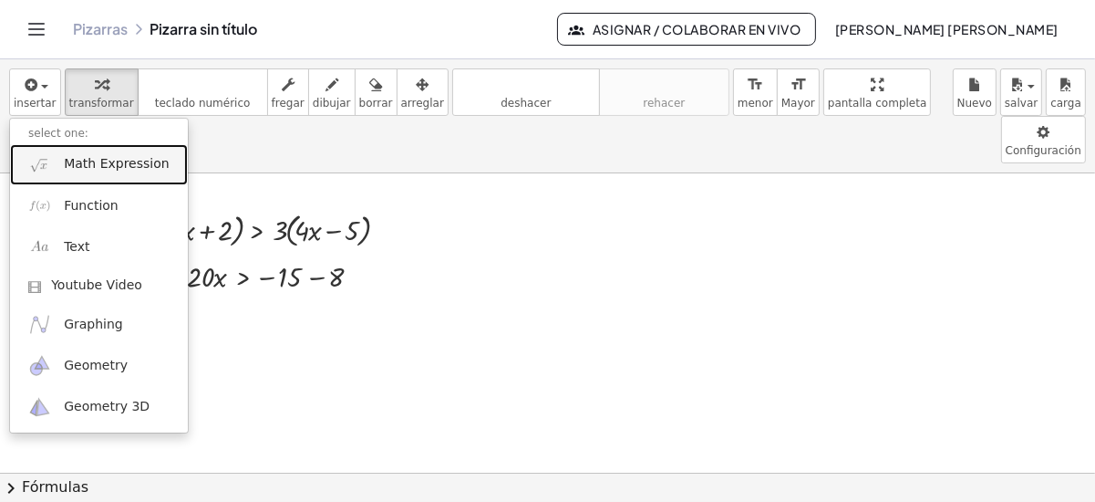
click at [120, 164] on span "Math Expression" at bounding box center [116, 164] width 105 height 18
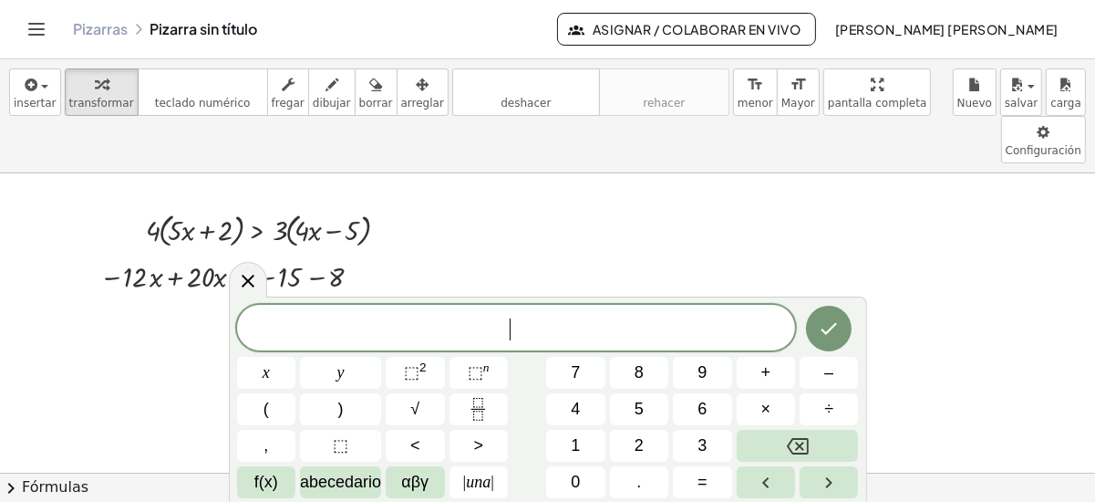
click at [379, 331] on span "​" at bounding box center [516, 330] width 559 height 26
click at [473, 452] on span ">" at bounding box center [478, 445] width 10 height 25
click at [833, 324] on icon "Hecho" at bounding box center [829, 328] width 22 height 22
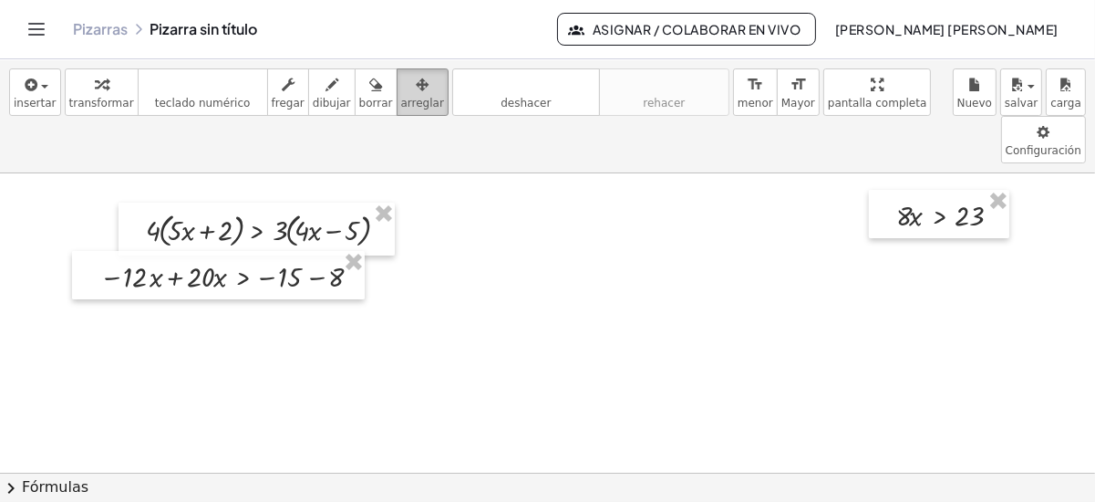
click at [401, 93] on div "button" at bounding box center [422, 84] width 43 height 22
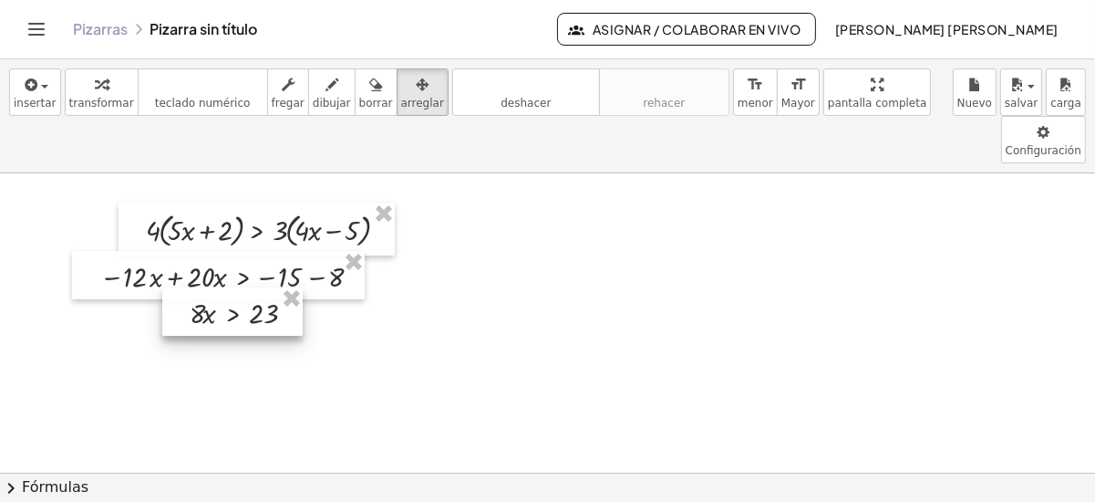
drag, startPoint x: 946, startPoint y: 161, endPoint x: 239, endPoint y: 258, distance: 713.6
click at [239, 287] on div at bounding box center [232, 311] width 140 height 49
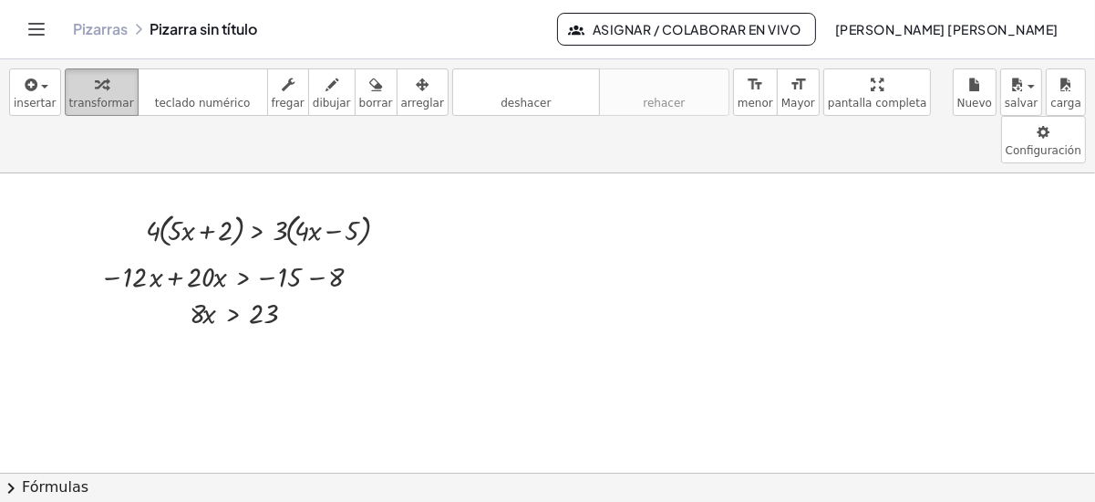
click at [65, 100] on button "transformar" at bounding box center [102, 91] width 74 height 47
drag, startPoint x: 197, startPoint y: 263, endPoint x: 265, endPoint y: 291, distance: 73.2
drag, startPoint x: 263, startPoint y: 277, endPoint x: 262, endPoint y: 258, distance: 19.2
click at [262, 284] on div at bounding box center [255, 312] width 124 height 57
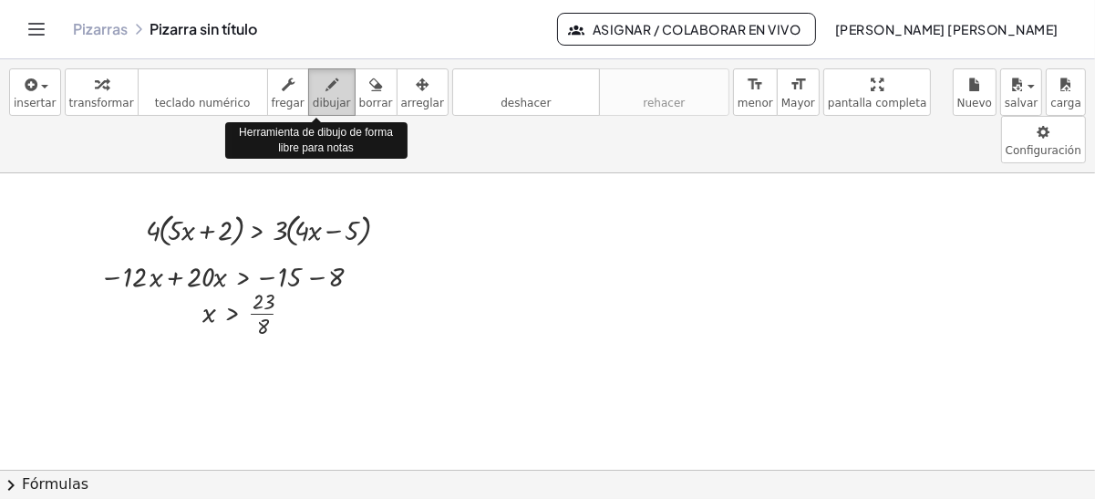
click at [326, 78] on icon "button" at bounding box center [332, 85] width 13 height 22
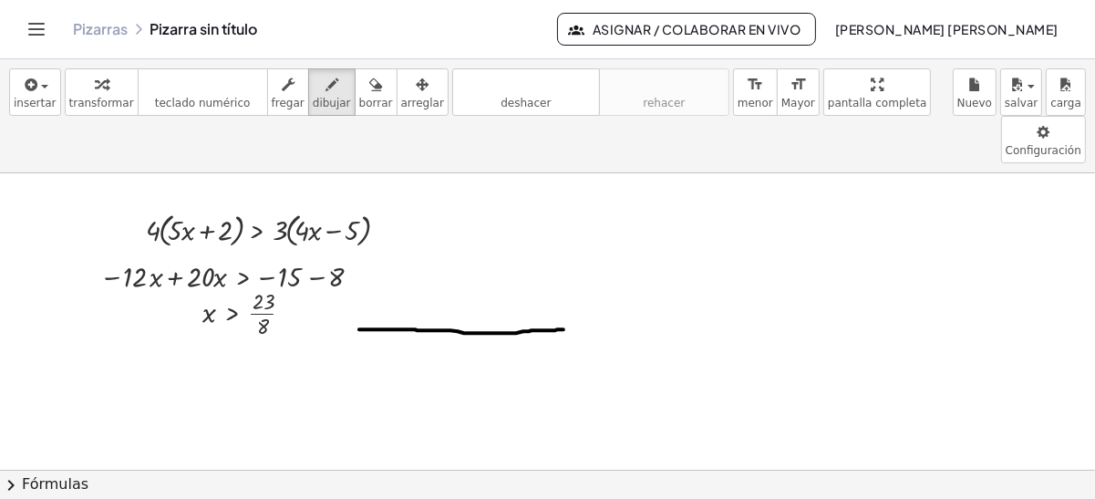
drag, startPoint x: 359, startPoint y: 280, endPoint x: 571, endPoint y: 279, distance: 211.6
drag, startPoint x: 484, startPoint y: 99, endPoint x: 584, endPoint y: 303, distance: 227.2
click at [584, 303] on div "insertar select one: Math Expression Function Text Youtube Video Graphing Geome…" at bounding box center [547, 279] width 1095 height 440
drag, startPoint x: 416, startPoint y: 281, endPoint x: 576, endPoint y: 249, distance: 163.7
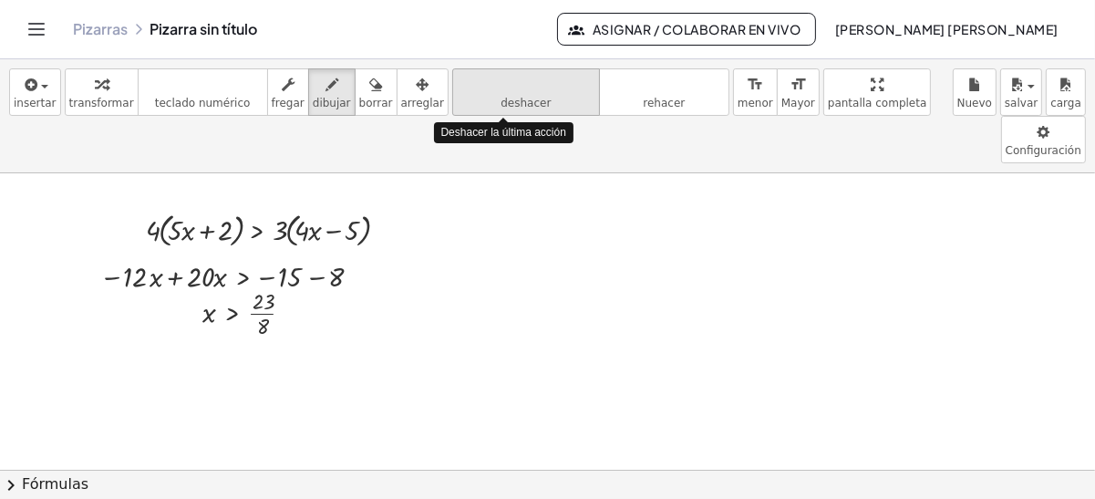
click at [469, 82] on icon "deshacer" at bounding box center [526, 85] width 139 height 22
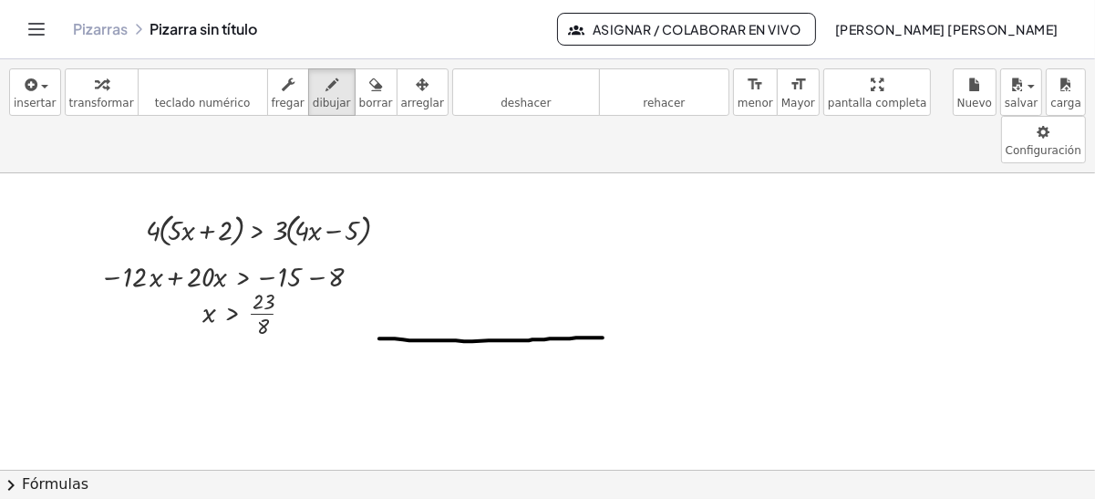
drag, startPoint x: 379, startPoint y: 289, endPoint x: 603, endPoint y: 288, distance: 223.5
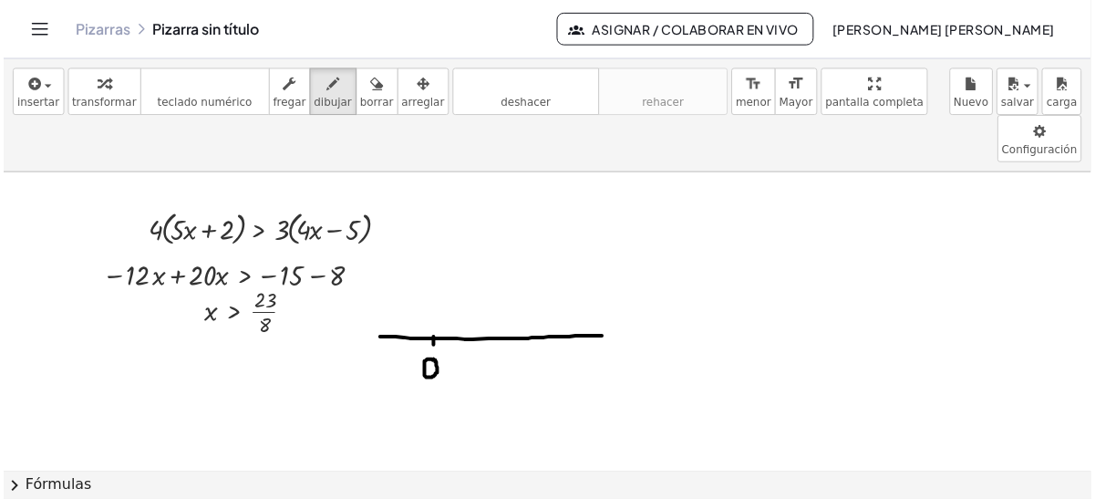
scroll to position [1, 0]
drag, startPoint x: 542, startPoint y: 284, endPoint x: 542, endPoint y: 299, distance: 15.5
drag, startPoint x: 536, startPoint y: 315, endPoint x: 550, endPoint y: 328, distance: 19.3
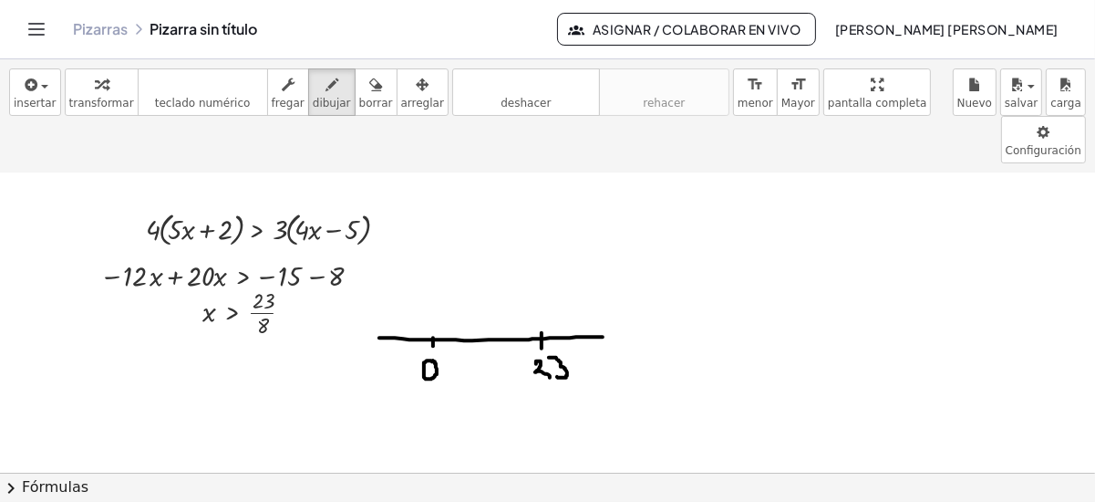
drag, startPoint x: 549, startPoint y: 308, endPoint x: 552, endPoint y: 324, distance: 15.7
drag, startPoint x: 524, startPoint y: 333, endPoint x: 576, endPoint y: 341, distance: 51.7
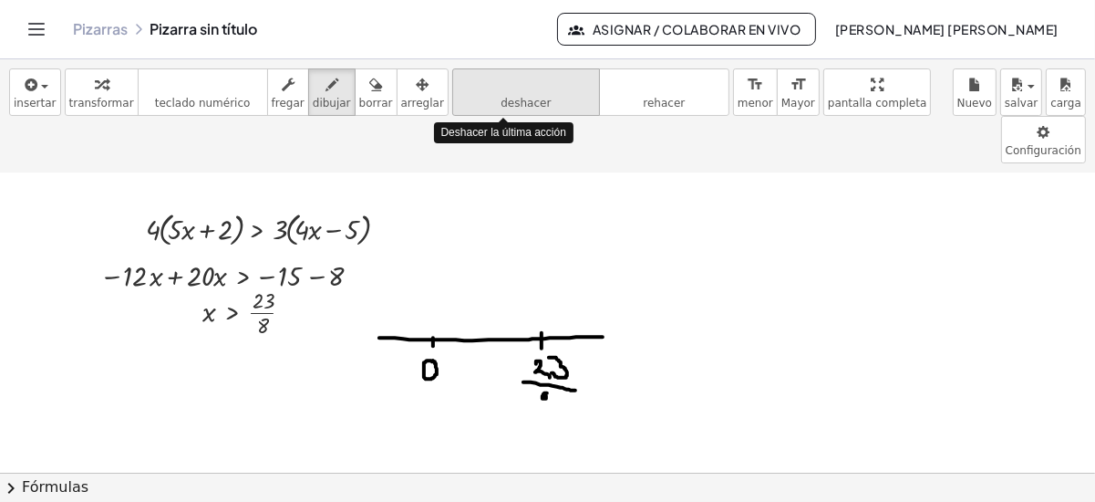
click at [501, 77] on icon "deshacer" at bounding box center [526, 85] width 139 height 22
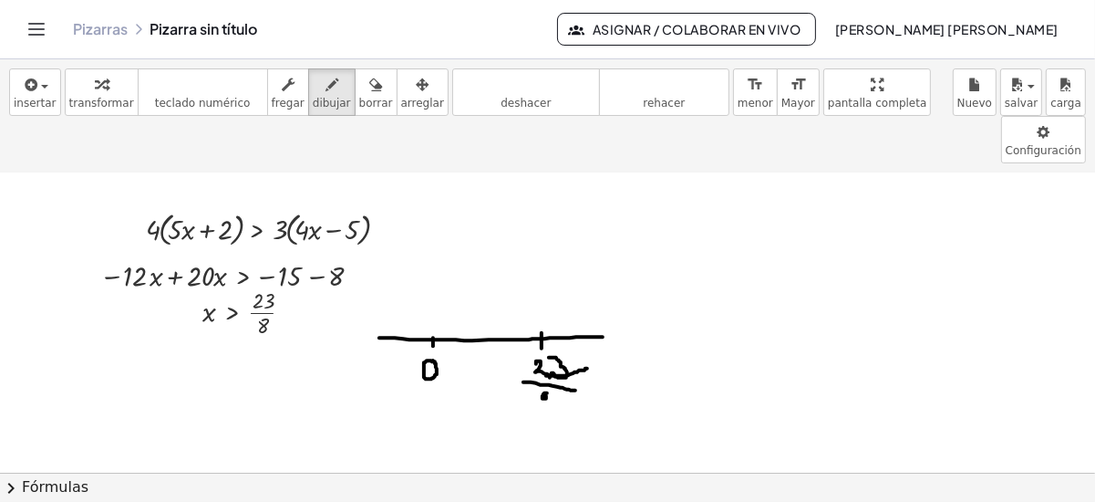
drag, startPoint x: 586, startPoint y: 319, endPoint x: 546, endPoint y: 327, distance: 39.9
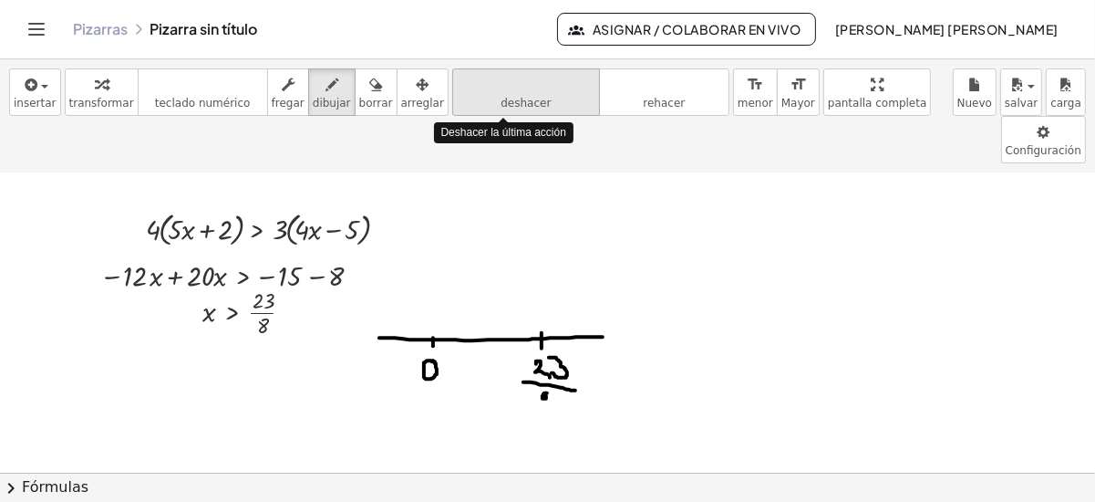
click at [508, 81] on icon "deshacer" at bounding box center [526, 85] width 139 height 22
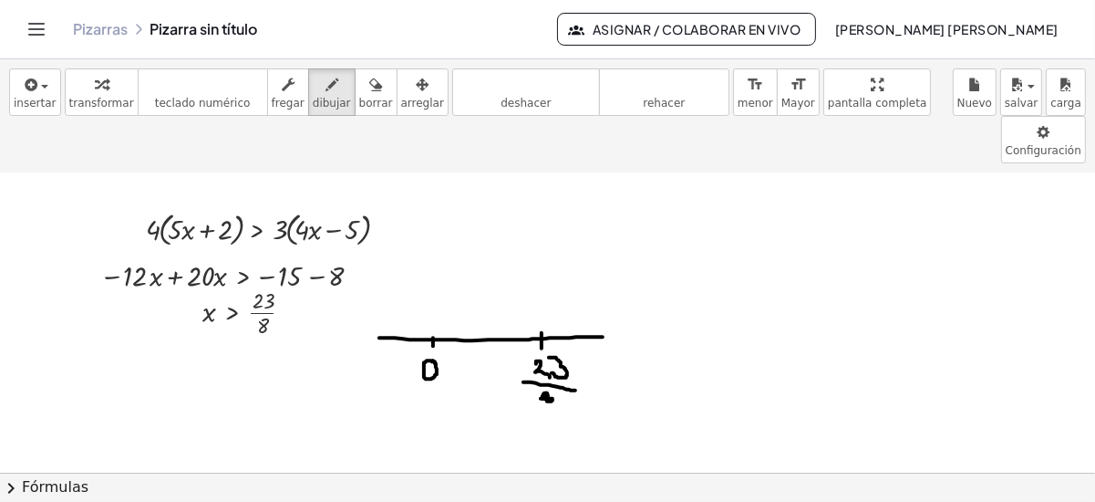
click at [483, 111] on button "deshacer deshacer" at bounding box center [526, 91] width 148 height 47
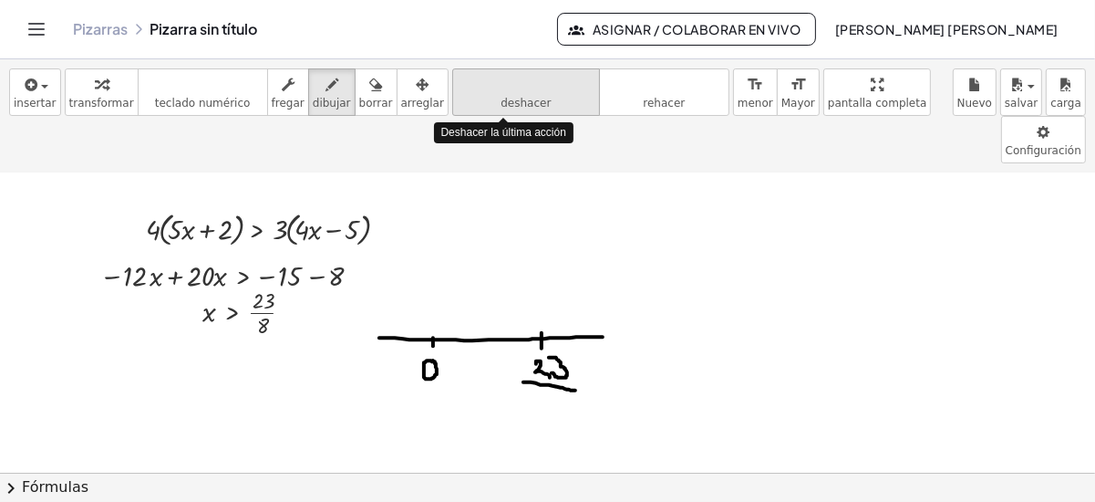
click at [483, 111] on button "deshacer deshacer" at bounding box center [526, 91] width 148 height 47
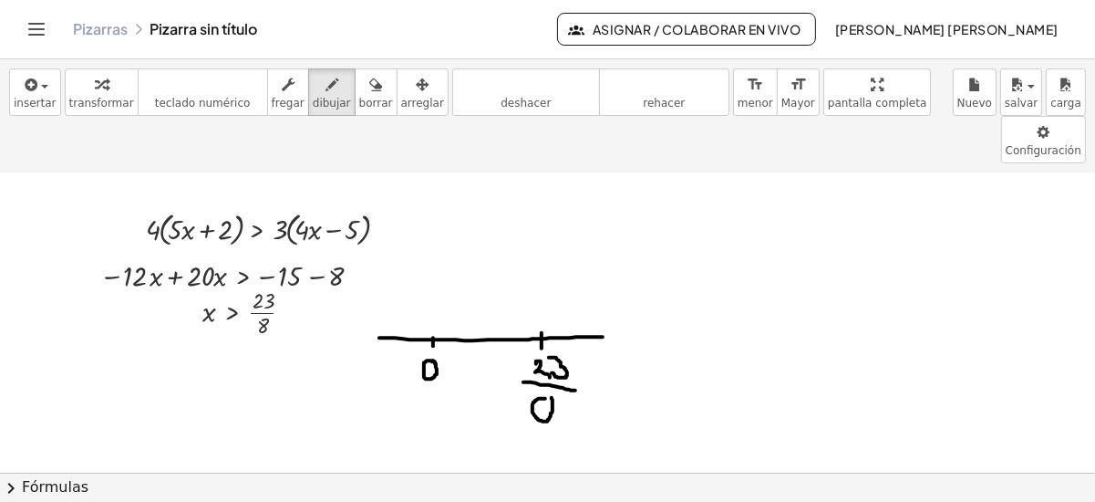
drag, startPoint x: 544, startPoint y: 349, endPoint x: 549, endPoint y: 364, distance: 15.6
drag, startPoint x: 769, startPoint y: 220, endPoint x: 781, endPoint y: 220, distance: 11.9
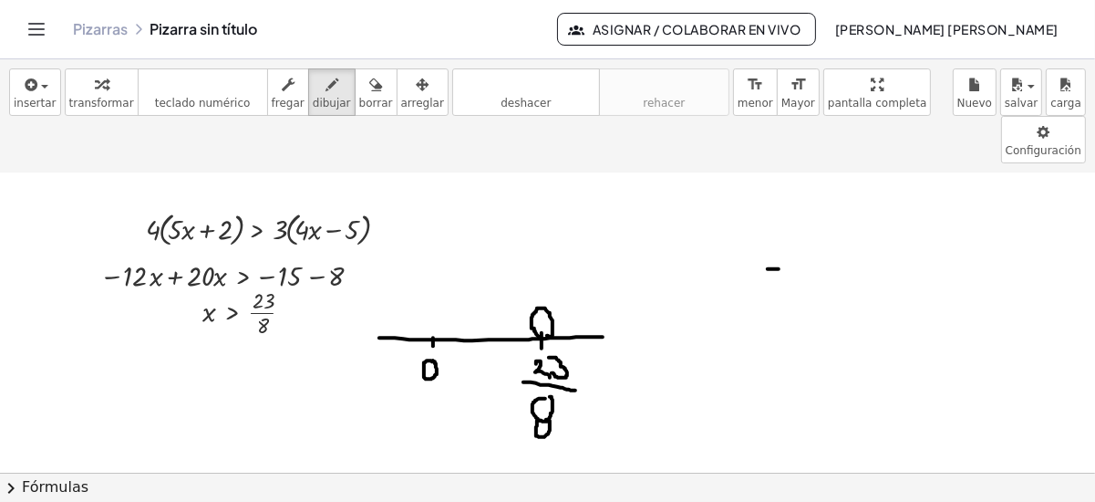
drag, startPoint x: 789, startPoint y: 202, endPoint x: 815, endPoint y: 237, distance: 43.1
drag, startPoint x: 798, startPoint y: 260, endPoint x: 816, endPoint y: 291, distance: 36.0
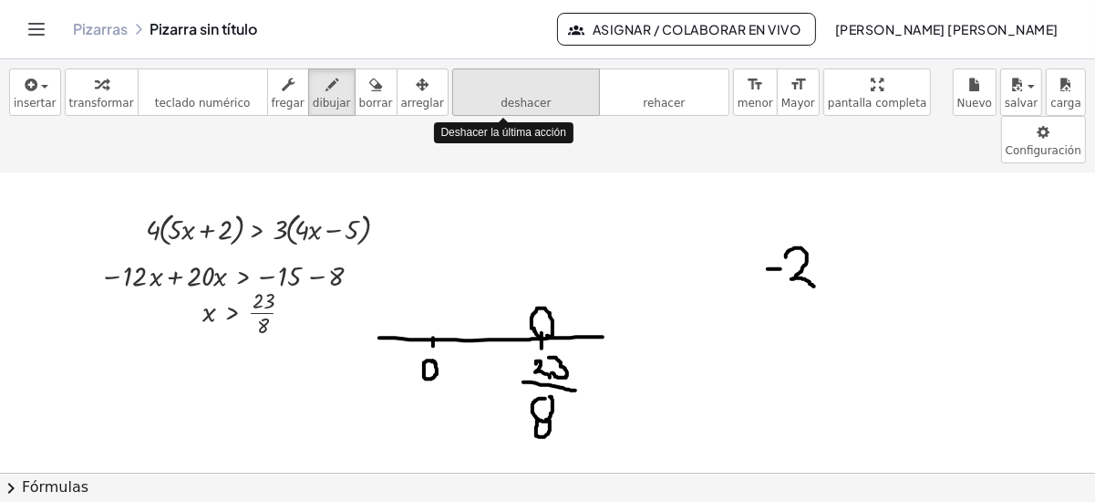
click at [482, 83] on icon "deshacer" at bounding box center [526, 85] width 139 height 22
click at [457, 97] on button "deshacer deshacer" at bounding box center [526, 91] width 148 height 47
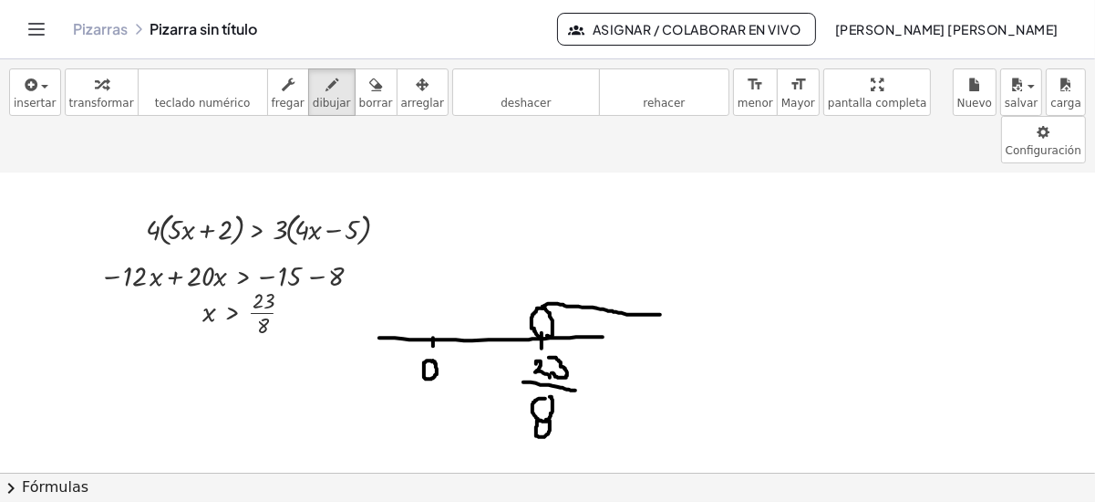
drag, startPoint x: 543, startPoint y: 259, endPoint x: 655, endPoint y: 262, distance: 112.2
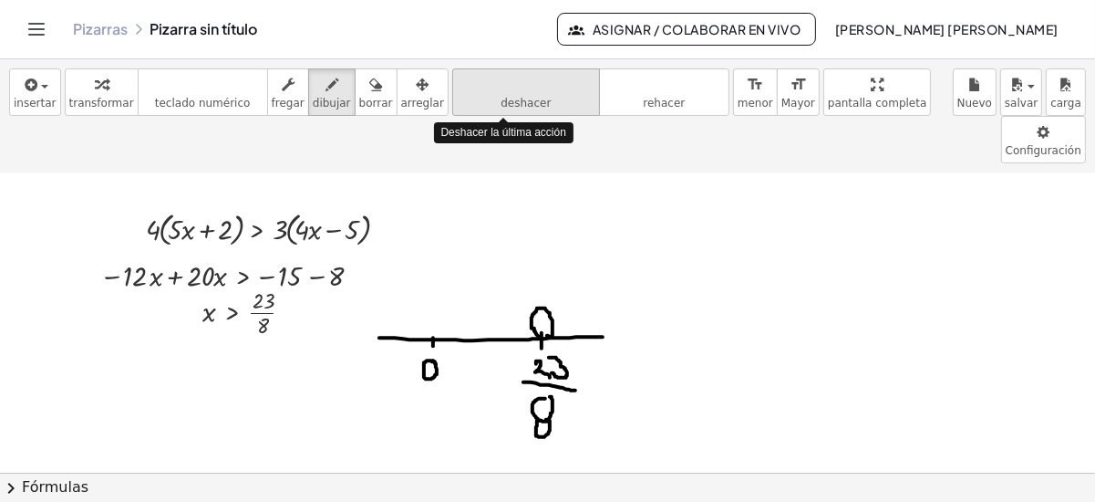
click at [525, 83] on icon "deshacer" at bounding box center [526, 85] width 139 height 22
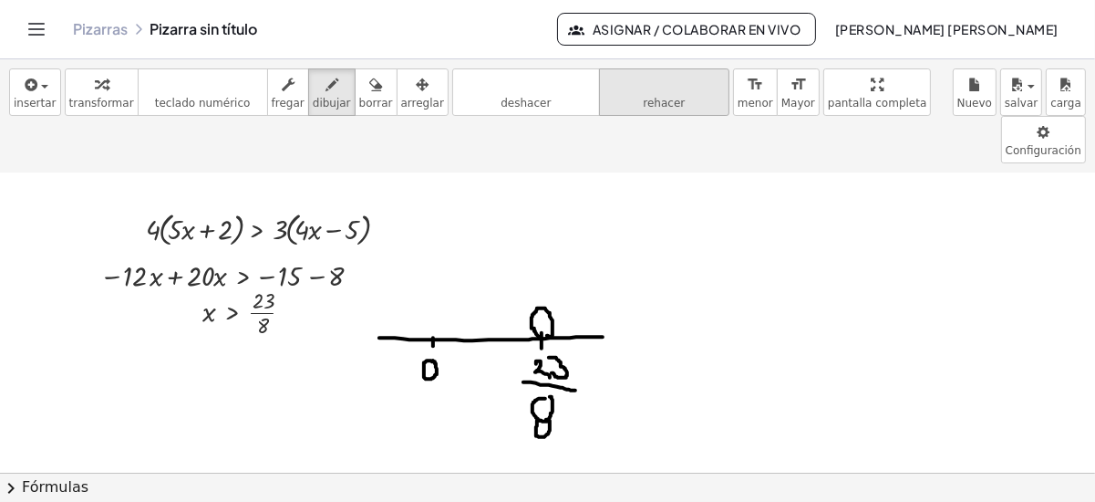
click at [618, 82] on icon "rehacer" at bounding box center [664, 85] width 121 height 22
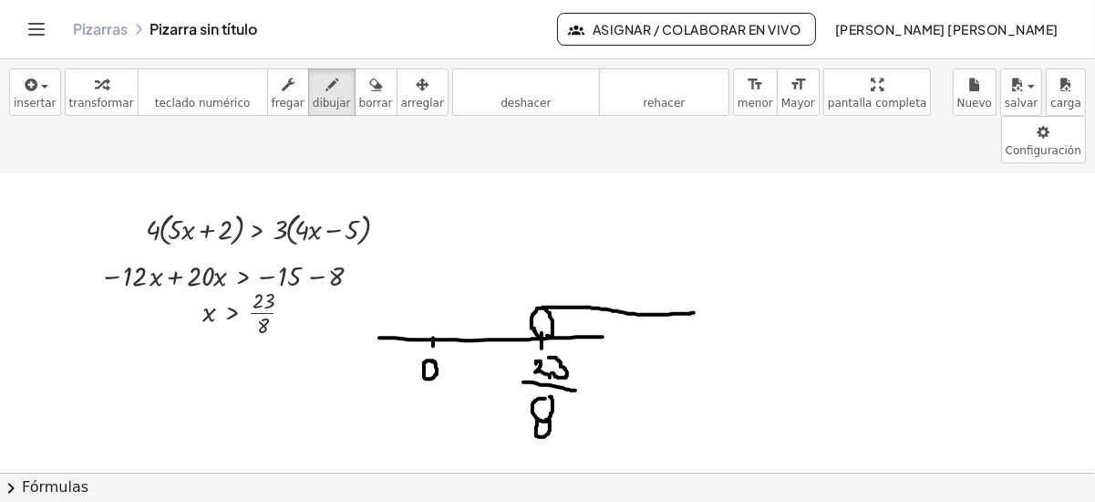
drag, startPoint x: 543, startPoint y: 258, endPoint x: 703, endPoint y: 264, distance: 160.6
drag, startPoint x: 567, startPoint y: 261, endPoint x: 558, endPoint y: 299, distance: 39.4
drag, startPoint x: 586, startPoint y: 258, endPoint x: 583, endPoint y: 275, distance: 17.7
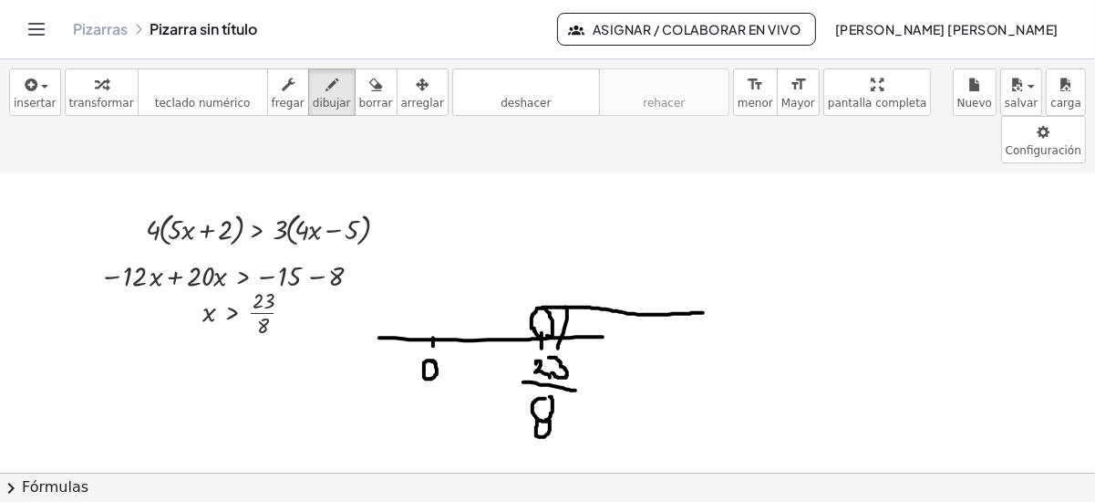
drag, startPoint x: 608, startPoint y: 268, endPoint x: 593, endPoint y: 286, distance: 23.9
drag, startPoint x: 655, startPoint y: 273, endPoint x: 623, endPoint y: 283, distance: 33.5
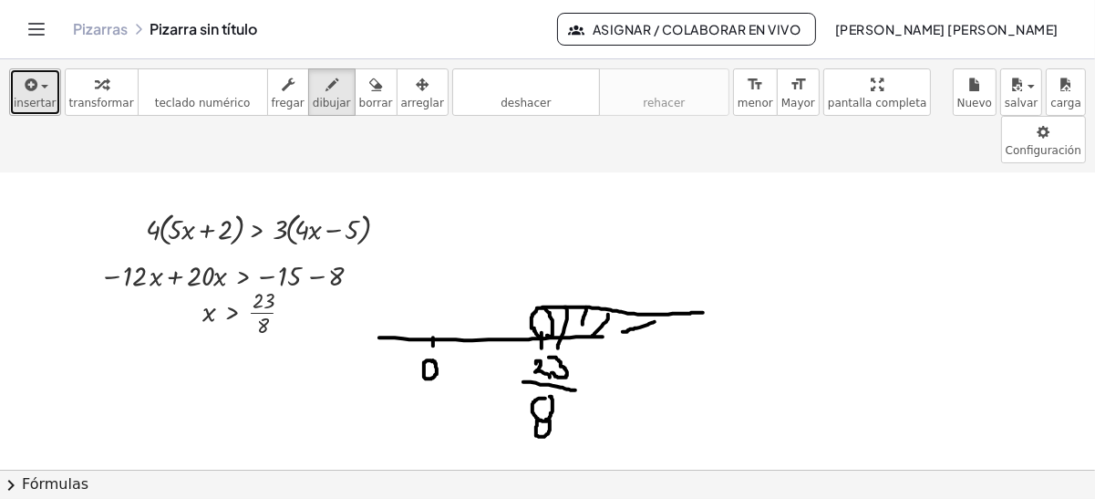
click at [40, 90] on div "button" at bounding box center [35, 84] width 43 height 22
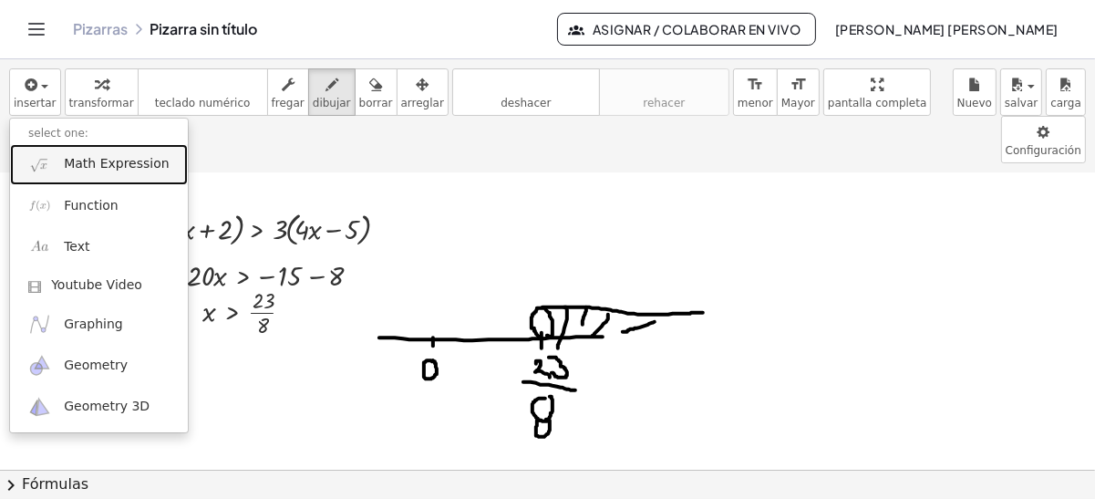
click at [86, 161] on span "Math Expression" at bounding box center [116, 164] width 105 height 18
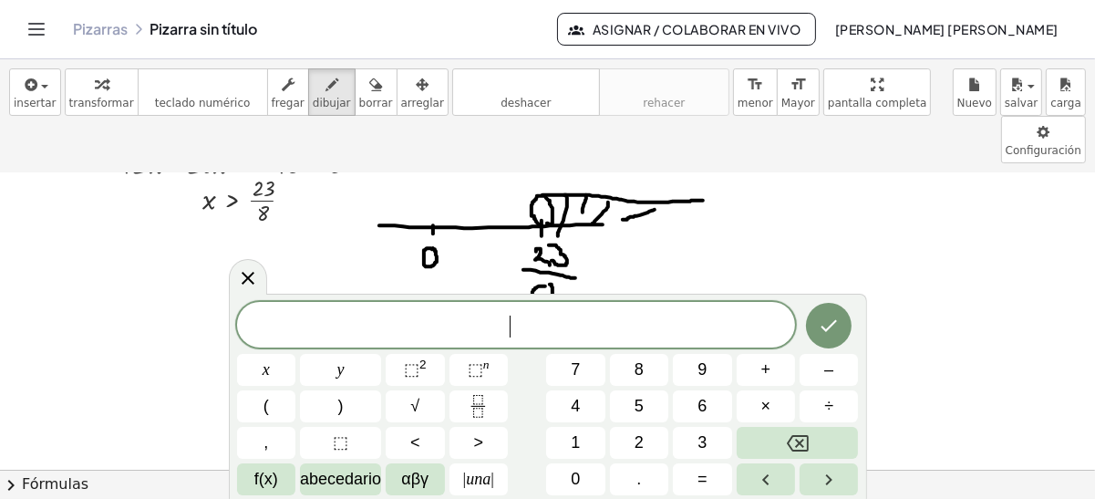
scroll to position [111, 0]
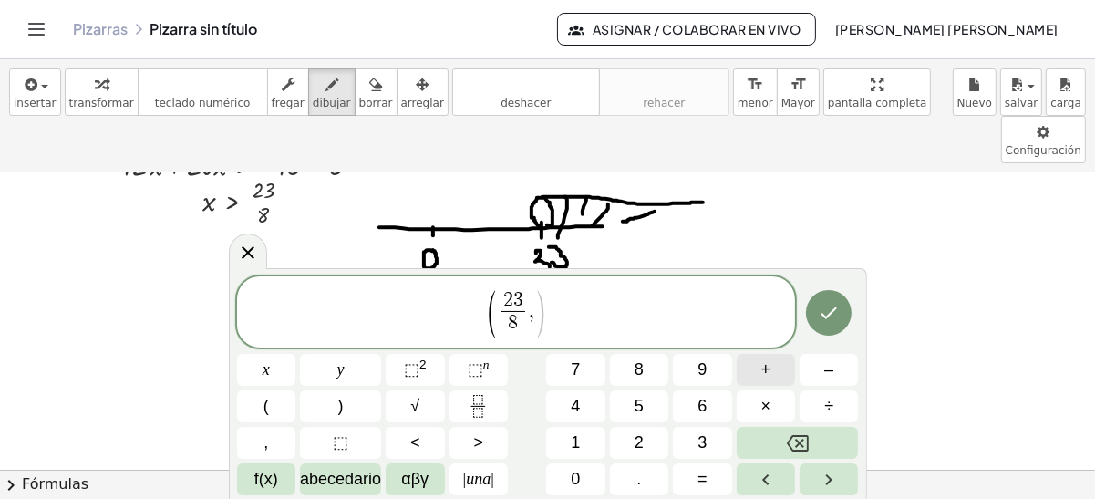
click at [756, 378] on button "+" at bounding box center [766, 370] width 58 height 32
click at [643, 372] on span "8" at bounding box center [639, 370] width 9 height 25
click at [828, 317] on icon "Hecho" at bounding box center [830, 312] width 16 height 12
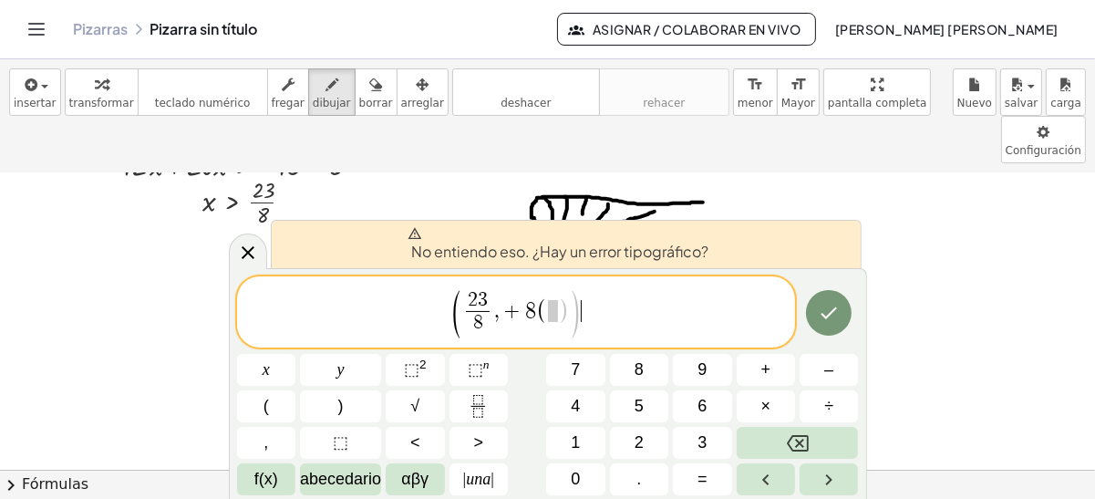
click at [690, 324] on span "( 2 3 8 ​ , + 8 ( ) ) ​" at bounding box center [516, 313] width 559 height 52
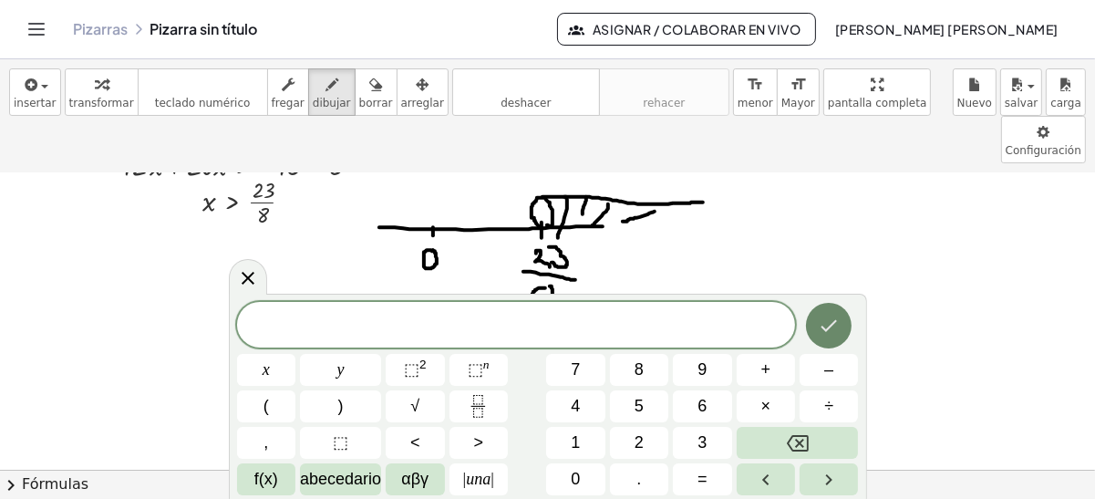
click at [838, 332] on icon "Hecho" at bounding box center [829, 326] width 22 height 22
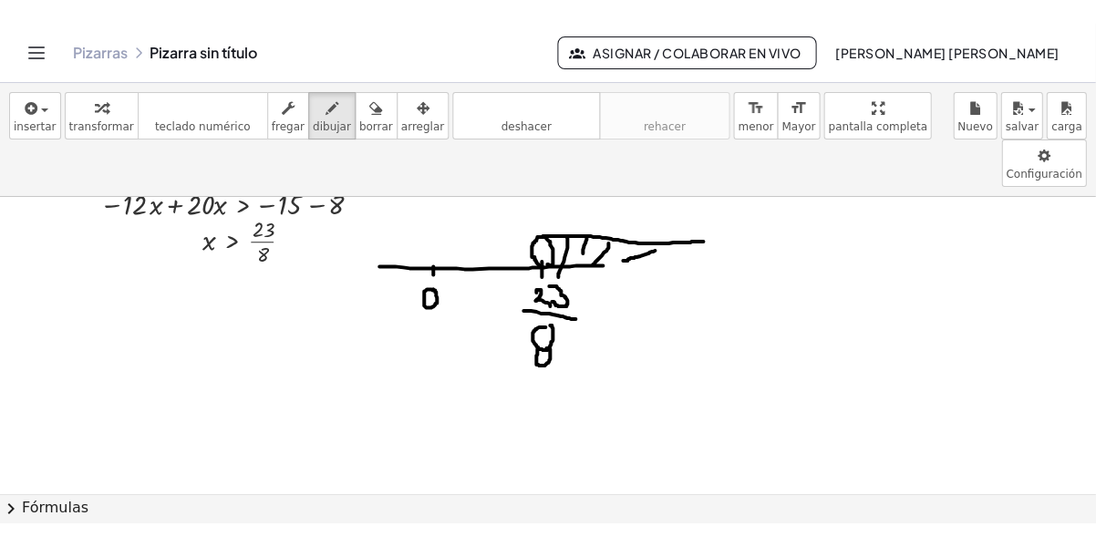
scroll to position [0, 5]
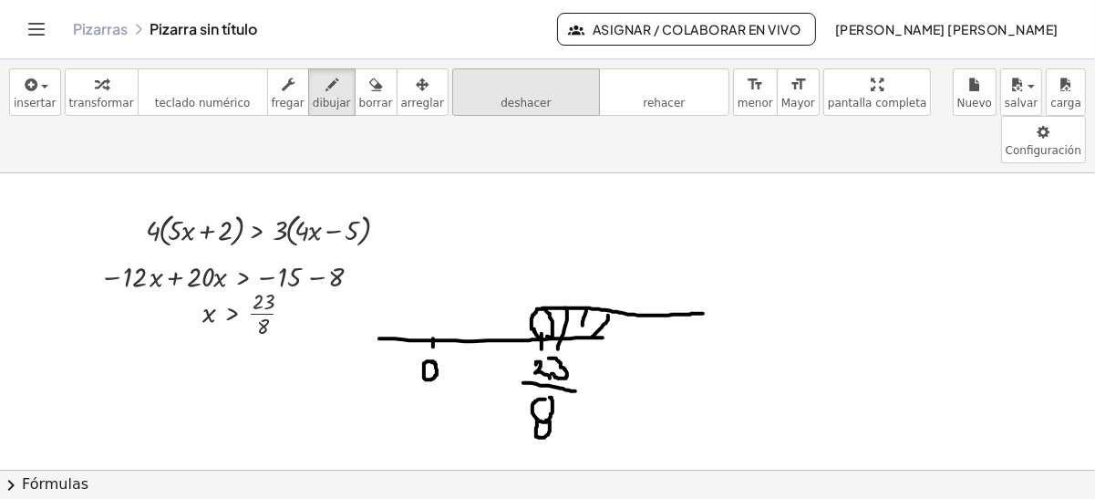
click at [457, 88] on icon "deshacer" at bounding box center [526, 85] width 139 height 22
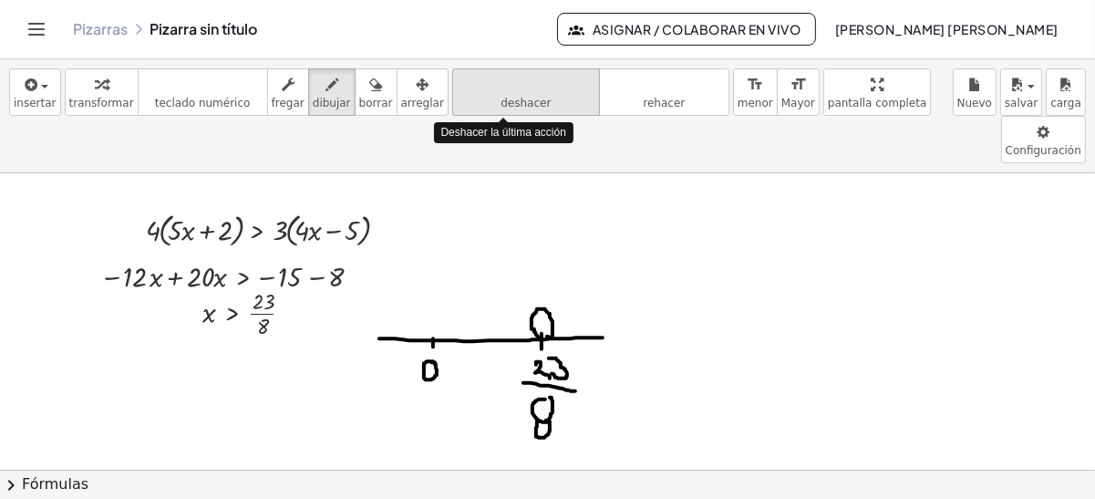
click at [457, 88] on icon "deshacer" at bounding box center [526, 85] width 139 height 22
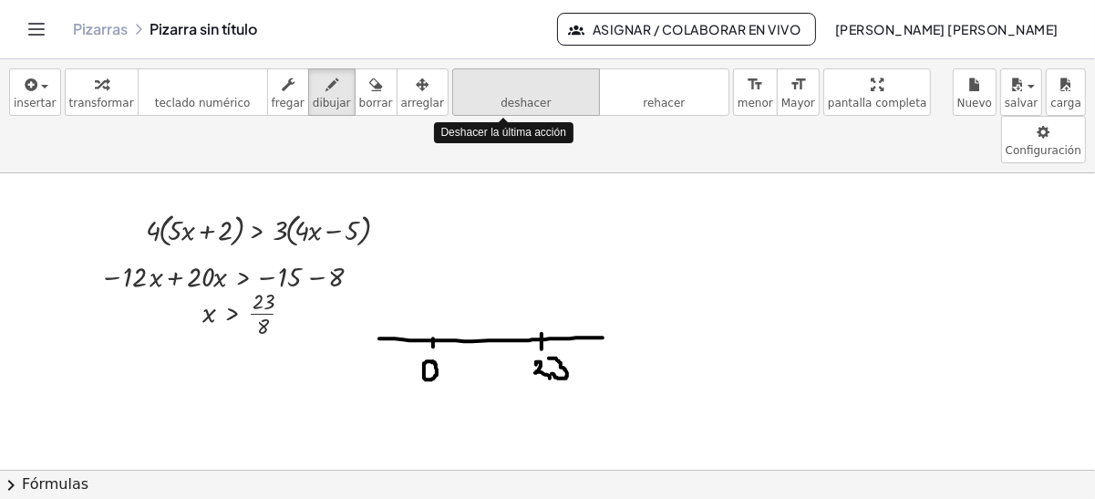
click at [457, 88] on icon "deshacer" at bounding box center [526, 85] width 139 height 22
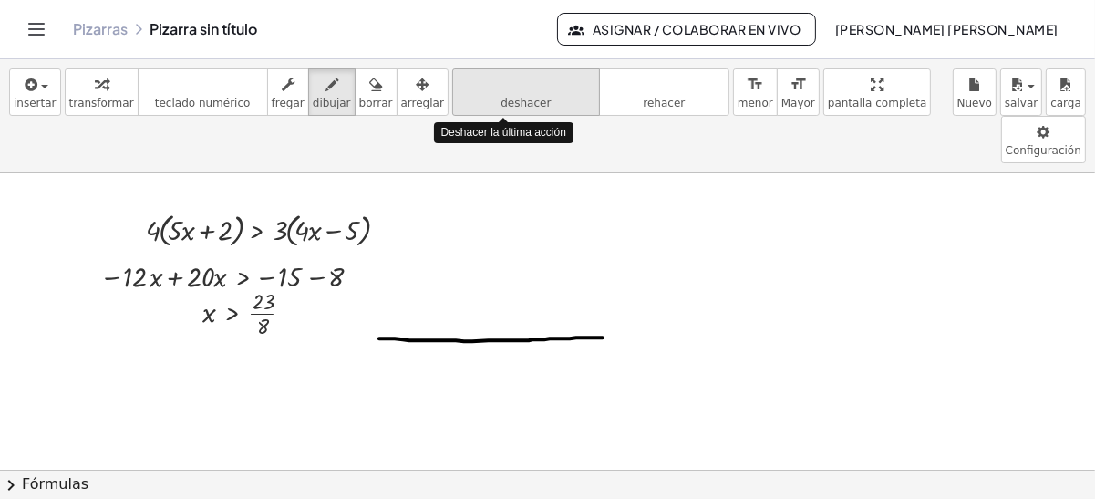
click at [457, 88] on icon "deshacer" at bounding box center [526, 85] width 139 height 22
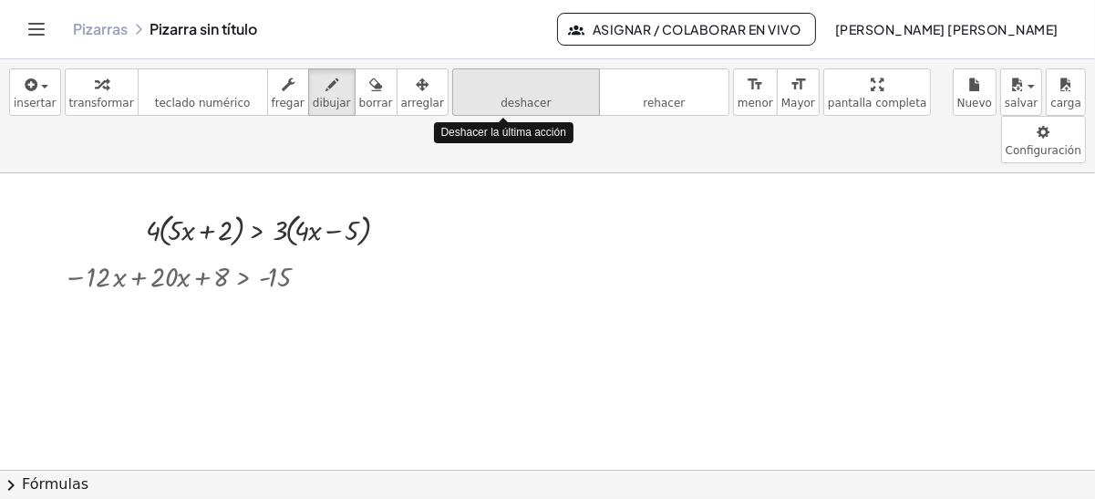
click at [457, 88] on icon "deshacer" at bounding box center [526, 85] width 139 height 22
click at [457, 86] on icon "deshacer" at bounding box center [526, 85] width 139 height 22
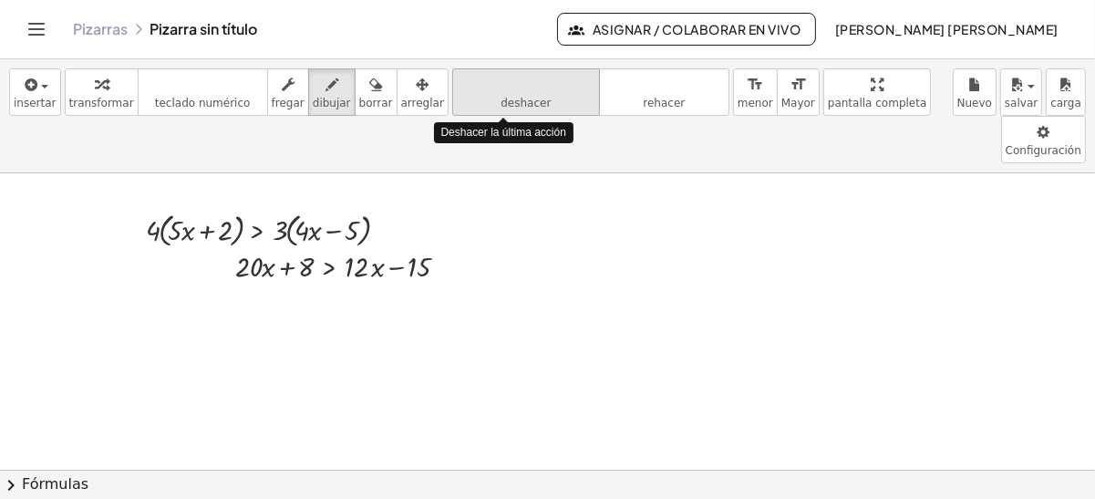
click at [457, 86] on icon "deshacer" at bounding box center [526, 85] width 139 height 22
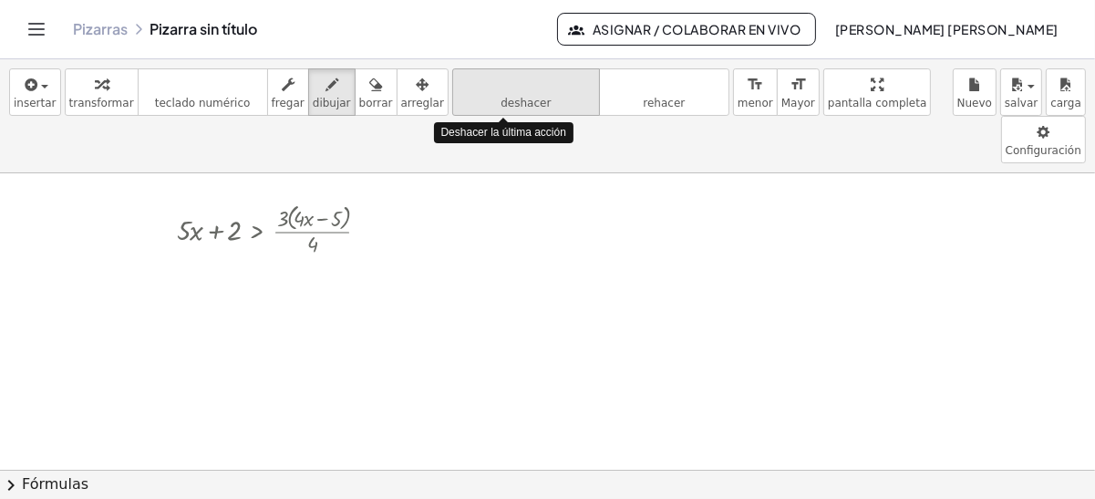
click at [457, 86] on icon "deshacer" at bounding box center [526, 85] width 139 height 22
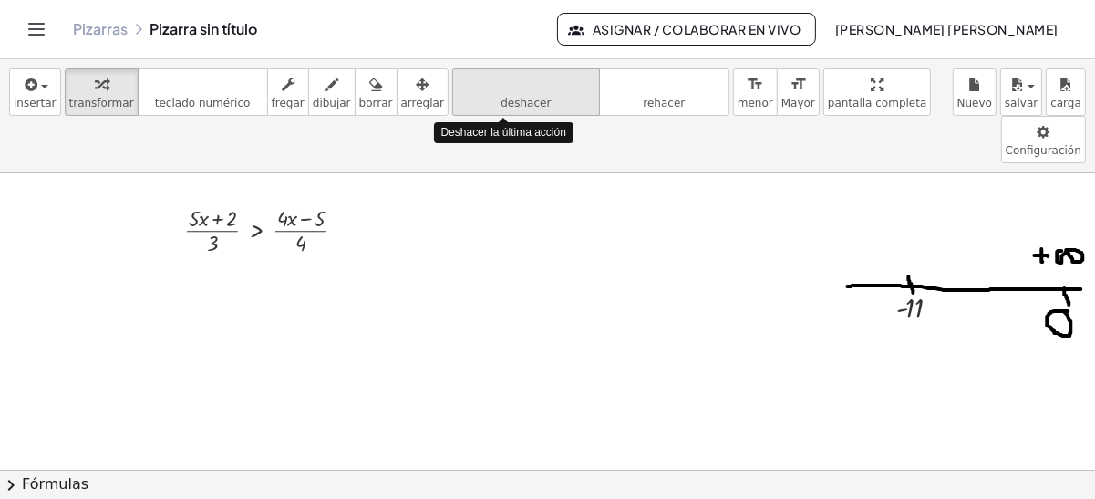
click at [457, 86] on icon "deshacer" at bounding box center [526, 85] width 139 height 22
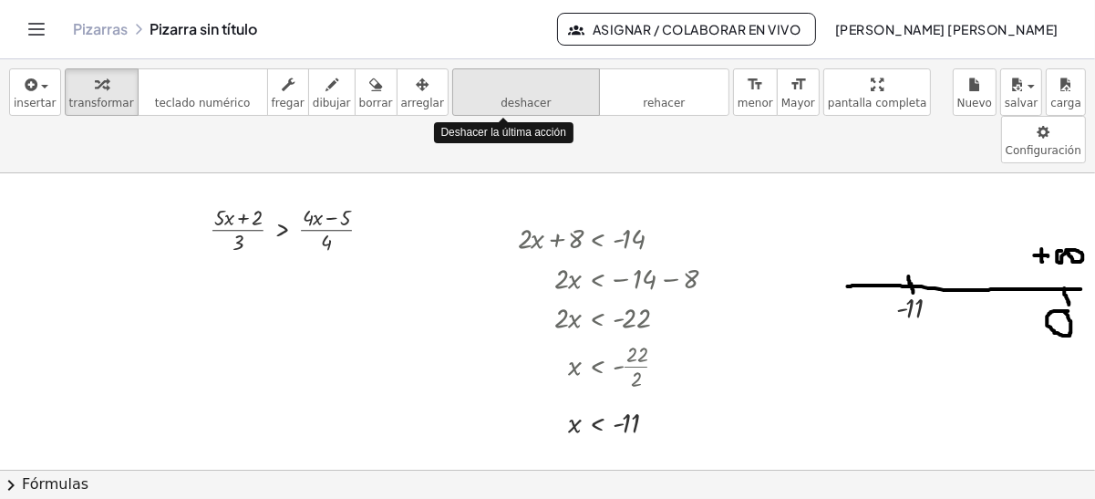
click at [457, 86] on icon "deshacer" at bounding box center [526, 85] width 139 height 22
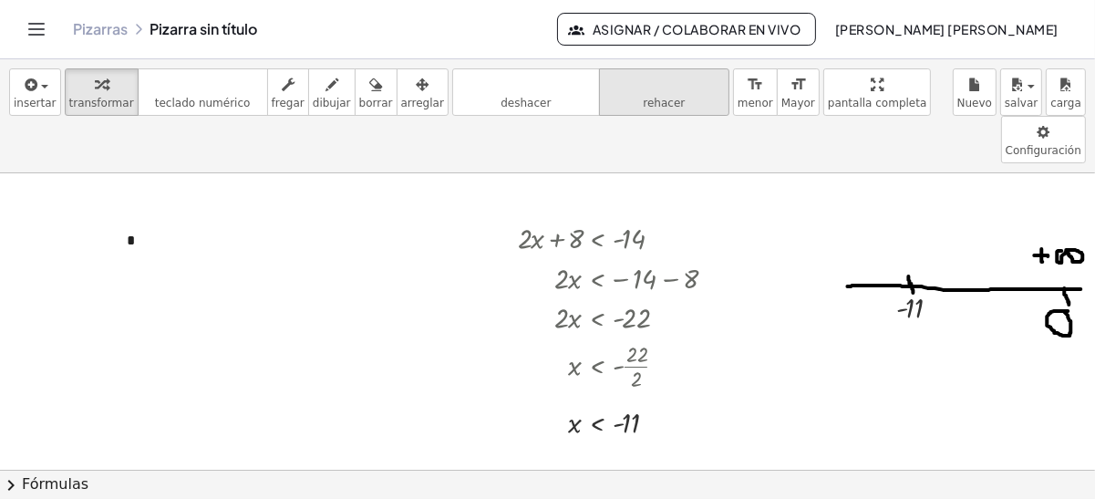
click at [649, 97] on button "rehacer rehacer" at bounding box center [664, 91] width 130 height 47
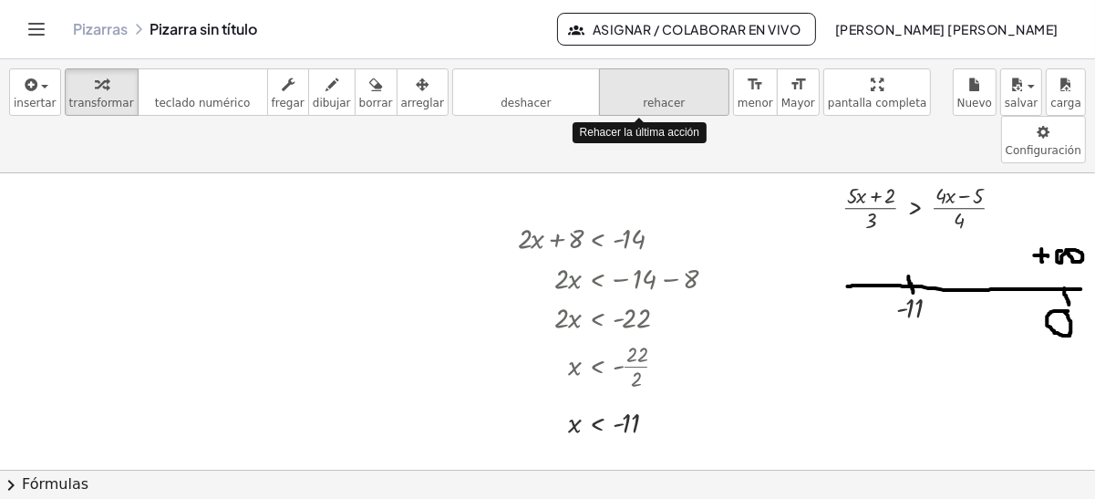
click at [649, 97] on button "rehacer rehacer" at bounding box center [664, 91] width 130 height 47
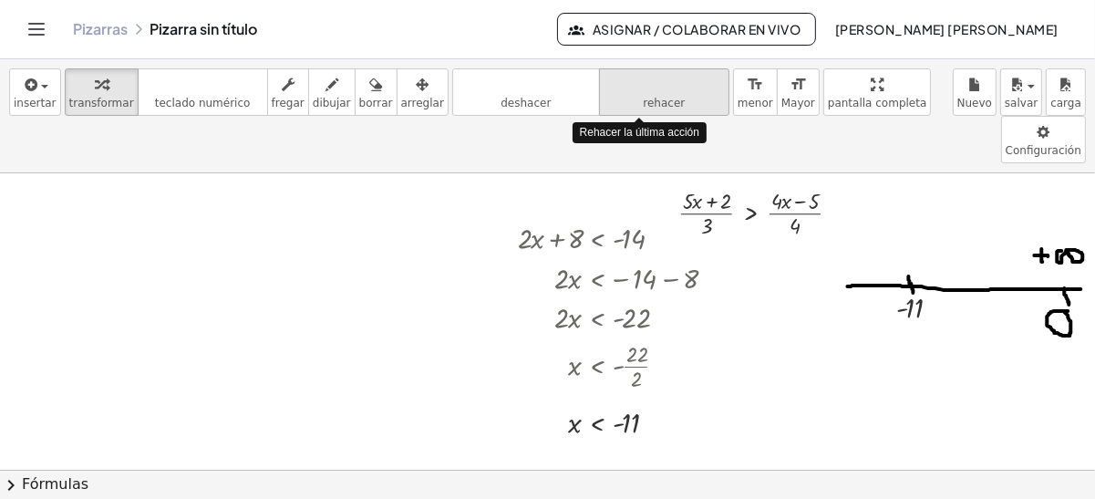
click at [649, 97] on button "rehacer rehacer" at bounding box center [664, 91] width 130 height 47
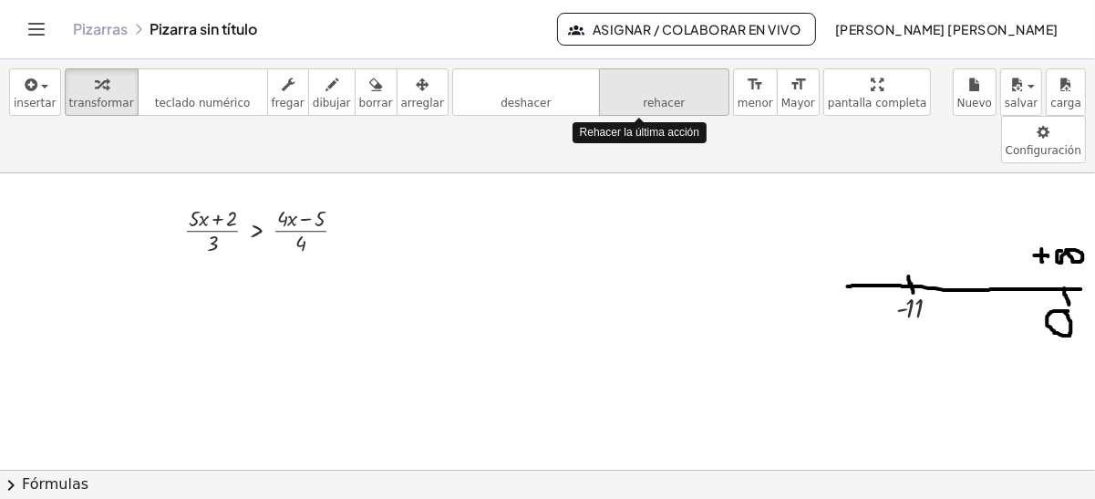
click at [649, 97] on button "rehacer rehacer" at bounding box center [664, 91] width 130 height 47
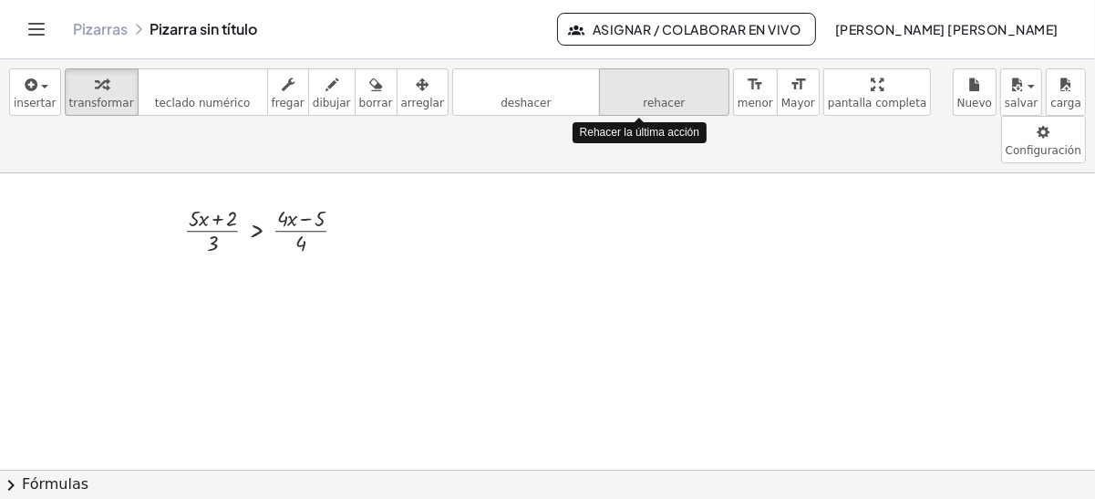
click at [649, 97] on button "rehacer rehacer" at bounding box center [664, 91] width 130 height 47
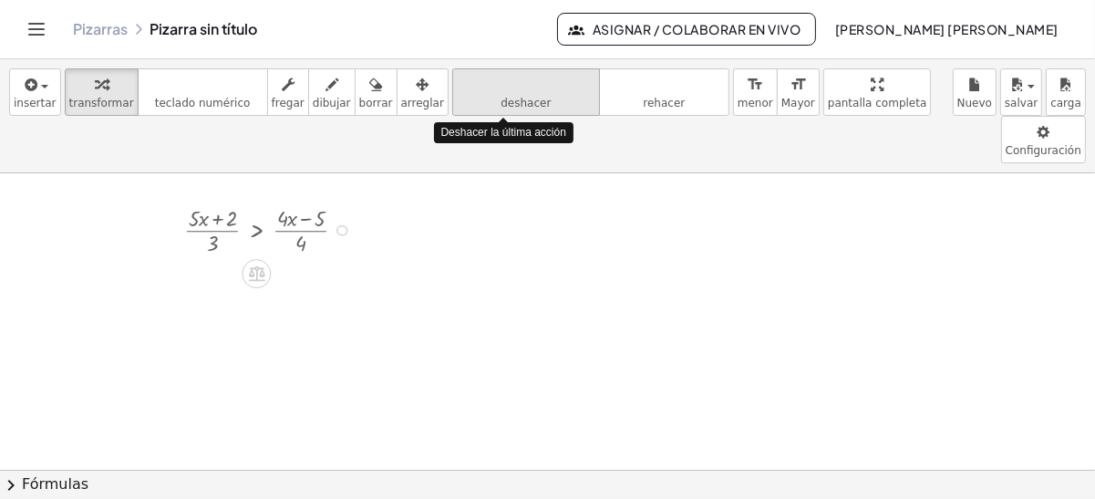
click at [501, 99] on span "deshacer" at bounding box center [526, 103] width 50 height 13
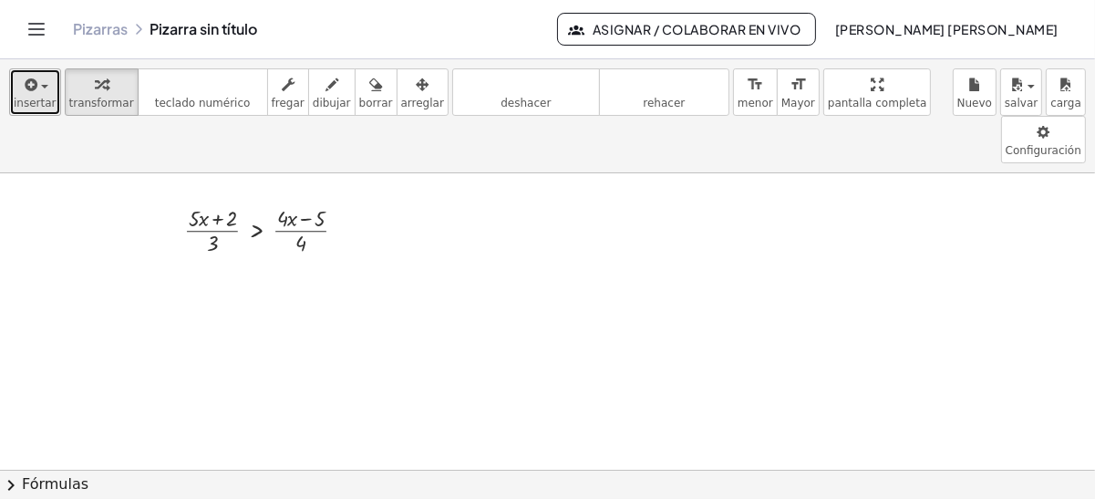
click at [41, 99] on span "insertar" at bounding box center [35, 103] width 43 height 13
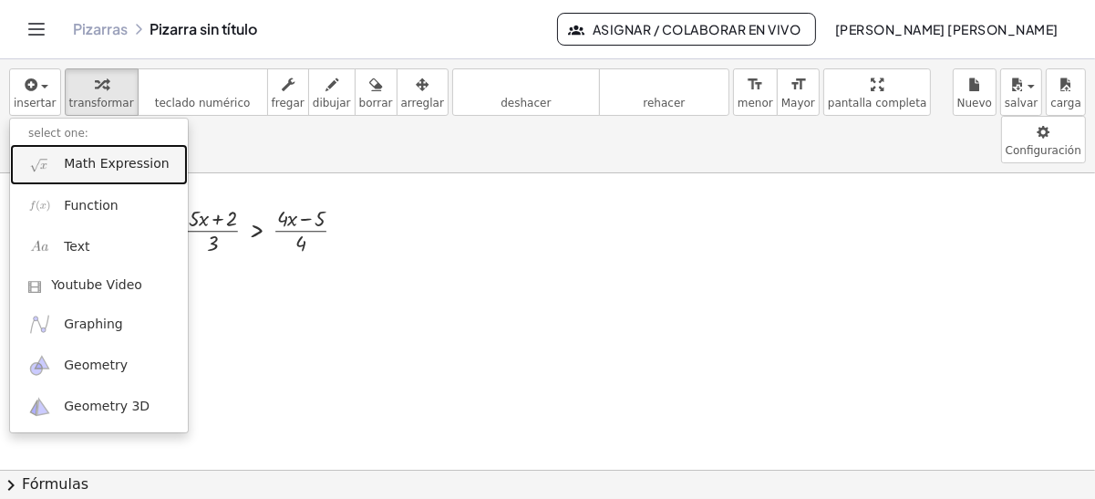
click at [108, 168] on span "Math Expression" at bounding box center [116, 164] width 105 height 18
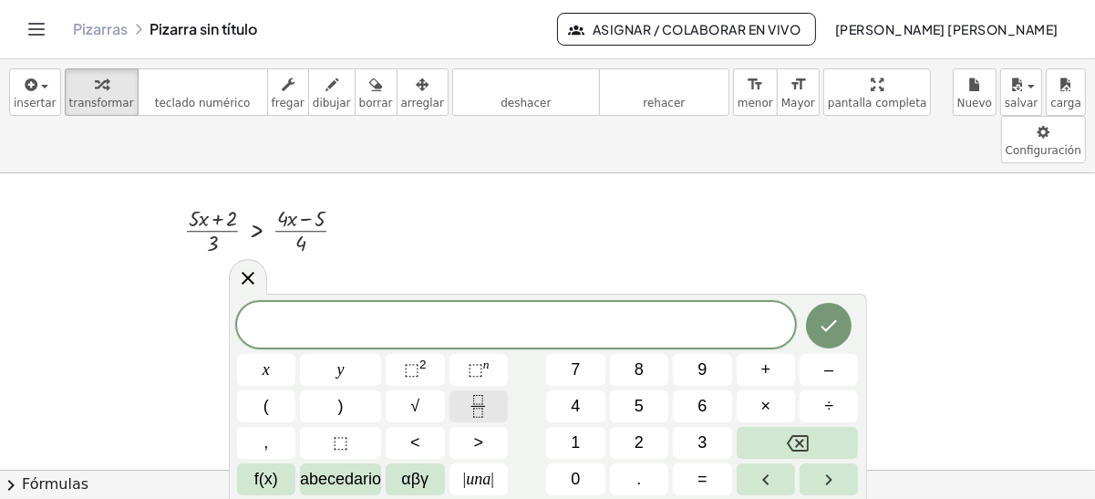
click at [468, 403] on icon "Fracción" at bounding box center [478, 406] width 23 height 23
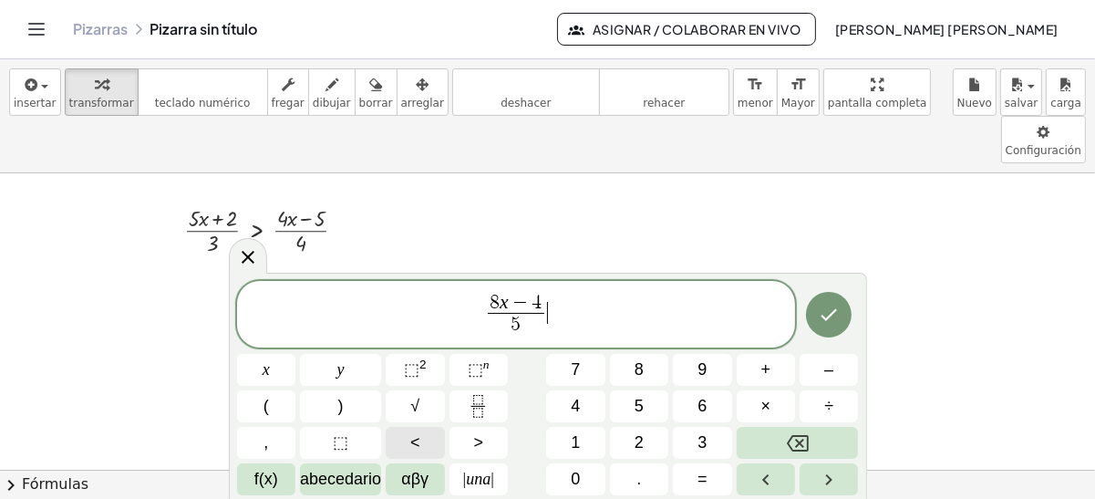
click at [410, 452] on span "<" at bounding box center [415, 443] width 10 height 25
click at [473, 410] on icon "Fracción" at bounding box center [478, 406] width 23 height 23
click at [838, 305] on icon "Hecho" at bounding box center [829, 315] width 22 height 22
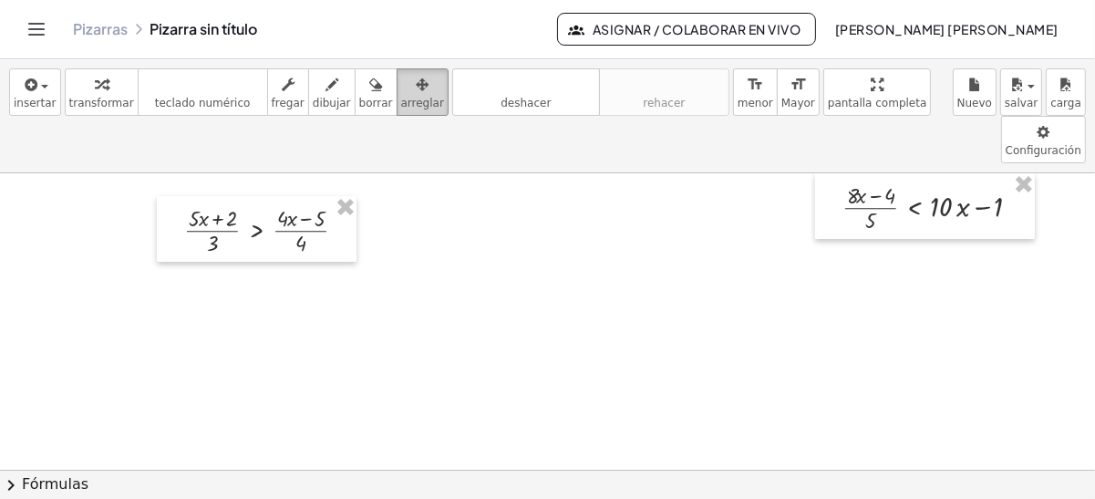
click at [397, 75] on button "arreglar" at bounding box center [423, 91] width 52 height 47
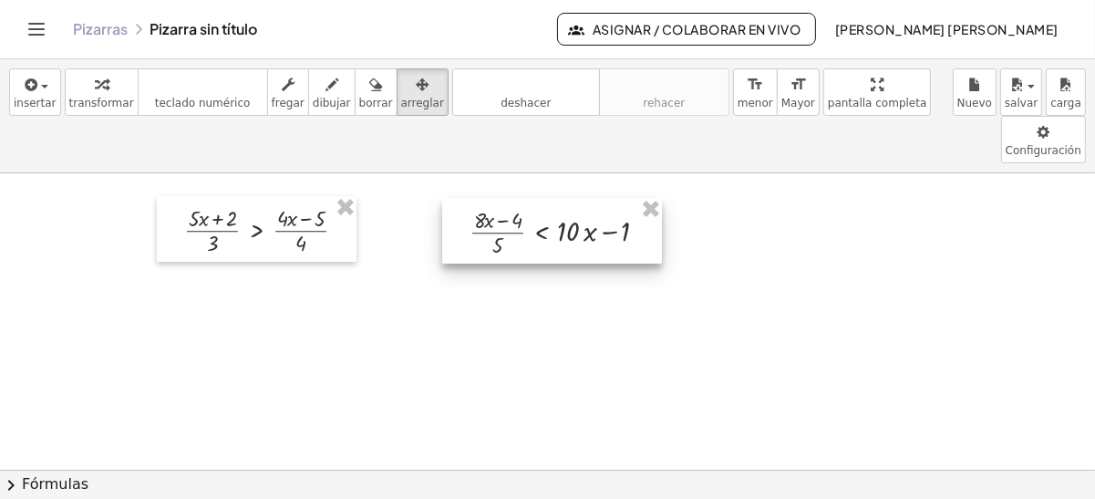
drag, startPoint x: 902, startPoint y: 175, endPoint x: 529, endPoint y: 200, distance: 373.9
click at [529, 200] on div at bounding box center [552, 231] width 220 height 66
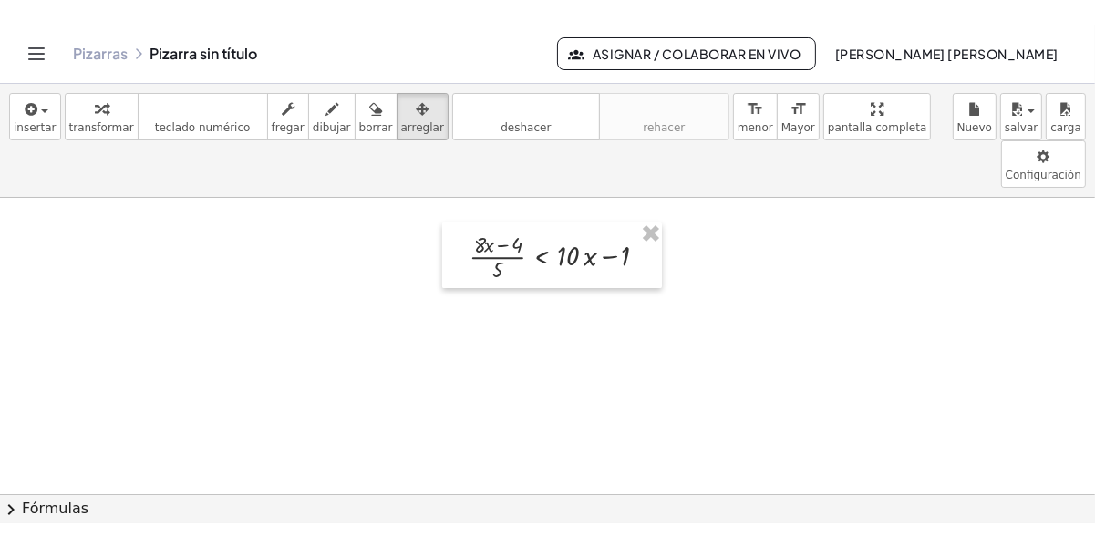
scroll to position [0, 5]
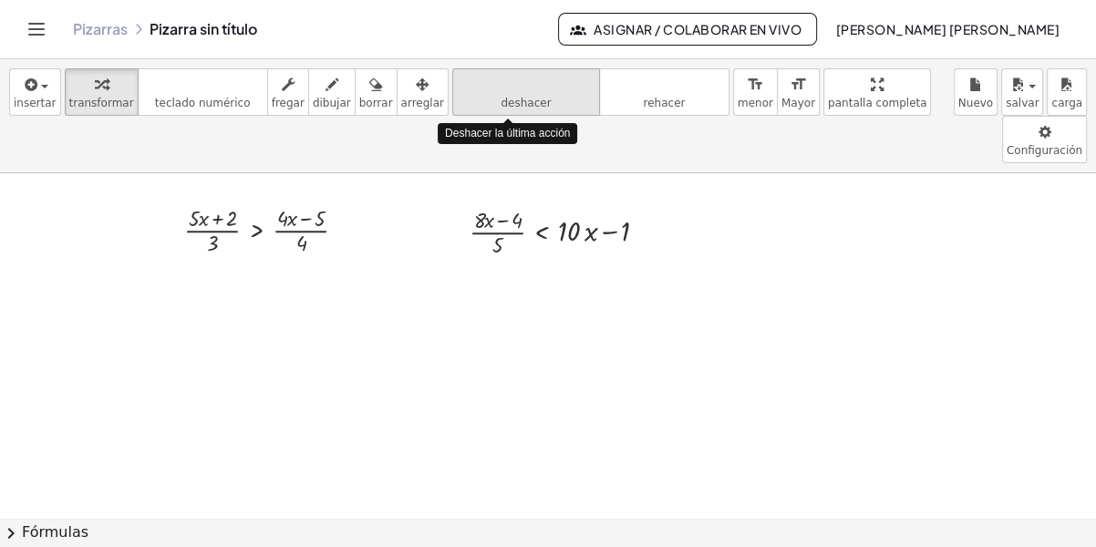
click at [485, 93] on button "deshacer deshacer" at bounding box center [526, 91] width 148 height 47
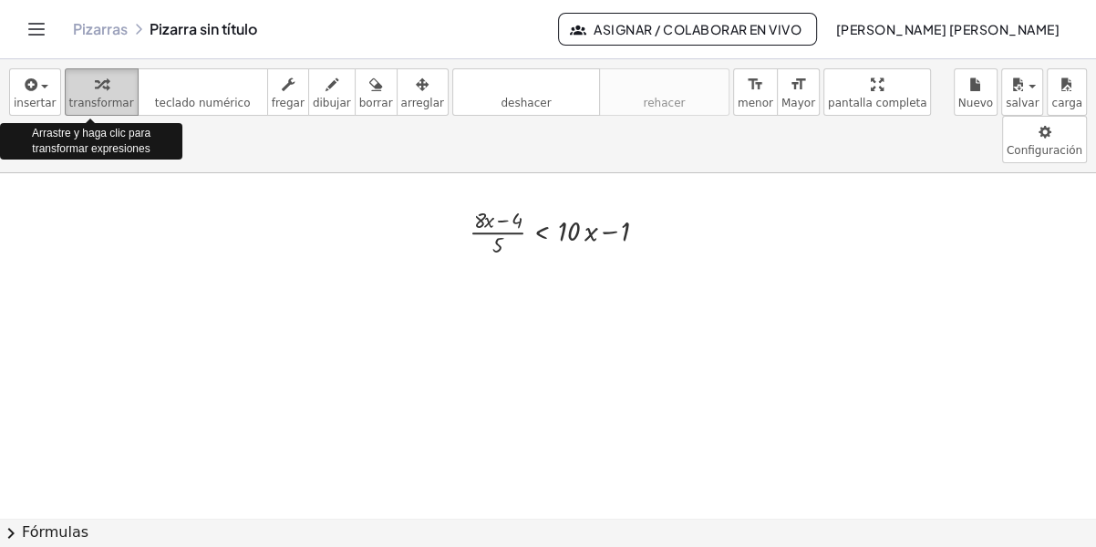
click at [95, 93] on icon "button" at bounding box center [101, 85] width 13 height 22
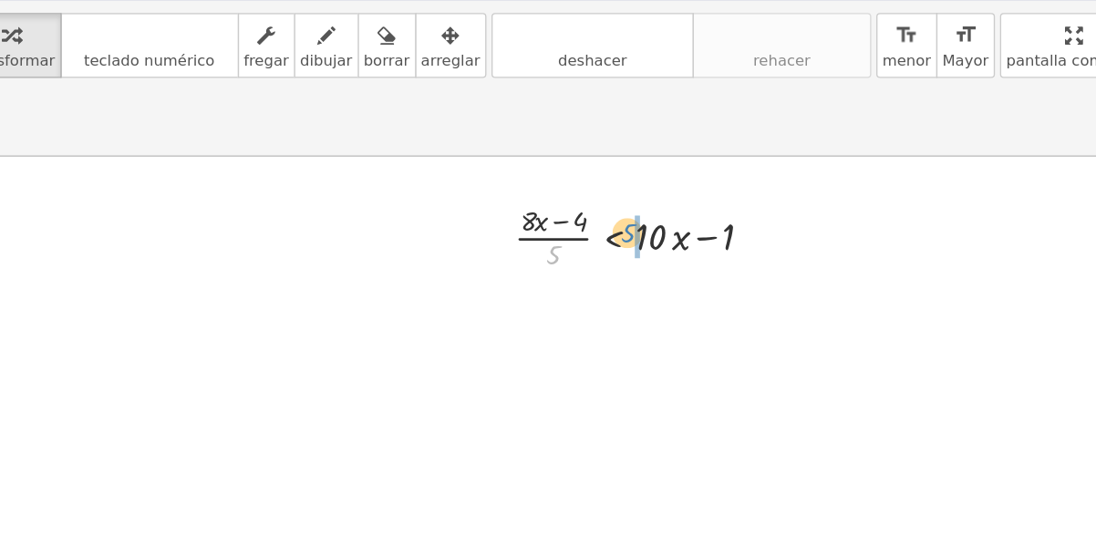
drag, startPoint x: 486, startPoint y: 200, endPoint x: 539, endPoint y: 185, distance: 54.9
click at [539, 202] on div at bounding box center [568, 230] width 215 height 57
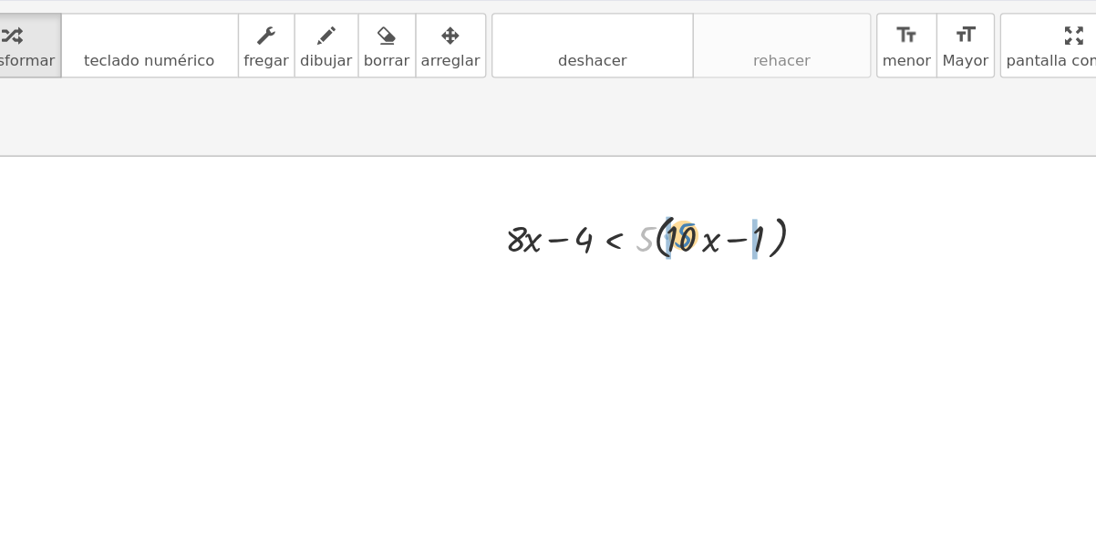
drag, startPoint x: 559, startPoint y: 183, endPoint x: 587, endPoint y: 182, distance: 28.3
click at [587, 209] on div at bounding box center [579, 231] width 253 height 44
drag, startPoint x: 557, startPoint y: 187, endPoint x: 575, endPoint y: 187, distance: 17.3
drag, startPoint x: 625, startPoint y: 188, endPoint x: 644, endPoint y: 187, distance: 19.2
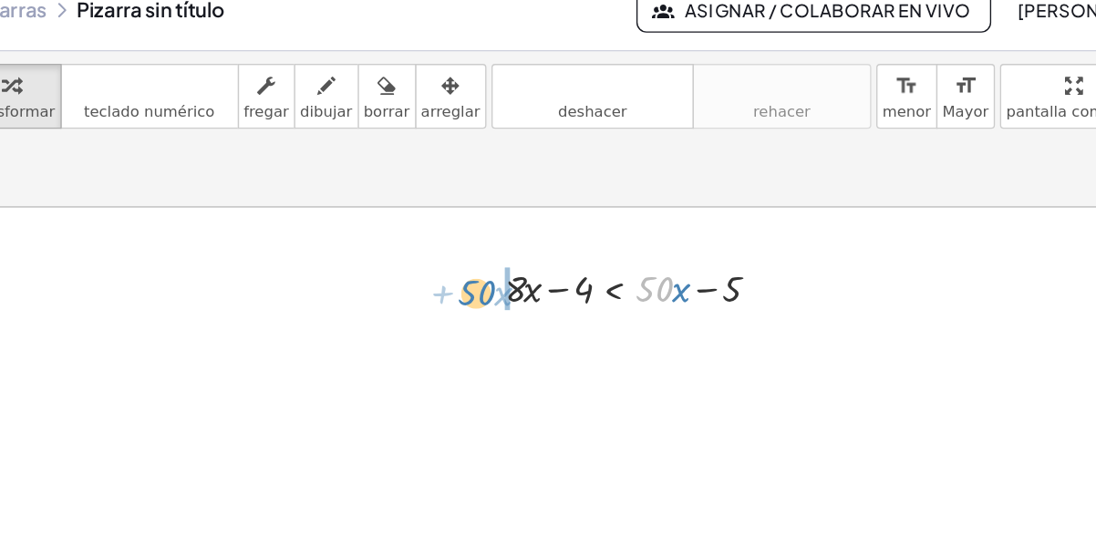
drag, startPoint x: 571, startPoint y: 188, endPoint x: 440, endPoint y: 190, distance: 131.4
click at [440, 206] on div "· ( + · 8 · x − 4 ) · 5 < + · 10 · x − 1 + · 8 · x − 4 < · 5 · ( + · 10 · x − 1…" at bounding box center [548, 230] width 227 height 49
drag, startPoint x: 504, startPoint y: 183, endPoint x: 595, endPoint y: 183, distance: 90.3
click at [593, 211] on div at bounding box center [491, 231] width 250 height 40
drag, startPoint x: 449, startPoint y: 189, endPoint x: 504, endPoint y: 188, distance: 55.6
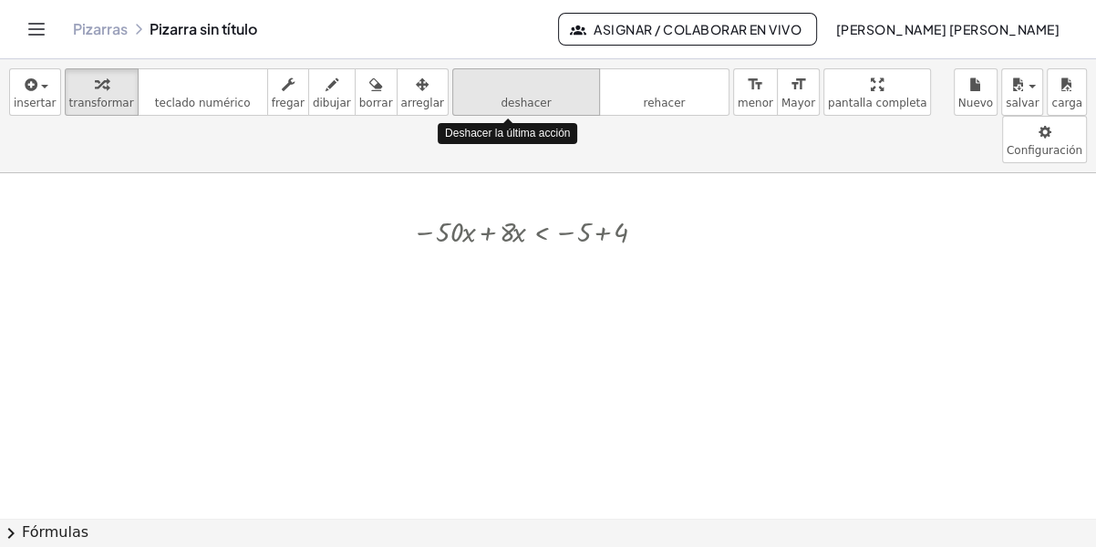
click at [457, 89] on icon "deshacer" at bounding box center [526, 85] width 139 height 22
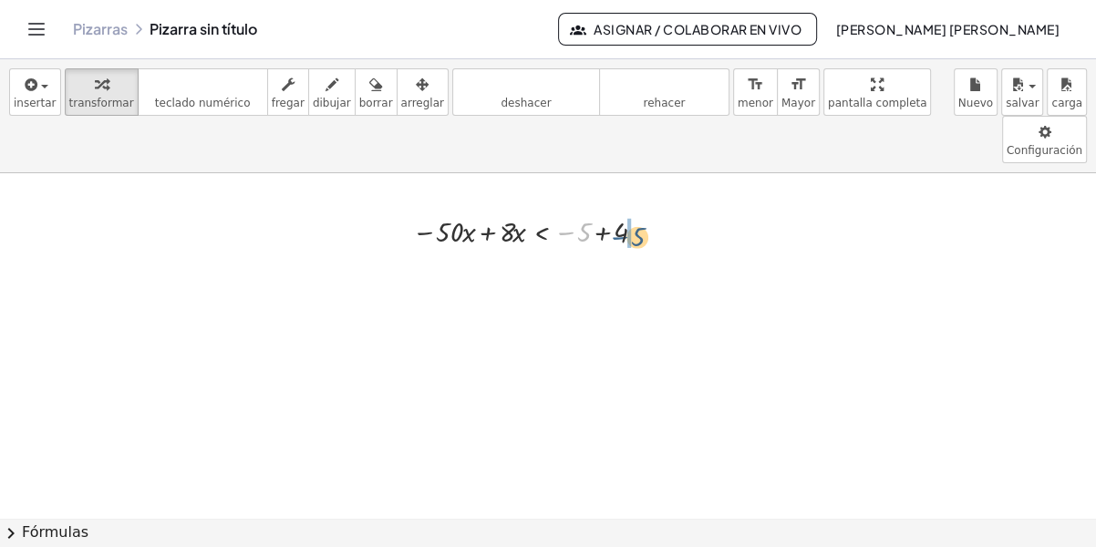
drag, startPoint x: 569, startPoint y: 189, endPoint x: 626, endPoint y: 193, distance: 56.7
click at [626, 211] on div at bounding box center [533, 231] width 261 height 40
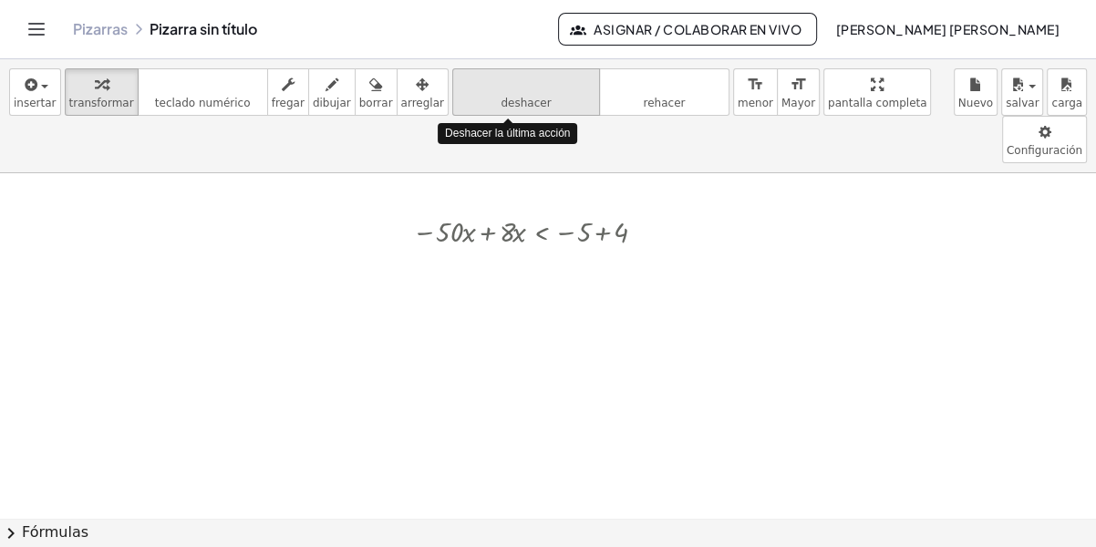
click at [452, 93] on button "deshacer deshacer" at bounding box center [526, 91] width 148 height 47
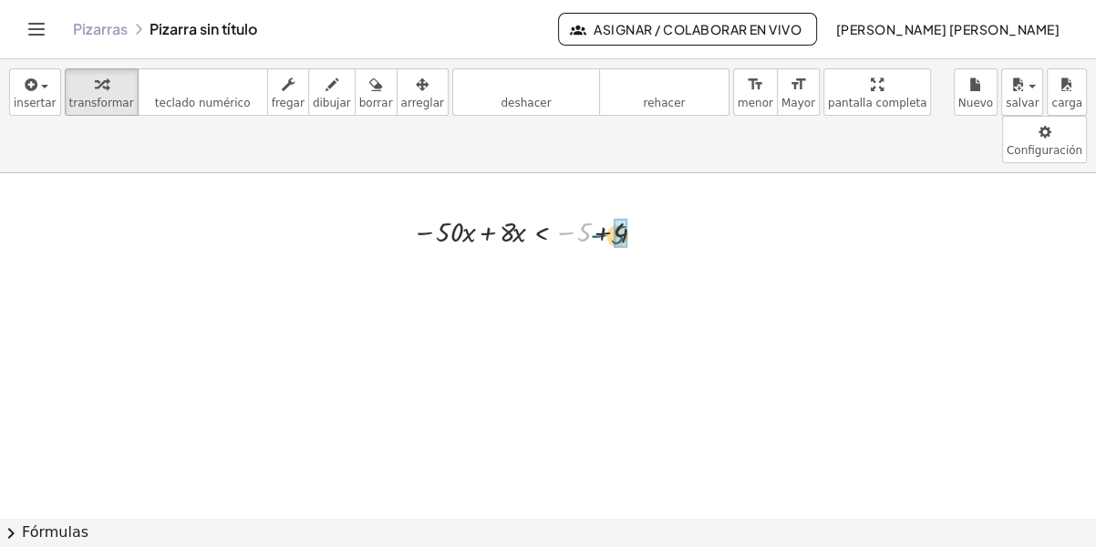
drag, startPoint x: 577, startPoint y: 186, endPoint x: 607, endPoint y: 188, distance: 29.2
drag, startPoint x: 448, startPoint y: 182, endPoint x: 514, endPoint y: 183, distance: 66.6
click at [499, 211] on div at bounding box center [544, 231] width 152 height 40
drag, startPoint x: 499, startPoint y: 187, endPoint x: 570, endPoint y: 206, distance: 73.7
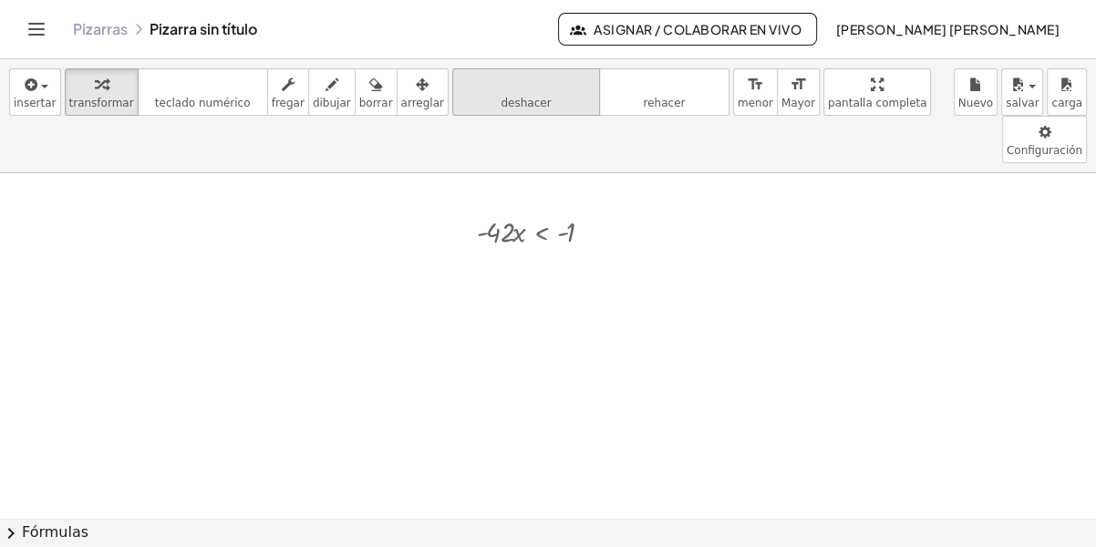
click at [484, 86] on icon "deshacer" at bounding box center [526, 85] width 139 height 22
click at [529, 92] on icon "deshacer" at bounding box center [526, 85] width 139 height 22
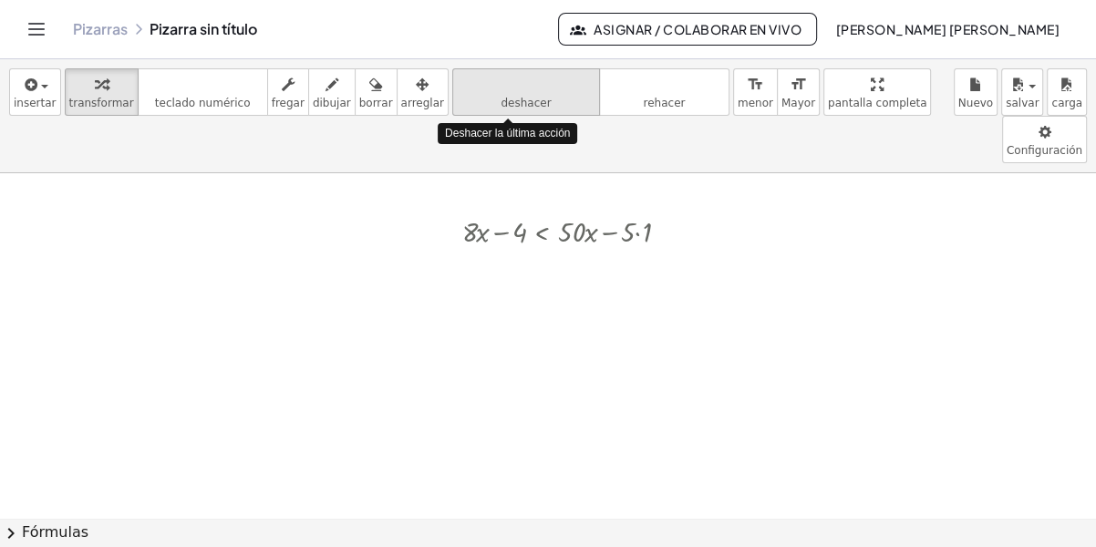
click at [529, 92] on icon "deshacer" at bounding box center [526, 85] width 139 height 22
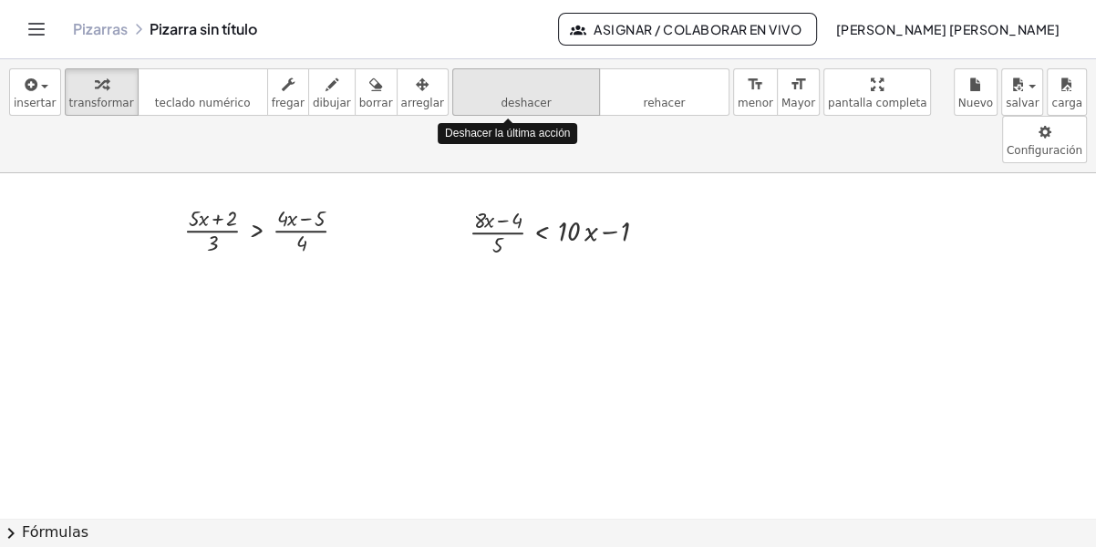
click at [529, 92] on icon "deshacer" at bounding box center [526, 85] width 139 height 22
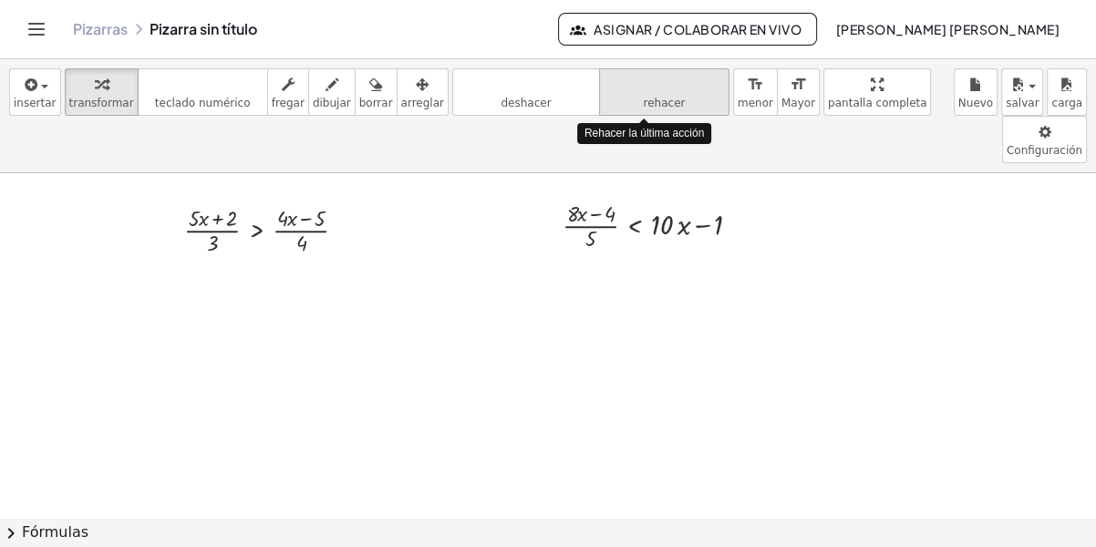
click at [606, 85] on icon "rehacer" at bounding box center [664, 85] width 121 height 22
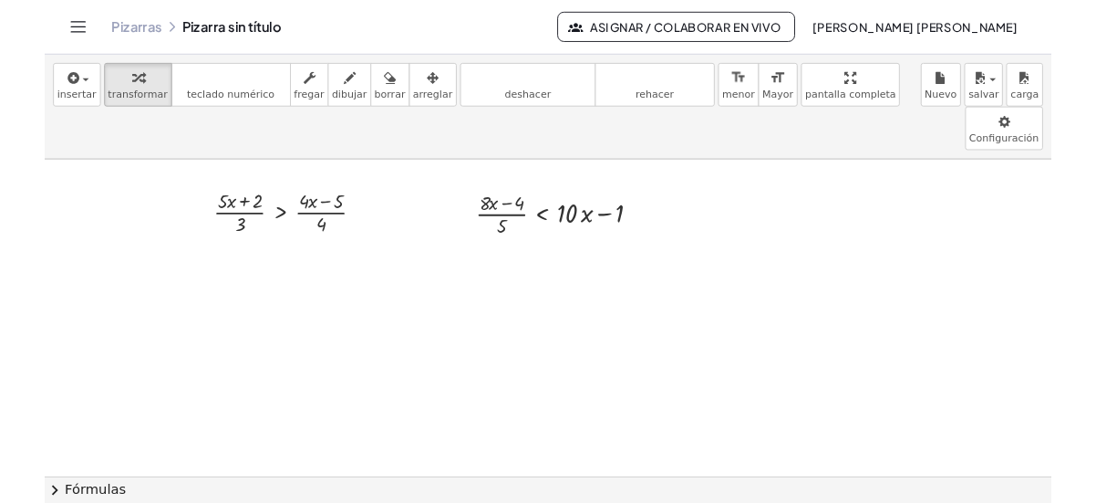
scroll to position [0, 5]
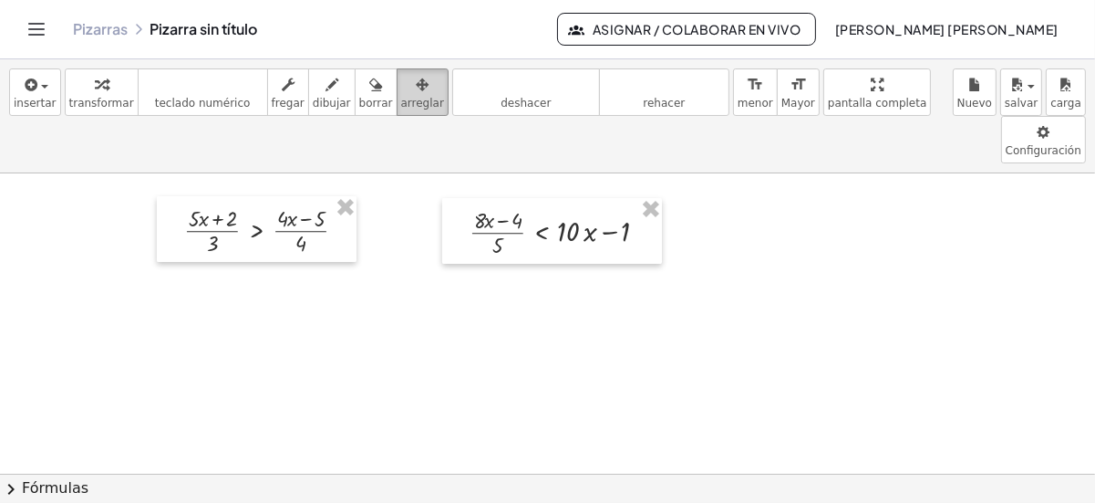
click at [403, 87] on div "button" at bounding box center [422, 84] width 43 height 22
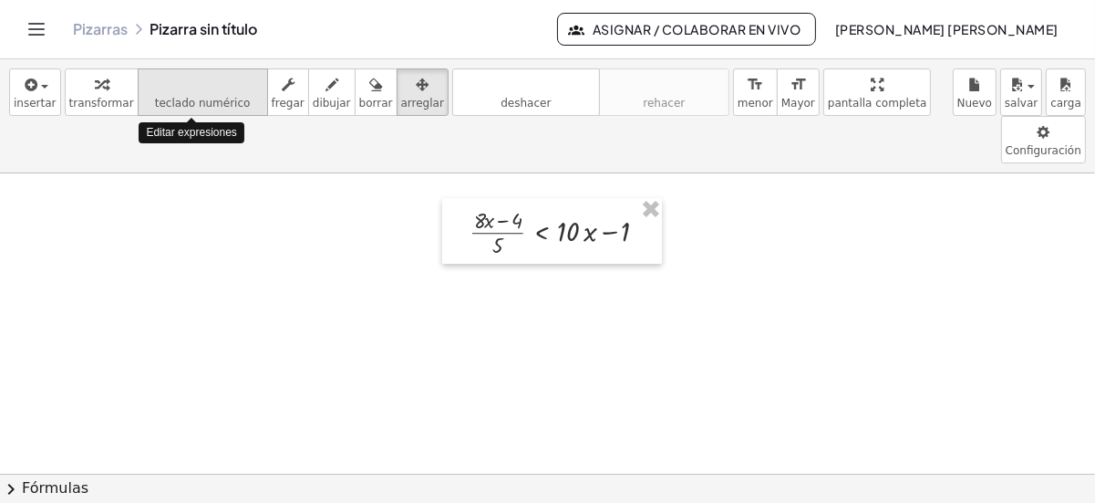
click at [168, 91] on icon "teclado" at bounding box center [202, 85] width 121 height 22
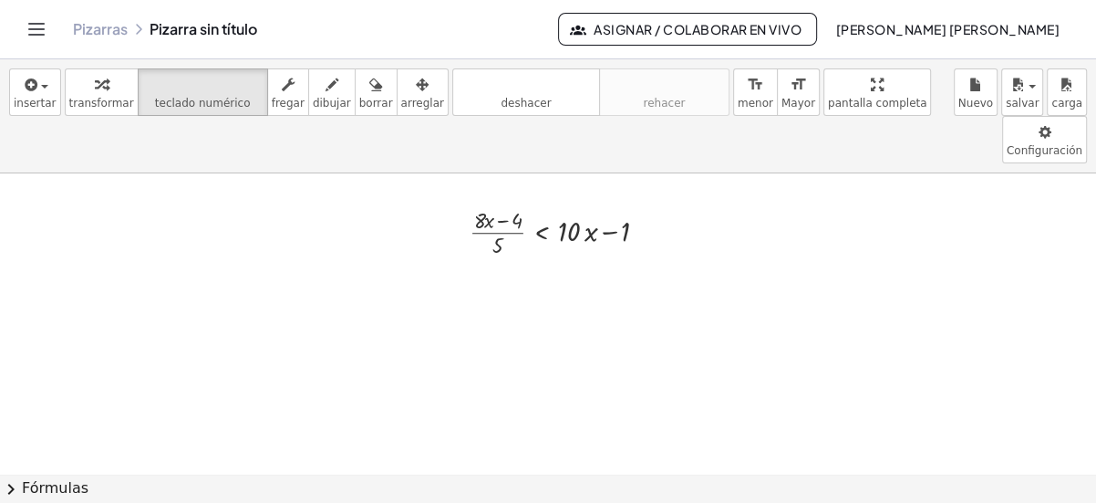
scroll to position [0, 5]
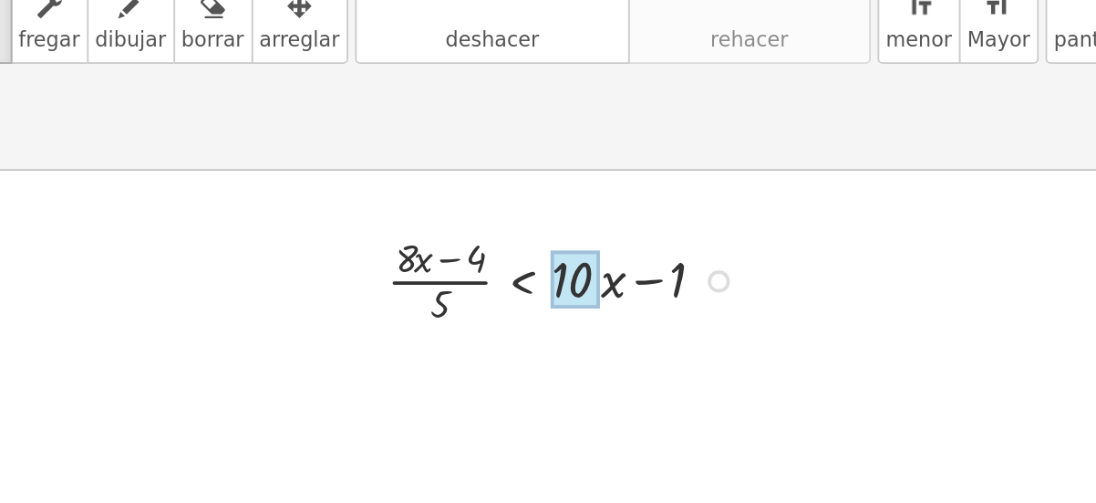
click at [566, 216] on div at bounding box center [571, 231] width 26 height 31
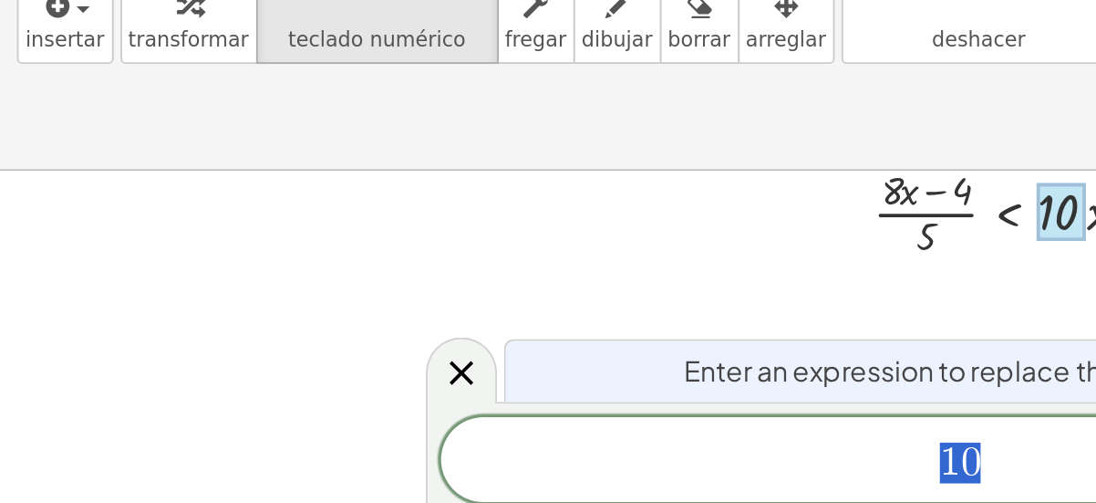
scroll to position [39, 5]
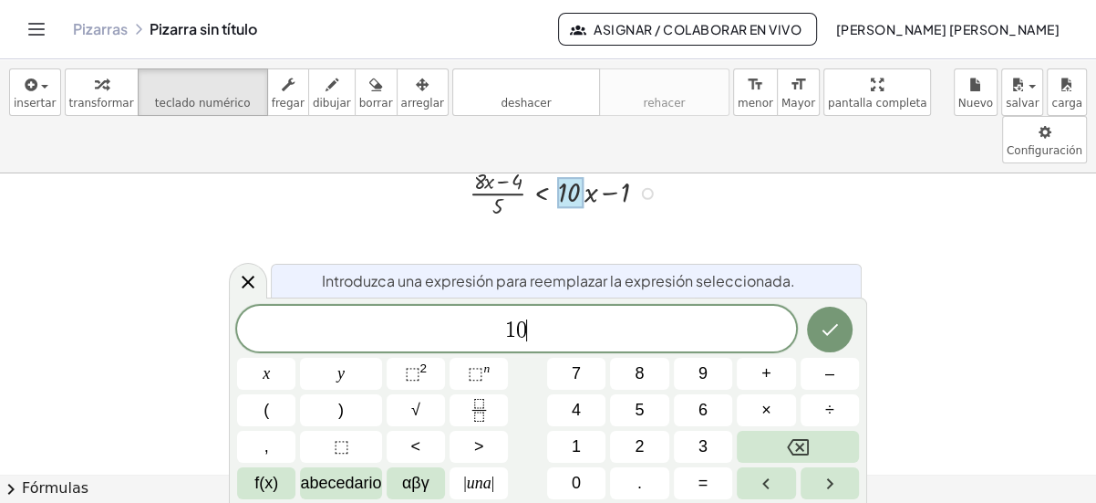
click at [606, 311] on div "1 0 ​" at bounding box center [516, 329] width 559 height 46
click at [253, 276] on icon at bounding box center [248, 281] width 13 height 13
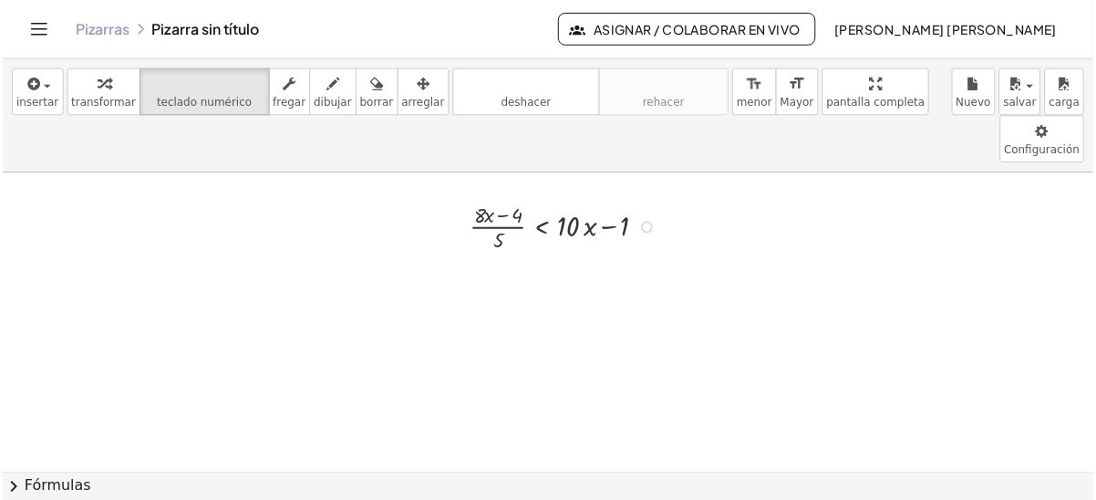
scroll to position [0, 5]
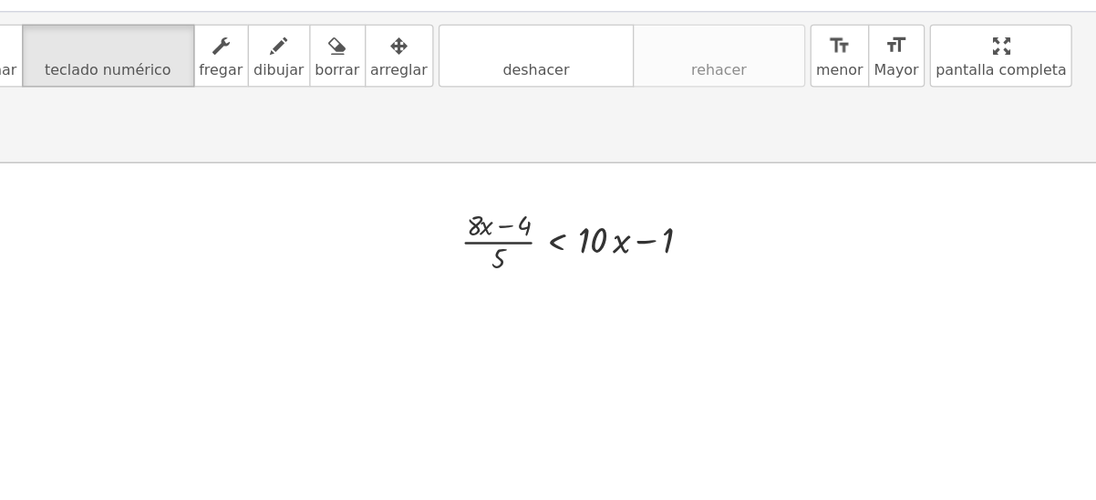
scroll to position [0, 0]
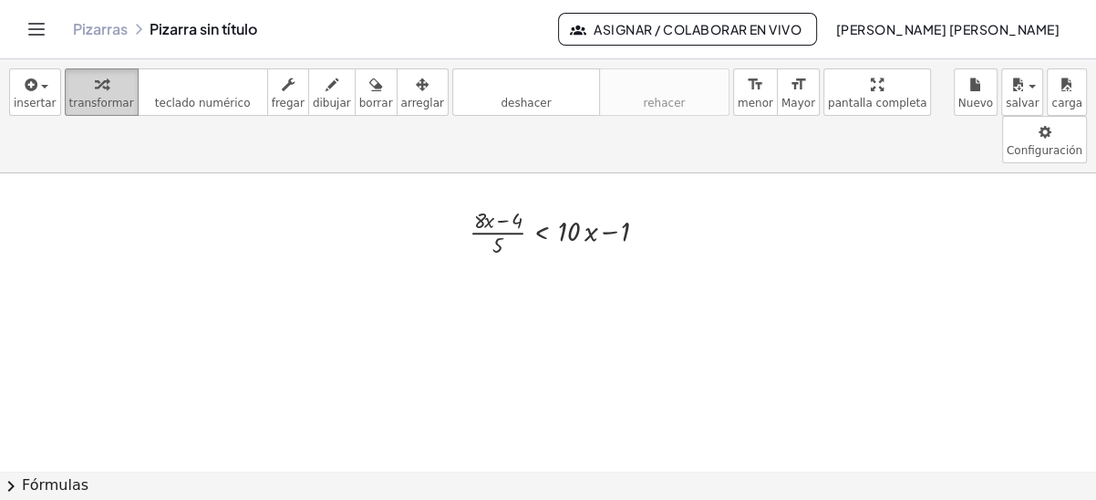
click at [80, 110] on button "transformar" at bounding box center [102, 91] width 74 height 47
drag, startPoint x: 494, startPoint y: 198, endPoint x: 555, endPoint y: 183, distance: 62.8
click at [555, 202] on div at bounding box center [568, 230] width 215 height 57
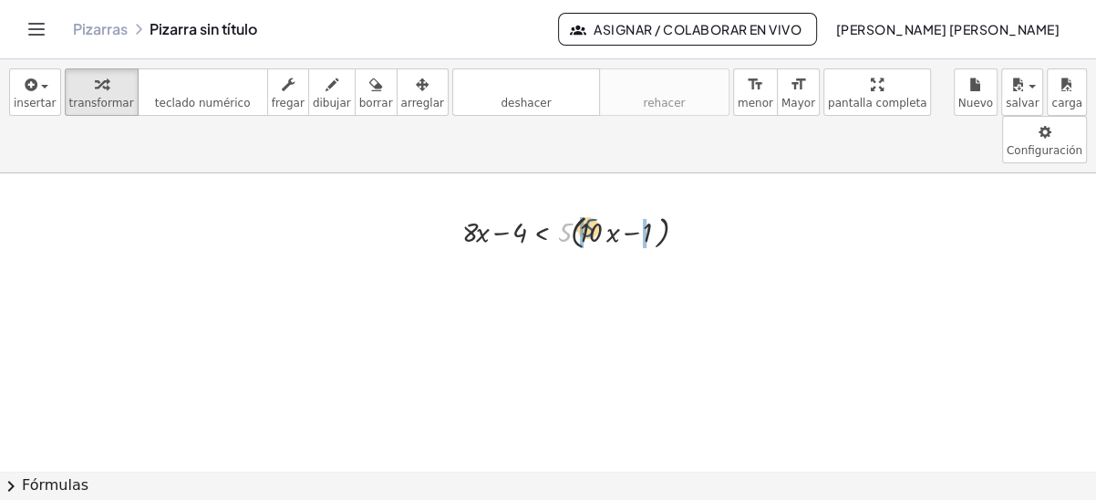
drag, startPoint x: 564, startPoint y: 183, endPoint x: 590, endPoint y: 182, distance: 26.5
click at [590, 209] on div at bounding box center [579, 231] width 253 height 44
drag, startPoint x: 567, startPoint y: 188, endPoint x: 599, endPoint y: 190, distance: 32.0
drag, startPoint x: 631, startPoint y: 182, endPoint x: 653, endPoint y: 188, distance: 22.6
click at [641, 226] on div at bounding box center [644, 232] width 12 height 12
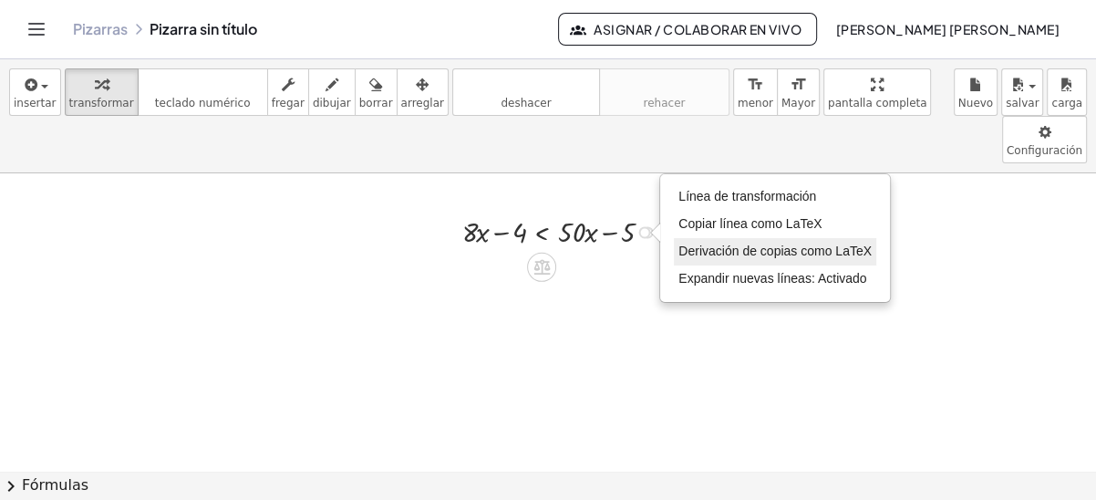
click at [803, 238] on li "Derivación de copias como LaTeX" at bounding box center [775, 251] width 202 height 27
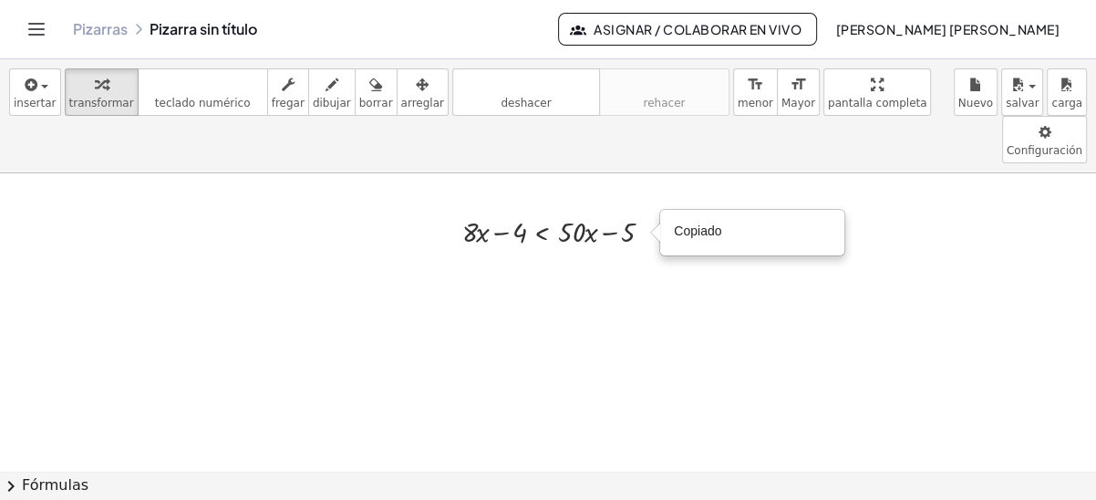
drag, startPoint x: 579, startPoint y: 185, endPoint x: 426, endPoint y: 189, distance: 153.3
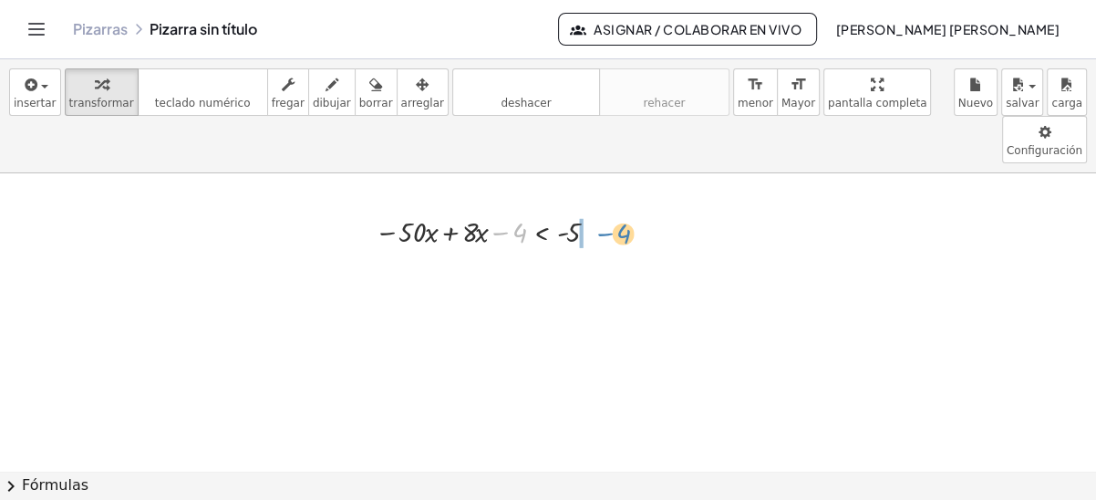
drag, startPoint x: 516, startPoint y: 184, endPoint x: 620, endPoint y: 183, distance: 104.0
drag, startPoint x: 453, startPoint y: 180, endPoint x: 513, endPoint y: 181, distance: 59.3
click at [513, 211] on div at bounding box center [533, 231] width 261 height 40
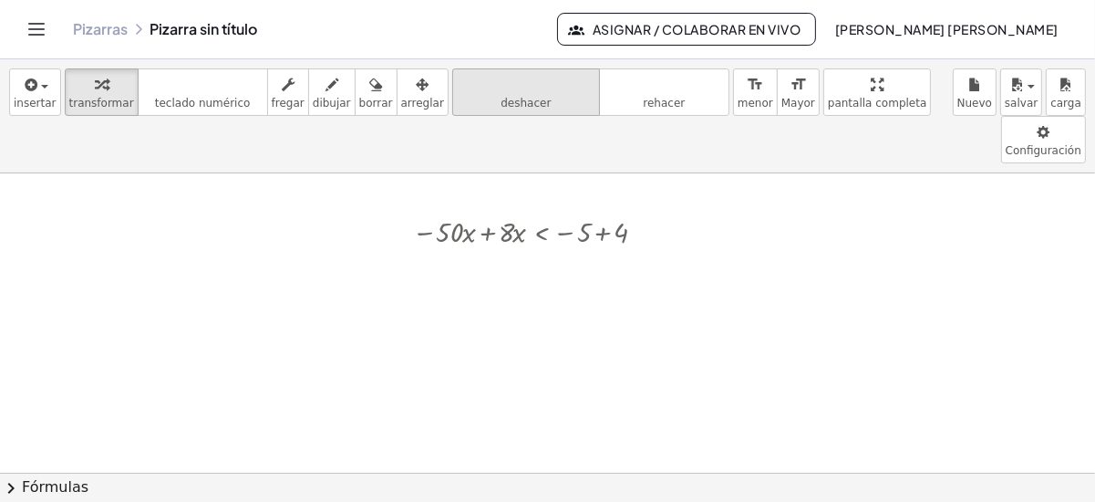
click at [459, 82] on icon "deshacer" at bounding box center [526, 85] width 139 height 22
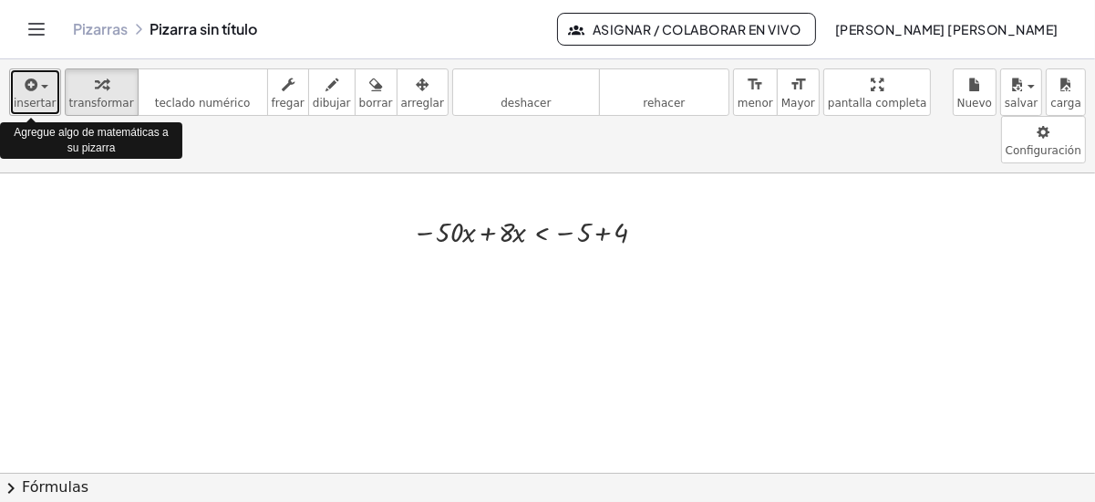
click at [38, 101] on span "insertar" at bounding box center [35, 103] width 43 height 13
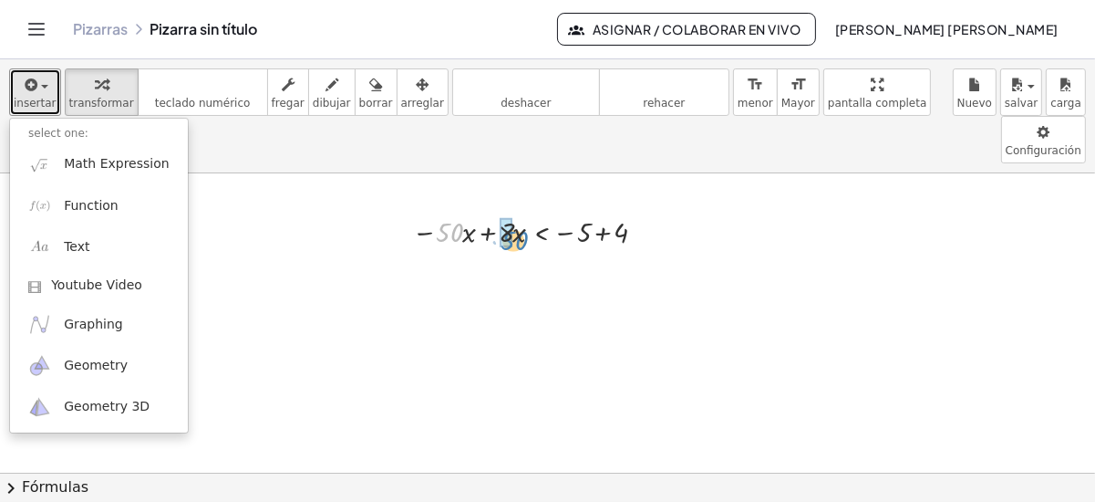
drag, startPoint x: 455, startPoint y: 183, endPoint x: 520, endPoint y: 192, distance: 65.3
click at [520, 211] on div at bounding box center [533, 231] width 261 height 40
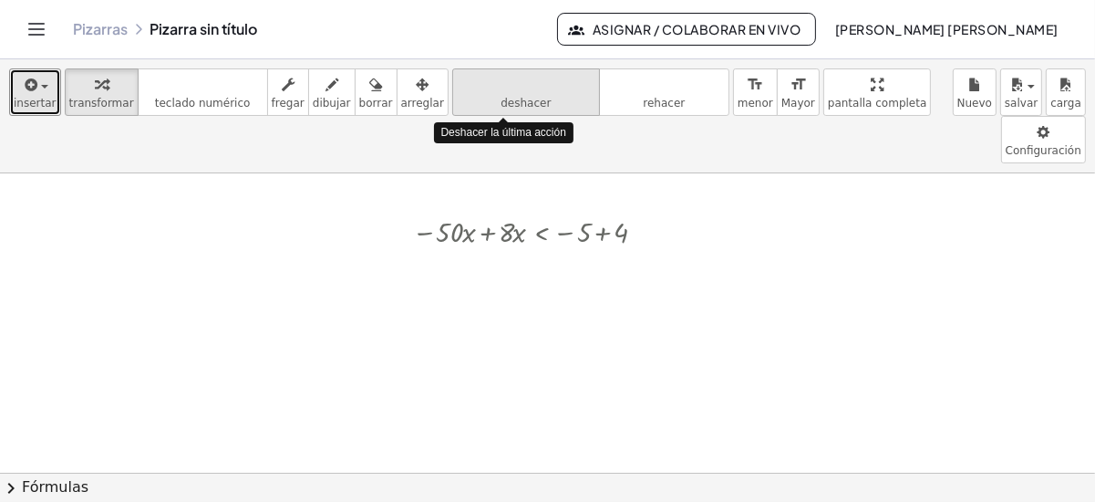
click at [472, 89] on icon "deshacer" at bounding box center [526, 85] width 139 height 22
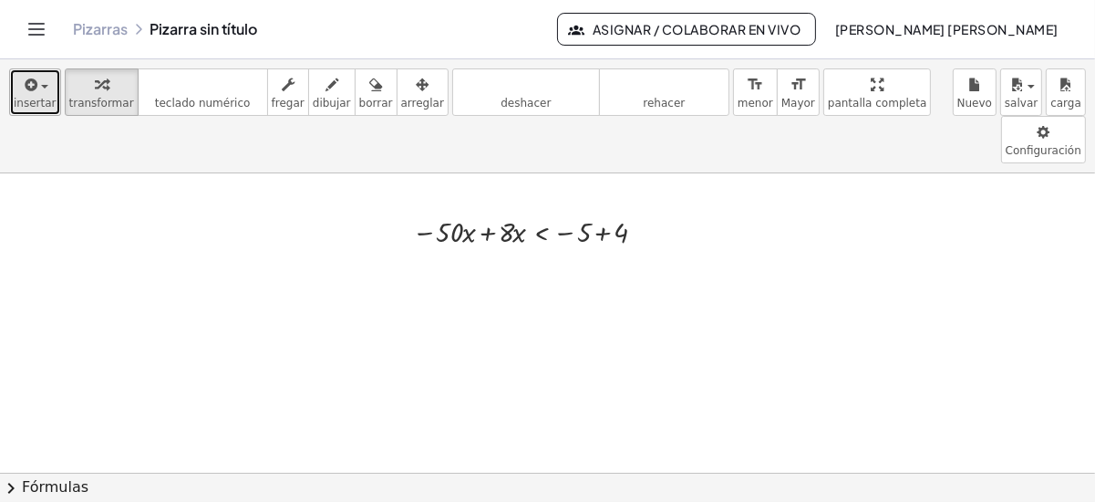
click at [30, 86] on icon "button" at bounding box center [30, 85] width 16 height 22
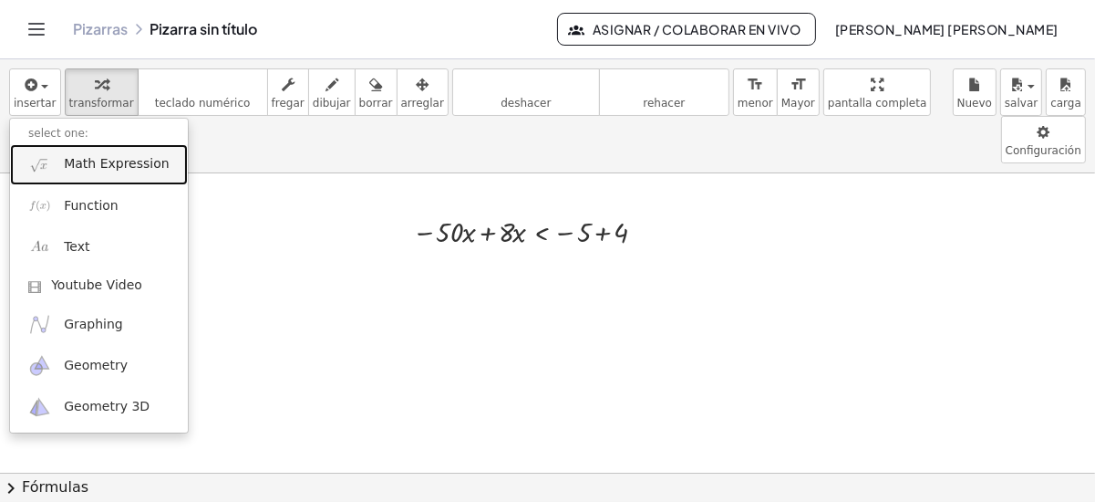
click at [122, 167] on span "Math Expression" at bounding box center [116, 164] width 105 height 18
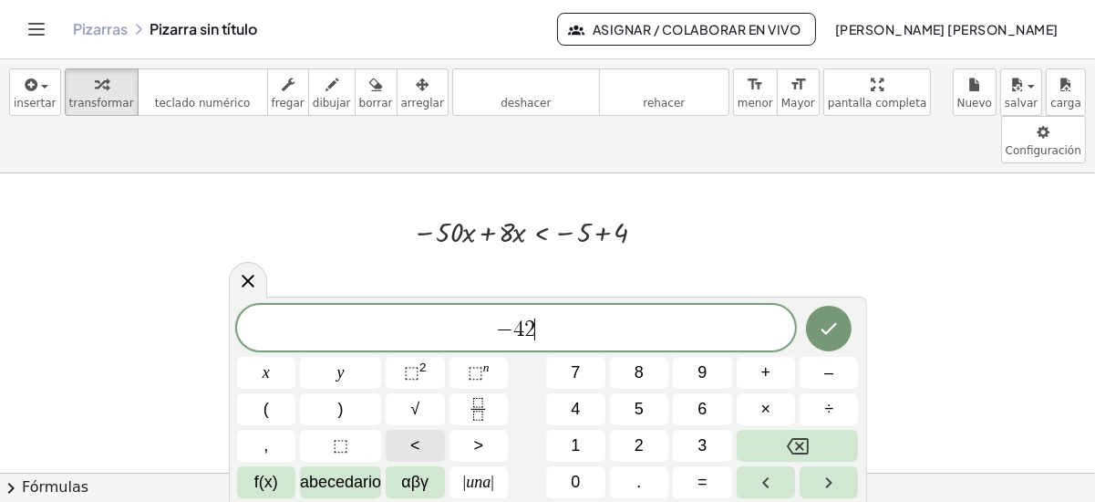
click at [438, 445] on button "<" at bounding box center [415, 446] width 58 height 32
click at [817, 321] on button "Hecho" at bounding box center [829, 329] width 46 height 46
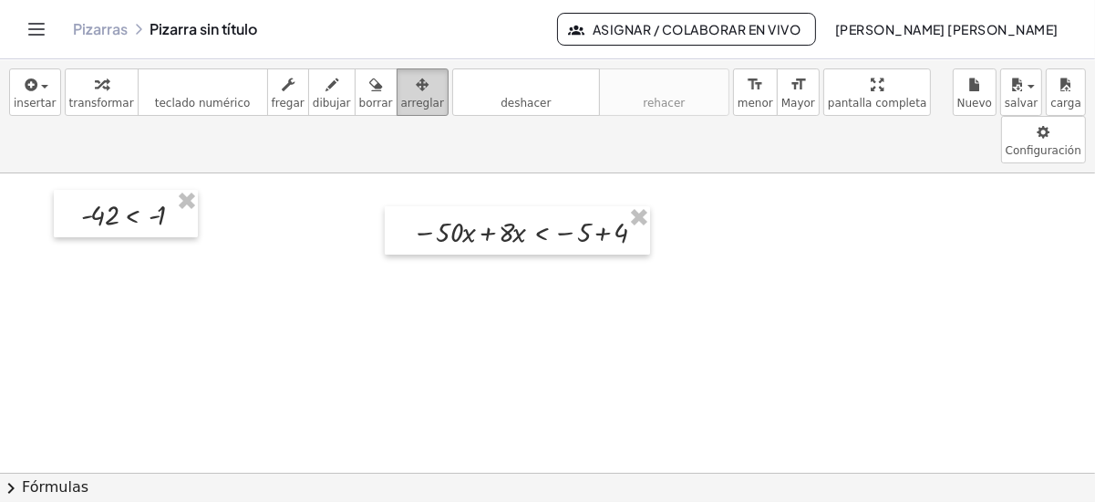
click at [416, 83] on icon "button" at bounding box center [422, 85] width 13 height 22
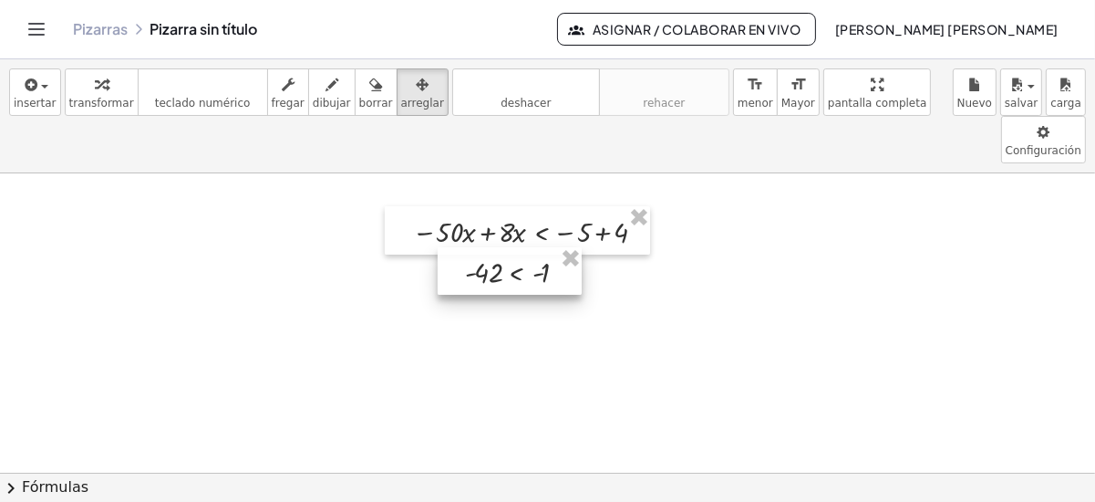
drag, startPoint x: 138, startPoint y: 159, endPoint x: 522, endPoint y: 213, distance: 387.8
click at [522, 247] on div at bounding box center [510, 270] width 144 height 47
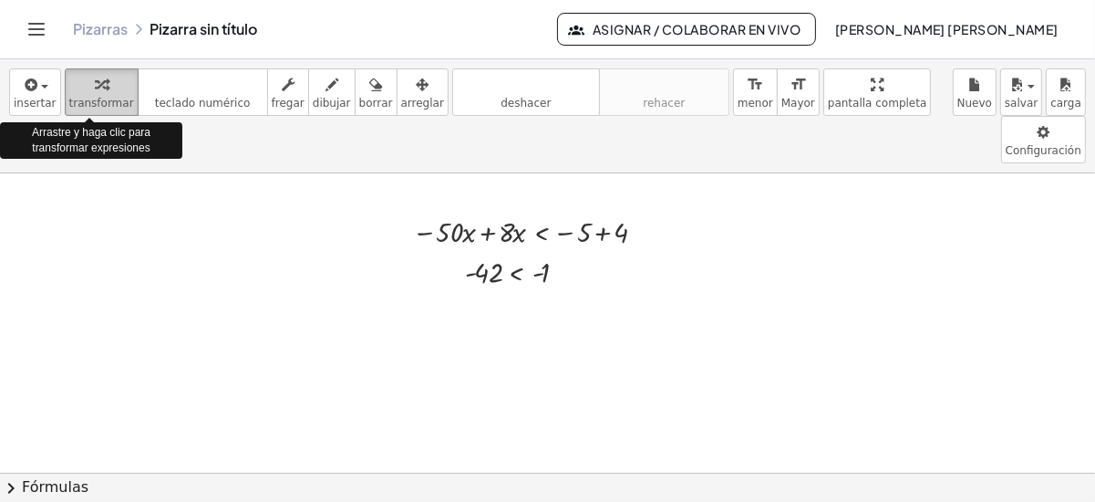
click at [95, 88] on icon "button" at bounding box center [101, 85] width 13 height 22
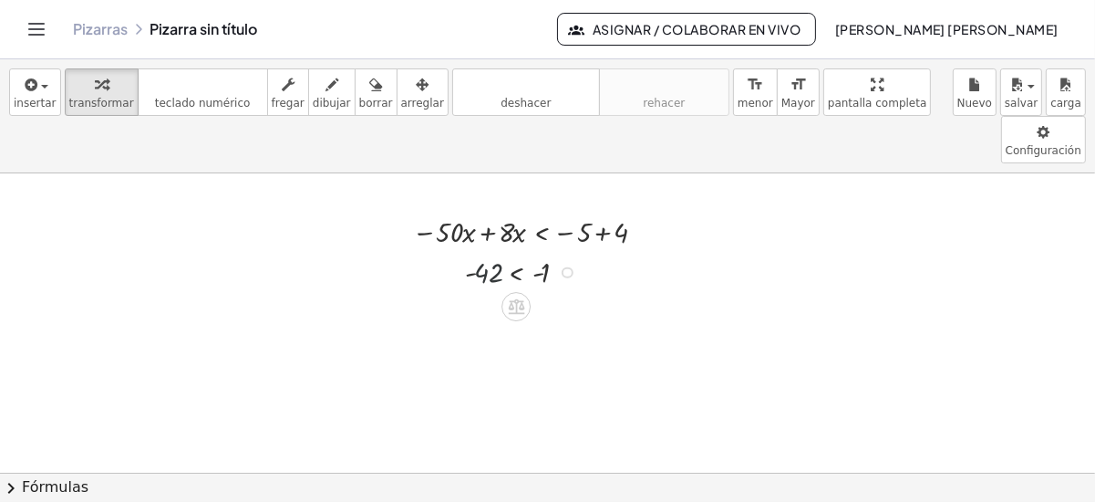
click at [497, 252] on div at bounding box center [526, 271] width 140 height 38
click at [565, 266] on div at bounding box center [568, 272] width 12 height 12
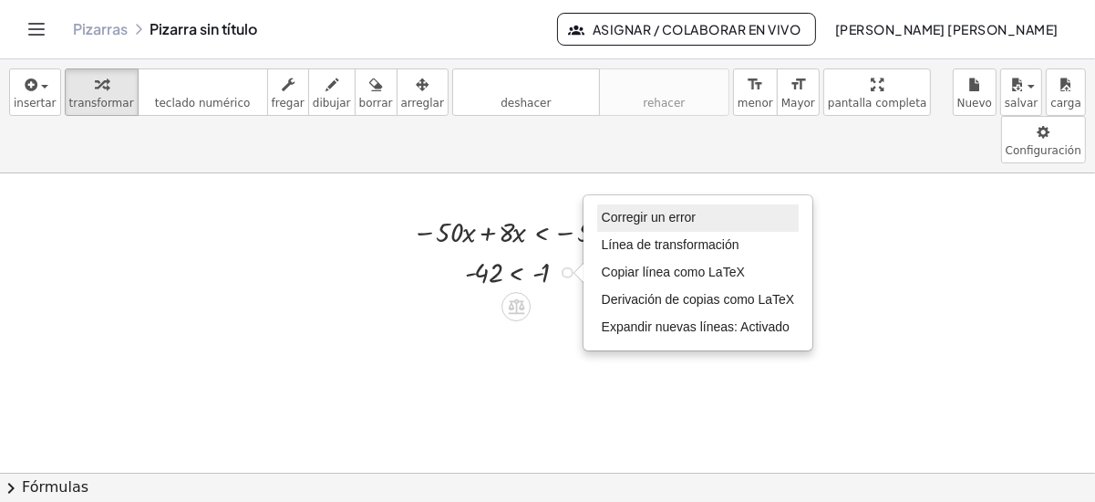
click at [638, 210] on span "Corregir un error" at bounding box center [649, 217] width 94 height 15
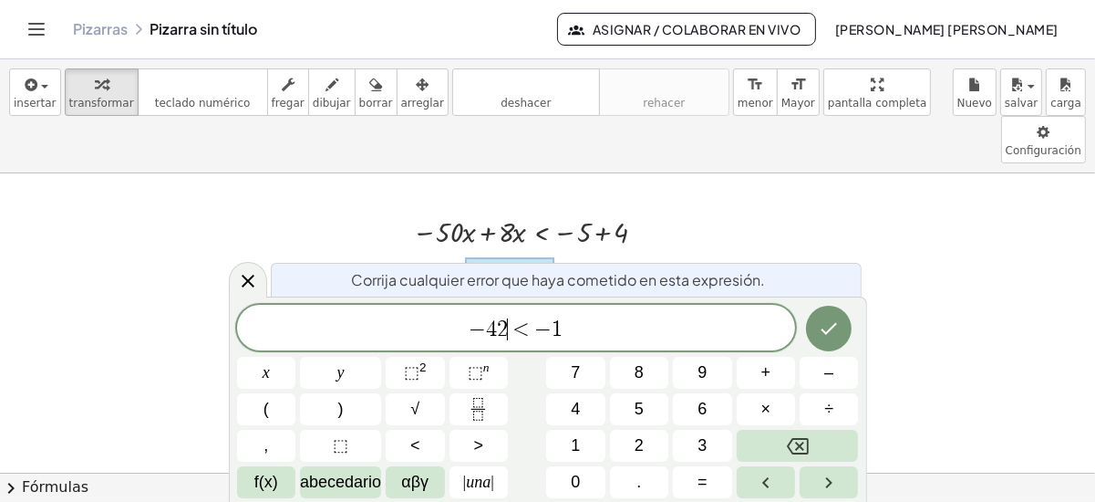
click at [513, 320] on span "<" at bounding box center [521, 329] width 26 height 22
click at [275, 366] on button "x" at bounding box center [266, 373] width 58 height 32
click at [830, 328] on icon "Hecho" at bounding box center [829, 328] width 22 height 22
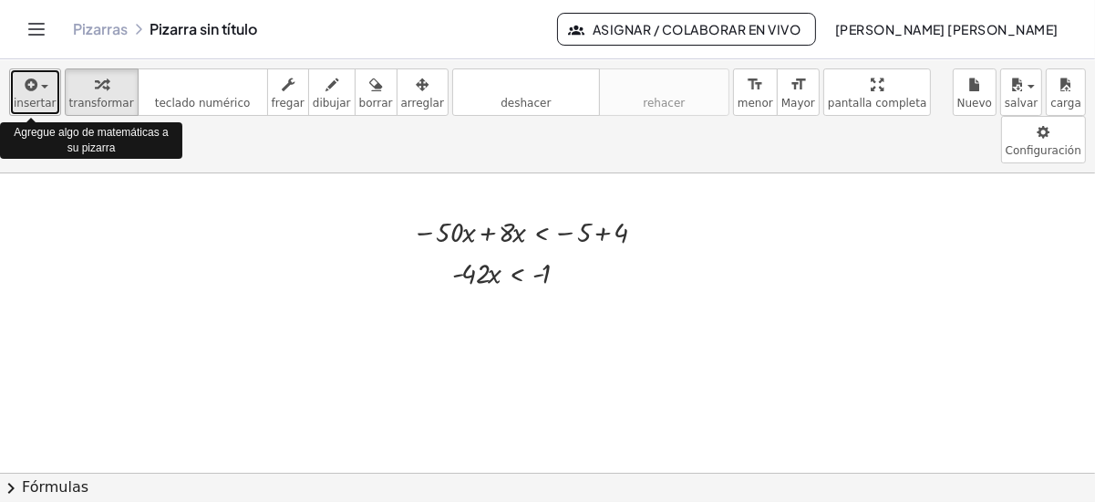
click at [24, 103] on span "insertar" at bounding box center [35, 103] width 43 height 13
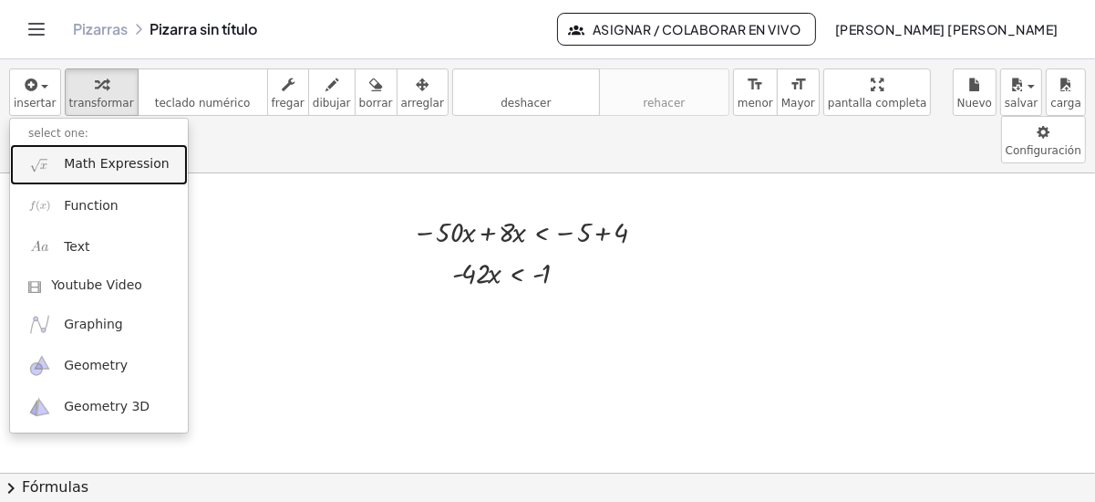
click at [93, 168] on span "Math Expression" at bounding box center [116, 164] width 105 height 18
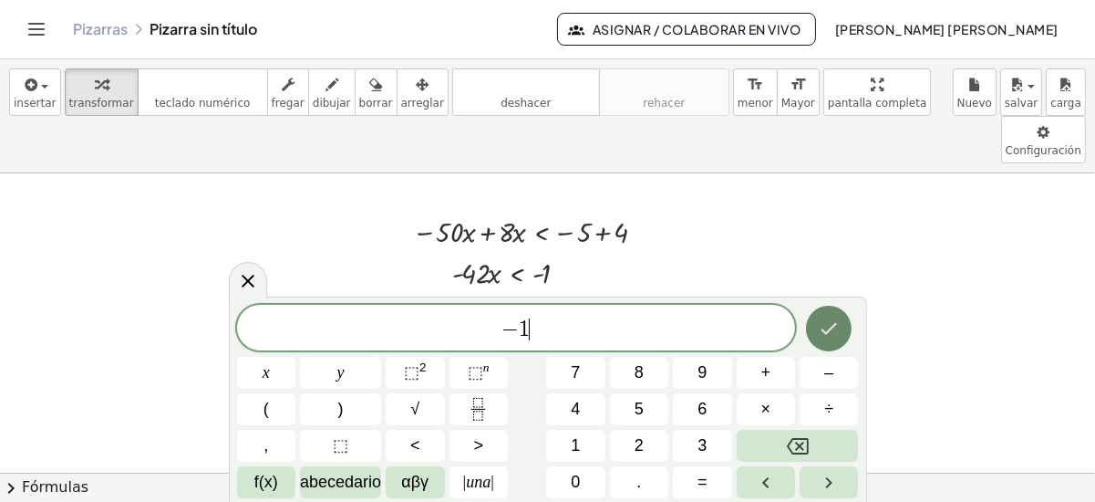
click at [811, 337] on button "Hecho" at bounding box center [829, 329] width 46 height 46
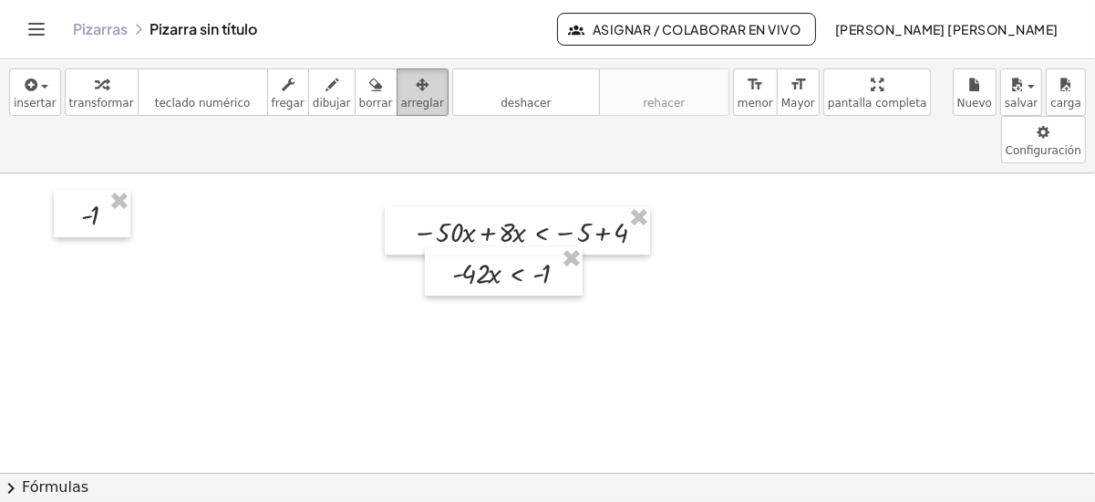
click at [401, 100] on span "arreglar" at bounding box center [422, 103] width 43 height 13
drag, startPoint x: 87, startPoint y: 166, endPoint x: 659, endPoint y: 227, distance: 576.1
click at [659, 251] on div at bounding box center [663, 274] width 77 height 47
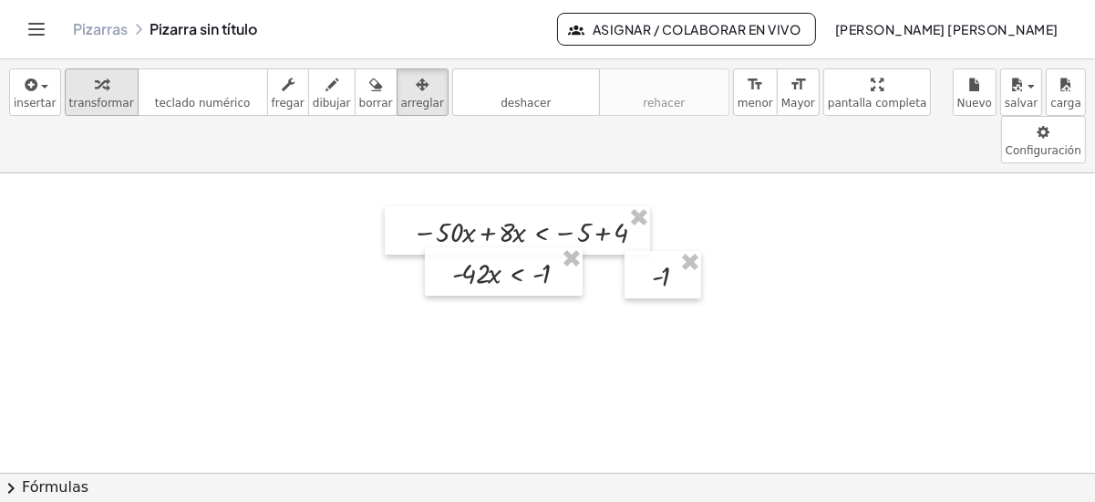
click at [95, 88] on icon "button" at bounding box center [101, 85] width 13 height 22
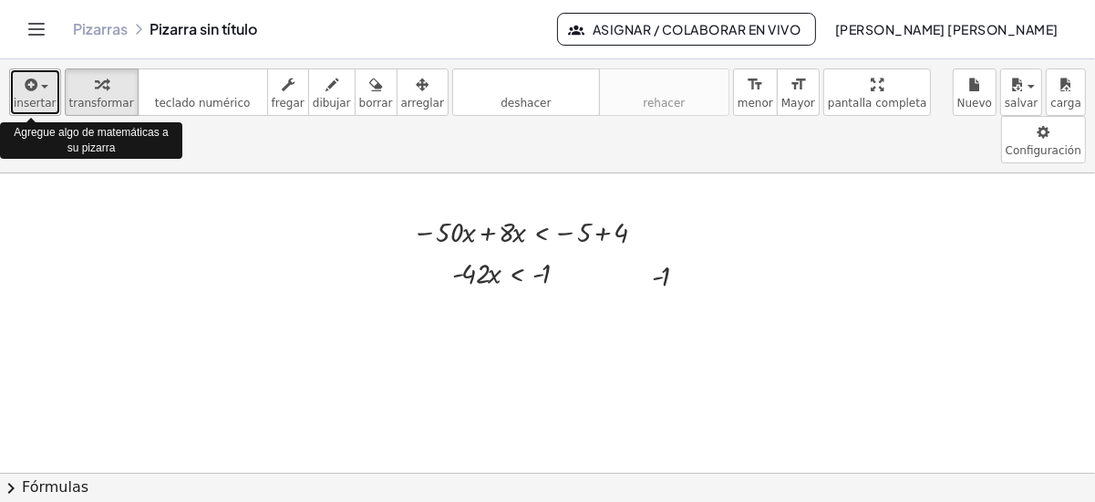
click at [27, 74] on icon "button" at bounding box center [30, 85] width 16 height 22
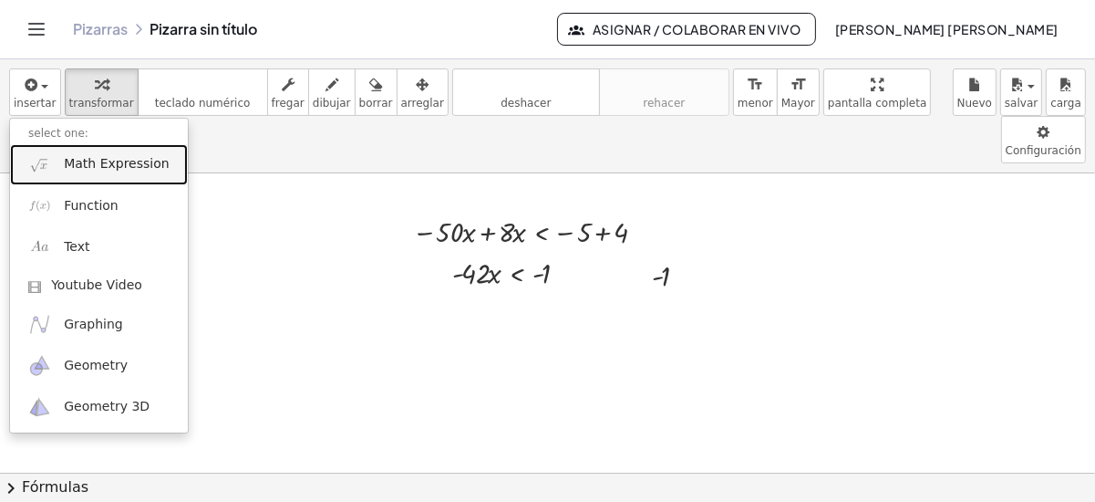
click at [86, 171] on span "Math Expression" at bounding box center [116, 164] width 105 height 18
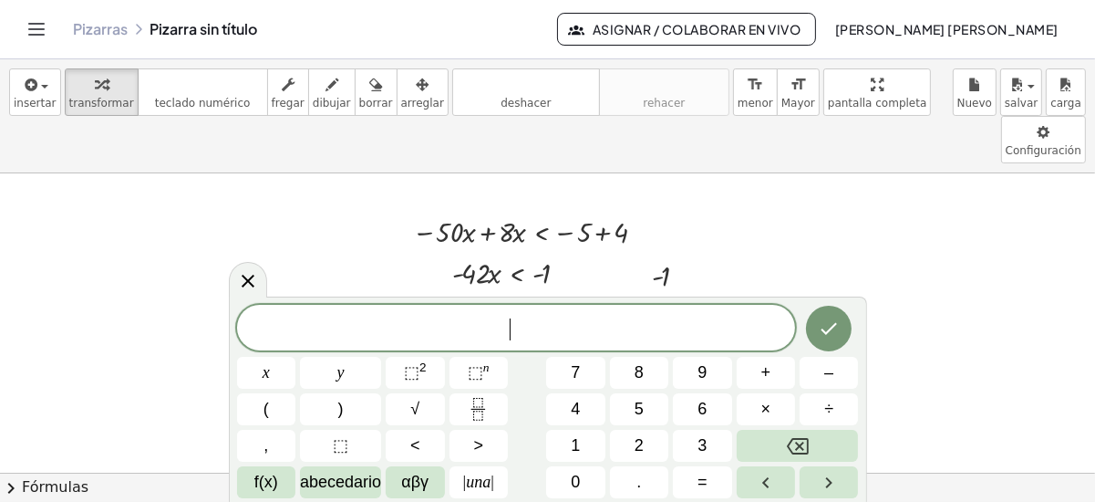
click at [539, 325] on span "​" at bounding box center [516, 330] width 559 height 26
click at [478, 452] on span ">" at bounding box center [478, 445] width 10 height 25
click at [825, 328] on icon "Hecho" at bounding box center [829, 328] width 22 height 22
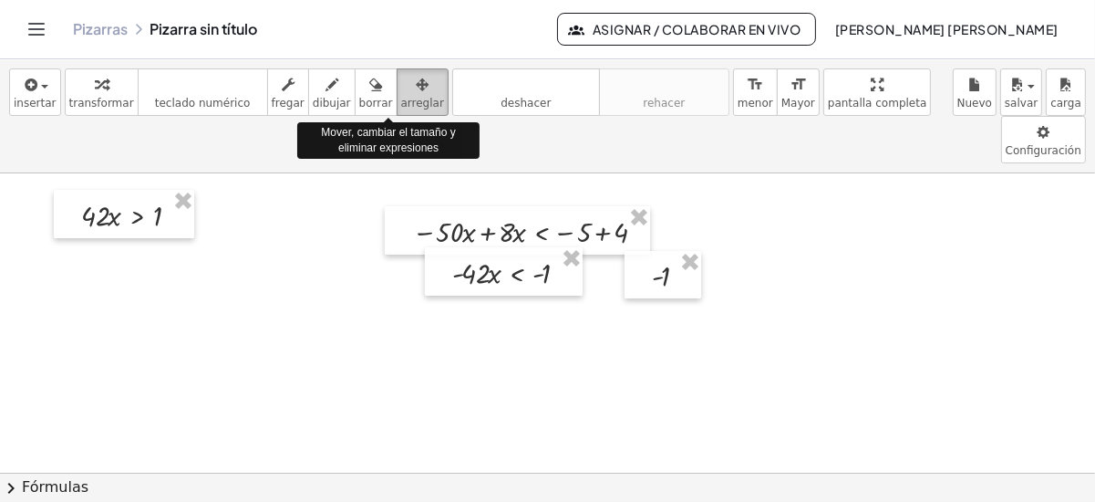
click at [401, 104] on span "arreglar" at bounding box center [422, 103] width 43 height 13
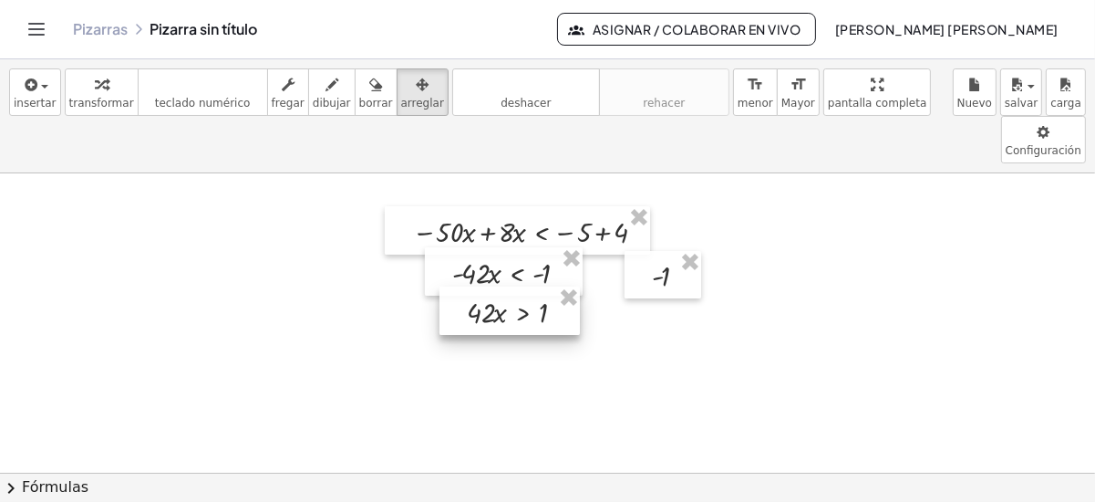
drag, startPoint x: 140, startPoint y: 163, endPoint x: 529, endPoint y: 261, distance: 400.6
click at [529, 286] on div at bounding box center [510, 310] width 140 height 49
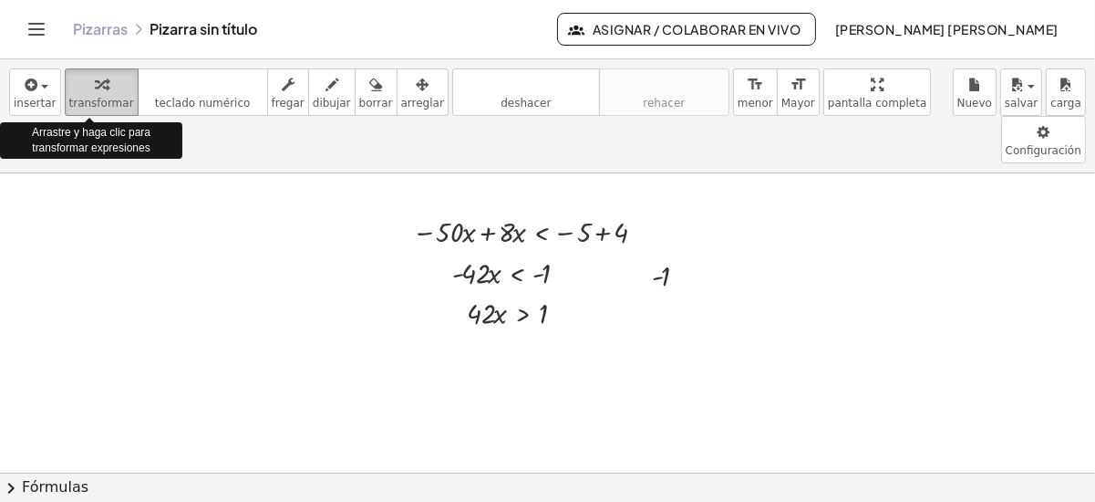
click at [65, 98] on button "transformar" at bounding box center [102, 91] width 74 height 47
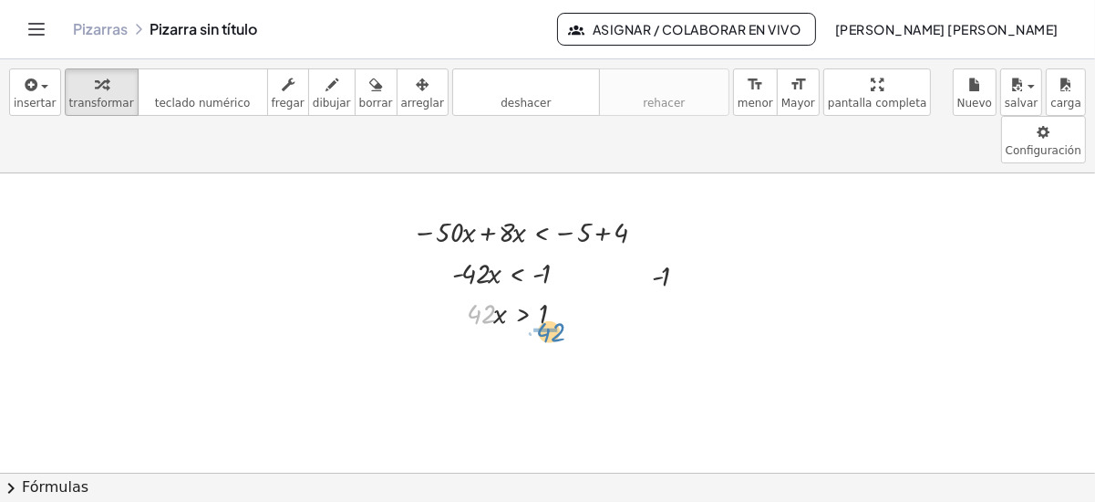
drag, startPoint x: 482, startPoint y: 265, endPoint x: 551, endPoint y: 283, distance: 71.7
drag, startPoint x: 555, startPoint y: 279, endPoint x: 548, endPoint y: 252, distance: 28.1
click at [548, 284] on div at bounding box center [546, 312] width 124 height 57
drag, startPoint x: 548, startPoint y: 252, endPoint x: 554, endPoint y: 281, distance: 29.7
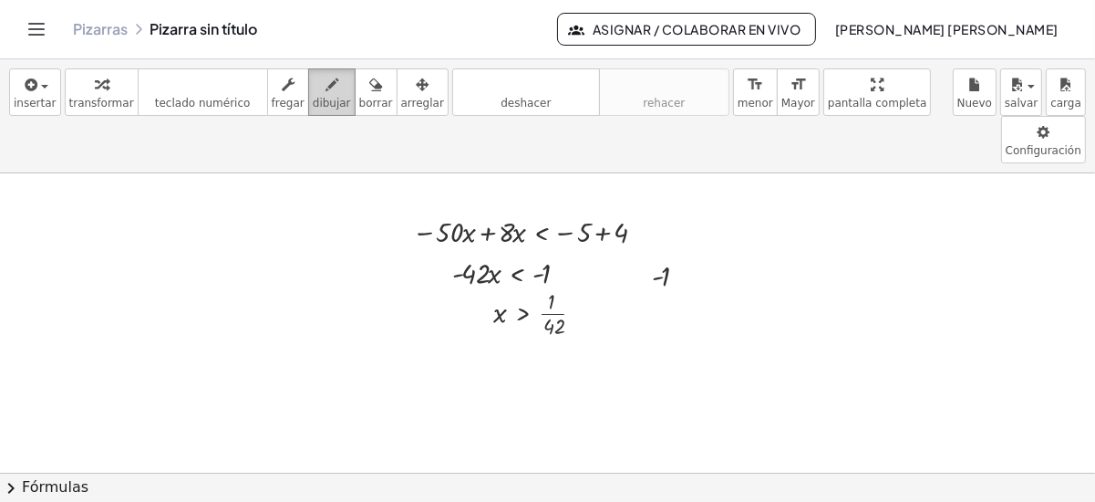
click at [313, 87] on div "button" at bounding box center [332, 84] width 38 height 22
drag, startPoint x: 721, startPoint y: 196, endPoint x: 1004, endPoint y: 188, distance: 283.8
drag, startPoint x: 827, startPoint y: 186, endPoint x: 835, endPoint y: 201, distance: 16.3
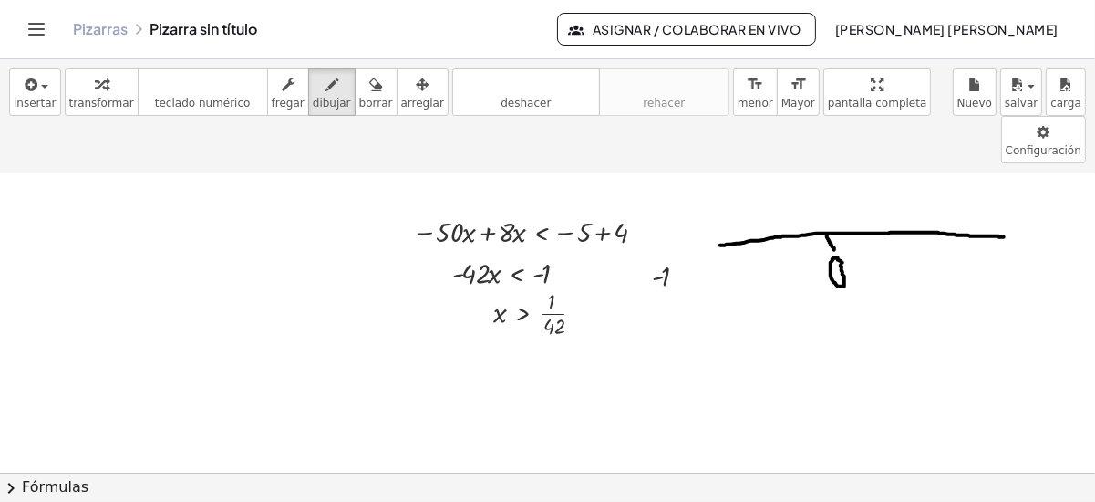
drag, startPoint x: 873, startPoint y: 180, endPoint x: 875, endPoint y: 192, distance: 12.9
drag, startPoint x: 867, startPoint y: 216, endPoint x: 887, endPoint y: 214, distance: 20.1
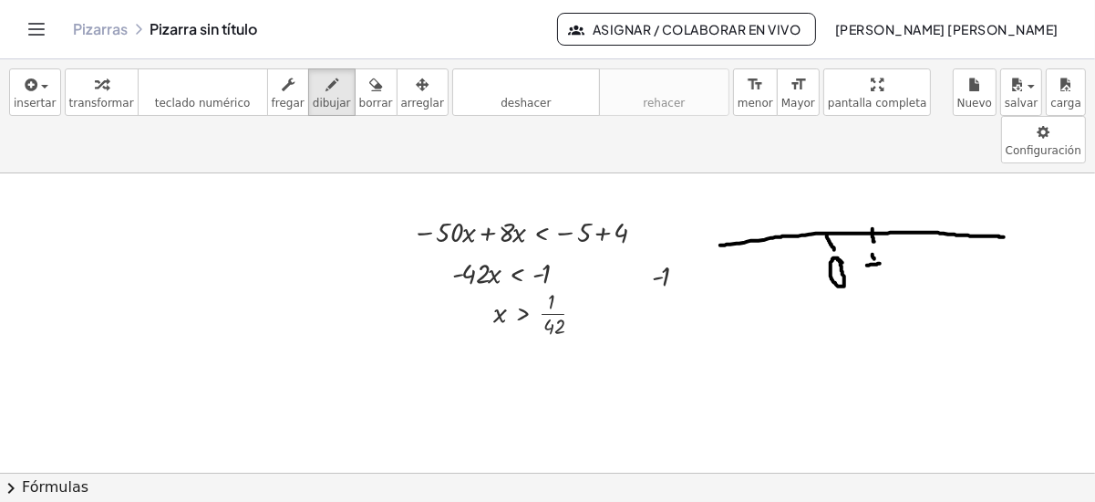
drag, startPoint x: 868, startPoint y: 223, endPoint x: 880, endPoint y: 243, distance: 22.5
drag, startPoint x: 887, startPoint y: 228, endPoint x: 902, endPoint y: 231, distance: 15.7
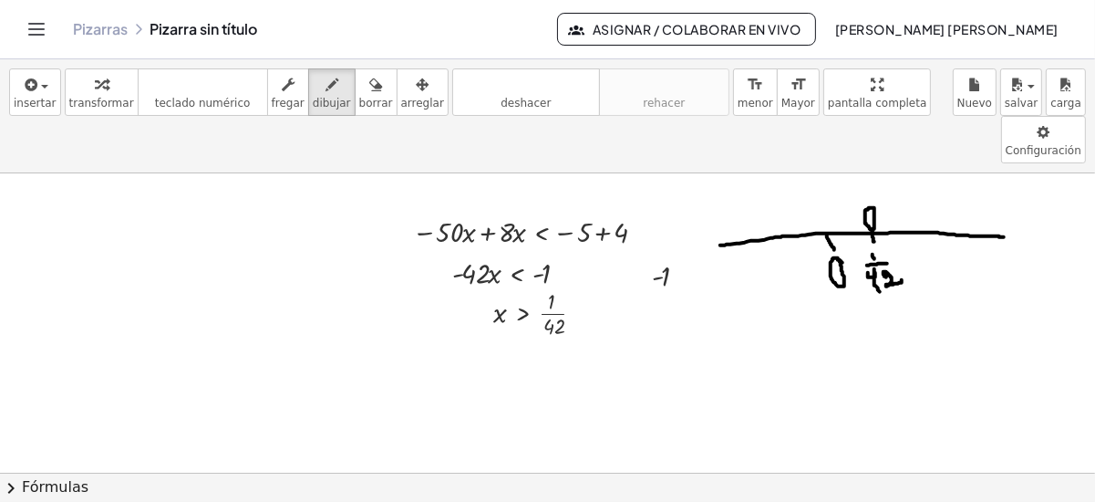
drag, startPoint x: 869, startPoint y: 157, endPoint x: 1021, endPoint y: 156, distance: 151.4
drag, startPoint x: 897, startPoint y: 161, endPoint x: 887, endPoint y: 174, distance: 16.2
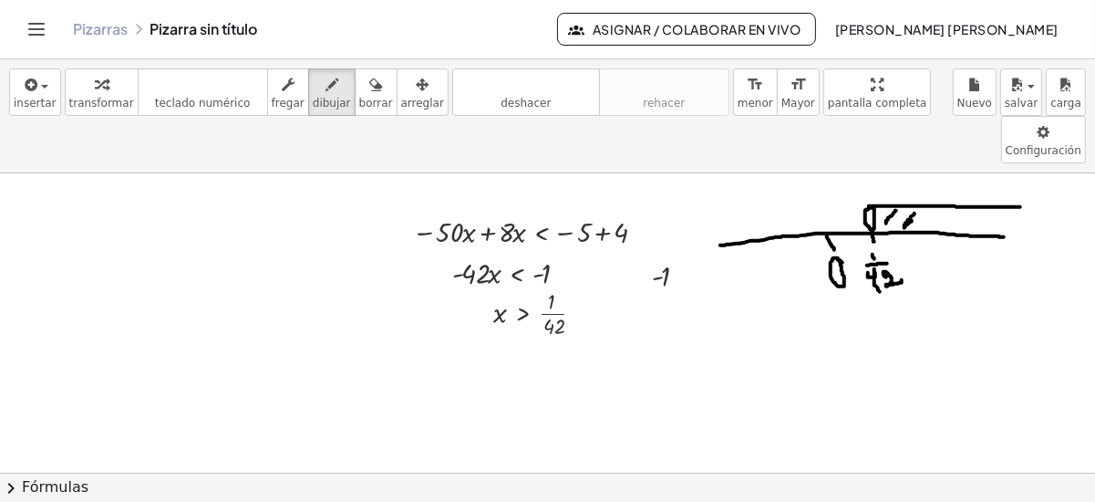
drag, startPoint x: 911, startPoint y: 171, endPoint x: 920, endPoint y: 161, distance: 13.6
drag, startPoint x: 929, startPoint y: 173, endPoint x: 941, endPoint y: 163, distance: 15.5
drag, startPoint x: 964, startPoint y: 166, endPoint x: 939, endPoint y: 179, distance: 27.7
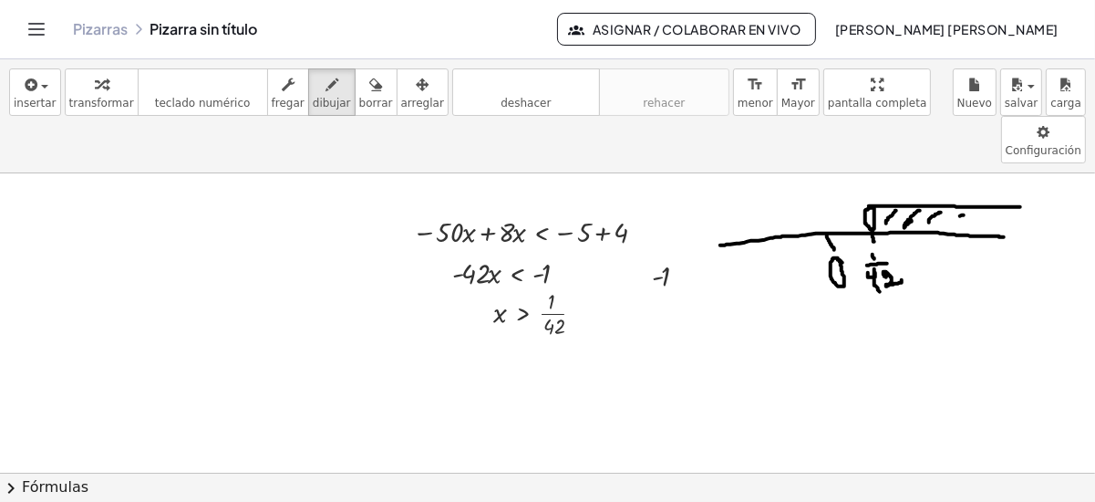
drag, startPoint x: 991, startPoint y: 169, endPoint x: 978, endPoint y: 174, distance: 14.7
drag, startPoint x: 534, startPoint y: 258, endPoint x: 544, endPoint y: 261, distance: 10.4
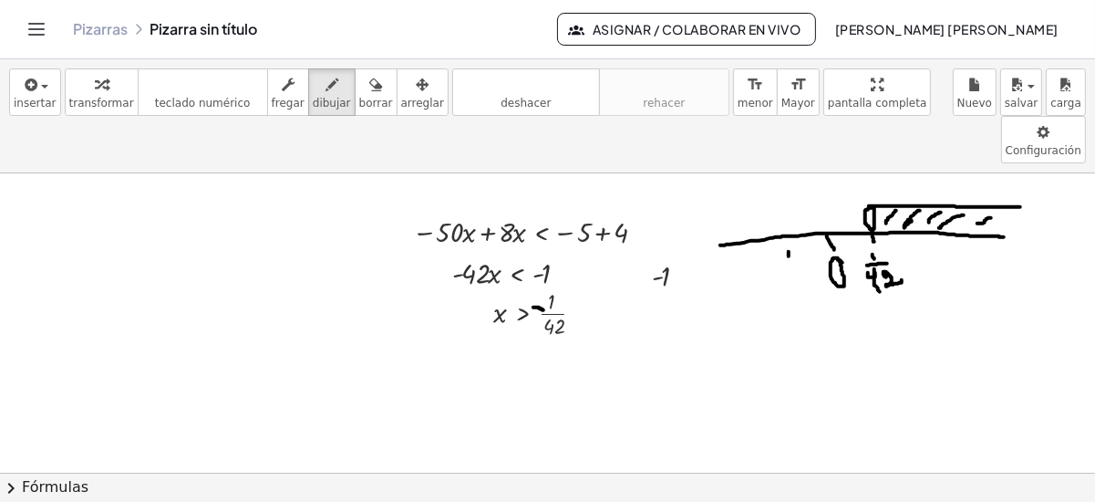
drag, startPoint x: 789, startPoint y: 202, endPoint x: 791, endPoint y: 215, distance: 12.9
drag, startPoint x: 782, startPoint y: 226, endPoint x: 816, endPoint y: 226, distance: 34.7
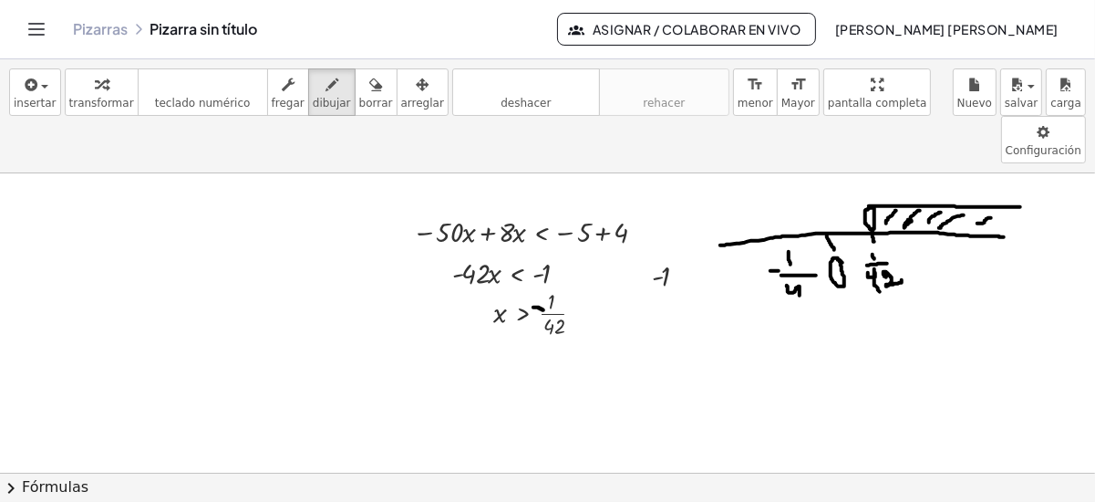
drag, startPoint x: 787, startPoint y: 236, endPoint x: 800, endPoint y: 252, distance: 20.1
drag, startPoint x: 810, startPoint y: 237, endPoint x: 819, endPoint y: 251, distance: 16.4
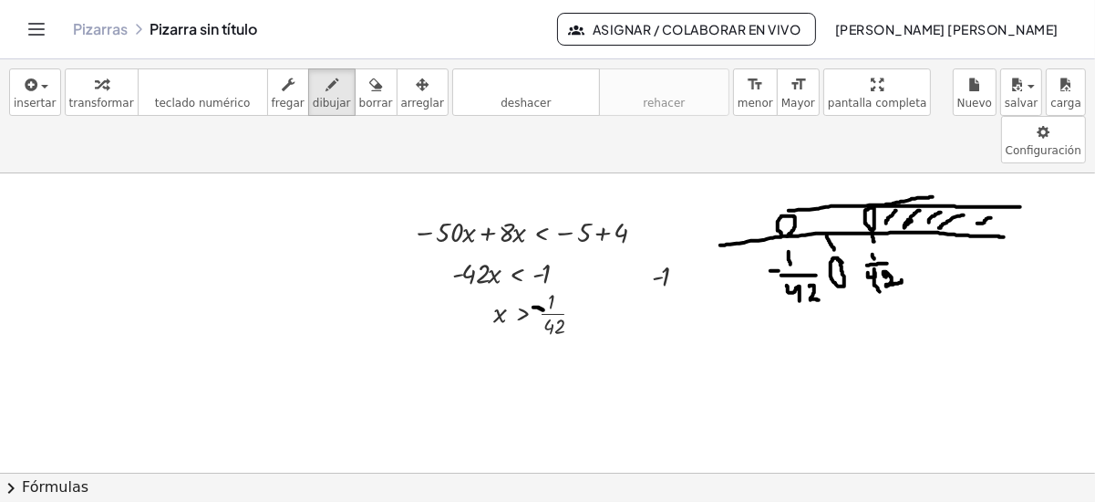
drag, startPoint x: 789, startPoint y: 161, endPoint x: 936, endPoint y: 148, distance: 147.5
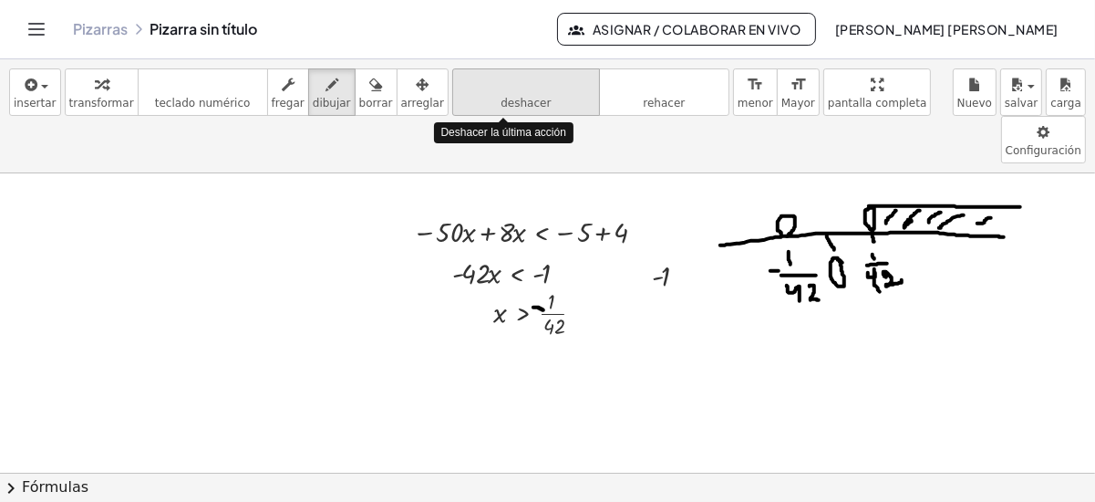
click at [485, 87] on icon "deshacer" at bounding box center [526, 85] width 139 height 22
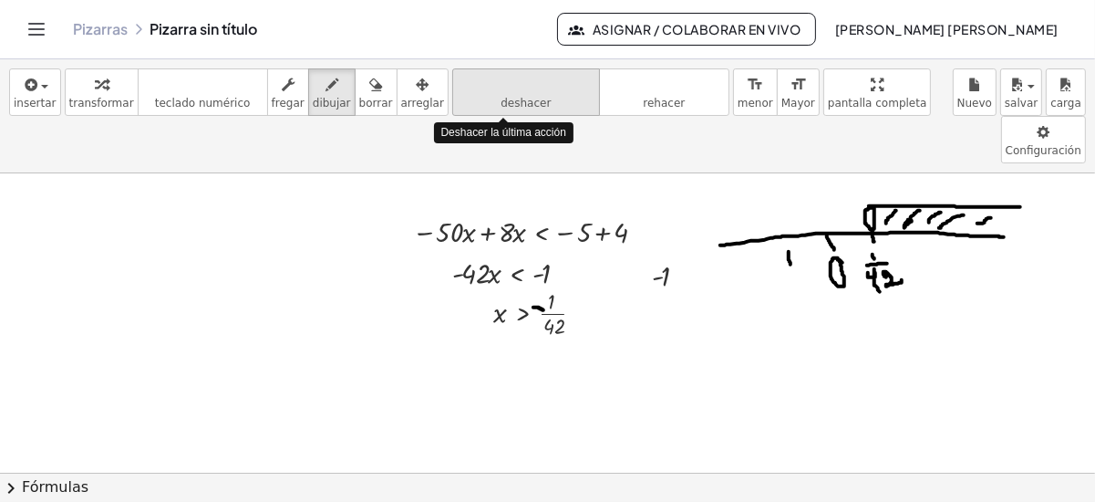
click at [485, 87] on icon "deshacer" at bounding box center [526, 85] width 139 height 22
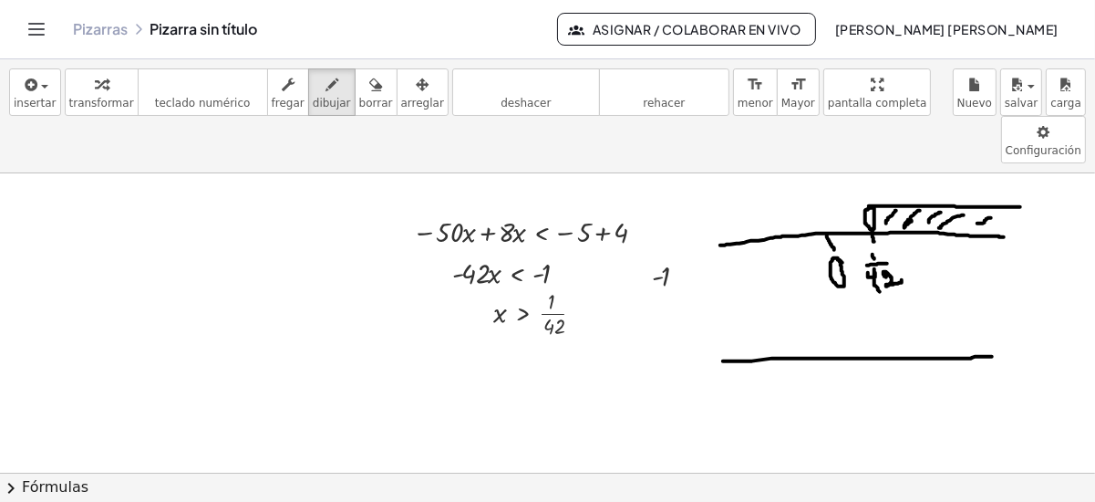
drag, startPoint x: 723, startPoint y: 312, endPoint x: 992, endPoint y: 307, distance: 269.1
drag, startPoint x: 492, startPoint y: 315, endPoint x: 511, endPoint y: 326, distance: 22.1
drag, startPoint x: 501, startPoint y: 320, endPoint x: 491, endPoint y: 329, distance: 13.6
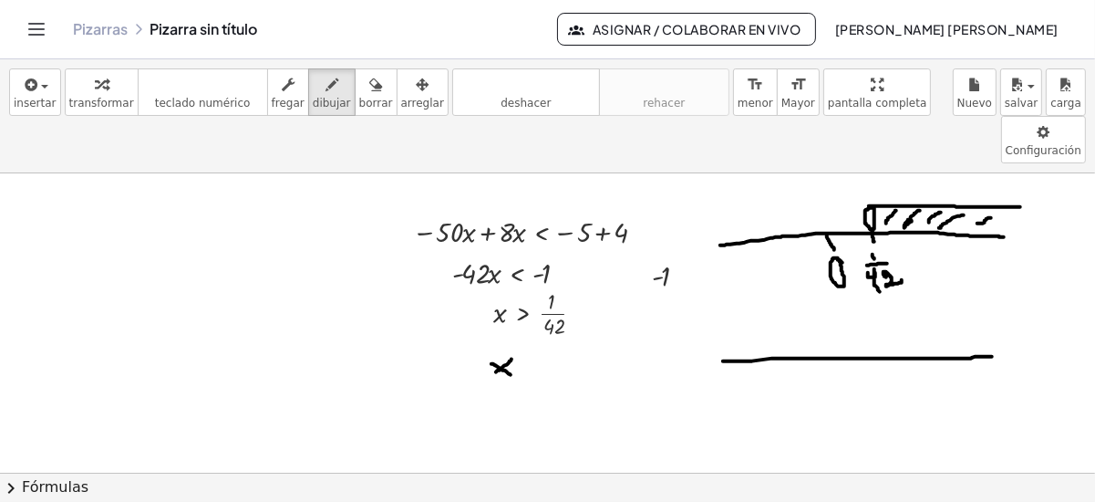
drag, startPoint x: 549, startPoint y: 313, endPoint x: 559, endPoint y: 322, distance: 13.6
drag, startPoint x: 587, startPoint y: 296, endPoint x: 587, endPoint y: 314, distance: 18.2
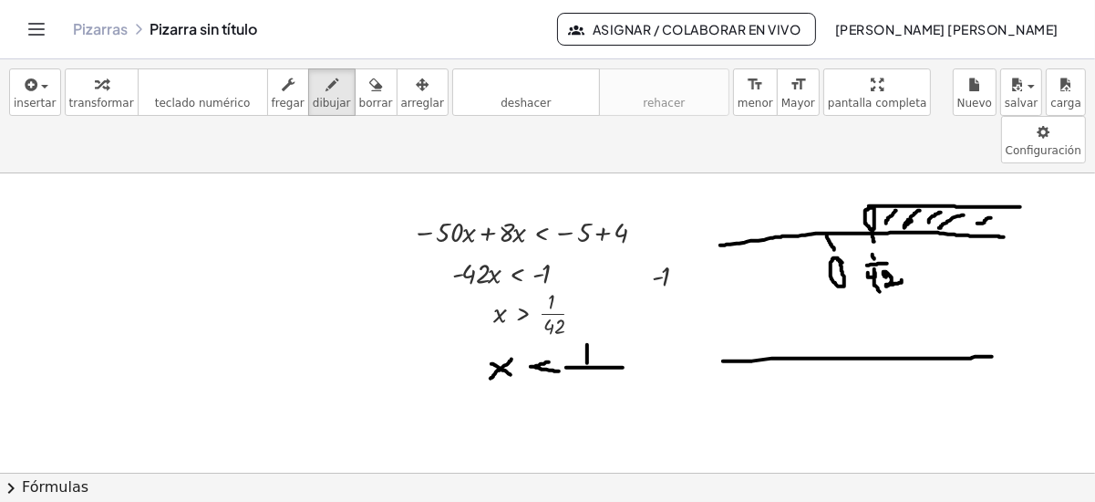
drag, startPoint x: 566, startPoint y: 318, endPoint x: 625, endPoint y: 318, distance: 58.4
drag, startPoint x: 570, startPoint y: 328, endPoint x: 578, endPoint y: 337, distance: 11.6
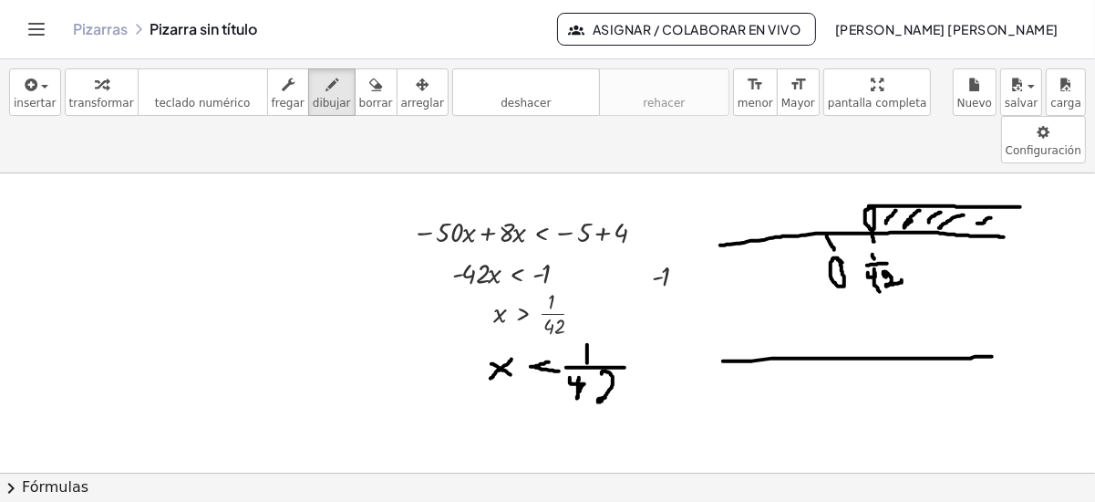
drag, startPoint x: 602, startPoint y: 325, endPoint x: 622, endPoint y: 348, distance: 31.1
drag, startPoint x: 836, startPoint y: 269, endPoint x: 657, endPoint y: 301, distance: 182.5
click at [501, 106] on span "deshacer" at bounding box center [526, 103] width 50 height 13
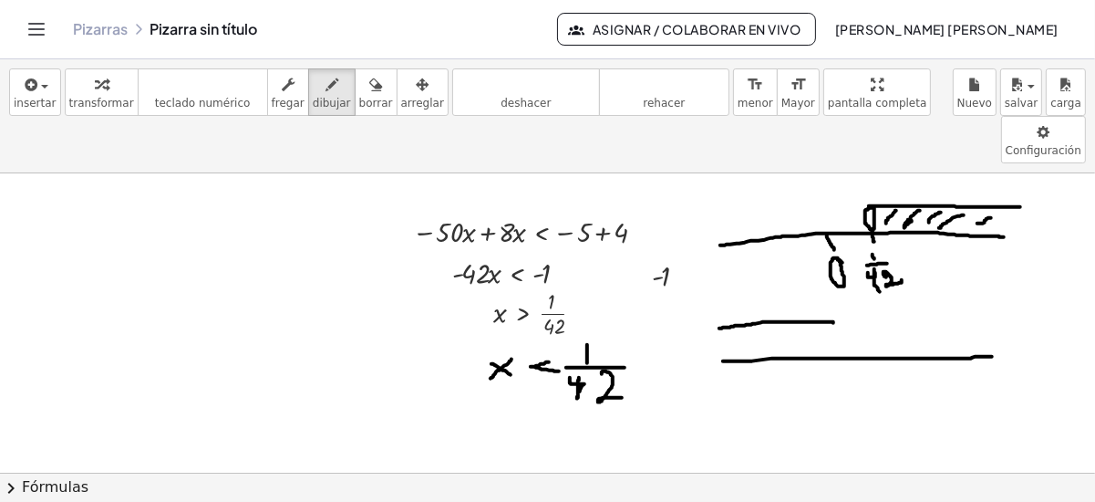
drag, startPoint x: 834, startPoint y: 273, endPoint x: 714, endPoint y: 279, distance: 119.7
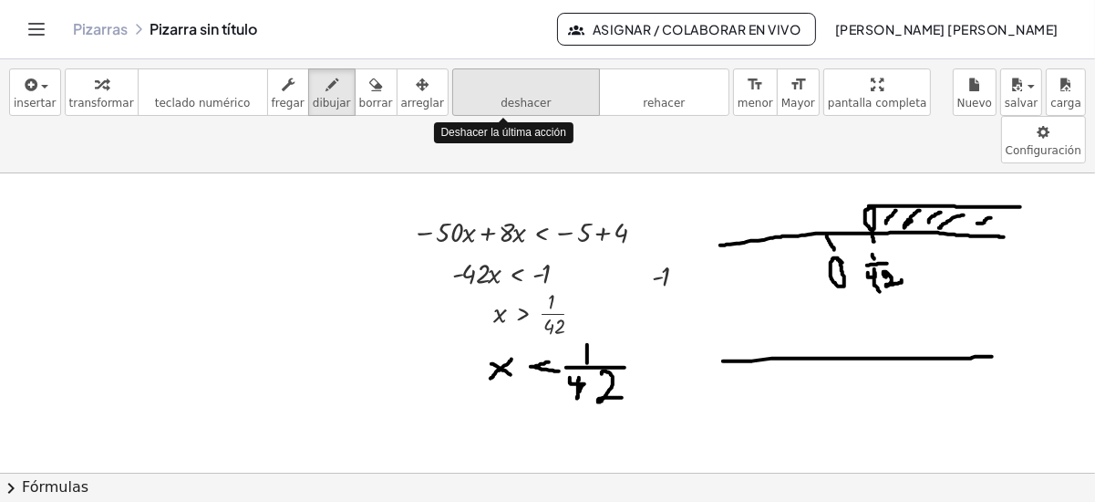
click at [501, 99] on span "deshacer" at bounding box center [526, 103] width 50 height 13
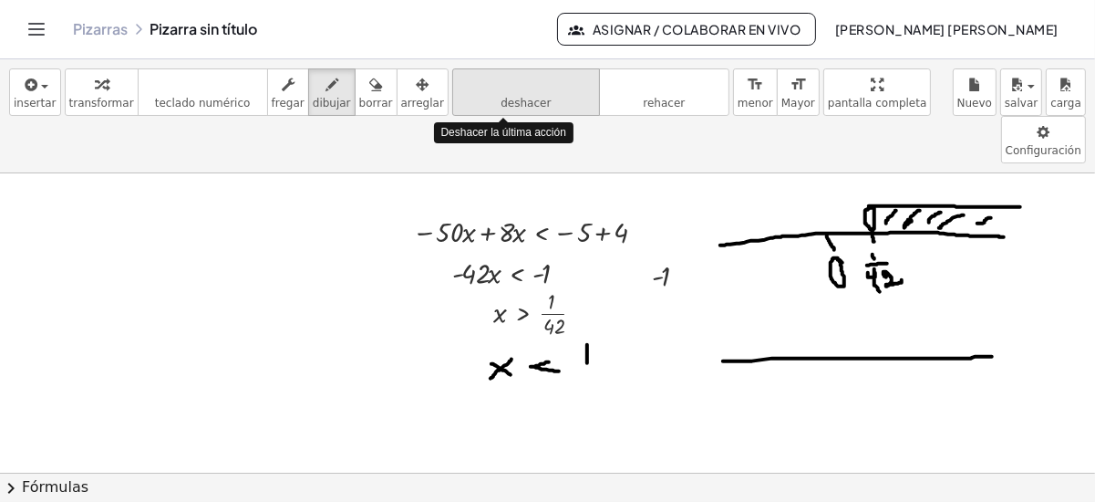
click at [501, 99] on span "deshacer" at bounding box center [526, 103] width 50 height 13
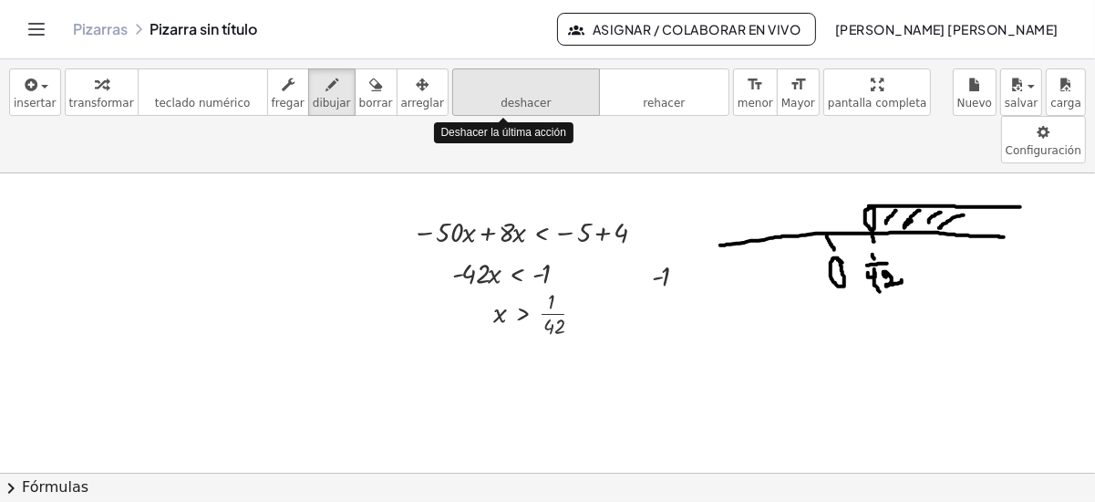
click at [501, 99] on span "deshacer" at bounding box center [526, 103] width 50 height 13
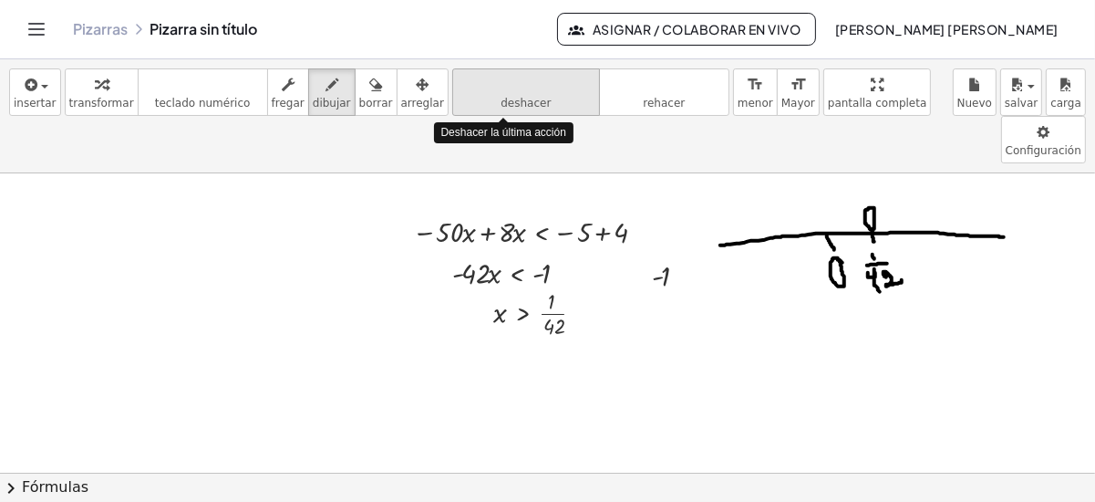
click at [501, 99] on span "deshacer" at bounding box center [526, 103] width 50 height 13
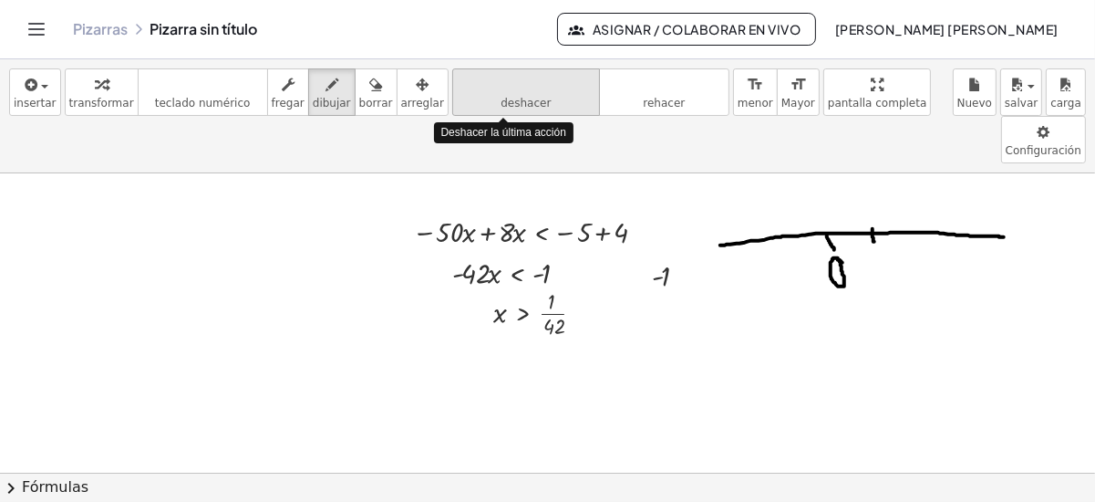
click at [501, 99] on span "deshacer" at bounding box center [526, 103] width 50 height 13
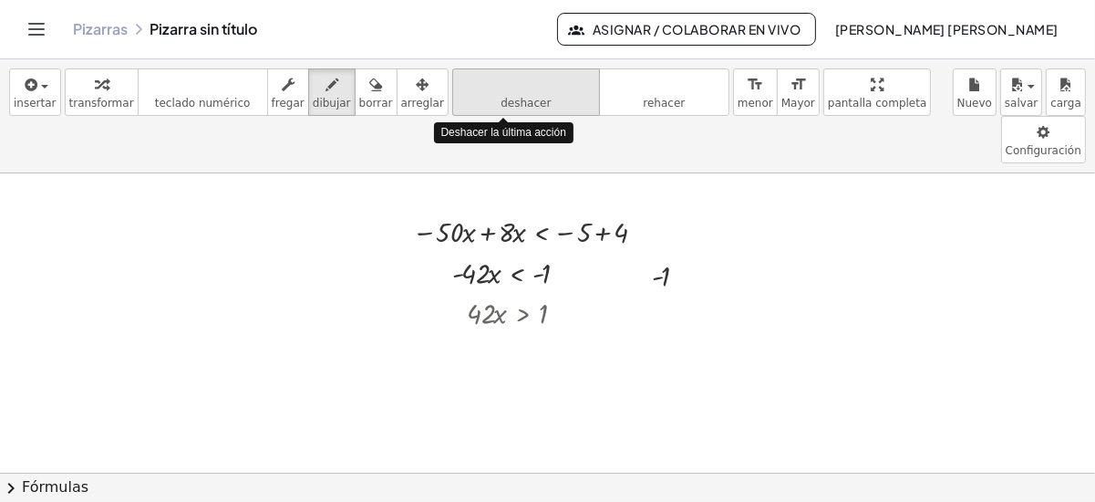
click at [501, 99] on span "deshacer" at bounding box center [526, 103] width 50 height 13
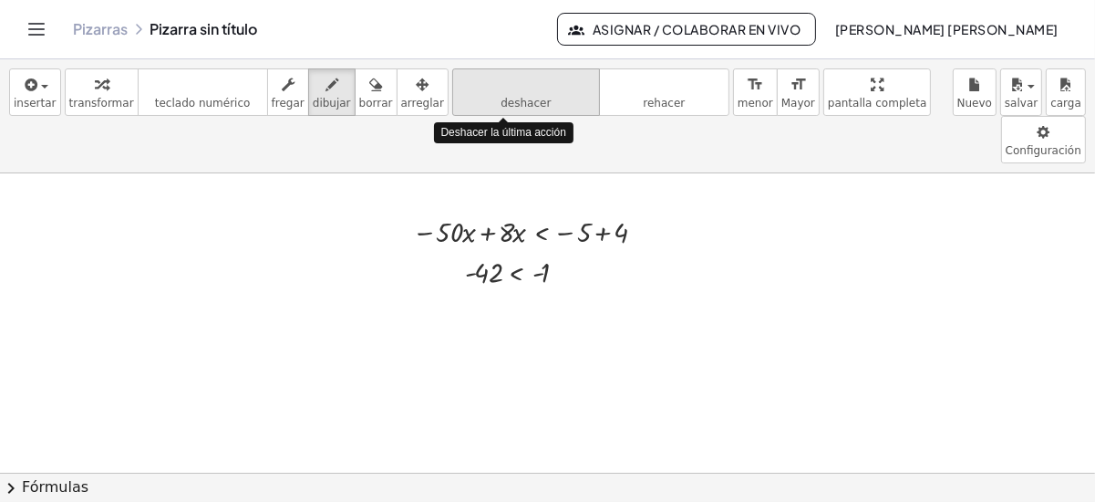
click at [501, 99] on span "deshacer" at bounding box center [526, 103] width 50 height 13
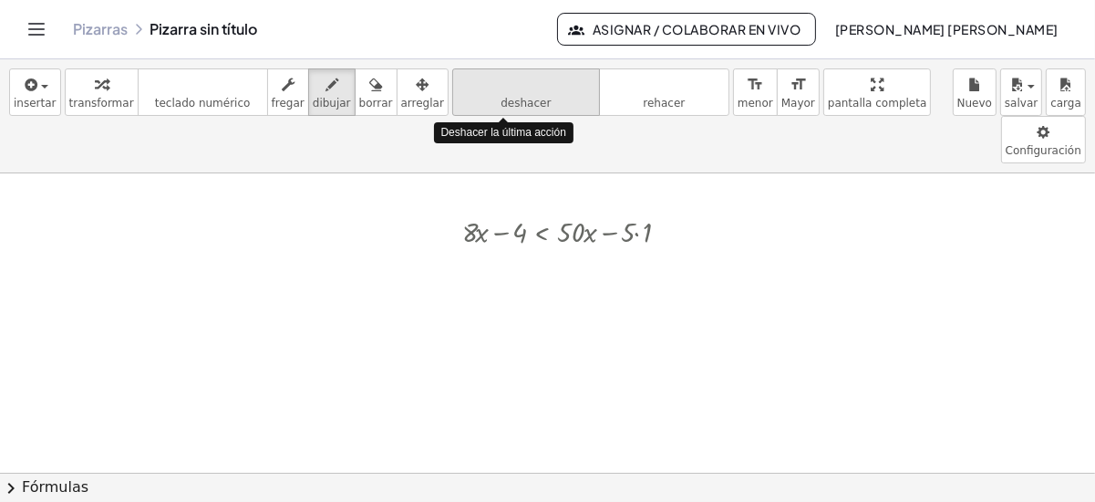
click at [501, 99] on span "deshacer" at bounding box center [526, 103] width 50 height 13
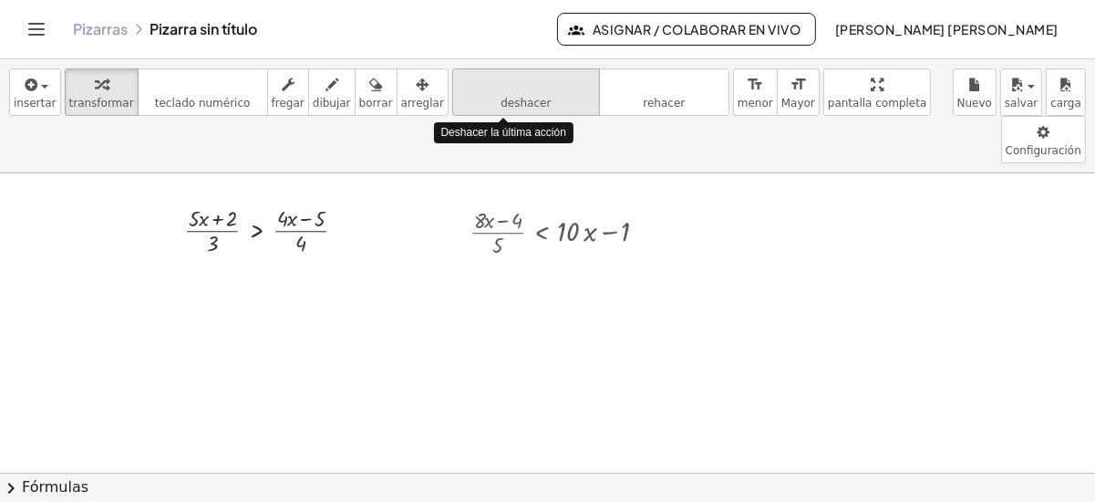
click at [501, 99] on span "deshacer" at bounding box center [526, 103] width 50 height 13
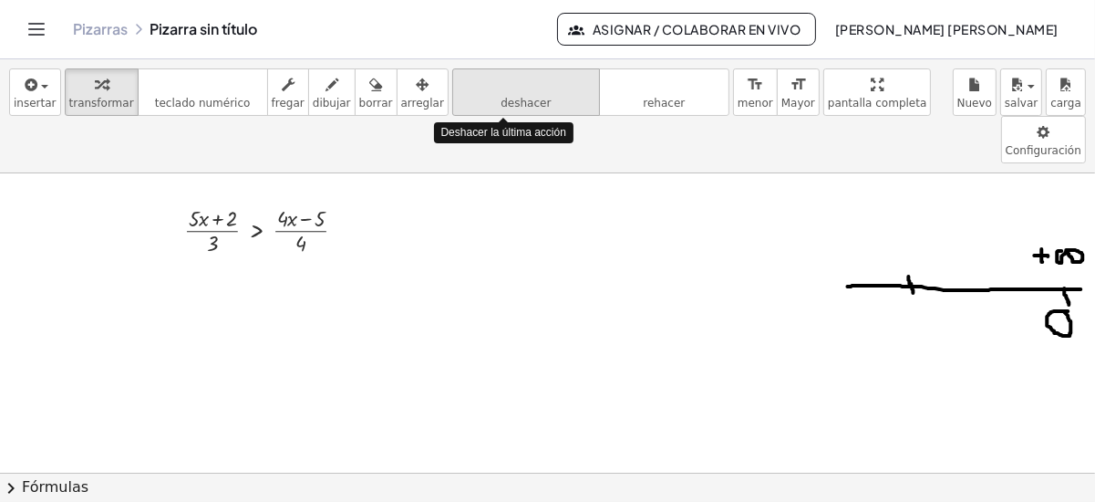
click at [501, 99] on span "deshacer" at bounding box center [526, 103] width 50 height 13
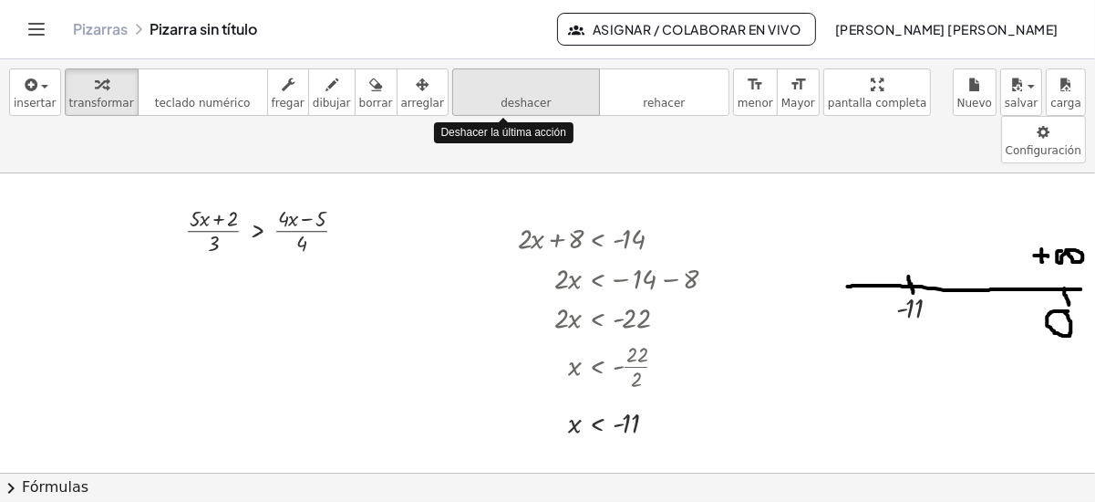
click at [501, 99] on span "deshacer" at bounding box center [526, 103] width 50 height 13
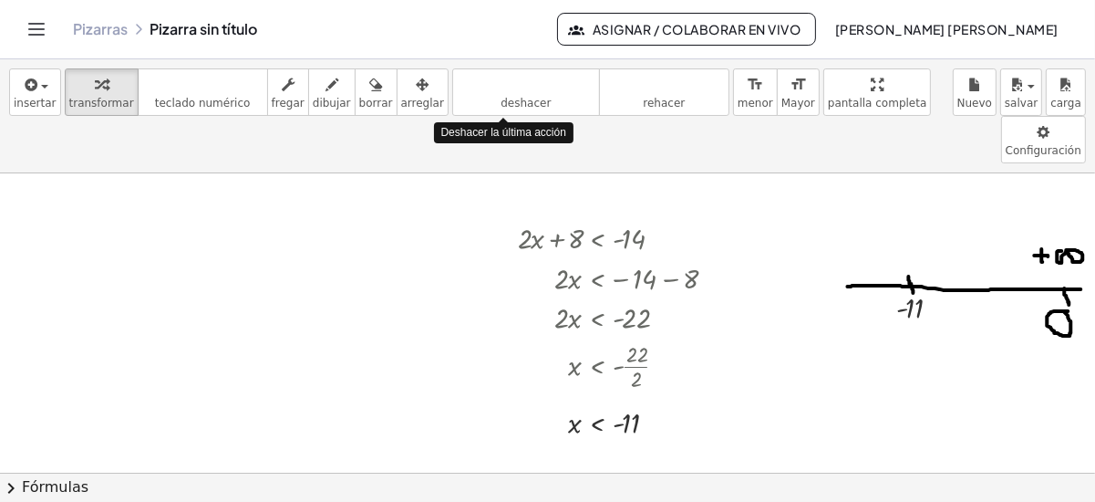
drag, startPoint x: 492, startPoint y: 99, endPoint x: 877, endPoint y: 109, distance: 386.0
click at [877, 109] on div "insertar select one: Math Expression Function Text Youtube Video Graphing Geome…" at bounding box center [547, 116] width 1095 height 114
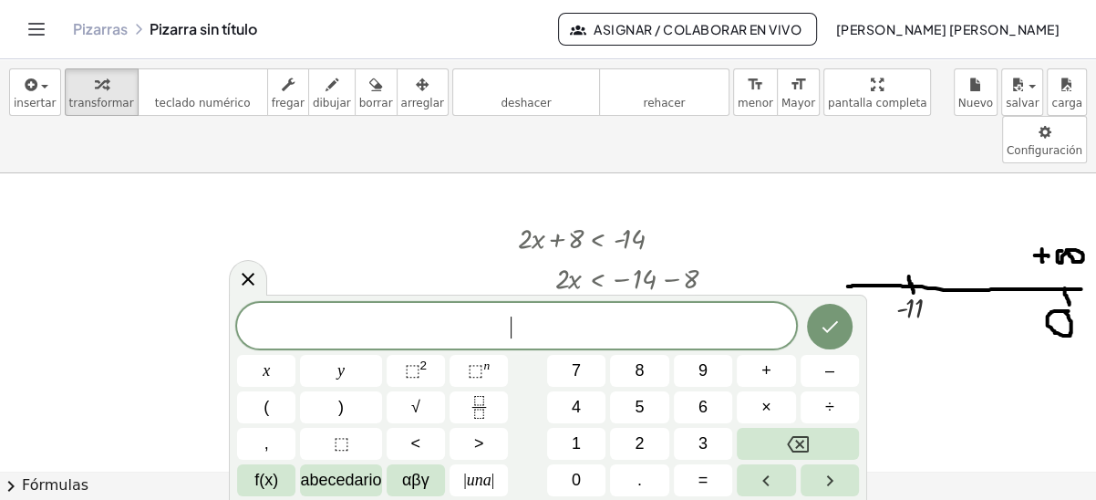
click at [505, 253] on div at bounding box center [504, 329] width 27 height 233
click at [401, 84] on div "button" at bounding box center [422, 84] width 43 height 22
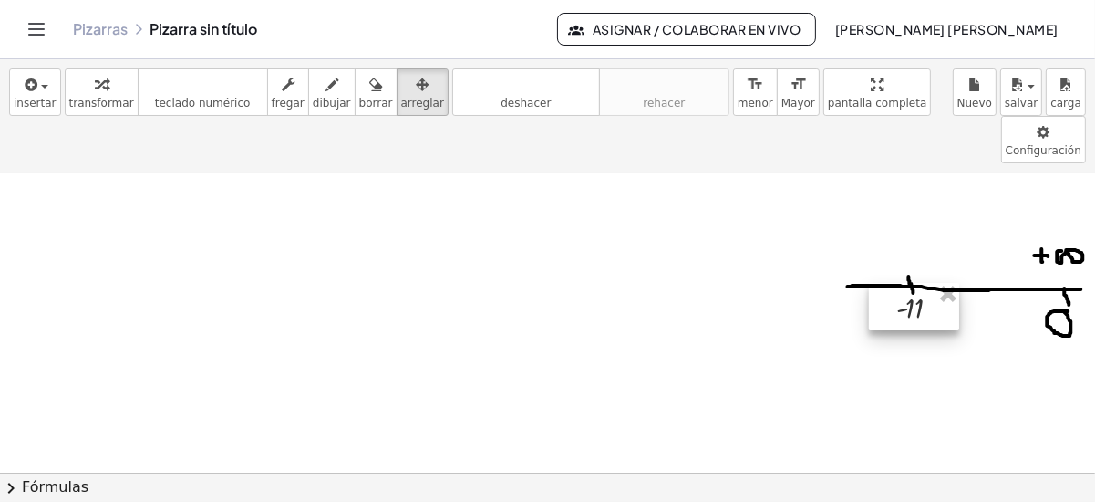
click at [922, 283] on div at bounding box center [914, 306] width 90 height 47
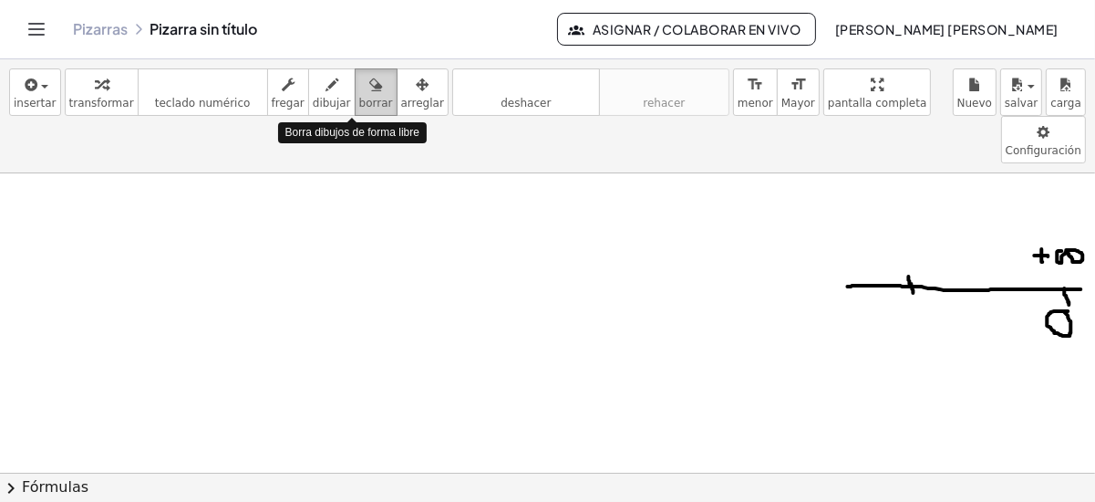
click at [359, 103] on span "borrar" at bounding box center [376, 103] width 34 height 13
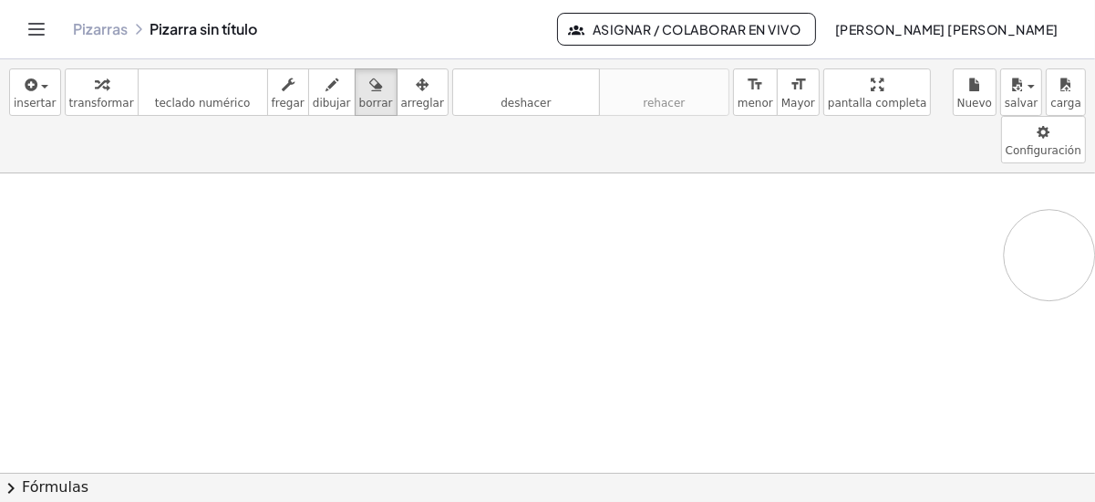
drag, startPoint x: 773, startPoint y: 191, endPoint x: 1049, endPoint y: 206, distance: 275.9
click at [28, 97] on span "insertar" at bounding box center [35, 103] width 43 height 13
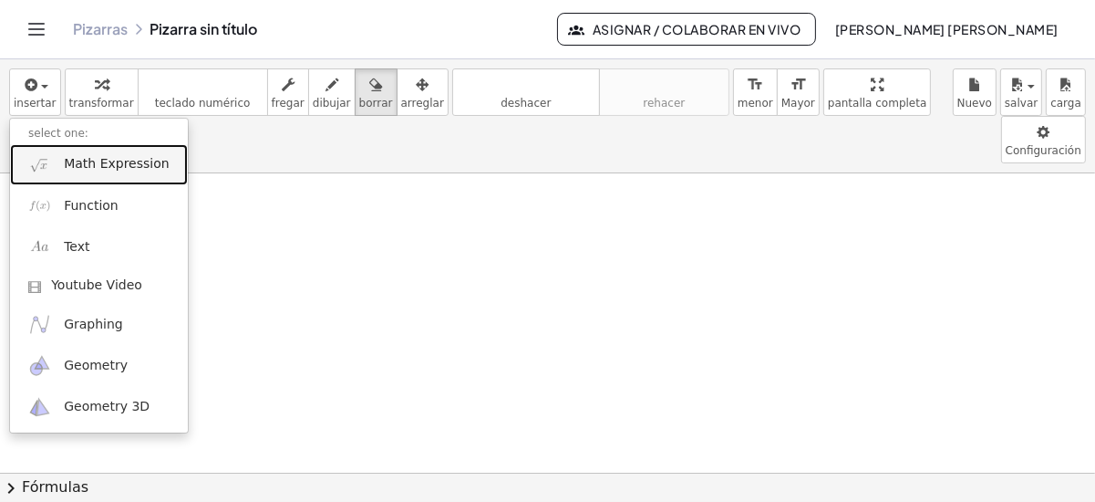
click at [130, 166] on span "Math Expression" at bounding box center [116, 164] width 105 height 18
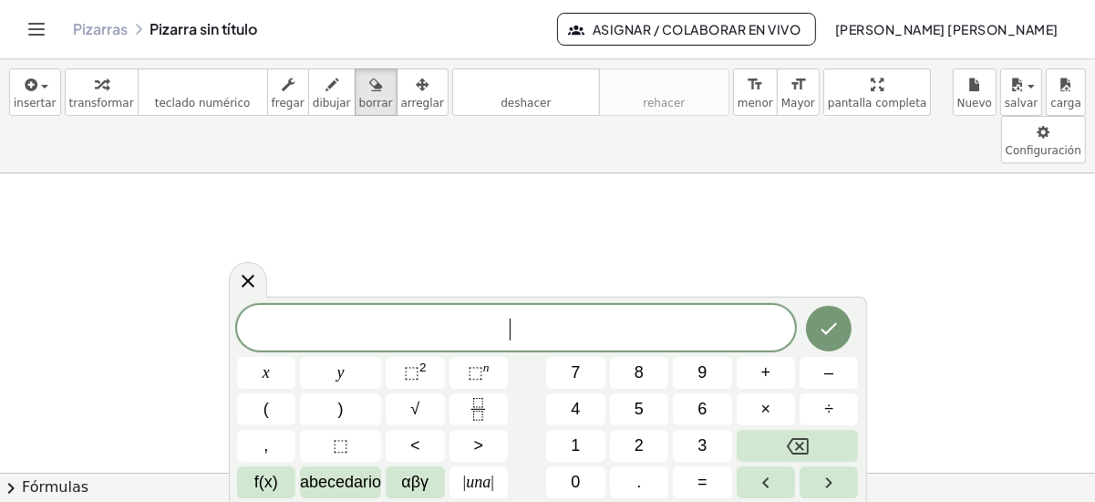
click at [398, 322] on span "​" at bounding box center [516, 330] width 559 height 26
click at [415, 368] on span "⬚" at bounding box center [412, 372] width 16 height 18
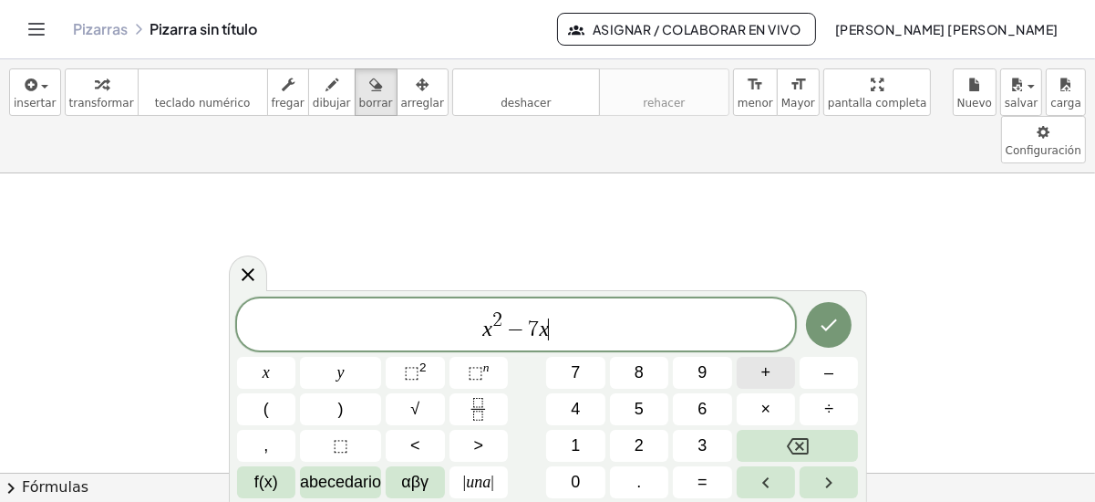
click at [770, 387] on button "+" at bounding box center [766, 373] width 58 height 32
click at [478, 443] on span ">" at bounding box center [478, 445] width 10 height 25
click at [836, 320] on icon "Hecho" at bounding box center [830, 325] width 16 height 12
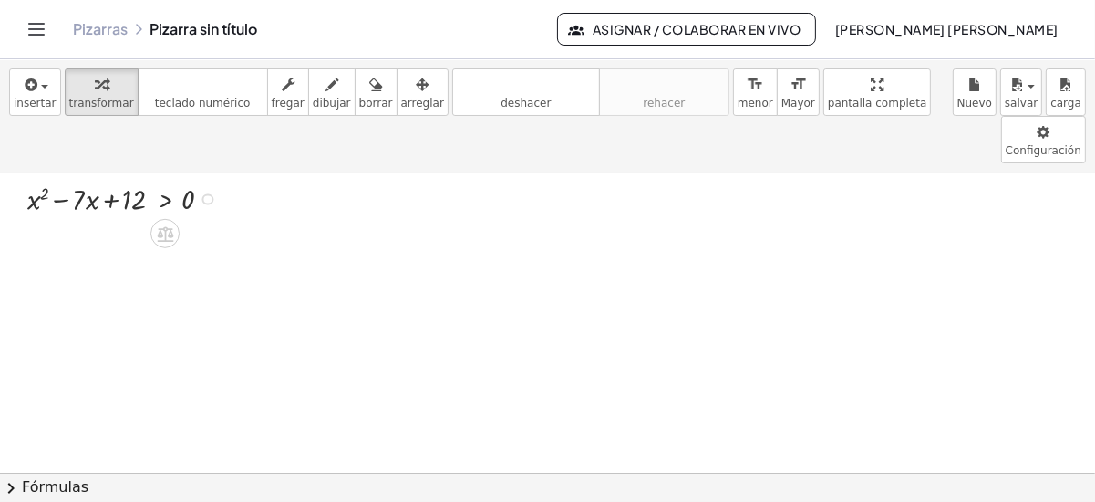
click at [133, 178] on div at bounding box center [126, 198] width 217 height 40
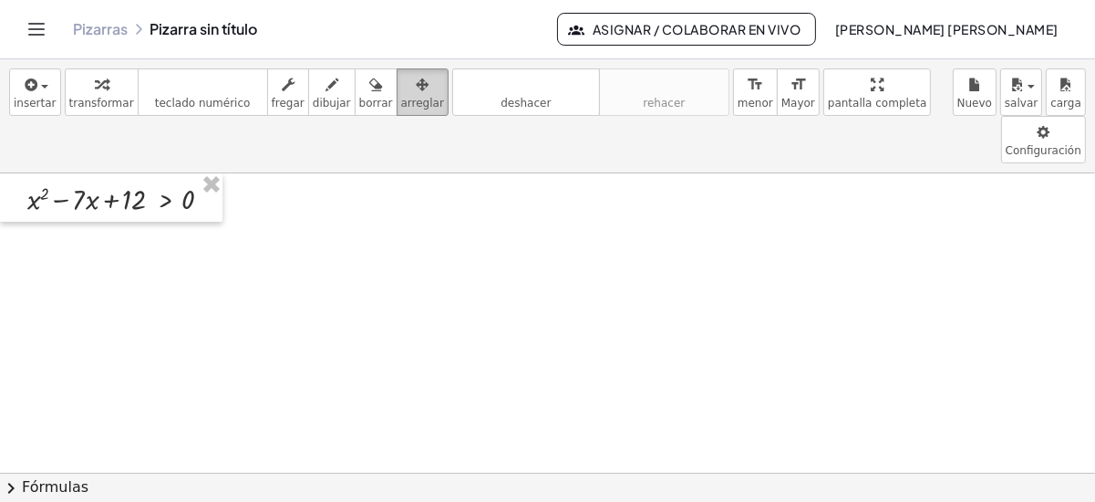
click at [401, 102] on span "arreglar" at bounding box center [422, 103] width 43 height 13
click at [139, 173] on div at bounding box center [111, 197] width 223 height 49
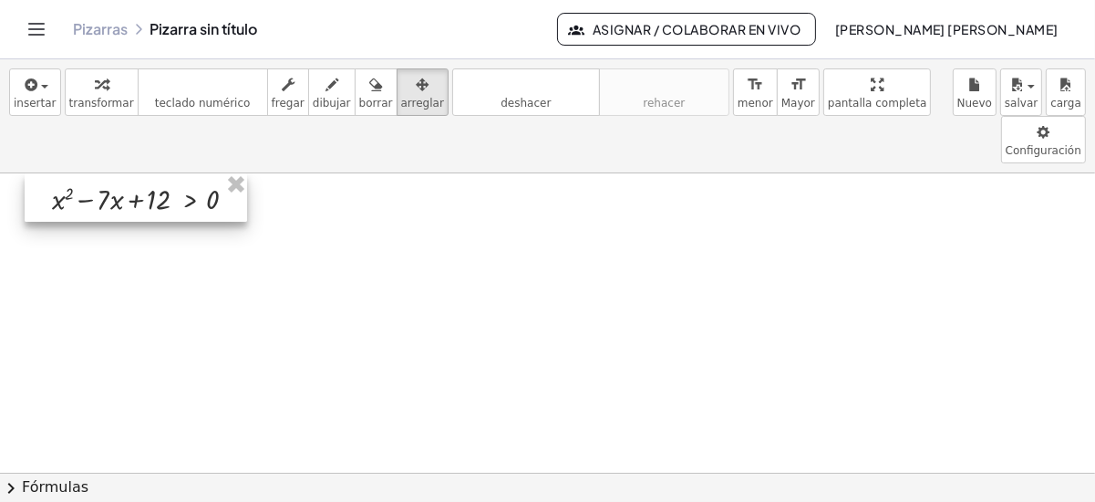
drag, startPoint x: 138, startPoint y: 164, endPoint x: 162, endPoint y: 160, distance: 25.0
click at [162, 173] on div at bounding box center [136, 197] width 223 height 49
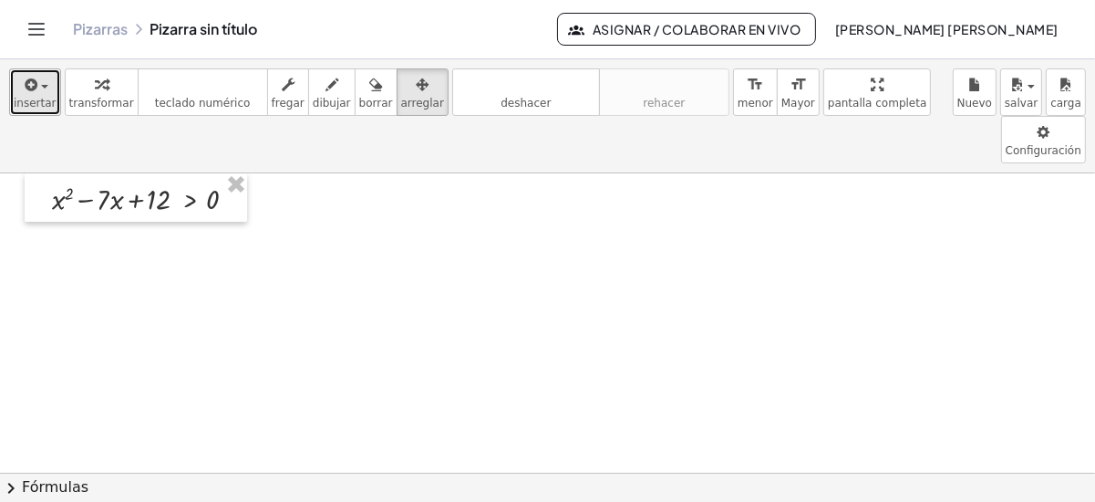
click at [31, 107] on span "insertar" at bounding box center [35, 103] width 43 height 13
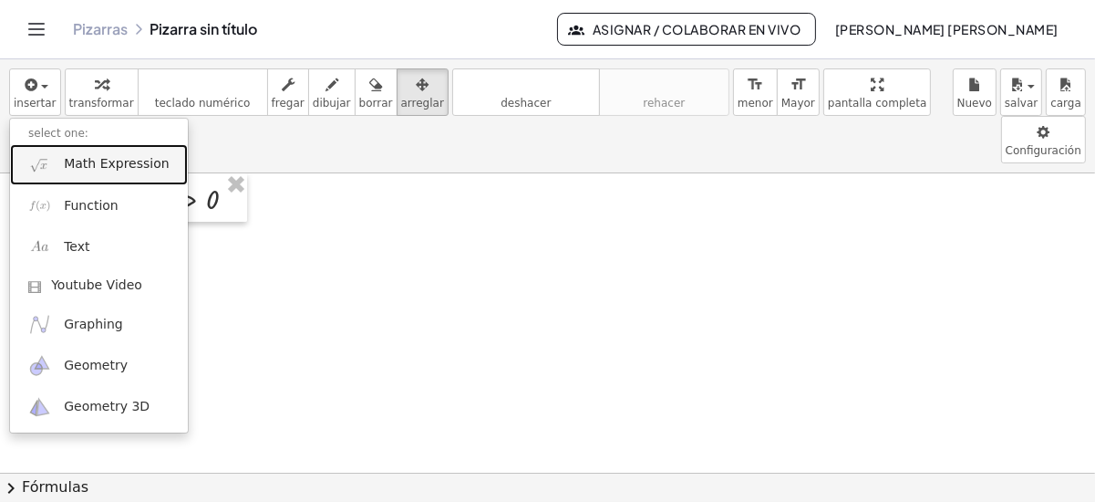
click at [106, 171] on span "Math Expression" at bounding box center [116, 164] width 105 height 18
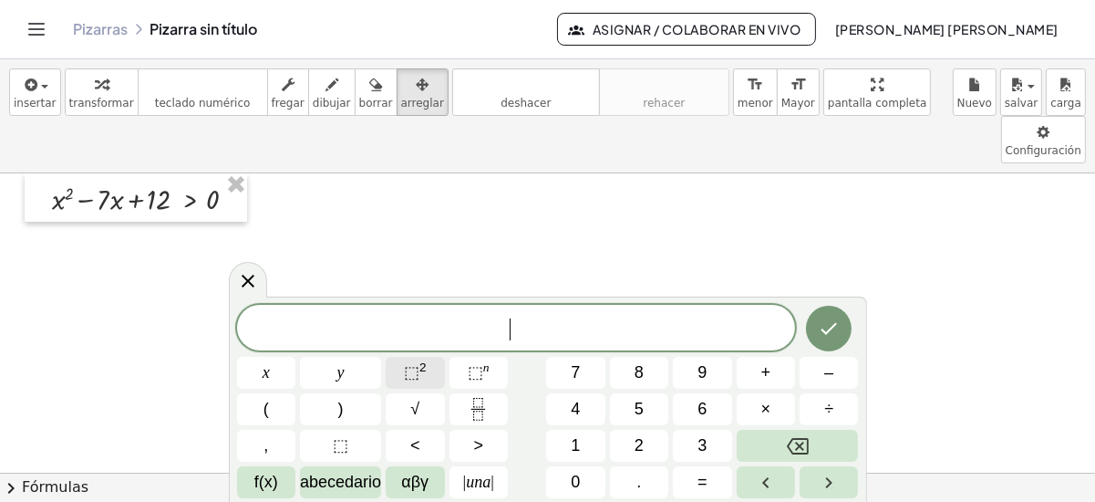
drag, startPoint x: 409, startPoint y: 341, endPoint x: 421, endPoint y: 385, distance: 45.6
click at [421, 385] on div "​ x y ⬚ 2 ⬚ n 7 8 9 + – ( ) √ 4 5 6 × ÷ , ⬚ < > 1 2 3 f(x) abecedario αβγ | una…" at bounding box center [548, 401] width 622 height 193
click at [421, 385] on span "⬚ 2" at bounding box center [415, 372] width 23 height 25
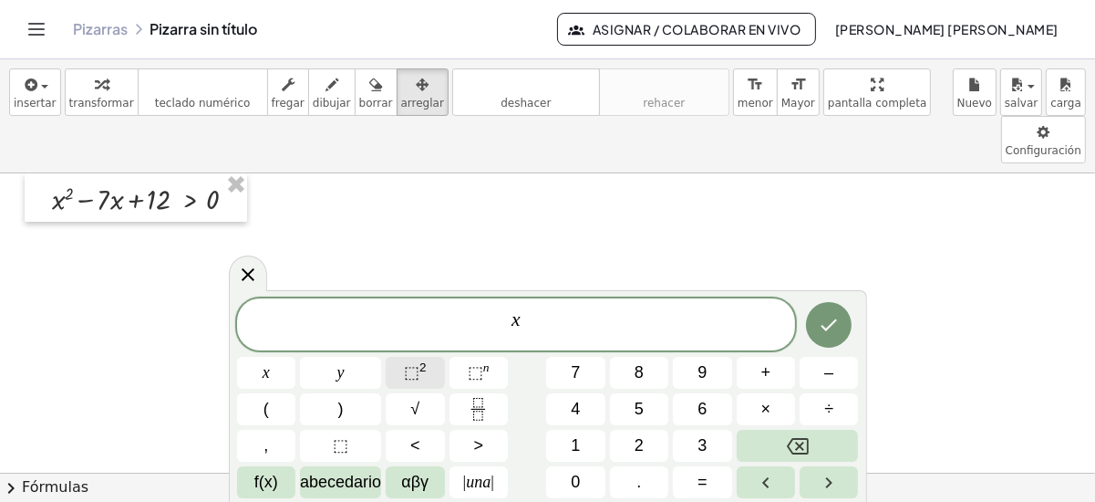
click at [423, 374] on sup "2" at bounding box center [423, 367] width 7 height 14
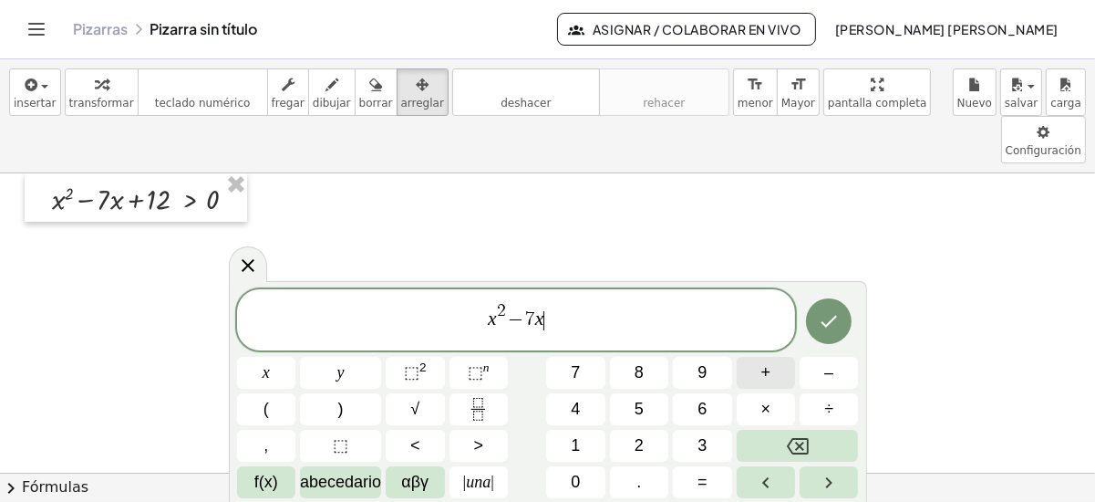
click at [771, 374] on button "+" at bounding box center [766, 373] width 58 height 32
click at [467, 456] on button ">" at bounding box center [479, 446] width 58 height 32
click at [582, 480] on button "0" at bounding box center [575, 482] width 58 height 32
click at [824, 319] on icon "Hecho" at bounding box center [829, 321] width 22 height 22
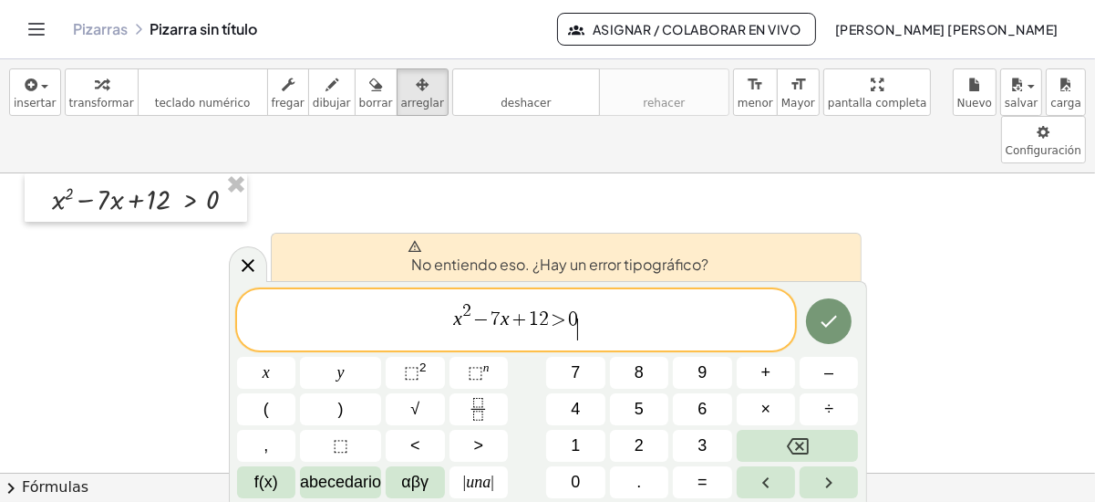
click at [632, 334] on span "x 2 − 7 x + 1 2 > 0 ​" at bounding box center [516, 321] width 559 height 42
click at [837, 318] on icon "Hecho" at bounding box center [829, 321] width 22 height 22
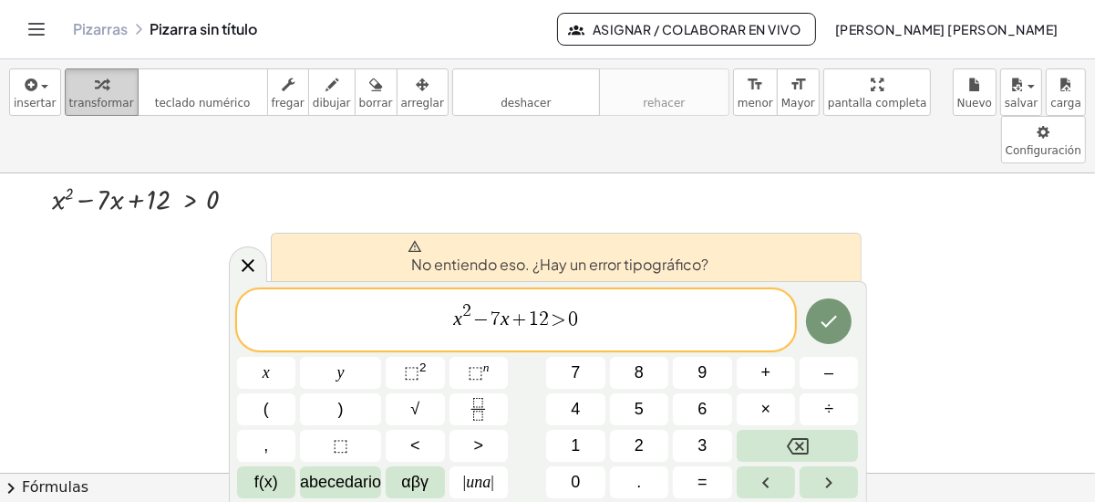
click at [65, 81] on button "transformar" at bounding box center [102, 91] width 74 height 47
click at [795, 314] on div "x 2 − 7 x + 1 2 > 0 x y ⬚ 2 ⬚ n 7 8 9 + – ( ) √ 4 5 6 × ÷ , ⬚ < > 1 2 3 f(x) ab…" at bounding box center [548, 393] width 622 height 209
click at [826, 318] on icon "Hecho" at bounding box center [829, 321] width 22 height 22
click at [529, 273] on font "No entiendo eso. ¿Hay un error tipográfico?" at bounding box center [560, 263] width 297 height 19
click at [242, 257] on icon at bounding box center [248, 265] width 22 height 22
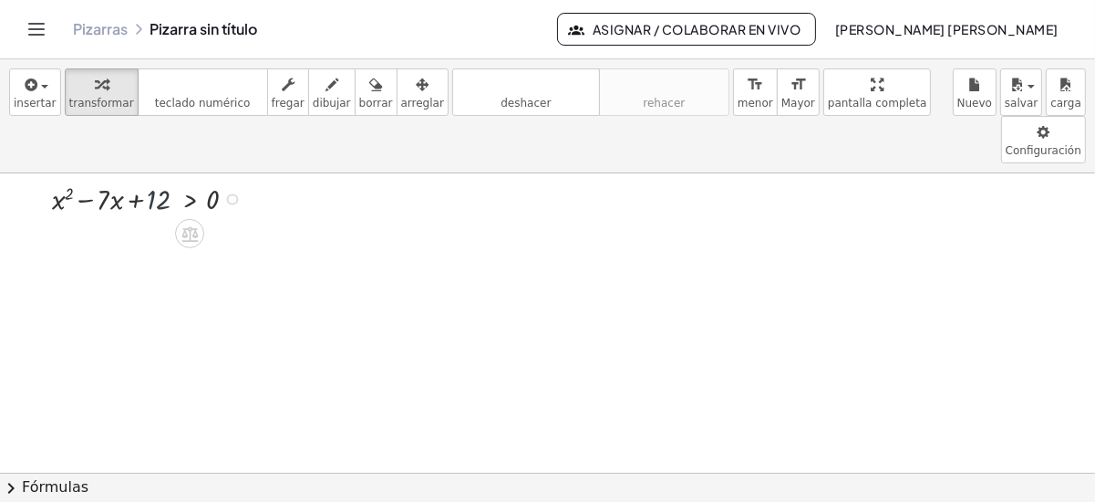
click at [156, 178] on div at bounding box center [151, 198] width 217 height 40
click at [182, 224] on icon at bounding box center [190, 233] width 19 height 19
click at [262, 225] on icon at bounding box center [262, 233] width 16 height 16
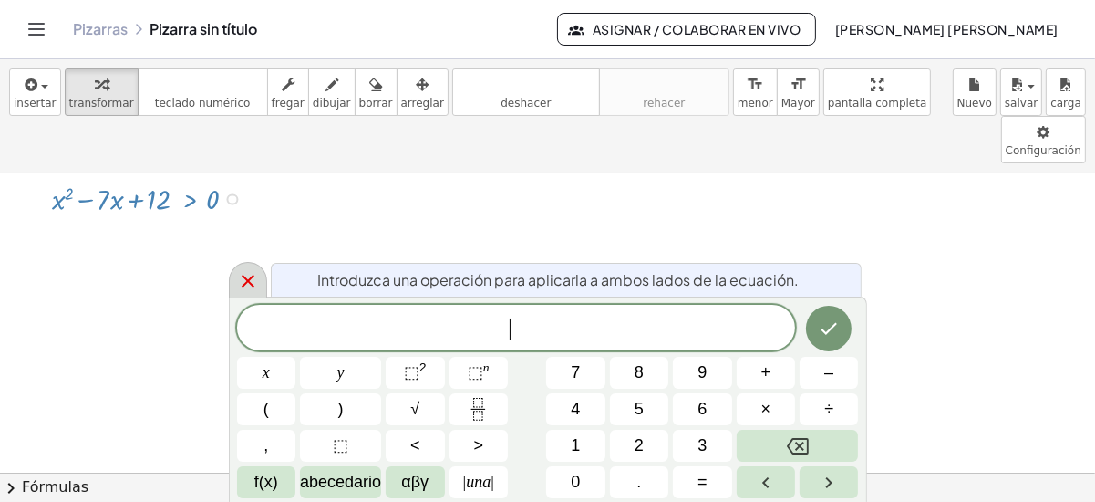
click at [249, 274] on icon at bounding box center [248, 281] width 22 height 22
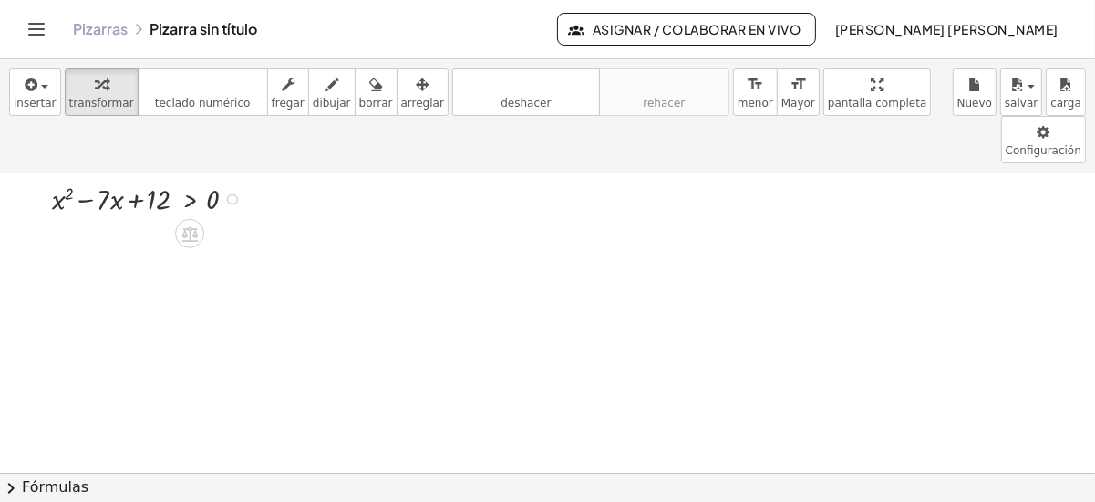
click at [232, 193] on div at bounding box center [232, 199] width 12 height 12
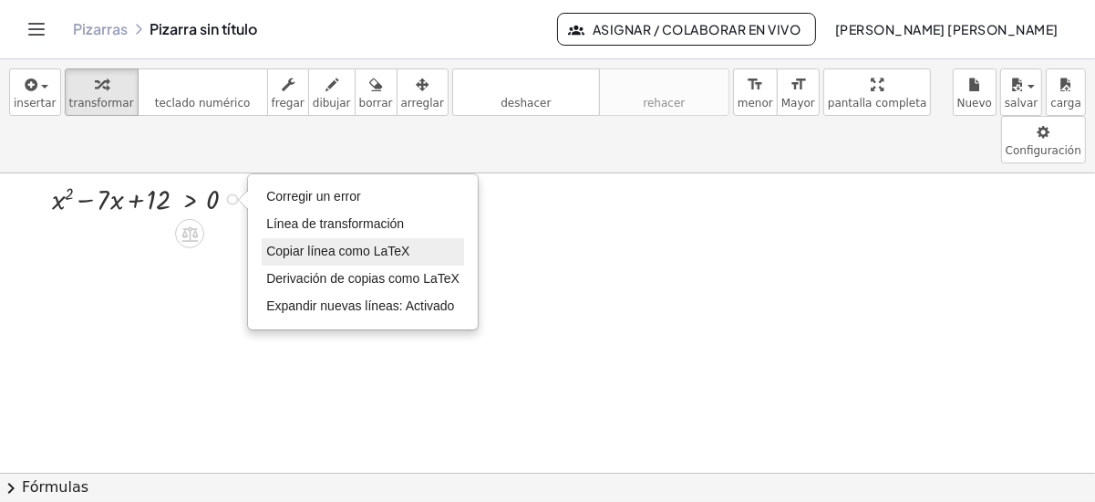
click at [409, 238] on li "Copiar línea como LaTeX" at bounding box center [363, 251] width 202 height 27
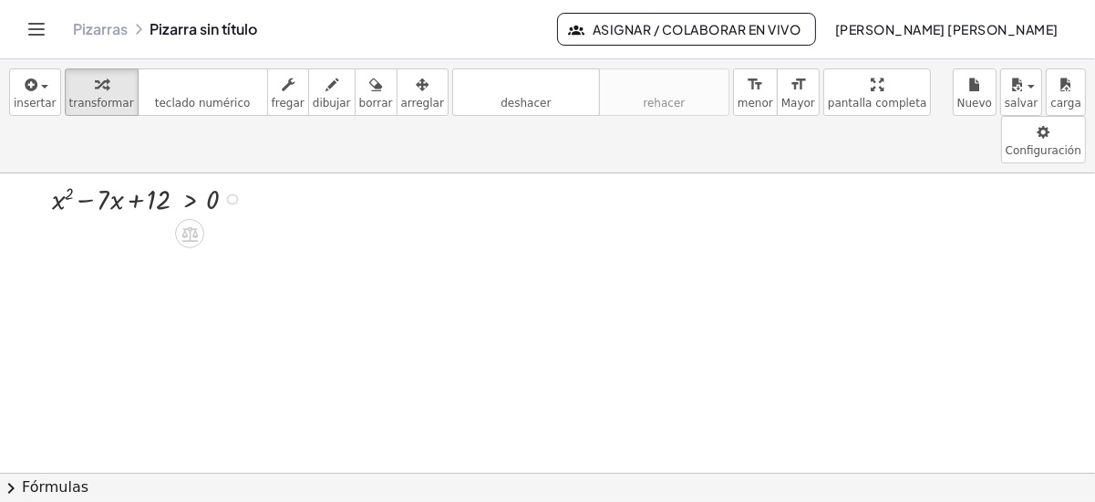
click at [226, 178] on div at bounding box center [151, 198] width 217 height 40
click at [235, 178] on div at bounding box center [151, 198] width 217 height 40
click at [231, 193] on div "Copied done" at bounding box center [232, 199] width 12 height 12
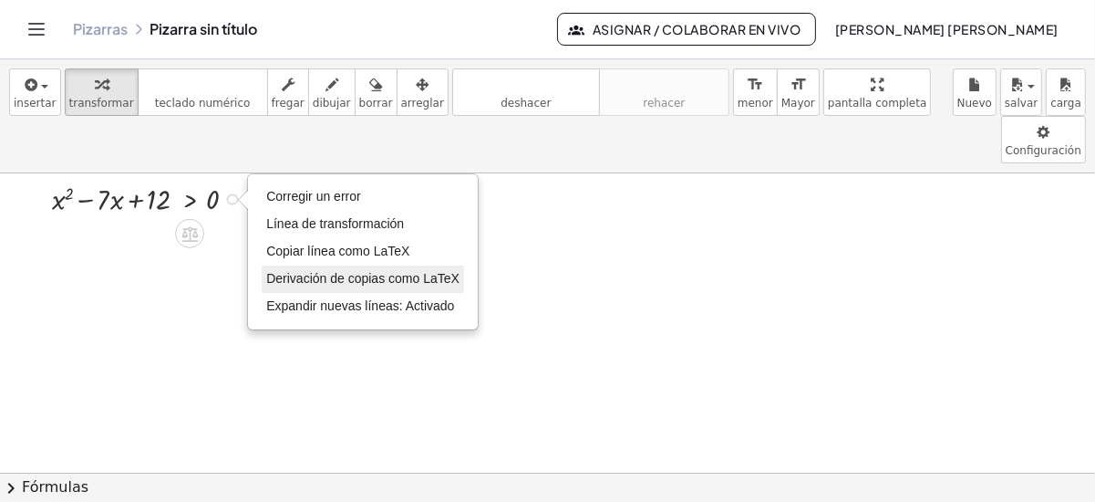
click at [339, 271] on span "Derivación de copias como LaTeX" at bounding box center [362, 278] width 193 height 15
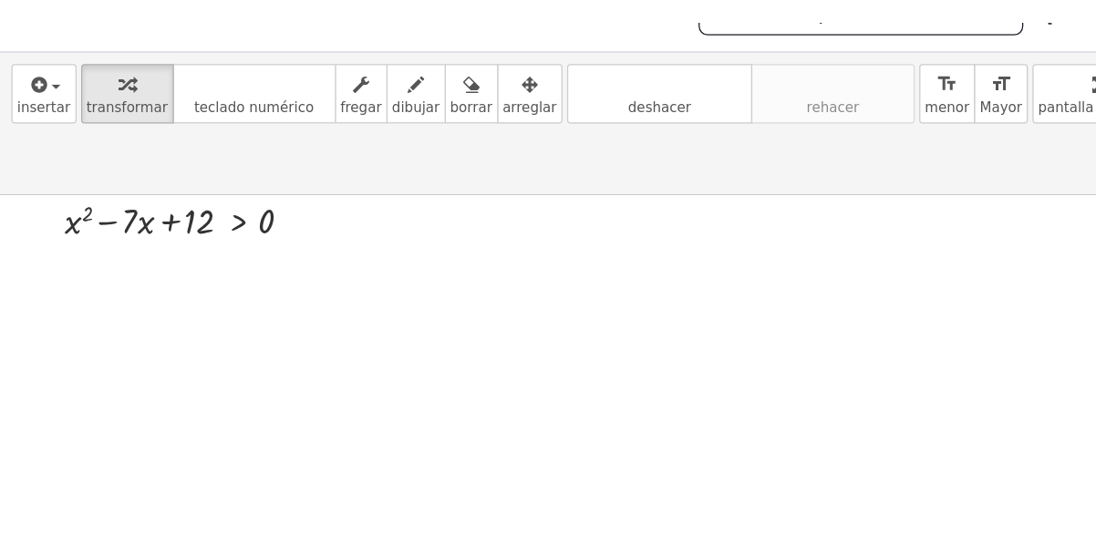
scroll to position [1, 0]
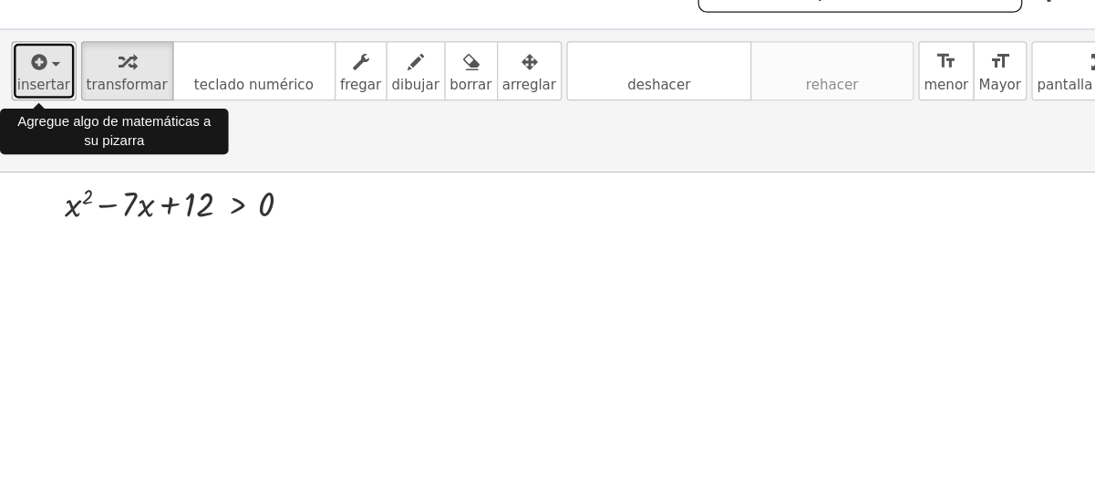
click at [30, 89] on icon "button" at bounding box center [30, 85] width 16 height 22
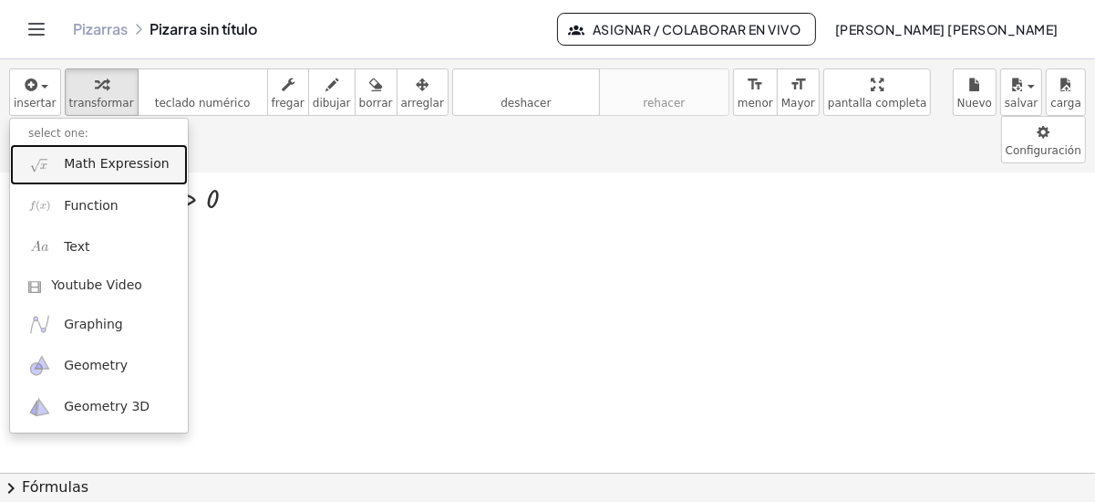
click at [124, 170] on span "Math Expression" at bounding box center [116, 164] width 105 height 18
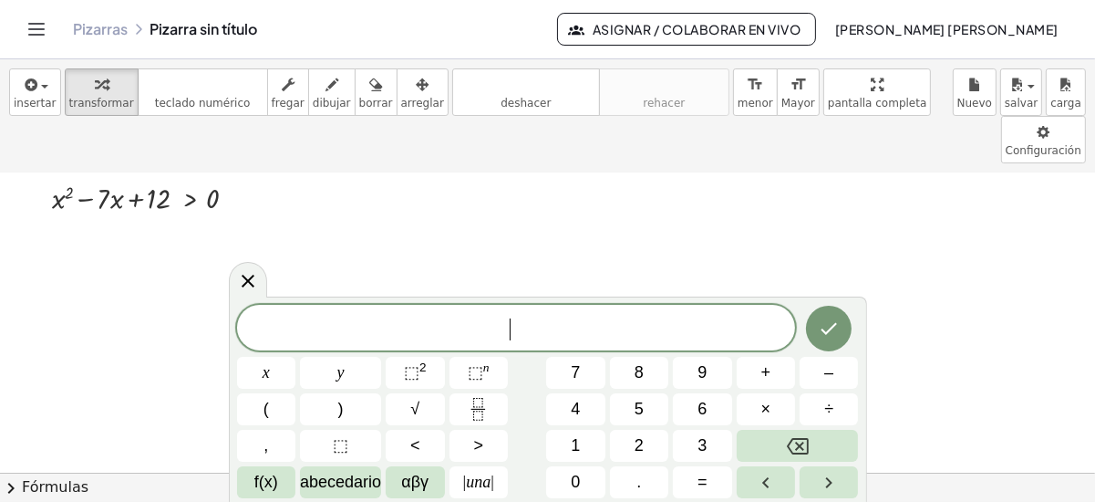
click at [422, 340] on span "​" at bounding box center [516, 330] width 559 height 26
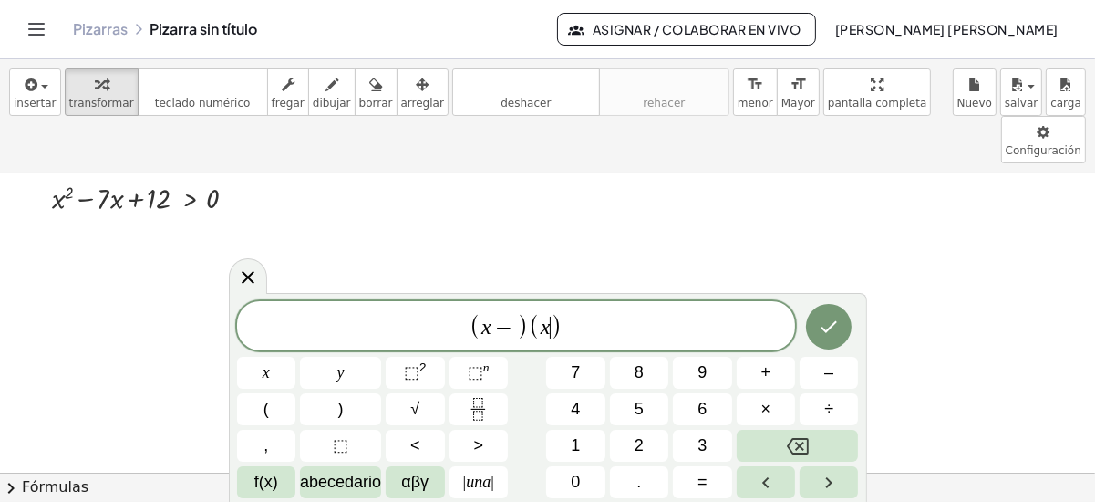
click at [546, 328] on var "x" at bounding box center [546, 327] width 10 height 24
click at [501, 326] on span "−" at bounding box center [491, 328] width 26 height 22
click at [560, 327] on span "−" at bounding box center [556, 328] width 26 height 22
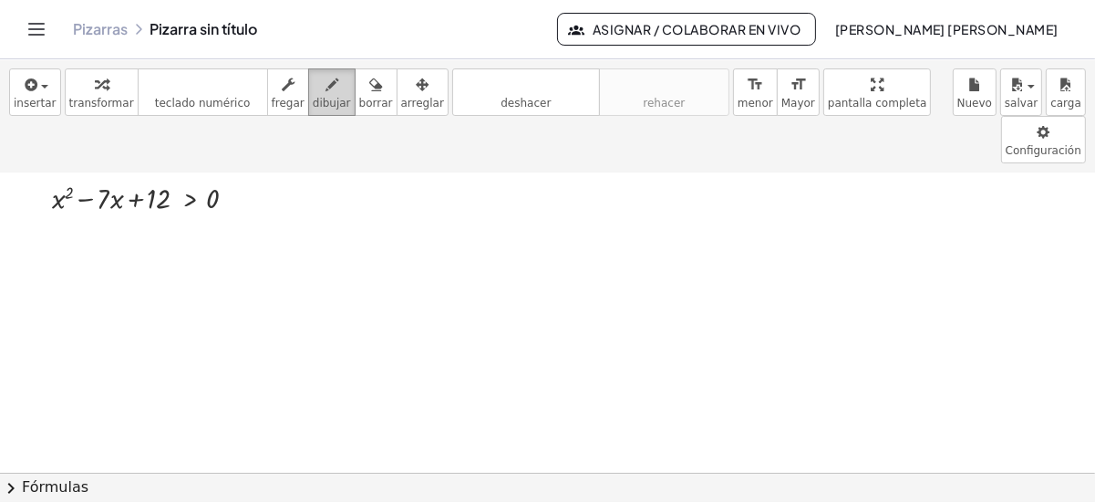
click at [326, 92] on icon "button" at bounding box center [332, 85] width 13 height 22
click at [37, 80] on span "button" at bounding box center [39, 86] width 4 height 13
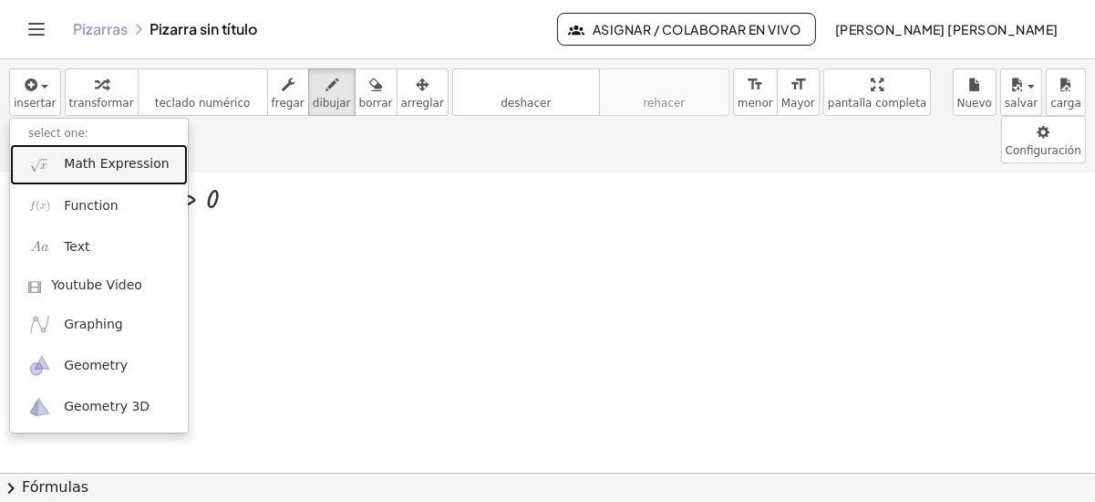
click at [94, 176] on link "Math Expression" at bounding box center [99, 164] width 178 height 41
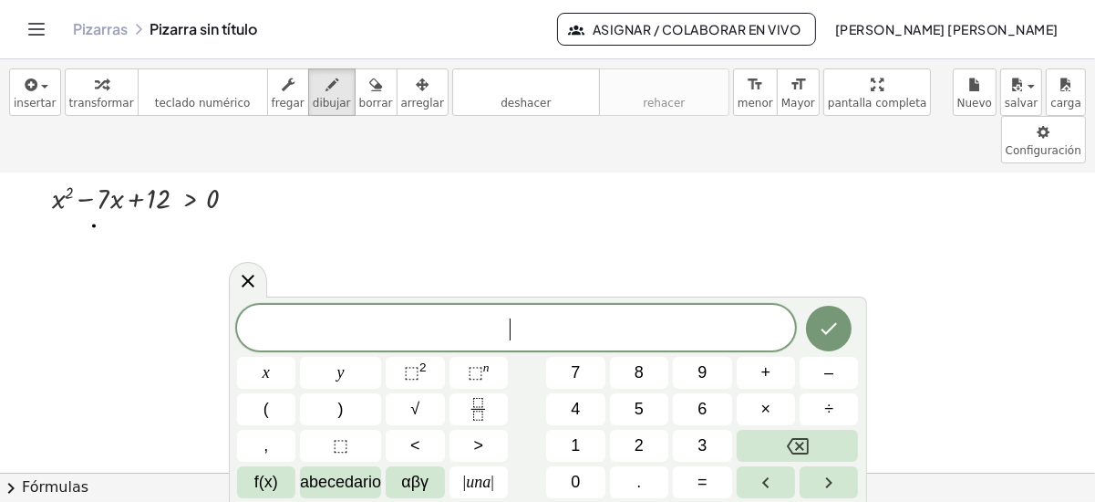
click at [536, 320] on span "​" at bounding box center [516, 330] width 559 height 26
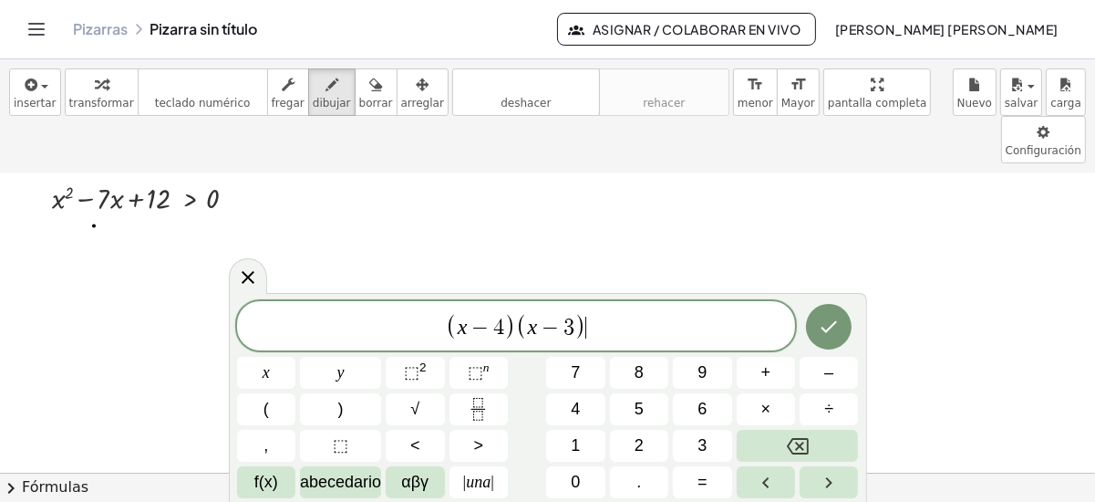
click at [593, 328] on span "( x − 4 ) ( x − 3 ) ​" at bounding box center [516, 327] width 559 height 30
click at [479, 439] on span ">" at bounding box center [478, 445] width 10 height 25
click at [566, 482] on button "0" at bounding box center [575, 482] width 58 height 32
click at [817, 327] on button "Hecho" at bounding box center [829, 327] width 46 height 46
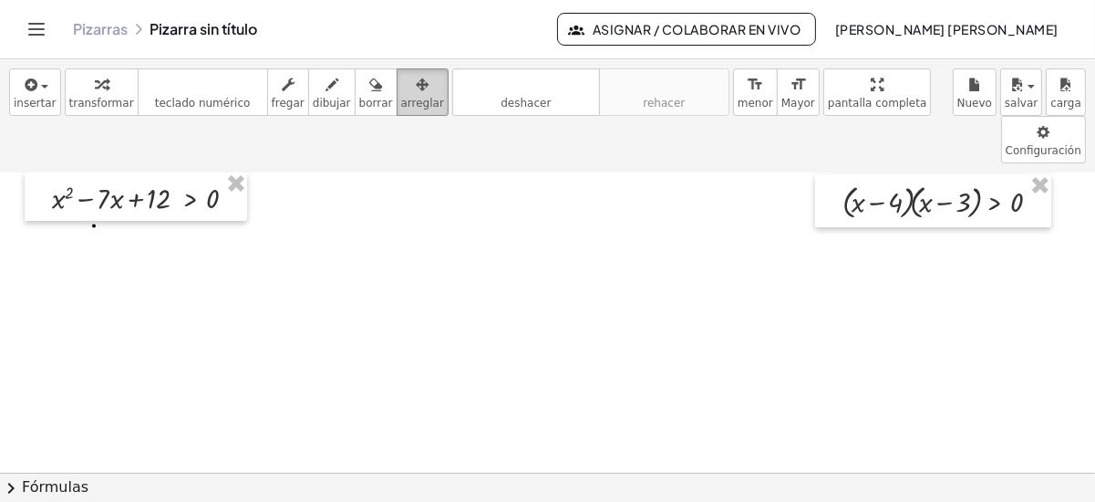
click at [416, 93] on icon "button" at bounding box center [422, 85] width 13 height 22
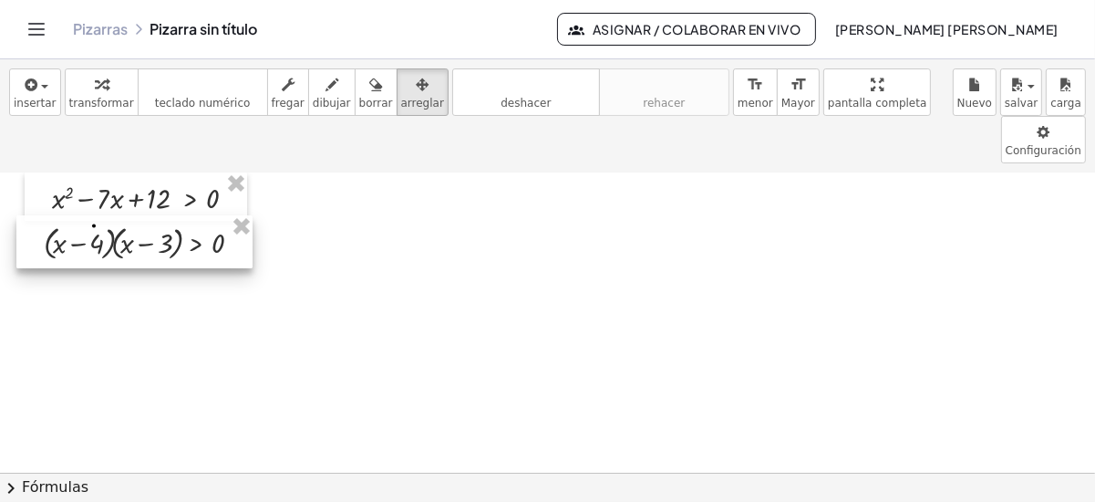
drag, startPoint x: 861, startPoint y: 159, endPoint x: 62, endPoint y: 200, distance: 800.1
click at [62, 215] on div at bounding box center [134, 241] width 236 height 53
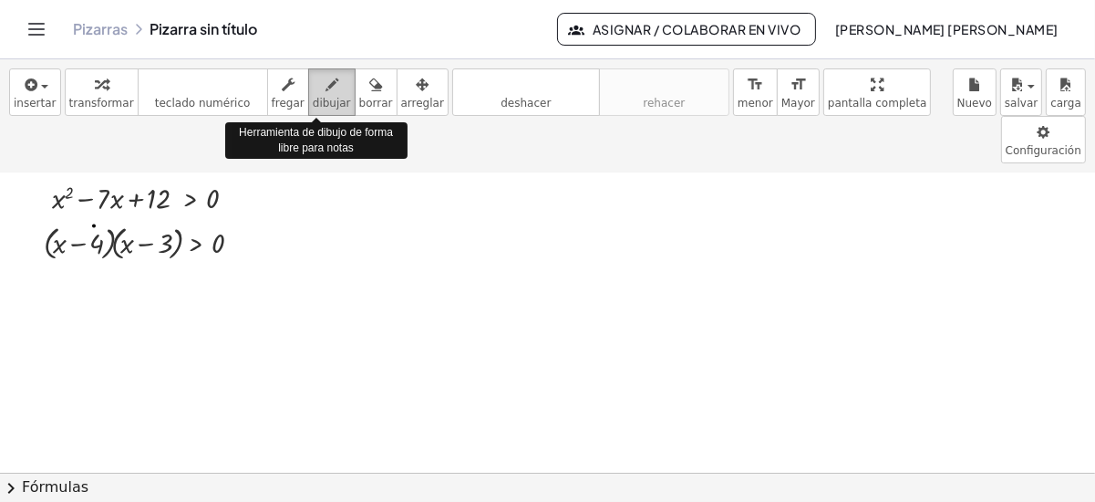
click at [320, 97] on span "dibujar" at bounding box center [332, 103] width 38 height 13
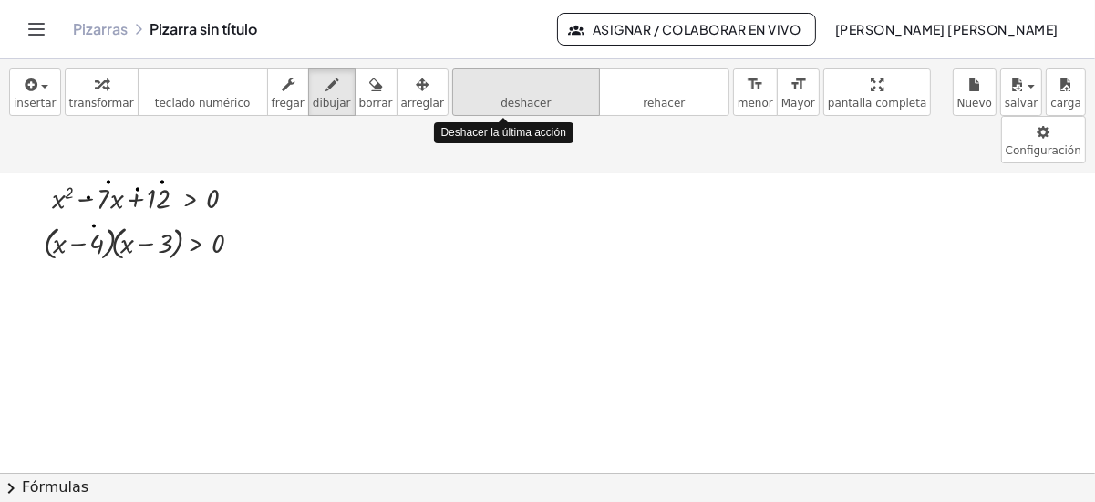
click at [467, 82] on icon "deshacer" at bounding box center [526, 85] width 139 height 22
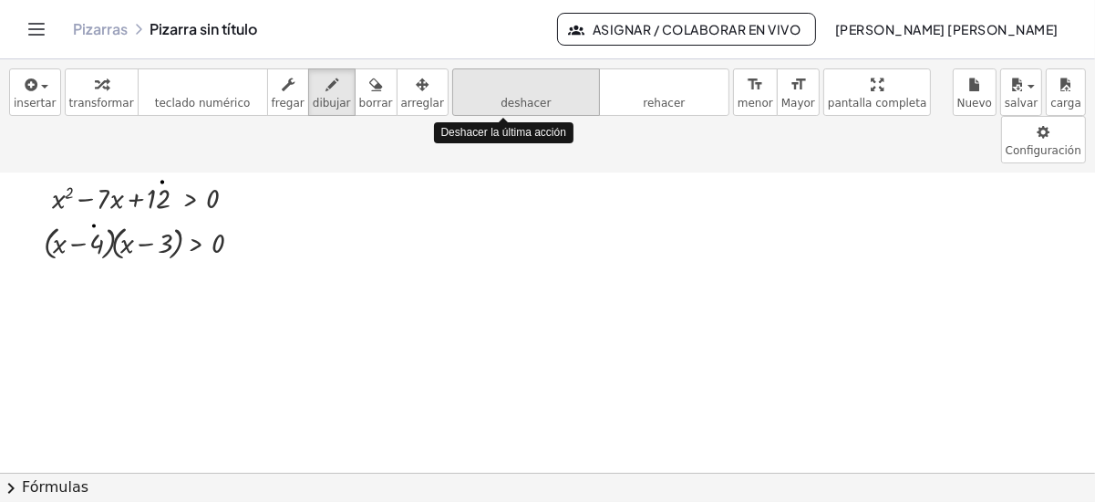
click at [467, 82] on icon "deshacer" at bounding box center [526, 85] width 139 height 22
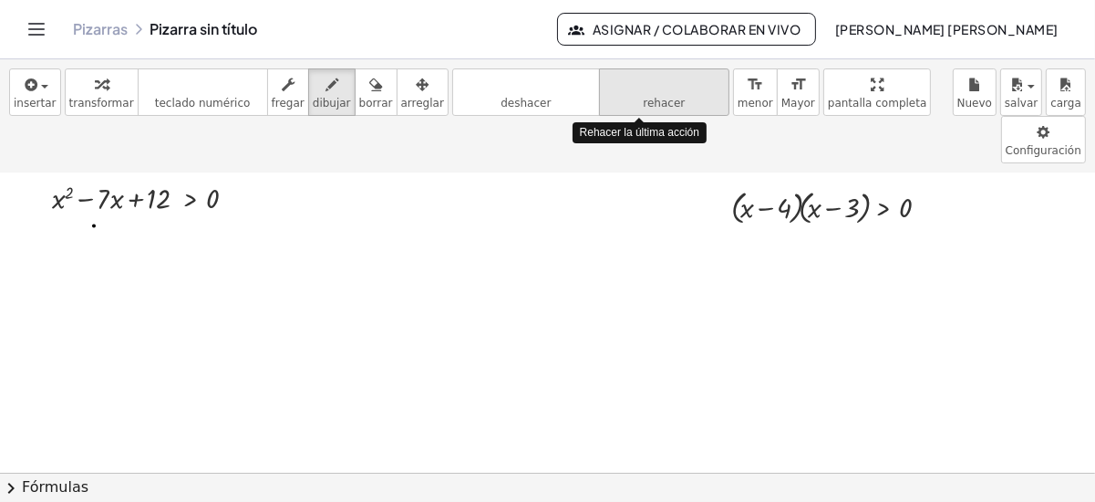
click at [643, 104] on span "rehacer" at bounding box center [664, 103] width 42 height 13
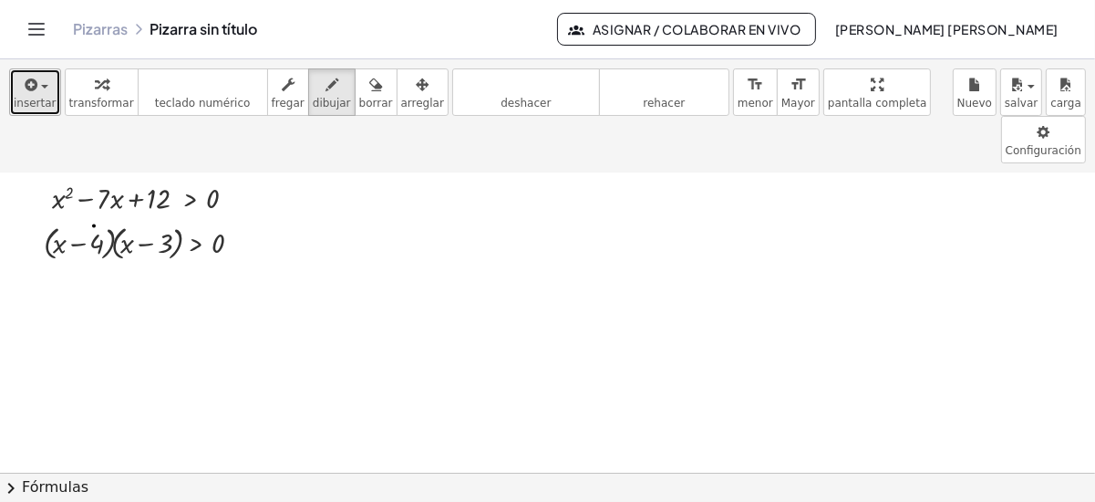
click at [38, 89] on div "button" at bounding box center [35, 84] width 43 height 22
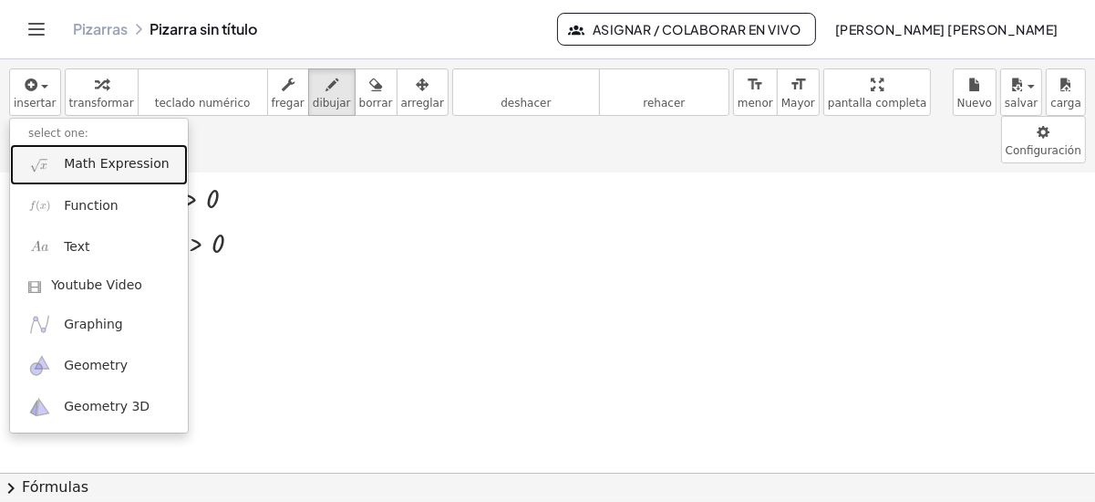
click at [98, 167] on span "Math Expression" at bounding box center [116, 164] width 105 height 18
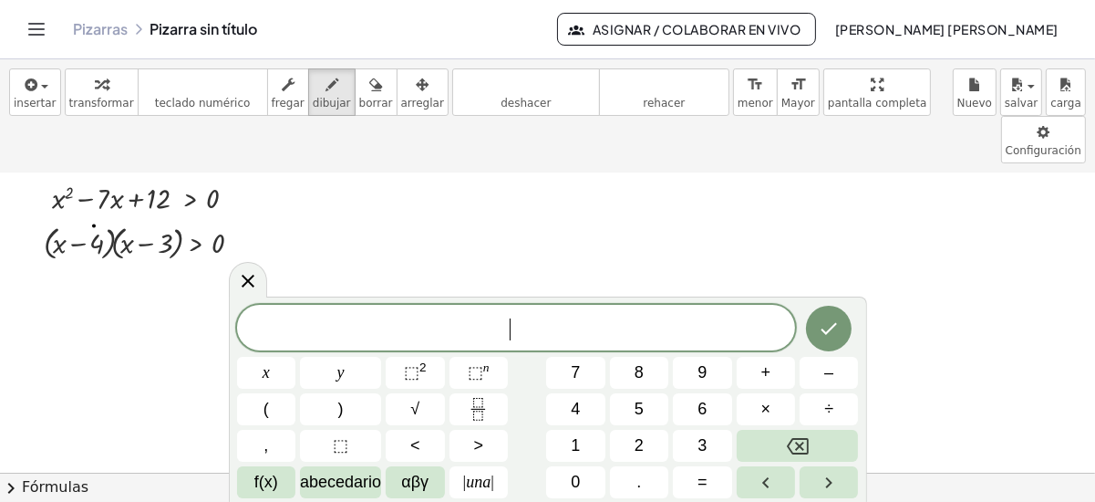
click at [441, 321] on span "​" at bounding box center [516, 330] width 559 height 26
click at [829, 337] on icon "Hecho" at bounding box center [829, 328] width 22 height 22
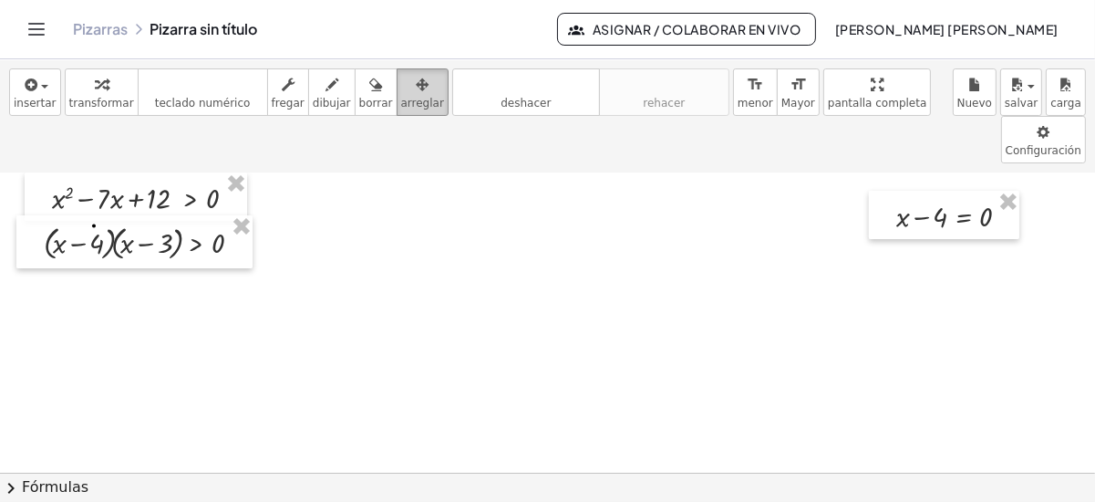
click at [416, 93] on icon "button" at bounding box center [422, 85] width 13 height 22
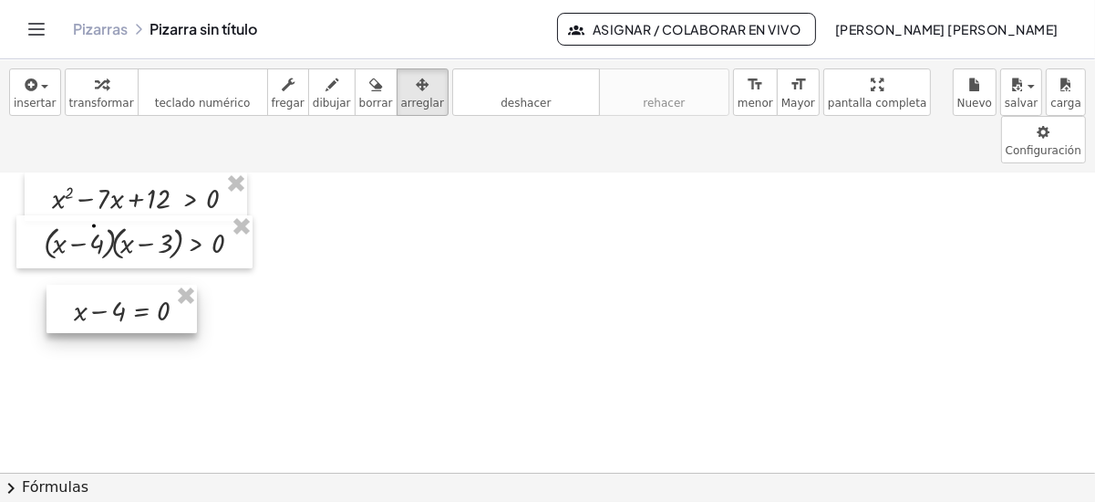
drag, startPoint x: 819, startPoint y: 153, endPoint x: 69, endPoint y: 259, distance: 757.2
click at [69, 285] on div at bounding box center [122, 309] width 150 height 49
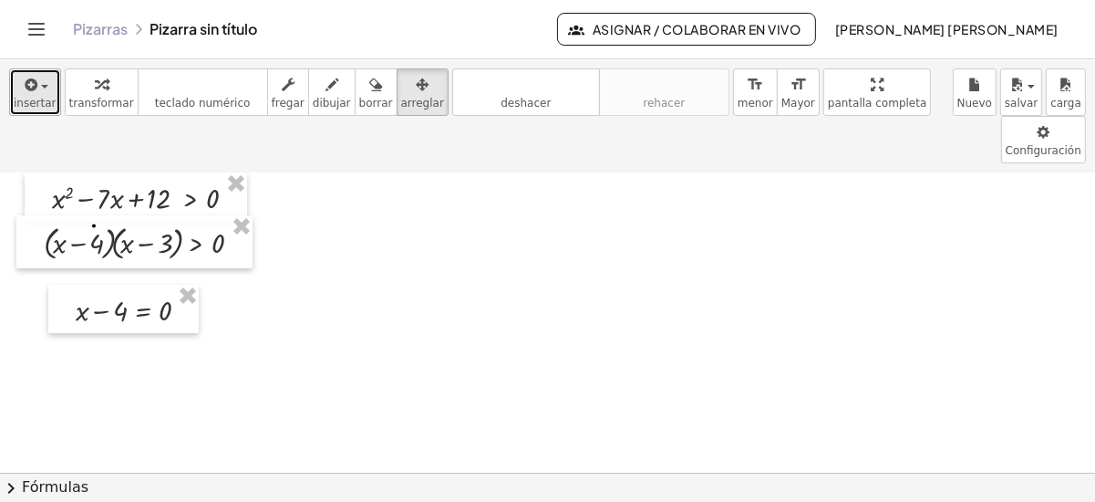
click at [38, 83] on div "button" at bounding box center [35, 84] width 43 height 22
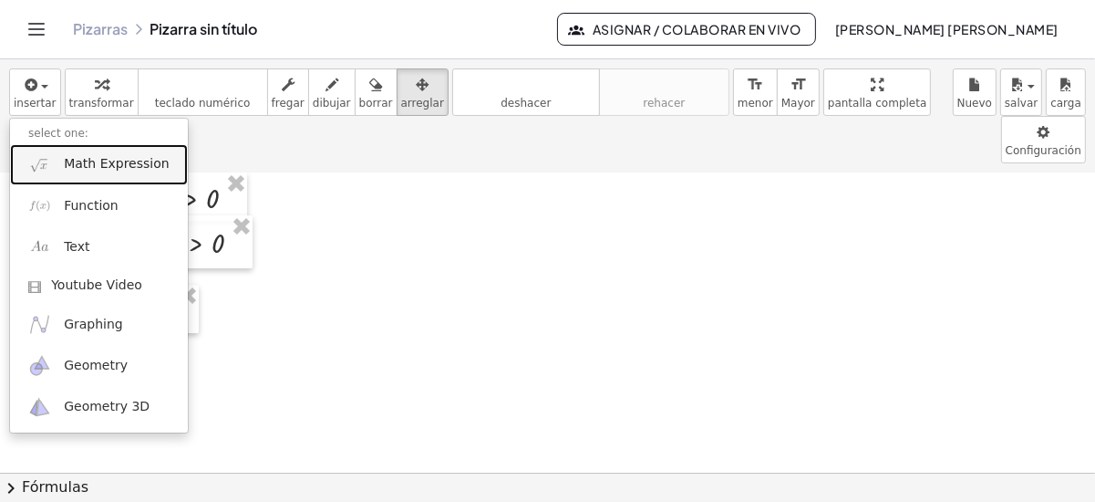
click at [136, 169] on span "Math Expression" at bounding box center [116, 164] width 105 height 18
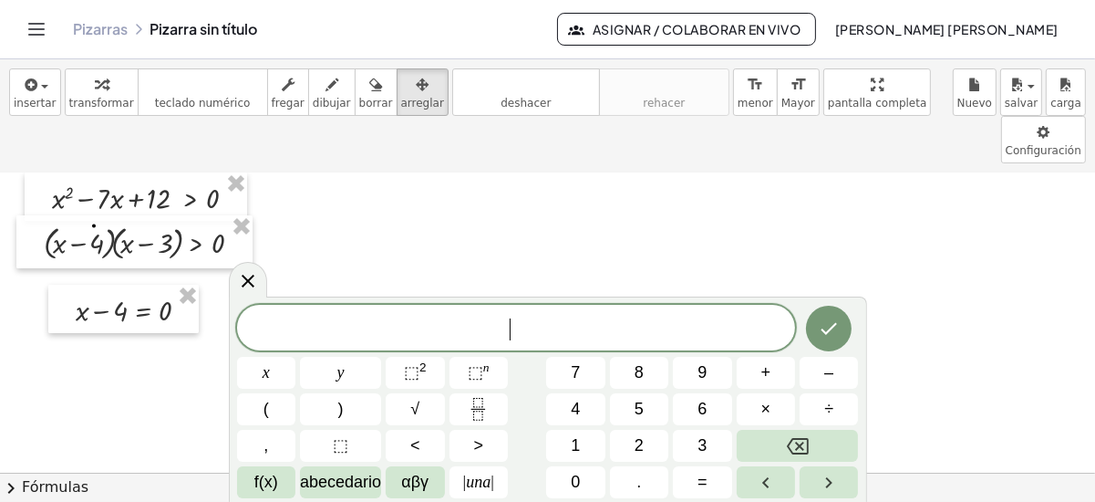
click at [475, 332] on span "​" at bounding box center [516, 330] width 559 height 26
click at [688, 476] on button "=" at bounding box center [702, 482] width 58 height 32
click at [821, 335] on icon "Hecho" at bounding box center [829, 328] width 22 height 22
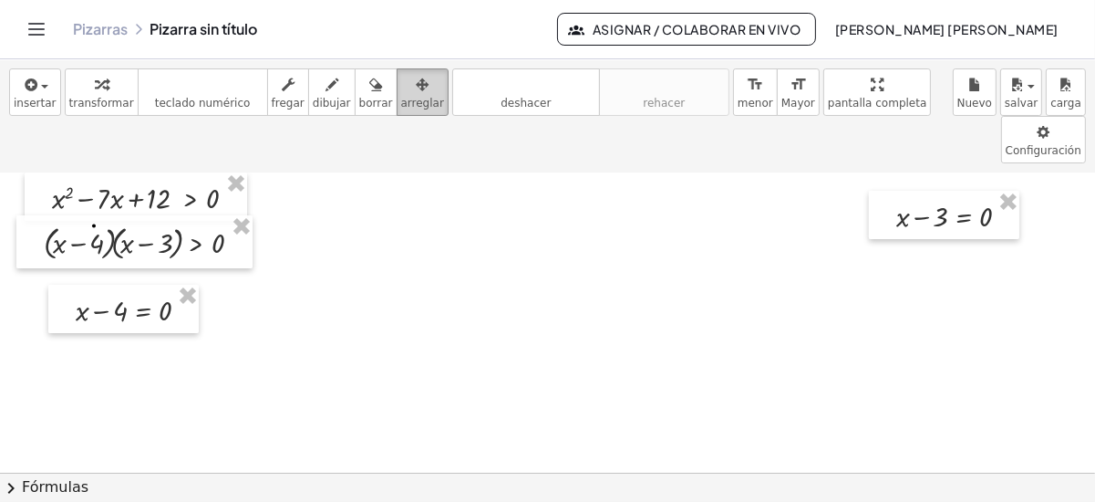
click at [401, 99] on span "arreglar" at bounding box center [422, 103] width 43 height 13
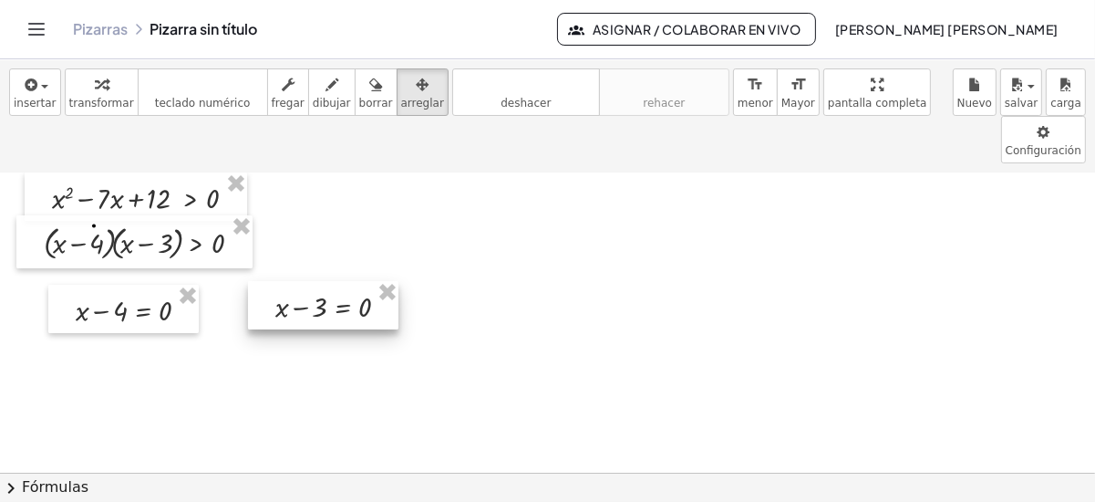
drag, startPoint x: 777, startPoint y: 182, endPoint x: 275, endPoint y: 252, distance: 507.5
click at [275, 281] on div at bounding box center [323, 305] width 150 height 49
click at [37, 89] on span "button" at bounding box center [39, 86] width 4 height 13
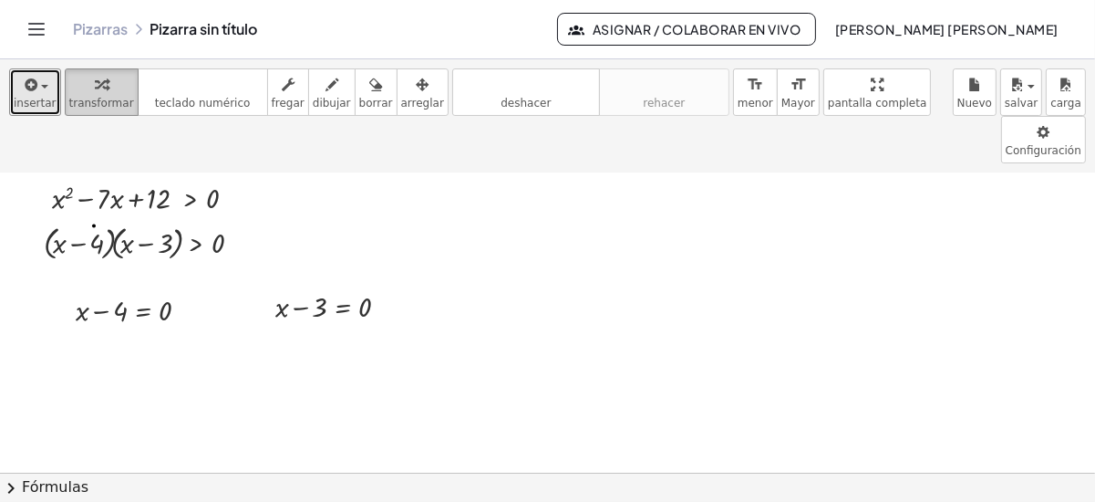
click at [92, 108] on span "transformar" at bounding box center [101, 103] width 65 height 13
drag, startPoint x: 111, startPoint y: 267, endPoint x: 182, endPoint y: 266, distance: 70.2
click at [181, 289] on div at bounding box center [140, 309] width 146 height 40
drag, startPoint x: 317, startPoint y: 253, endPoint x: 377, endPoint y: 253, distance: 60.2
click at [377, 285] on div at bounding box center [339, 305] width 146 height 40
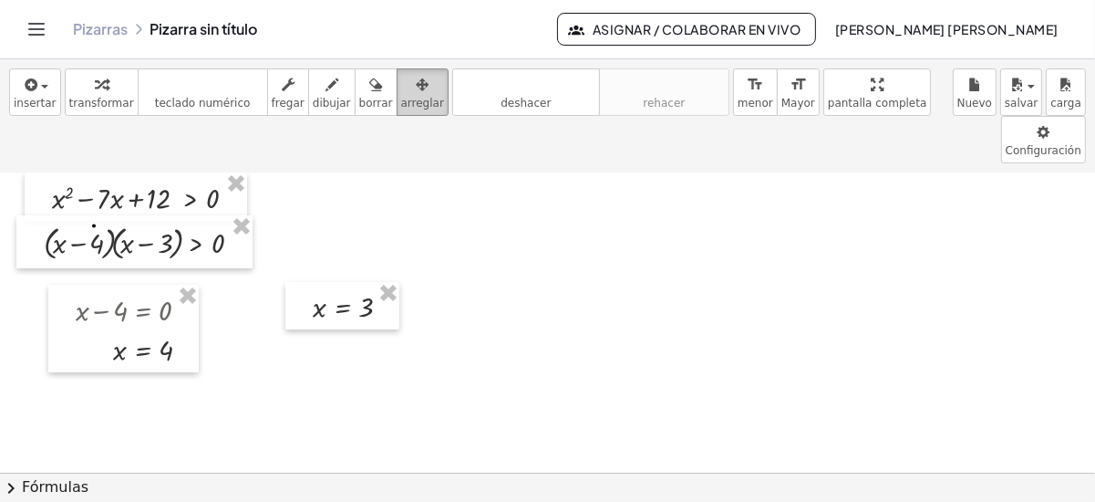
click at [416, 94] on icon "button" at bounding box center [422, 85] width 13 height 22
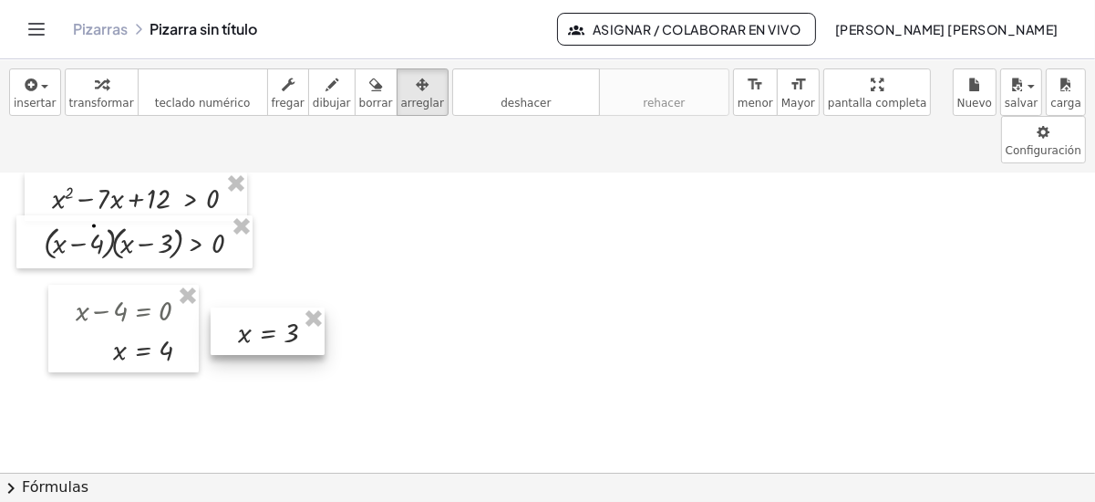
drag, startPoint x: 348, startPoint y: 259, endPoint x: 279, endPoint y: 283, distance: 72.4
click at [279, 307] on div at bounding box center [268, 330] width 114 height 47
click at [99, 88] on div "button" at bounding box center [101, 84] width 65 height 22
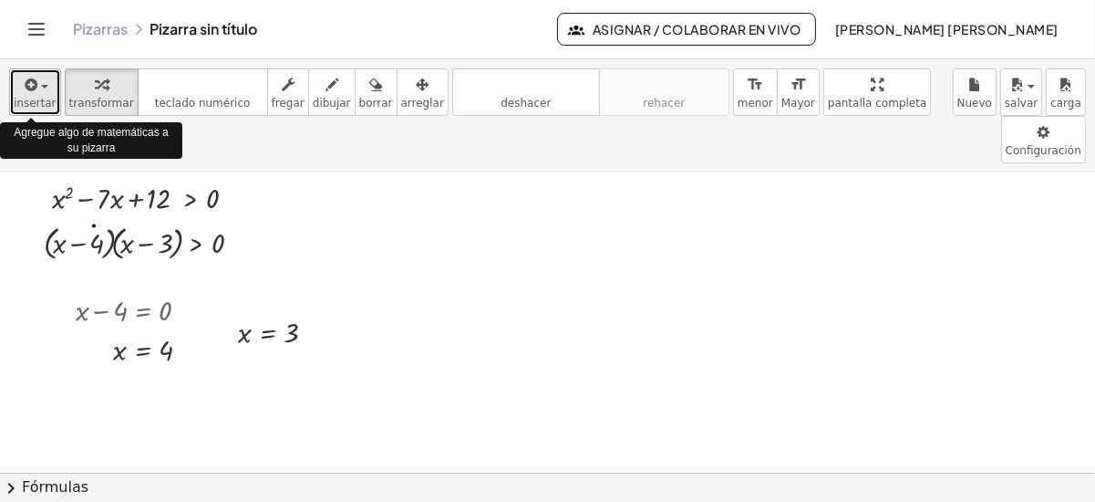
click at [42, 89] on div "button" at bounding box center [35, 84] width 43 height 22
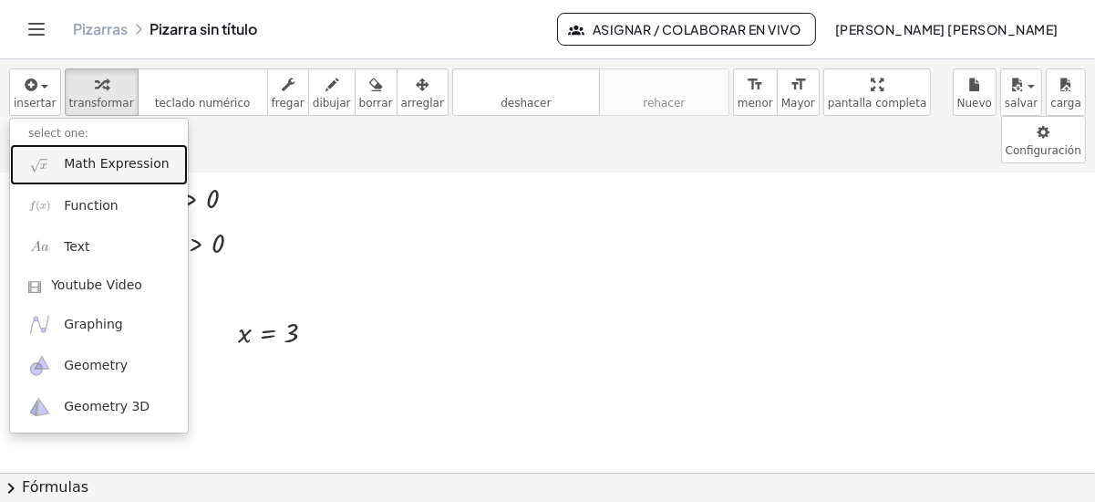
click at [102, 174] on link "Math Expression" at bounding box center [99, 164] width 178 height 41
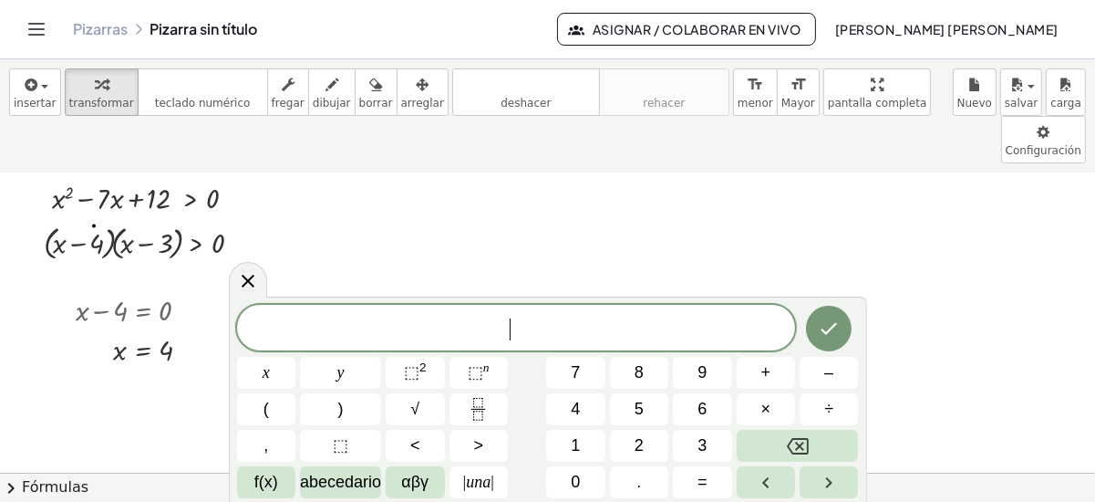
click at [473, 337] on span "​" at bounding box center [516, 330] width 559 height 26
click at [407, 369] on span "⬚" at bounding box center [412, 372] width 16 height 18
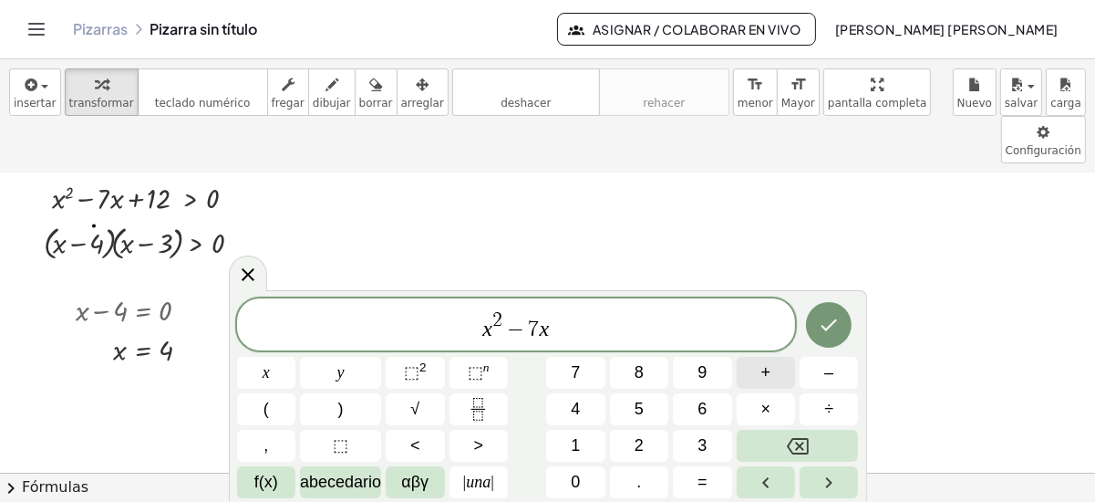
click at [759, 380] on button "+" at bounding box center [766, 373] width 58 height 32
click at [838, 325] on icon "Hecho" at bounding box center [829, 325] width 22 height 22
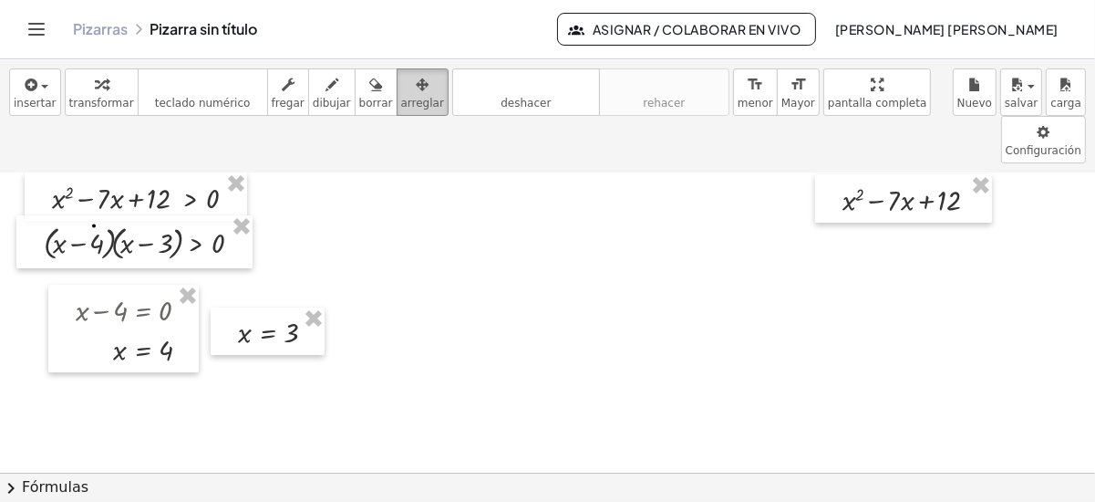
click at [401, 76] on div "button" at bounding box center [422, 84] width 43 height 22
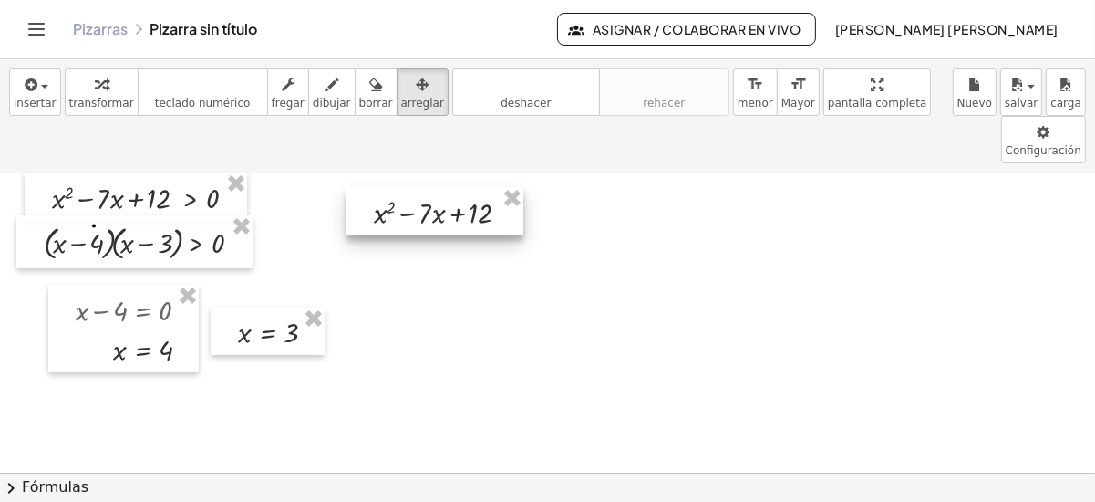
drag, startPoint x: 871, startPoint y: 141, endPoint x: 403, endPoint y: 154, distance: 468.1
click at [403, 187] on div at bounding box center [435, 211] width 177 height 49
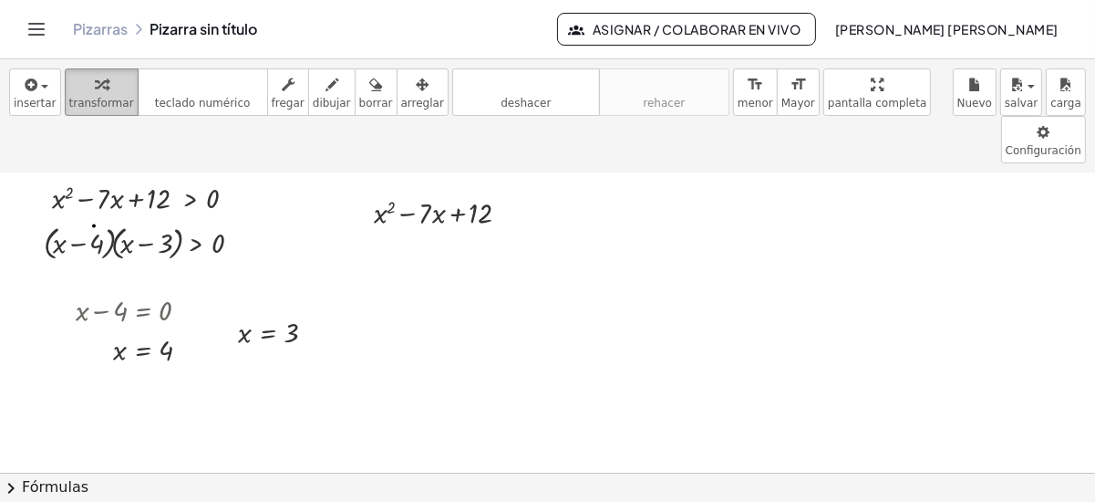
click at [109, 89] on div "button" at bounding box center [101, 84] width 65 height 22
click at [505, 207] on div at bounding box center [509, 213] width 12 height 12
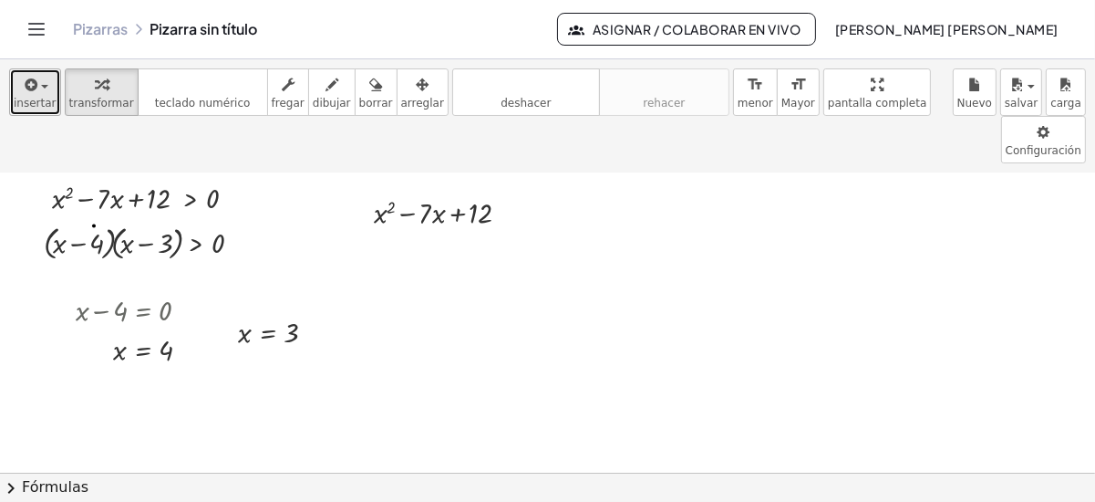
click at [39, 97] on span "insertar" at bounding box center [35, 103] width 43 height 13
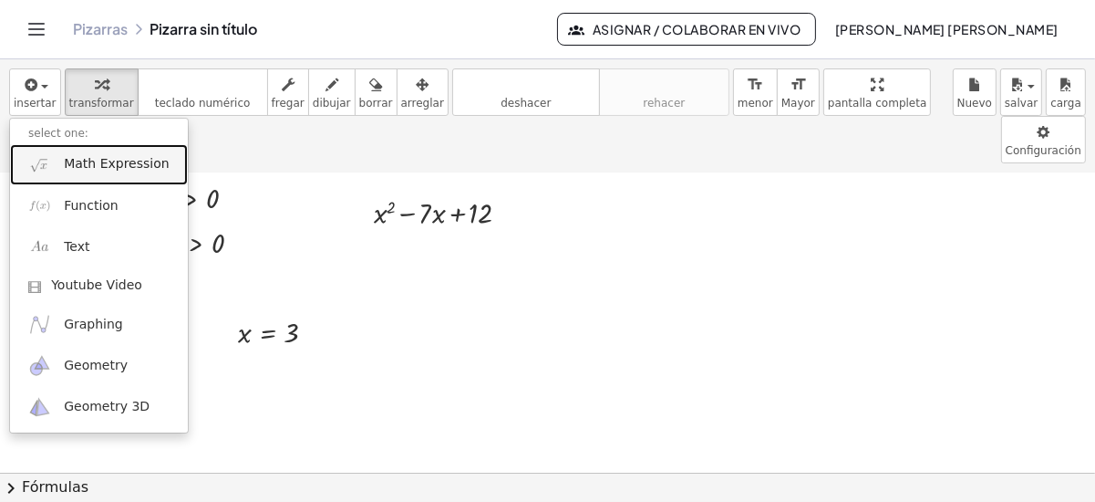
click at [133, 159] on span "Math Expression" at bounding box center [116, 164] width 105 height 18
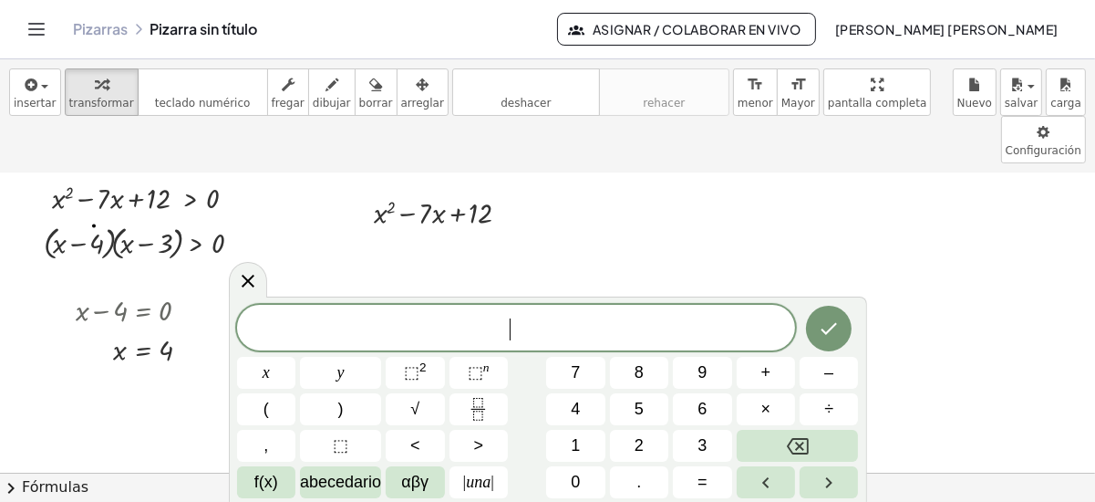
click at [522, 323] on span "​" at bounding box center [516, 330] width 559 height 26
click at [719, 487] on button "=" at bounding box center [702, 482] width 58 height 32
click at [838, 328] on icon "Hecho" at bounding box center [829, 328] width 22 height 22
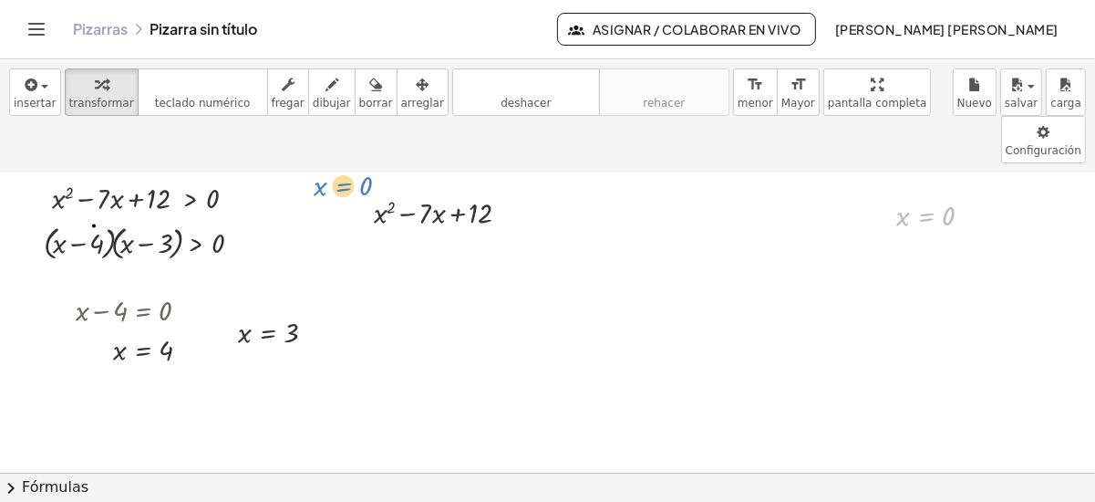
drag, startPoint x: 916, startPoint y: 176, endPoint x: 335, endPoint y: 149, distance: 581.7
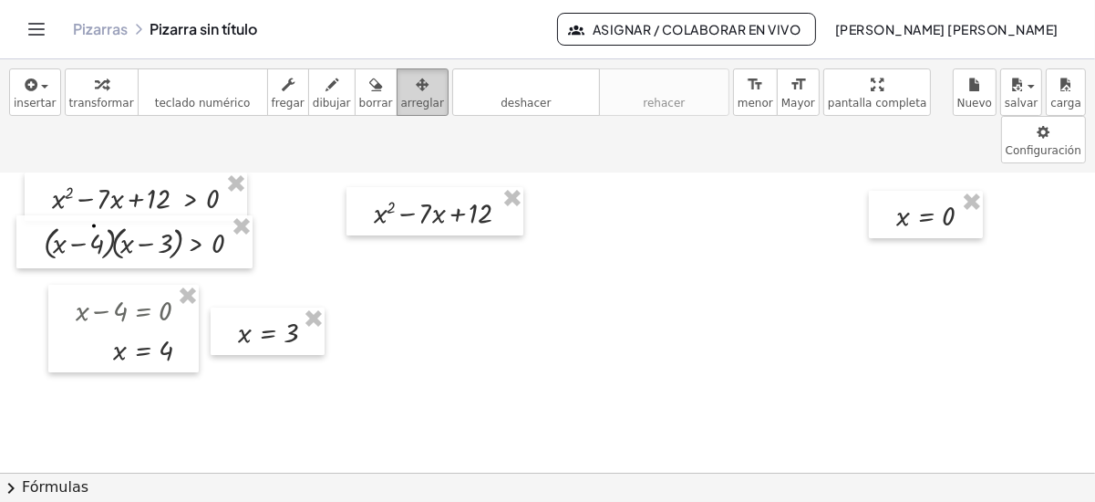
click at [401, 85] on div "button" at bounding box center [422, 84] width 43 height 22
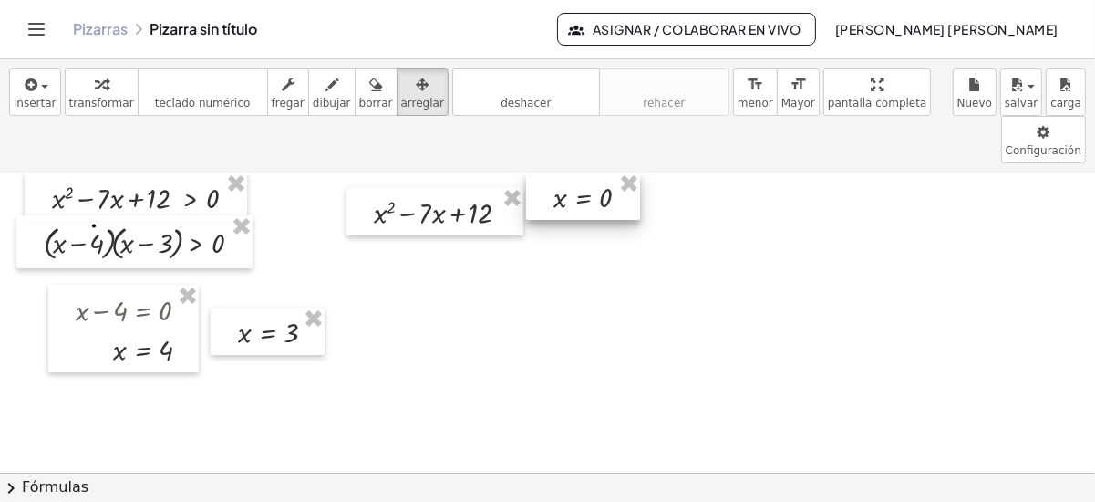
drag, startPoint x: 850, startPoint y: 187, endPoint x: 593, endPoint y: 146, distance: 260.5
click at [593, 172] on div at bounding box center [583, 195] width 114 height 47
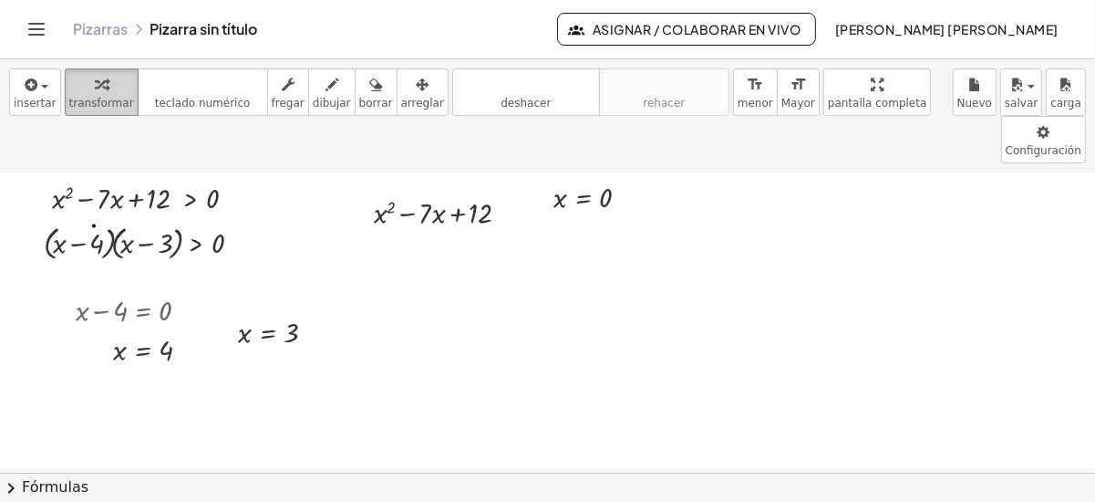
click at [95, 90] on icon "button" at bounding box center [101, 85] width 13 height 22
click at [503, 207] on div "Fix a mistake Transform line Copy line as LaTeX Copy derivation as LaTeX Expand…" at bounding box center [509, 213] width 12 height 12
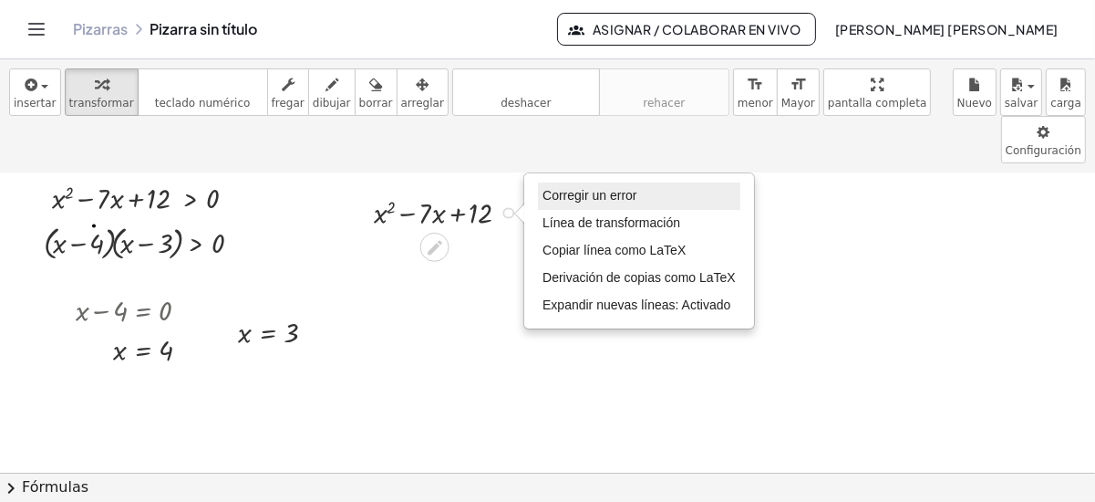
click at [572, 188] on span "Corregir un error" at bounding box center [590, 195] width 94 height 15
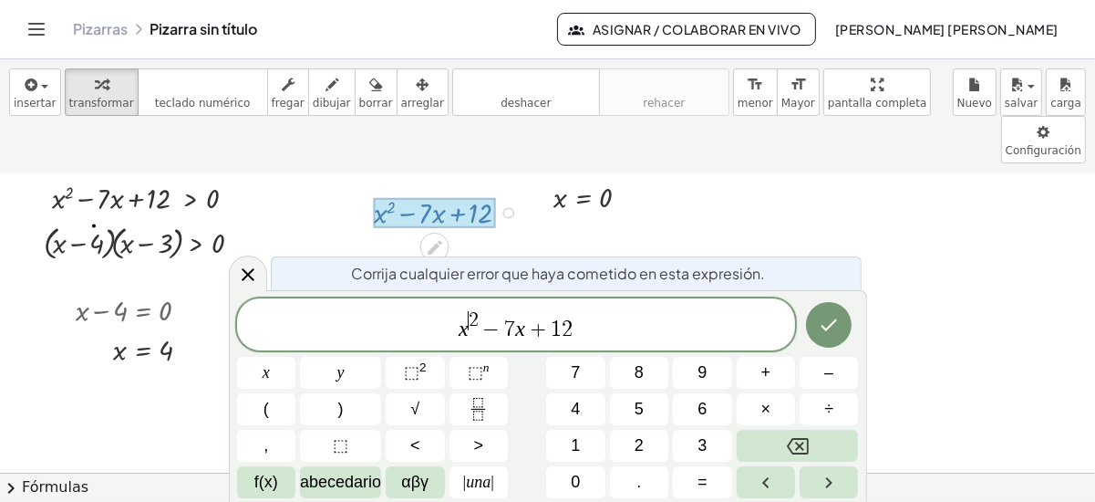
click at [469, 325] on span "2" at bounding box center [474, 320] width 10 height 20
click at [527, 328] on span "+" at bounding box center [539, 329] width 26 height 22
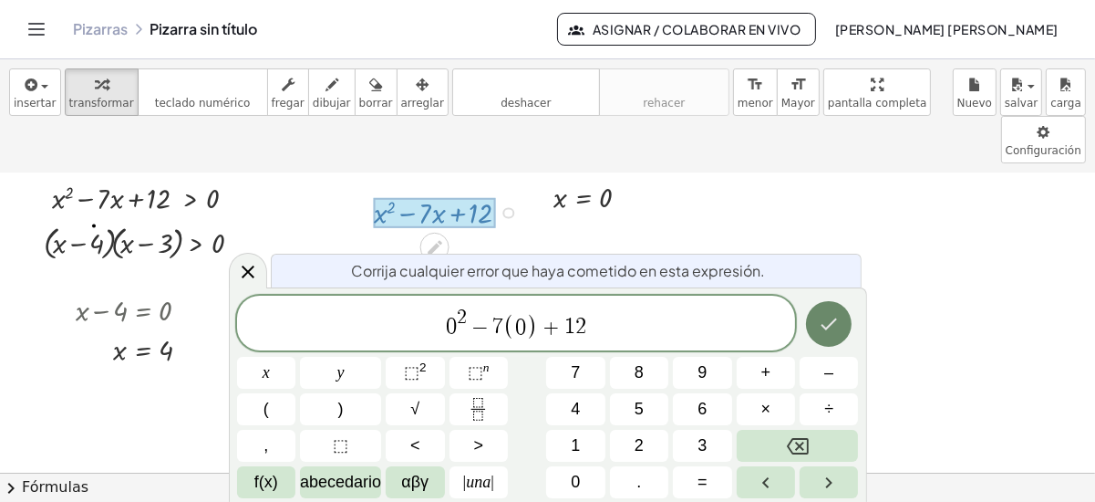
click at [831, 319] on icon "Hecho" at bounding box center [829, 324] width 22 height 22
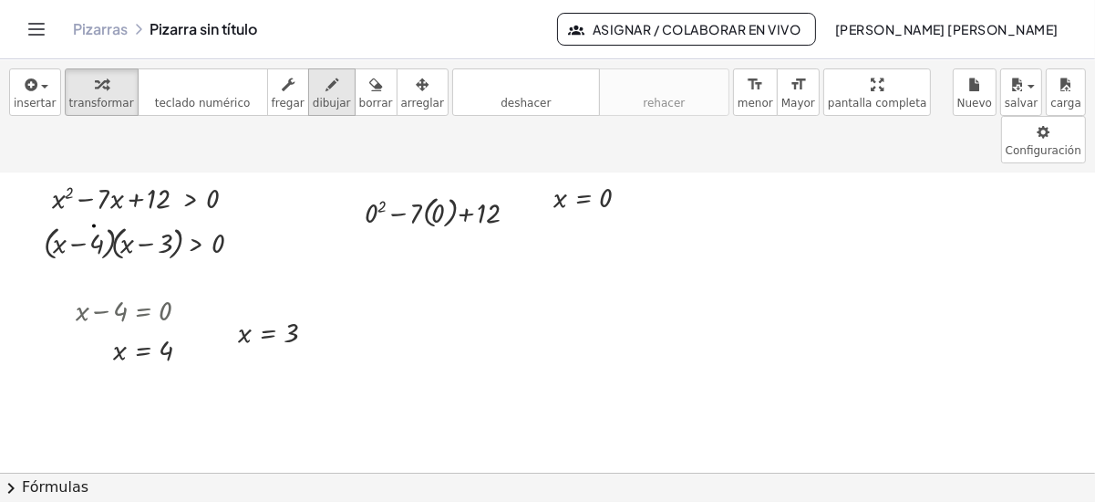
click at [326, 93] on icon "button" at bounding box center [332, 85] width 13 height 22
drag, startPoint x: 345, startPoint y: 174, endPoint x: 391, endPoint y: 153, distance: 51.0
drag, startPoint x: 408, startPoint y: 179, endPoint x: 462, endPoint y: 147, distance: 63.4
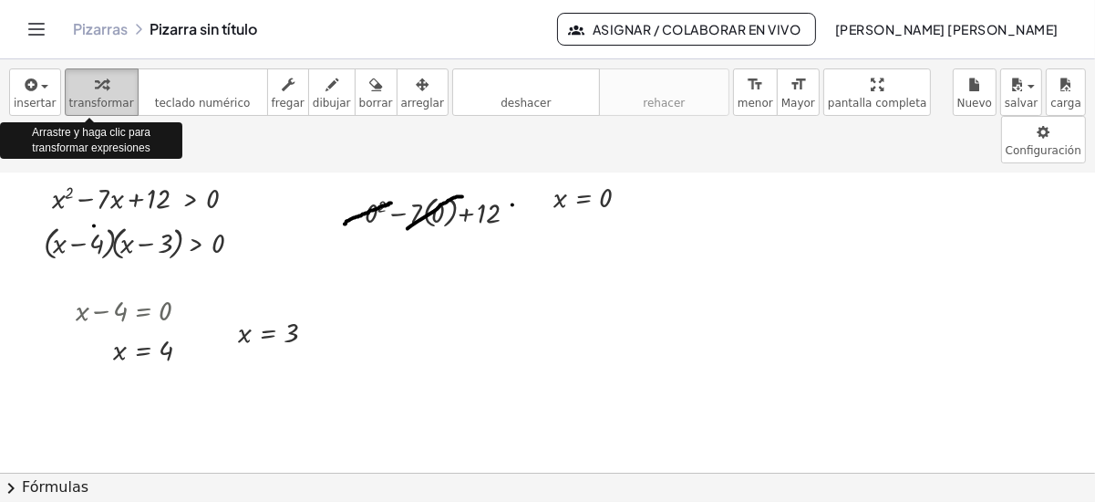
click at [95, 90] on icon "button" at bounding box center [101, 85] width 13 height 22
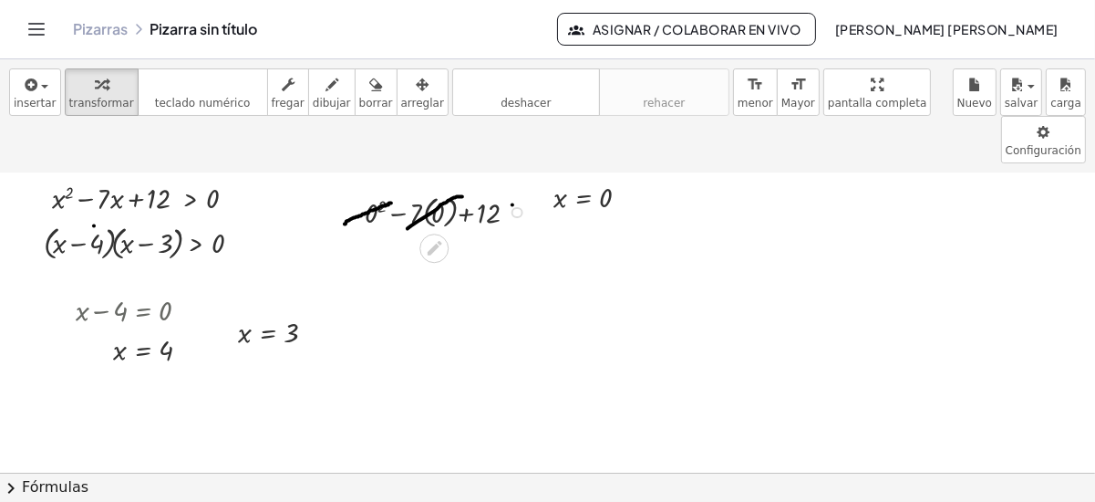
click at [514, 206] on div "Fix a mistake Transform line Copy line as LaTeX Copy derivation as LaTeX Expand…" at bounding box center [518, 212] width 12 height 12
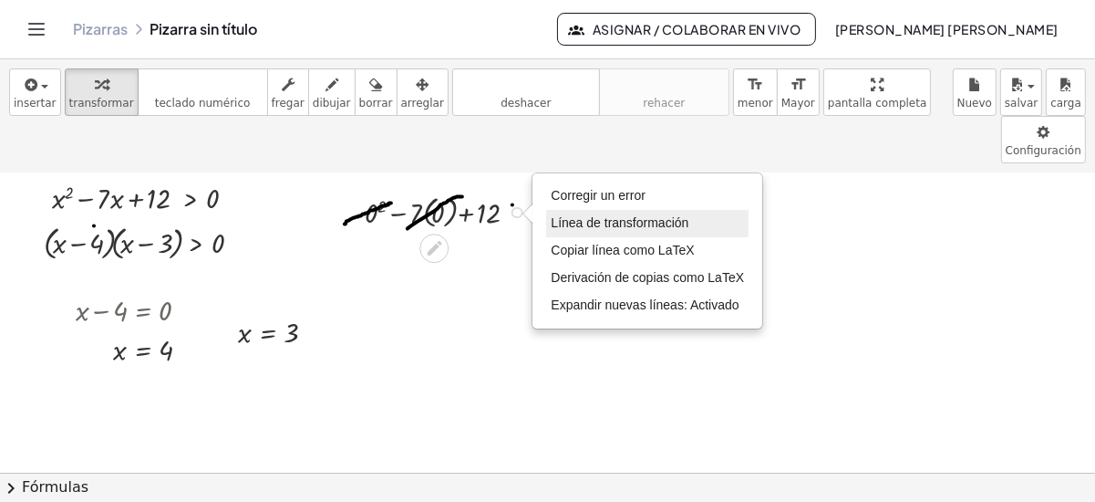
click at [586, 210] on li "Línea de transformación" at bounding box center [647, 223] width 202 height 27
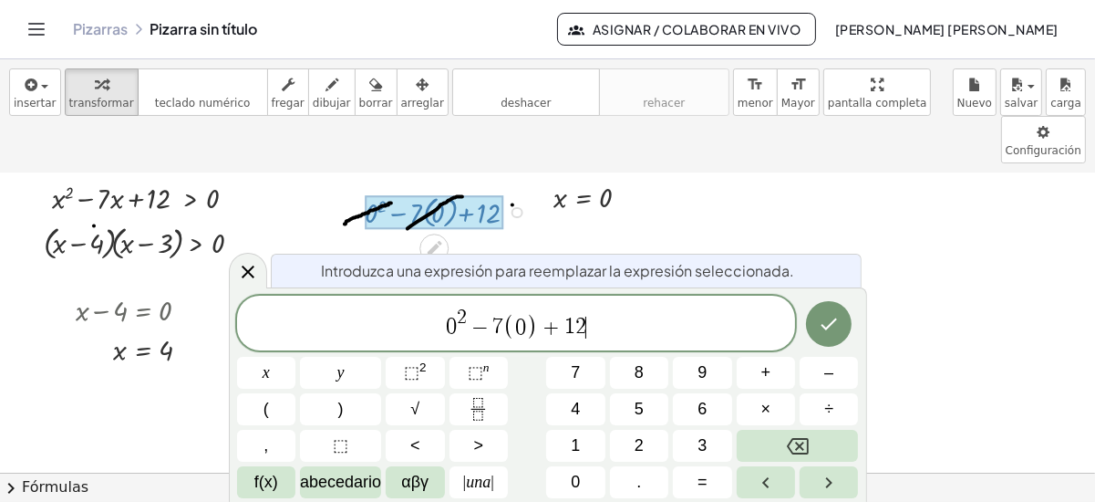
click at [599, 325] on span "0 2 − 7 ( 0 ) + 1 2 ​" at bounding box center [516, 324] width 559 height 36
click at [472, 441] on button ">" at bounding box center [479, 446] width 58 height 32
click at [566, 480] on button "0" at bounding box center [575, 482] width 58 height 32
click at [845, 307] on button "Hecho" at bounding box center [829, 324] width 46 height 46
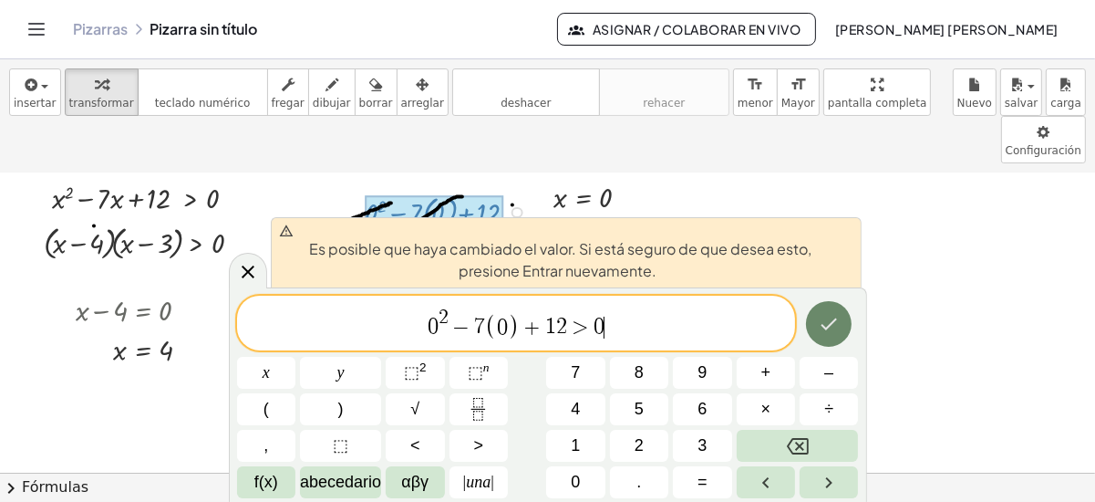
click at [816, 314] on button "Hecho" at bounding box center [829, 324] width 46 height 46
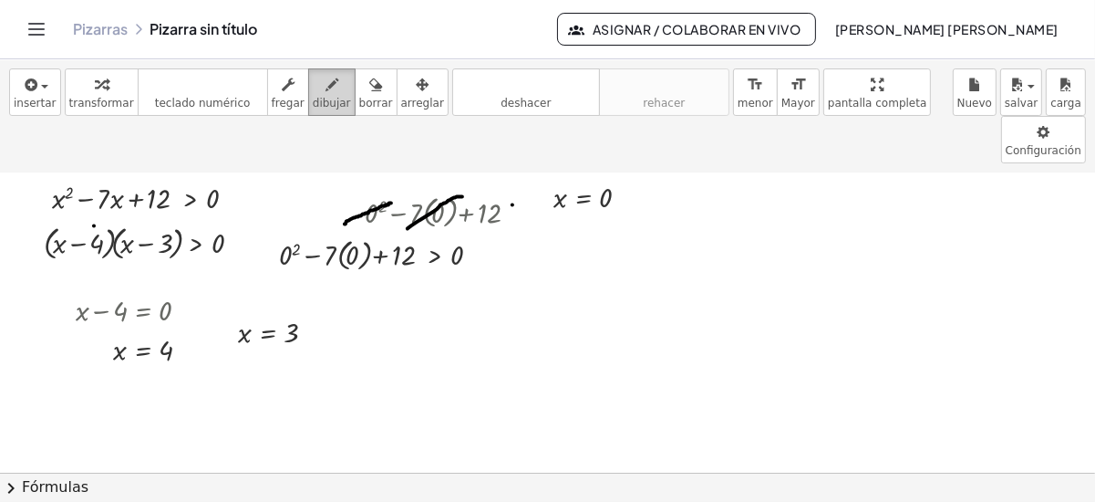
click at [326, 89] on icon "button" at bounding box center [332, 85] width 13 height 22
drag, startPoint x: 283, startPoint y: 216, endPoint x: 300, endPoint y: 197, distance: 25.8
drag, startPoint x: 333, startPoint y: 223, endPoint x: 379, endPoint y: 186, distance: 58.4
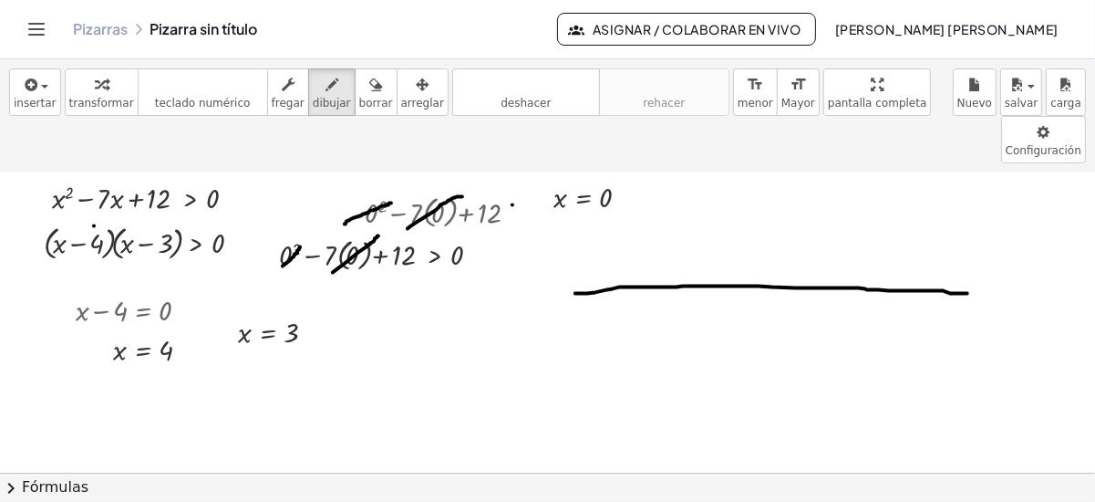
drag, startPoint x: 576, startPoint y: 244, endPoint x: 992, endPoint y: 244, distance: 416.8
drag, startPoint x: 486, startPoint y: 195, endPoint x: 506, endPoint y: 190, distance: 20.8
drag, startPoint x: 774, startPoint y: 234, endPoint x: 774, endPoint y: 247, distance: 12.8
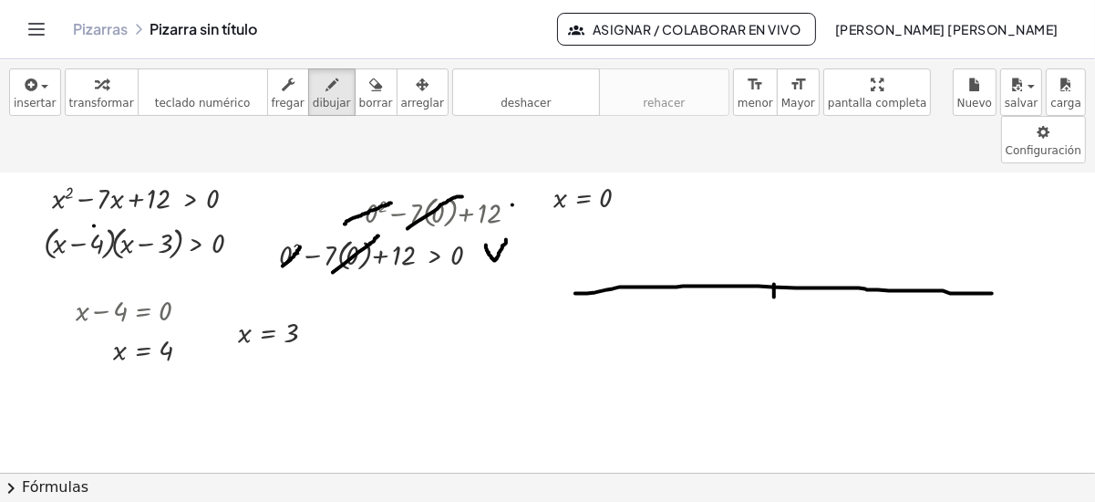
drag, startPoint x: 628, startPoint y: 234, endPoint x: 628, endPoint y: 252, distance: 17.3
drag, startPoint x: 761, startPoint y: 269, endPoint x: 763, endPoint y: 287, distance: 18.4
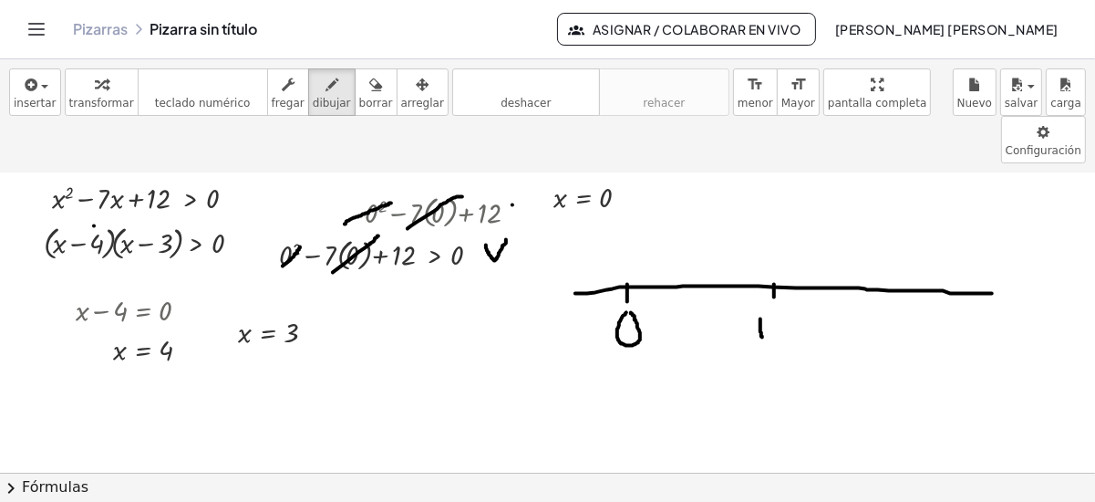
drag, startPoint x: 774, startPoint y: 270, endPoint x: 794, endPoint y: 285, distance: 24.1
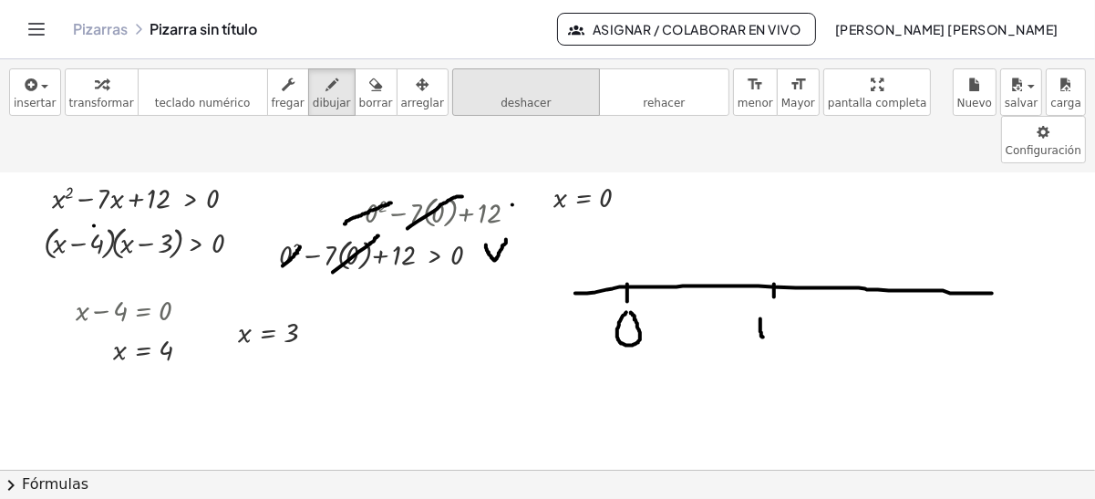
click at [459, 81] on icon "deshacer" at bounding box center [526, 85] width 139 height 22
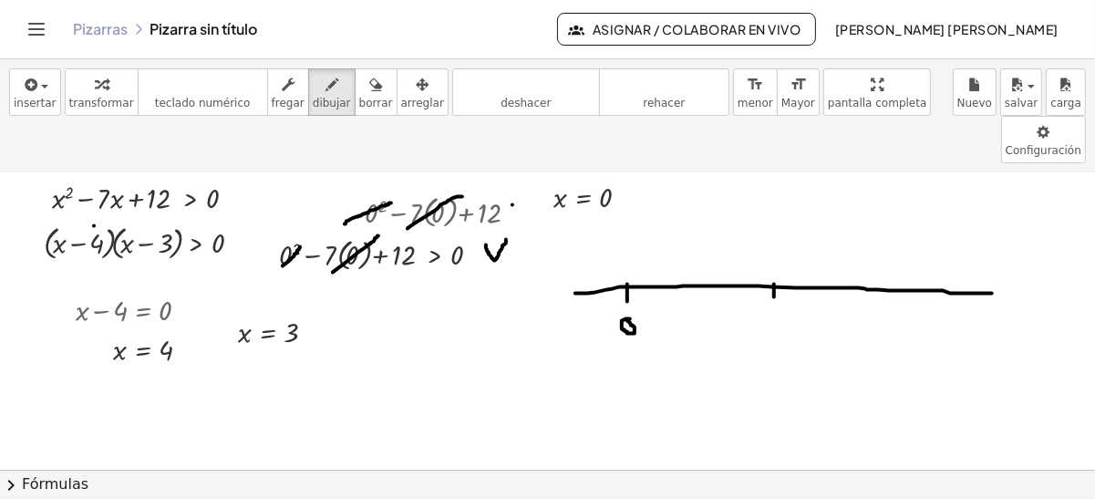
drag, startPoint x: 115, startPoint y: 324, endPoint x: 185, endPoint y: 287, distance: 79.1
drag, startPoint x: 223, startPoint y: 305, endPoint x: 317, endPoint y: 269, distance: 99.6
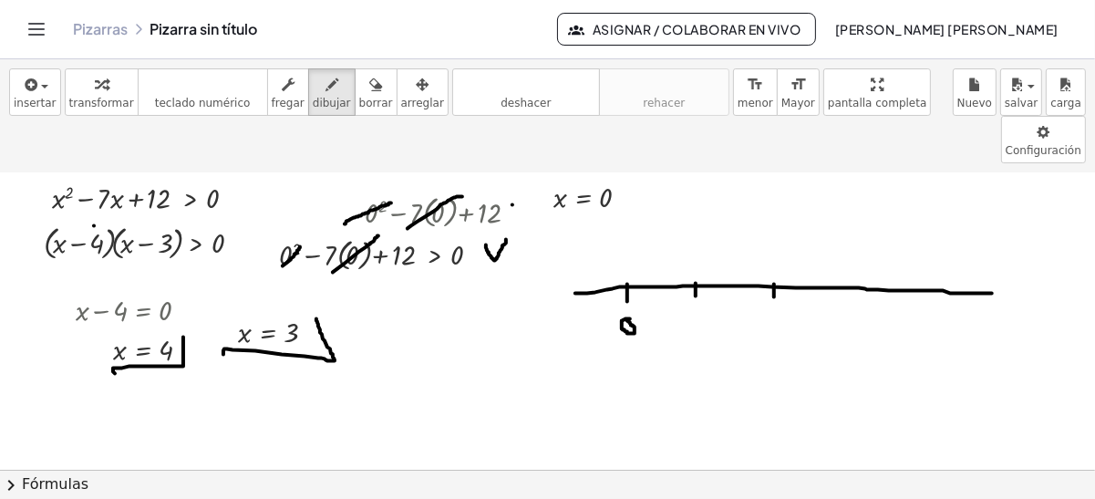
drag, startPoint x: 696, startPoint y: 234, endPoint x: 696, endPoint y: 246, distance: 12.8
drag, startPoint x: 696, startPoint y: 262, endPoint x: 690, endPoint y: 276, distance: 15.9
drag, startPoint x: 768, startPoint y: 257, endPoint x: 780, endPoint y: 280, distance: 25.7
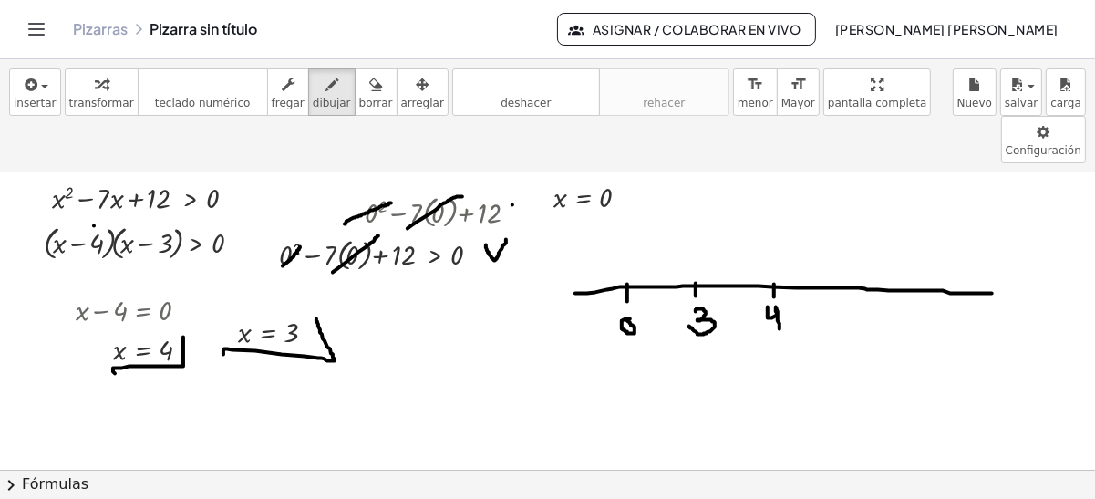
drag, startPoint x: 694, startPoint y: 206, endPoint x: 554, endPoint y: 213, distance: 140.7
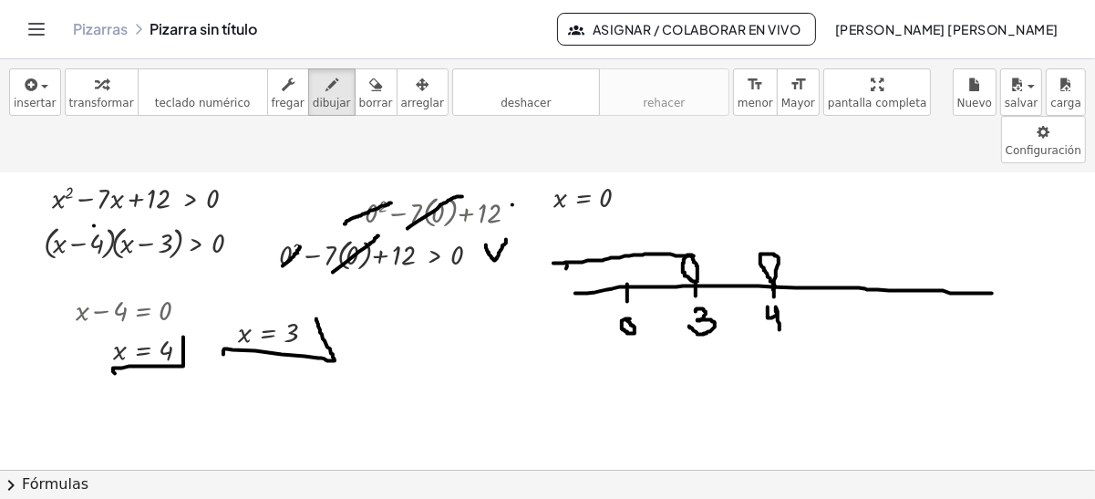
drag, startPoint x: 567, startPoint y: 215, endPoint x: 550, endPoint y: 234, distance: 25.2
drag, startPoint x: 596, startPoint y: 221, endPoint x: 572, endPoint y: 238, distance: 29.4
drag, startPoint x: 637, startPoint y: 212, endPoint x: 607, endPoint y: 227, distance: 33.9
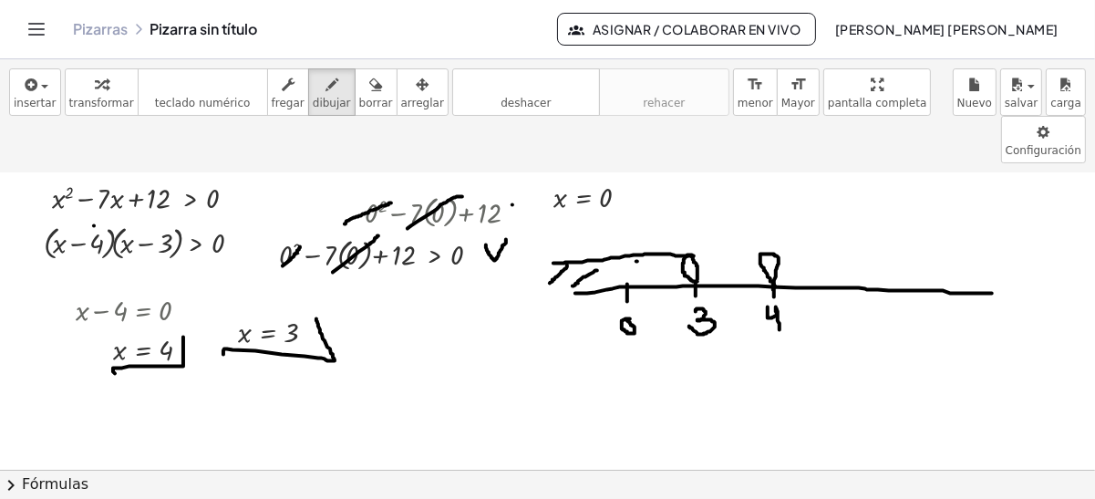
drag, startPoint x: 665, startPoint y: 212, endPoint x: 635, endPoint y: 234, distance: 37.2
drag, startPoint x: 771, startPoint y: 204, endPoint x: 984, endPoint y: 206, distance: 213.4
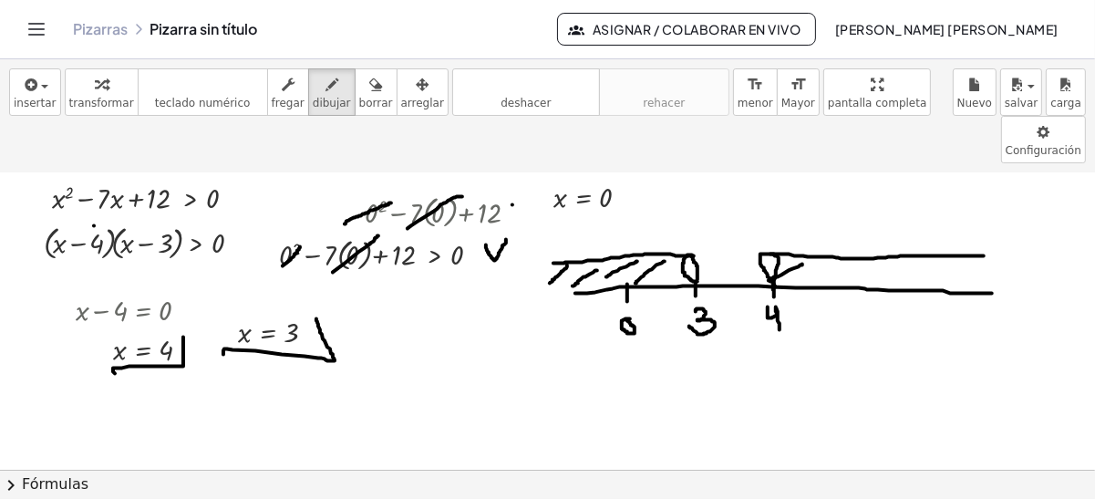
drag, startPoint x: 803, startPoint y: 214, endPoint x: 765, endPoint y: 234, distance: 42.0
drag, startPoint x: 831, startPoint y: 221, endPoint x: 809, endPoint y: 230, distance: 23.7
drag, startPoint x: 867, startPoint y: 216, endPoint x: 836, endPoint y: 234, distance: 35.2
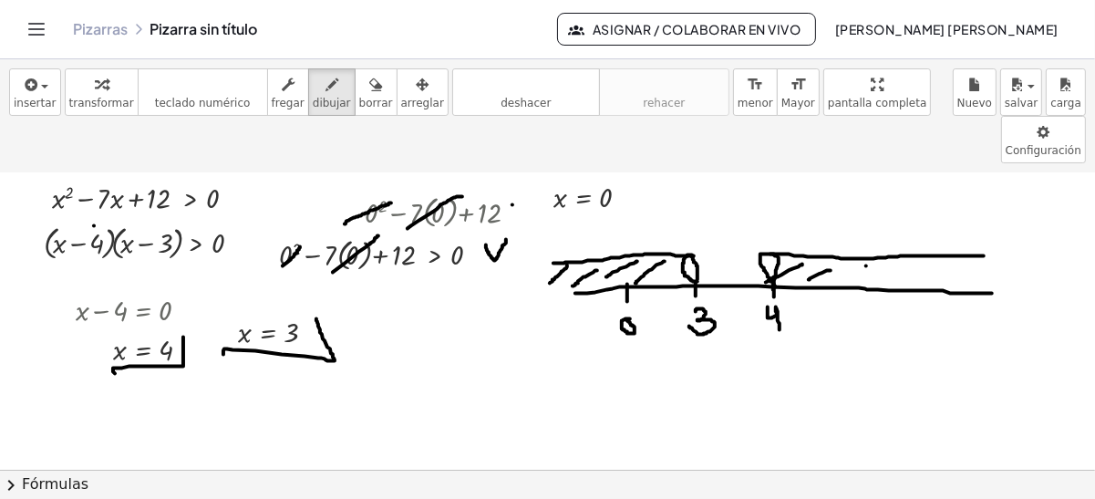
drag, startPoint x: 913, startPoint y: 207, endPoint x: 873, endPoint y: 229, distance: 45.7
drag, startPoint x: 926, startPoint y: 216, endPoint x: 909, endPoint y: 232, distance: 22.6
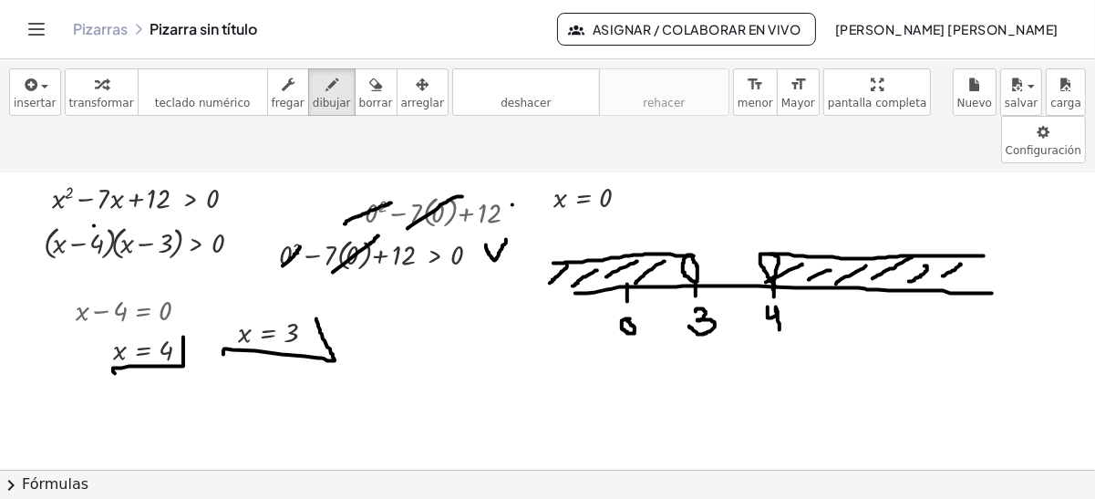
drag, startPoint x: 960, startPoint y: 215, endPoint x: 943, endPoint y: 227, distance: 21.0
drag, startPoint x: 617, startPoint y: 184, endPoint x: 638, endPoint y: 169, distance: 26.1
drag, startPoint x: 721, startPoint y: 171, endPoint x: 719, endPoint y: 193, distance: 23.0
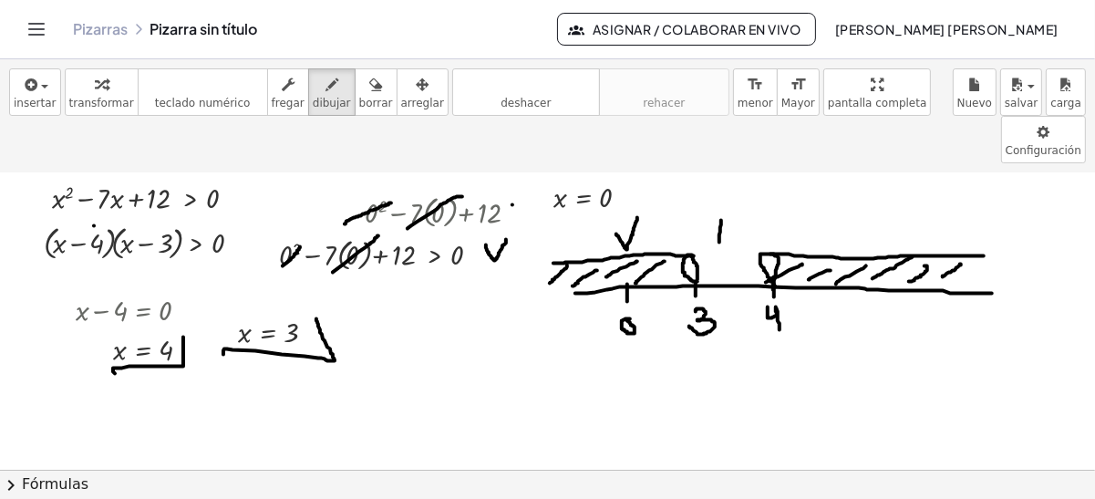
drag, startPoint x: 724, startPoint y: 169, endPoint x: 746, endPoint y: 171, distance: 22.1
drag, startPoint x: 852, startPoint y: 171, endPoint x: 882, endPoint y: 162, distance: 31.5
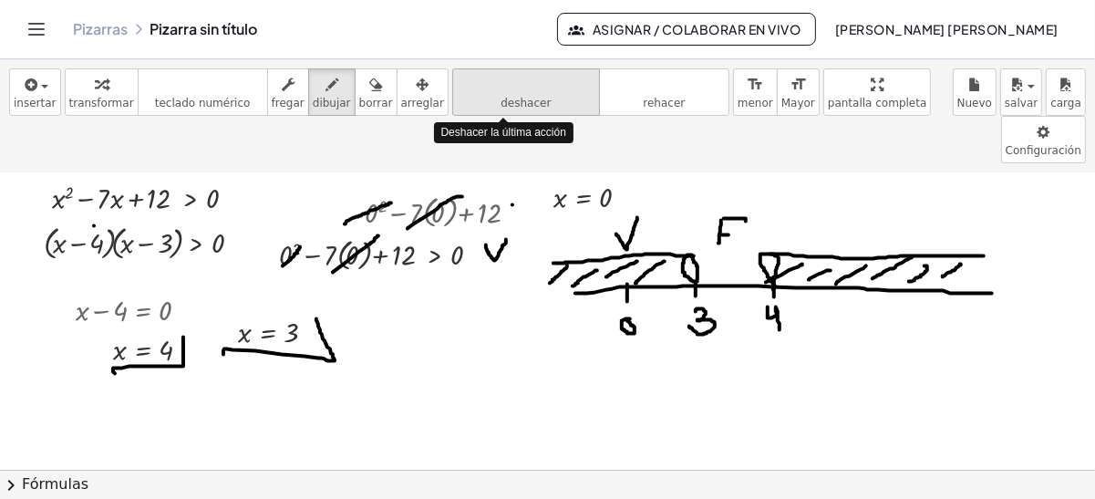
click at [470, 86] on icon "deshacer" at bounding box center [526, 85] width 139 height 22
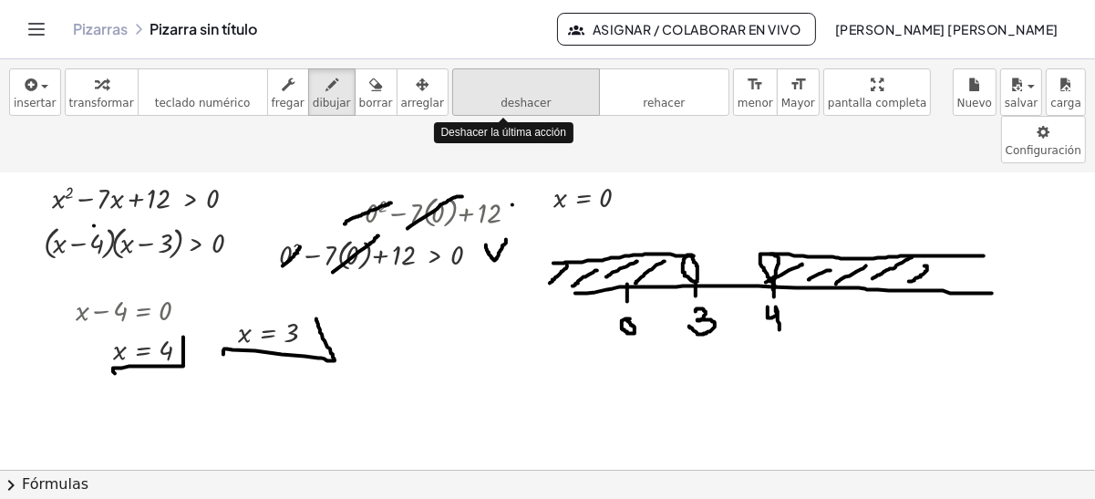
click at [470, 86] on icon "deshacer" at bounding box center [526, 85] width 139 height 22
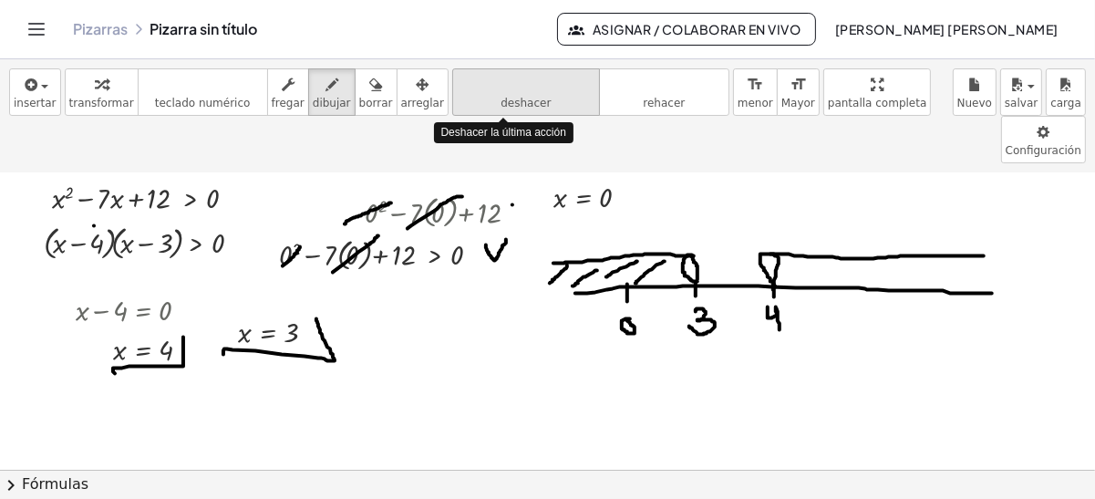
click at [470, 86] on icon "deshacer" at bounding box center [526, 85] width 139 height 22
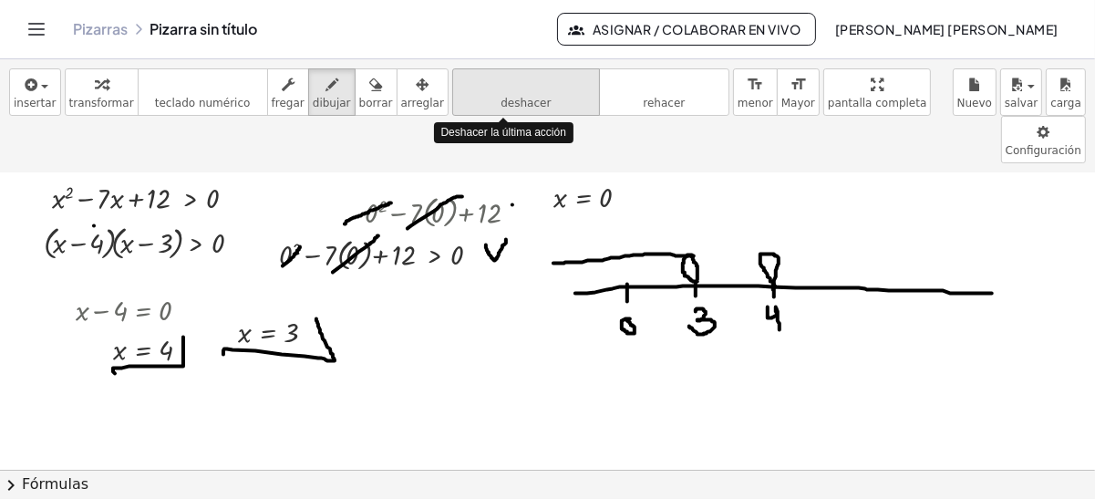
click at [470, 86] on icon "deshacer" at bounding box center [526, 85] width 139 height 22
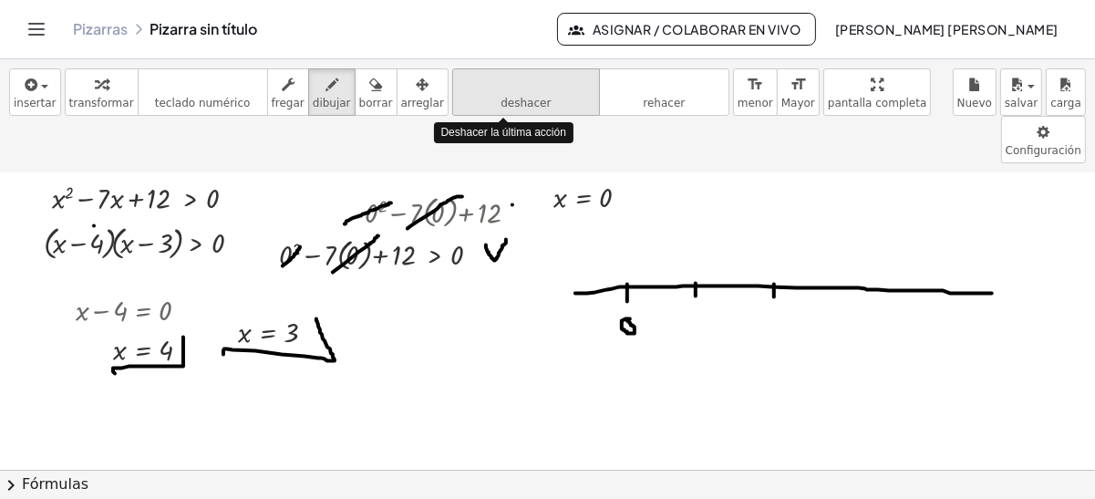
click at [470, 86] on icon "deshacer" at bounding box center [526, 85] width 139 height 22
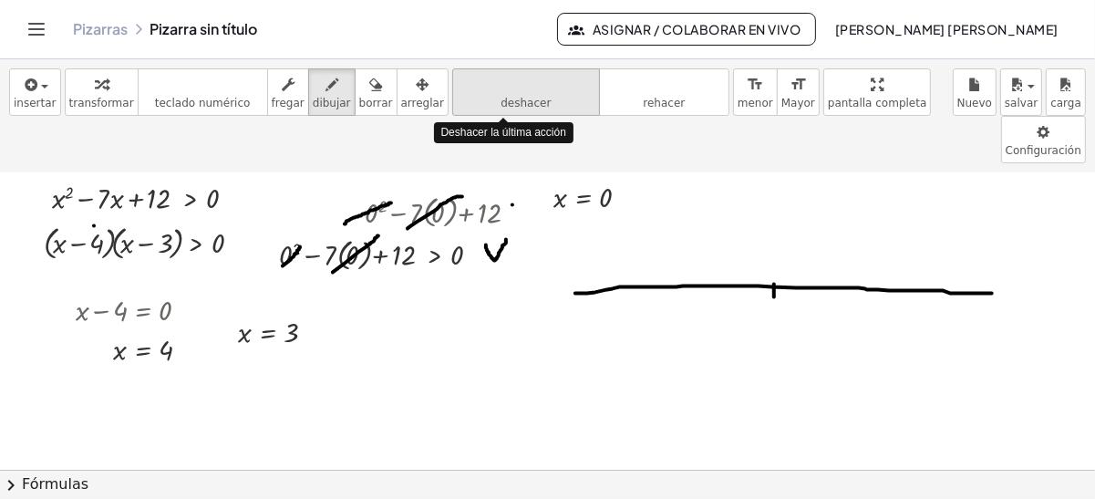
click at [470, 86] on icon "deshacer" at bounding box center [526, 85] width 139 height 22
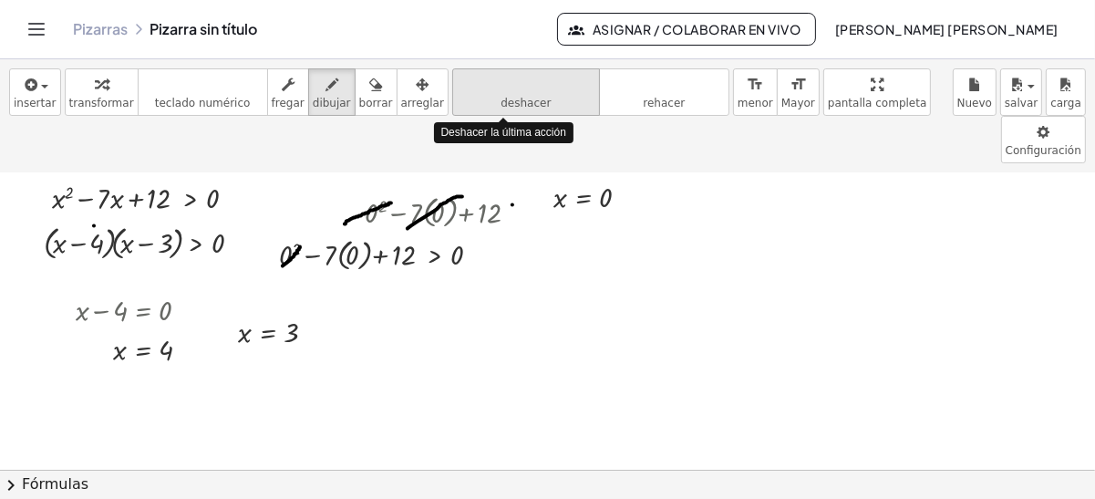
click at [470, 86] on icon "deshacer" at bounding box center [526, 85] width 139 height 22
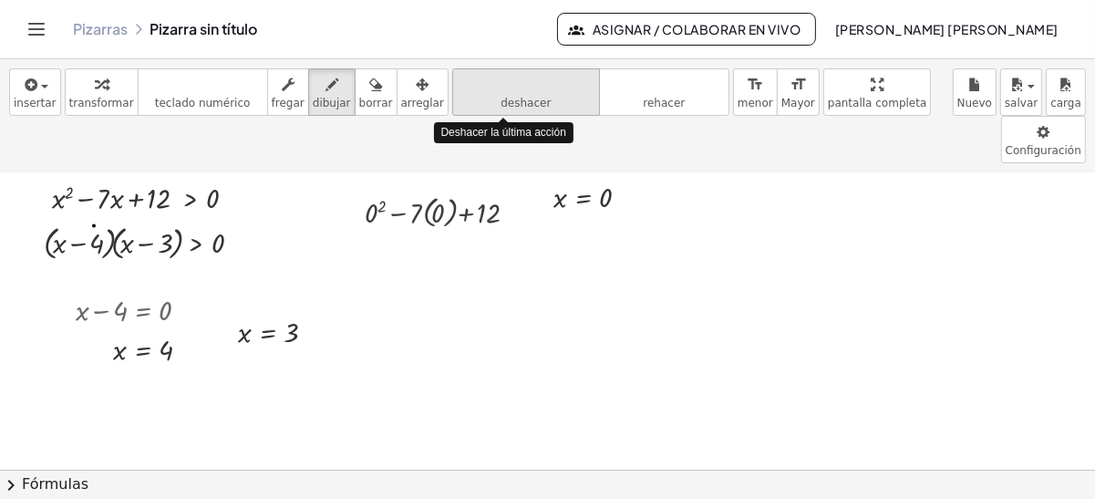
click at [470, 86] on icon "deshacer" at bounding box center [526, 85] width 139 height 22
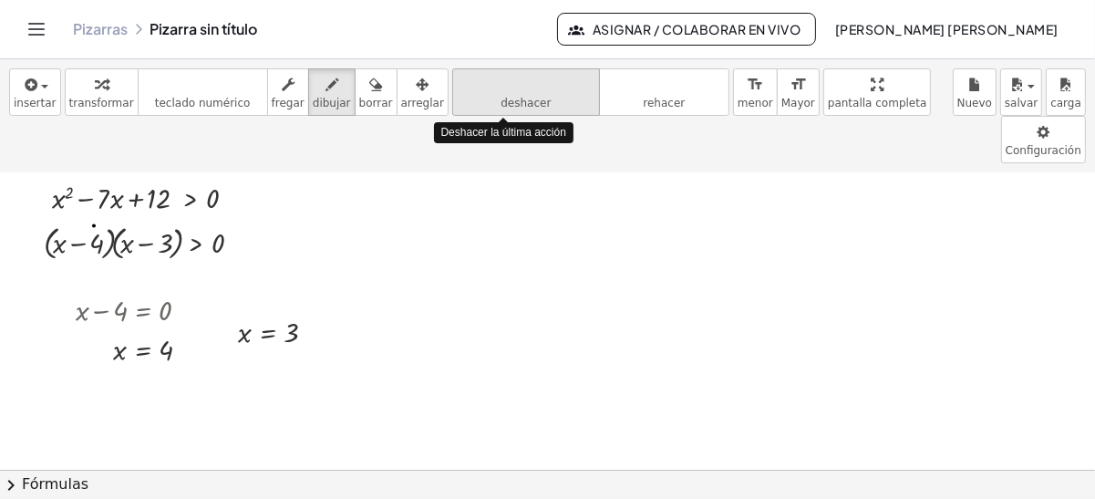
click at [470, 86] on icon "deshacer" at bounding box center [526, 85] width 139 height 22
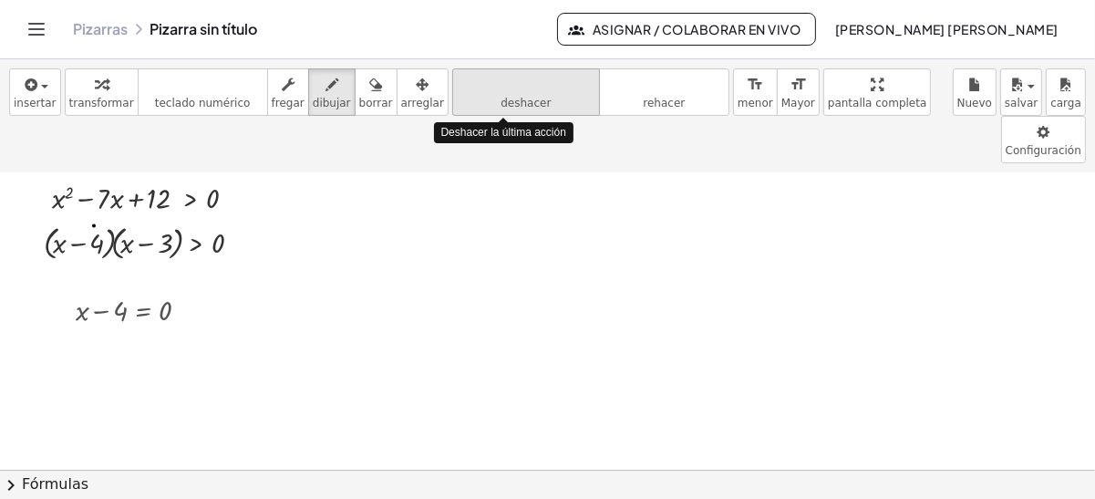
click at [470, 86] on icon "deshacer" at bounding box center [526, 85] width 139 height 22
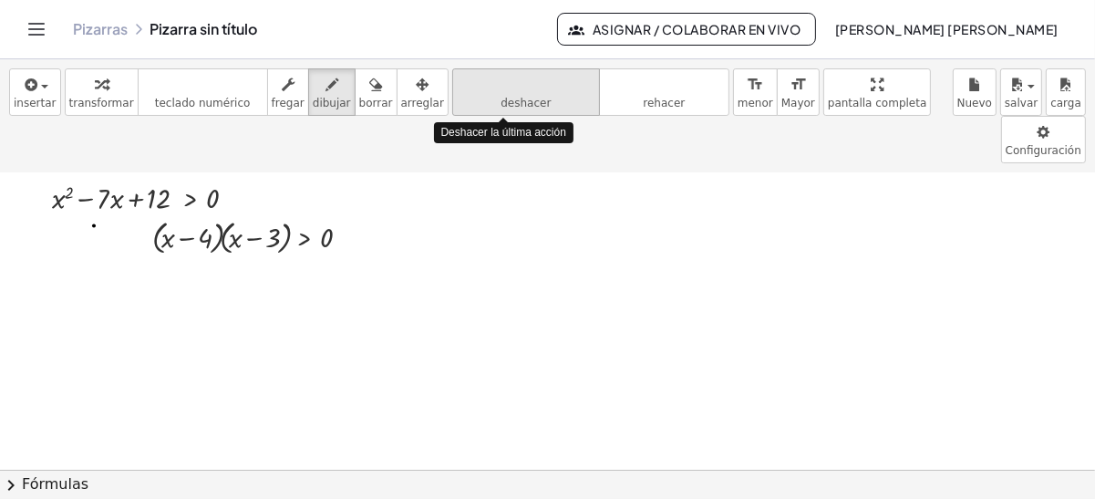
click at [470, 86] on icon "deshacer" at bounding box center [526, 85] width 139 height 22
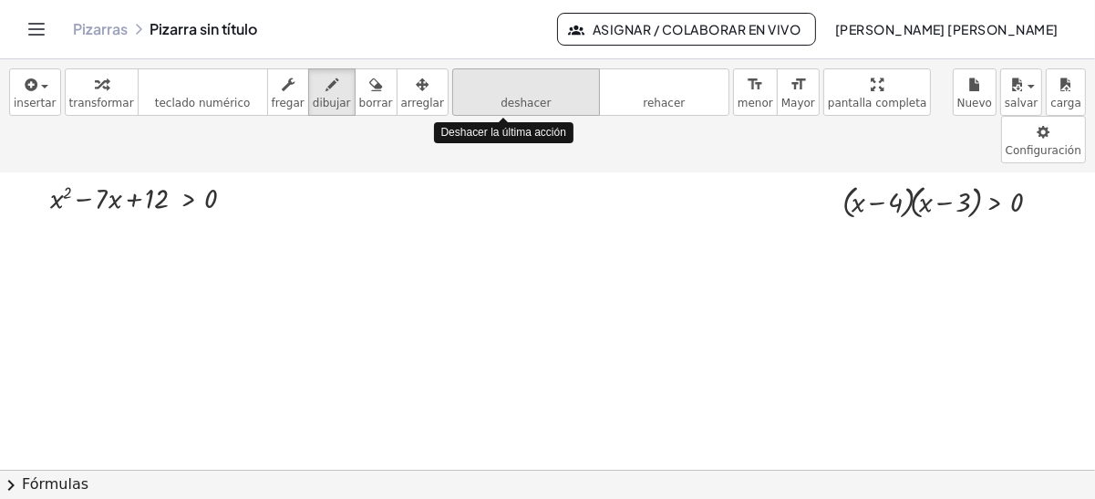
click at [470, 86] on icon "deshacer" at bounding box center [526, 85] width 139 height 22
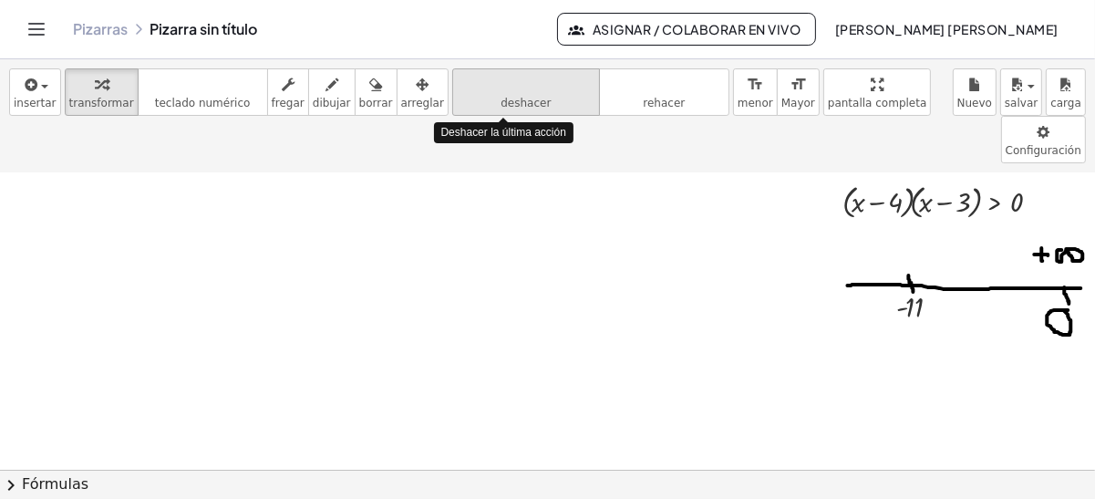
click at [470, 86] on icon "deshacer" at bounding box center [526, 85] width 139 height 22
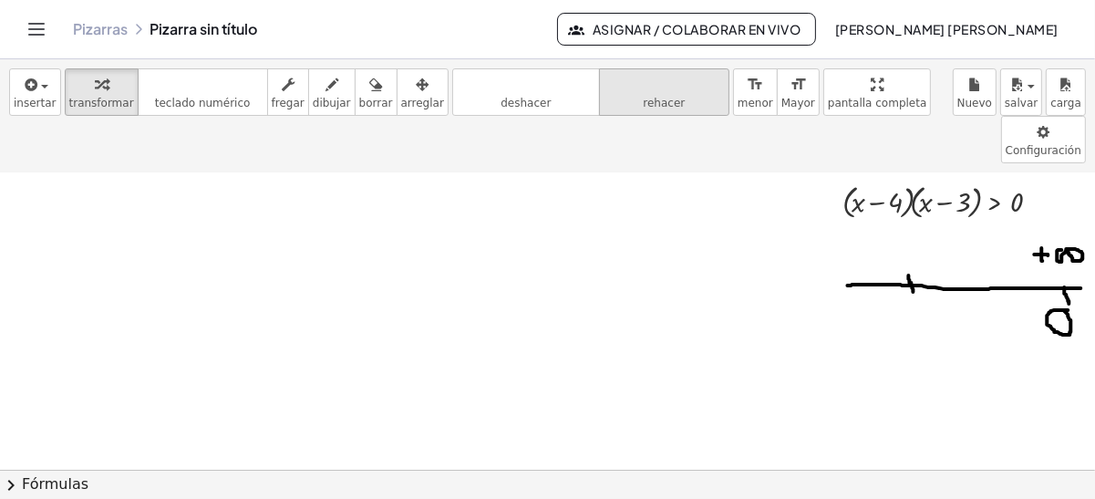
click at [604, 94] on icon "rehacer" at bounding box center [664, 85] width 121 height 22
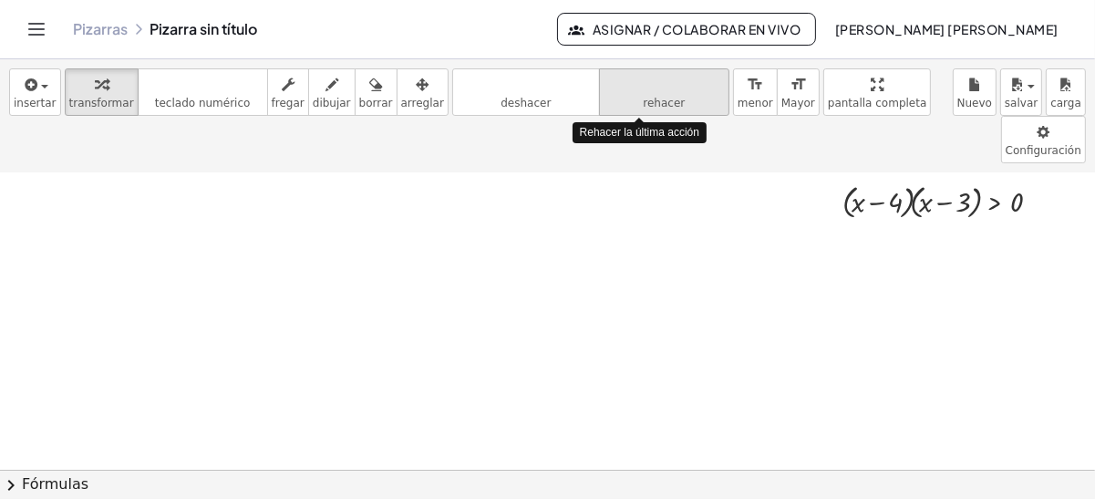
click at [604, 94] on icon "rehacer" at bounding box center [664, 85] width 121 height 22
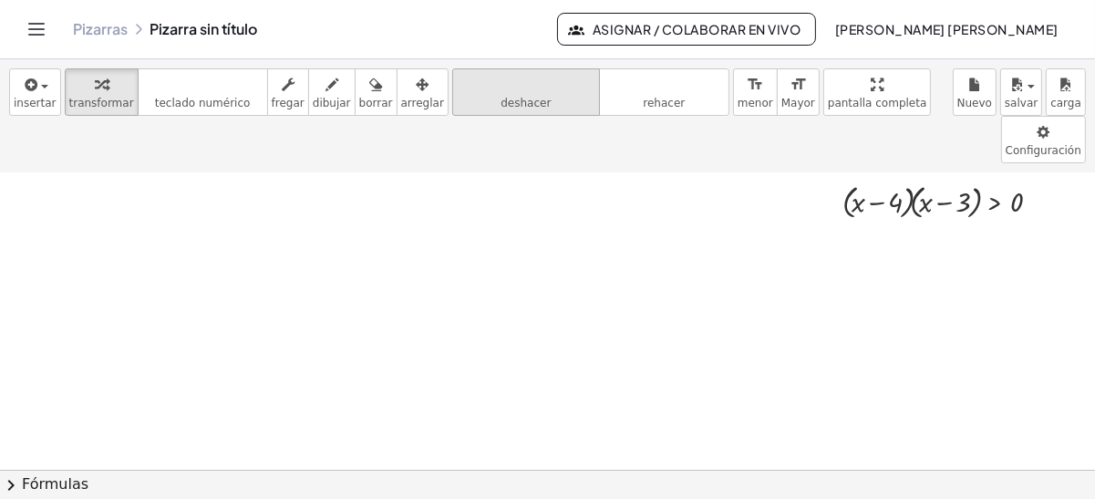
click at [530, 87] on icon "deshacer" at bounding box center [526, 85] width 139 height 22
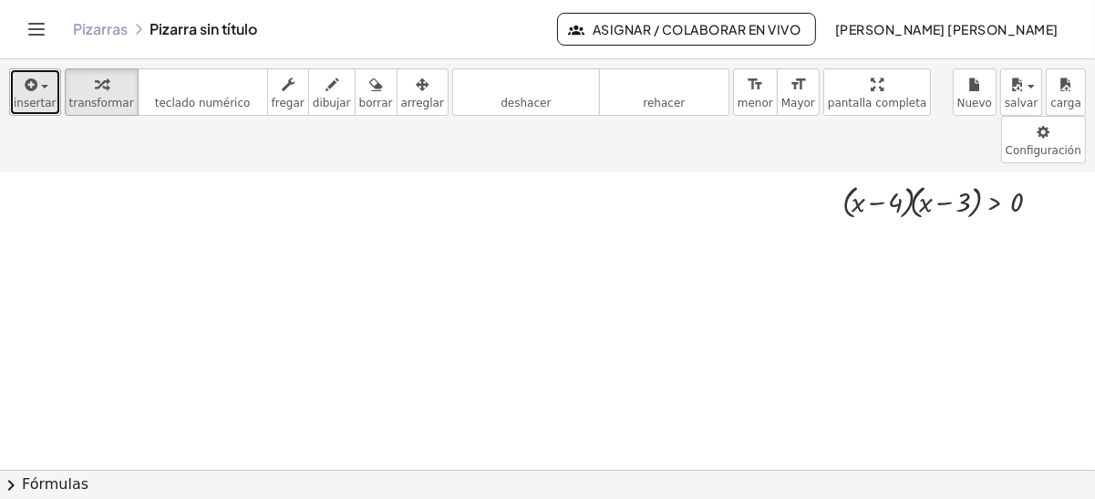
click at [27, 80] on icon "button" at bounding box center [30, 85] width 16 height 22
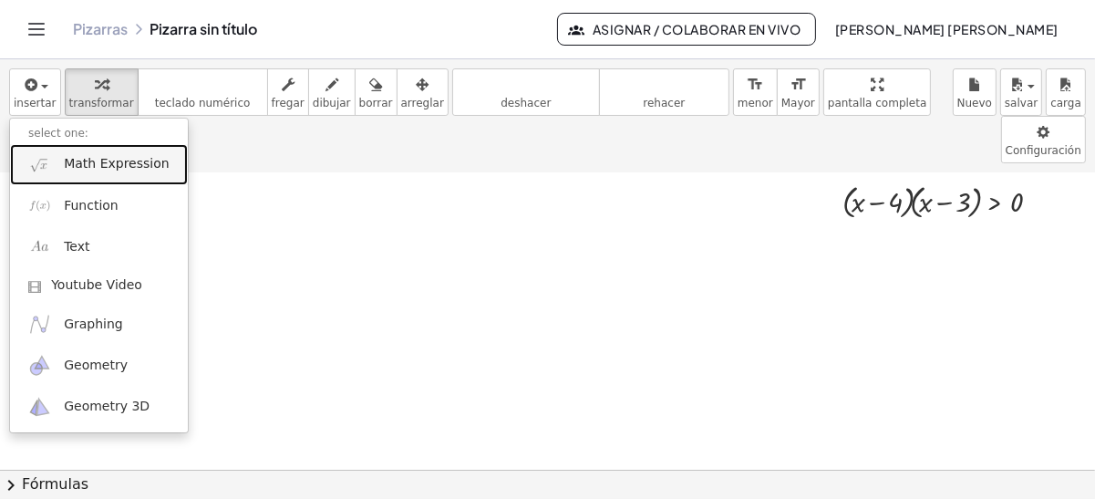
click at [101, 173] on link "Math Expression" at bounding box center [99, 164] width 178 height 41
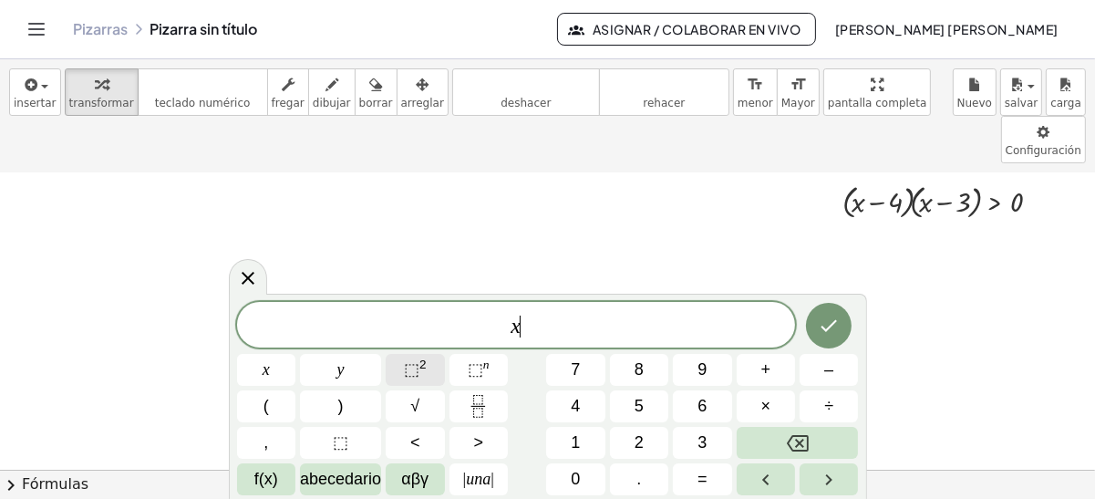
click at [394, 377] on button "⬚ 2" at bounding box center [415, 370] width 58 height 32
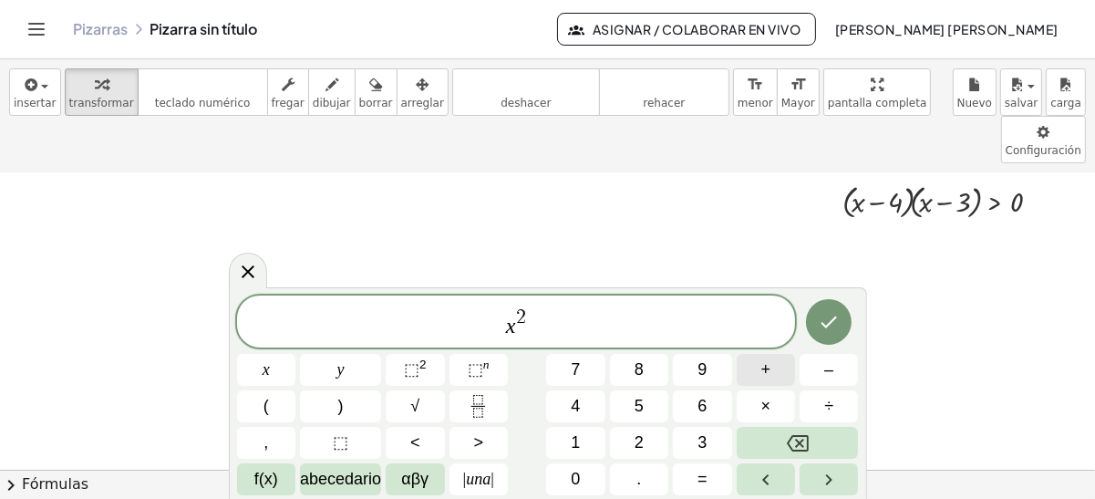
click at [768, 371] on span "+" at bounding box center [767, 370] width 10 height 25
click at [423, 445] on button "<" at bounding box center [415, 443] width 58 height 32
click at [816, 327] on button "Hecho" at bounding box center [829, 322] width 46 height 46
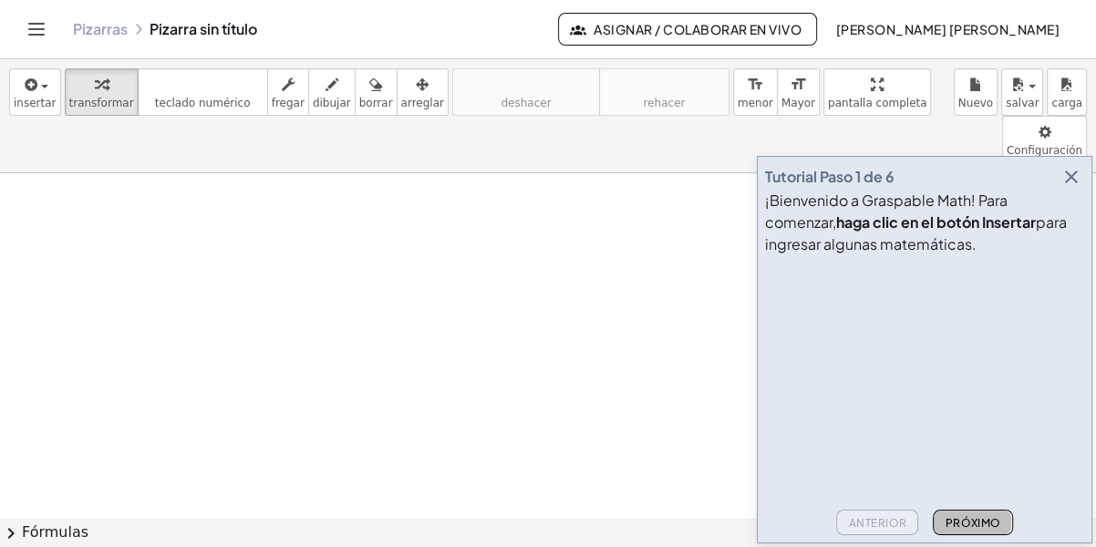
click at [966, 502] on font "Próximo" at bounding box center [973, 523] width 56 height 14
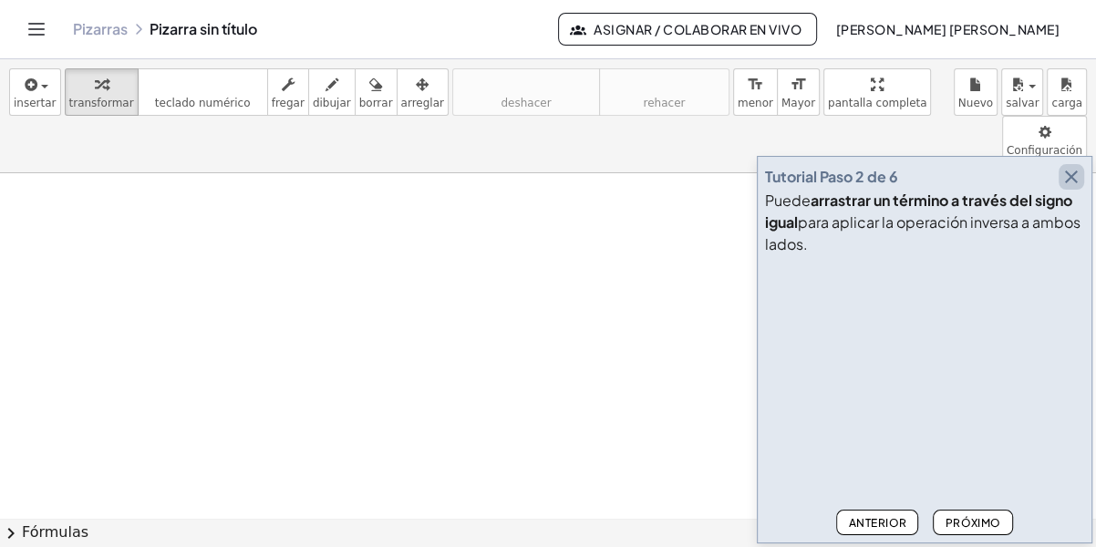
click at [1072, 177] on icon "button" at bounding box center [1072, 177] width 22 height 22
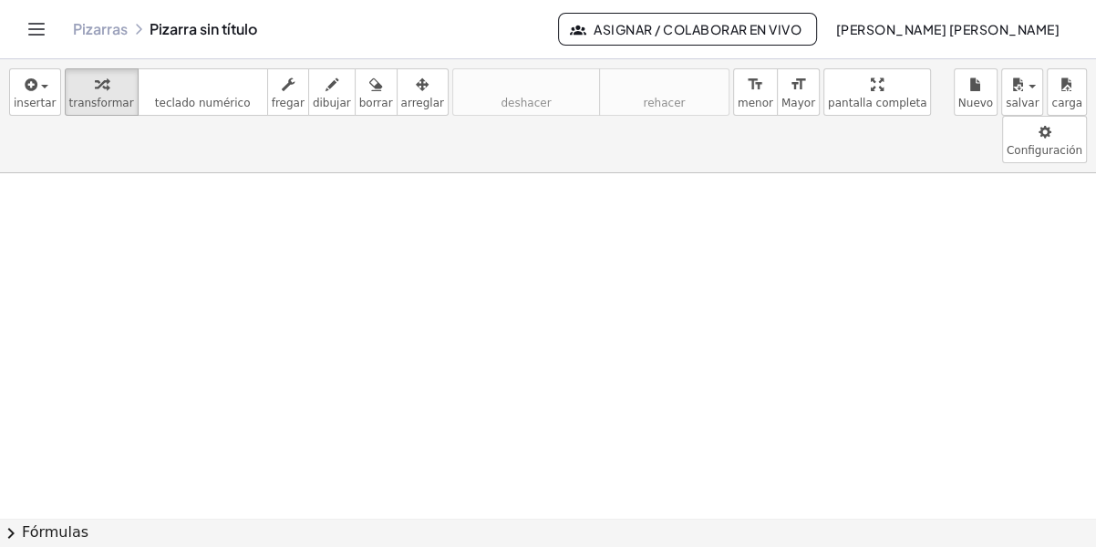
click at [26, 26] on icon "Alternar navegación" at bounding box center [37, 29] width 22 height 22
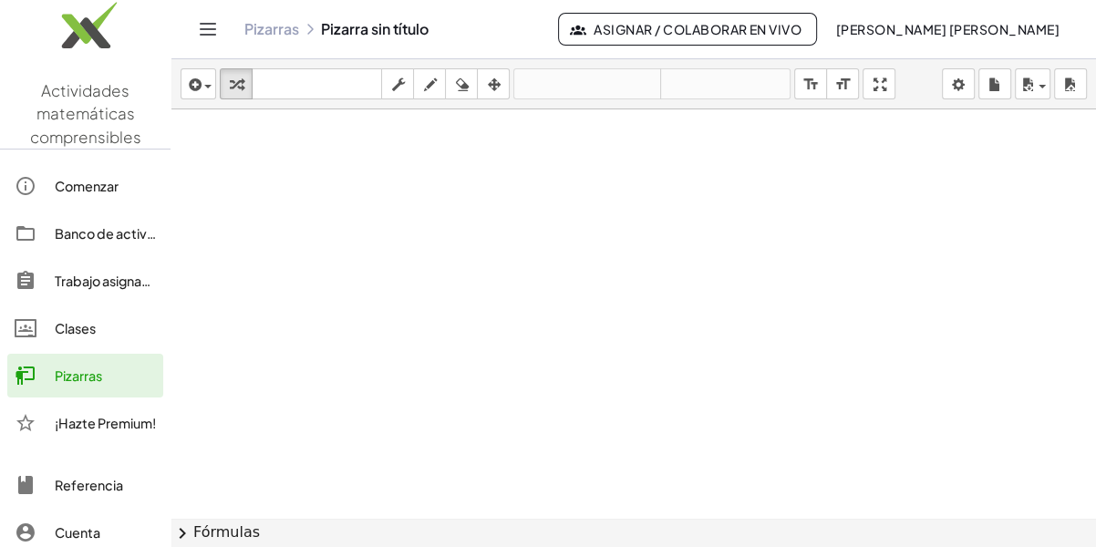
click at [306, 188] on div at bounding box center [633, 517] width 925 height 817
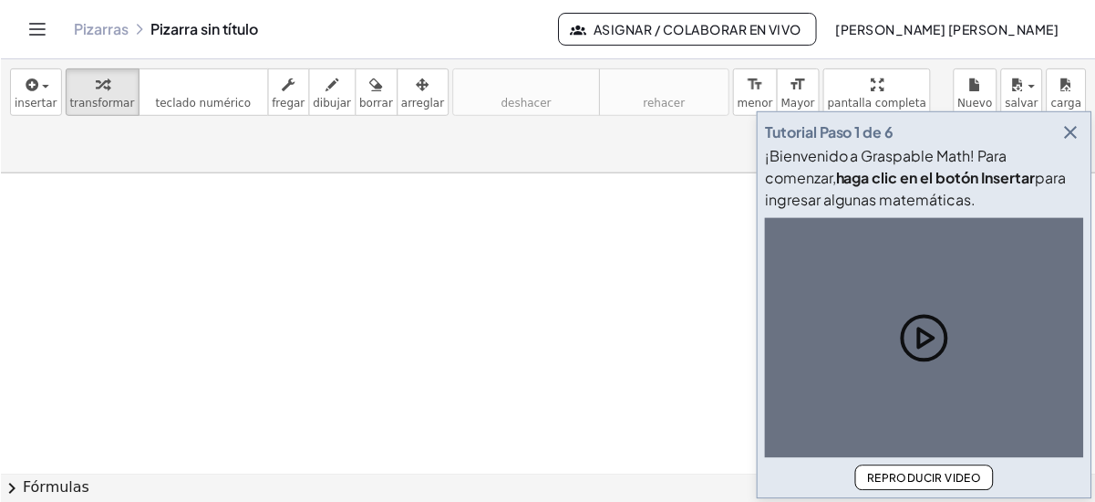
scroll to position [35, 0]
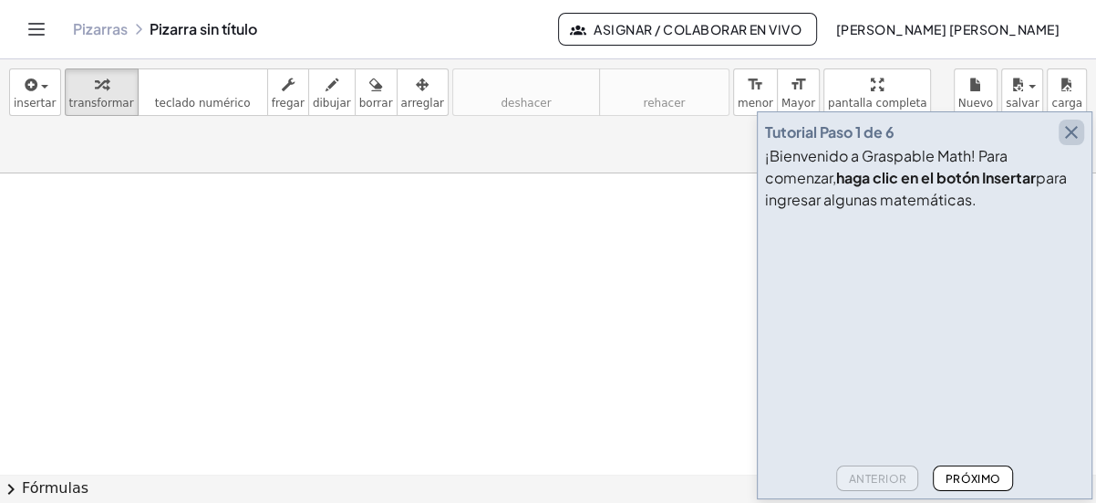
click at [1071, 130] on icon "button" at bounding box center [1072, 132] width 22 height 22
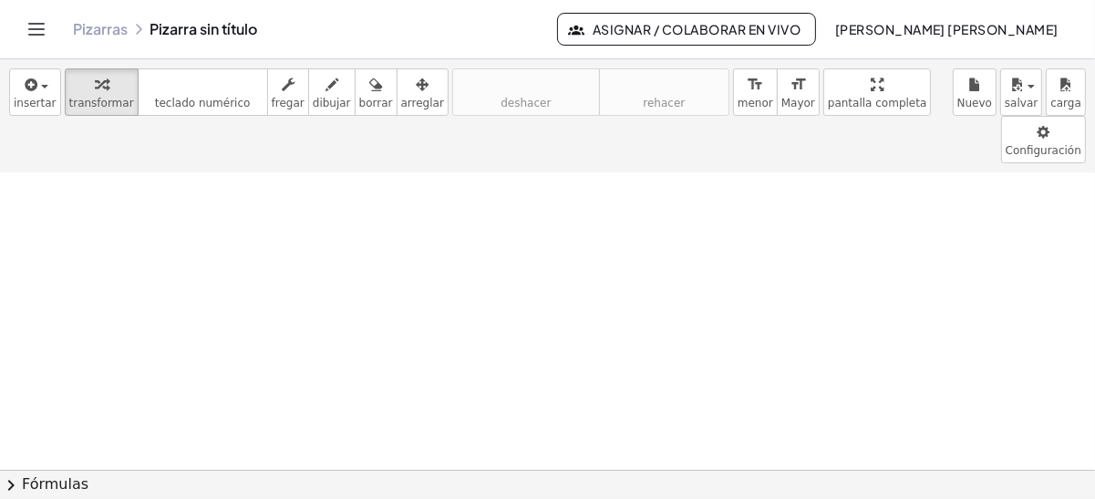
click at [265, 254] on div at bounding box center [547, 436] width 1095 height 594
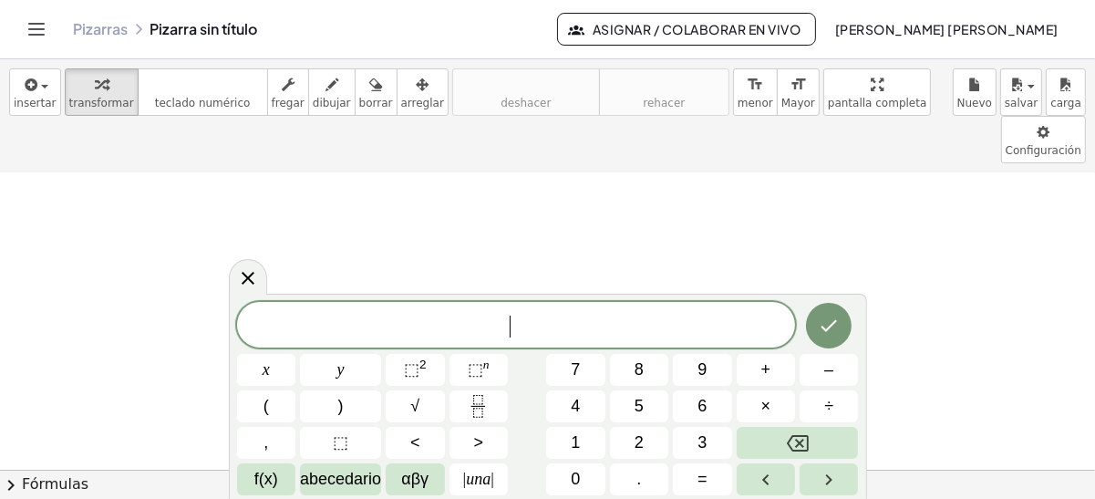
click at [348, 337] on span "​" at bounding box center [516, 327] width 559 height 26
click at [415, 379] on span "⬚ 2" at bounding box center [415, 370] width 23 height 25
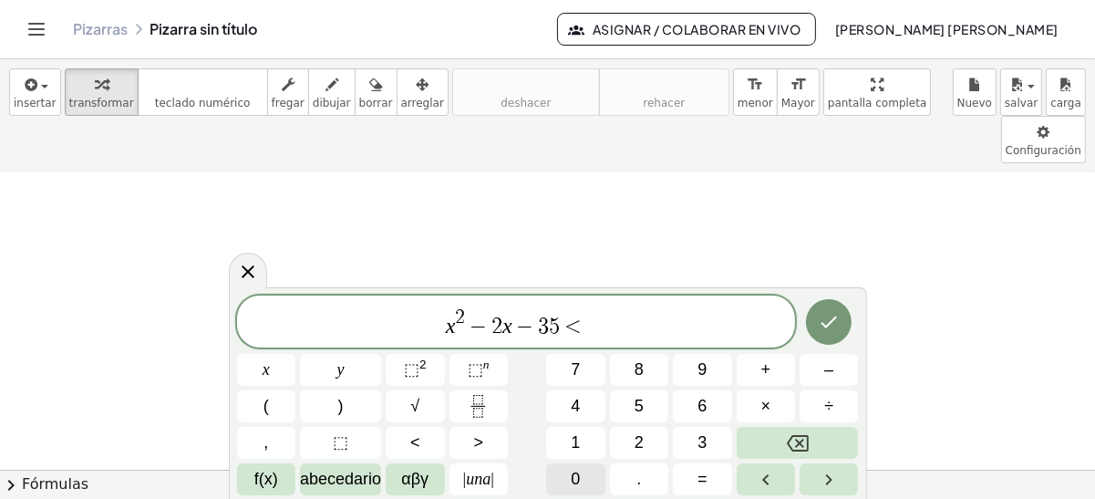
click at [566, 492] on button "0" at bounding box center [575, 479] width 58 height 32
click at [824, 320] on icon "Hecho" at bounding box center [829, 322] width 22 height 22
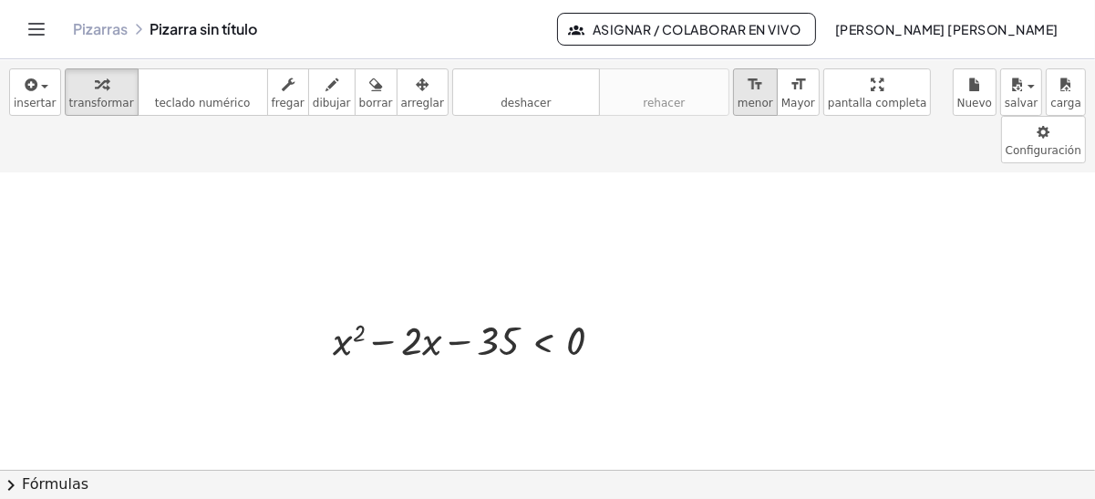
click at [747, 94] on icon "format_size" at bounding box center [755, 85] width 17 height 22
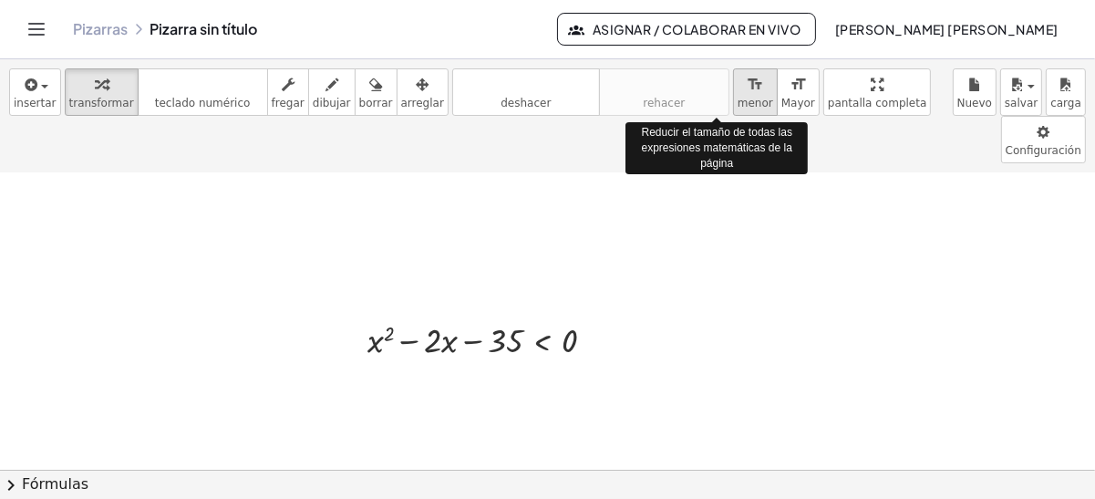
click at [747, 94] on icon "format_size" at bounding box center [755, 85] width 17 height 22
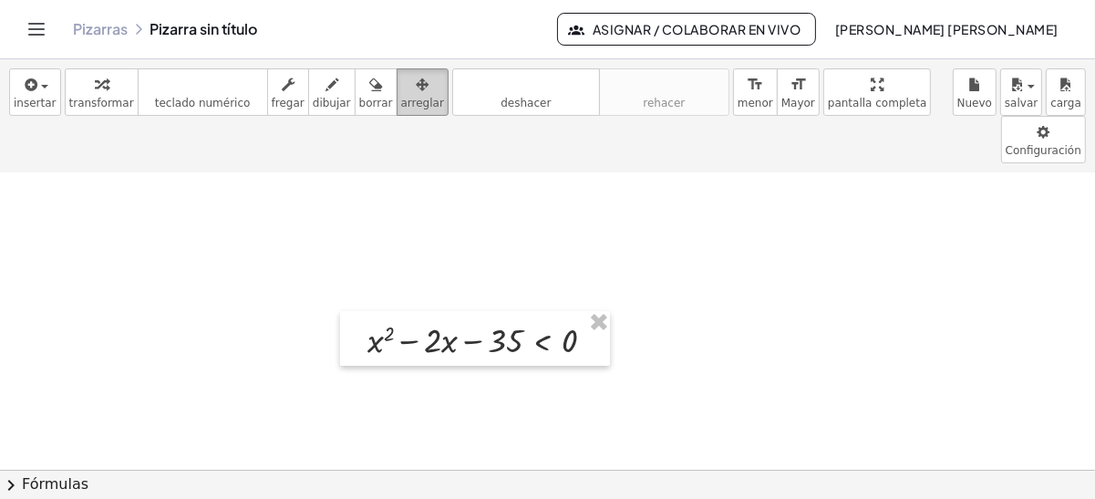
click at [401, 80] on div "button" at bounding box center [422, 84] width 43 height 22
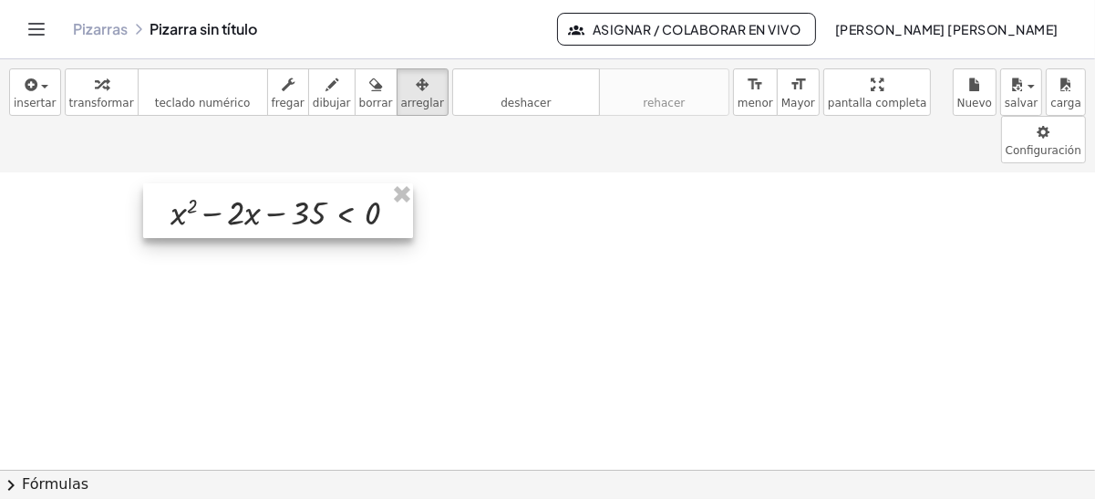
drag, startPoint x: 424, startPoint y: 284, endPoint x: 227, endPoint y: 156, distance: 234.8
click at [227, 183] on div at bounding box center [278, 211] width 270 height 56
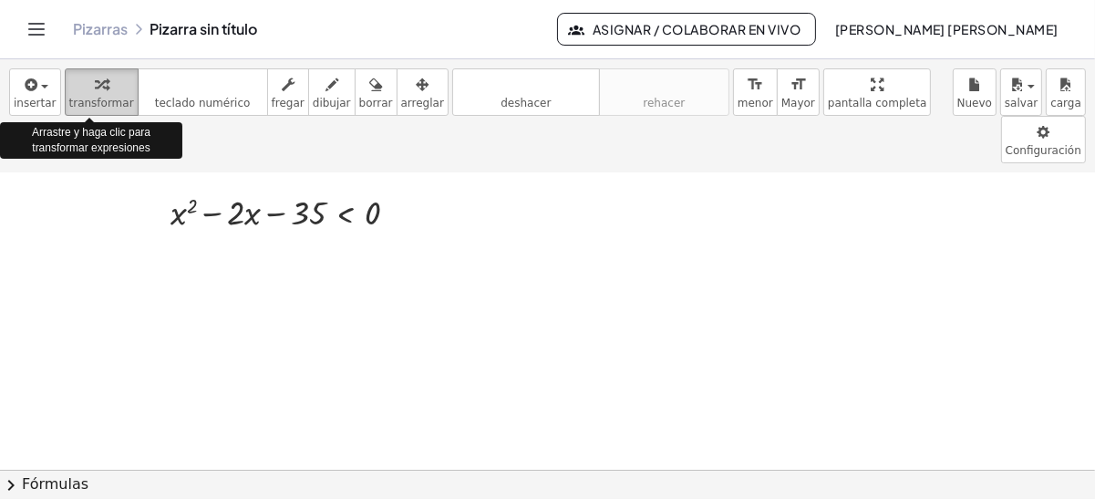
click at [78, 87] on div "button" at bounding box center [101, 84] width 65 height 22
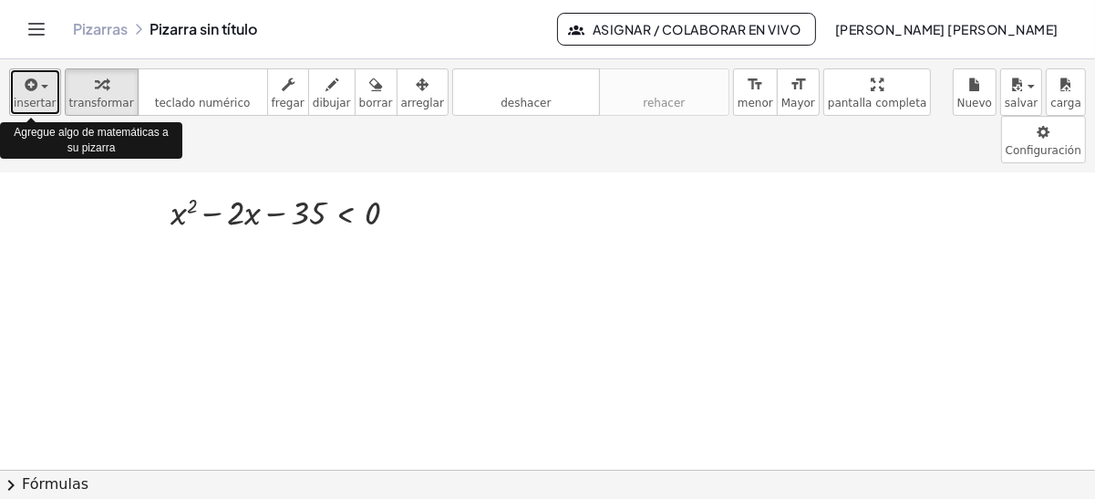
click at [37, 93] on div "button" at bounding box center [35, 84] width 43 height 22
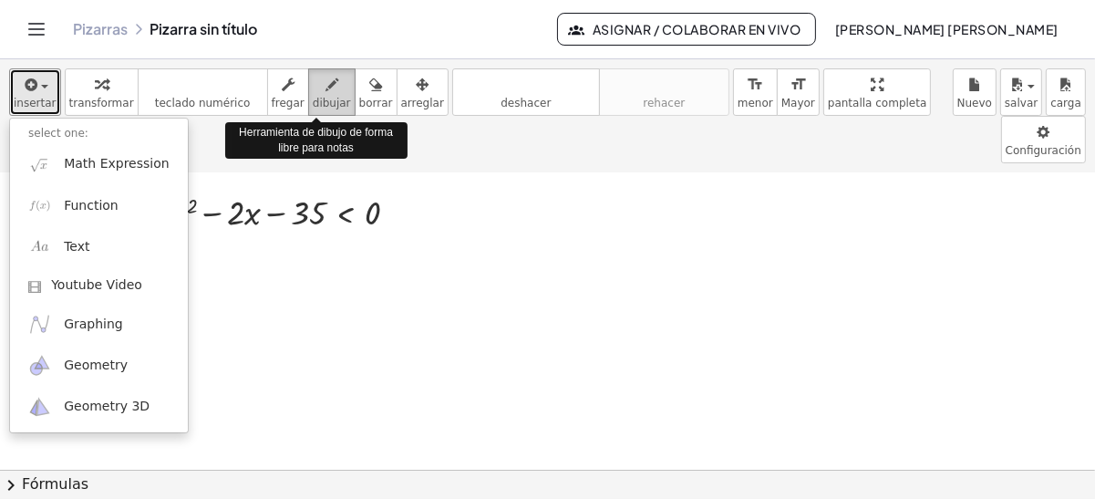
click at [326, 84] on icon "button" at bounding box center [332, 85] width 13 height 22
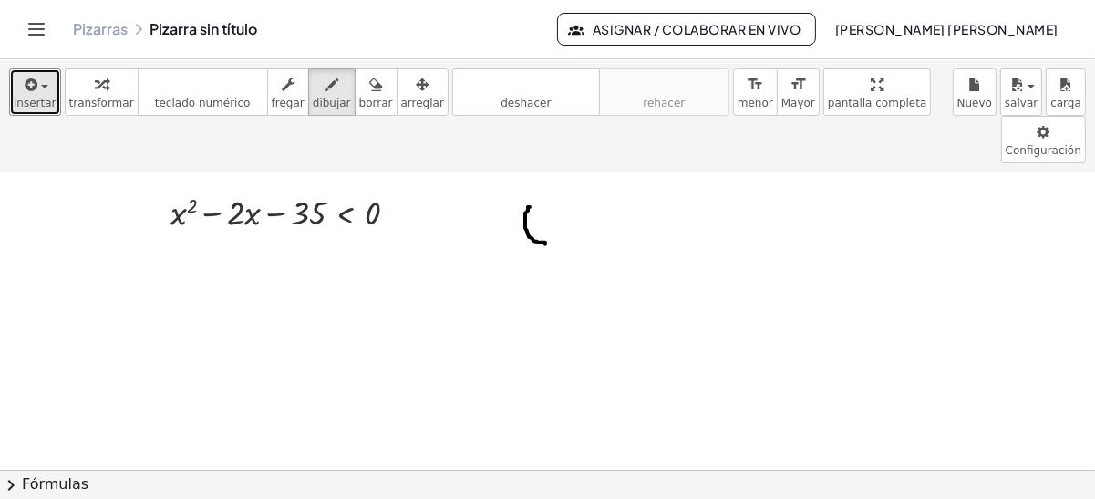
drag, startPoint x: 531, startPoint y: 158, endPoint x: 546, endPoint y: 195, distance: 40.5
click at [546, 195] on div at bounding box center [547, 436] width 1095 height 594
drag, startPoint x: 337, startPoint y: 102, endPoint x: 544, endPoint y: 201, distance: 229.3
click at [544, 201] on div "insertar select one: Math Expression Function Text Youtube Video Graphing Geome…" at bounding box center [547, 279] width 1095 height 440
drag, startPoint x: 532, startPoint y: 155, endPoint x: 551, endPoint y: 213, distance: 61.4
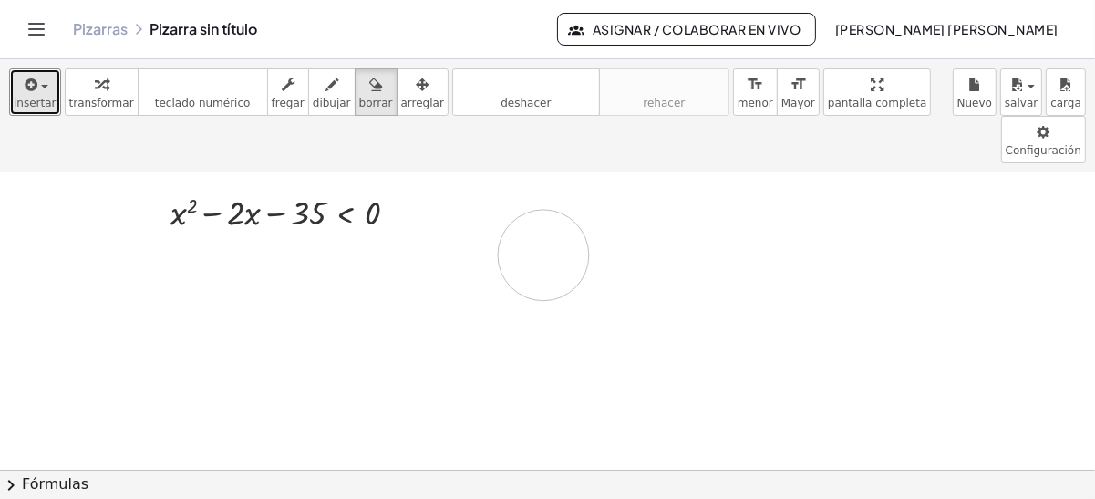
click at [551, 213] on div at bounding box center [547, 436] width 1095 height 594
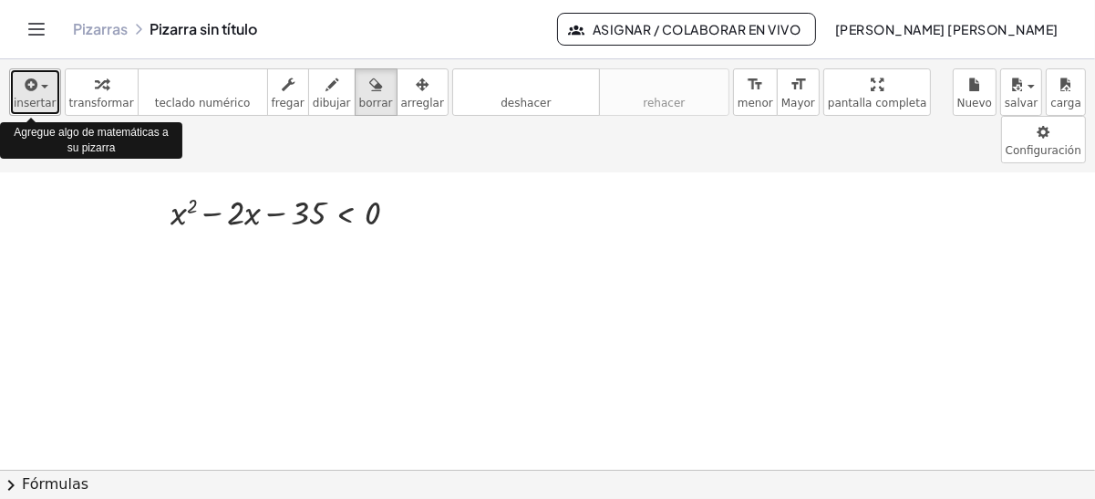
click at [31, 99] on span "insertar" at bounding box center [35, 103] width 43 height 13
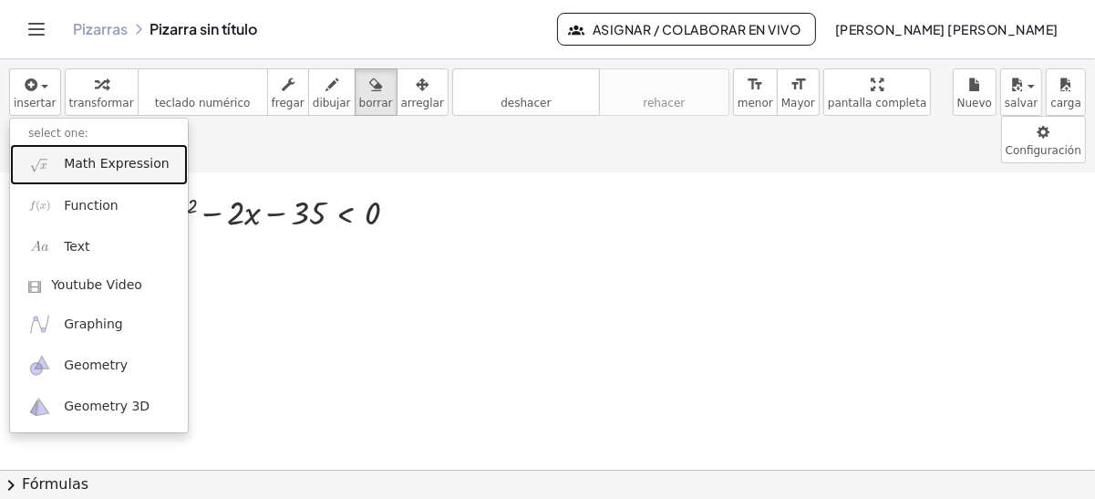
click at [66, 169] on span "Math Expression" at bounding box center [116, 164] width 105 height 18
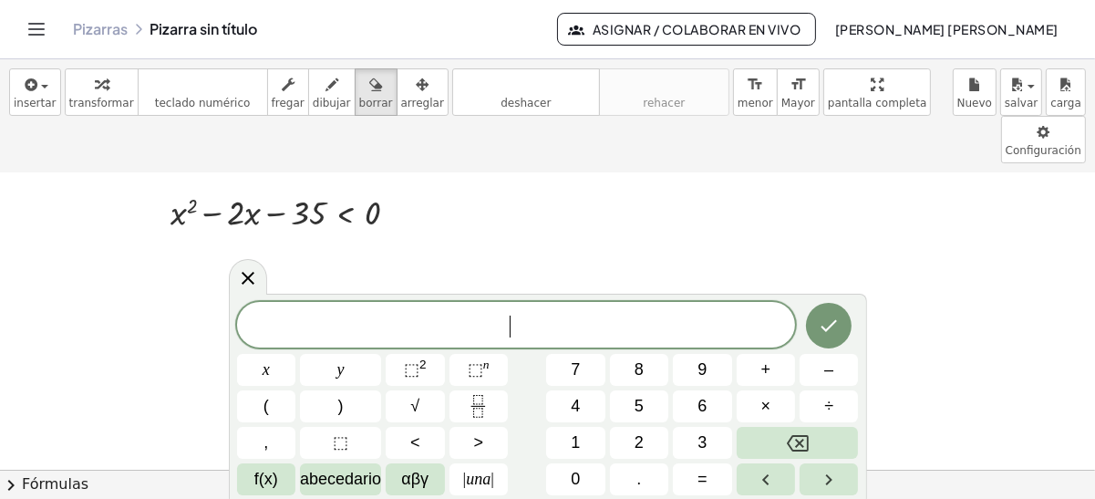
click at [412, 324] on span "​" at bounding box center [516, 327] width 559 height 26
click at [495, 326] on span "​" at bounding box center [499, 325] width 10 height 22
click at [504, 326] on span ")" at bounding box center [510, 324] width 12 height 26
click at [549, 327] on span "x ​" at bounding box center [546, 325] width 10 height 22
click at [763, 368] on span "+" at bounding box center [767, 370] width 10 height 25
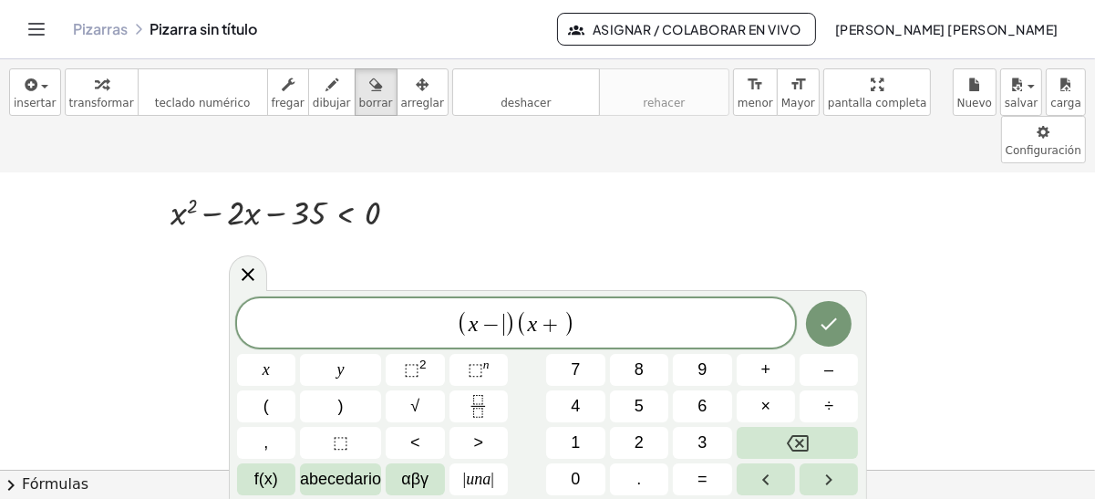
click at [508, 325] on span ")" at bounding box center [510, 324] width 12 height 26
click at [566, 322] on span "+" at bounding box center [556, 325] width 26 height 22
click at [820, 331] on icon "Hecho" at bounding box center [829, 324] width 22 height 22
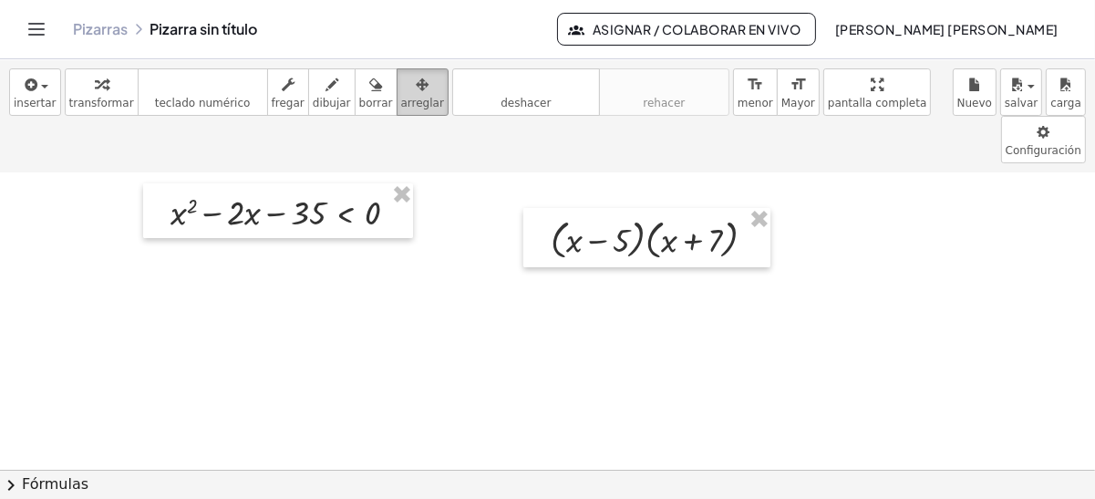
click at [401, 78] on div "button" at bounding box center [422, 84] width 43 height 22
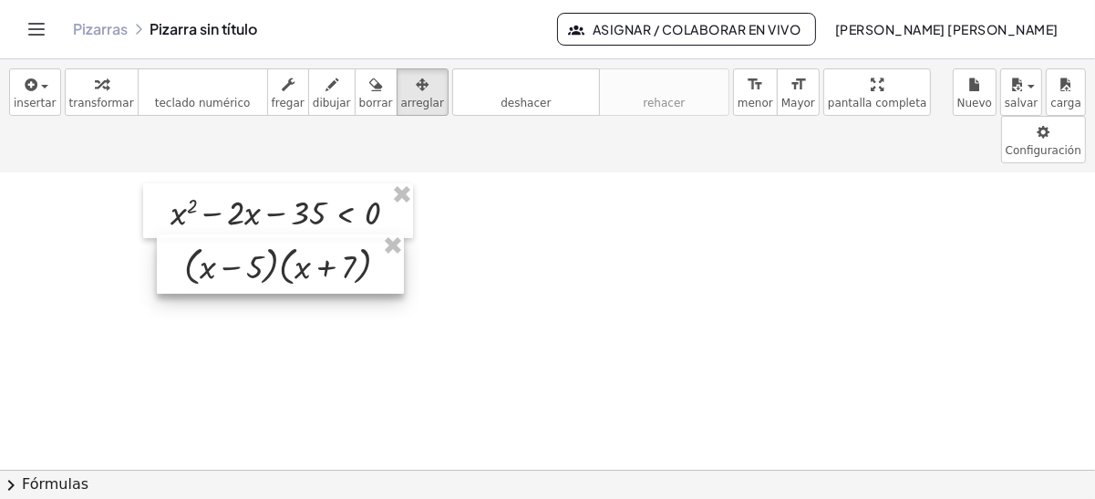
drag, startPoint x: 595, startPoint y: 187, endPoint x: 227, endPoint y: 213, distance: 368.5
click at [227, 234] on div at bounding box center [280, 264] width 247 height 60
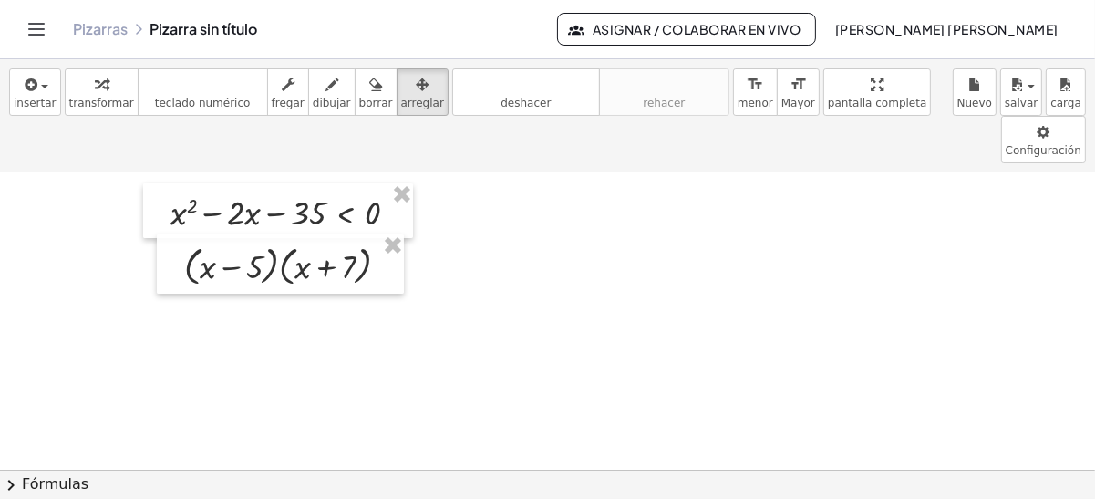
click at [471, 296] on div at bounding box center [547, 436] width 1095 height 594
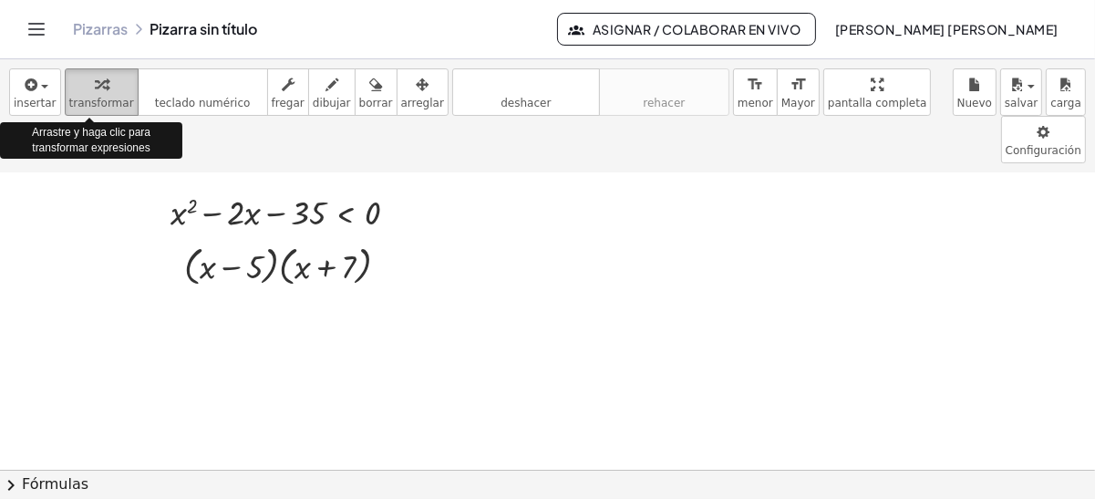
click at [95, 86] on icon "button" at bounding box center [101, 85] width 13 height 22
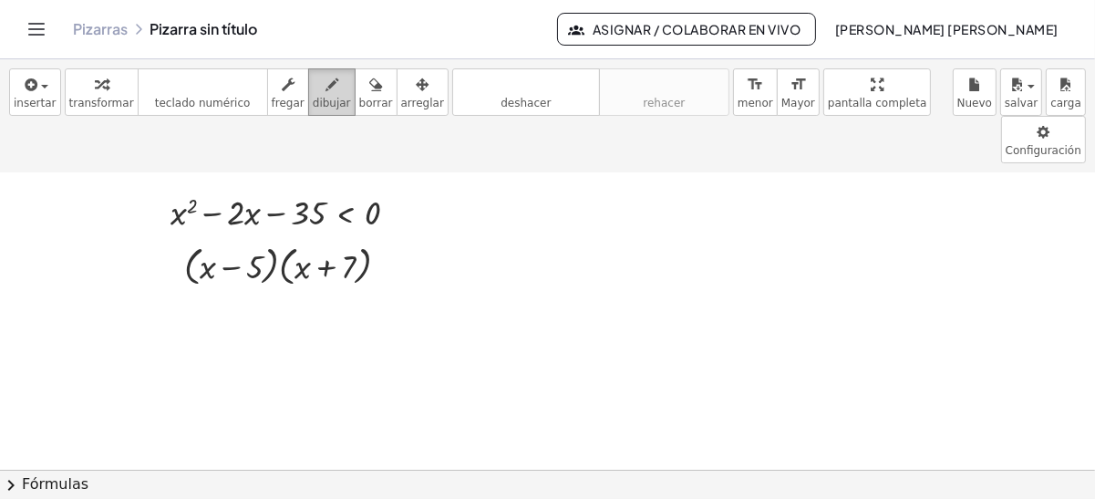
click at [326, 91] on icon "button" at bounding box center [332, 85] width 13 height 22
drag, startPoint x: 259, startPoint y: 238, endPoint x: 349, endPoint y: 234, distance: 90.4
click at [349, 234] on div at bounding box center [547, 436] width 1095 height 594
drag, startPoint x: 291, startPoint y: 187, endPoint x: 327, endPoint y: 189, distance: 35.6
click at [326, 189] on div at bounding box center [547, 436] width 1095 height 594
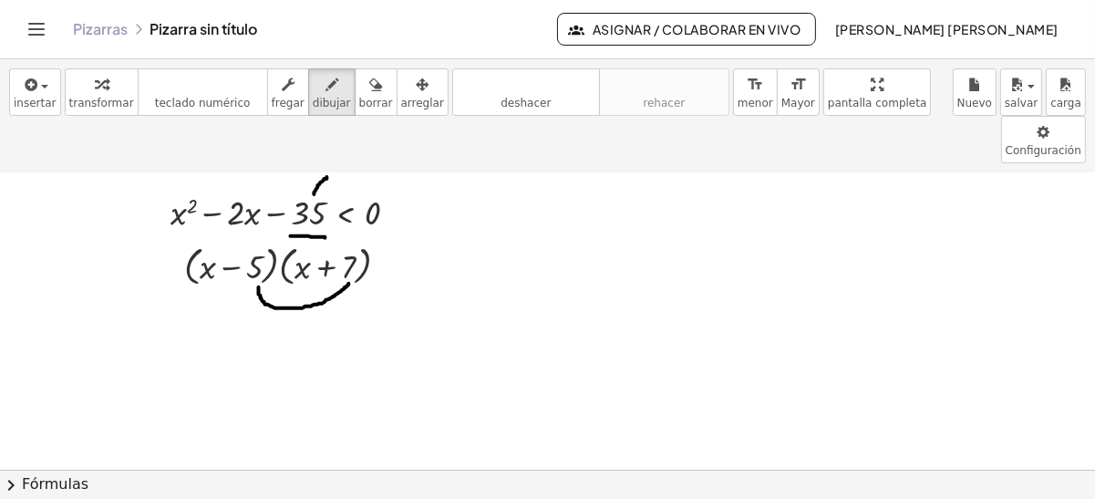
drag, startPoint x: 315, startPoint y: 145, endPoint x: 329, endPoint y: 129, distance: 22.0
click at [329, 139] on div at bounding box center [547, 436] width 1095 height 594
drag, startPoint x: 381, startPoint y: 256, endPoint x: 407, endPoint y: 256, distance: 25.5
click at [407, 256] on div at bounding box center [547, 436] width 1095 height 594
drag, startPoint x: 396, startPoint y: 249, endPoint x: 396, endPoint y: 273, distance: 23.7
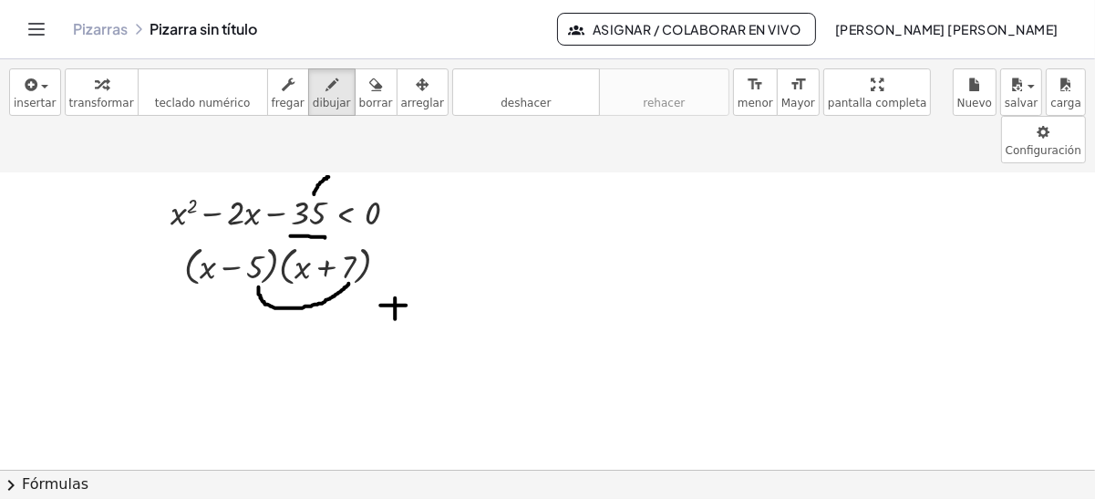
click at [396, 273] on div at bounding box center [547, 436] width 1095 height 594
drag, startPoint x: 421, startPoint y: 244, endPoint x: 406, endPoint y: 268, distance: 28.3
click at [406, 268] on div at bounding box center [547, 436] width 1095 height 594
drag, startPoint x: 433, startPoint y: 247, endPoint x: 422, endPoint y: 258, distance: 15.5
click at [422, 258] on div at bounding box center [547, 436] width 1095 height 594
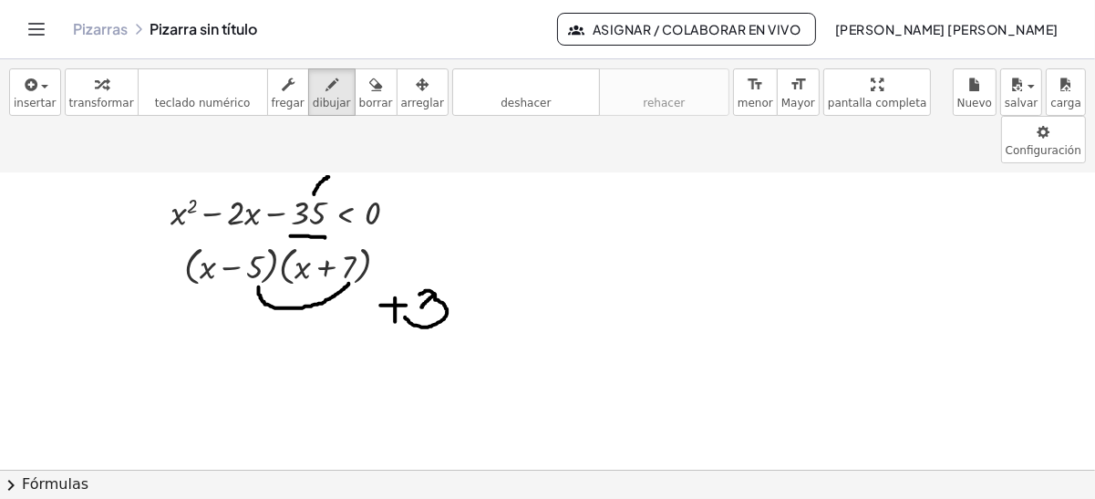
click at [442, 59] on div "insertar select one: Math Expression Function Text Youtube Video Graphing Geome…" at bounding box center [547, 116] width 1095 height 114
click at [457, 93] on icon "deshacer" at bounding box center [526, 85] width 139 height 22
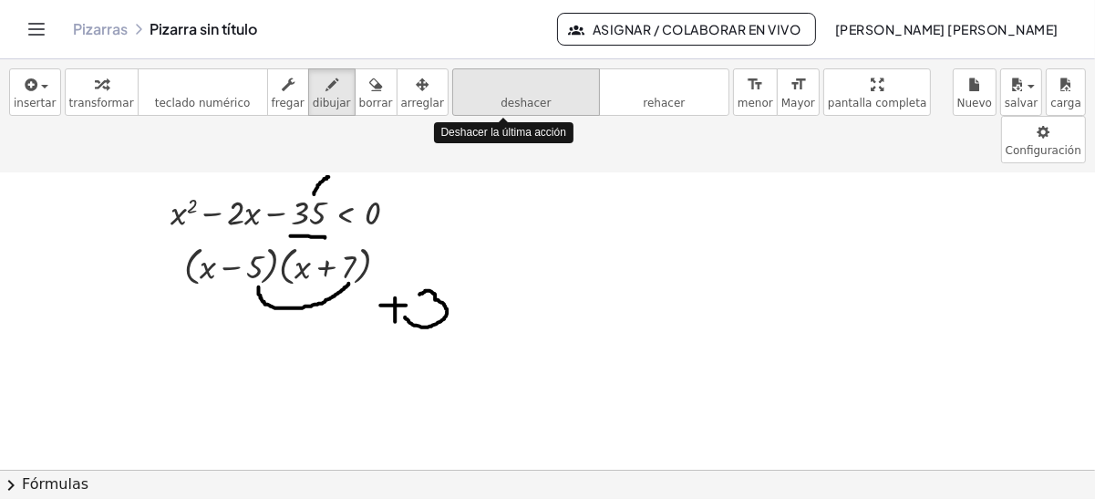
click at [457, 93] on icon "deshacer" at bounding box center [526, 85] width 139 height 22
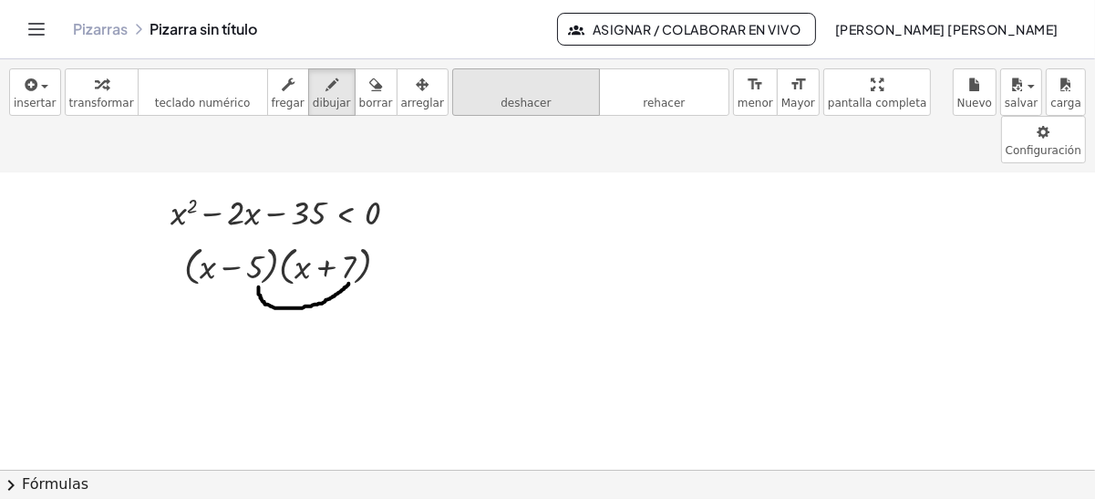
click at [515, 101] on button "deshacer deshacer" at bounding box center [526, 91] width 148 height 47
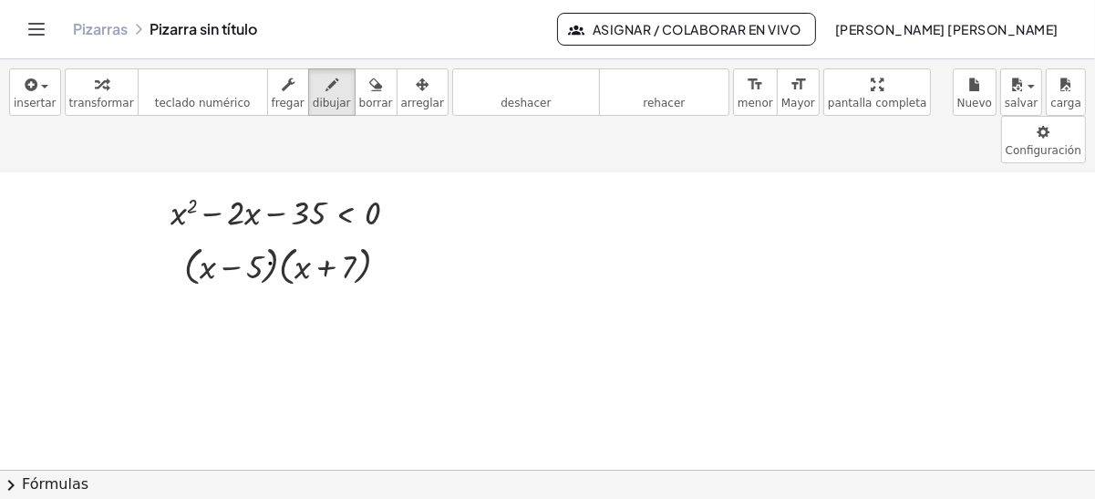
click at [271, 214] on div at bounding box center [547, 436] width 1095 height 594
click at [496, 84] on icon "deshacer" at bounding box center [526, 85] width 139 height 22
click at [69, 87] on div "button" at bounding box center [101, 84] width 65 height 22
click at [382, 259] on div at bounding box center [387, 266] width 14 height 14
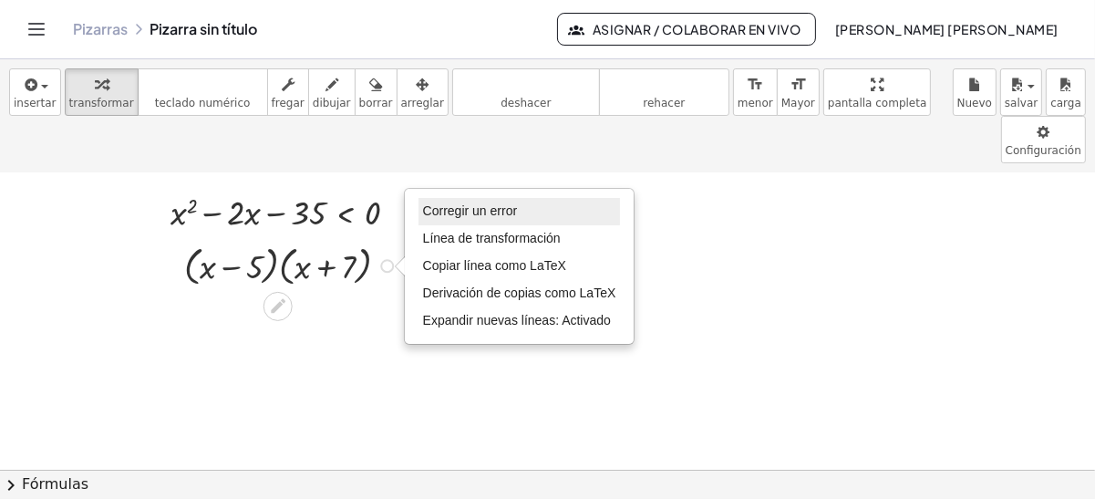
click at [449, 203] on span "Corregir un error" at bounding box center [470, 210] width 94 height 15
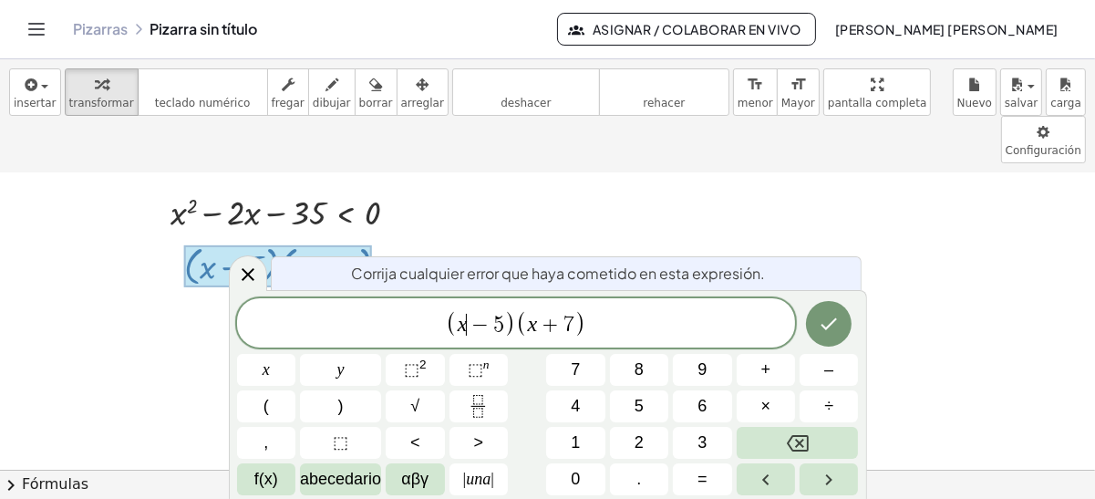
click at [476, 317] on span "−" at bounding box center [480, 325] width 26 height 22
click at [565, 327] on span "7" at bounding box center [569, 325] width 11 height 22
click at [825, 323] on icon "Hecho" at bounding box center [829, 324] width 22 height 22
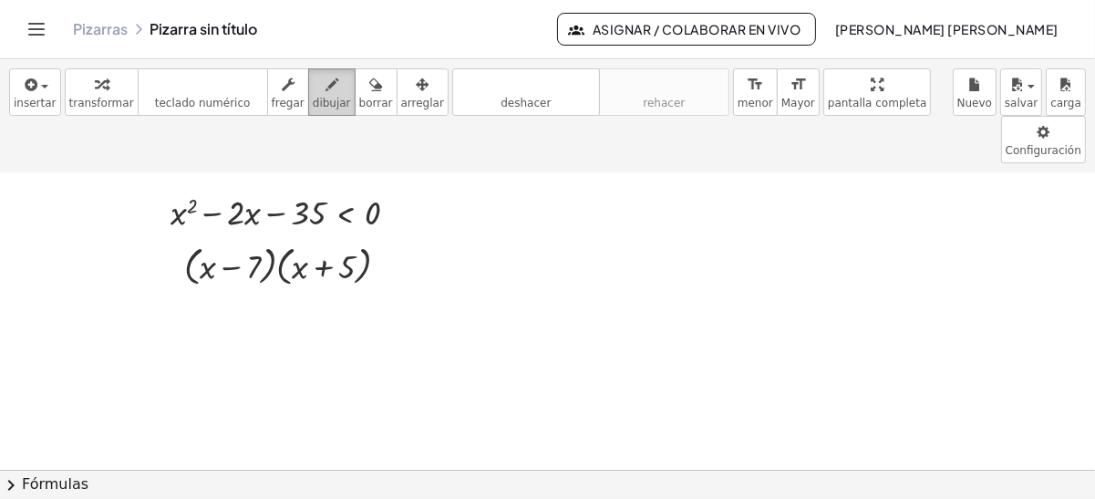
click at [326, 94] on icon "button" at bounding box center [332, 85] width 13 height 22
drag, startPoint x: 250, startPoint y: 240, endPoint x: 352, endPoint y: 235, distance: 102.3
click at [352, 235] on div at bounding box center [547, 436] width 1095 height 594
drag, startPoint x: 297, startPoint y: 182, endPoint x: 327, endPoint y: 184, distance: 29.2
click at [327, 184] on div at bounding box center [547, 436] width 1095 height 594
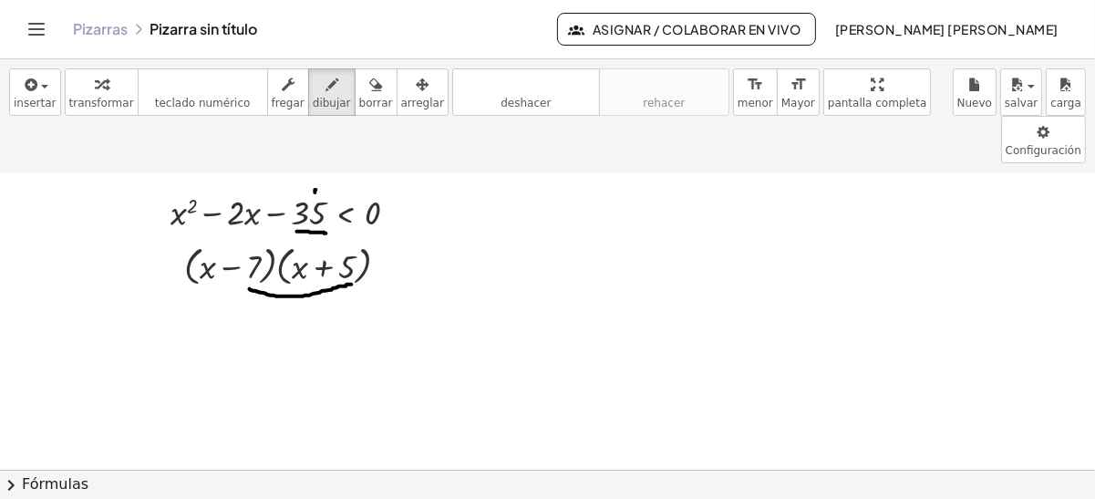
drag, startPoint x: 316, startPoint y: 142, endPoint x: 324, endPoint y: 130, distance: 14.4
click at [324, 139] on div at bounding box center [547, 436] width 1095 height 594
drag, startPoint x: 279, startPoint y: 154, endPoint x: 288, endPoint y: 143, distance: 14.2
click at [288, 143] on div at bounding box center [547, 436] width 1095 height 594
drag, startPoint x: 238, startPoint y: 147, endPoint x: 247, endPoint y: 136, distance: 14.2
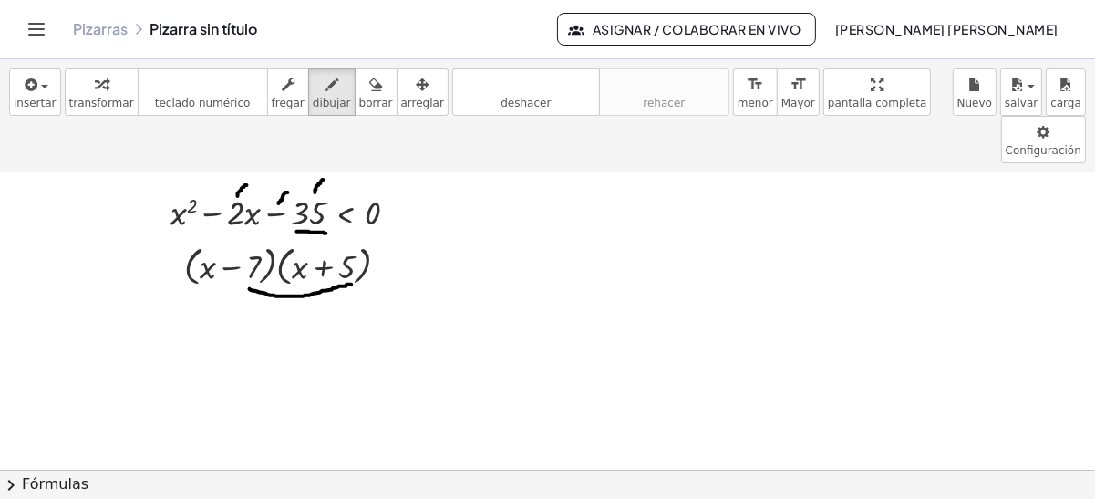
click at [247, 139] on div at bounding box center [547, 436] width 1095 height 594
drag, startPoint x: 220, startPoint y: 150, endPoint x: 229, endPoint y: 143, distance: 11.1
click at [229, 143] on div at bounding box center [547, 436] width 1095 height 594
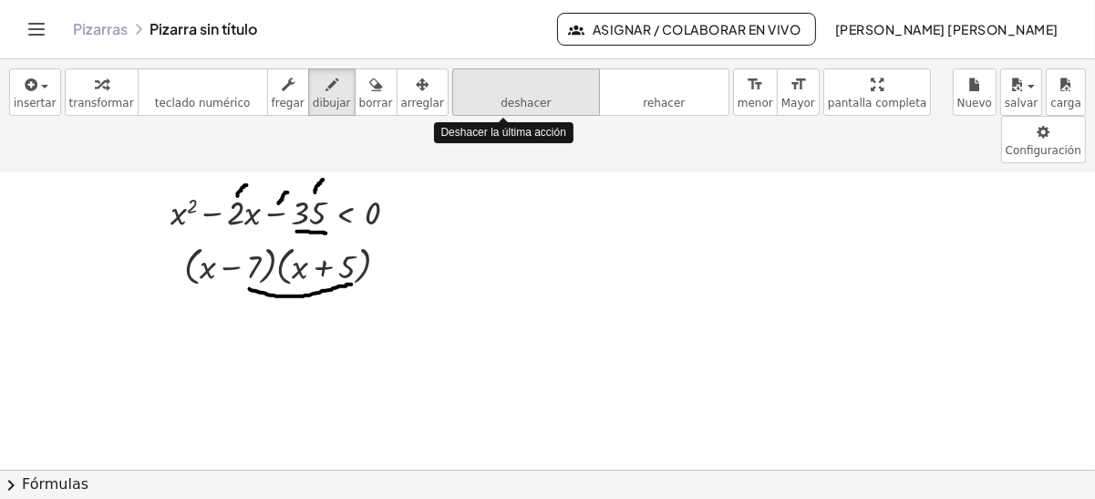
click at [457, 93] on icon "deshacer" at bounding box center [526, 85] width 139 height 22
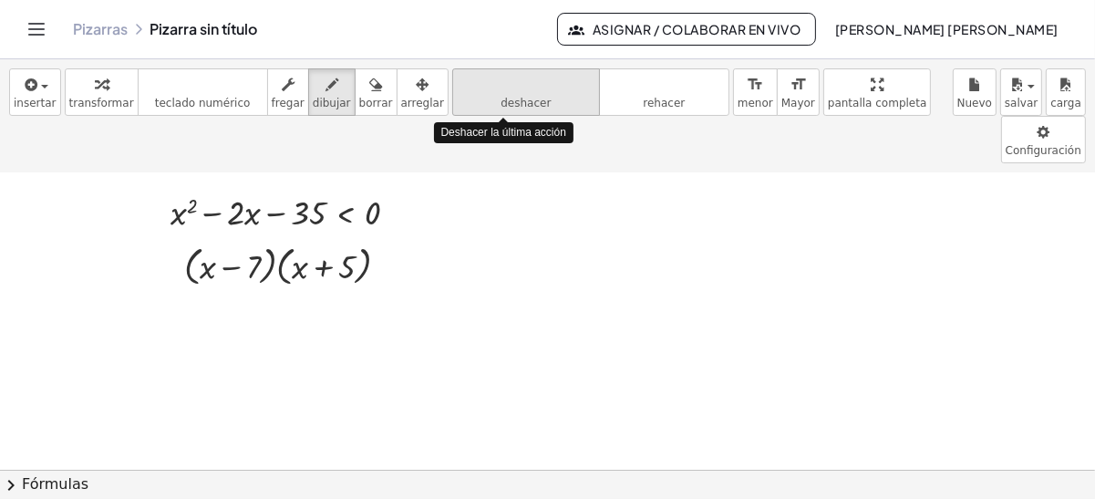
click at [457, 93] on icon "deshacer" at bounding box center [526, 85] width 139 height 22
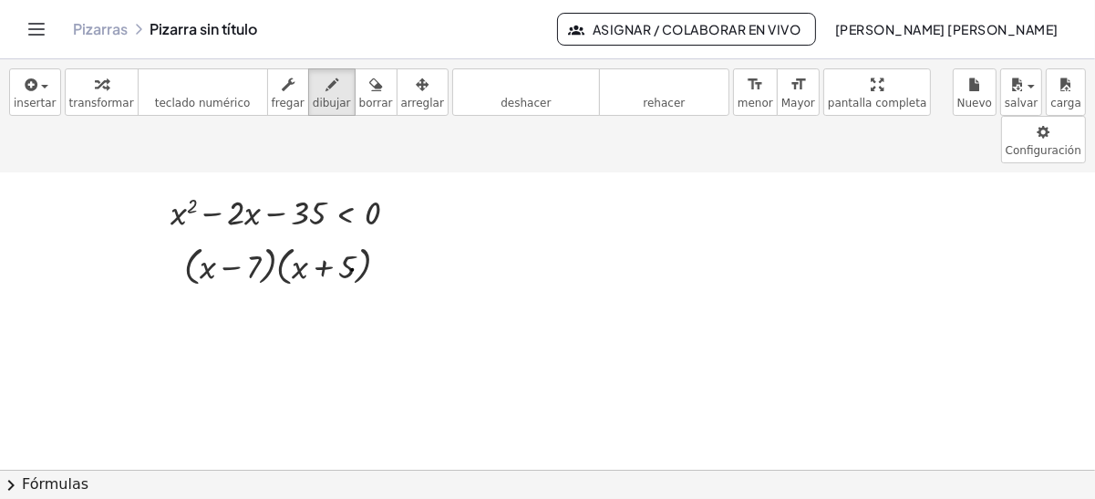
click at [353, 221] on div at bounding box center [547, 436] width 1095 height 594
click at [480, 69] on button "deshacer deshacer" at bounding box center [526, 91] width 148 height 47
click at [101, 97] on span "transformar" at bounding box center [101, 103] width 65 height 13
click at [389, 259] on div "Fix a mistake Transform line Copy line as LaTeX Copy derivation as LaTeX Expand…" at bounding box center [387, 266] width 14 height 14
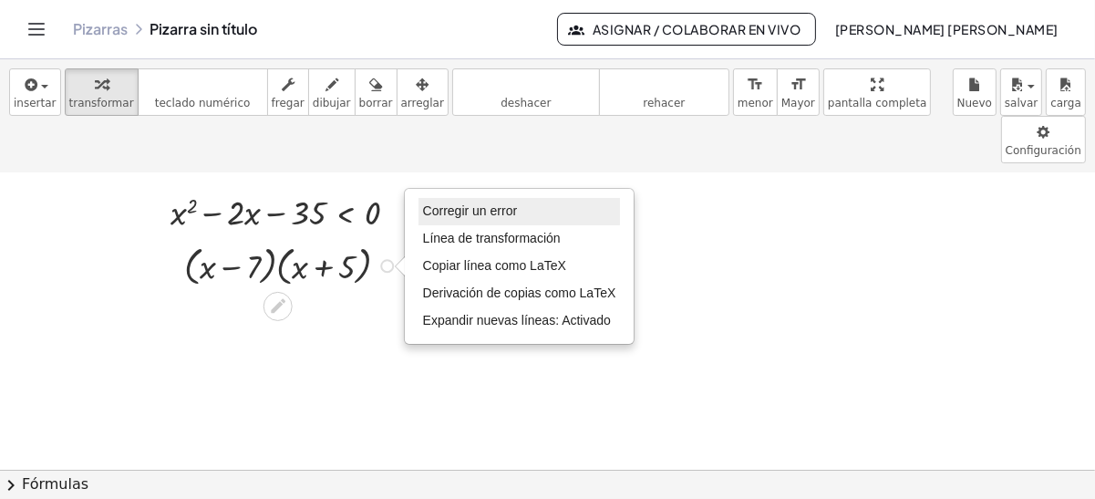
click at [483, 198] on li "Corregir un error" at bounding box center [520, 211] width 202 height 27
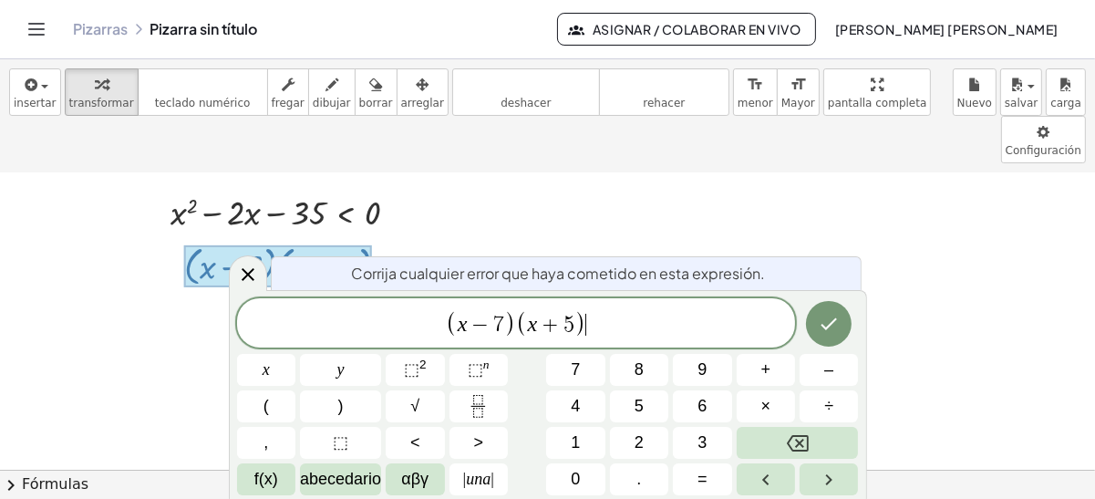
click at [597, 322] on span "( x − 7 ) ( x + 5 ) ​" at bounding box center [516, 324] width 559 height 30
click at [410, 428] on button "<" at bounding box center [415, 443] width 58 height 32
click at [578, 476] on span "0" at bounding box center [575, 479] width 9 height 25
click at [828, 333] on icon "Hecho" at bounding box center [829, 324] width 22 height 22
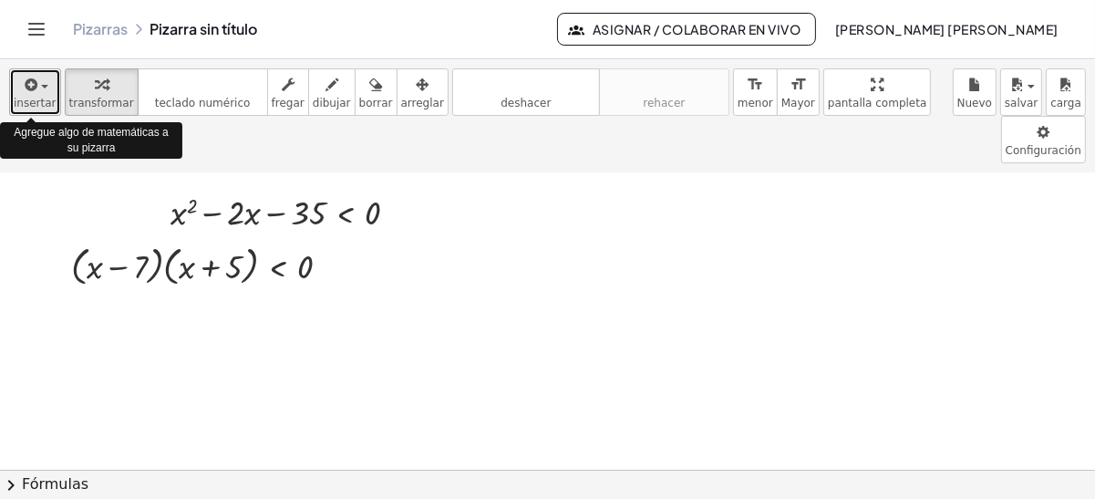
click at [41, 99] on span "insertar" at bounding box center [35, 103] width 43 height 13
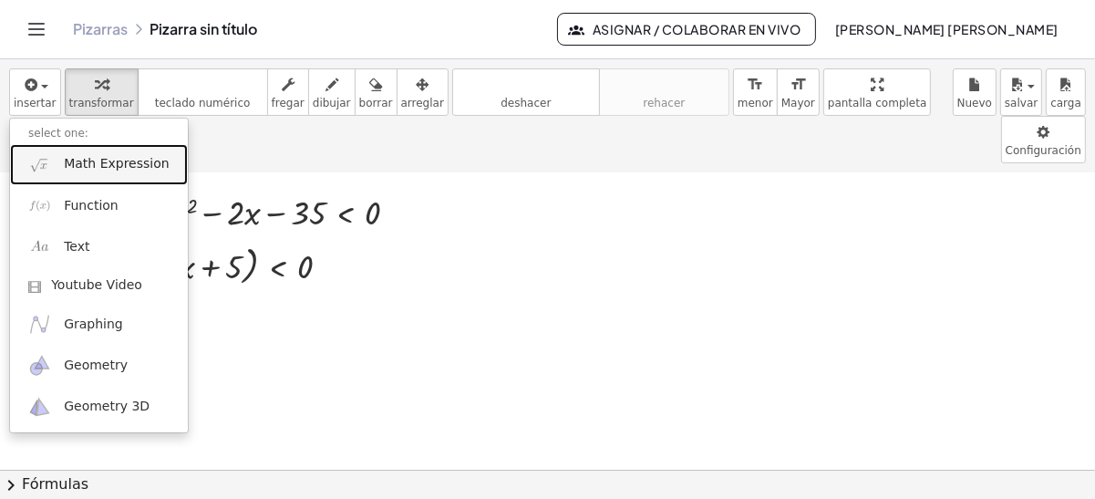
click at [109, 174] on link "Math Expression" at bounding box center [99, 164] width 178 height 41
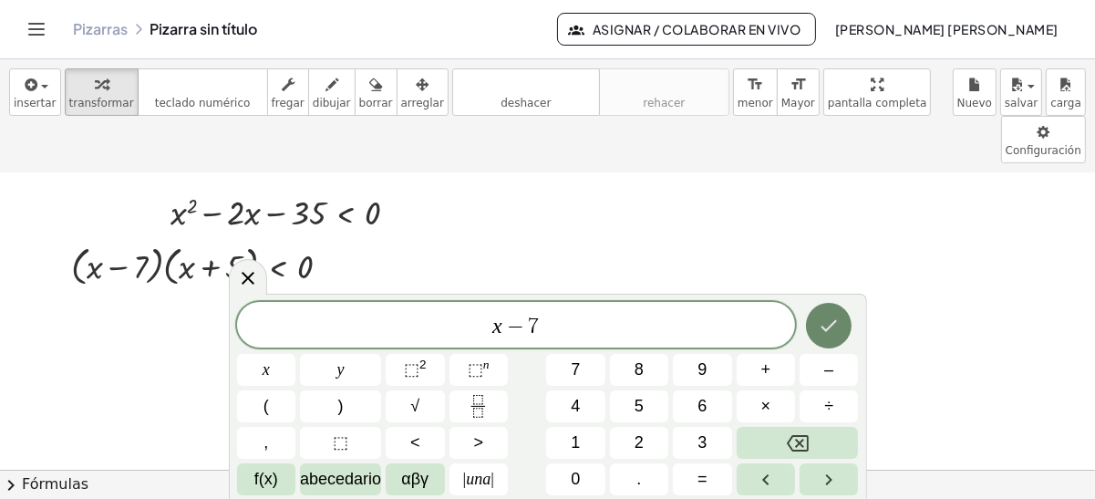
click at [815, 327] on button "Hecho" at bounding box center [829, 326] width 46 height 46
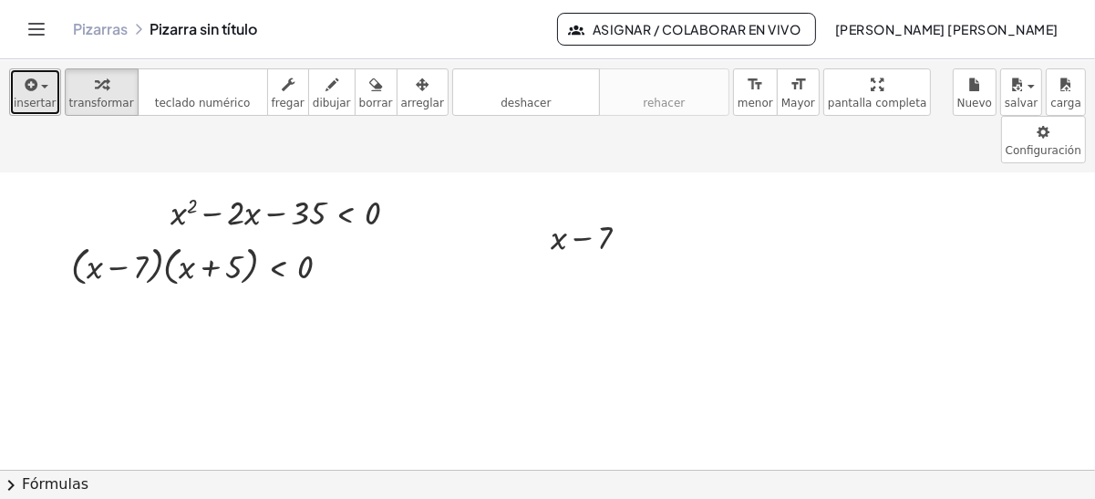
click at [23, 74] on icon "button" at bounding box center [30, 85] width 16 height 22
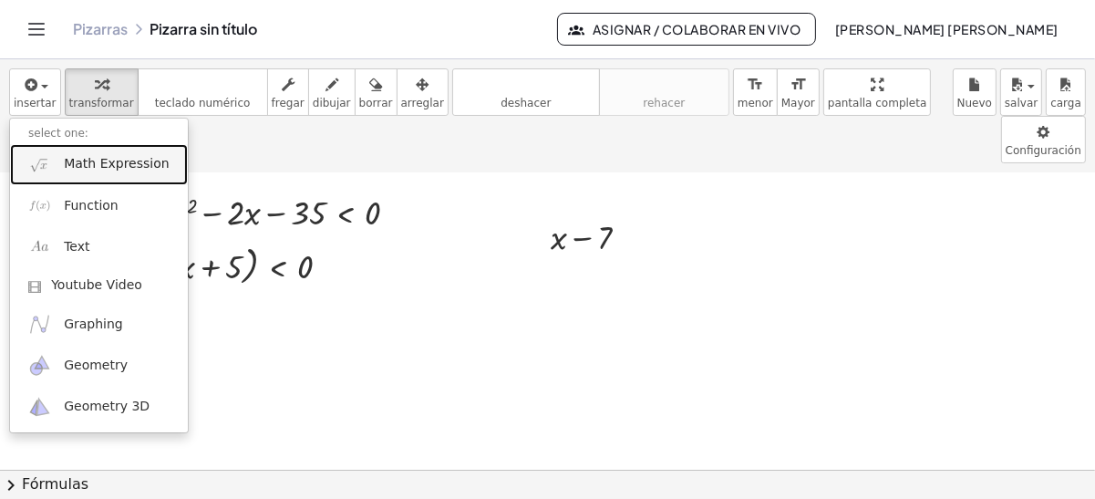
click at [98, 175] on link "Math Expression" at bounding box center [99, 164] width 178 height 41
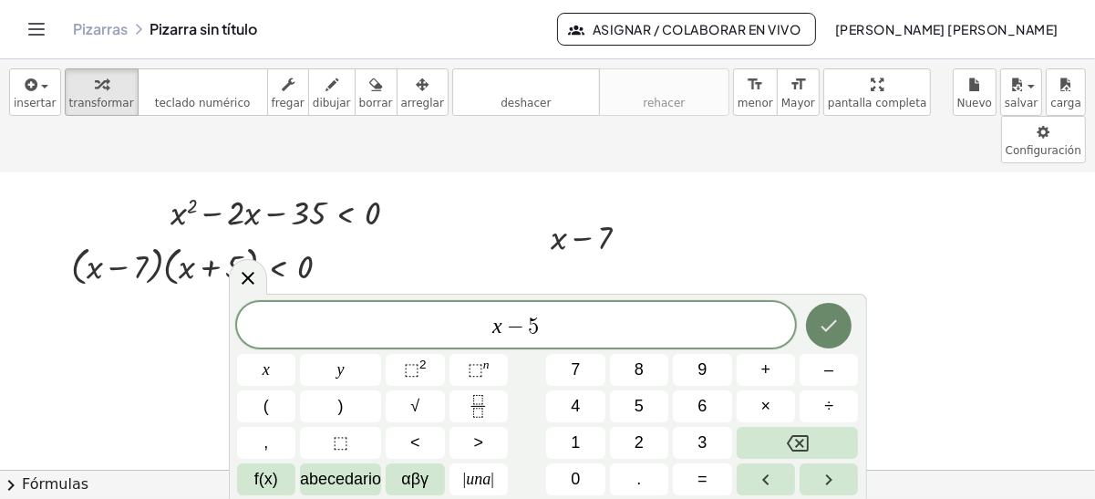
click at [834, 325] on icon "Hecho" at bounding box center [830, 326] width 16 height 12
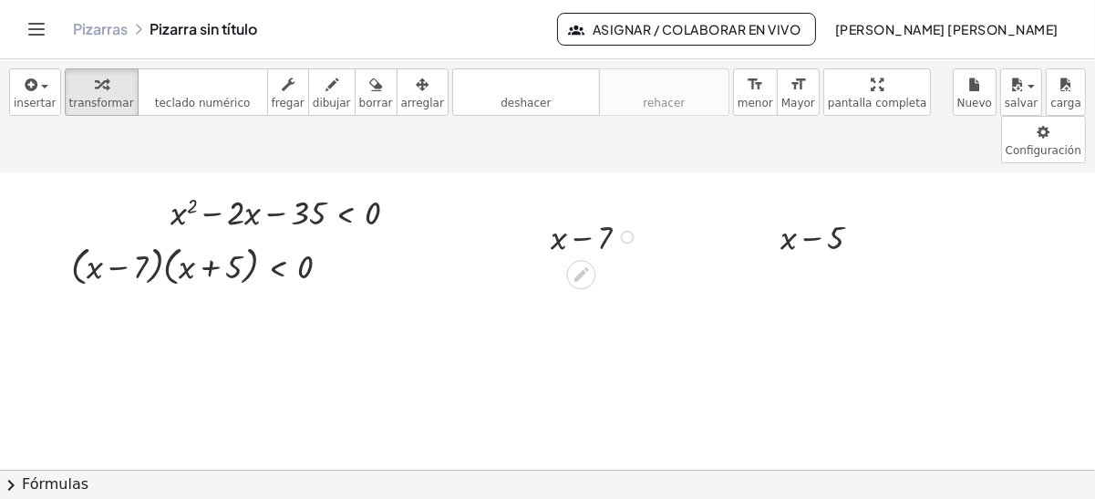
click at [609, 213] on div at bounding box center [597, 236] width 111 height 47
click at [622, 213] on div at bounding box center [597, 236] width 111 height 47
click at [626, 230] on div at bounding box center [628, 237] width 14 height 14
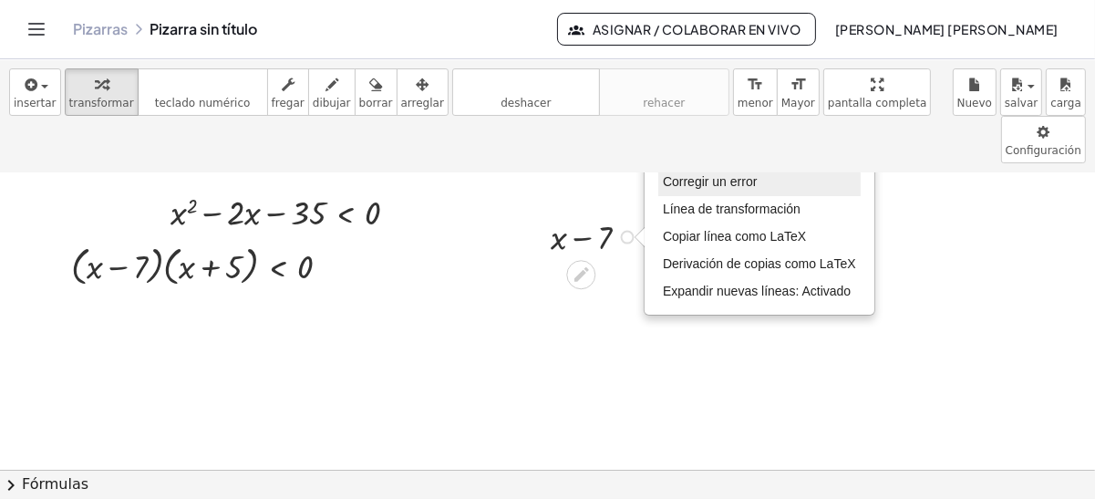
click at [676, 174] on span "Corregir un error" at bounding box center [710, 181] width 94 height 15
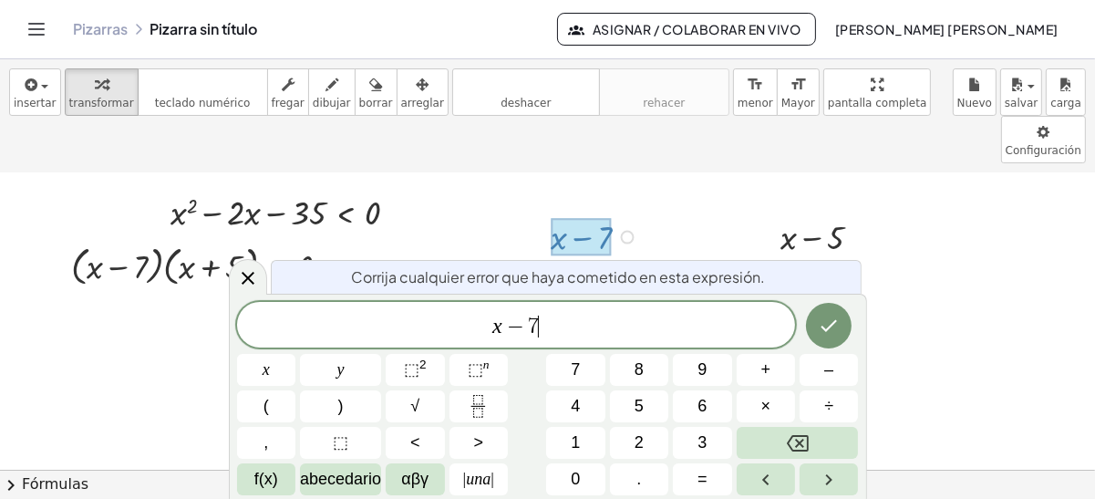
click at [549, 326] on span "x − 7 ​" at bounding box center [516, 327] width 559 height 26
click at [696, 475] on button "=" at bounding box center [702, 479] width 58 height 32
click at [567, 486] on button "0" at bounding box center [575, 479] width 58 height 32
click at [836, 312] on button "Hecho" at bounding box center [829, 326] width 46 height 46
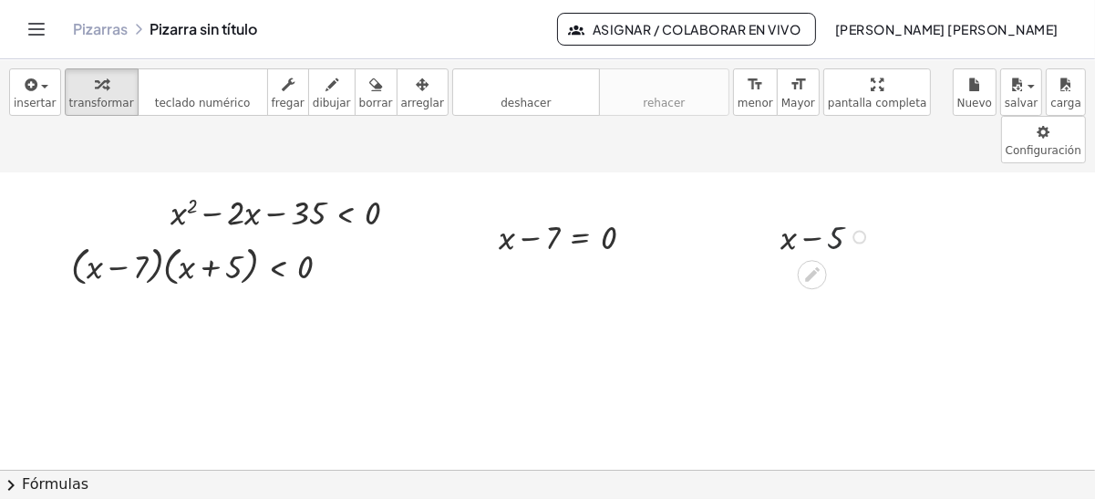
click at [847, 213] on div at bounding box center [828, 236] width 113 height 47
drag, startPoint x: 823, startPoint y: 183, endPoint x: 857, endPoint y: 187, distance: 34.9
click at [857, 187] on div "+ x 2 − · 2 · x − 35 < 0 · ( + x − 7 ) · ( + x + 5 ) < 0 Fix a mistake Transfor…" at bounding box center [547, 436] width 1095 height 594
click at [857, 230] on div at bounding box center [860, 237] width 14 height 14
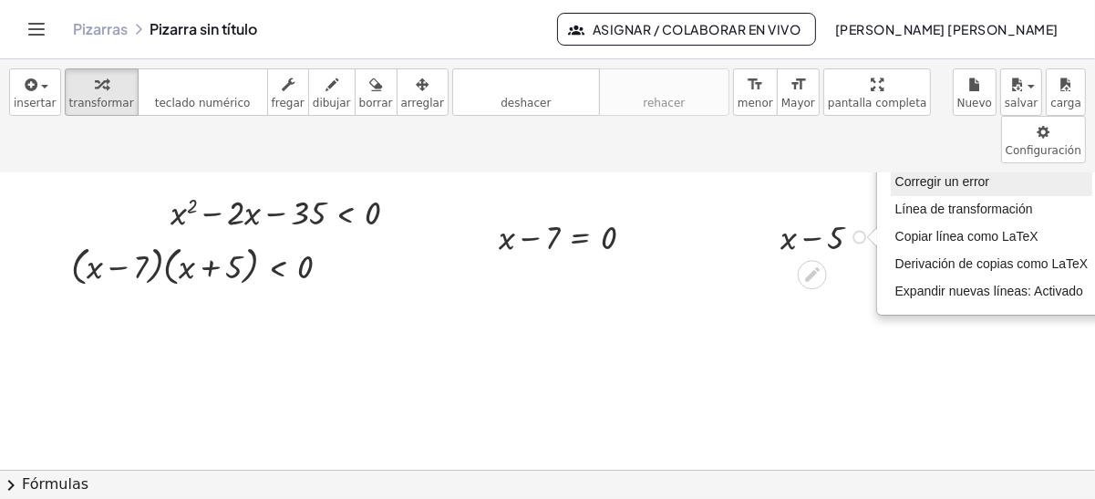
click at [896, 174] on span "Corregir un error" at bounding box center [943, 181] width 94 height 15
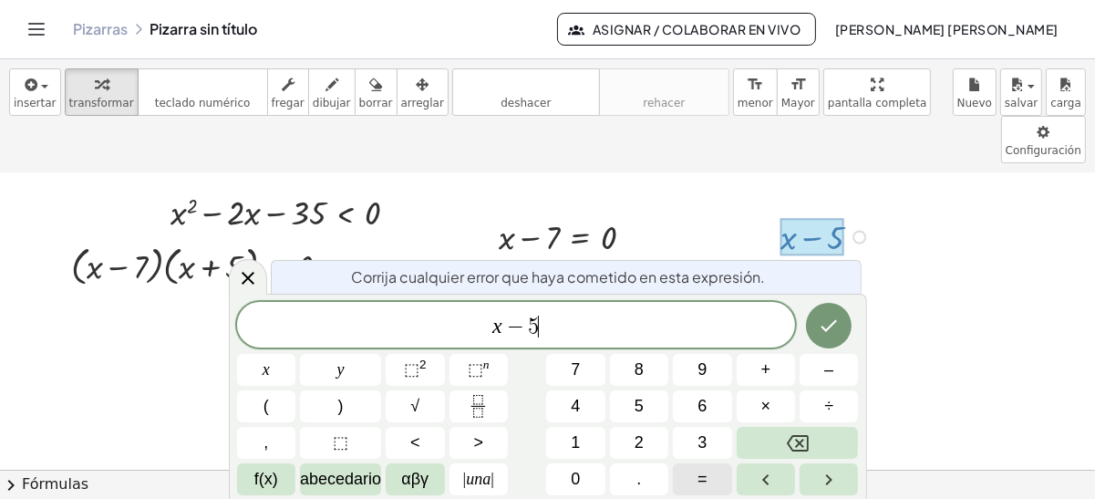
click at [718, 472] on button "=" at bounding box center [702, 479] width 58 height 32
click at [828, 330] on icon "Hecho" at bounding box center [830, 326] width 16 height 12
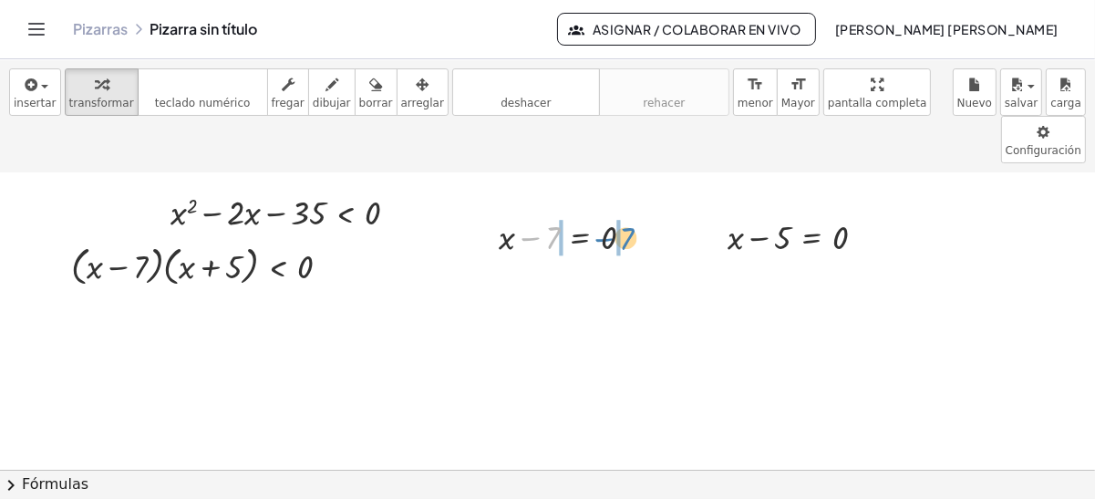
drag, startPoint x: 539, startPoint y: 191, endPoint x: 613, endPoint y: 192, distance: 73.9
click at [613, 213] on div at bounding box center [574, 236] width 169 height 47
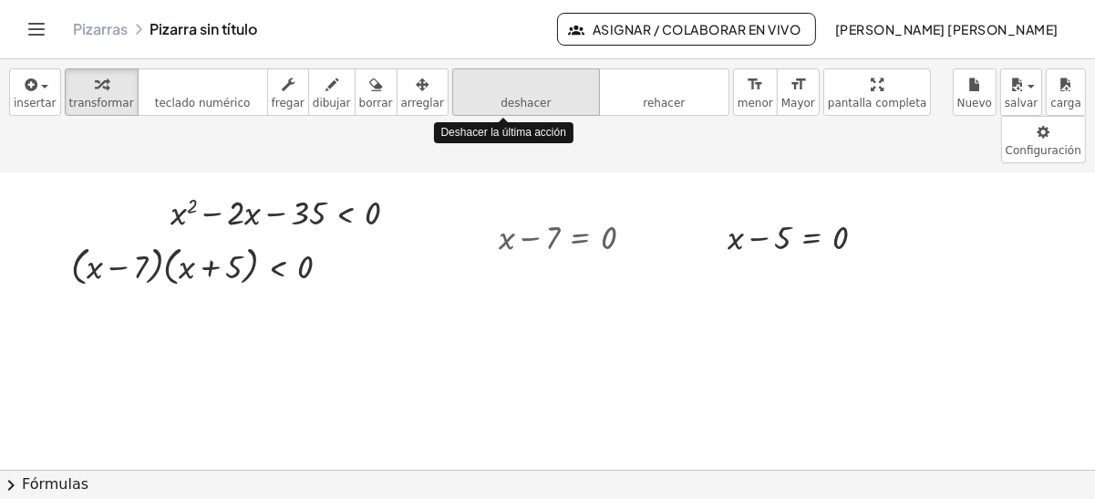
click at [492, 90] on icon "deshacer" at bounding box center [526, 85] width 139 height 22
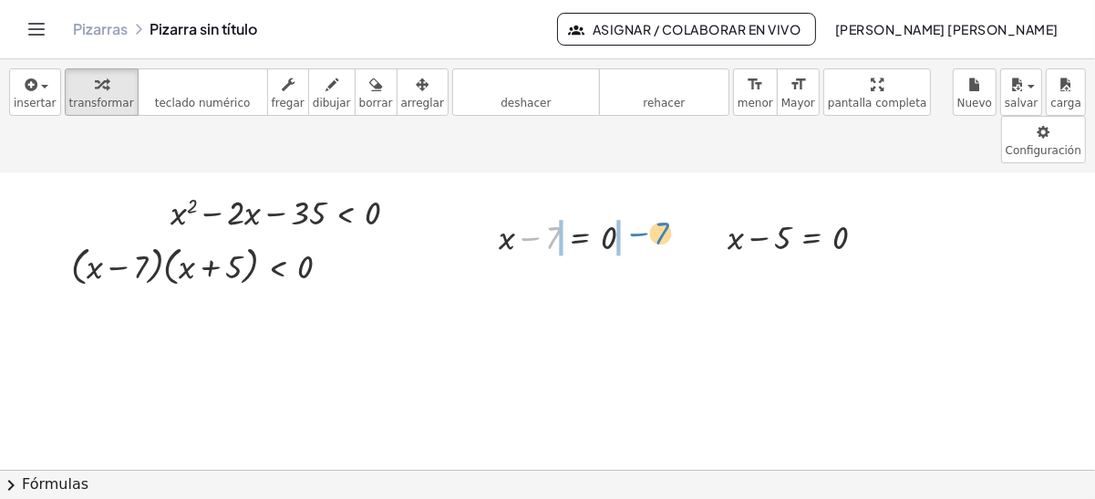
drag, startPoint x: 542, startPoint y: 189, endPoint x: 647, endPoint y: 184, distance: 105.0
click at [647, 213] on div at bounding box center [574, 236] width 169 height 47
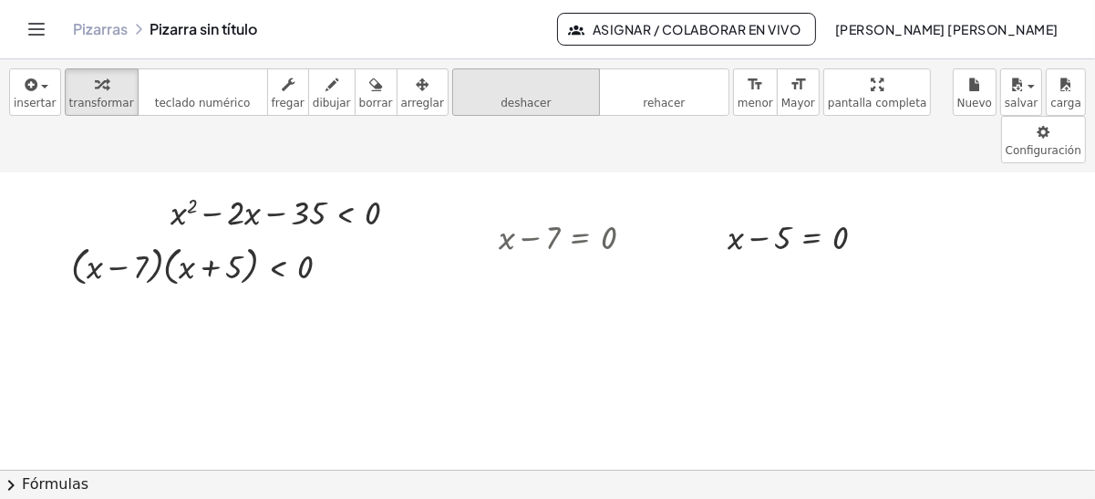
click at [514, 103] on button "deshacer deshacer" at bounding box center [526, 91] width 148 height 47
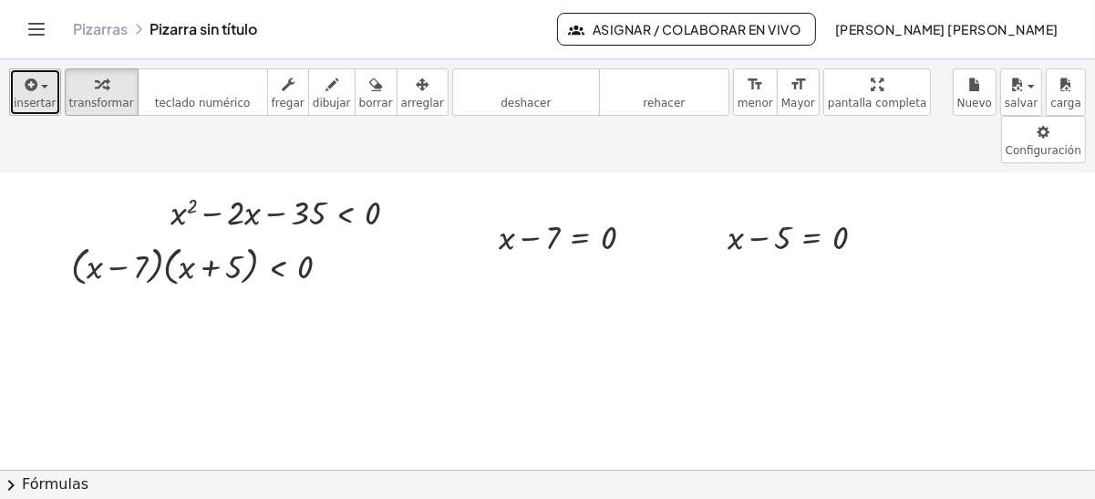
click at [14, 97] on span "insertar" at bounding box center [35, 103] width 43 height 13
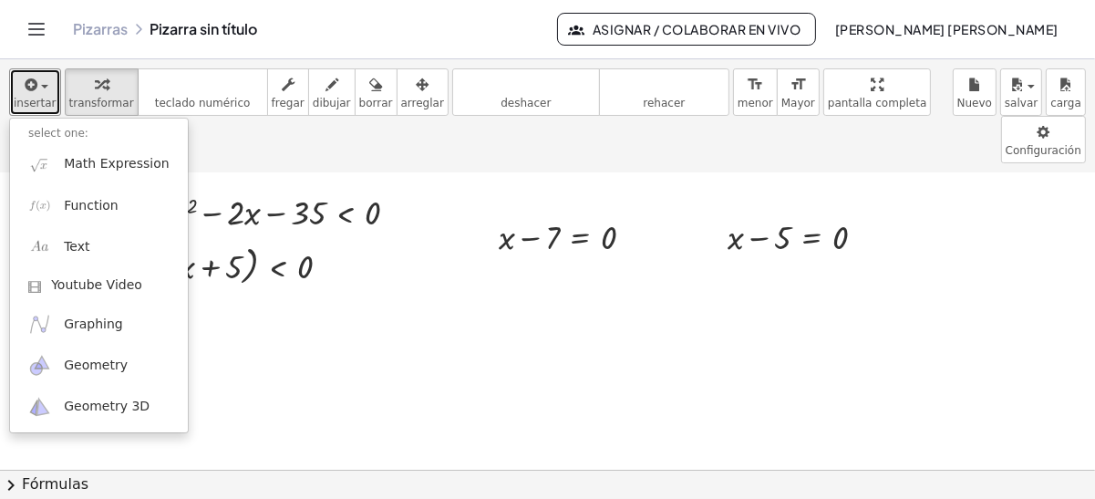
click at [318, 307] on div at bounding box center [547, 436] width 1095 height 594
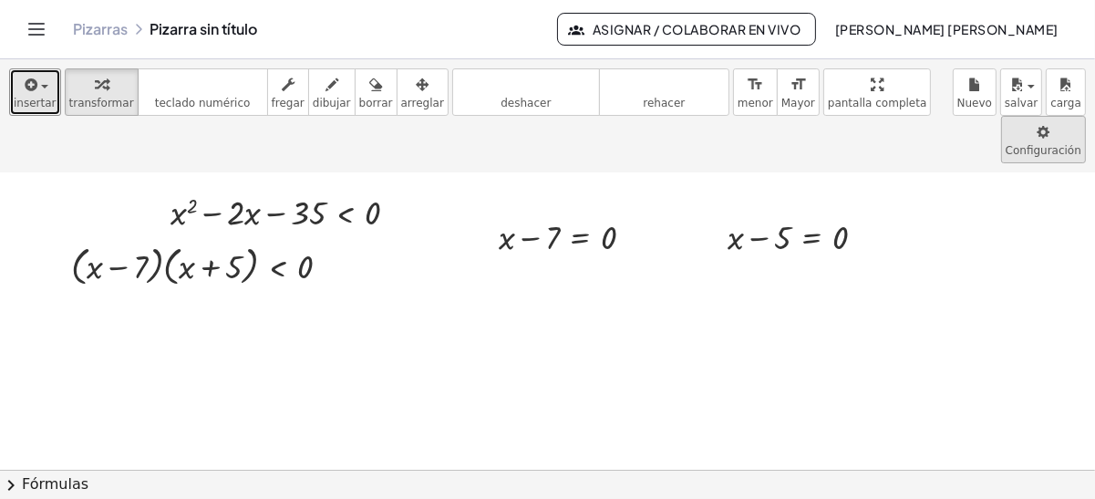
click at [915, 78] on body "Actividades matemáticas comprensibles Comenzar Banco de actividades Trabajo asi…" at bounding box center [547, 249] width 1095 height 499
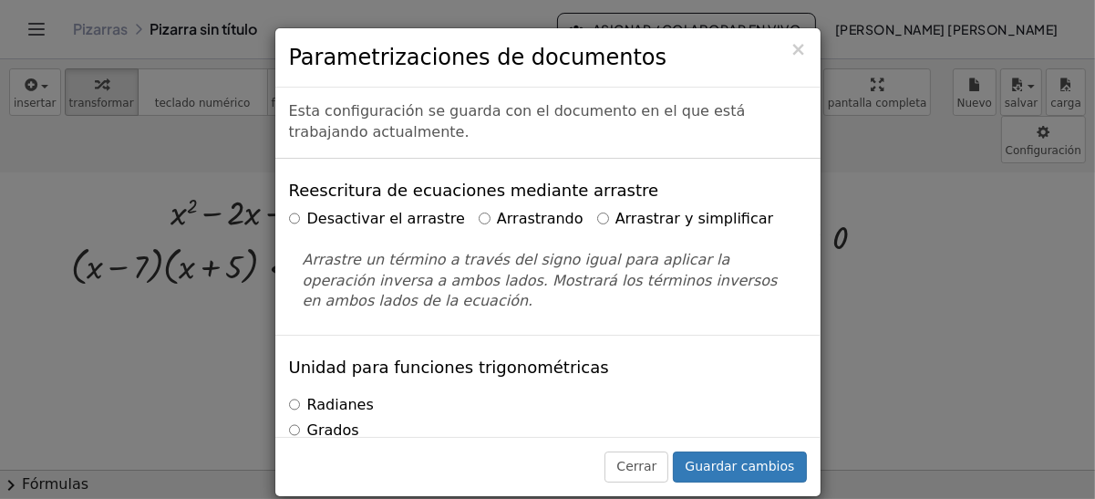
click at [616, 227] on font "Arrastrar y simplificar" at bounding box center [695, 218] width 159 height 17
click at [719, 470] on button "Guardar cambios" at bounding box center [739, 466] width 133 height 31
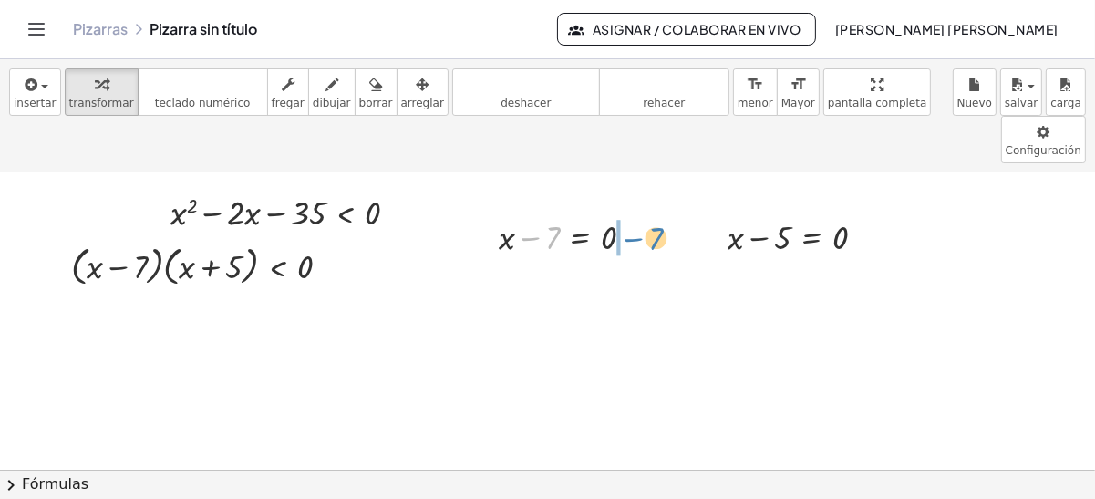
drag, startPoint x: 536, startPoint y: 192, endPoint x: 621, endPoint y: 186, distance: 85.1
click at [621, 213] on div at bounding box center [574, 236] width 169 height 47
drag, startPoint x: 771, startPoint y: 191, endPoint x: 856, endPoint y: 185, distance: 85.0
click at [856, 213] on div at bounding box center [804, 236] width 171 height 47
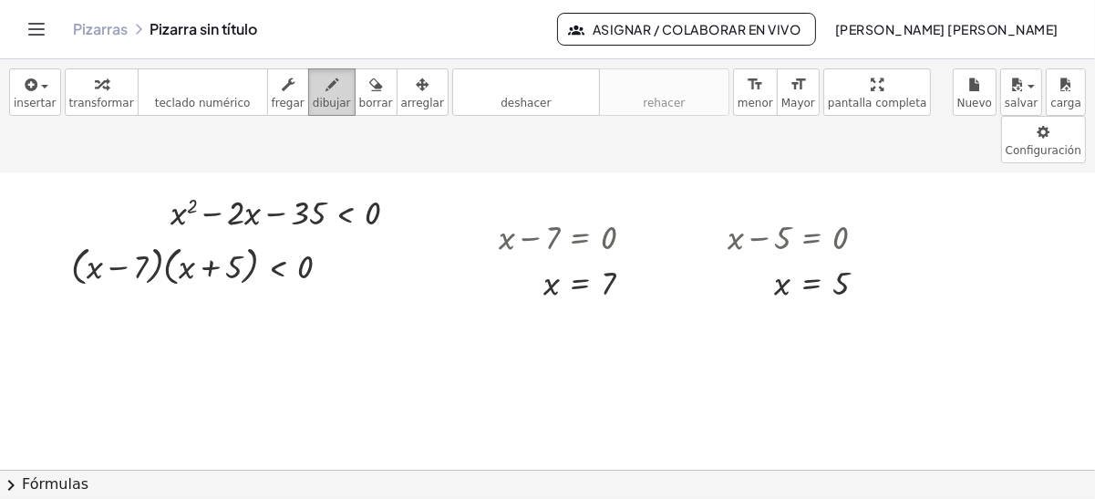
click at [313, 92] on div "button" at bounding box center [332, 84] width 38 height 22
drag, startPoint x: 551, startPoint y: 259, endPoint x: 635, endPoint y: 194, distance: 106.0
click at [635, 194] on div at bounding box center [547, 436] width 1095 height 594
drag, startPoint x: 658, startPoint y: 228, endPoint x: 597, endPoint y: 296, distance: 91.1
click at [597, 296] on div at bounding box center [547, 436] width 1095 height 594
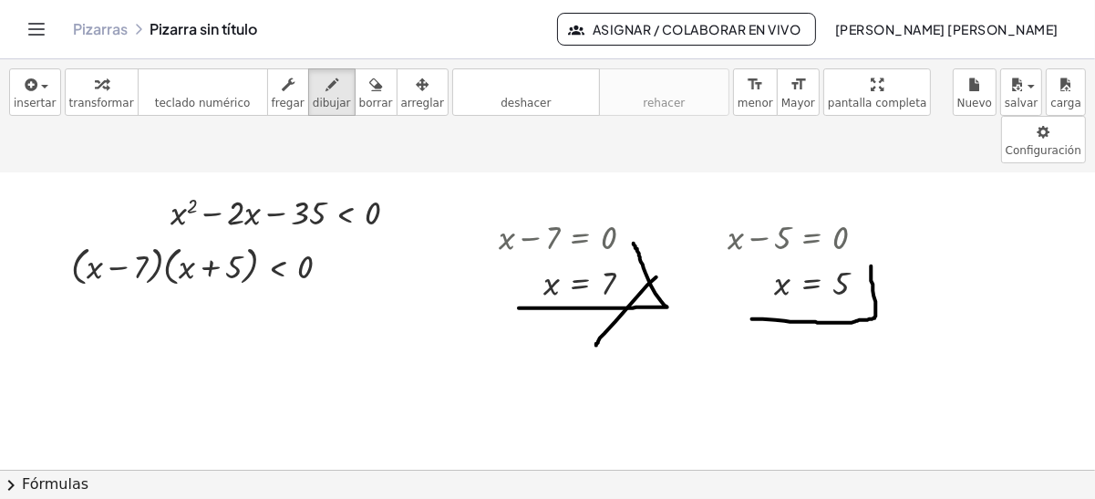
drag, startPoint x: 753, startPoint y: 270, endPoint x: 872, endPoint y: 207, distance: 134.2
click at [872, 207] on div at bounding box center [547, 436] width 1095 height 594
drag, startPoint x: 877, startPoint y: 238, endPoint x: 848, endPoint y: 280, distance: 51.1
click at [848, 280] on div at bounding box center [547, 436] width 1095 height 594
drag, startPoint x: 908, startPoint y: 182, endPoint x: 919, endPoint y: 202, distance: 22.4
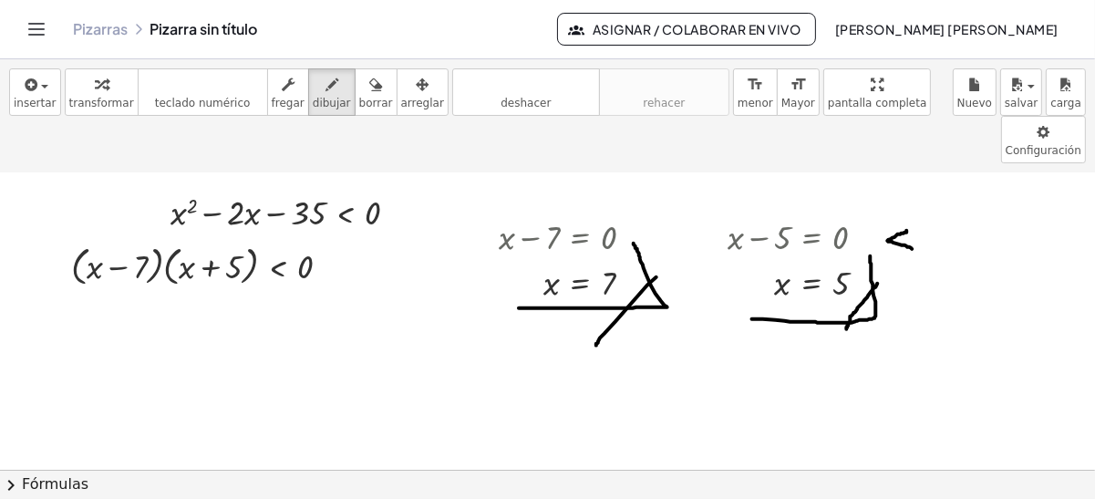
click at [919, 202] on div at bounding box center [547, 436] width 1095 height 594
drag, startPoint x: 932, startPoint y: 181, endPoint x: 953, endPoint y: 175, distance: 21.7
click at [955, 175] on div at bounding box center [547, 436] width 1095 height 594
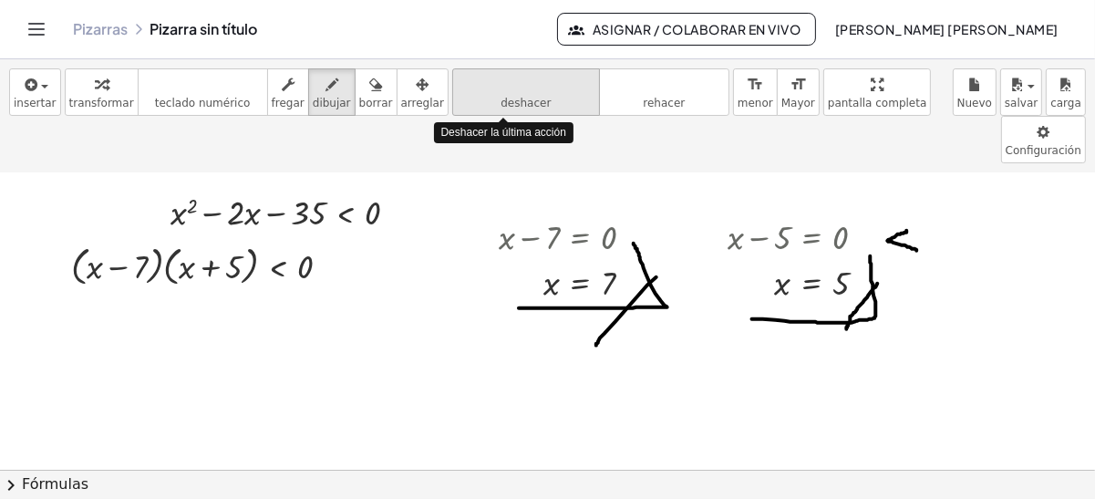
click at [452, 101] on button "deshacer deshacer" at bounding box center [526, 91] width 148 height 47
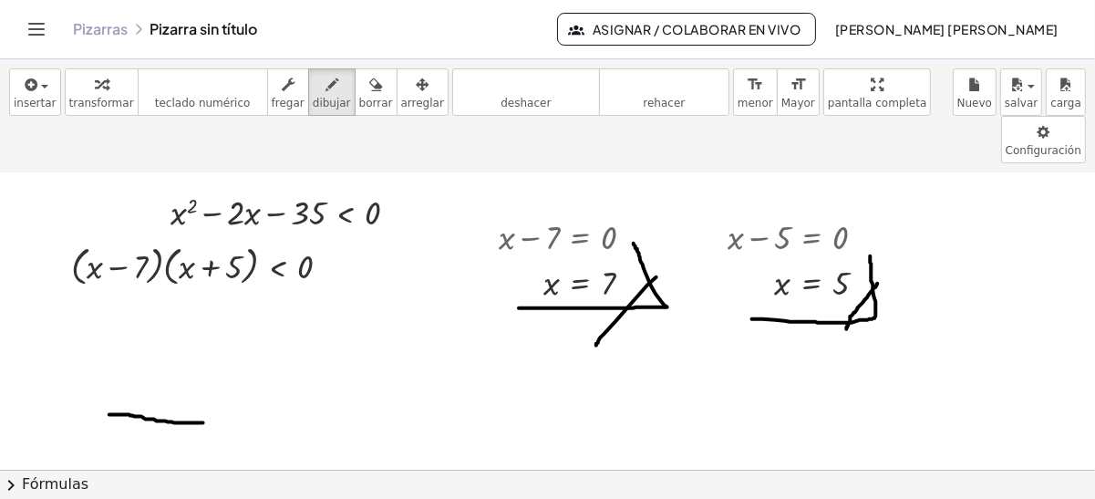
drag, startPoint x: 109, startPoint y: 366, endPoint x: 215, endPoint y: 375, distance: 106.2
click at [215, 375] on div at bounding box center [547, 436] width 1095 height 594
click at [359, 97] on span "borrar" at bounding box center [376, 103] width 34 height 13
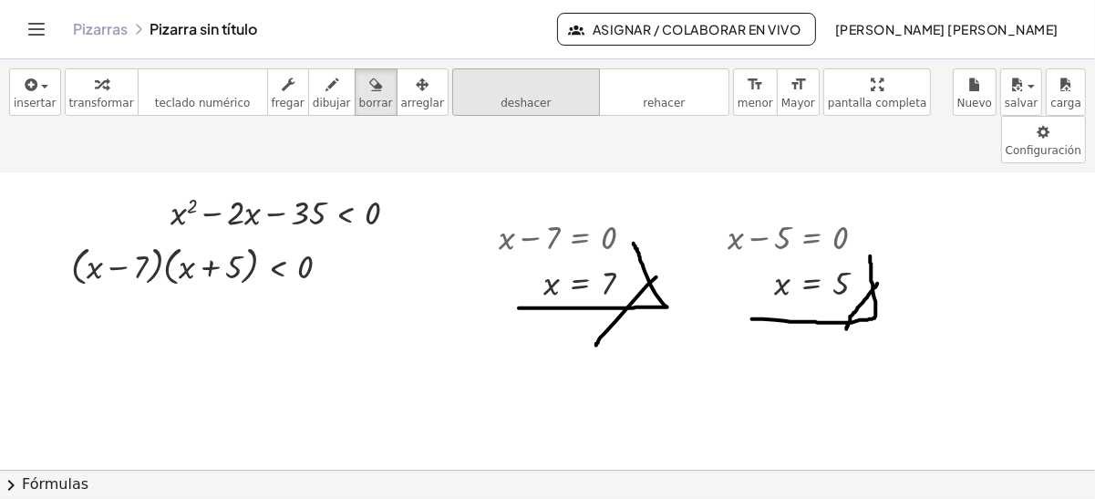
click at [452, 105] on button "deshacer deshacer" at bounding box center [526, 91] width 148 height 47
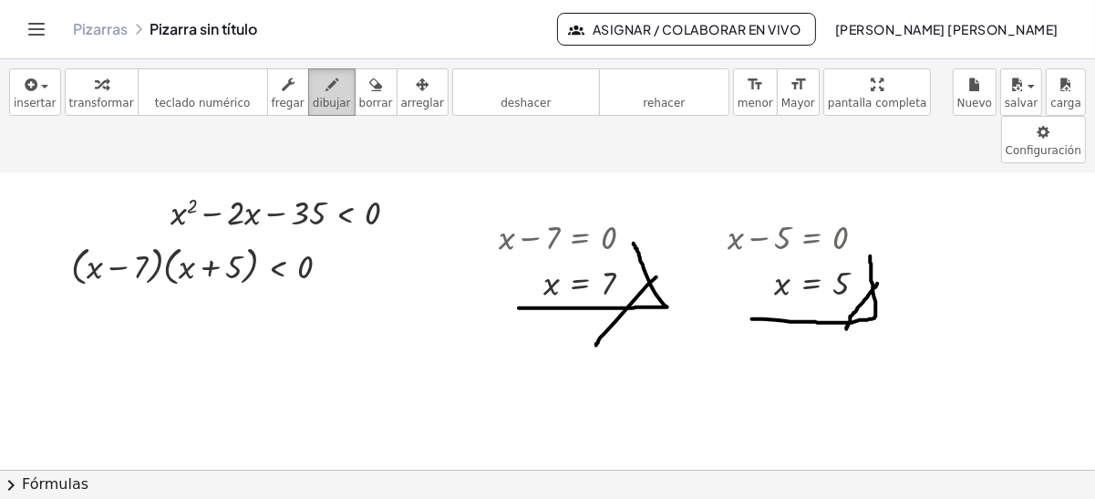
click at [326, 90] on icon "button" at bounding box center [332, 85] width 13 height 22
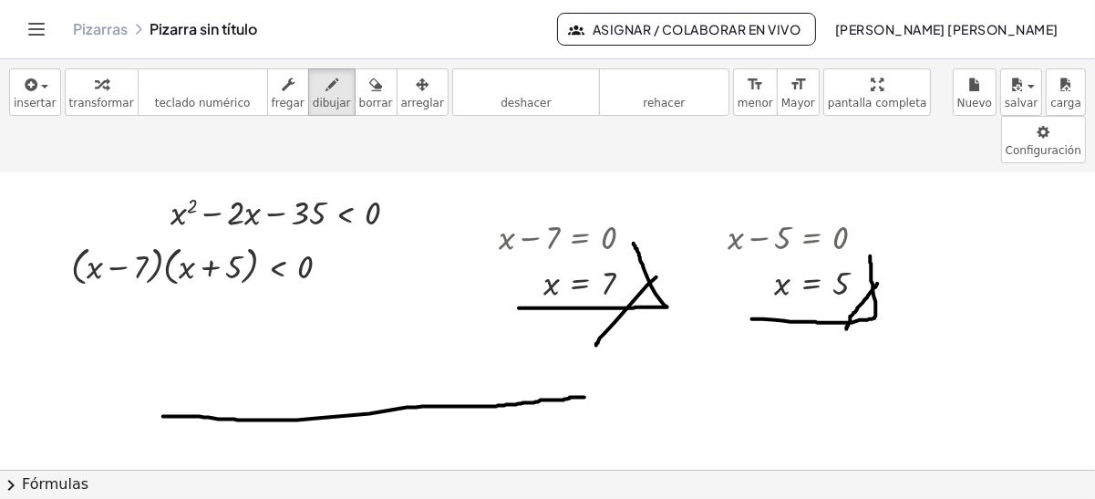
drag, startPoint x: 164, startPoint y: 368, endPoint x: 586, endPoint y: 348, distance: 421.8
click at [586, 348] on div at bounding box center [547, 436] width 1095 height 594
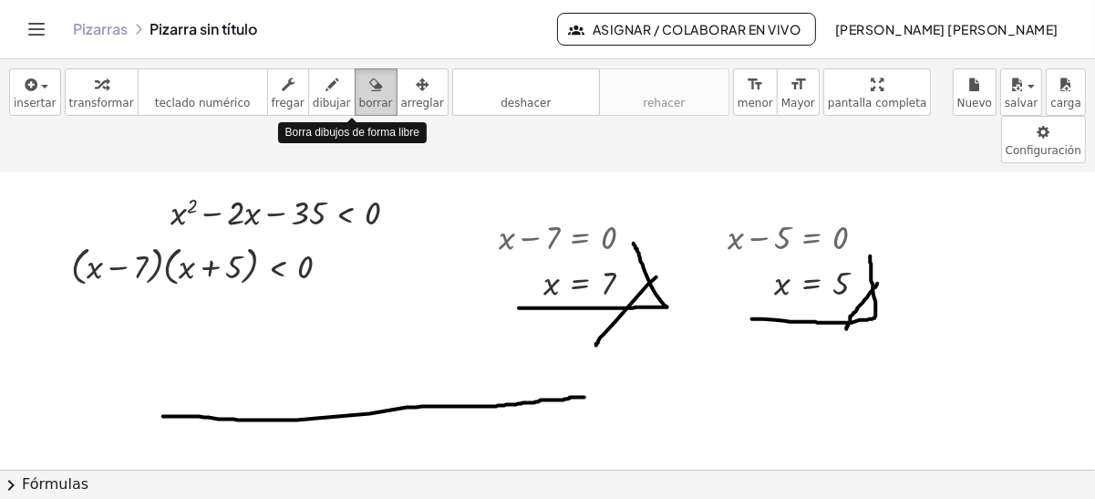
click at [359, 97] on span "borrar" at bounding box center [376, 103] width 34 height 13
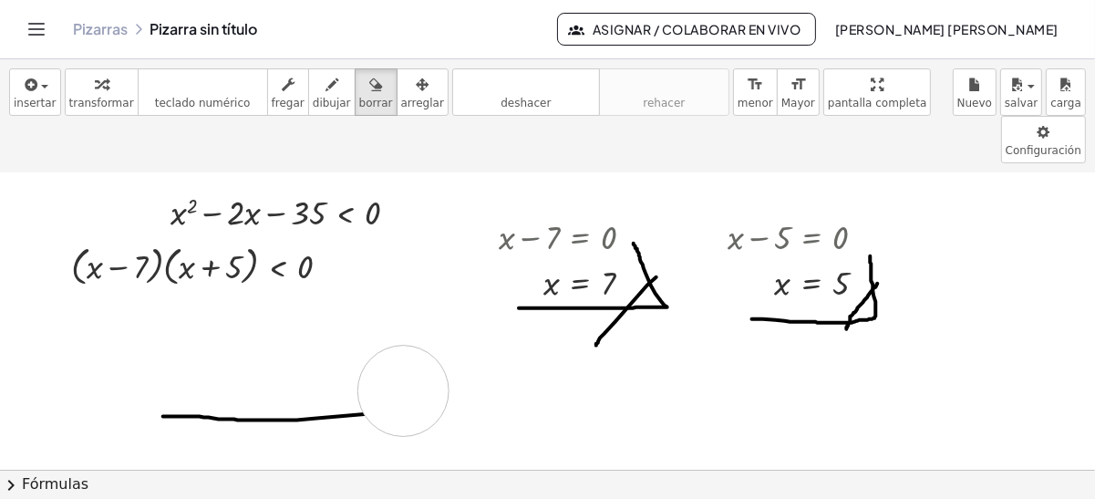
drag, startPoint x: 583, startPoint y: 347, endPoint x: 404, endPoint y: 344, distance: 178.8
click at [404, 344] on div at bounding box center [547, 436] width 1095 height 594
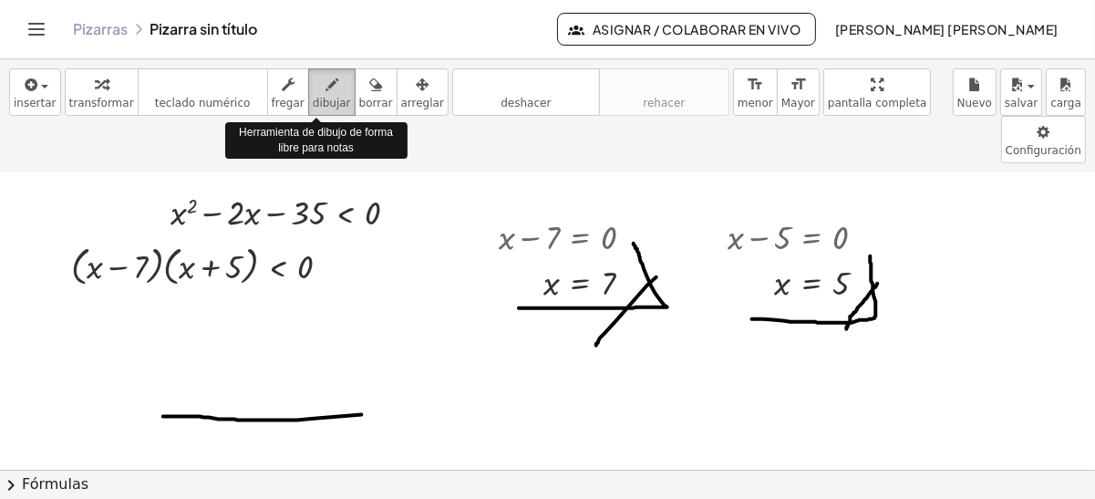
click at [313, 88] on div "button" at bounding box center [332, 84] width 38 height 22
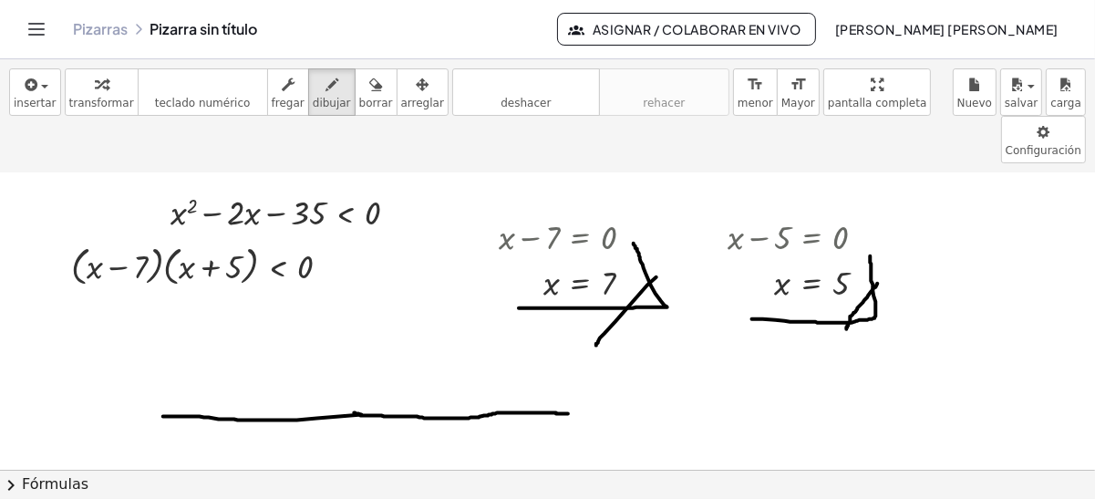
drag, startPoint x: 355, startPoint y: 364, endPoint x: 575, endPoint y: 367, distance: 219.8
click at [575, 367] on div at bounding box center [547, 436] width 1095 height 594
drag, startPoint x: 270, startPoint y: 363, endPoint x: 276, endPoint y: 379, distance: 16.8
click at [276, 379] on div at bounding box center [547, 436] width 1095 height 594
click at [277, 400] on div at bounding box center [547, 436] width 1095 height 594
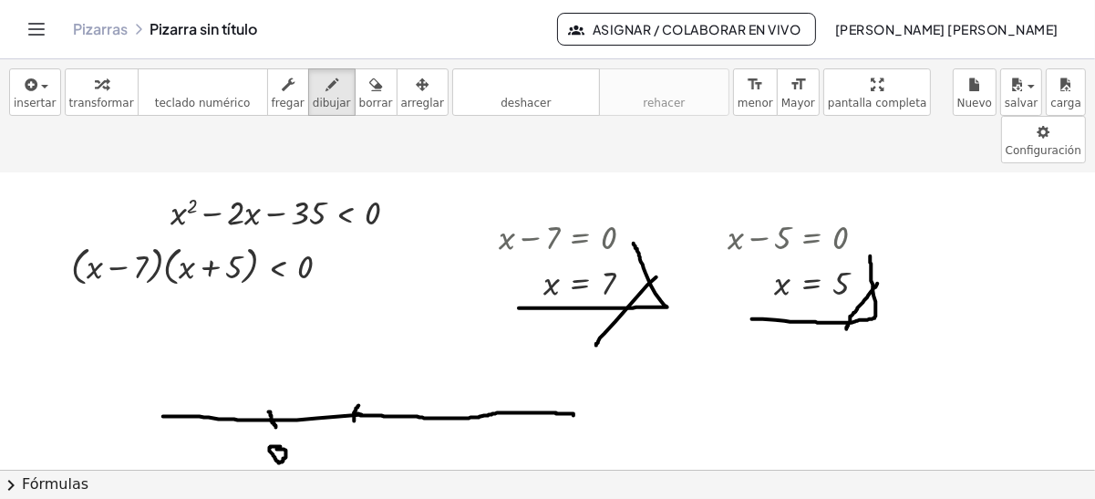
drag, startPoint x: 359, startPoint y: 357, endPoint x: 355, endPoint y: 372, distance: 16.2
click at [355, 372] on div at bounding box center [547, 436] width 1095 height 594
drag, startPoint x: 360, startPoint y: 393, endPoint x: 340, endPoint y: 417, distance: 31.1
click at [340, 417] on div at bounding box center [547, 436] width 1095 height 594
drag, startPoint x: 431, startPoint y: 355, endPoint x: 432, endPoint y: 367, distance: 11.9
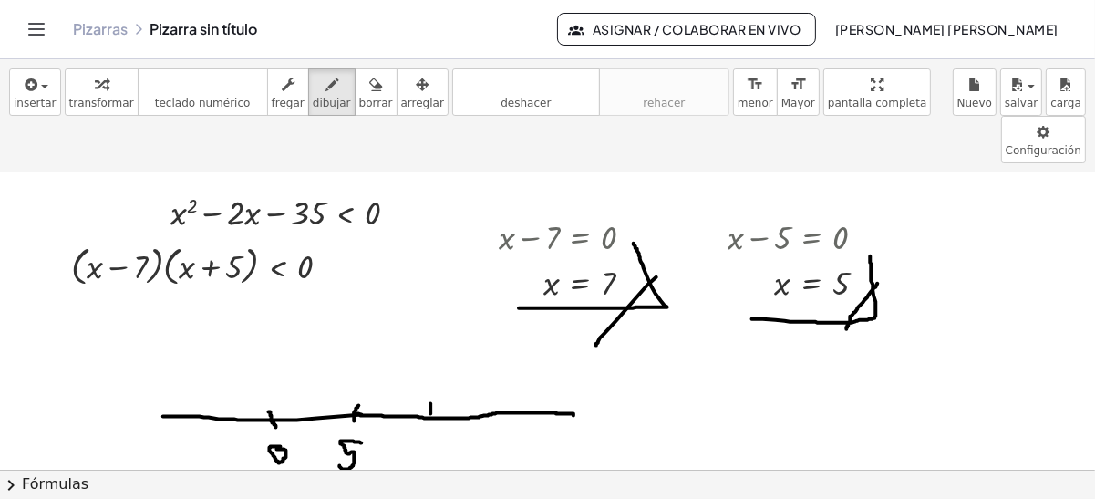
click at [432, 367] on div at bounding box center [547, 436] width 1095 height 594
drag, startPoint x: 428, startPoint y: 385, endPoint x: 431, endPoint y: 414, distance: 29.3
click at [431, 414] on div at bounding box center [547, 436] width 1095 height 594
drag, startPoint x: 431, startPoint y: 393, endPoint x: 446, endPoint y: 399, distance: 16.4
click at [446, 399] on div at bounding box center [547, 436] width 1095 height 594
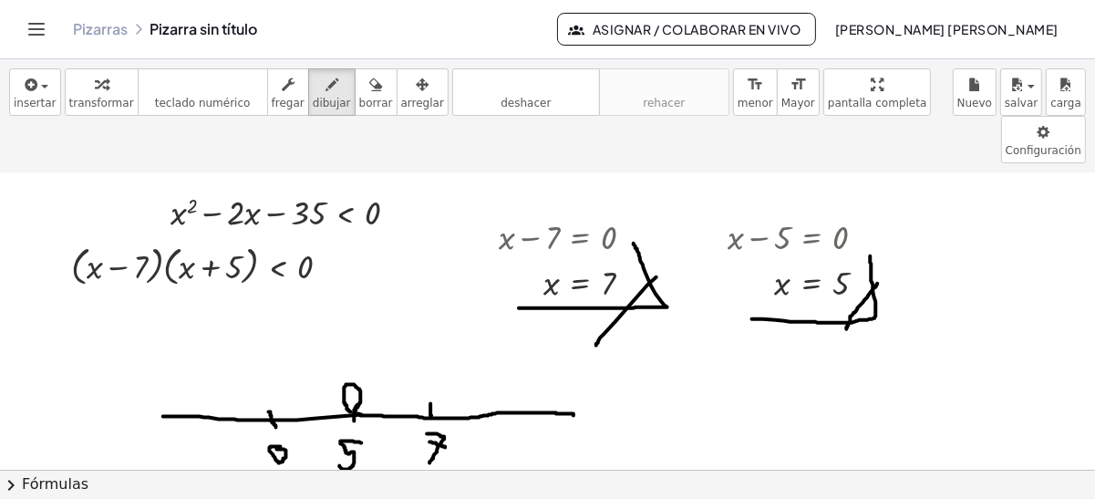
click at [355, 362] on div at bounding box center [547, 436] width 1095 height 594
click at [429, 364] on div at bounding box center [547, 436] width 1095 height 594
click at [463, 106] on button "deshacer deshacer" at bounding box center [526, 91] width 148 height 47
click at [431, 366] on div at bounding box center [547, 436] width 1095 height 594
drag, startPoint x: 270, startPoint y: 230, endPoint x: 276, endPoint y: 240, distance: 11.9
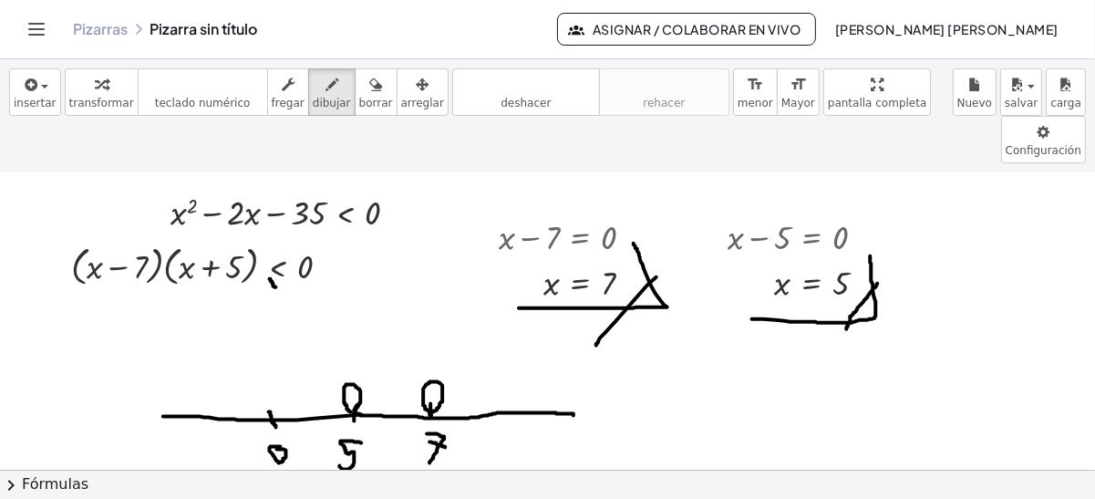
click at [276, 238] on div at bounding box center [547, 436] width 1095 height 594
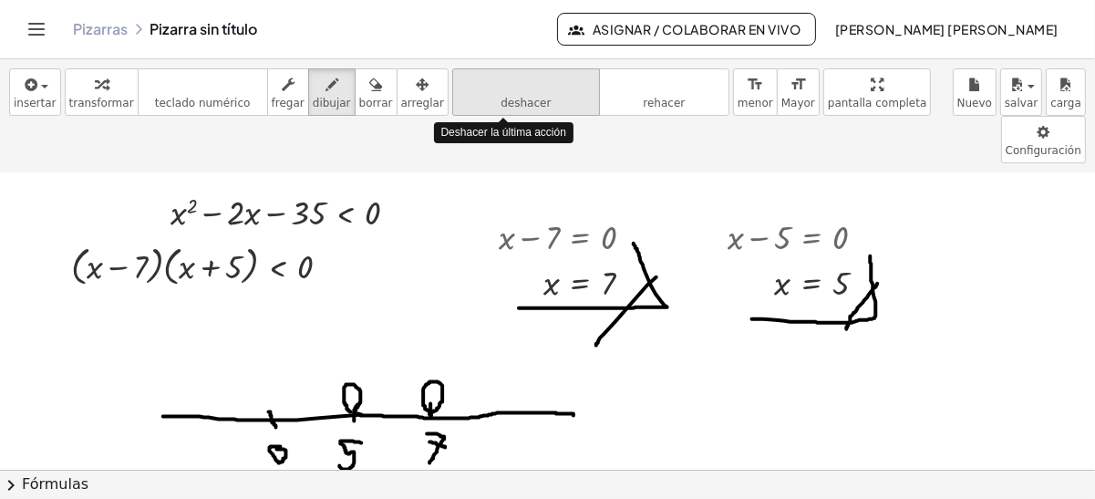
click at [478, 94] on button "deshacer deshacer" at bounding box center [526, 91] width 148 height 47
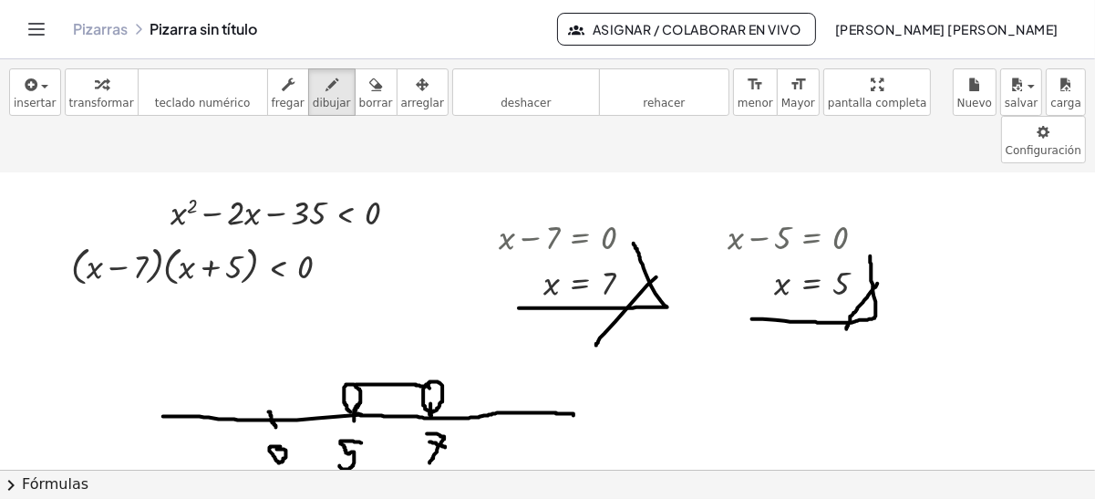
drag, startPoint x: 357, startPoint y: 336, endPoint x: 431, endPoint y: 339, distance: 74.0
click at [431, 339] on div at bounding box center [547, 436] width 1095 height 594
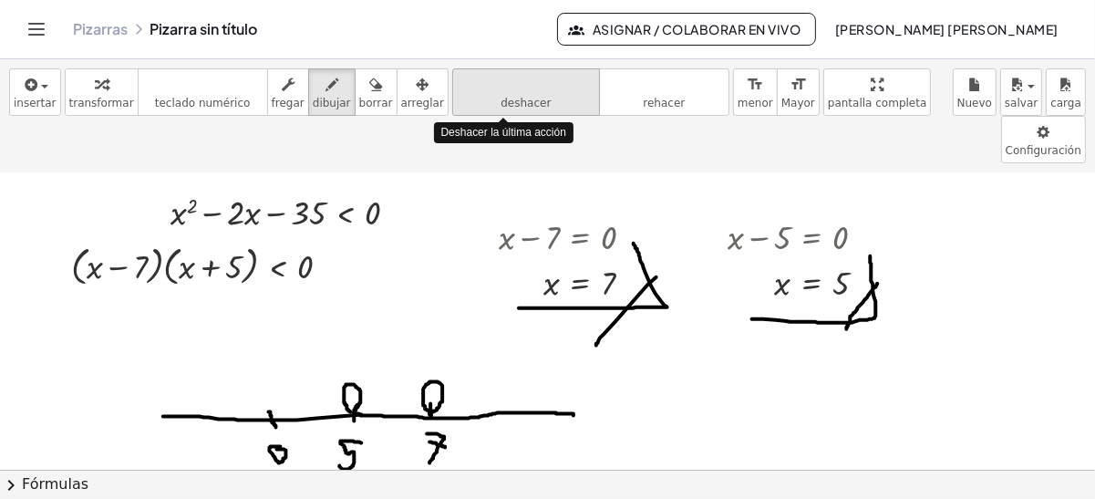
click at [501, 88] on icon "deshacer" at bounding box center [526, 85] width 139 height 22
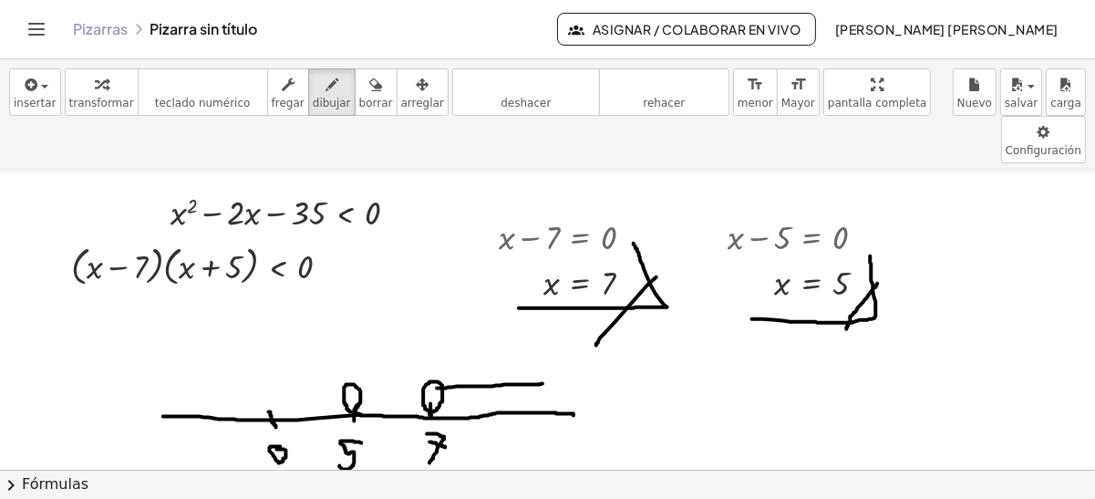
drag, startPoint x: 438, startPoint y: 339, endPoint x: 554, endPoint y: 335, distance: 115.9
click at [554, 335] on div at bounding box center [547, 436] width 1095 height 594
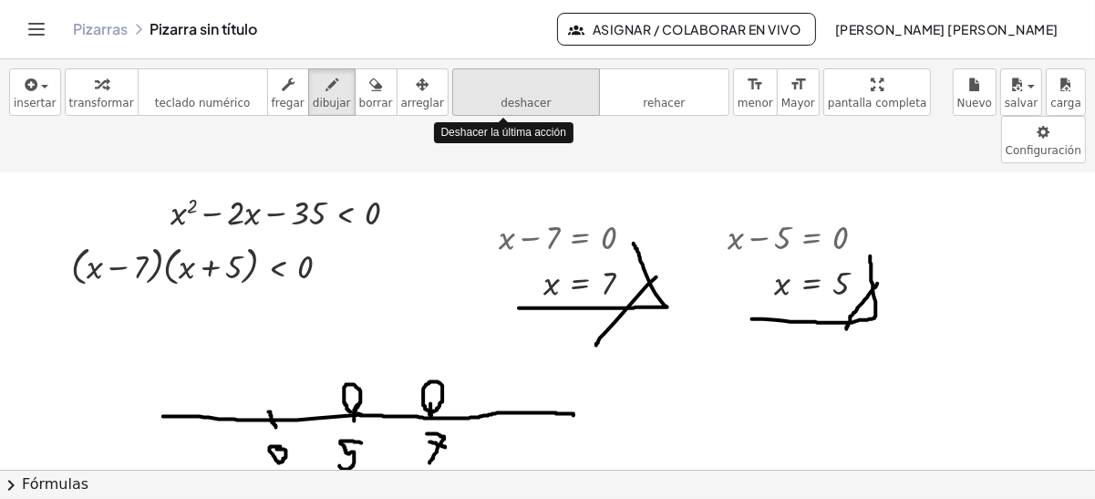
click at [452, 101] on button "deshacer deshacer" at bounding box center [526, 91] width 148 height 47
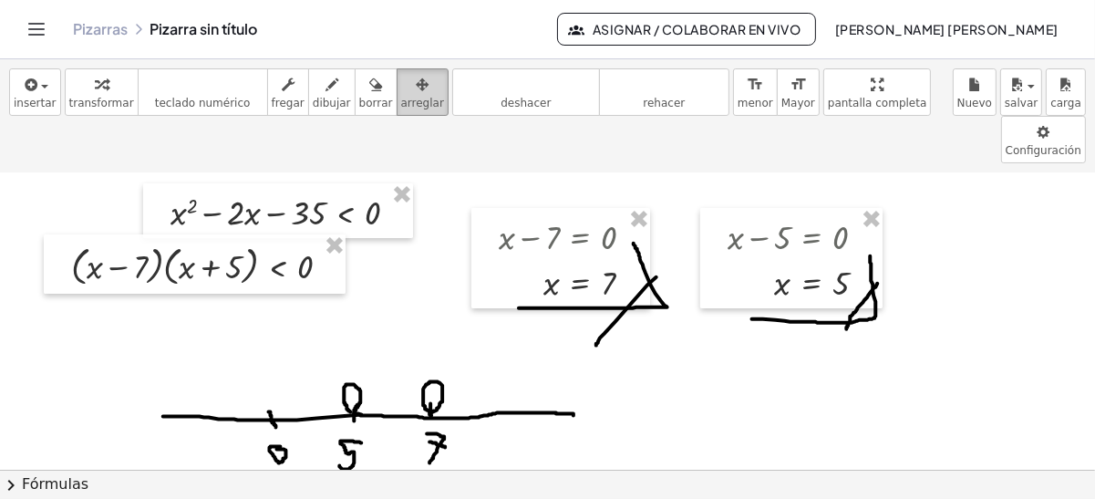
click at [401, 90] on div "button" at bounding box center [422, 84] width 43 height 22
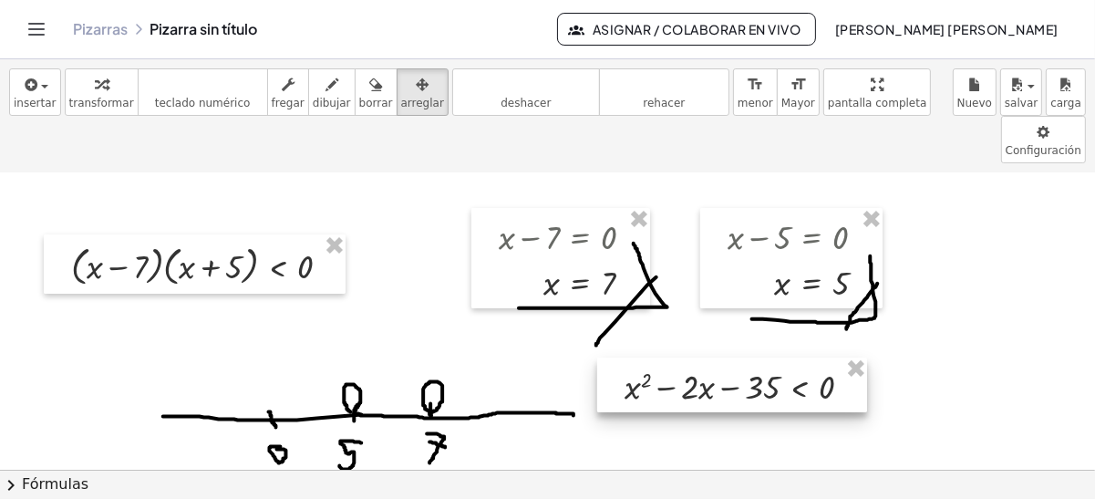
drag, startPoint x: 284, startPoint y: 159, endPoint x: 739, endPoint y: 333, distance: 487.4
click at [739, 358] on div at bounding box center [732, 386] width 270 height 56
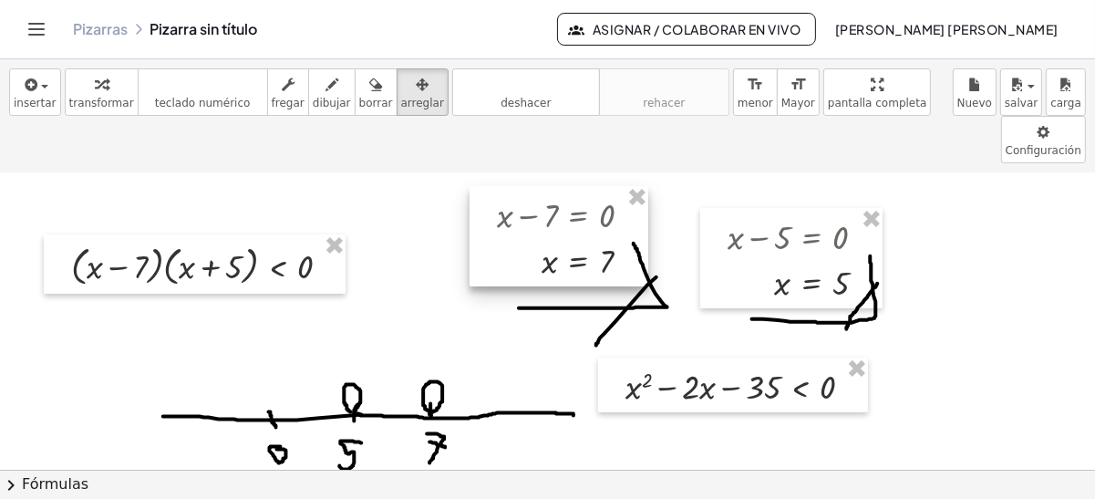
drag, startPoint x: 589, startPoint y: 203, endPoint x: 587, endPoint y: 183, distance: 20.1
click at [587, 186] on div at bounding box center [559, 236] width 179 height 100
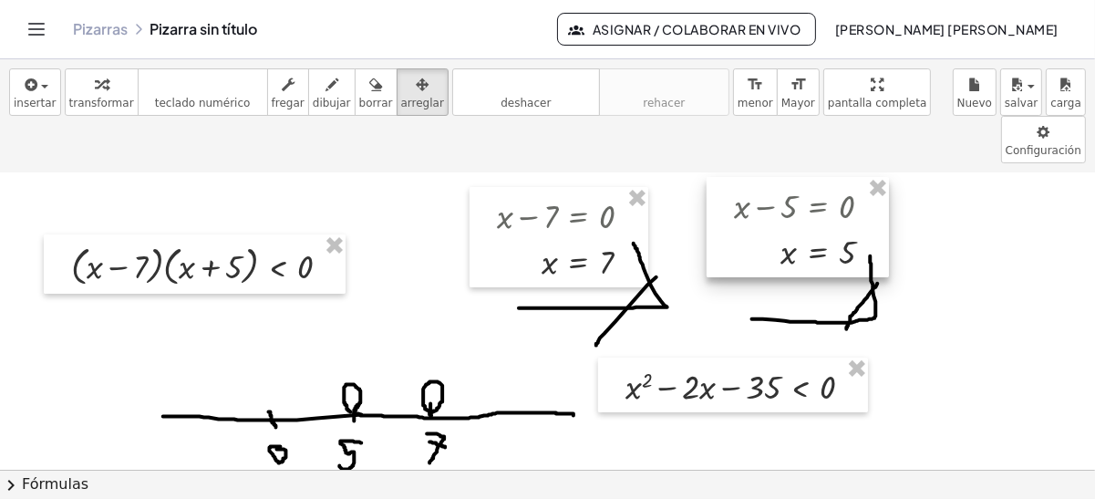
drag, startPoint x: 761, startPoint y: 249, endPoint x: 767, endPoint y: 216, distance: 33.5
click at [767, 216] on div at bounding box center [798, 227] width 182 height 100
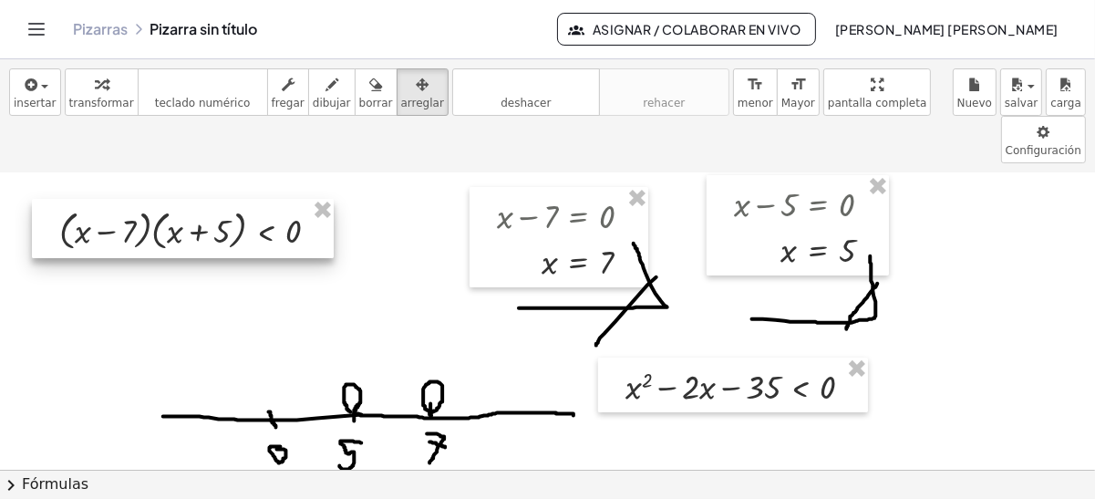
drag, startPoint x: 278, startPoint y: 213, endPoint x: 274, endPoint y: 175, distance: 38.6
click at [274, 199] on div at bounding box center [183, 229] width 302 height 60
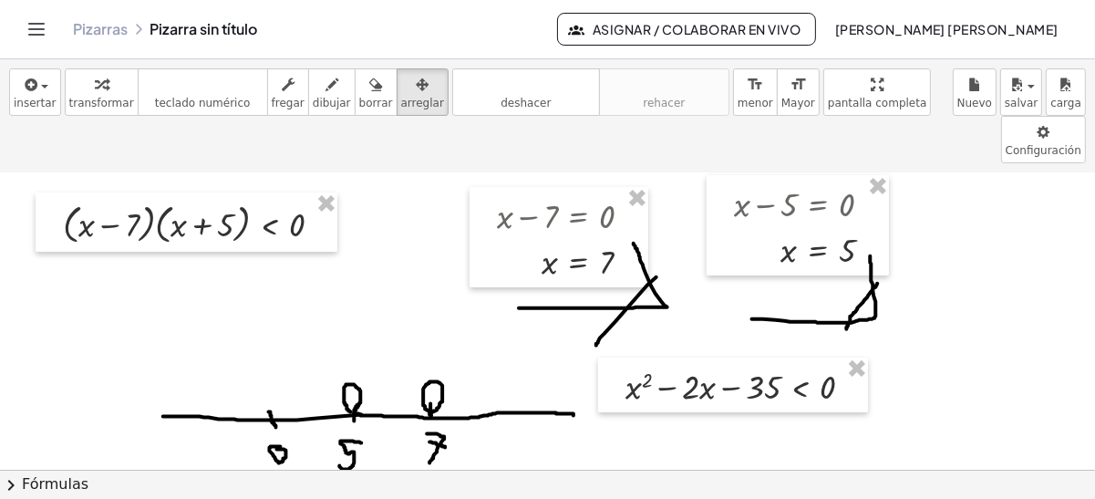
click at [764, 412] on div at bounding box center [547, 436] width 1095 height 594
click at [636, 373] on div at bounding box center [547, 436] width 1095 height 594
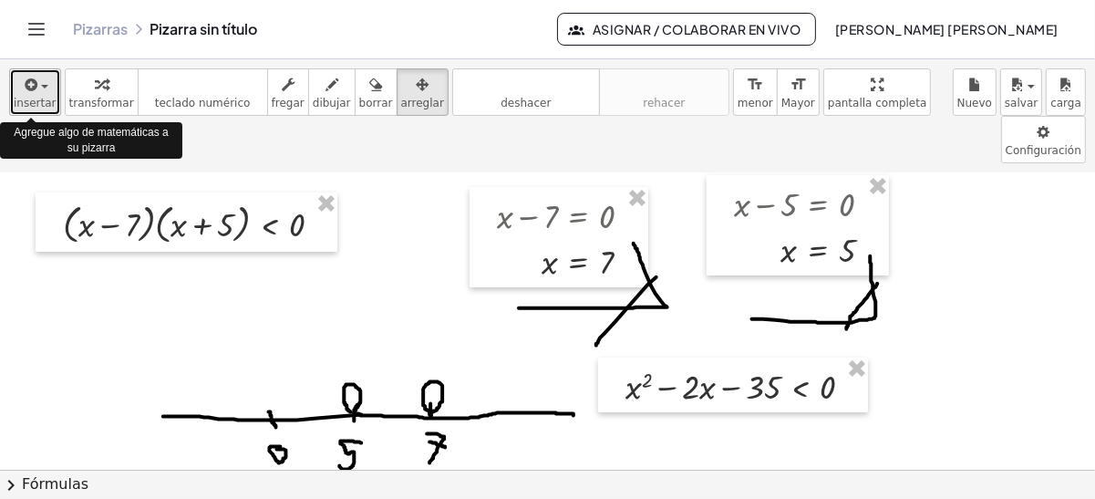
click at [23, 82] on icon "button" at bounding box center [30, 85] width 16 height 22
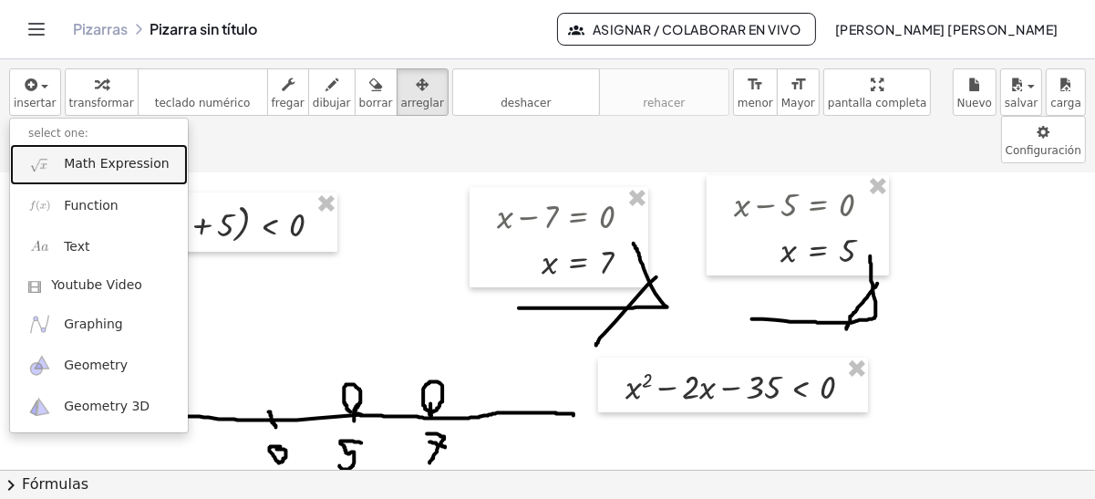
click at [80, 179] on link "Math Expression" at bounding box center [99, 164] width 178 height 41
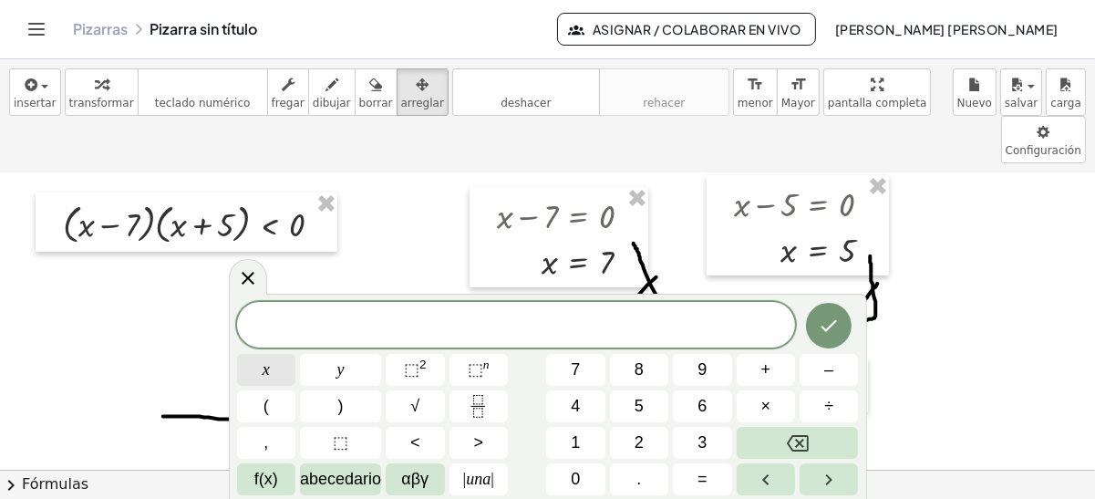
click at [255, 372] on button "x" at bounding box center [266, 370] width 58 height 32
click at [828, 333] on icon "Hecho" at bounding box center [829, 326] width 22 height 22
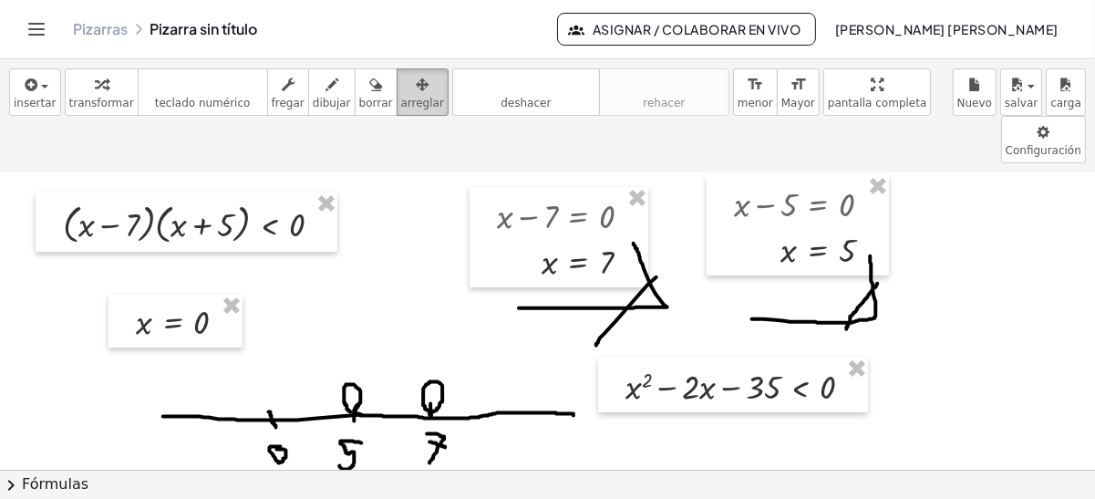
click at [401, 97] on span "arreglar" at bounding box center [422, 103] width 43 height 13
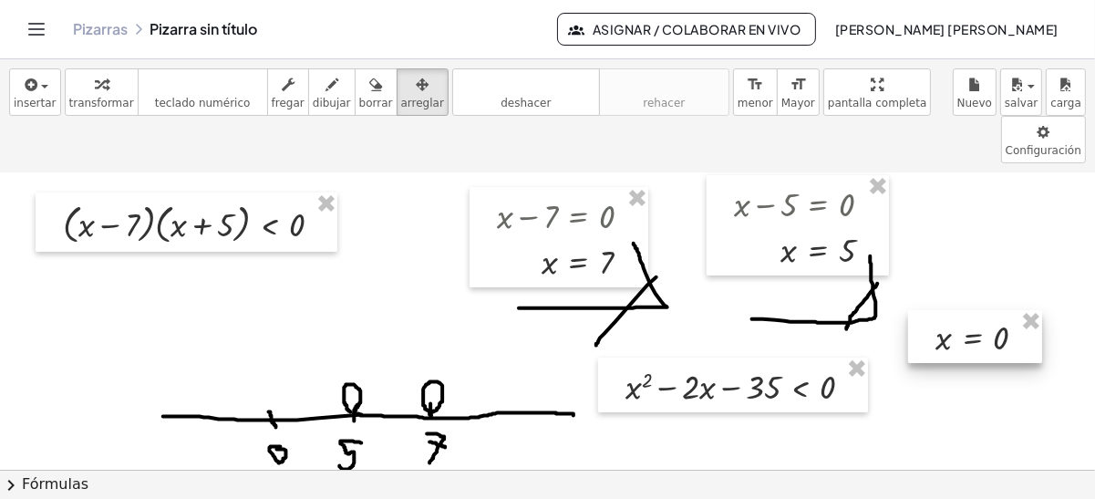
drag, startPoint x: 192, startPoint y: 282, endPoint x: 985, endPoint y: 302, distance: 792.9
click at [985, 310] on div at bounding box center [975, 337] width 134 height 54
click at [507, 313] on div at bounding box center [547, 436] width 1095 height 594
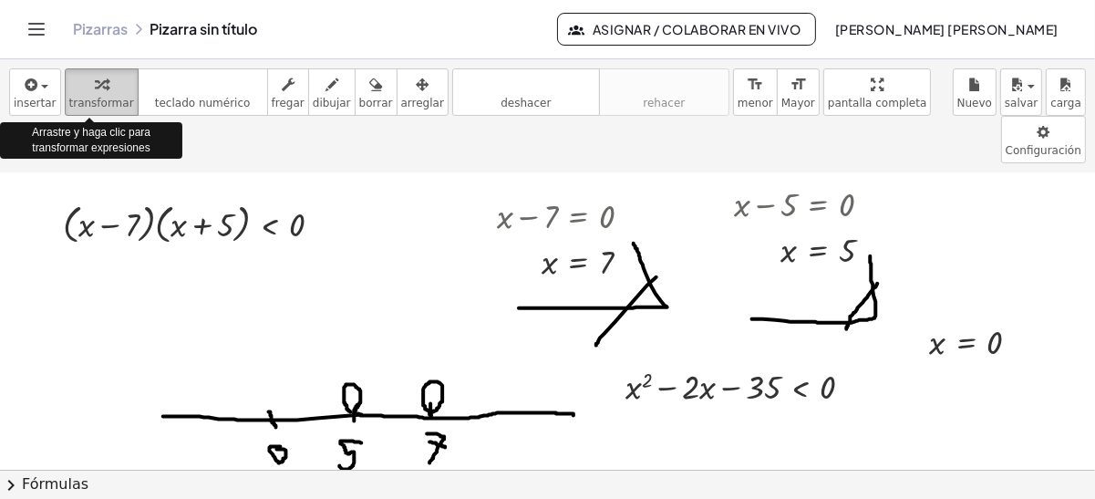
click at [74, 90] on div "button" at bounding box center [101, 84] width 65 height 22
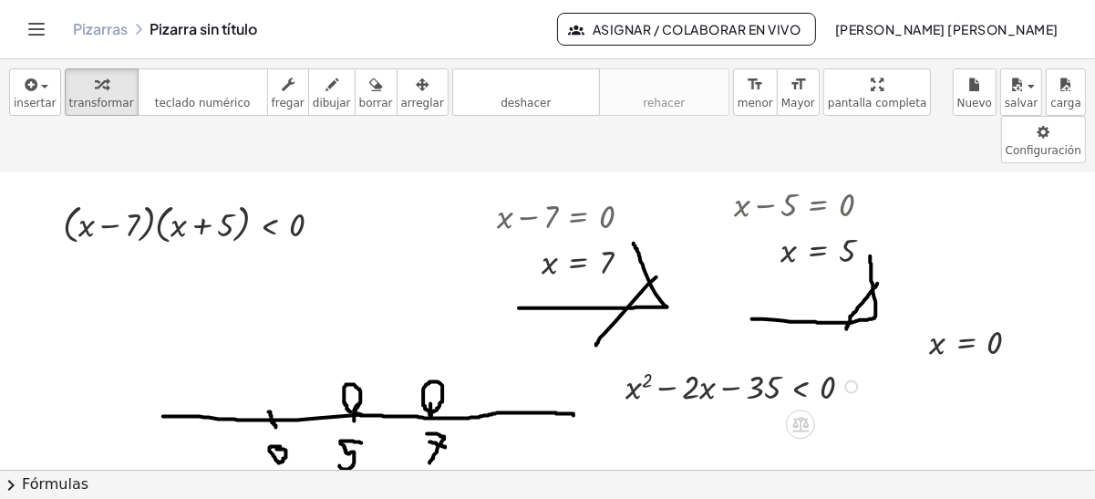
click at [720, 362] on div at bounding box center [747, 385] width 261 height 47
click at [842, 362] on div at bounding box center [747, 385] width 261 height 47
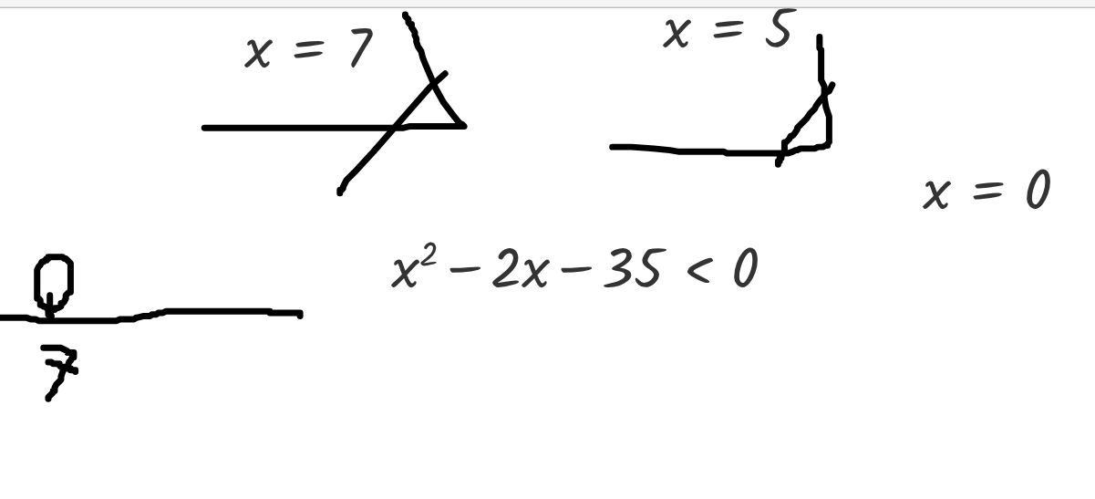
scroll to position [106, 0]
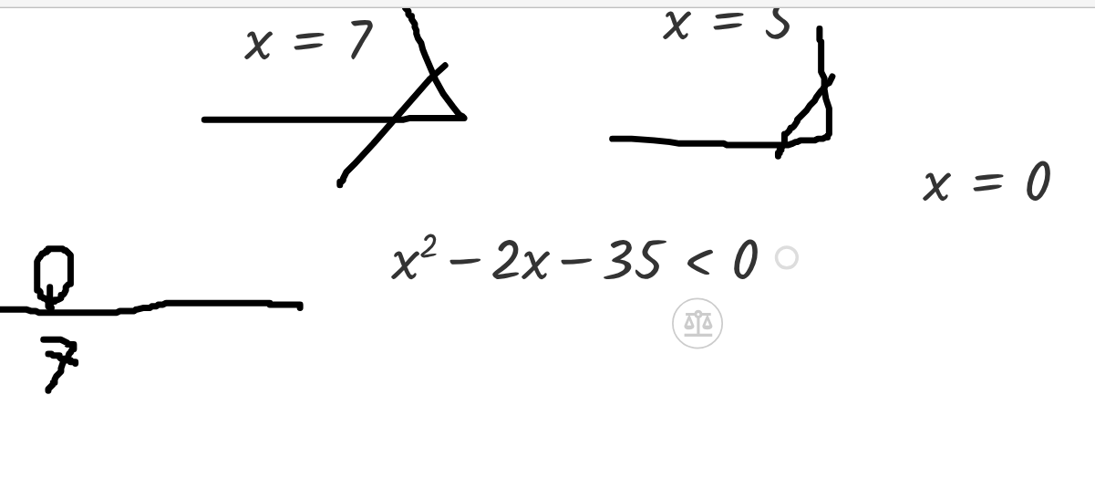
click at [849, 308] on div at bounding box center [852, 315] width 14 height 14
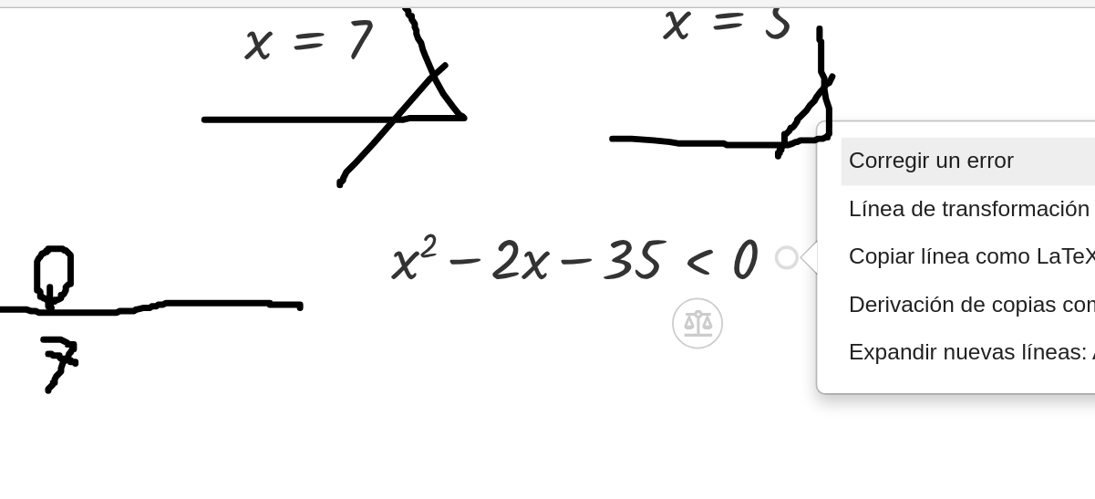
click at [939, 247] on li "Corregir un error" at bounding box center [984, 260] width 202 height 27
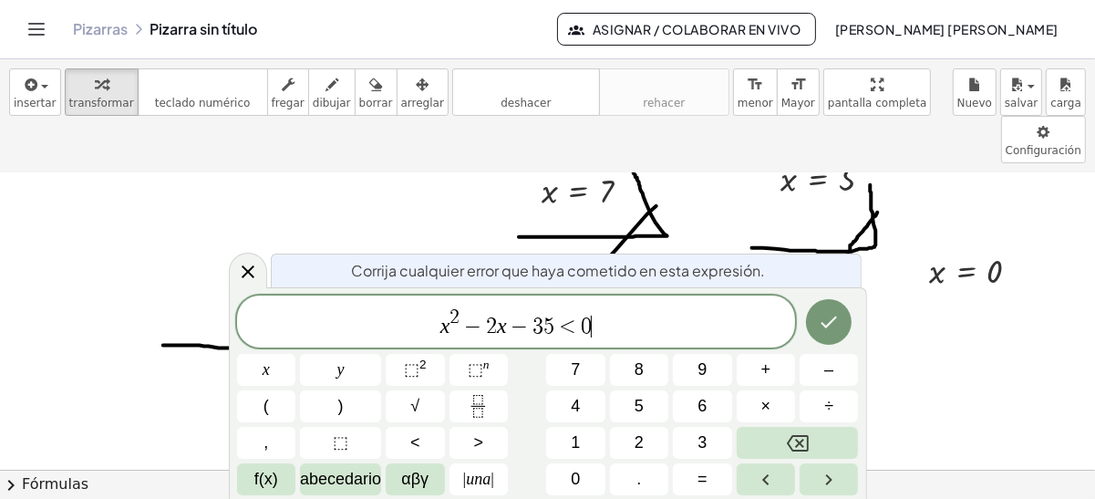
click at [451, 327] on span "2" at bounding box center [455, 318] width 10 height 20
click at [827, 330] on icon "Hecho" at bounding box center [829, 322] width 22 height 22
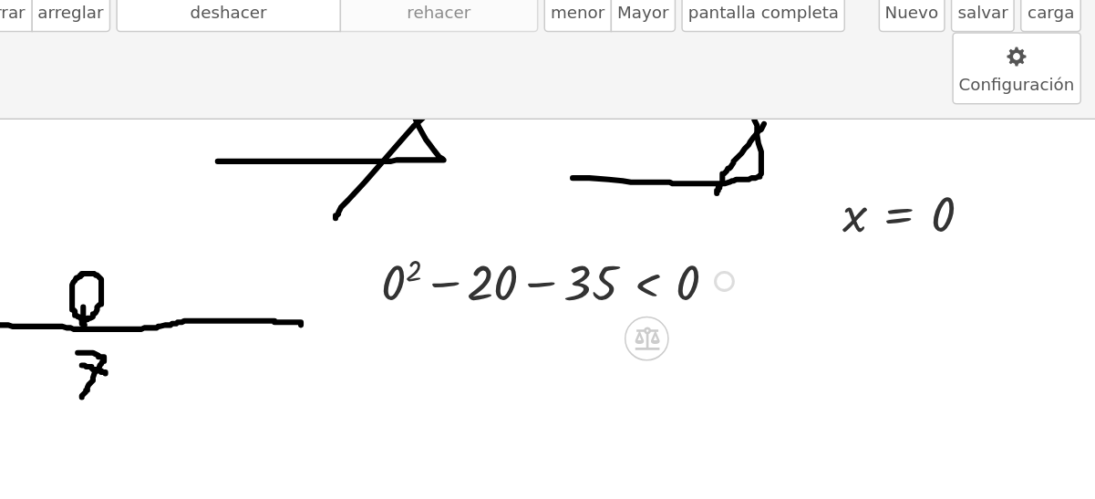
scroll to position [144, 0]
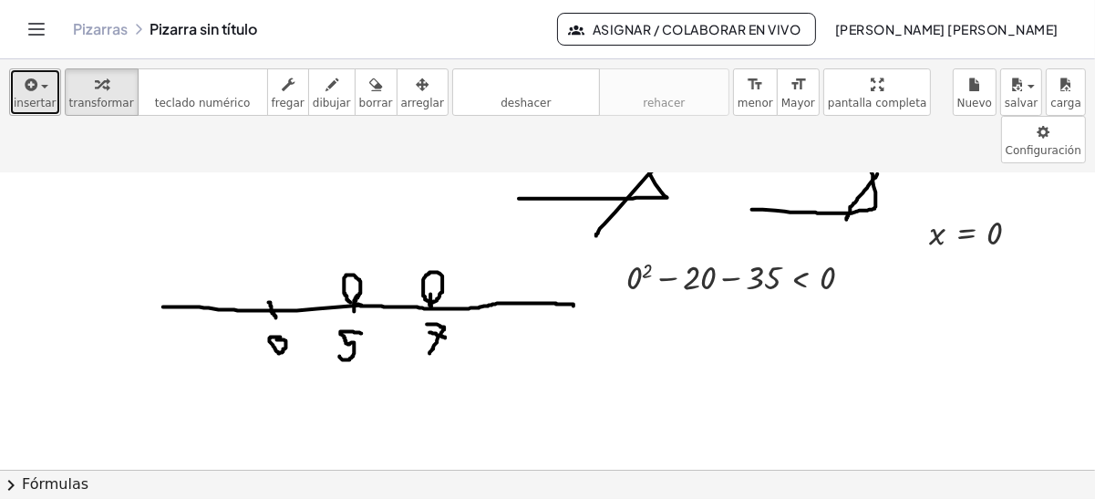
click at [38, 91] on div "button" at bounding box center [35, 84] width 43 height 22
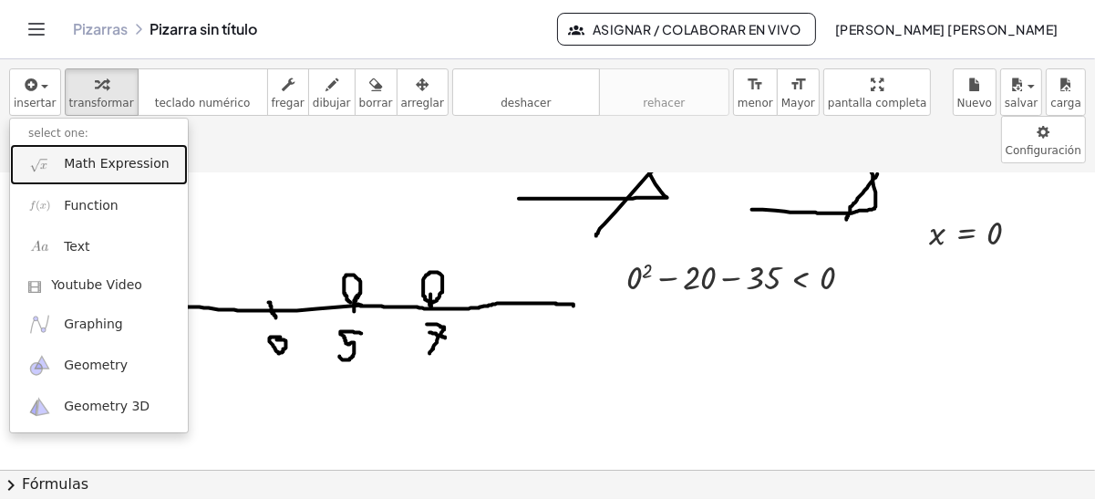
click at [94, 167] on span "Math Expression" at bounding box center [116, 164] width 105 height 18
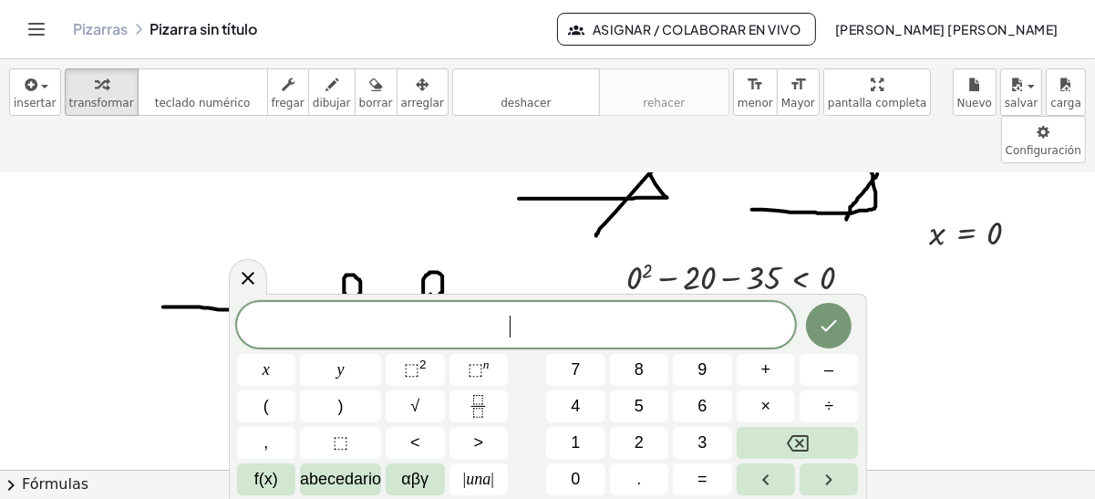
click at [424, 317] on span "​" at bounding box center [516, 327] width 559 height 26
click at [899, 264] on div at bounding box center [547, 326] width 1095 height 594
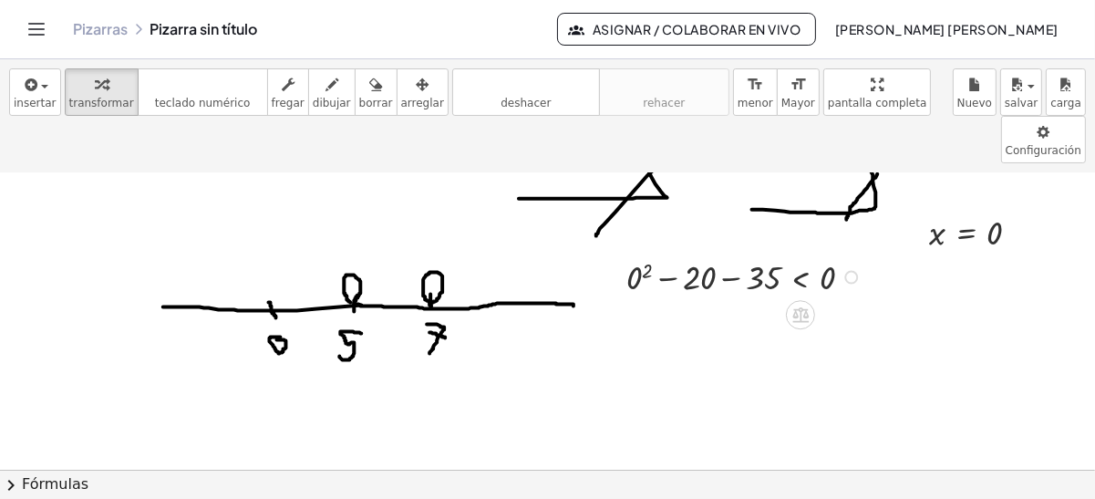
click at [852, 270] on div "Fix a mistake Transform line Copy line as LaTeX Copy derivation as LaTeX Expand…" at bounding box center [852, 277] width 14 height 14
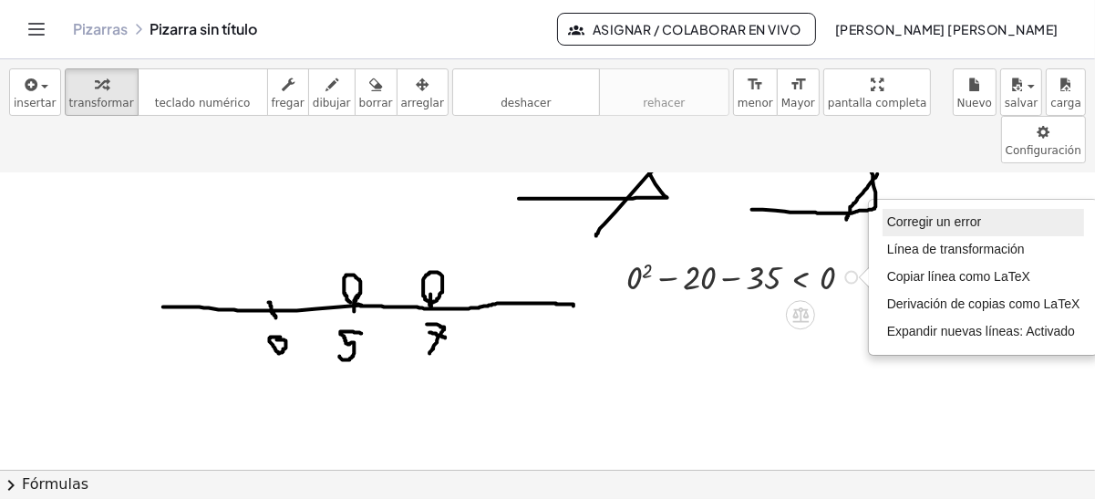
click at [909, 209] on li "Corregir un error" at bounding box center [984, 222] width 202 height 27
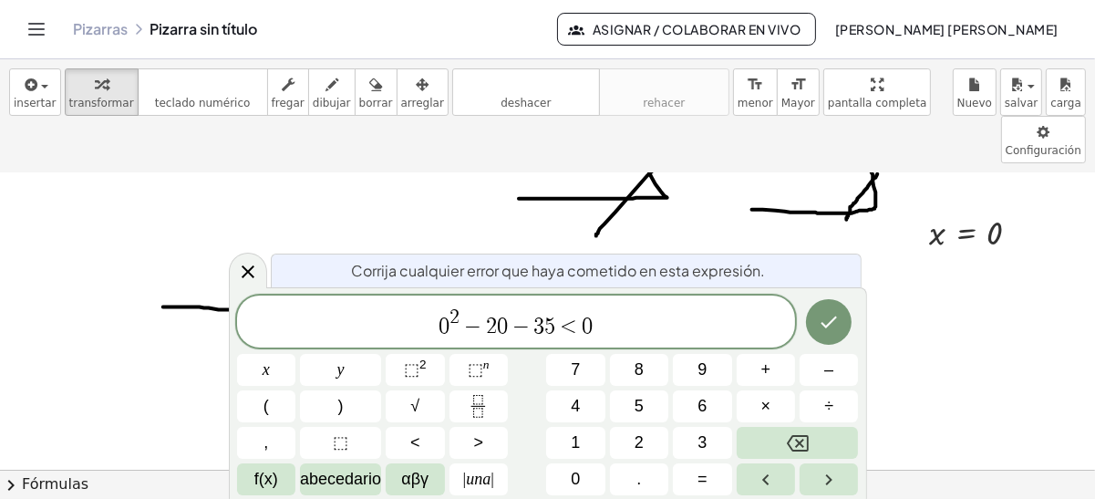
click at [696, 259] on div at bounding box center [732, 277] width 210 height 37
click at [497, 324] on span "0" at bounding box center [502, 327] width 11 height 22
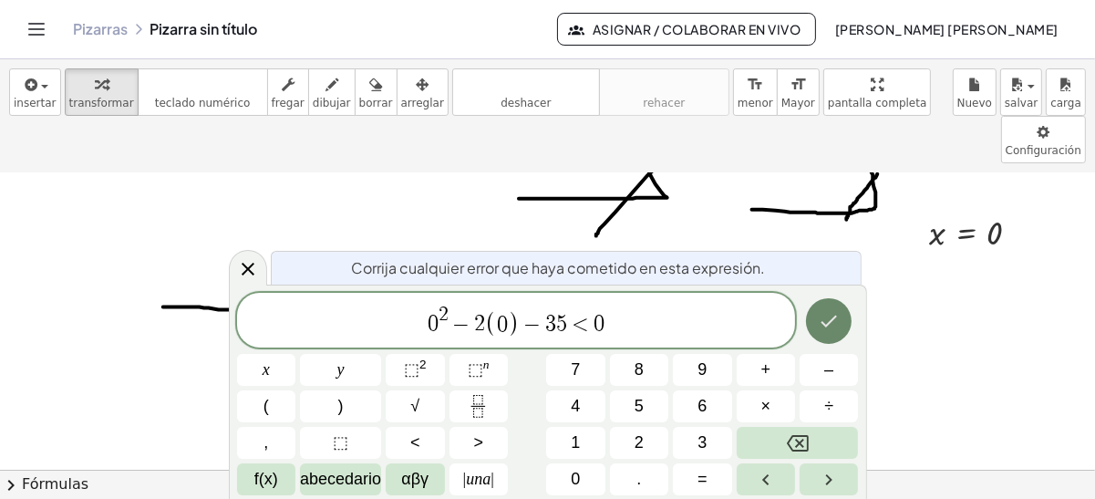
click at [825, 316] on icon "Hecho" at bounding box center [829, 321] width 22 height 22
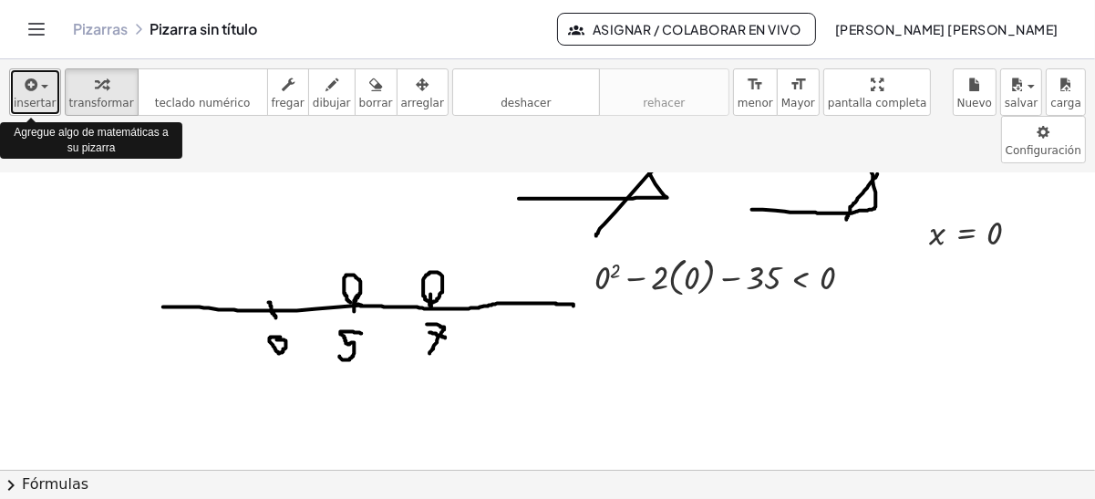
click at [33, 102] on span "insertar" at bounding box center [35, 103] width 43 height 13
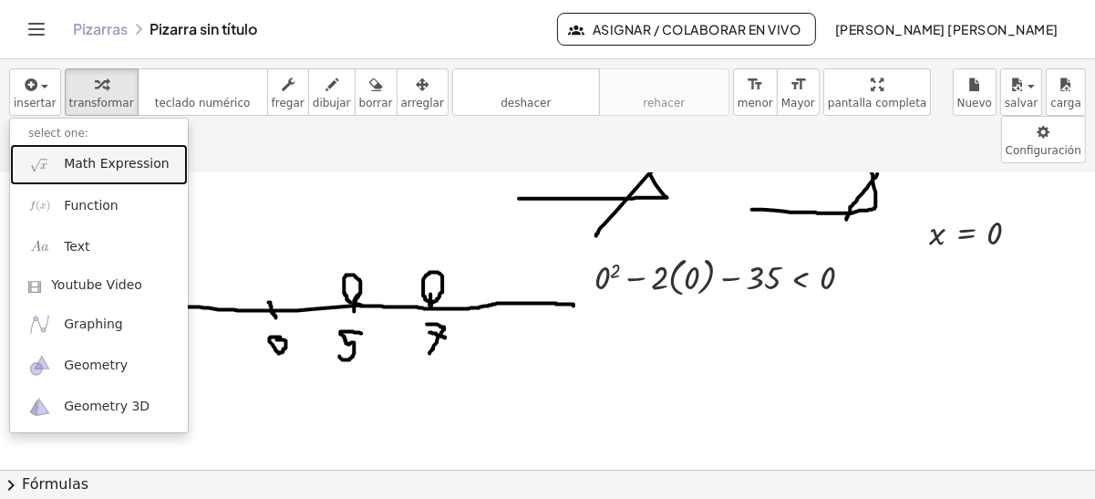
click at [88, 168] on span "Math Expression" at bounding box center [116, 164] width 105 height 18
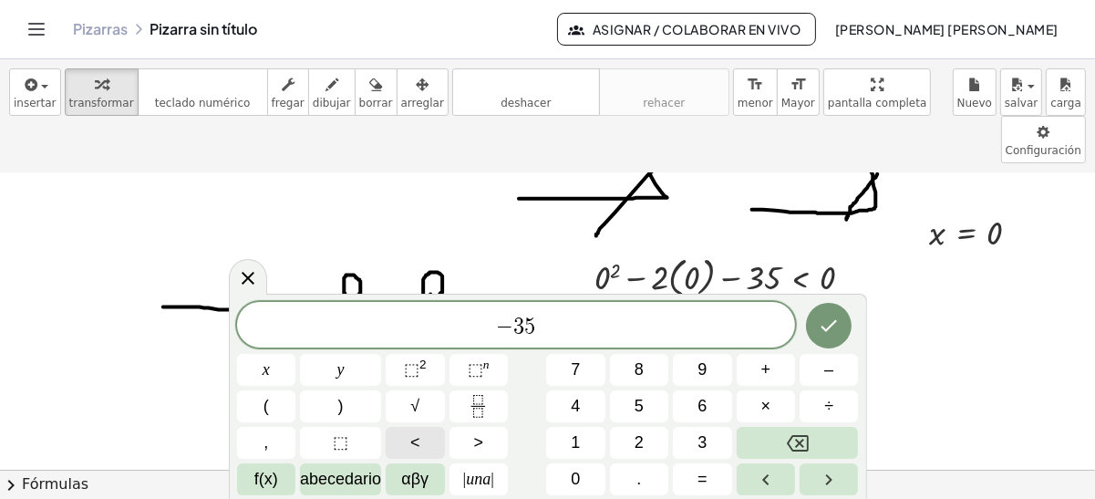
click at [430, 432] on button "<" at bounding box center [415, 443] width 58 height 32
click at [828, 337] on button "Hecho" at bounding box center [829, 326] width 46 height 46
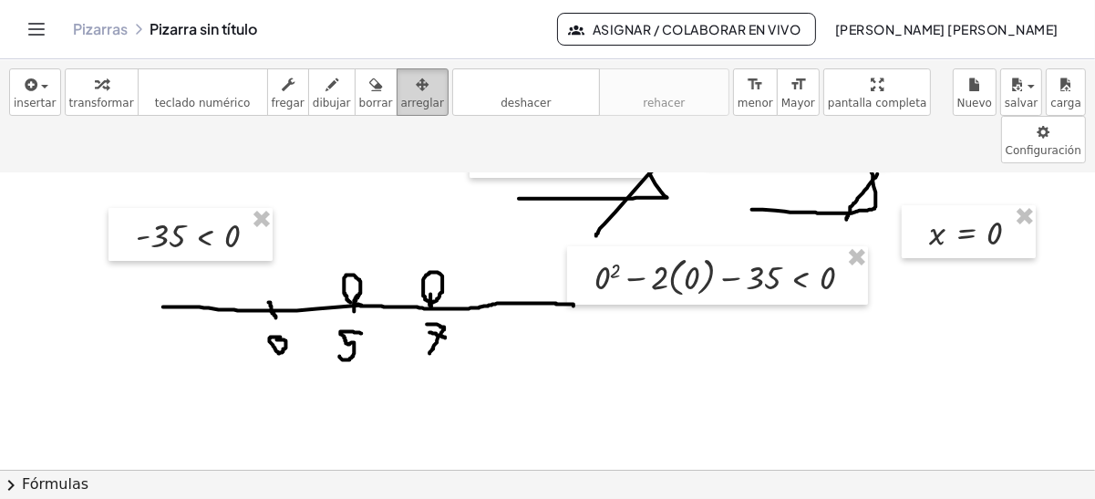
click at [401, 87] on div "button" at bounding box center [422, 84] width 43 height 22
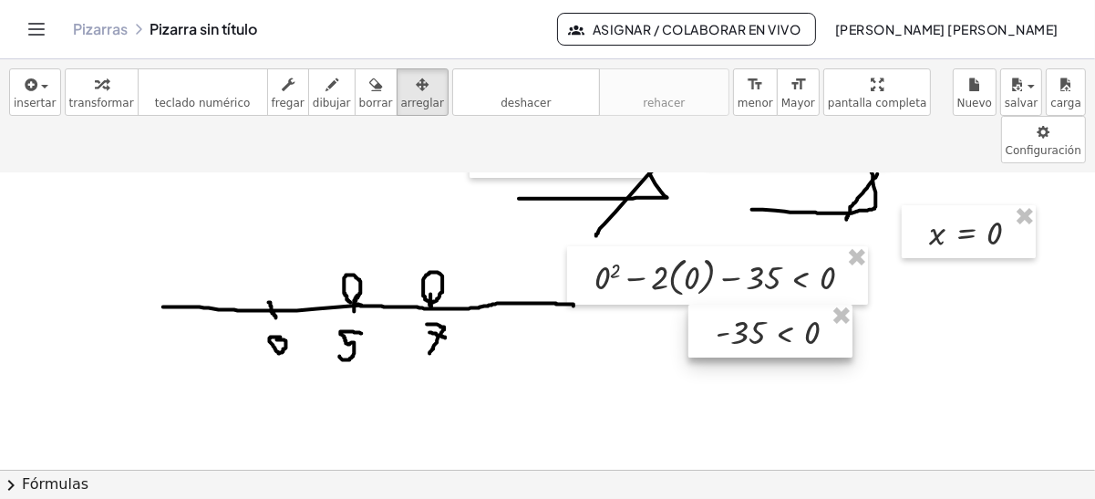
drag, startPoint x: 200, startPoint y: 176, endPoint x: 782, endPoint y: 272, distance: 589.8
click at [782, 305] on div at bounding box center [771, 332] width 164 height 54
click at [604, 354] on div at bounding box center [547, 326] width 1095 height 594
click at [698, 368] on div at bounding box center [547, 326] width 1095 height 594
click at [82, 97] on span "transformar" at bounding box center [101, 103] width 65 height 13
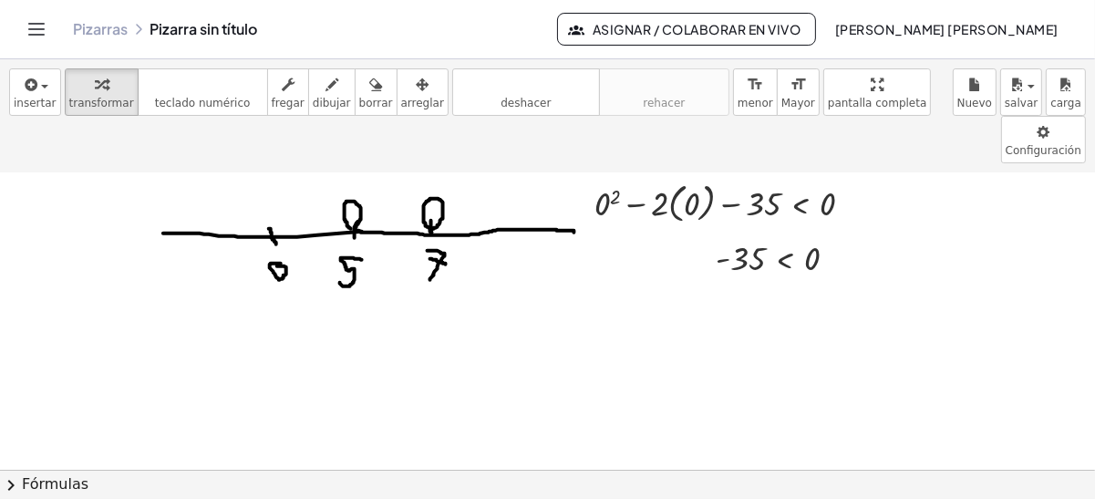
scroll to position [175, 0]
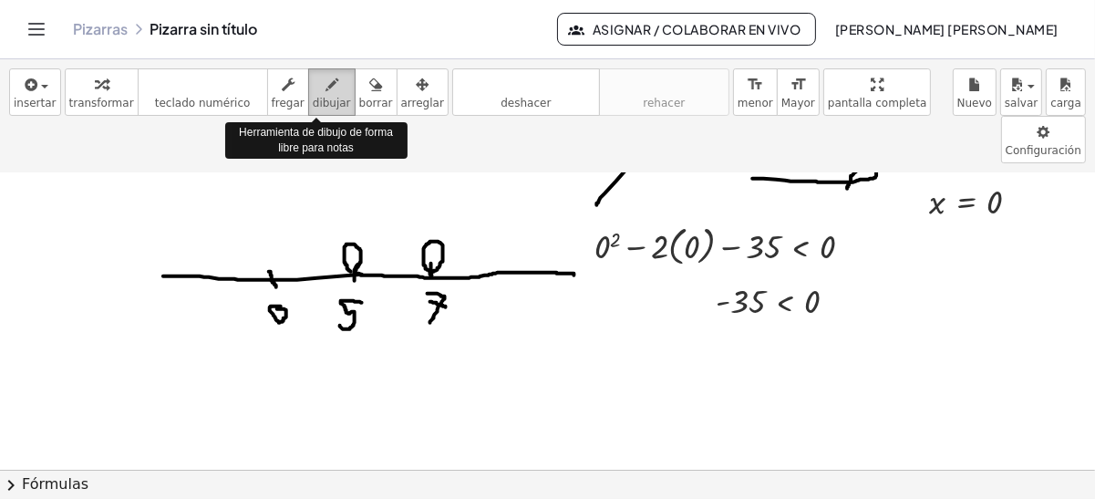
click at [308, 71] on button "dibujar" at bounding box center [331, 91] width 47 height 47
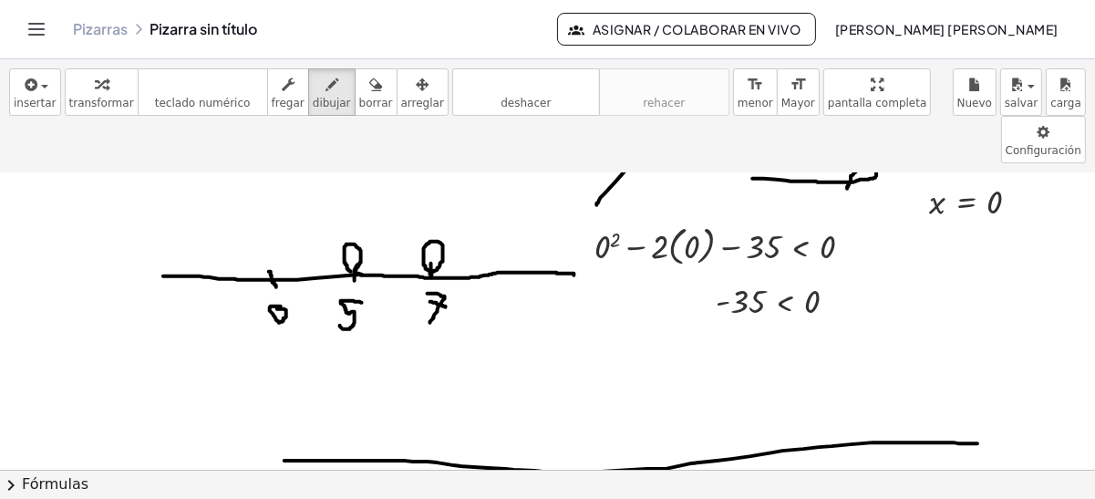
drag, startPoint x: 285, startPoint y: 411, endPoint x: 981, endPoint y: 396, distance: 696.1
click at [981, 396] on div at bounding box center [547, 343] width 1095 height 691
click at [614, 371] on div at bounding box center [547, 343] width 1095 height 691
drag, startPoint x: 695, startPoint y: 375, endPoint x: 701, endPoint y: 401, distance: 27.2
click at [701, 401] on div at bounding box center [547, 343] width 1095 height 691
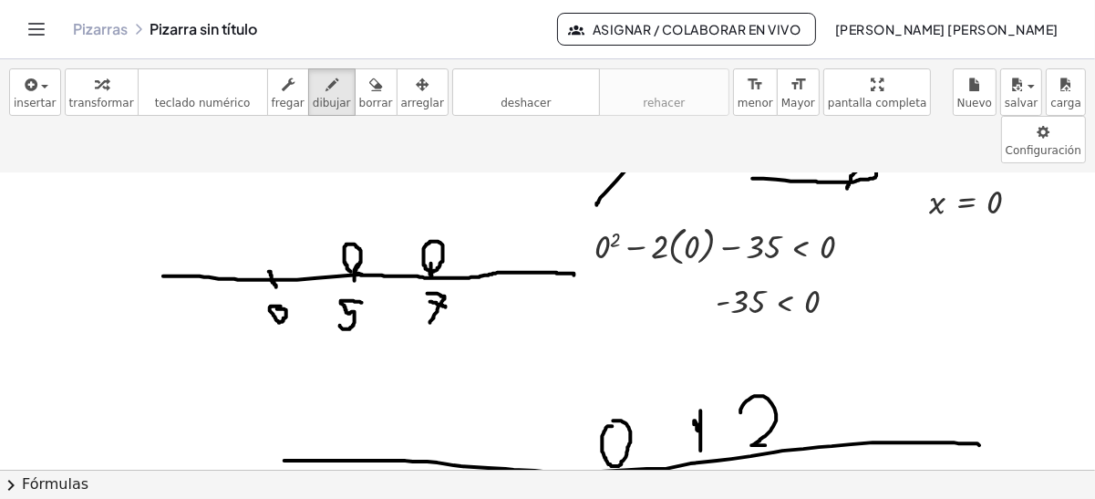
drag, startPoint x: 742, startPoint y: 363, endPoint x: 773, endPoint y: 397, distance: 46.5
click at [773, 398] on div at bounding box center [547, 343] width 1095 height 691
drag, startPoint x: 799, startPoint y: 351, endPoint x: 789, endPoint y: 382, distance: 32.6
click at [789, 382] on div at bounding box center [547, 343] width 1095 height 691
drag, startPoint x: 483, startPoint y: 373, endPoint x: 508, endPoint y: 380, distance: 26.6
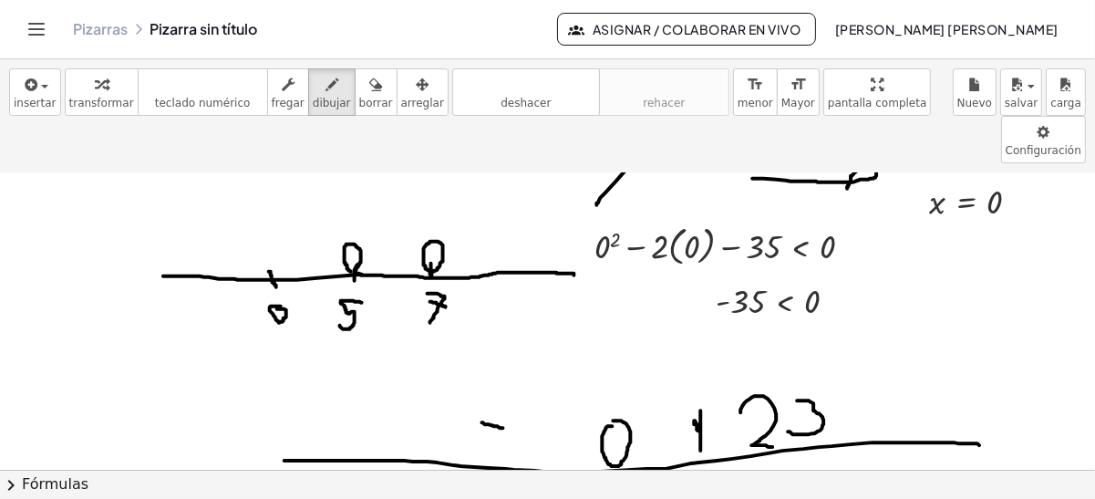
click at [508, 380] on div at bounding box center [547, 343] width 1095 height 691
drag, startPoint x: 522, startPoint y: 348, endPoint x: 521, endPoint y: 395, distance: 46.5
click at [521, 394] on div at bounding box center [547, 343] width 1095 height 691
drag, startPoint x: 401, startPoint y: 378, endPoint x: 416, endPoint y: 378, distance: 14.6
click at [414, 378] on div at bounding box center [547, 343] width 1095 height 691
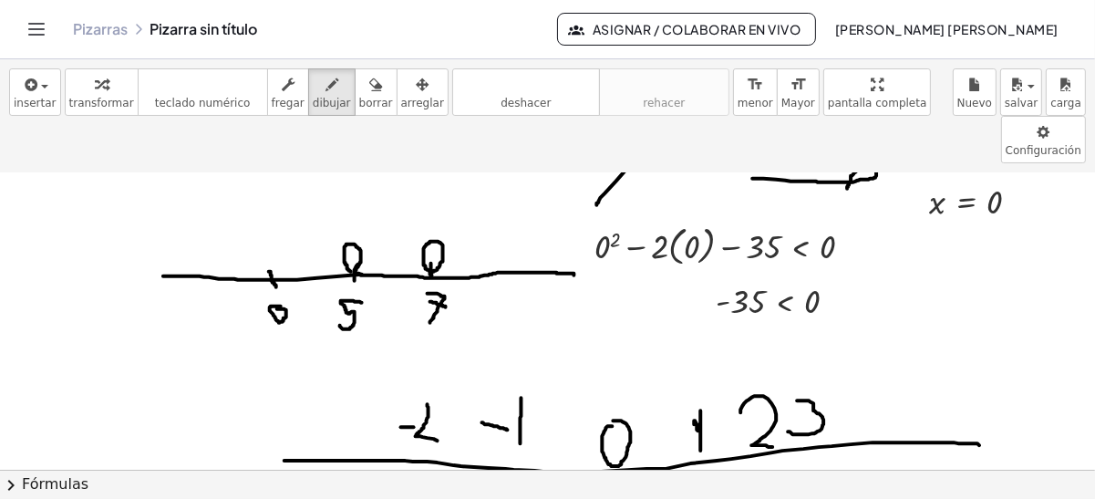
drag, startPoint x: 428, startPoint y: 357, endPoint x: 450, endPoint y: 397, distance: 45.7
click at [450, 397] on div at bounding box center [547, 343] width 1095 height 691
drag, startPoint x: 413, startPoint y: 357, endPoint x: 429, endPoint y: 356, distance: 15.5
click at [429, 354] on div at bounding box center [547, 343] width 1095 height 691
drag, startPoint x: 248, startPoint y: 369, endPoint x: 274, endPoint y: 369, distance: 25.5
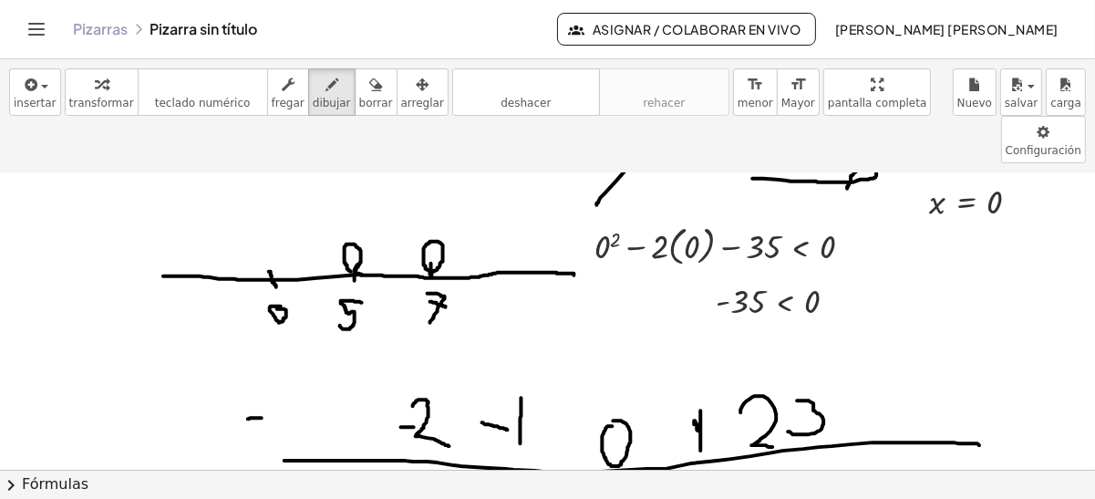
click at [273, 368] on div at bounding box center [547, 343] width 1095 height 691
drag, startPoint x: 286, startPoint y: 353, endPoint x: 262, endPoint y: 384, distance: 39.6
click at [262, 384] on div at bounding box center [547, 343] width 1095 height 691
drag, startPoint x: 317, startPoint y: 349, endPoint x: 310, endPoint y: 379, distance: 30.8
click at [310, 379] on div at bounding box center [547, 343] width 1095 height 691
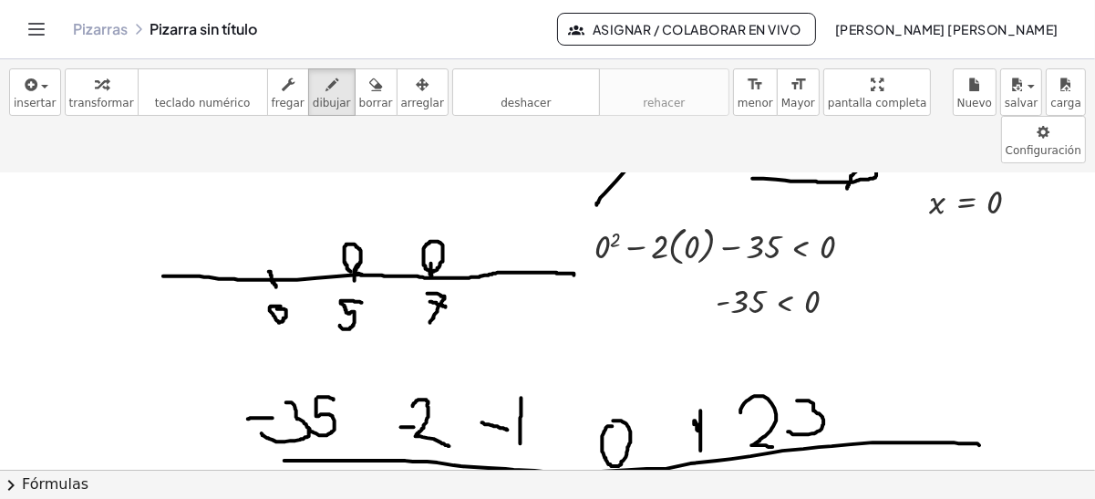
drag, startPoint x: 318, startPoint y: 348, endPoint x: 336, endPoint y: 352, distance: 17.9
click at [335, 350] on div at bounding box center [547, 343] width 1095 height 691
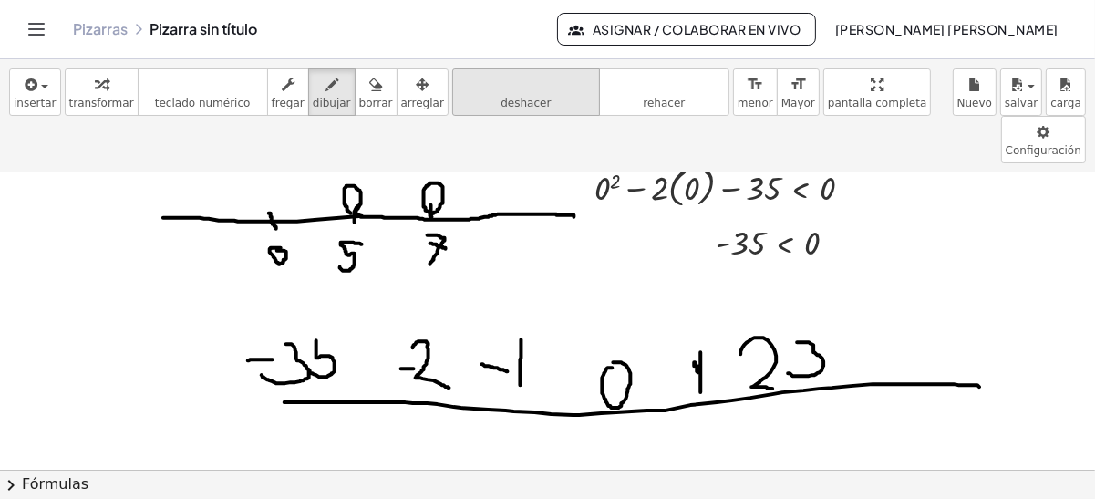
click at [458, 105] on button "deshacer deshacer" at bounding box center [526, 91] width 148 height 47
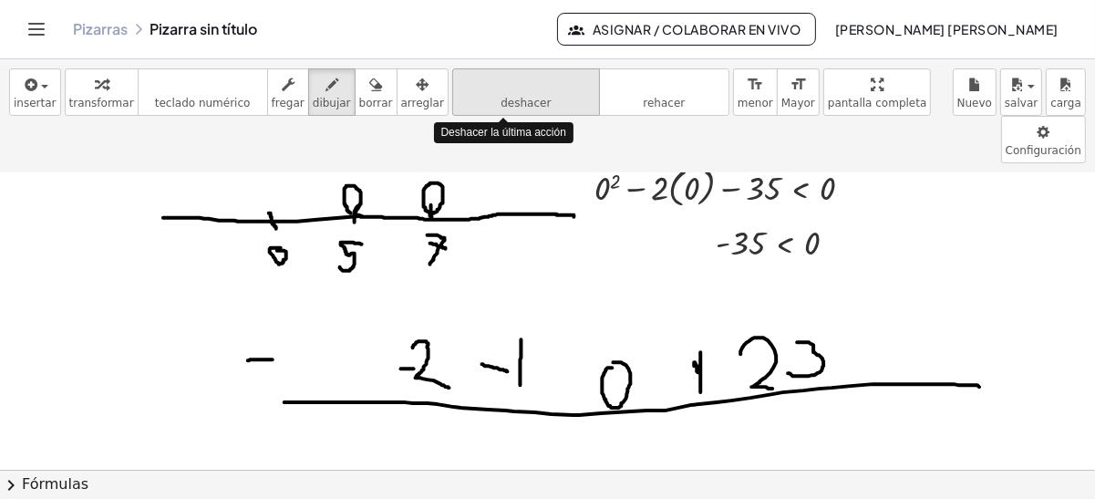
click at [458, 105] on button "deshacer deshacer" at bounding box center [526, 91] width 148 height 47
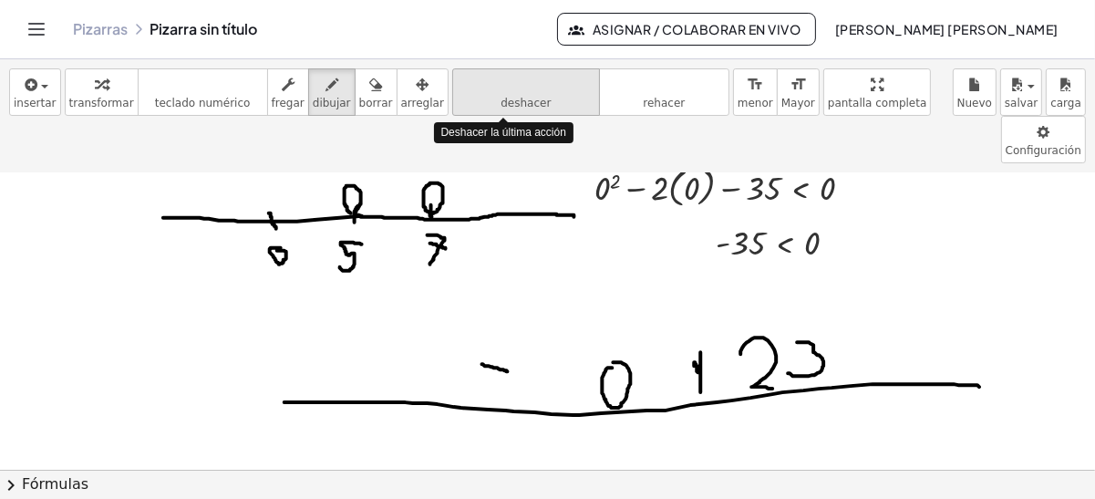
click at [458, 105] on button "deshacer deshacer" at bounding box center [526, 91] width 148 height 47
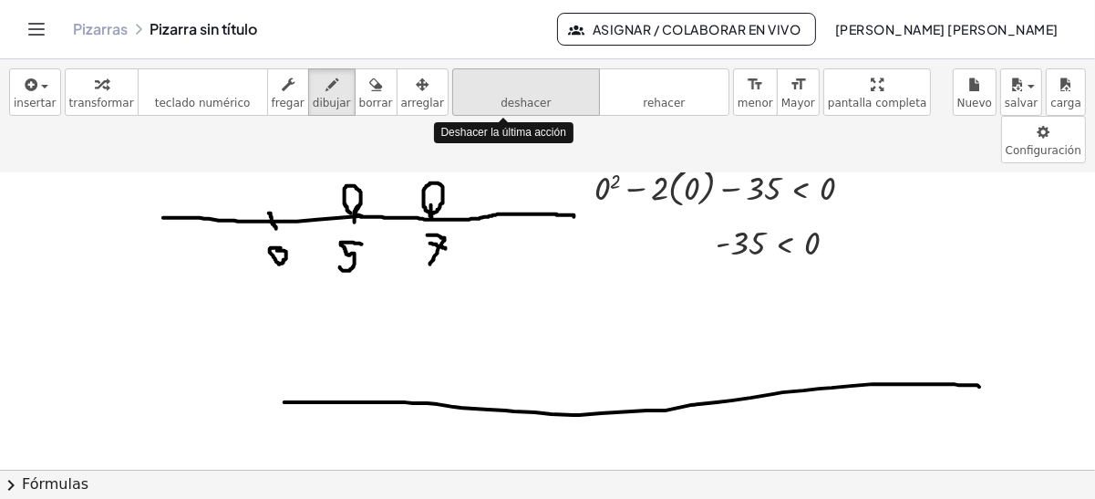
click at [458, 105] on button "deshacer deshacer" at bounding box center [526, 91] width 148 height 47
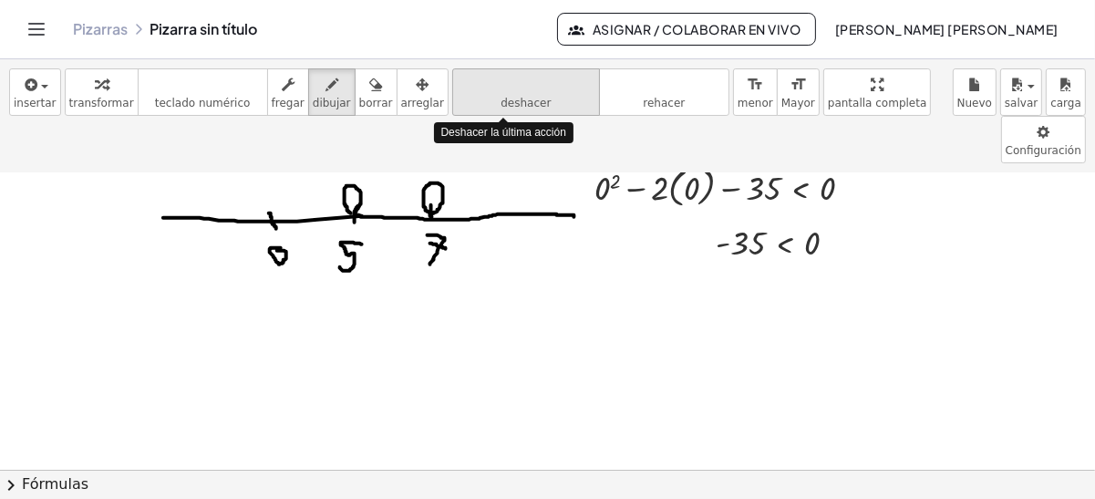
click at [458, 105] on button "deshacer deshacer" at bounding box center [526, 91] width 148 height 47
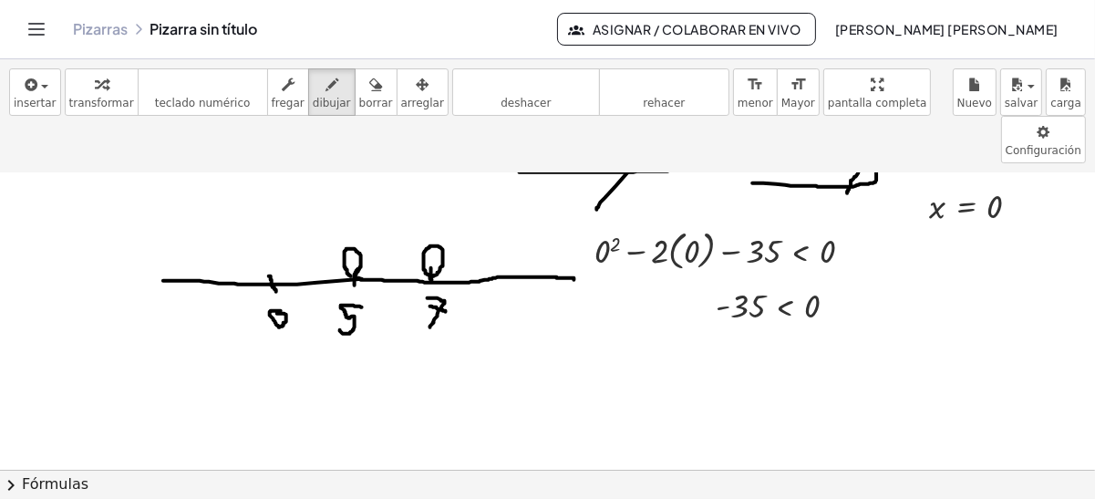
scroll to position [139, 0]
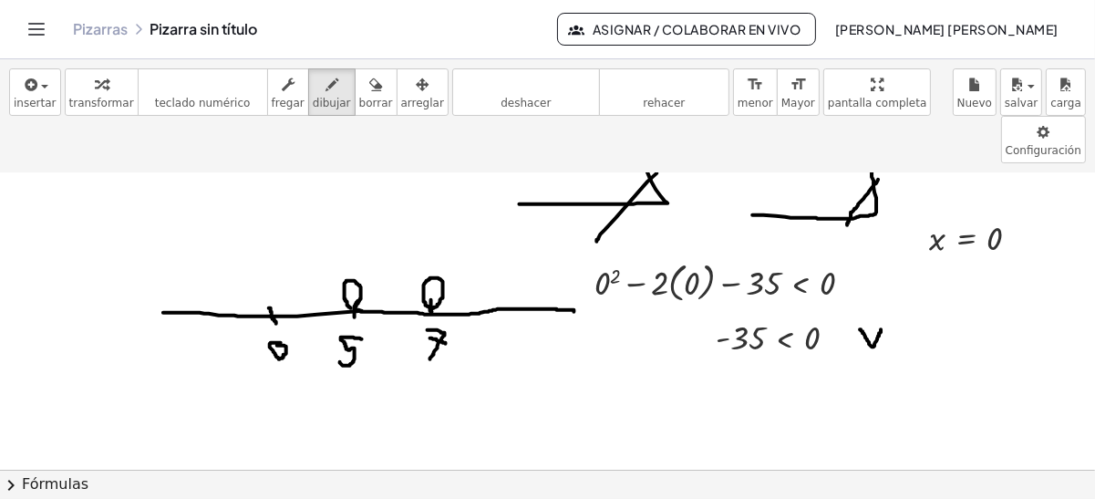
drag, startPoint x: 861, startPoint y: 280, endPoint x: 883, endPoint y: 279, distance: 21.9
click at [883, 279] on div at bounding box center [547, 380] width 1095 height 691
drag, startPoint x: 173, startPoint y: 213, endPoint x: 200, endPoint y: 210, distance: 26.7
click at [200, 210] on div at bounding box center [547, 380] width 1095 height 691
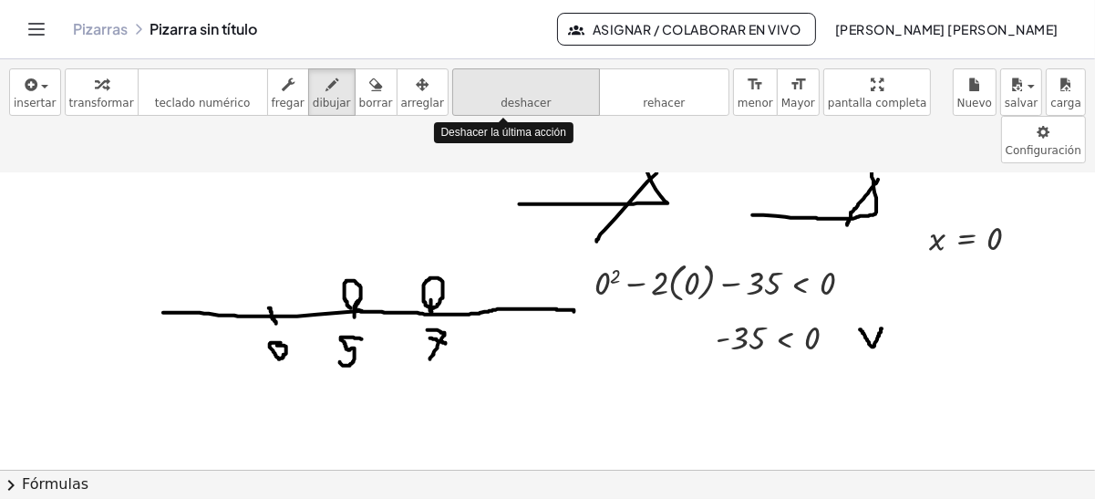
click at [465, 83] on icon "deshacer" at bounding box center [526, 85] width 139 height 22
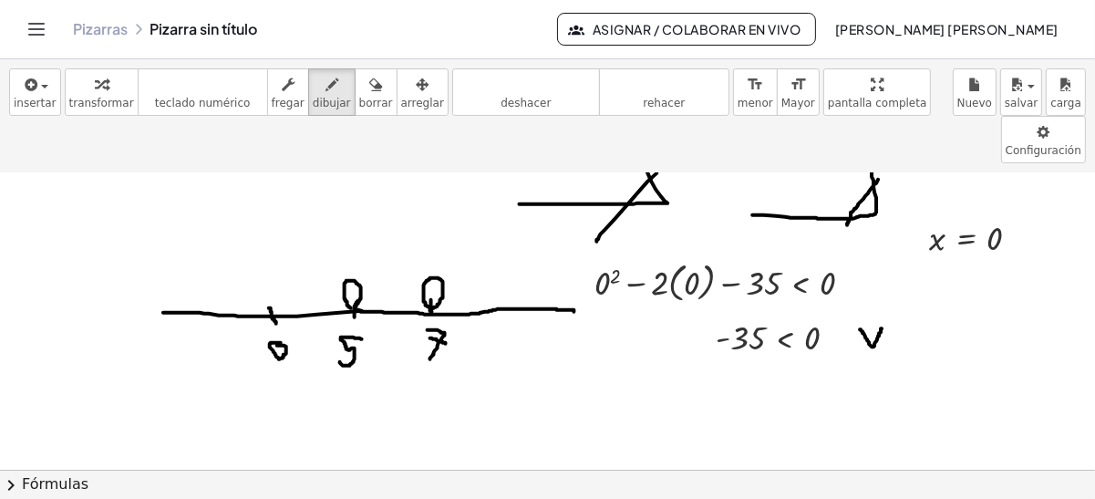
scroll to position [0, 0]
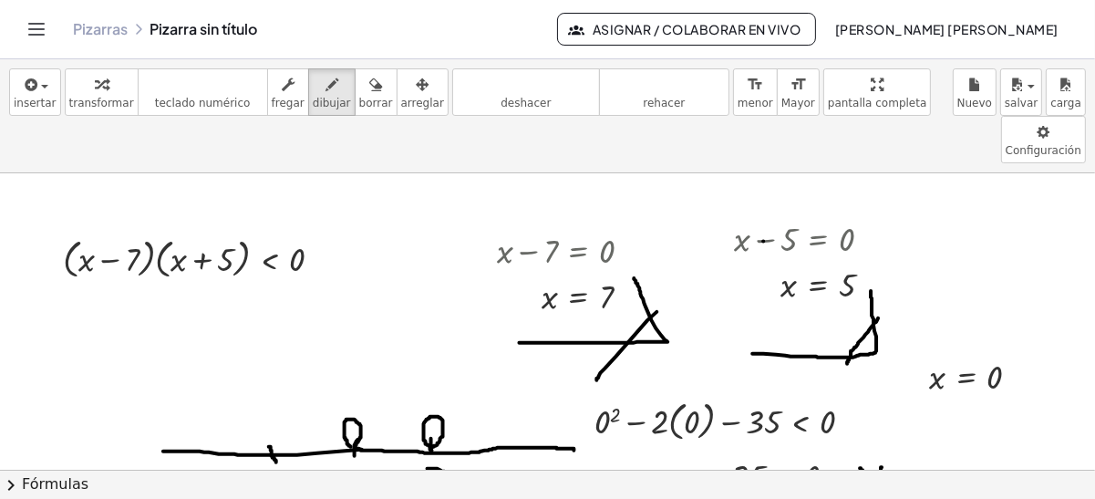
click at [95, 86] on icon "button" at bounding box center [101, 85] width 13 height 22
click at [773, 214] on div at bounding box center [811, 237] width 172 height 47
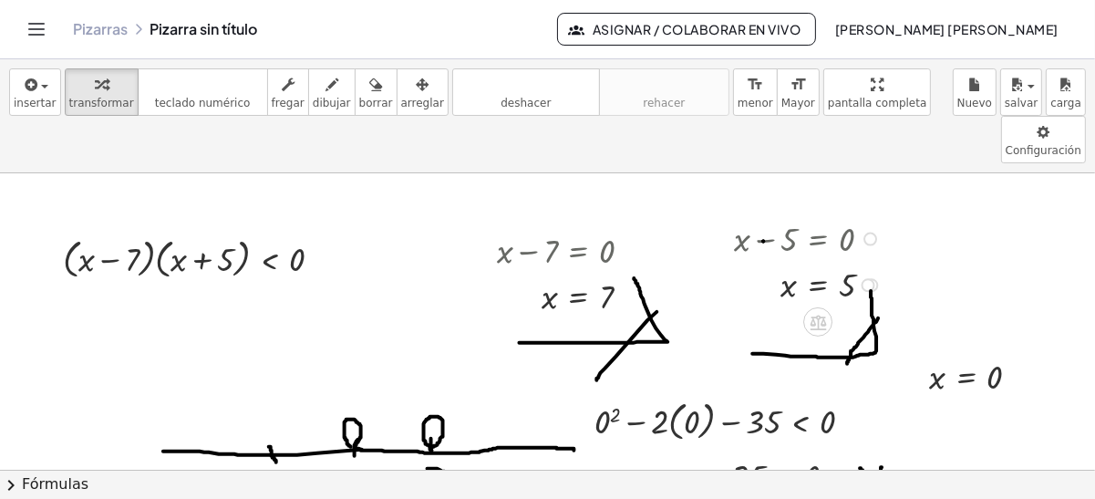
click at [871, 232] on div at bounding box center [871, 239] width 14 height 14
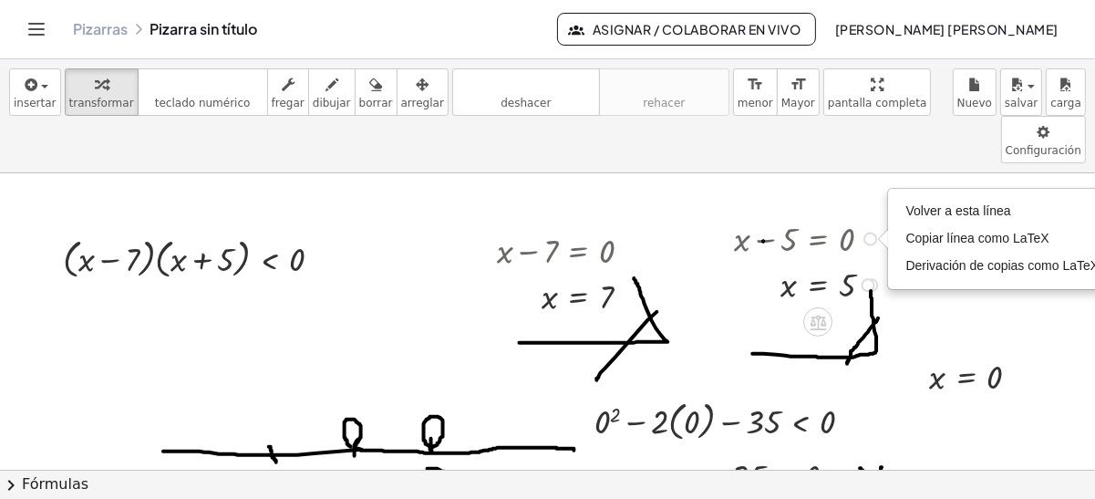
click at [868, 232] on div "Go back to this line Copy line as LaTeX Copy derivation as LaTeX" at bounding box center [871, 239] width 14 height 14
drag, startPoint x: 868, startPoint y: 192, endPoint x: 386, endPoint y: 260, distance: 487.2
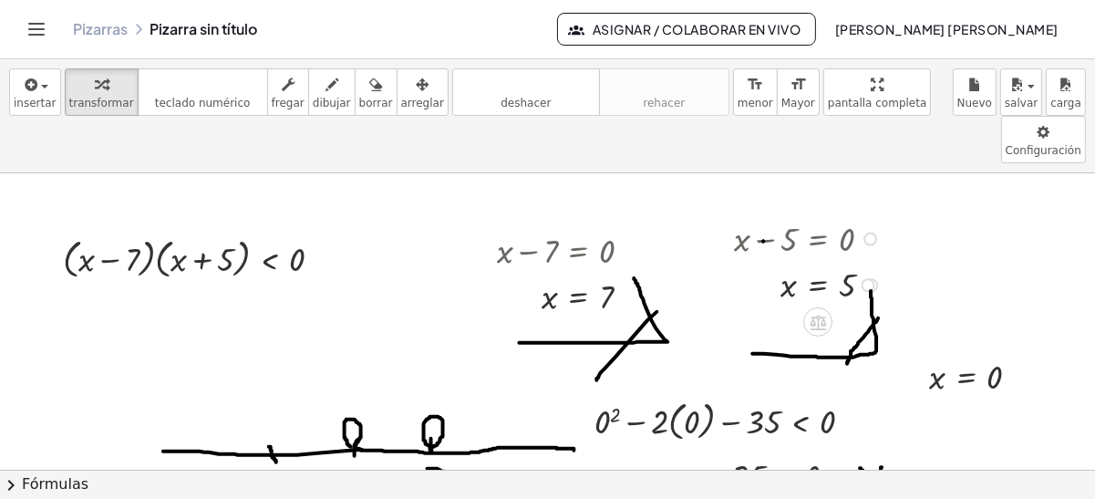
click at [809, 214] on div at bounding box center [811, 237] width 172 height 47
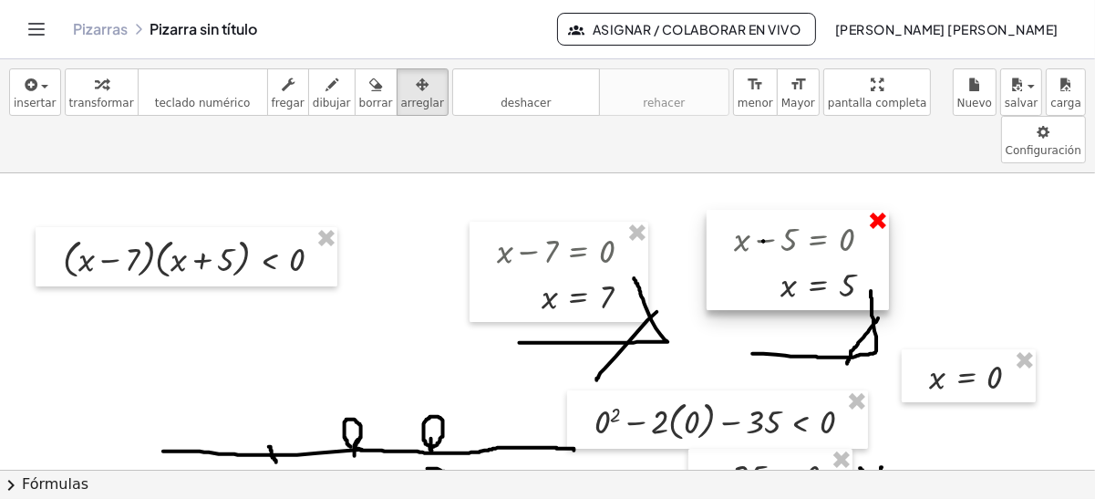
drag, startPoint x: 402, startPoint y: 88, endPoint x: 882, endPoint y: 172, distance: 487.1
click at [882, 172] on div "insertar select one: Math Expression Function Text Youtube Video Graphing Geome…" at bounding box center [547, 279] width 1095 height 440
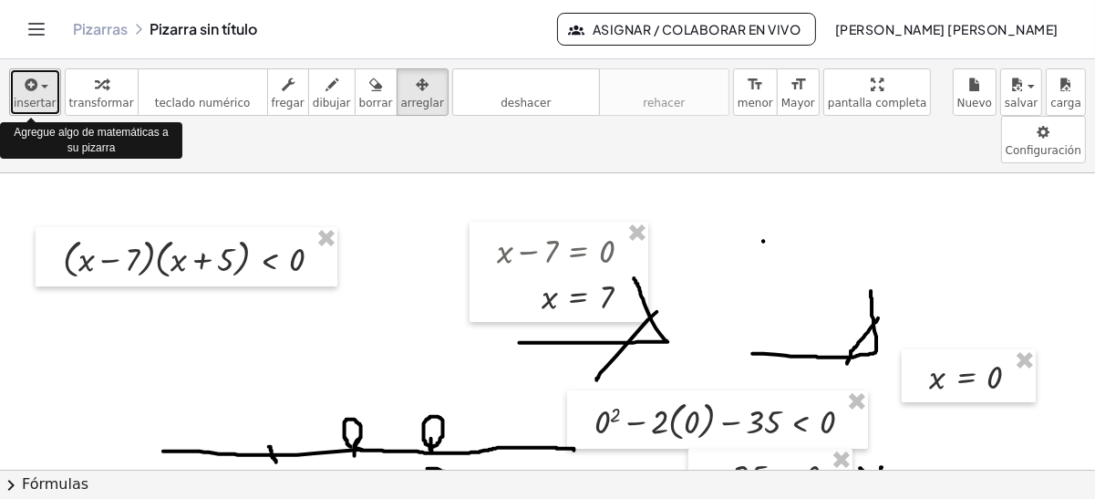
click at [29, 81] on icon "button" at bounding box center [30, 85] width 16 height 22
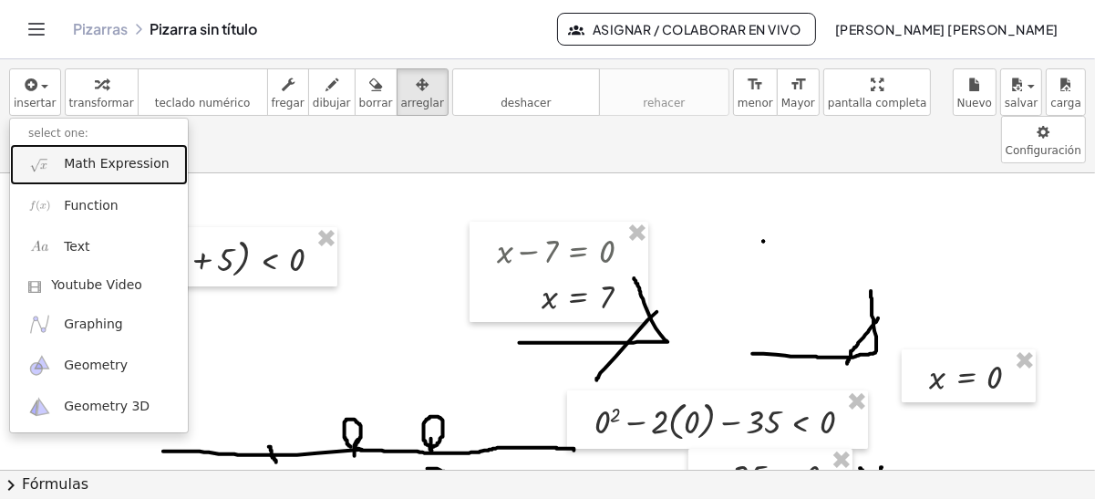
click at [97, 161] on span "Math Expression" at bounding box center [116, 164] width 105 height 18
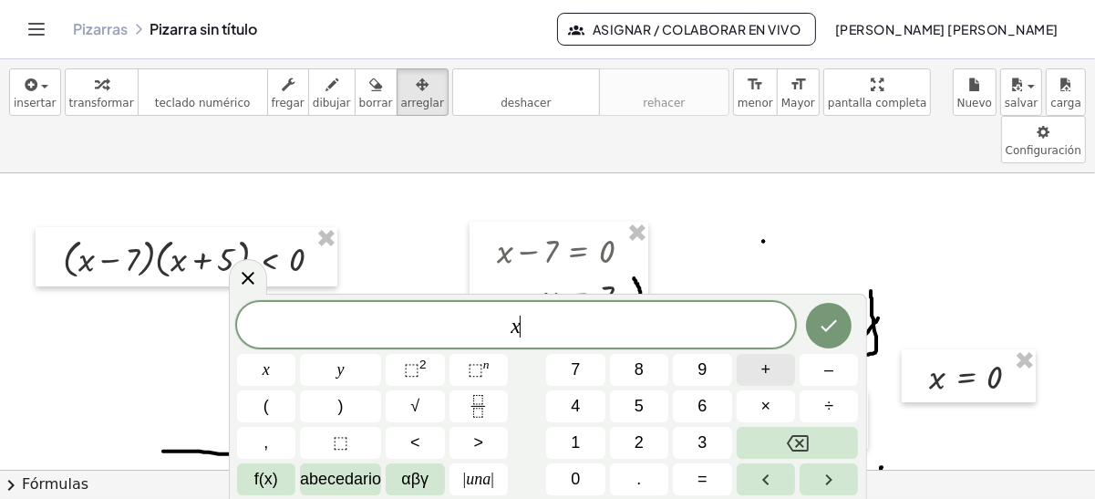
click at [763, 375] on span "+" at bounding box center [767, 370] width 10 height 25
click at [689, 479] on button "=" at bounding box center [702, 479] width 58 height 32
click at [825, 327] on icon "Hecho" at bounding box center [829, 326] width 22 height 22
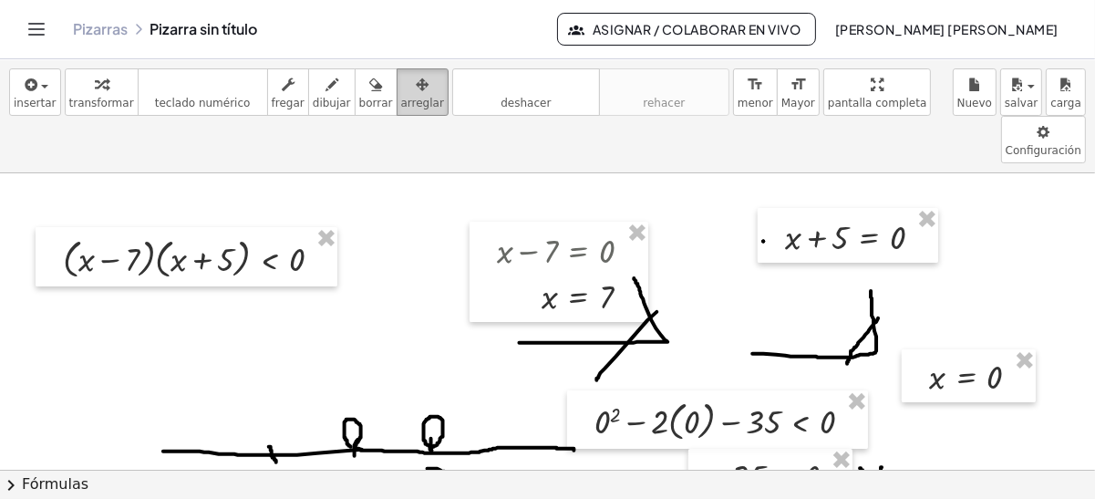
click at [401, 90] on div "button" at bounding box center [422, 84] width 43 height 22
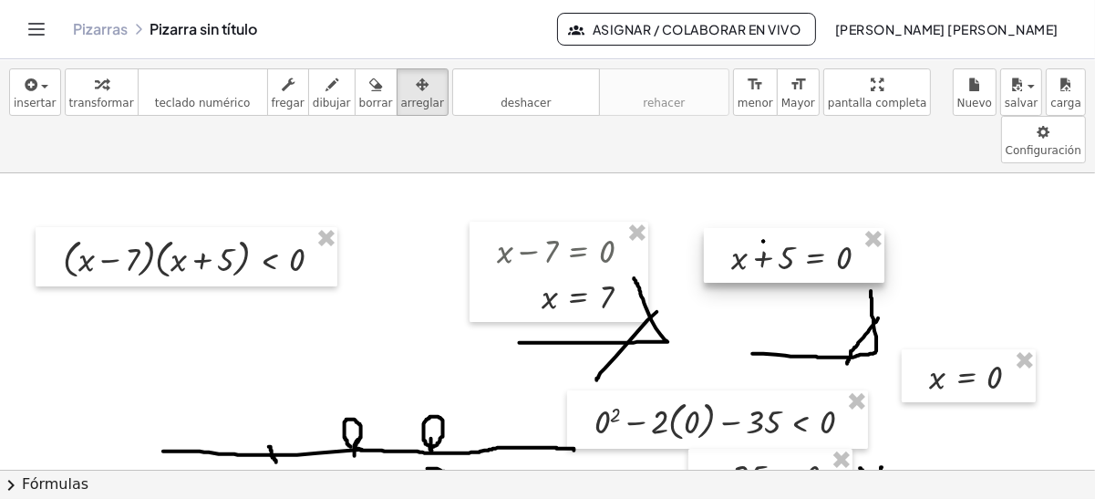
drag, startPoint x: 877, startPoint y: 198, endPoint x: 824, endPoint y: 218, distance: 56.6
click at [824, 228] on div at bounding box center [794, 256] width 181 height 56
click at [732, 228] on div at bounding box center [794, 256] width 181 height 56
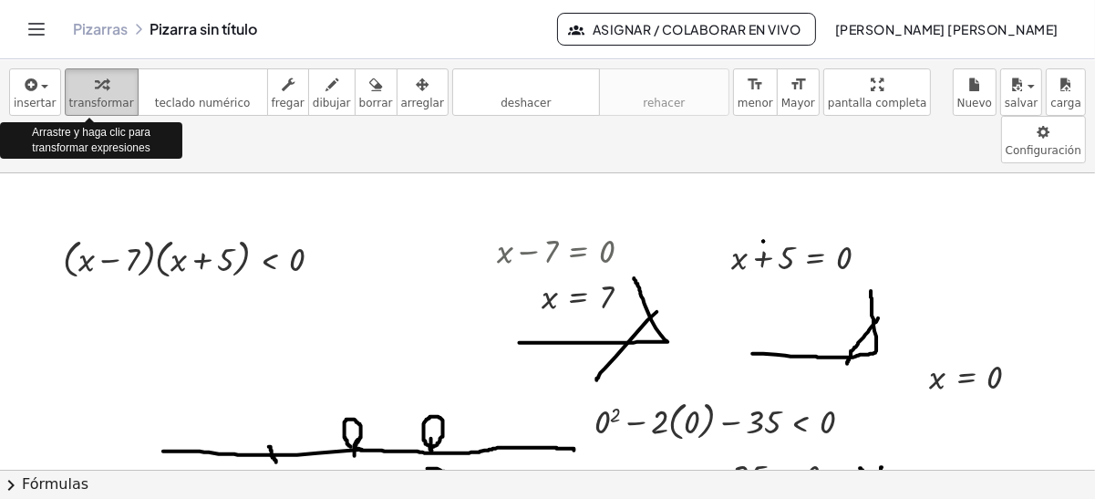
click at [77, 80] on div "button" at bounding box center [101, 84] width 65 height 22
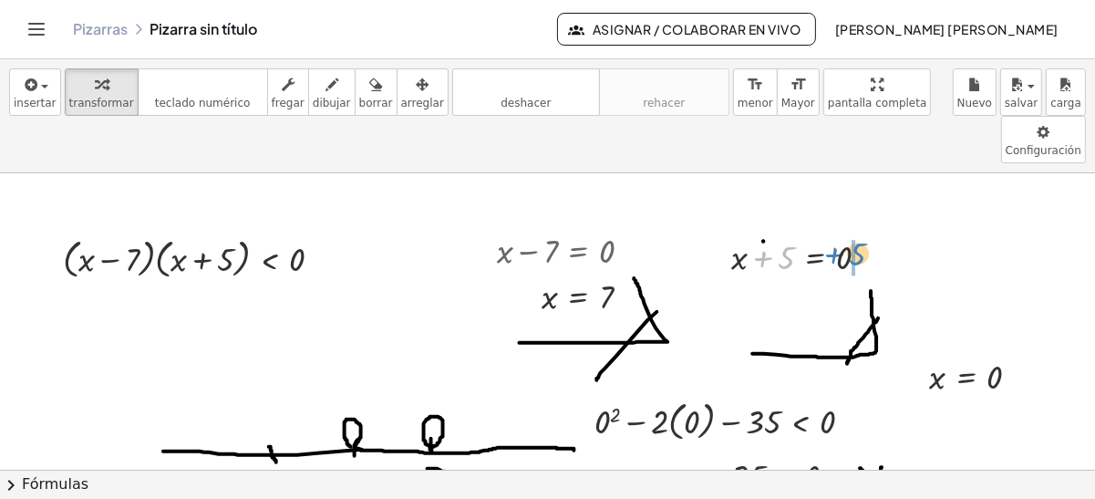
drag, startPoint x: 777, startPoint y: 209, endPoint x: 861, endPoint y: 205, distance: 84.0
click at [861, 233] on div at bounding box center [807, 256] width 171 height 47
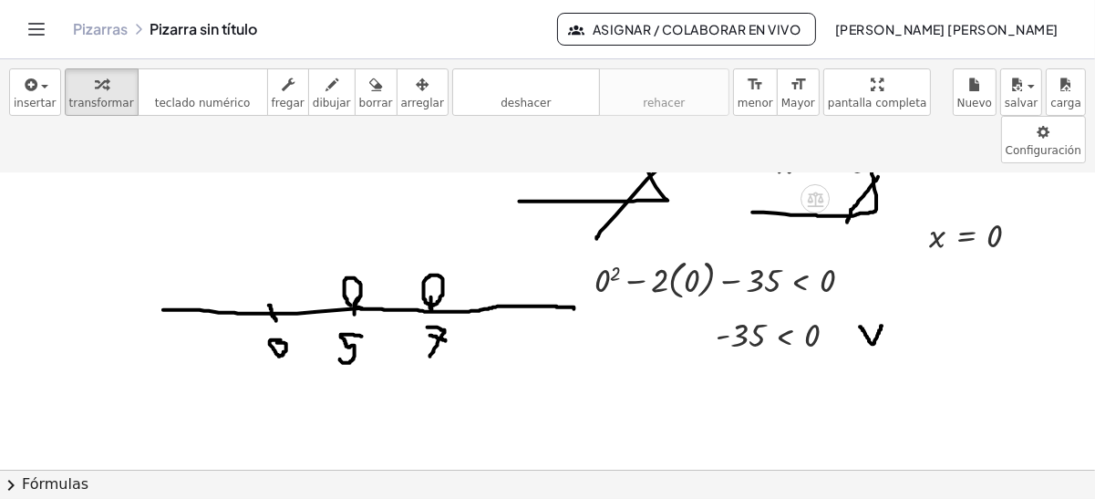
scroll to position [148, 0]
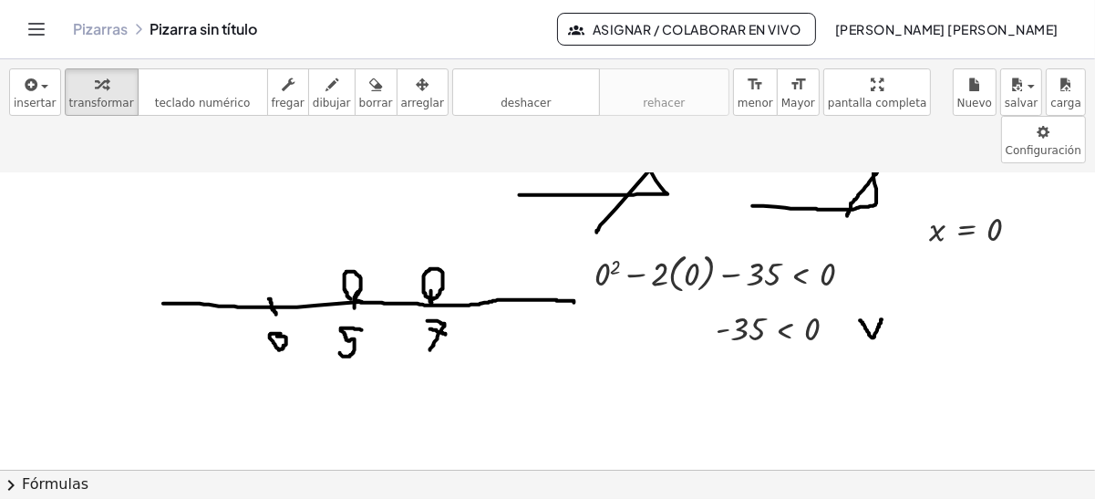
click at [339, 117] on div "insertar select one: Math Expression Function Text Youtube Video Graphing Geome…" at bounding box center [547, 116] width 1095 height 114
click at [359, 102] on span "borrar" at bounding box center [376, 103] width 34 height 13
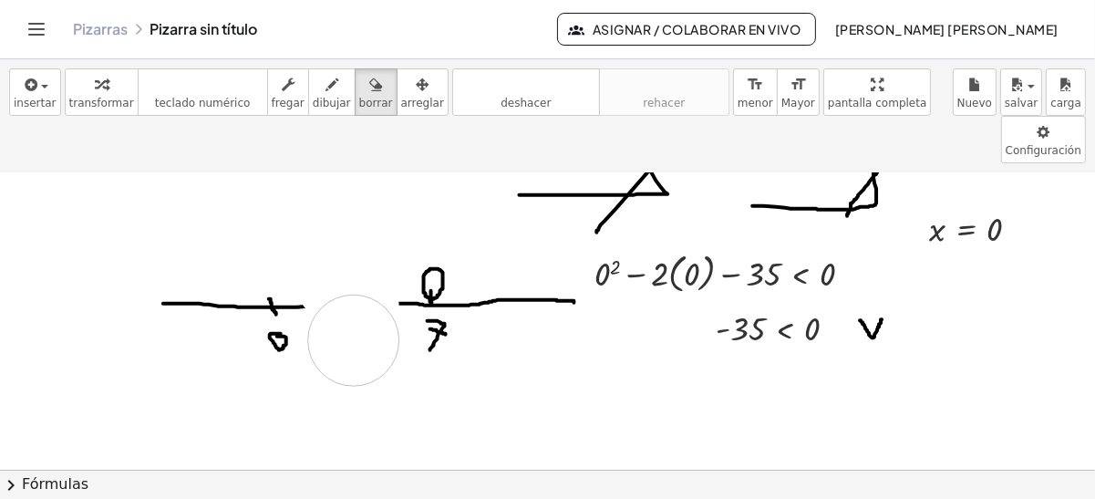
drag, startPoint x: 341, startPoint y: 229, endPoint x: 353, endPoint y: 302, distance: 73.9
click at [354, 295] on div at bounding box center [547, 371] width 1095 height 691
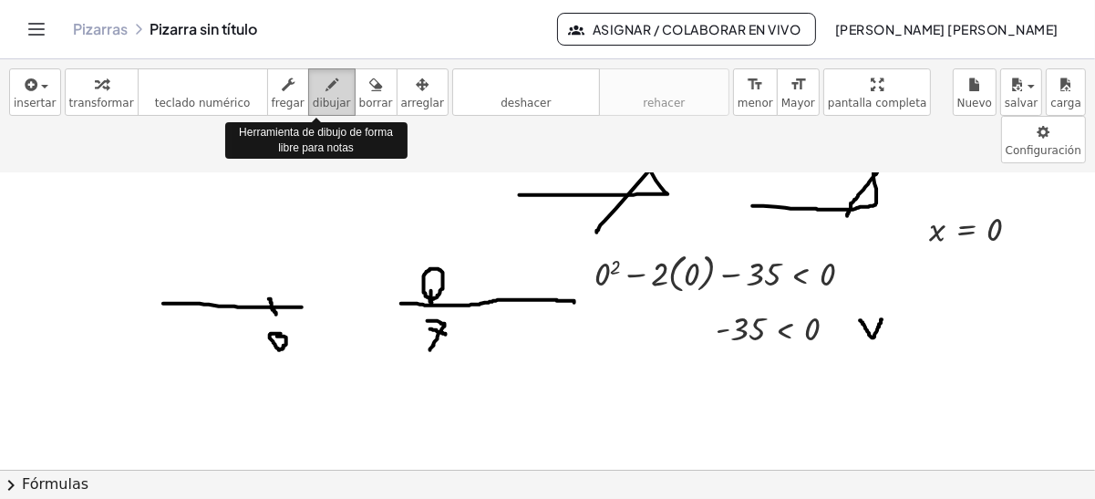
click at [313, 98] on span "dibujar" at bounding box center [332, 103] width 38 height 13
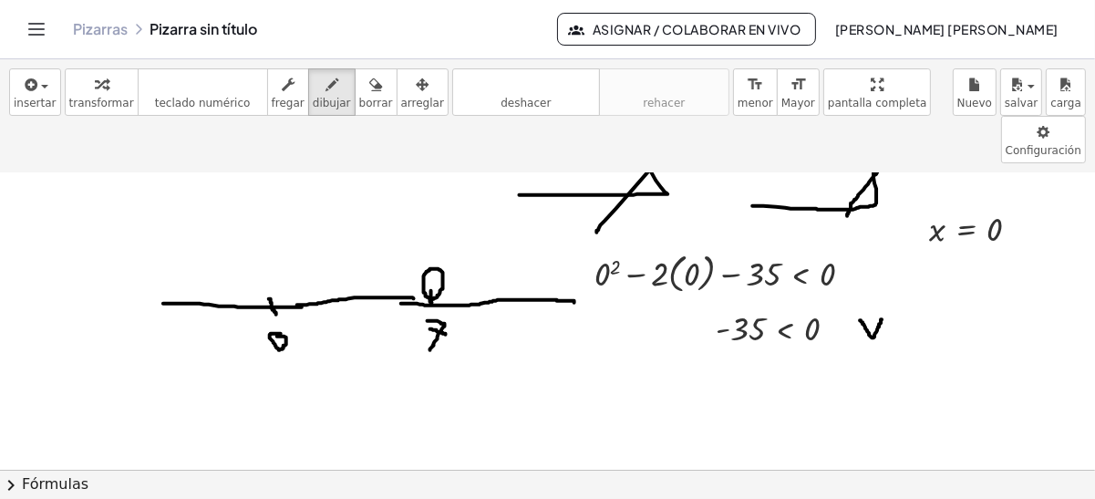
drag, startPoint x: 297, startPoint y: 255, endPoint x: 422, endPoint y: 250, distance: 125.1
click at [422, 250] on div at bounding box center [547, 371] width 1095 height 691
drag, startPoint x: 180, startPoint y: 249, endPoint x: 185, endPoint y: 262, distance: 13.9
click at [184, 262] on div at bounding box center [547, 371] width 1095 height 691
drag, startPoint x: 187, startPoint y: 281, endPoint x: 165, endPoint y: 305, distance: 32.3
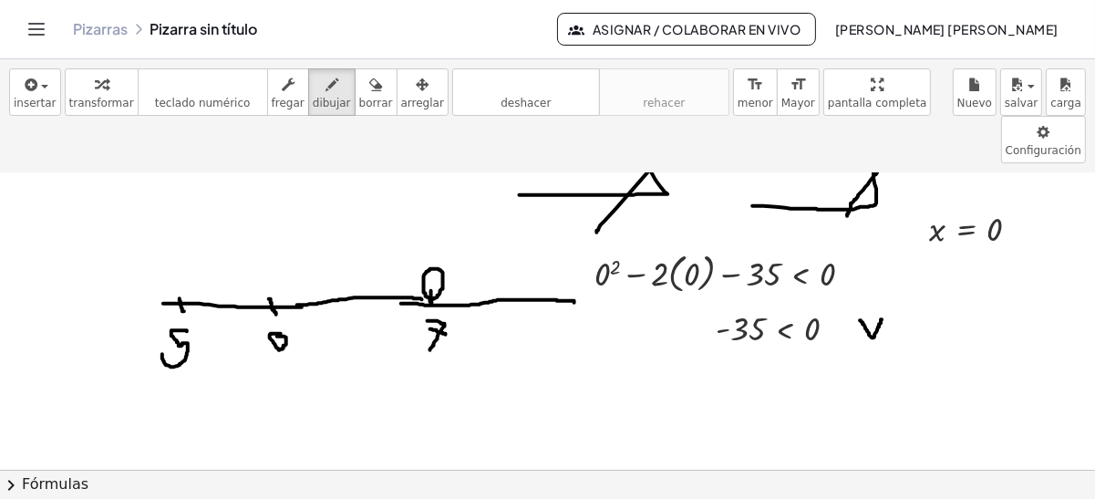
click at [164, 305] on div at bounding box center [547, 371] width 1095 height 691
drag, startPoint x: 135, startPoint y: 297, endPoint x: 153, endPoint y: 297, distance: 18.2
click at [153, 297] on div at bounding box center [547, 371] width 1095 height 691
click at [184, 249] on div at bounding box center [547, 371] width 1095 height 691
drag, startPoint x: 291, startPoint y: 172, endPoint x: 320, endPoint y: 158, distance: 32.6
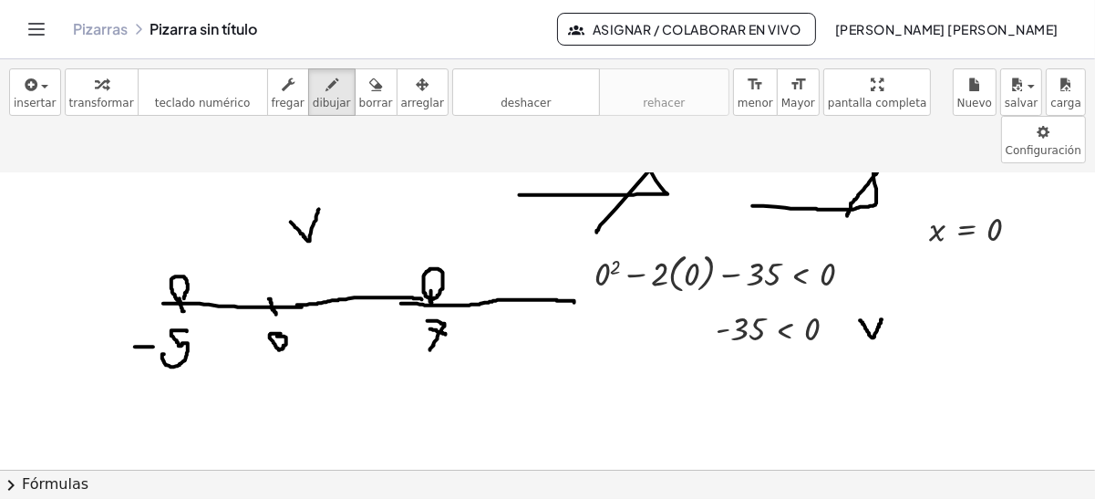
click at [320, 158] on div at bounding box center [547, 371] width 1095 height 691
drag, startPoint x: 179, startPoint y: 224, endPoint x: 432, endPoint y: 231, distance: 253.6
click at [432, 231] on div at bounding box center [547, 371] width 1095 height 691
drag, startPoint x: 928, startPoint y: 264, endPoint x: 911, endPoint y: 290, distance: 31.1
click at [911, 290] on div at bounding box center [547, 371] width 1095 height 691
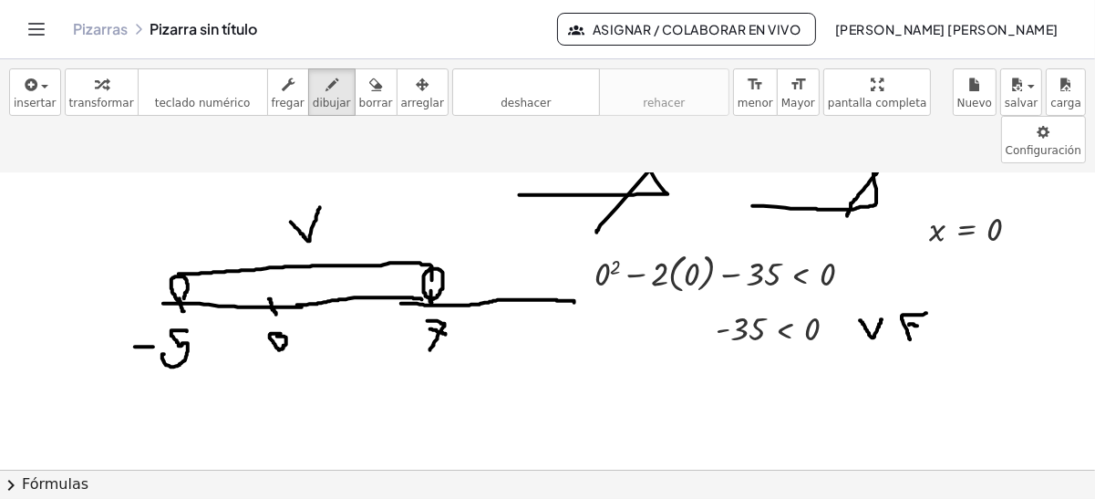
drag, startPoint x: 910, startPoint y: 275, endPoint x: 919, endPoint y: 276, distance: 9.2
click at [919, 276] on div at bounding box center [547, 371] width 1095 height 691
drag, startPoint x: 225, startPoint y: 233, endPoint x: 217, endPoint y: 244, distance: 14.4
click at [217, 244] on div at bounding box center [547, 371] width 1095 height 691
drag, startPoint x: 241, startPoint y: 247, endPoint x: 265, endPoint y: 230, distance: 29.4
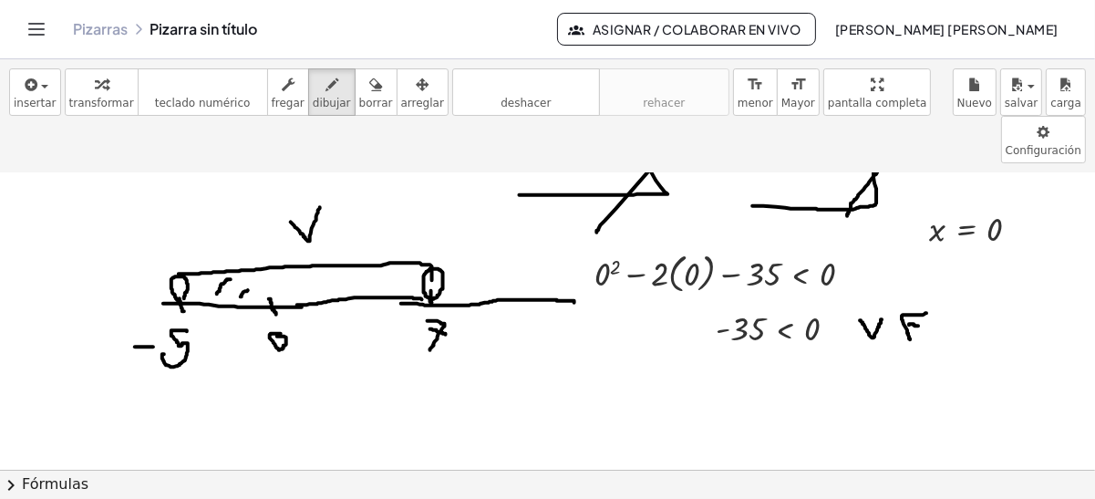
click at [265, 230] on div at bounding box center [547, 371] width 1095 height 691
drag, startPoint x: 268, startPoint y: 247, endPoint x: 298, endPoint y: 229, distance: 35.2
click at [298, 229] on div at bounding box center [547, 371] width 1095 height 691
drag, startPoint x: 300, startPoint y: 249, endPoint x: 341, endPoint y: 228, distance: 46.1
click at [341, 228] on div at bounding box center [547, 371] width 1095 height 691
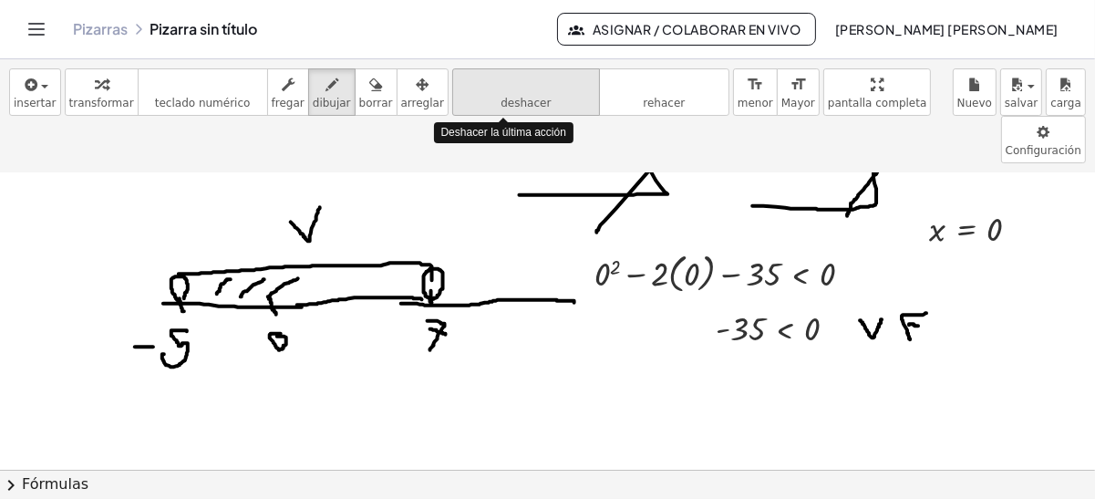
click at [452, 105] on button "deshacer deshacer" at bounding box center [526, 91] width 148 height 47
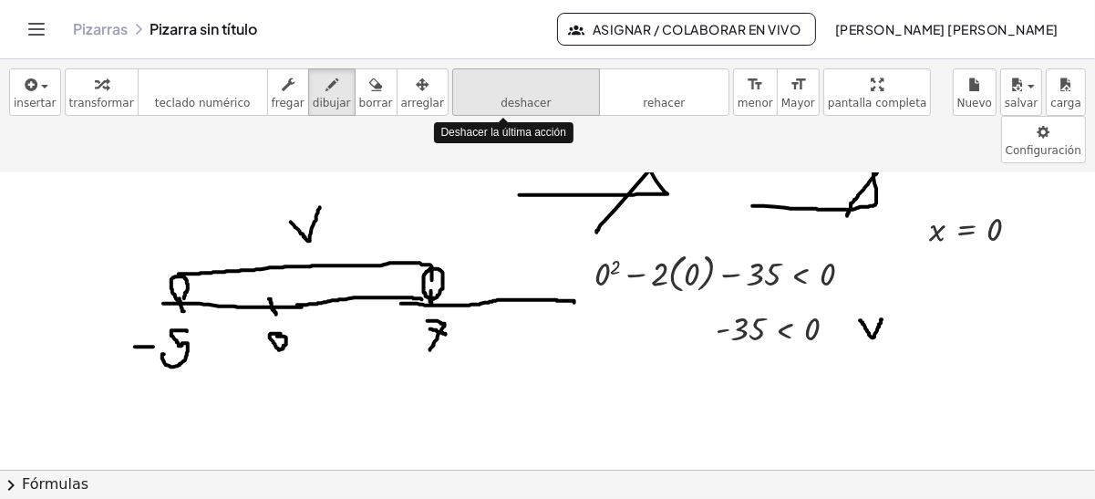
click at [452, 105] on button "deshacer deshacer" at bounding box center [526, 91] width 148 height 47
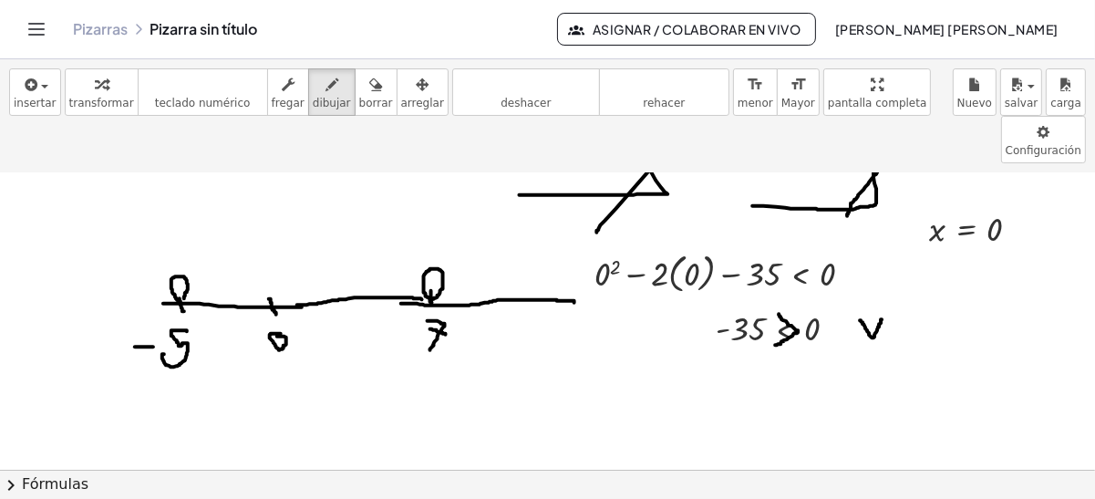
drag, startPoint x: 780, startPoint y: 265, endPoint x: 776, endPoint y: 296, distance: 31.2
click at [776, 296] on div at bounding box center [547, 371] width 1095 height 691
drag, startPoint x: 915, startPoint y: 270, endPoint x: 897, endPoint y: 293, distance: 29.2
click at [897, 293] on div at bounding box center [547, 371] width 1095 height 691
drag, startPoint x: 897, startPoint y: 280, endPoint x: 912, endPoint y: 281, distance: 15.5
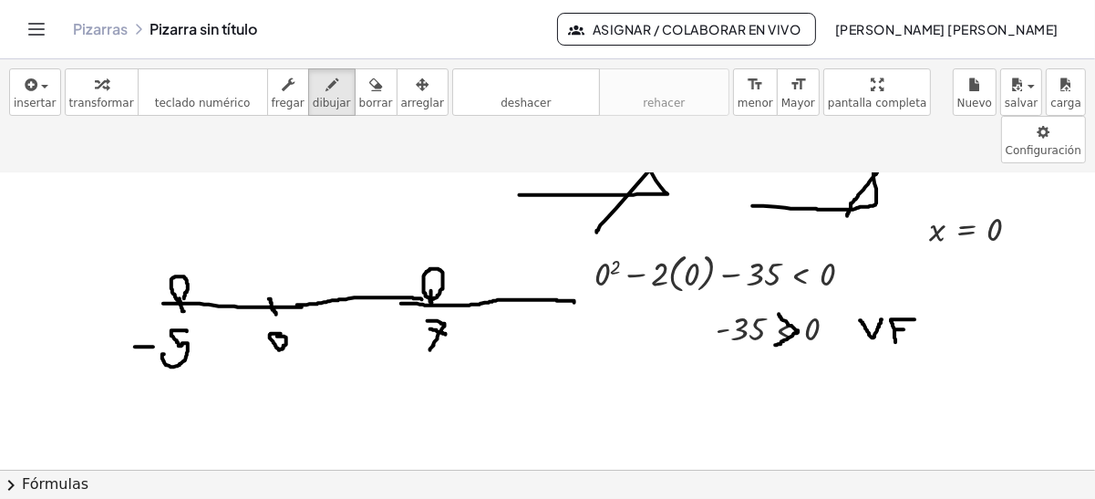
click at [912, 281] on div at bounding box center [547, 371] width 1095 height 691
drag, startPoint x: 178, startPoint y: 225, endPoint x: 34, endPoint y: 223, distance: 144.1
click at [34, 223] on div at bounding box center [547, 371] width 1095 height 691
drag, startPoint x: 443, startPoint y: 94, endPoint x: 223, endPoint y: 229, distance: 258.0
click at [30, 230] on div "insertar select one: Math Expression Function Text Youtube Video Graphing Geome…" at bounding box center [547, 279] width 1095 height 440
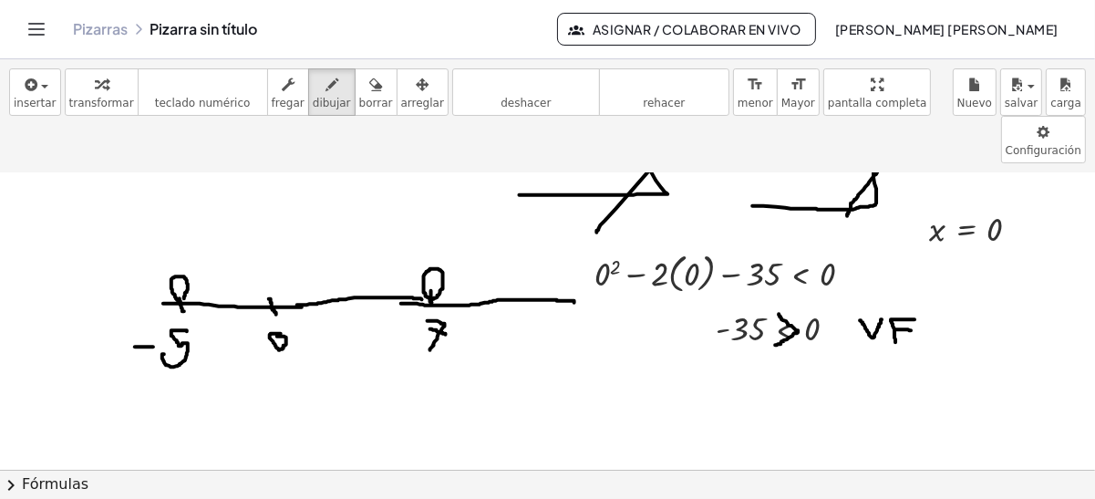
drag, startPoint x: 304, startPoint y: 94, endPoint x: 69, endPoint y: 226, distance: 269.2
click at [69, 226] on div "insertar select one: Math Expression Function Text Youtube Video Graphing Geome…" at bounding box center [547, 279] width 1095 height 440
drag, startPoint x: 173, startPoint y: 228, endPoint x: 52, endPoint y: 230, distance: 121.3
click at [52, 230] on div at bounding box center [547, 371] width 1095 height 691
drag, startPoint x: 109, startPoint y: 185, endPoint x: 122, endPoint y: 207, distance: 25.8
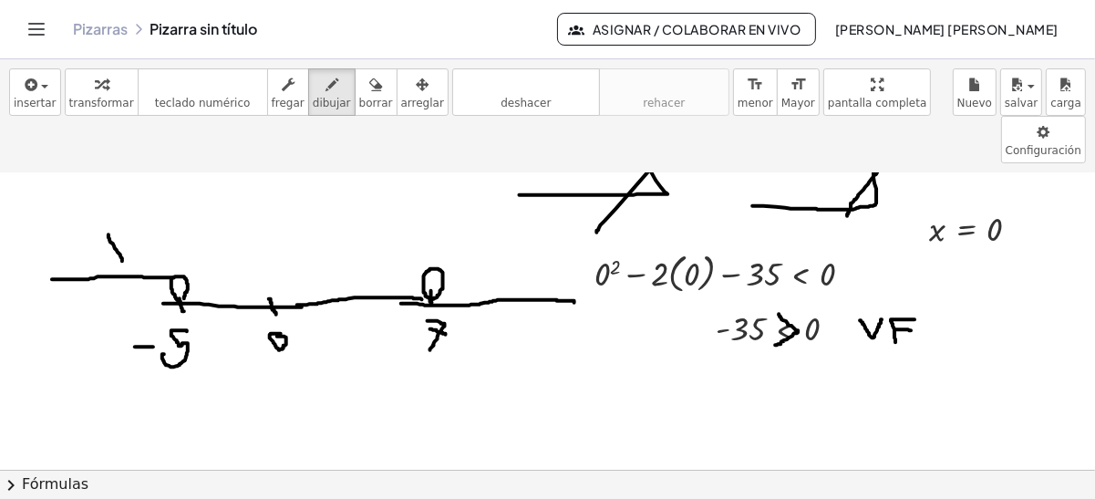
click at [122, 208] on div at bounding box center [547, 371] width 1095 height 691
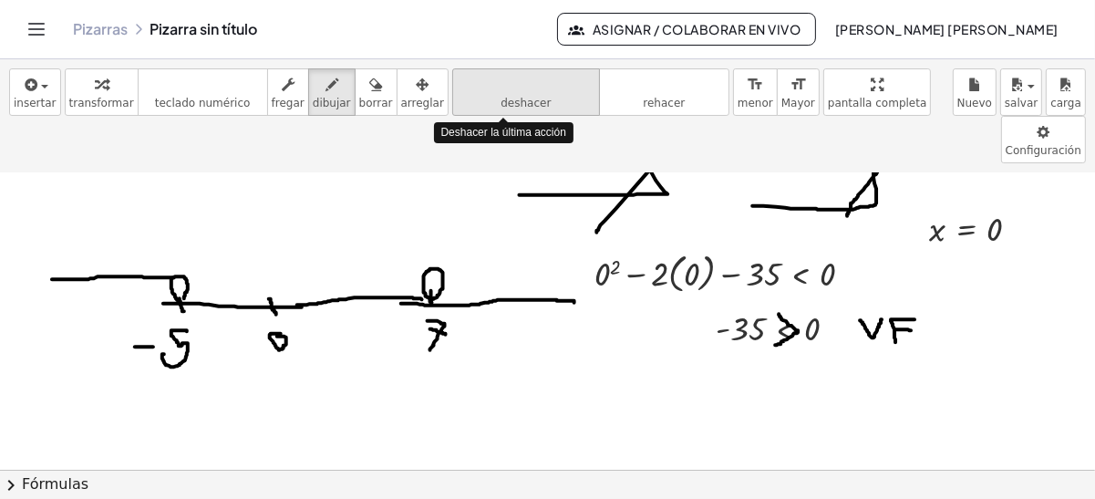
click at [495, 87] on icon "deshacer" at bounding box center [526, 85] width 139 height 22
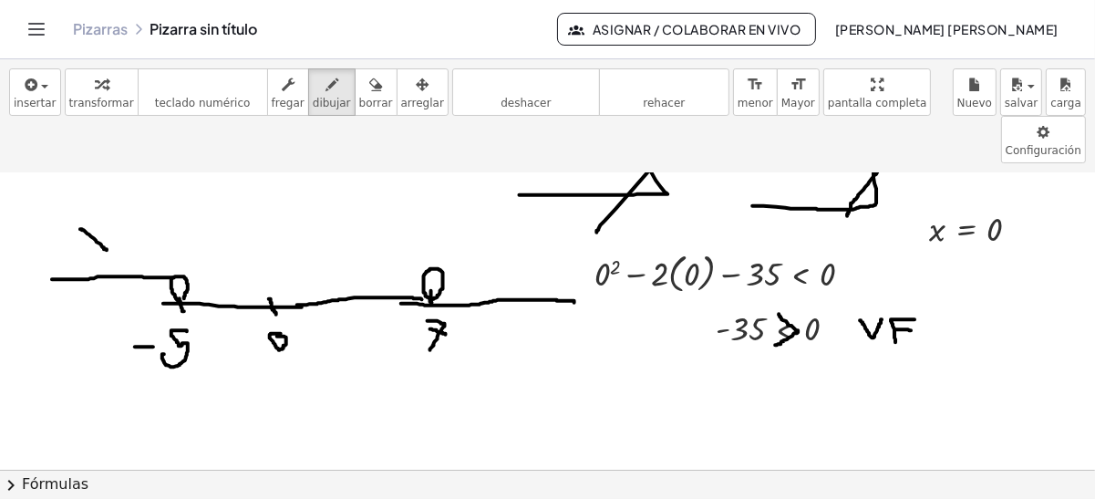
drag, startPoint x: 80, startPoint y: 180, endPoint x: 107, endPoint y: 201, distance: 33.8
click at [107, 201] on div at bounding box center [547, 371] width 1095 height 691
drag, startPoint x: 115, startPoint y: 174, endPoint x: 104, endPoint y: 191, distance: 19.7
click at [104, 191] on div at bounding box center [547, 371] width 1095 height 691
drag, startPoint x: 441, startPoint y: 224, endPoint x: 563, endPoint y: 223, distance: 122.2
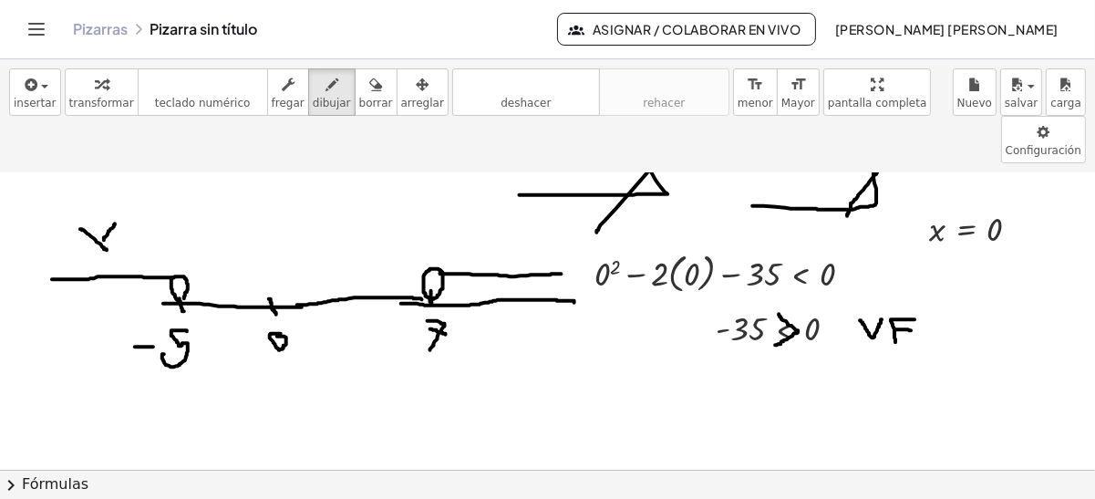
click at [563, 223] on div at bounding box center [547, 371] width 1095 height 691
drag, startPoint x: 504, startPoint y: 182, endPoint x: 529, endPoint y: 175, distance: 25.4
click at [529, 175] on div at bounding box center [547, 371] width 1095 height 691
drag, startPoint x: 270, startPoint y: 179, endPoint x: 303, endPoint y: 179, distance: 32.8
click at [303, 179] on div at bounding box center [547, 371] width 1095 height 691
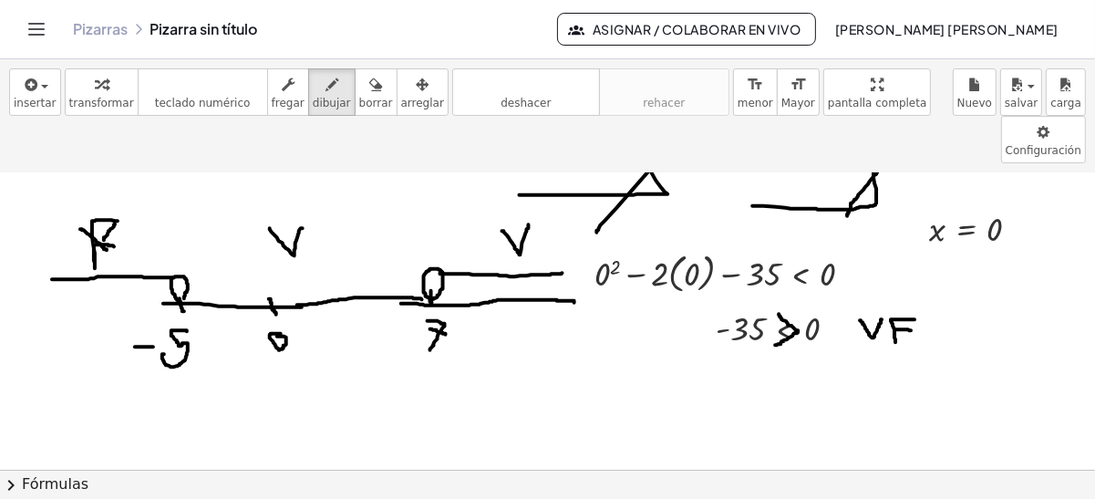
drag, startPoint x: 118, startPoint y: 171, endPoint x: 115, endPoint y: 198, distance: 26.6
click at [115, 198] on div at bounding box center [547, 371] width 1095 height 691
drag, startPoint x: 518, startPoint y: 178, endPoint x: 483, endPoint y: 198, distance: 40.1
click at [483, 198] on div at bounding box center [547, 371] width 1095 height 691
drag, startPoint x: 482, startPoint y: 185, endPoint x: 501, endPoint y: 185, distance: 19.2
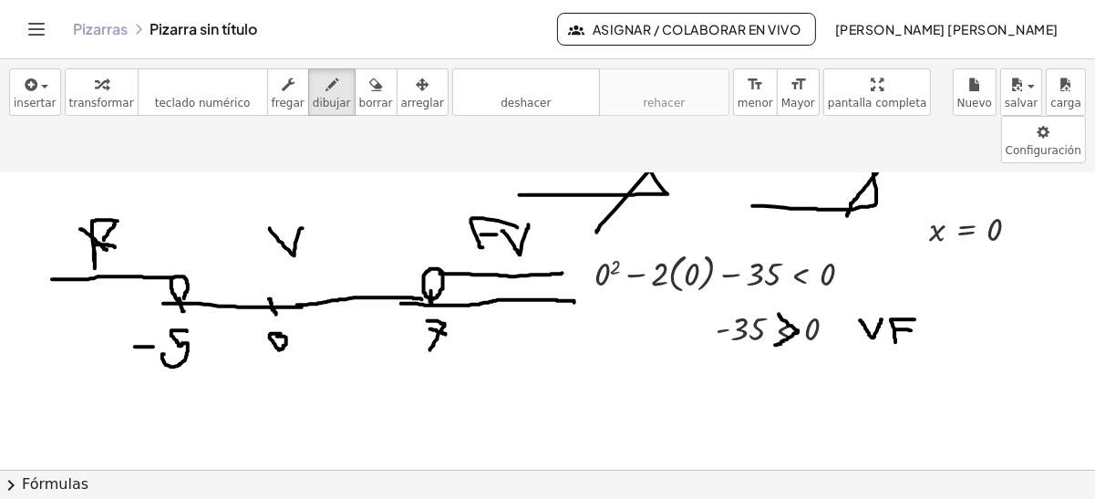
click at [501, 185] on div at bounding box center [547, 371] width 1095 height 691
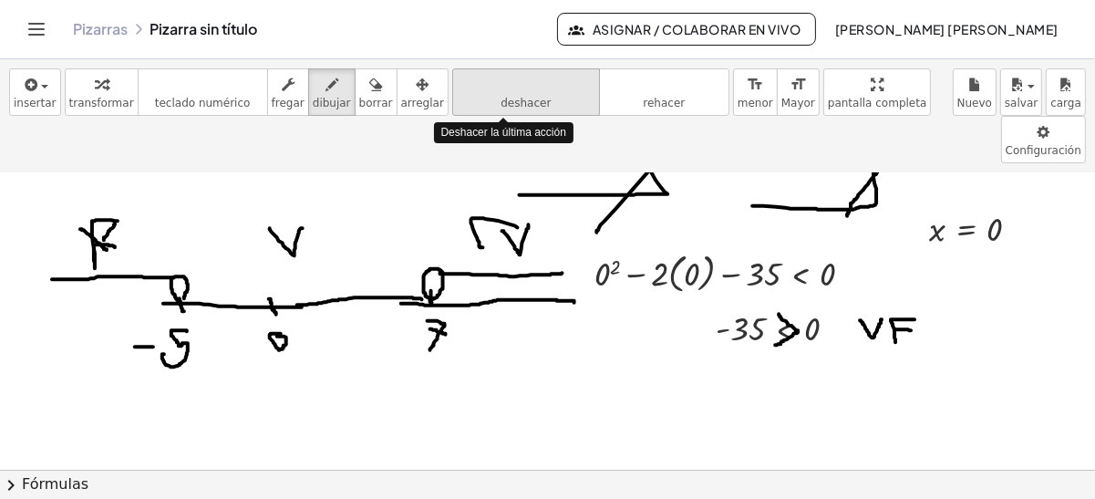
click at [519, 79] on icon "deshacer" at bounding box center [526, 85] width 139 height 22
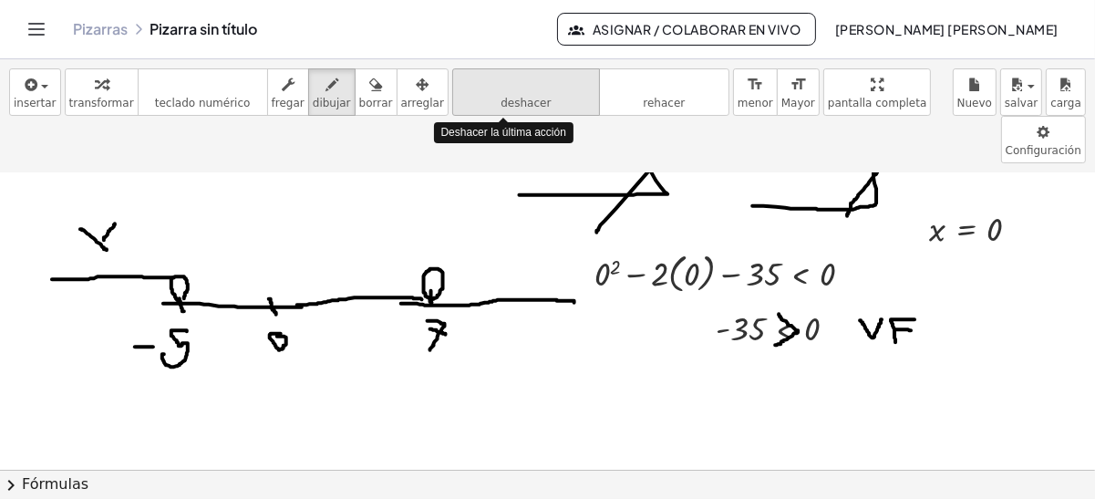
click at [519, 79] on icon "deshacer" at bounding box center [526, 85] width 139 height 22
click at [452, 108] on button "deshacer deshacer" at bounding box center [526, 91] width 148 height 47
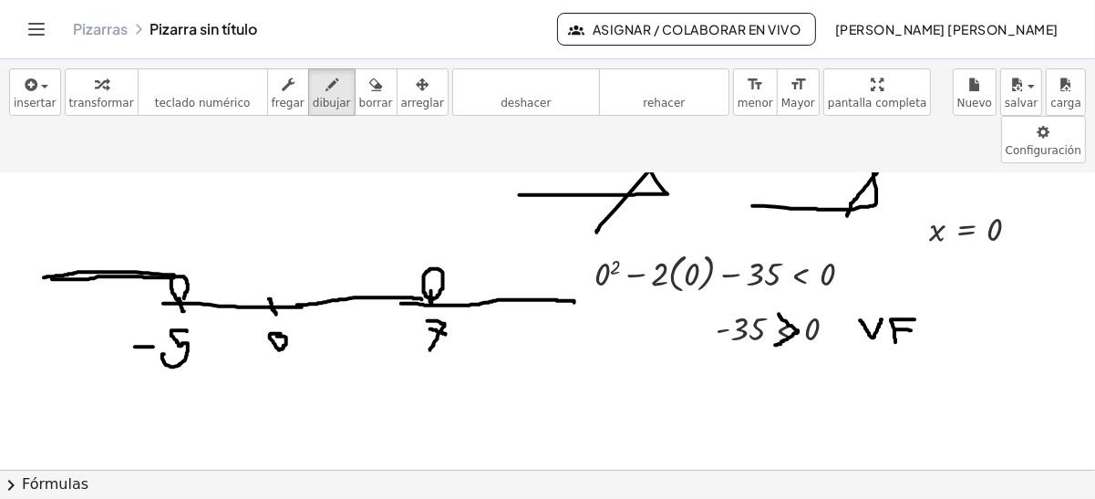
drag, startPoint x: 174, startPoint y: 225, endPoint x: 43, endPoint y: 229, distance: 131.4
click at [43, 229] on div at bounding box center [547, 371] width 1095 height 691
drag, startPoint x: 63, startPoint y: 173, endPoint x: 85, endPoint y: 160, distance: 25.8
click at [85, 160] on div at bounding box center [547, 371] width 1095 height 691
drag, startPoint x: 438, startPoint y: 219, endPoint x: 506, endPoint y: 201, distance: 70.8
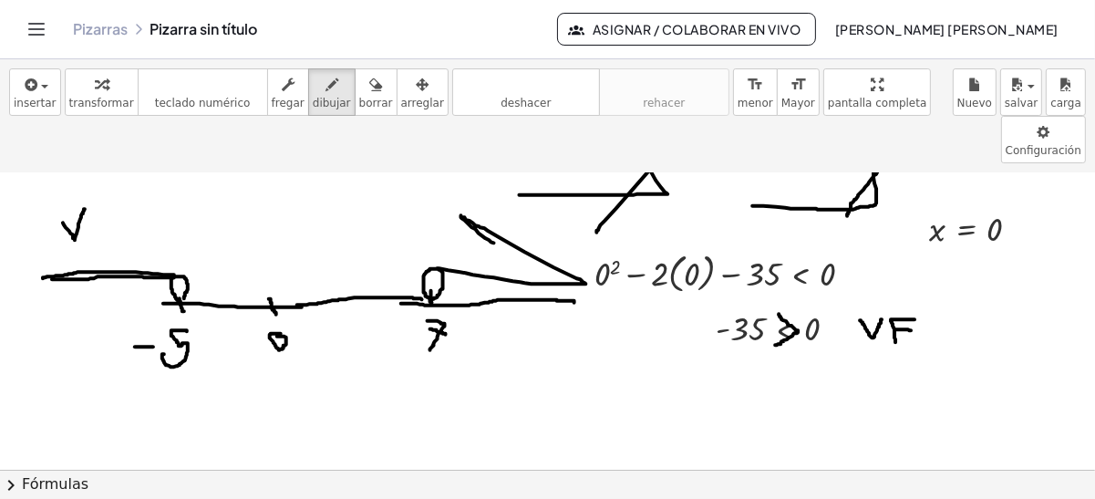
click at [506, 201] on div at bounding box center [547, 371] width 1095 height 691
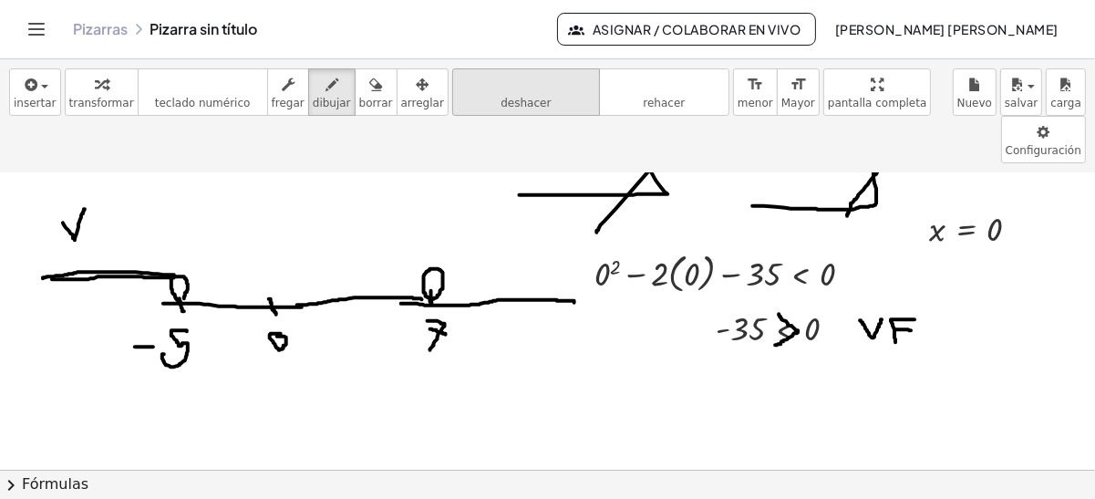
click at [462, 79] on icon "deshacer" at bounding box center [526, 85] width 139 height 22
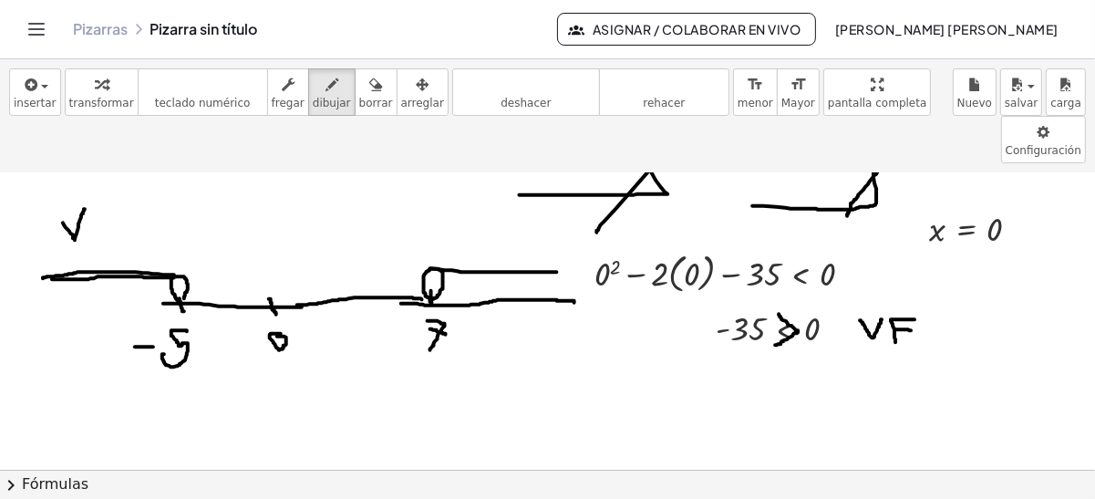
drag, startPoint x: 431, startPoint y: 219, endPoint x: 562, endPoint y: 223, distance: 131.4
click at [562, 223] on div at bounding box center [547, 371] width 1095 height 691
drag, startPoint x: 508, startPoint y: 197, endPoint x: 555, endPoint y: 198, distance: 47.4
click at [555, 198] on div at bounding box center [547, 371] width 1095 height 691
drag, startPoint x: 275, startPoint y: 151, endPoint x: 250, endPoint y: 175, distance: 34.9
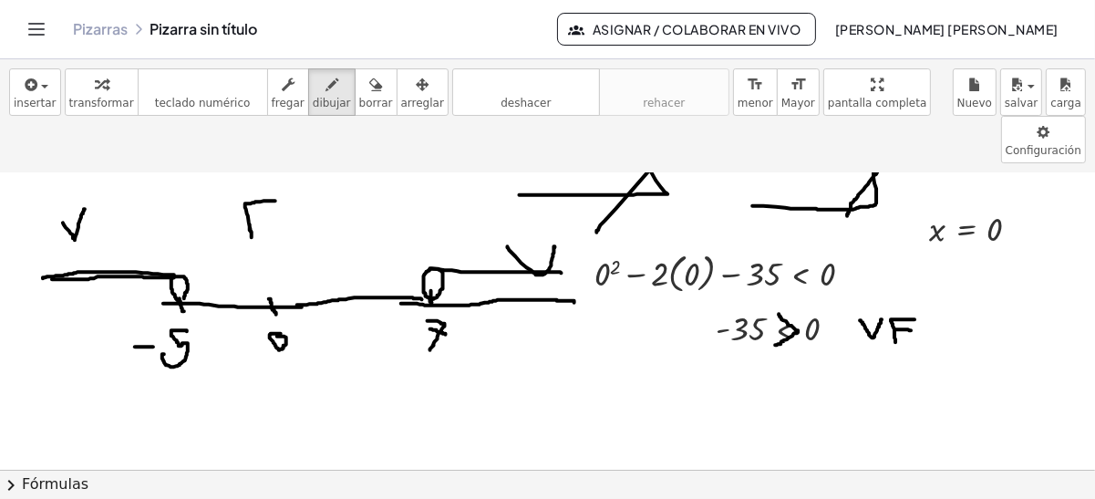
click at [250, 175] on div at bounding box center [547, 371] width 1095 height 691
drag, startPoint x: 251, startPoint y: 172, endPoint x: 270, endPoint y: 177, distance: 19.7
click at [270, 177] on div at bounding box center [547, 371] width 1095 height 691
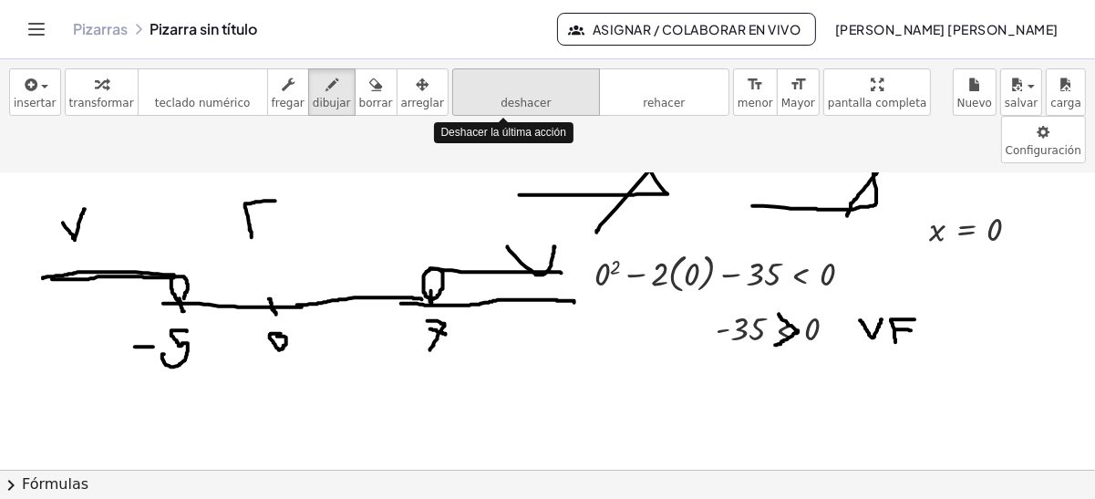
click at [483, 83] on icon "deshacer" at bounding box center [526, 85] width 139 height 22
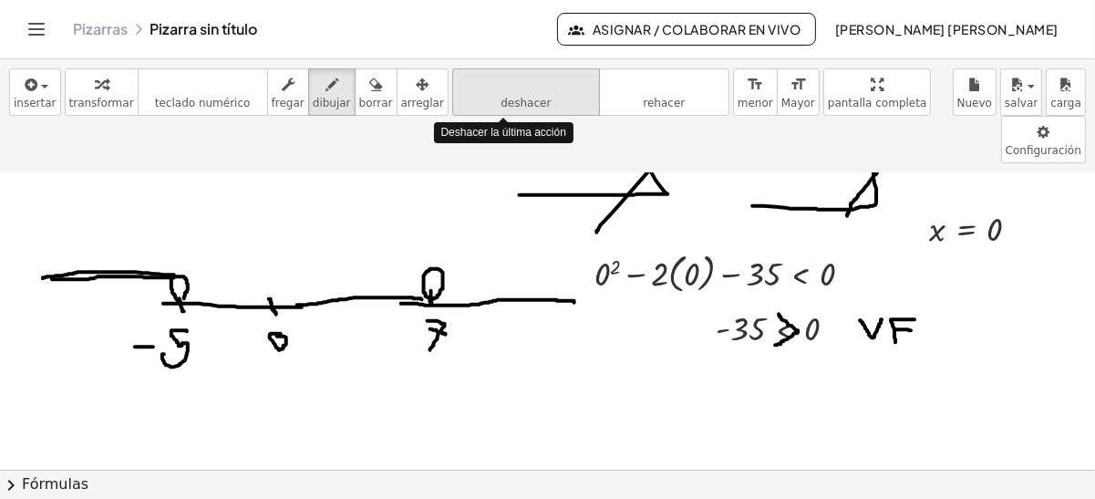
click at [483, 83] on icon "deshacer" at bounding box center [526, 85] width 139 height 22
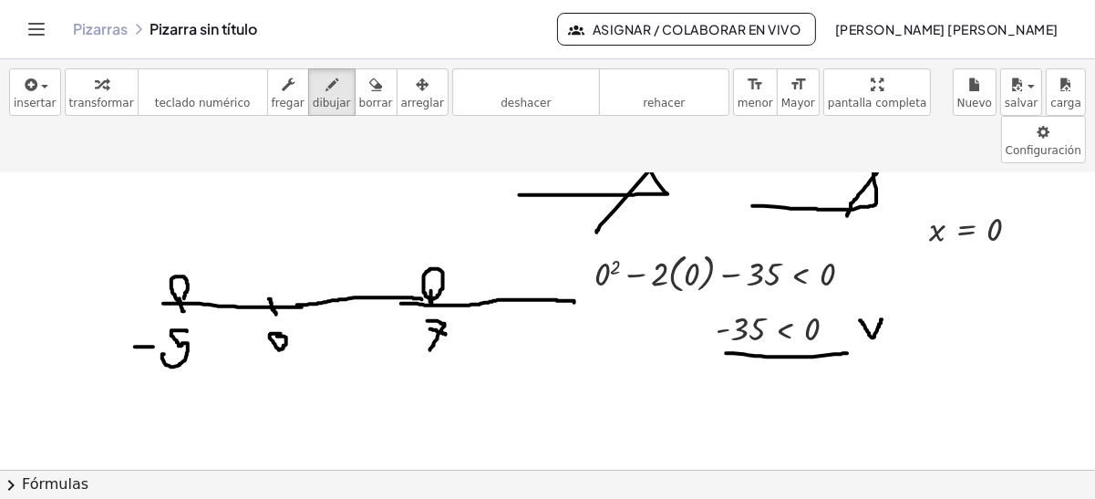
drag, startPoint x: 727, startPoint y: 304, endPoint x: 845, endPoint y: 298, distance: 117.8
click at [845, 298] on div at bounding box center [547, 371] width 1095 height 691
drag, startPoint x: 838, startPoint y: 285, endPoint x: 845, endPoint y: 320, distance: 35.2
click at [845, 320] on div at bounding box center [547, 371] width 1095 height 691
drag, startPoint x: 179, startPoint y: 225, endPoint x: 432, endPoint y: 225, distance: 253.6
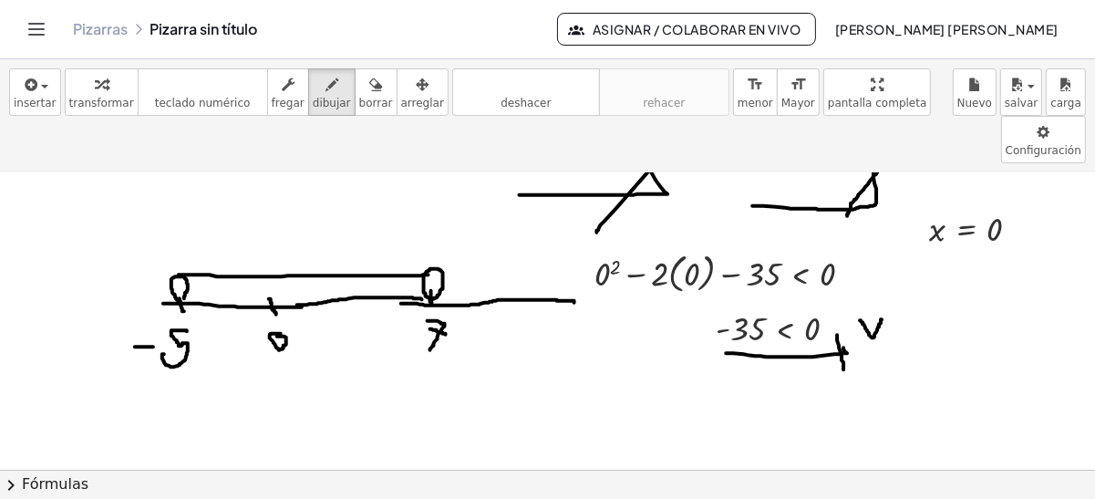
click at [432, 225] on div at bounding box center [547, 371] width 1095 height 691
drag, startPoint x: 190, startPoint y: 241, endPoint x: 406, endPoint y: 236, distance: 216.2
click at [406, 236] on div at bounding box center [547, 371] width 1095 height 691
drag, startPoint x: 254, startPoint y: 185, endPoint x: 291, endPoint y: 172, distance: 38.7
click at [291, 172] on div at bounding box center [547, 371] width 1095 height 691
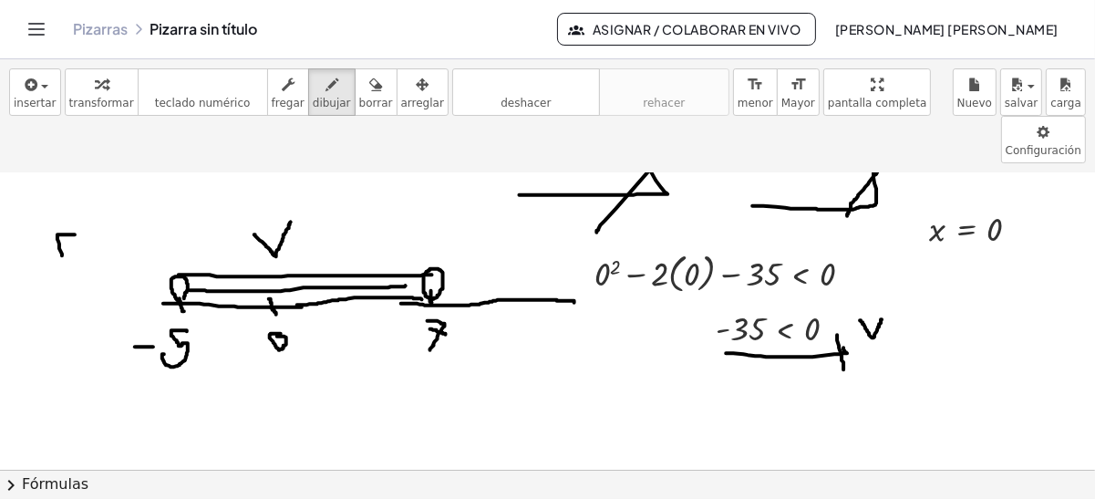
drag, startPoint x: 75, startPoint y: 185, endPoint x: 63, endPoint y: 212, distance: 29.0
click at [63, 212] on div at bounding box center [547, 371] width 1095 height 691
click at [69, 198] on div at bounding box center [547, 371] width 1095 height 691
drag, startPoint x: 502, startPoint y: 192, endPoint x: 502, endPoint y: 215, distance: 23.7
click at [502, 215] on div at bounding box center [547, 371] width 1095 height 691
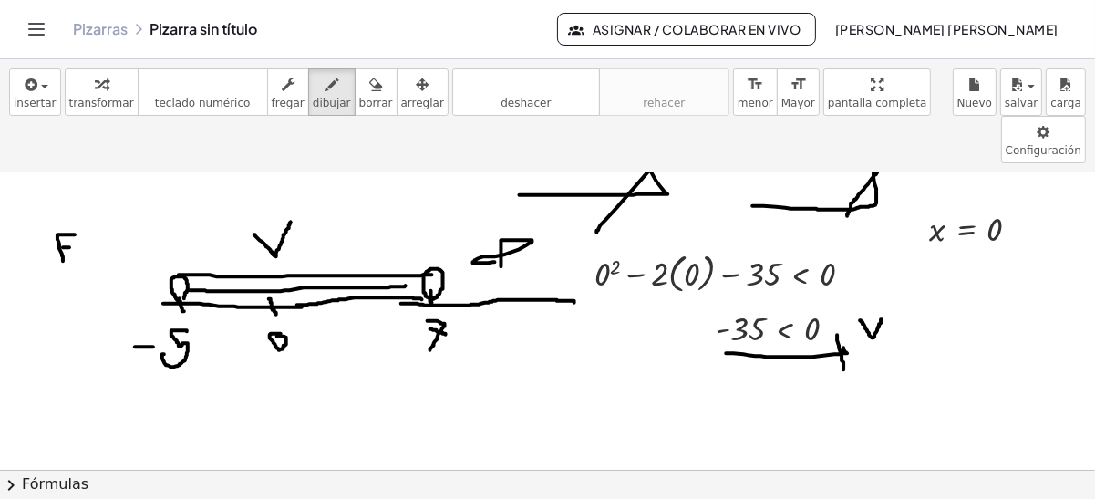
drag, startPoint x: 502, startPoint y: 191, endPoint x: 505, endPoint y: 213, distance: 22.2
click at [505, 213] on div at bounding box center [547, 371] width 1095 height 691
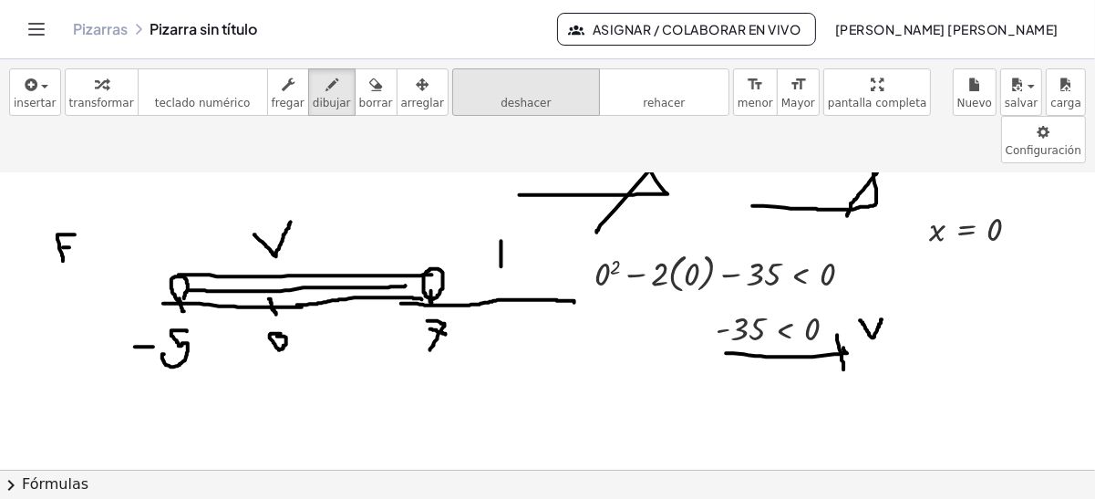
click at [501, 99] on span "deshacer" at bounding box center [526, 103] width 50 height 13
drag, startPoint x: 505, startPoint y: 192, endPoint x: 515, endPoint y: 192, distance: 10.1
click at [515, 192] on div at bounding box center [547, 371] width 1095 height 691
click at [511, 205] on div at bounding box center [547, 371] width 1095 height 691
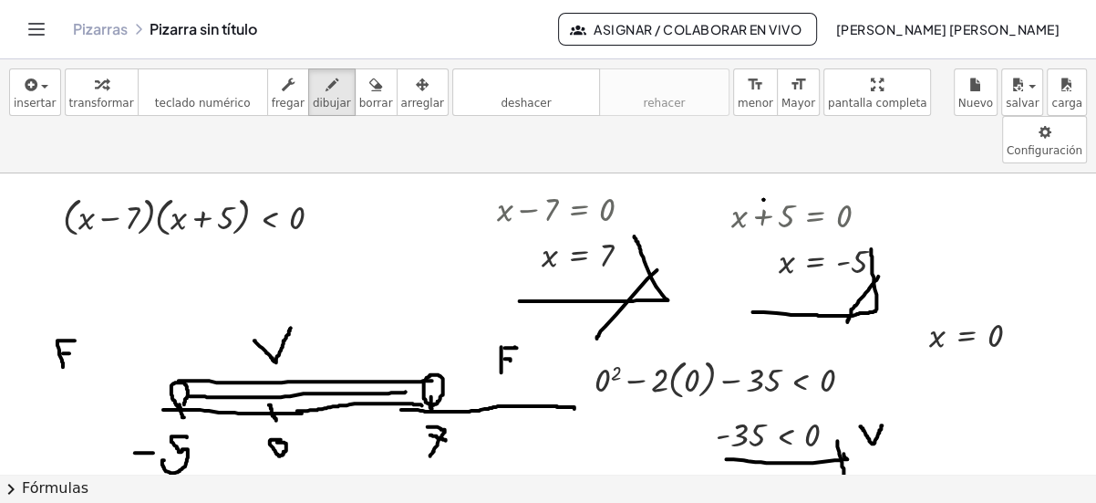
scroll to position [42, 0]
